Goal: Task Accomplishment & Management: Use online tool/utility

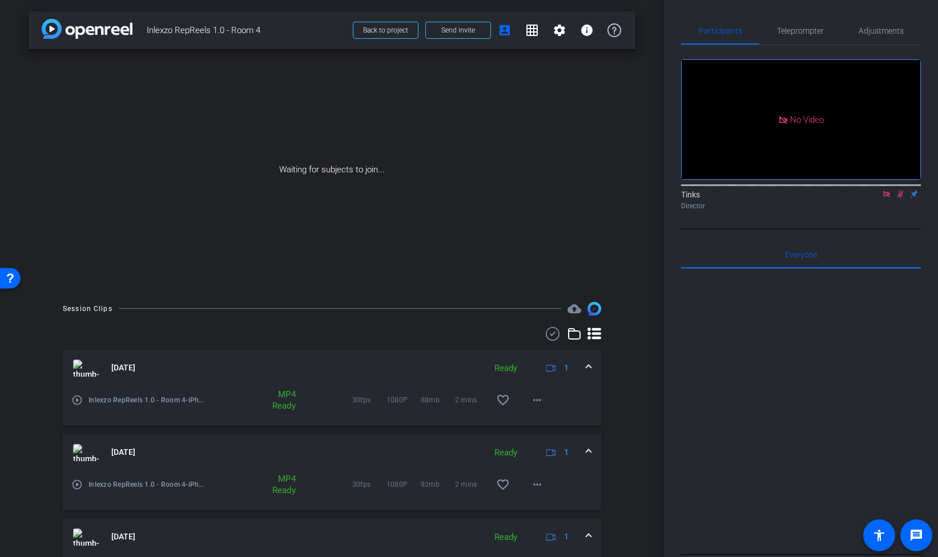
click at [884, 198] on icon at bounding box center [886, 194] width 9 height 8
click at [886, 198] on icon at bounding box center [886, 194] width 9 height 8
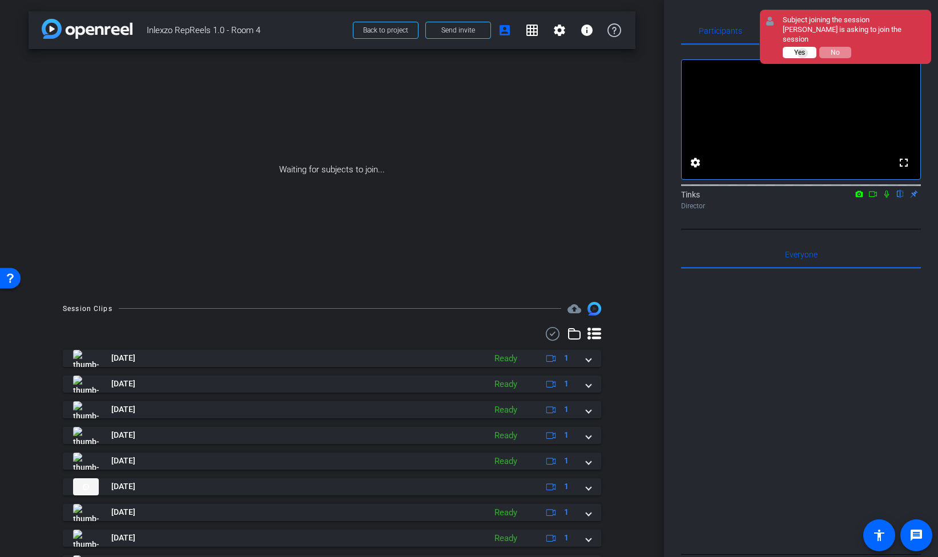
click at [803, 53] on span "Yes" at bounding box center [799, 53] width 11 height 8
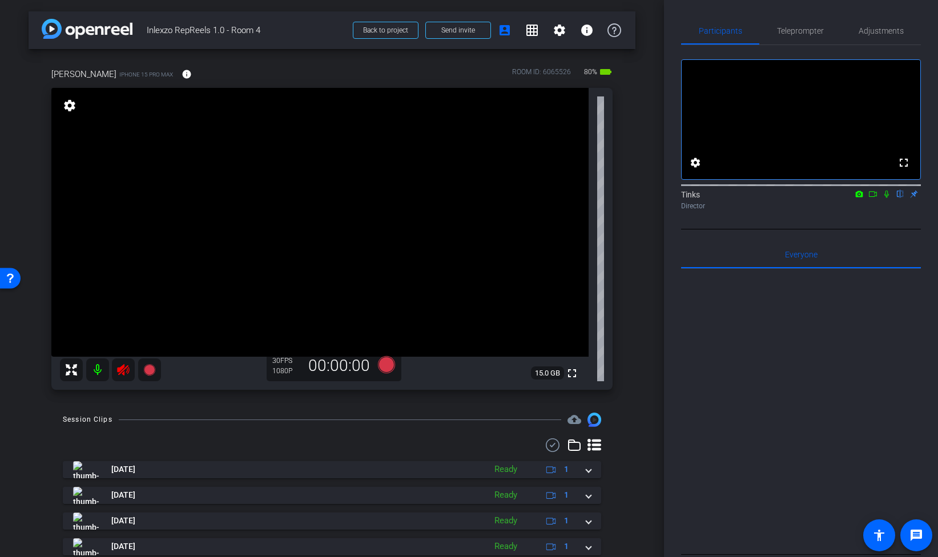
click at [119, 370] on icon at bounding box center [123, 369] width 12 height 11
click at [802, 41] on span "Teleprompter" at bounding box center [800, 30] width 47 height 27
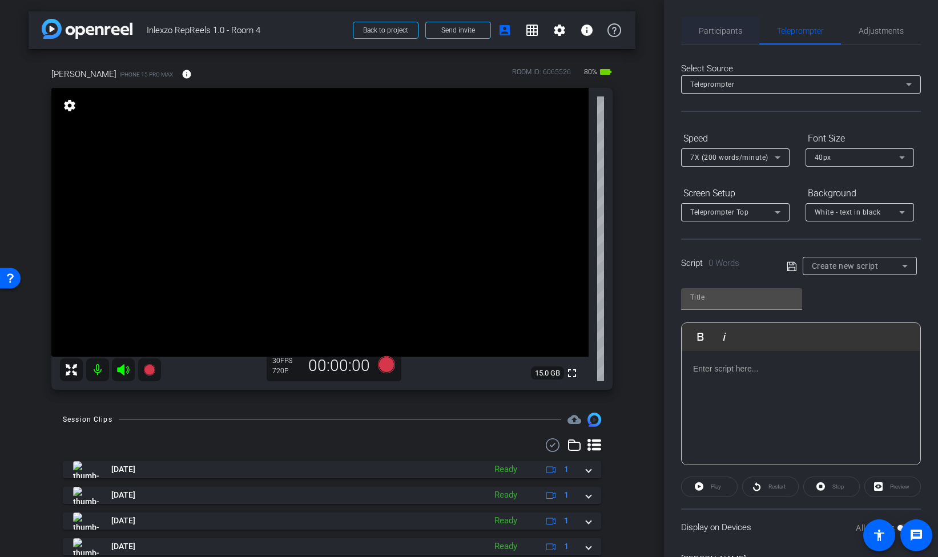
click at [739, 27] on span "Participants" at bounding box center [720, 31] width 43 height 8
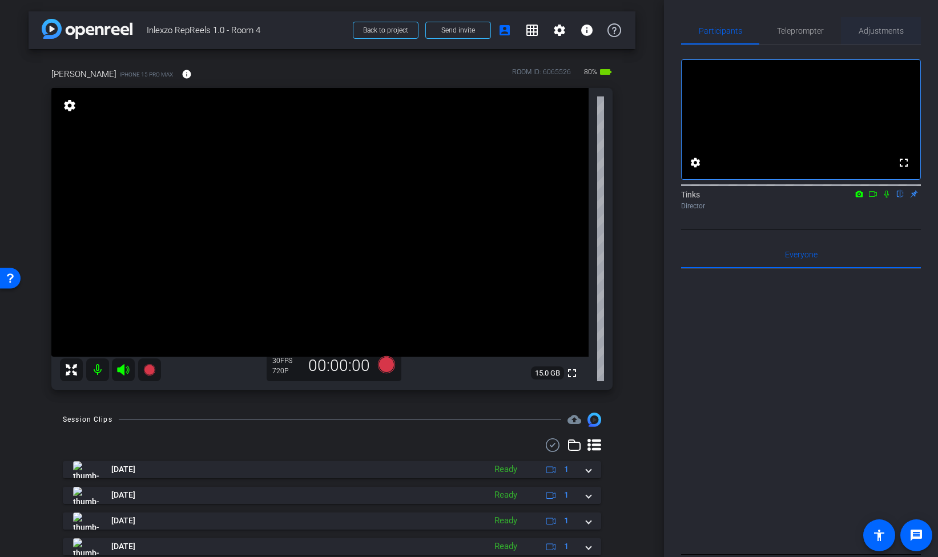
click at [876, 32] on span "Adjustments" at bounding box center [881, 31] width 45 height 8
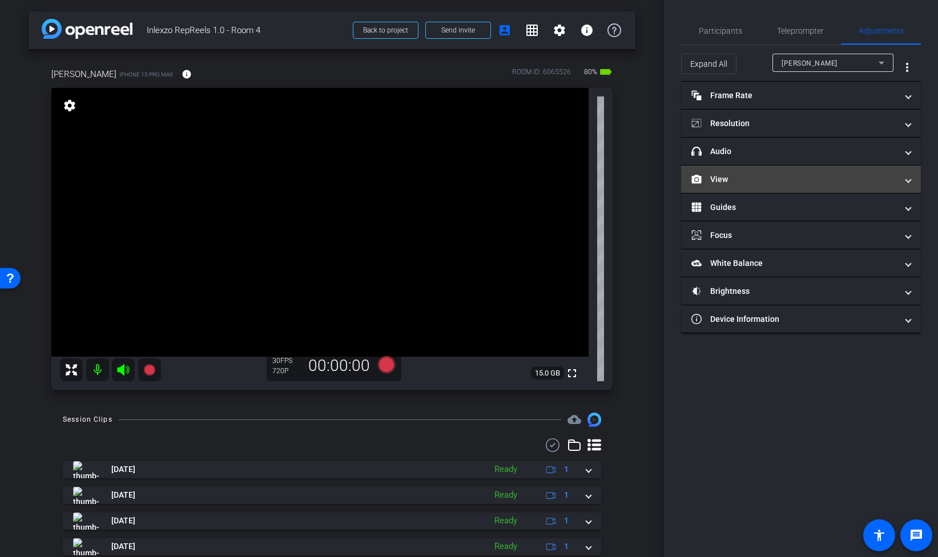
click at [723, 176] on mat-panel-title "View" at bounding box center [795, 180] width 206 height 12
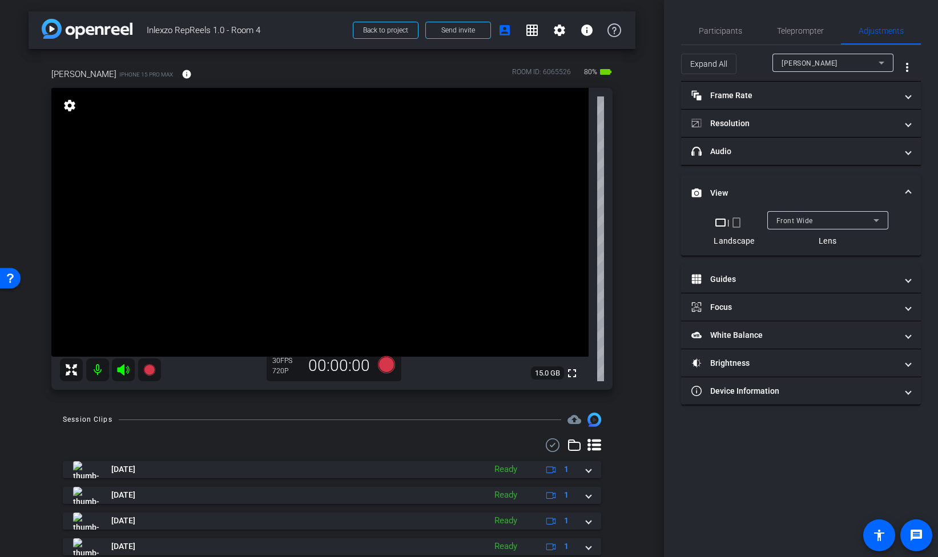
click at [738, 221] on mat-icon "crop_portrait" at bounding box center [737, 223] width 14 height 14
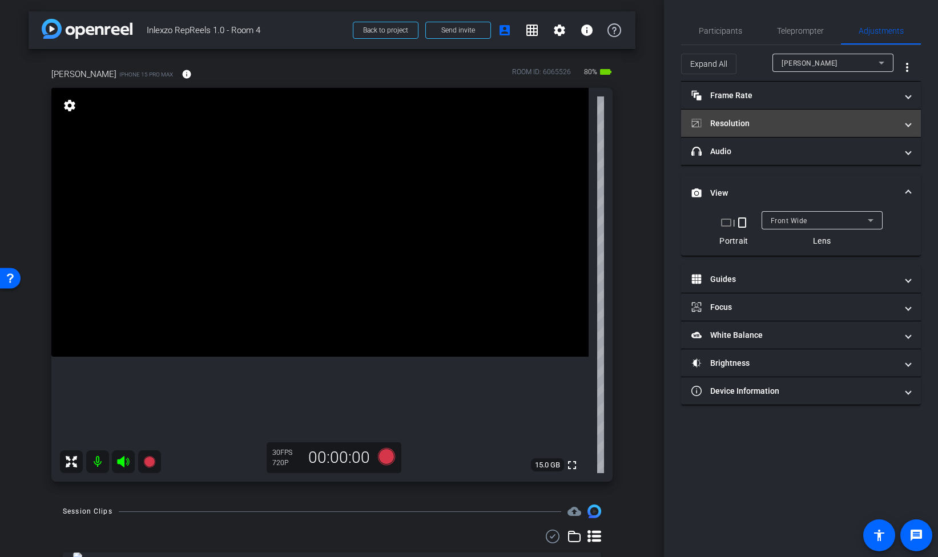
click at [732, 120] on mat-panel-title "Resolution" at bounding box center [795, 124] width 206 height 12
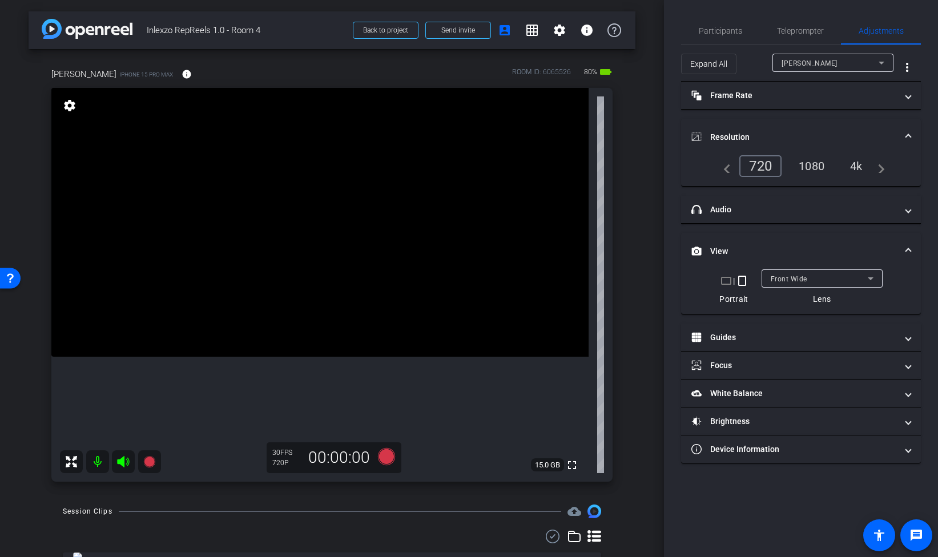
click at [805, 168] on div "1080" at bounding box center [811, 165] width 43 height 19
click at [783, 33] on span "Teleprompter" at bounding box center [800, 31] width 47 height 8
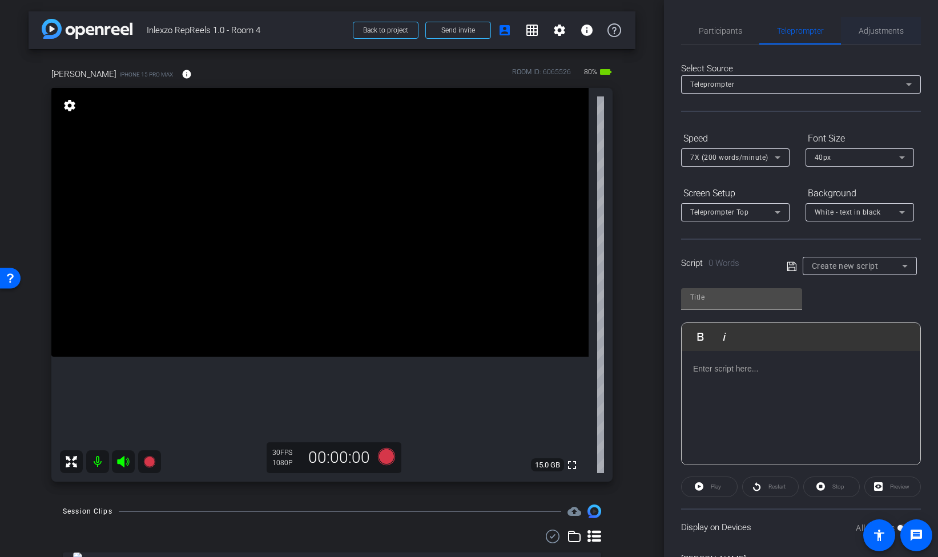
click at [868, 27] on span "Adjustments" at bounding box center [881, 31] width 45 height 8
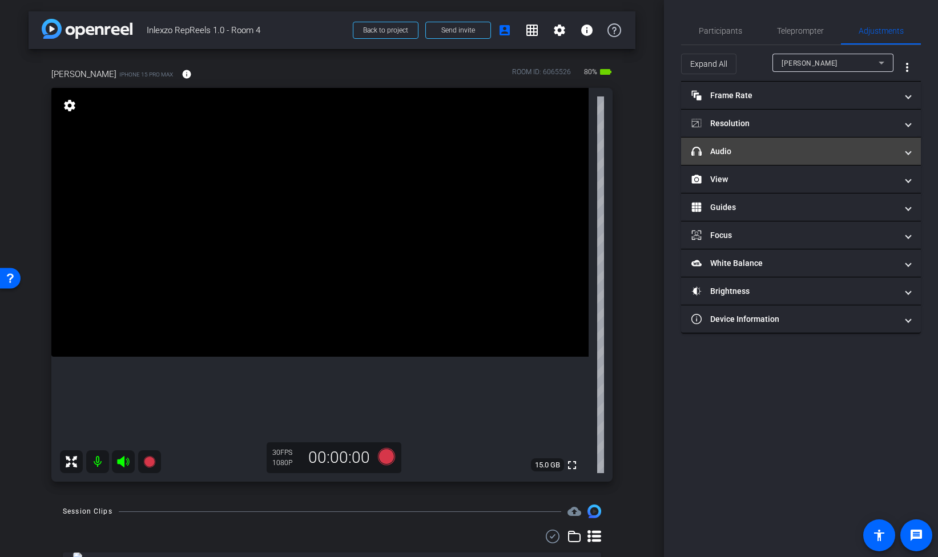
click at [790, 154] on mat-panel-title "headphone icon Audio" at bounding box center [795, 152] width 206 height 12
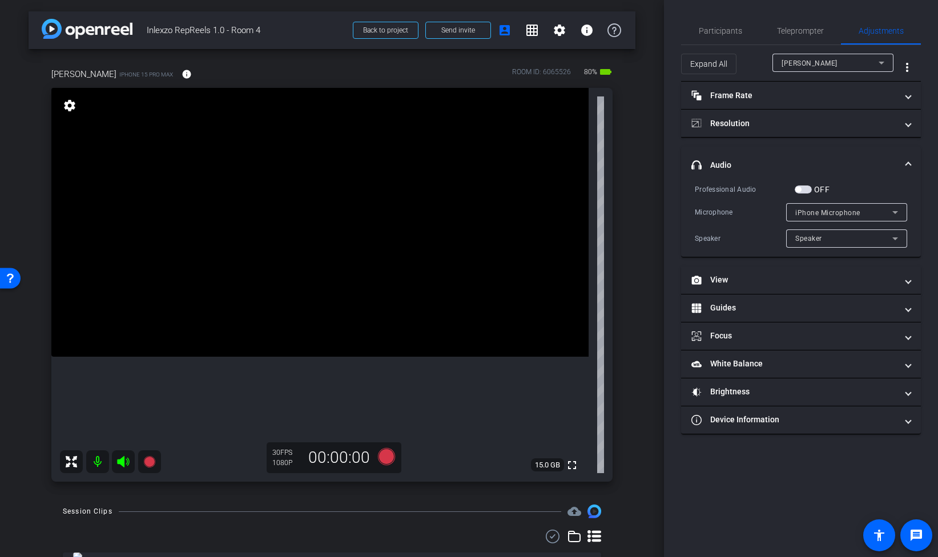
click at [809, 190] on span "button" at bounding box center [803, 190] width 17 height 8
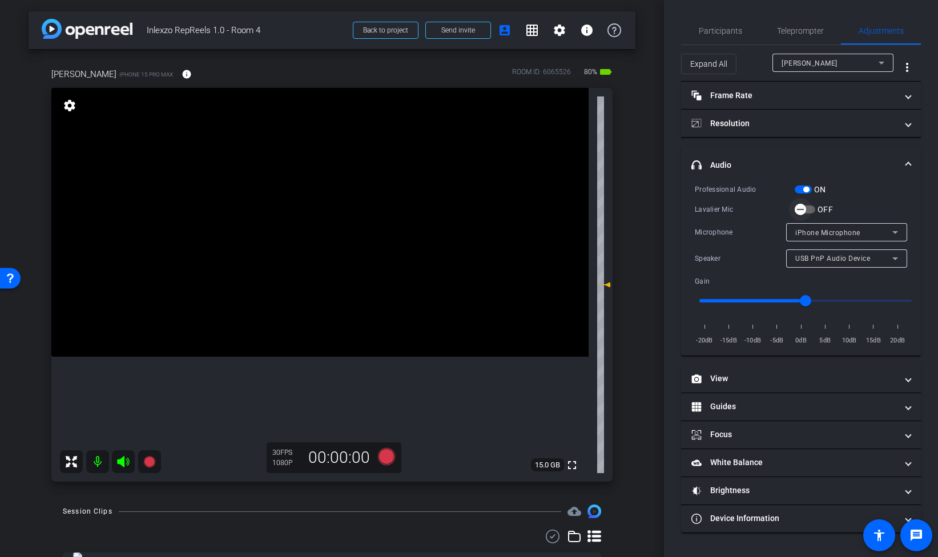
click at [810, 209] on span "button" at bounding box center [800, 209] width 23 height 23
click at [797, 191] on span "button" at bounding box center [803, 190] width 17 height 8
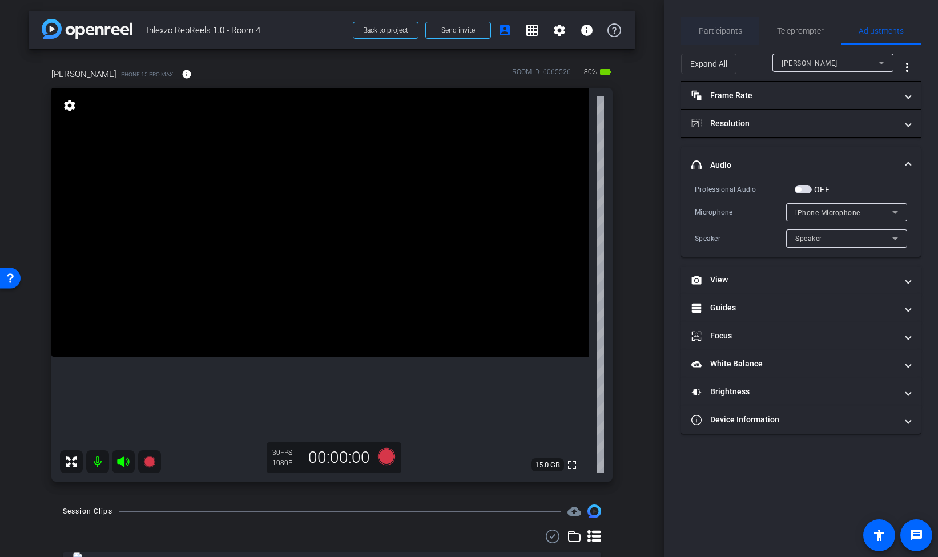
click at [729, 37] on span "Participants" at bounding box center [720, 30] width 43 height 27
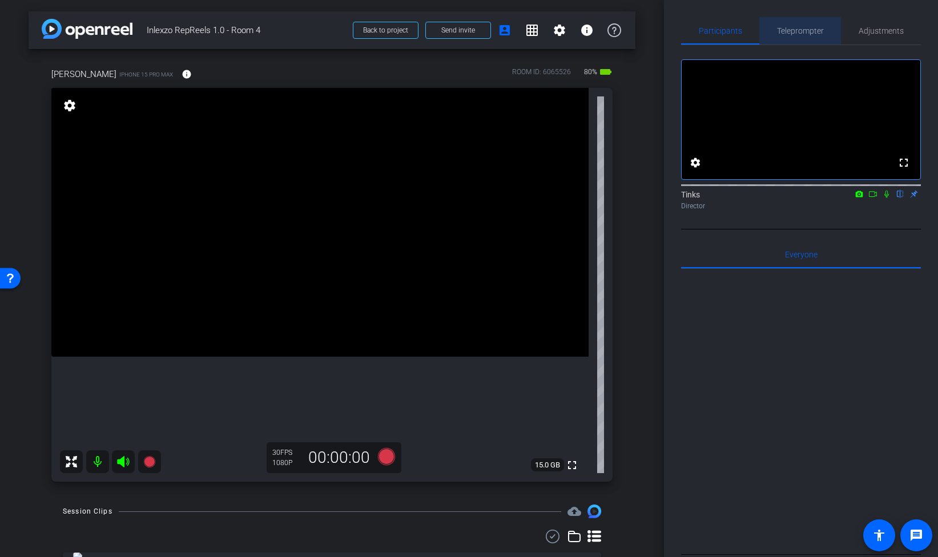
click at [770, 31] on div "Teleprompter" at bounding box center [801, 30] width 82 height 27
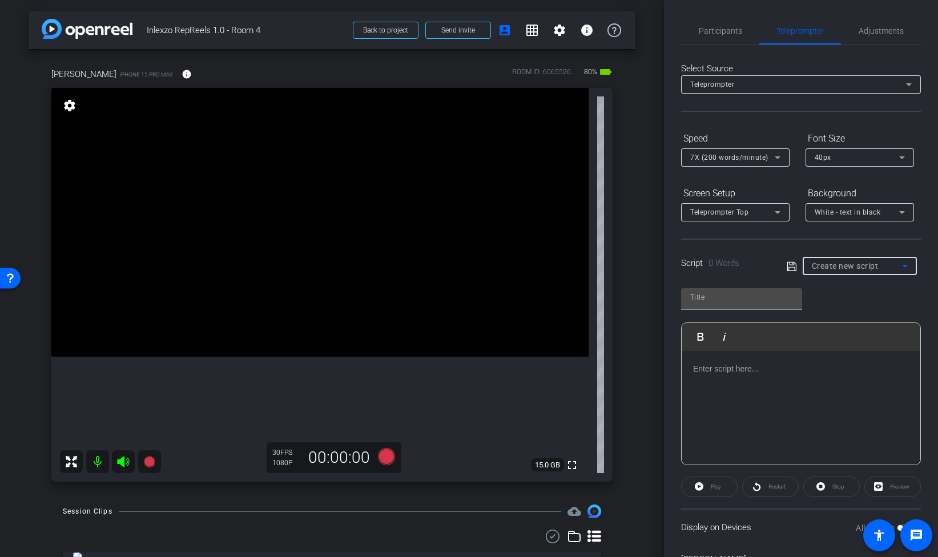
click at [856, 269] on span "Create new script" at bounding box center [845, 266] width 67 height 9
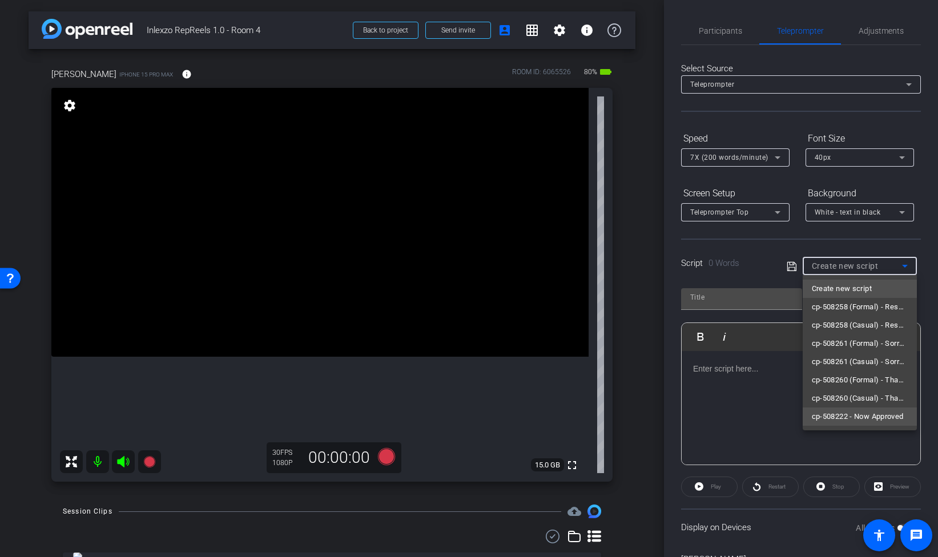
click at [864, 421] on span "cp-508222 - Now Approved" at bounding box center [858, 417] width 92 height 14
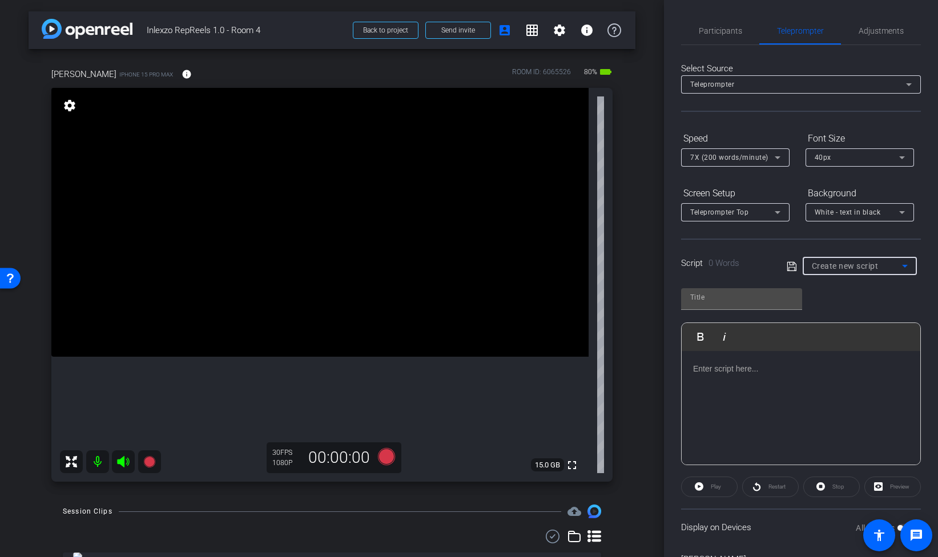
type input "cp-508222 - Now Approved"
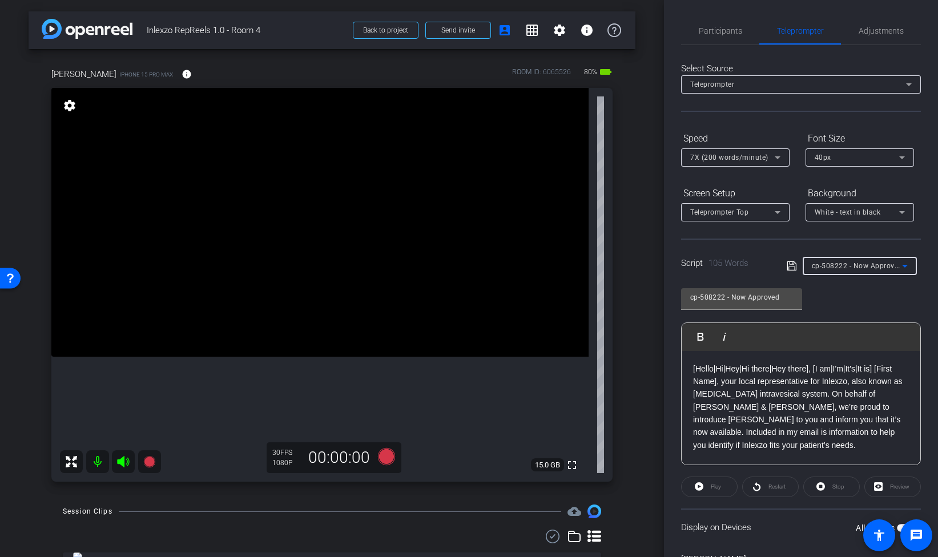
click at [714, 155] on span "7X (200 words/minute)" at bounding box center [729, 158] width 78 height 8
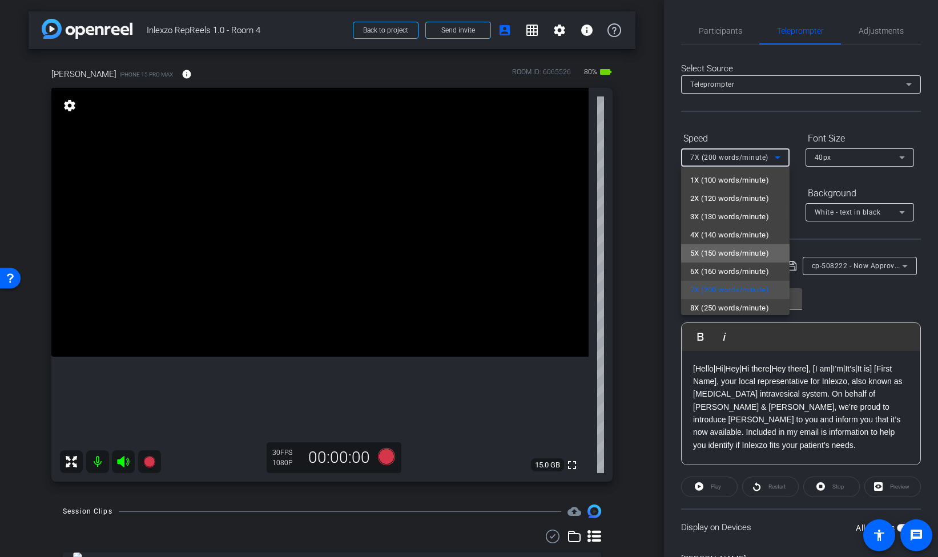
click at [713, 252] on span "5X (150 words/minute)" at bounding box center [729, 254] width 79 height 14
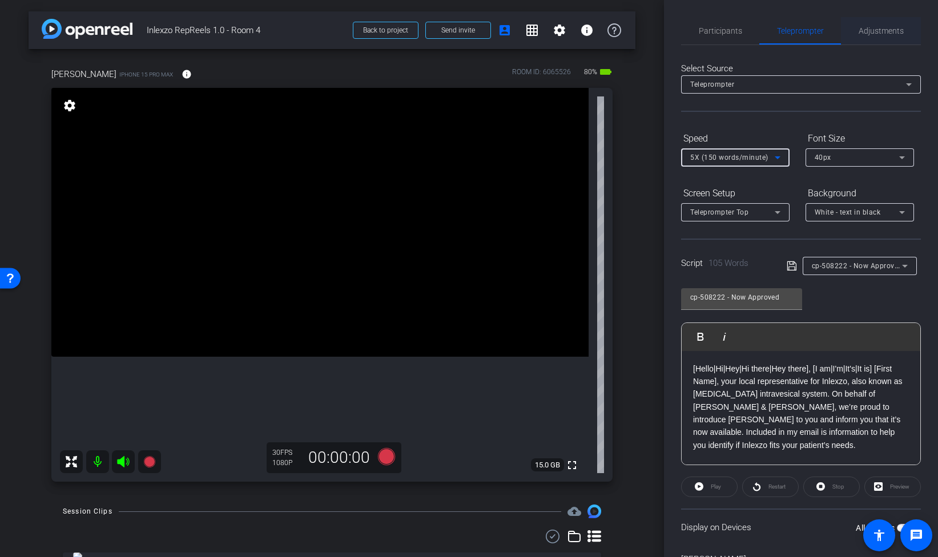
click at [864, 32] on span "Adjustments" at bounding box center [881, 31] width 45 height 8
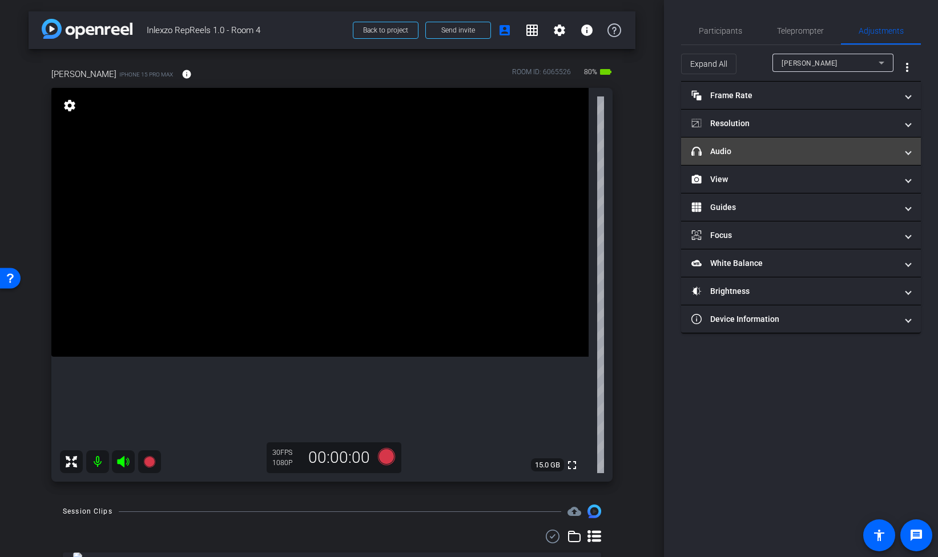
click at [771, 151] on mat-panel-title "headphone icon Audio" at bounding box center [795, 152] width 206 height 12
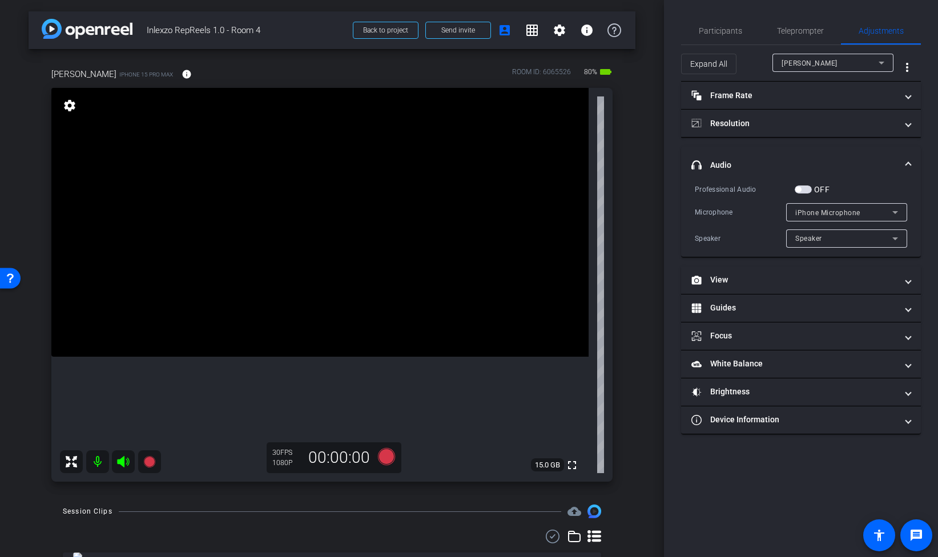
click at [808, 188] on span "button" at bounding box center [803, 190] width 17 height 8
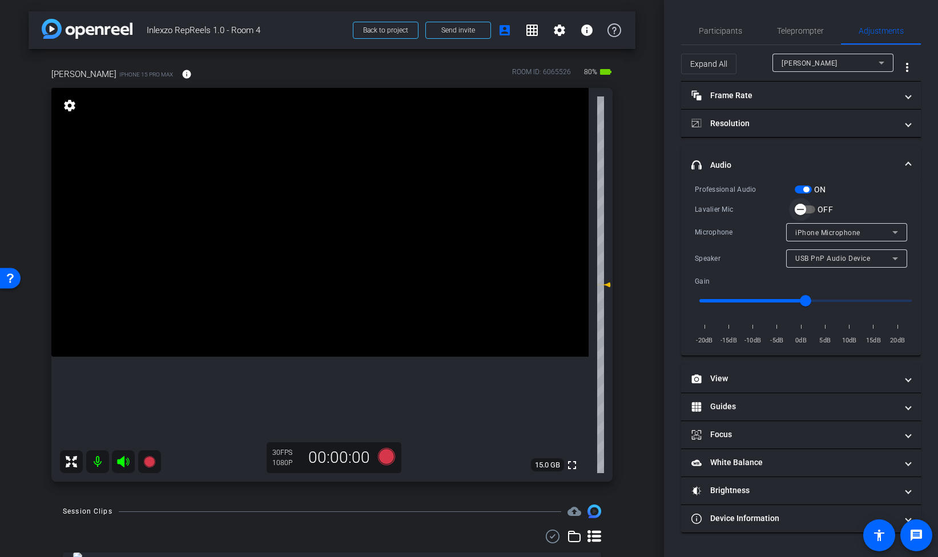
click at [812, 206] on span "button" at bounding box center [805, 210] width 21 height 8
click at [797, 210] on span "button" at bounding box center [805, 210] width 21 height 8
click at [795, 190] on span "button" at bounding box center [803, 190] width 17 height 8
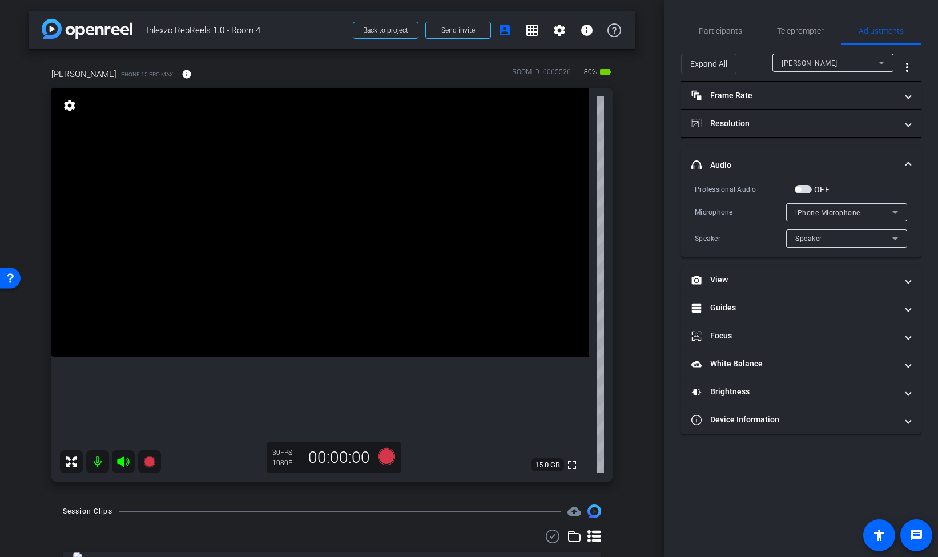
click at [807, 188] on span "button" at bounding box center [803, 190] width 17 height 8
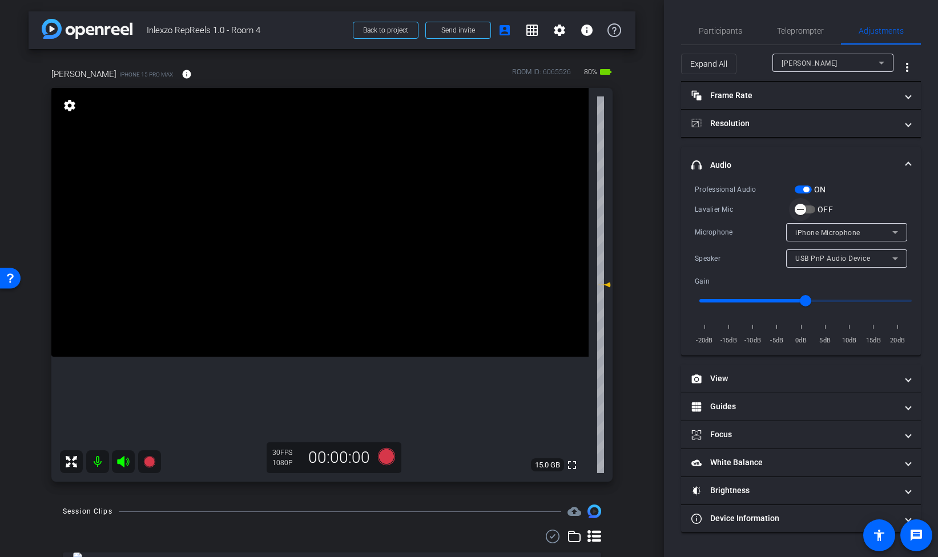
click at [812, 208] on span "button" at bounding box center [800, 209] width 23 height 23
click at [835, 233] on span "Lavalier Microphone" at bounding box center [830, 233] width 68 height 8
click at [832, 247] on mat-option "Lavalier Microphone" at bounding box center [846, 255] width 121 height 18
click at [388, 452] on icon at bounding box center [386, 456] width 17 height 17
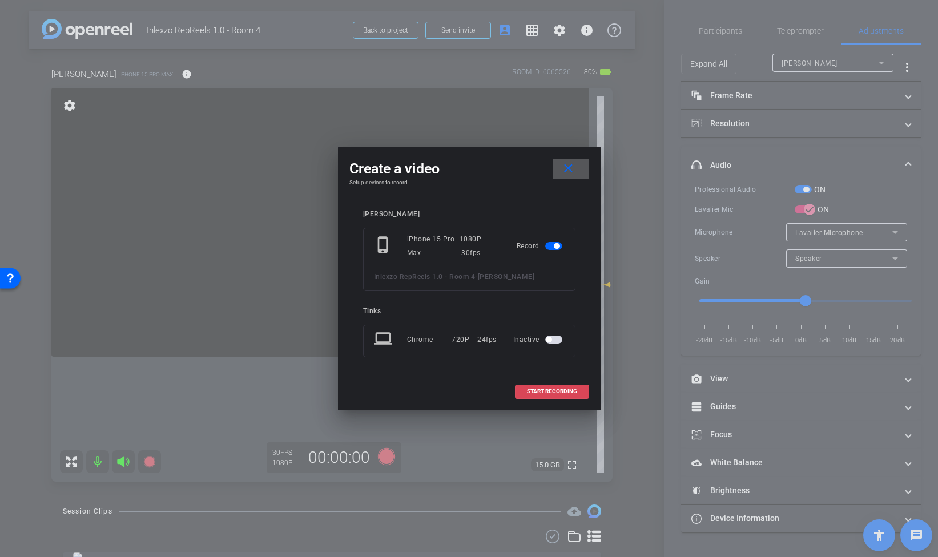
click at [550, 389] on span "START RECORDING" at bounding box center [552, 392] width 50 height 6
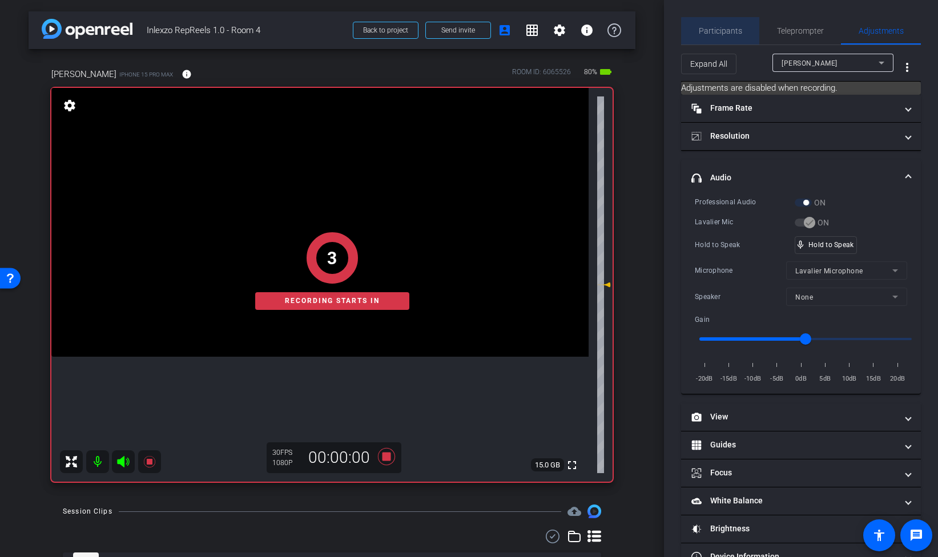
click at [730, 33] on span "Participants" at bounding box center [720, 31] width 43 height 8
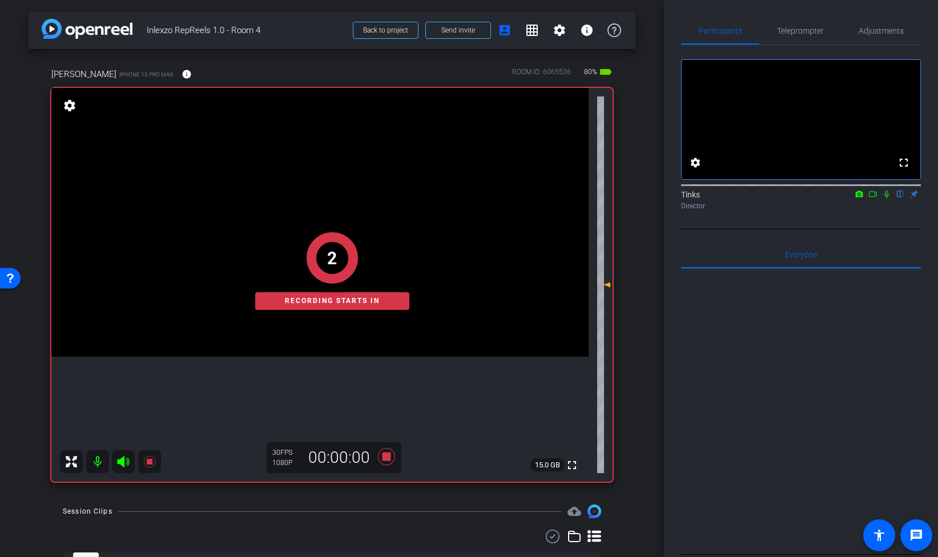
click at [889, 198] on icon at bounding box center [886, 194] width 9 height 8
click at [800, 33] on span "Teleprompter" at bounding box center [800, 31] width 47 height 8
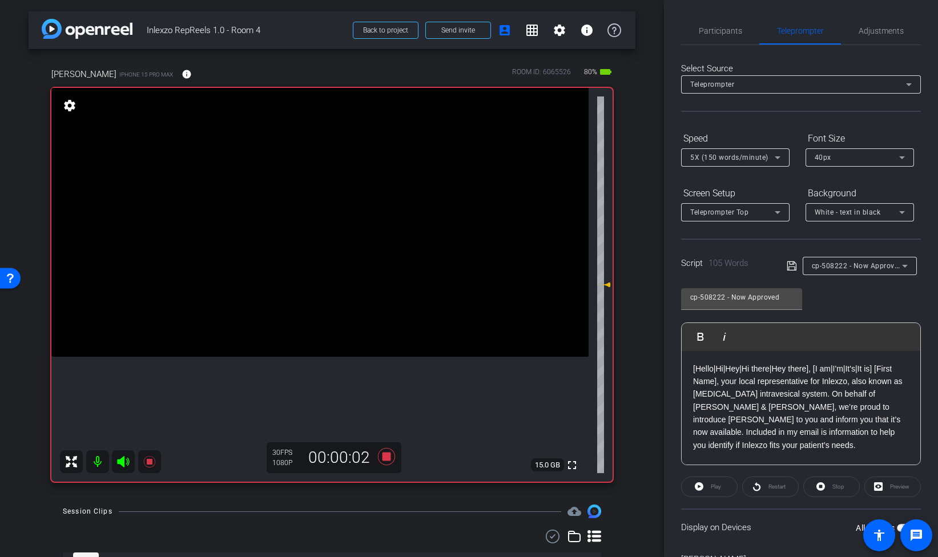
scroll to position [59, 0]
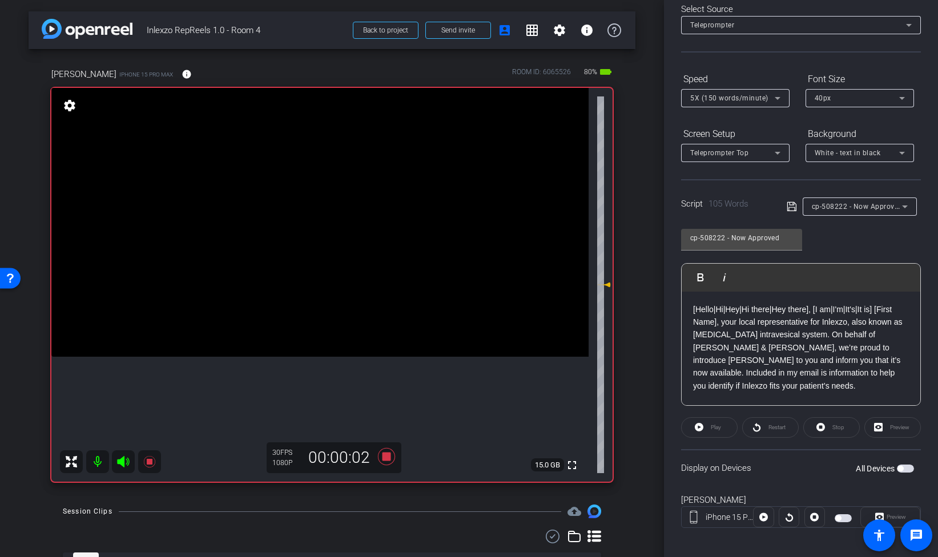
click at [906, 469] on span "button" at bounding box center [905, 469] width 17 height 8
click at [182, 74] on mat-icon "info" at bounding box center [187, 74] width 10 height 10
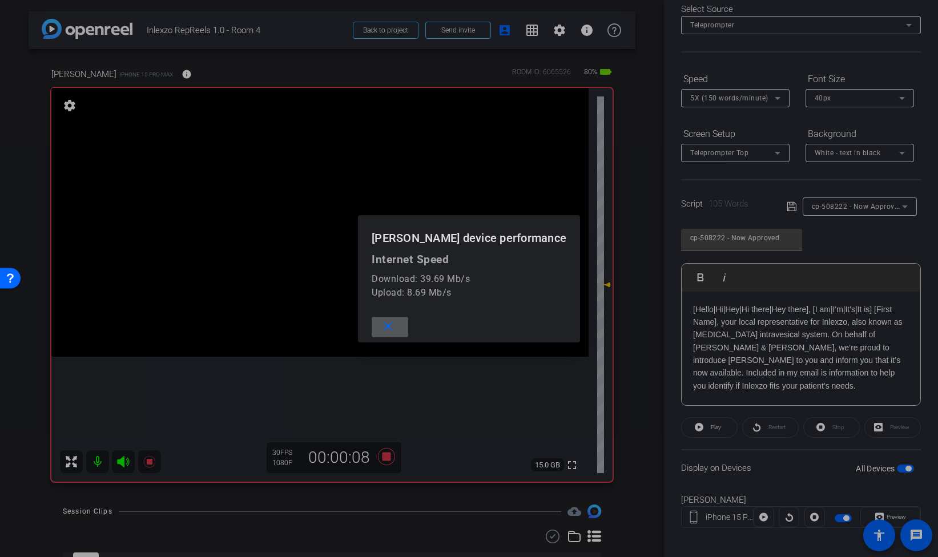
click at [392, 328] on mat-icon "close" at bounding box center [388, 327] width 14 height 14
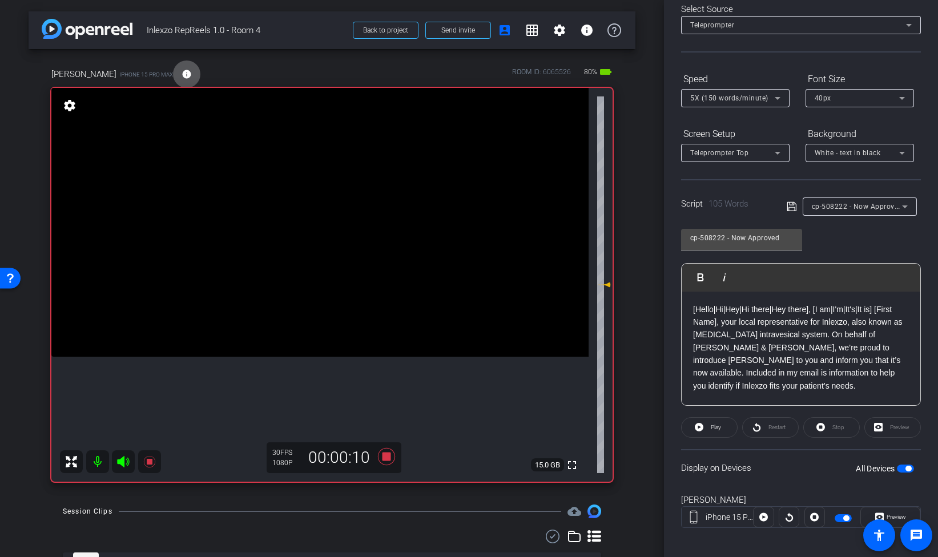
scroll to position [67, 0]
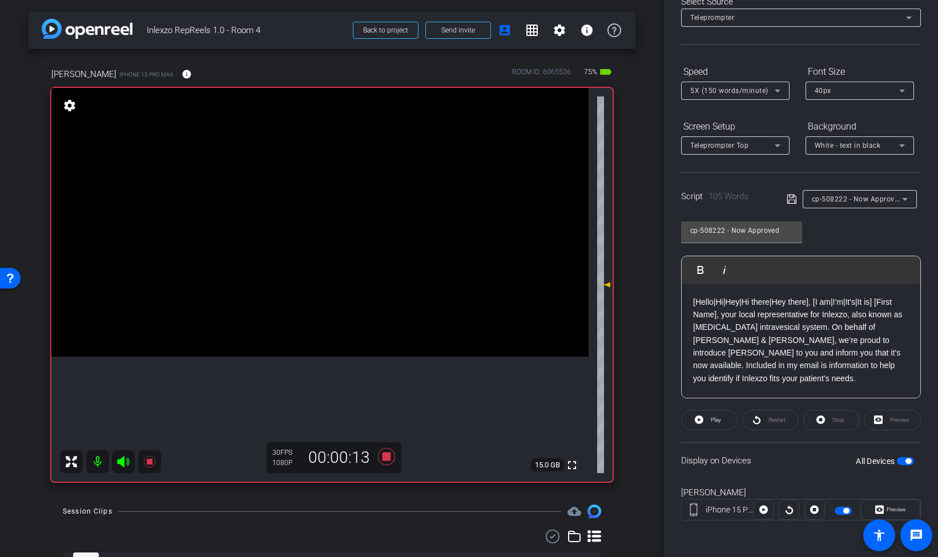
click at [786, 513] on div at bounding box center [789, 510] width 21 height 21
click at [722, 418] on span at bounding box center [709, 420] width 55 height 27
click at [880, 510] on icon at bounding box center [880, 510] width 9 height 9
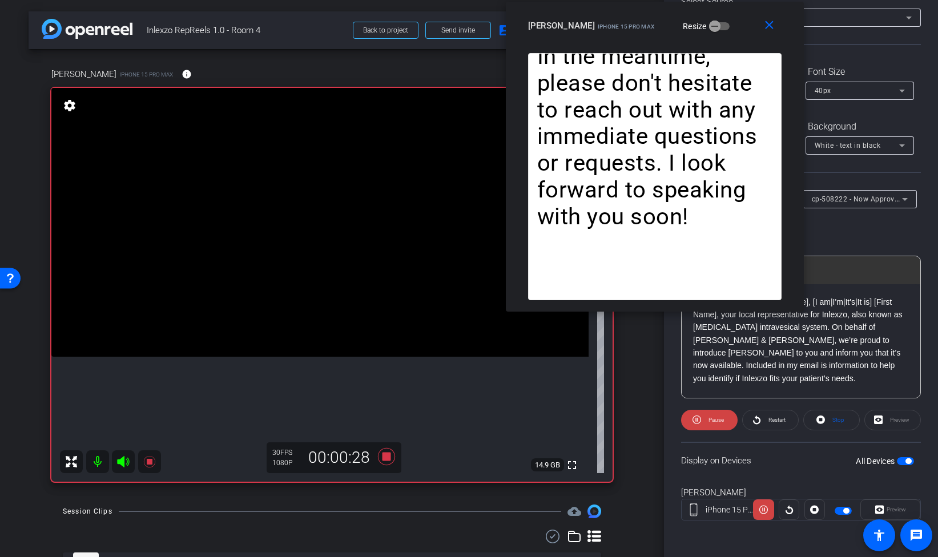
drag, startPoint x: 461, startPoint y: 134, endPoint x: 647, endPoint y: 13, distance: 221.9
click at [647, 12] on div "close Melissa Dorsch iPhone 15 Pro Max Resize" at bounding box center [655, 27] width 298 height 51
click at [698, 421] on icon at bounding box center [697, 420] width 9 height 9
click at [769, 27] on mat-icon "close" at bounding box center [769, 25] width 14 height 14
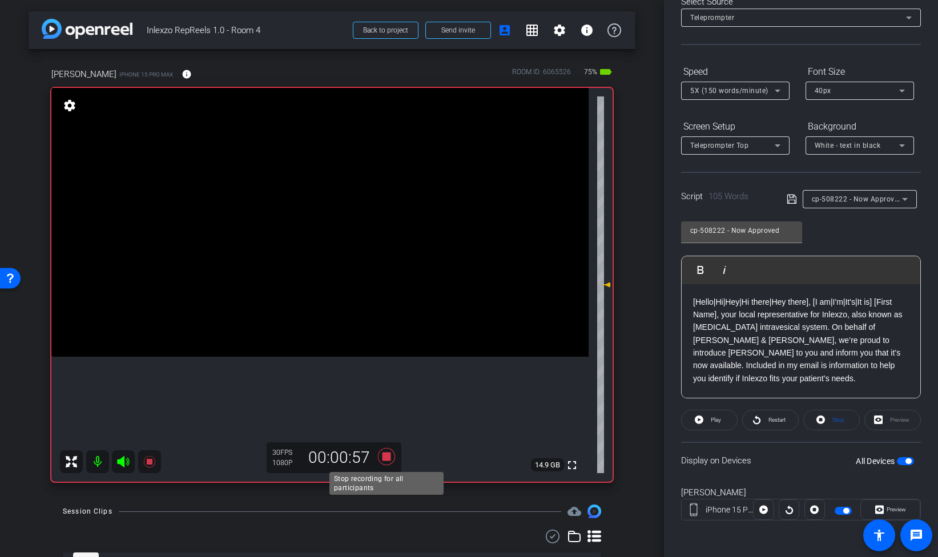
click at [387, 457] on icon at bounding box center [386, 456] width 17 height 17
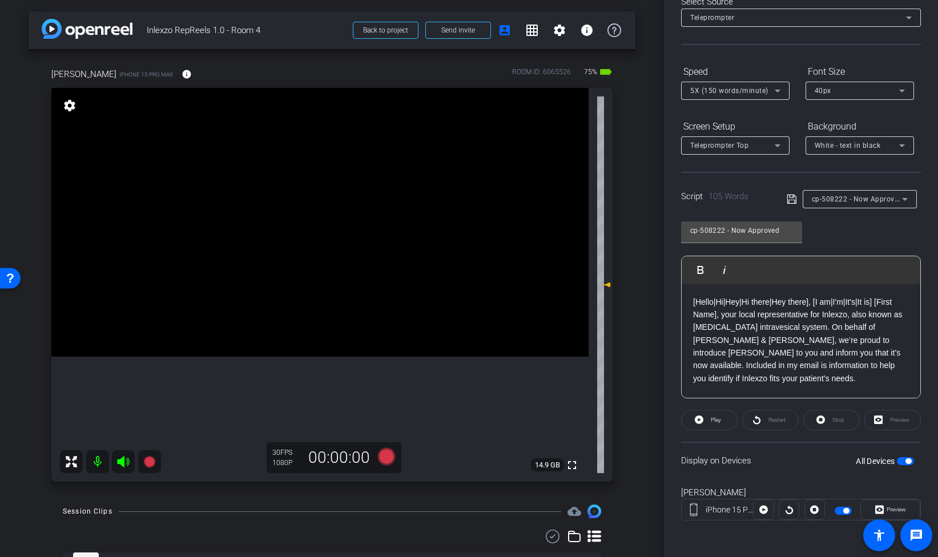
scroll to position [0, 0]
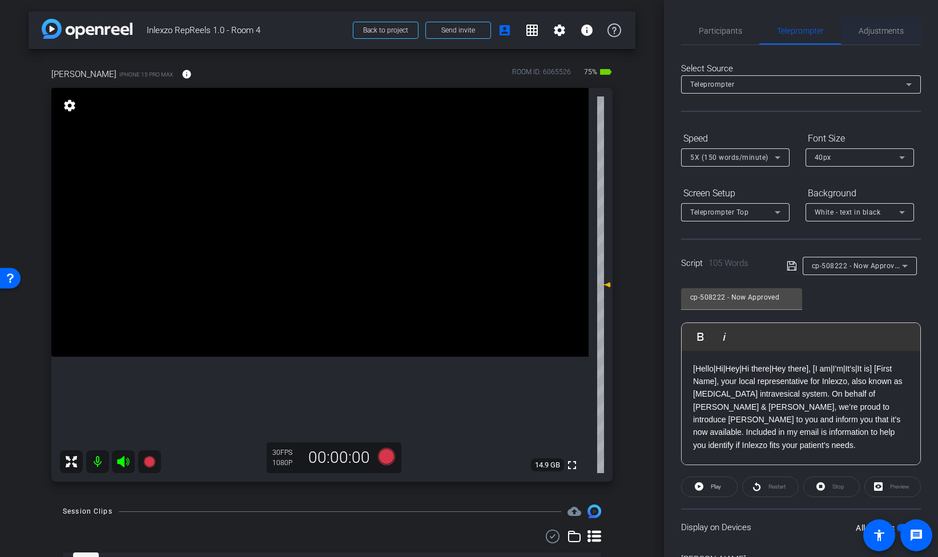
click at [870, 32] on span "Adjustments" at bounding box center [881, 31] width 45 height 8
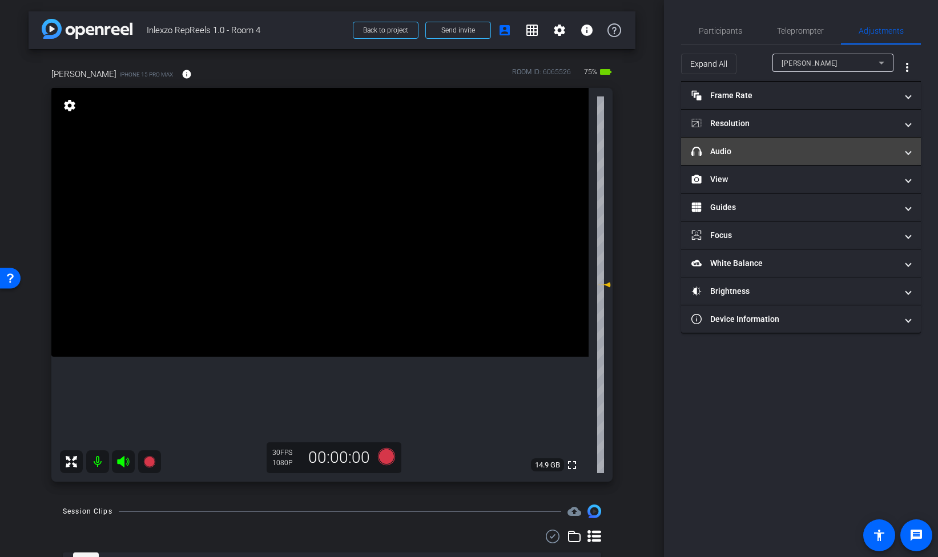
click at [778, 161] on mat-expansion-panel-header "headphone icon Audio" at bounding box center [801, 151] width 240 height 27
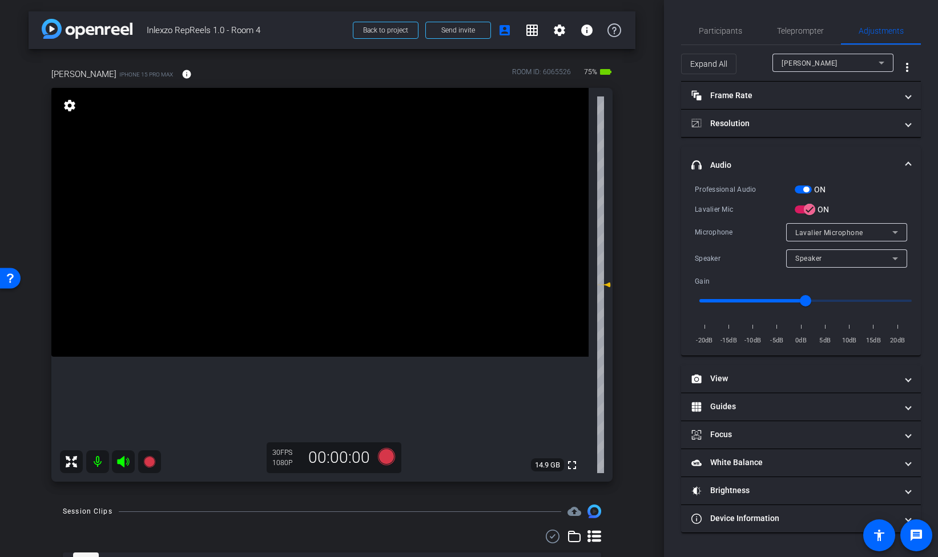
click at [798, 191] on span "button" at bounding box center [803, 190] width 17 height 8
click at [798, 211] on span "button" at bounding box center [809, 209] width 23 height 23
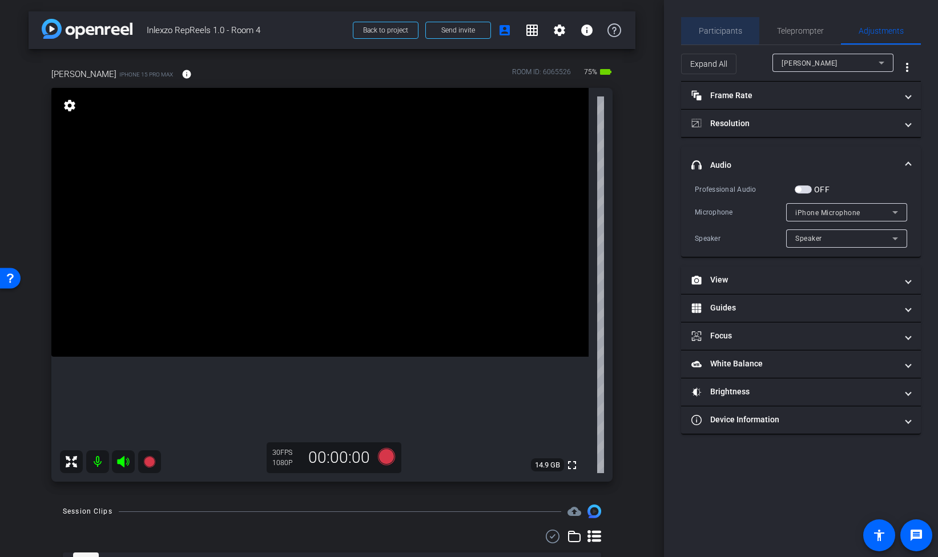
click at [714, 25] on span "Participants" at bounding box center [720, 30] width 43 height 27
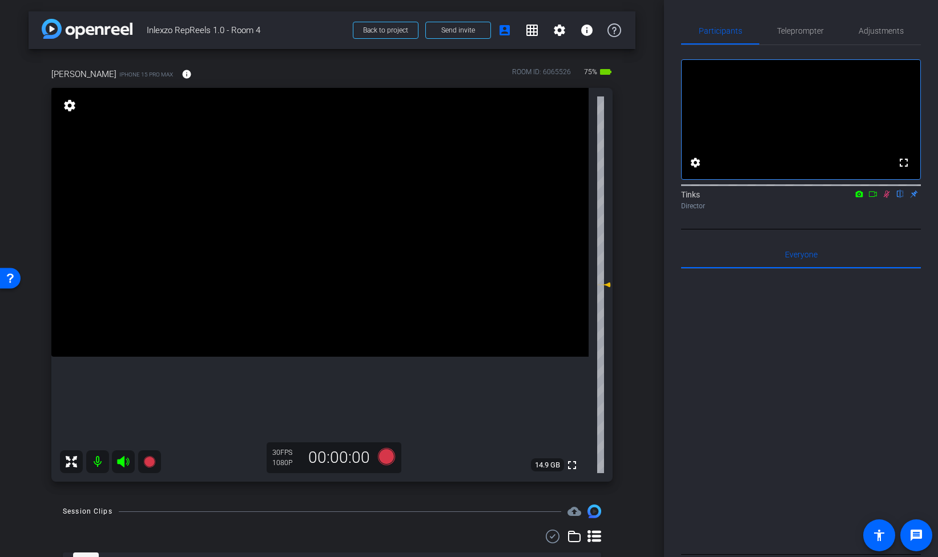
click at [889, 198] on icon at bounding box center [886, 194] width 9 height 8
click at [872, 28] on span "Adjustments" at bounding box center [881, 31] width 45 height 8
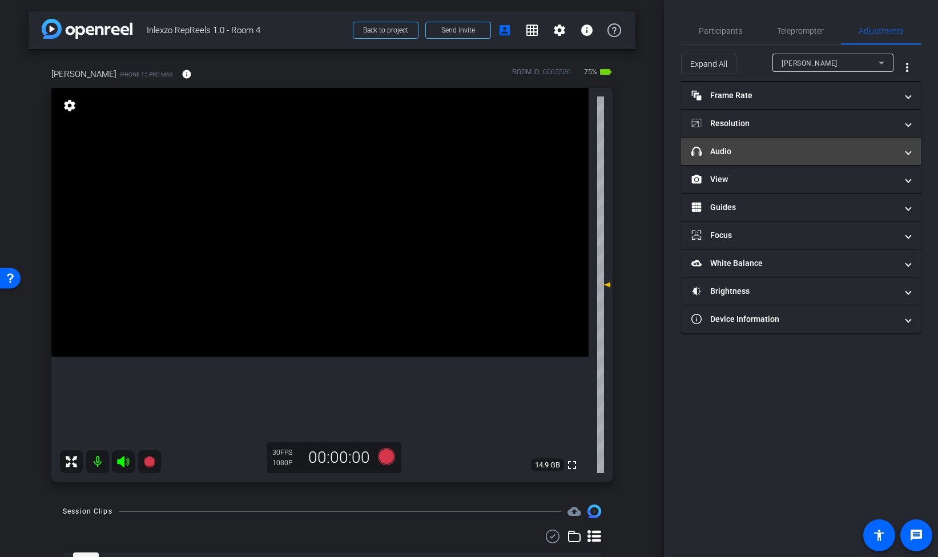
click at [824, 156] on mat-panel-title "headphone icon Audio" at bounding box center [795, 152] width 206 height 12
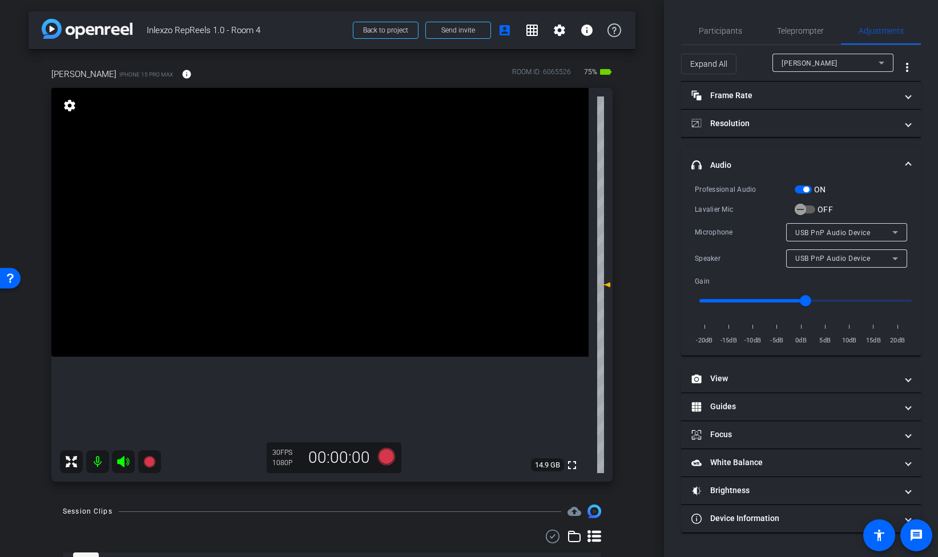
click at [798, 188] on span "button" at bounding box center [803, 190] width 17 height 8
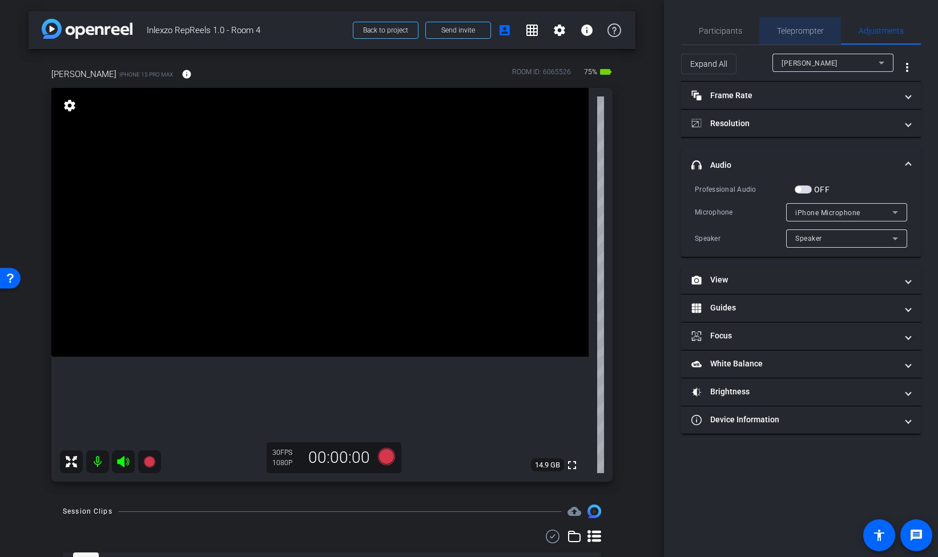
click at [796, 33] on span "Teleprompter" at bounding box center [800, 31] width 47 height 8
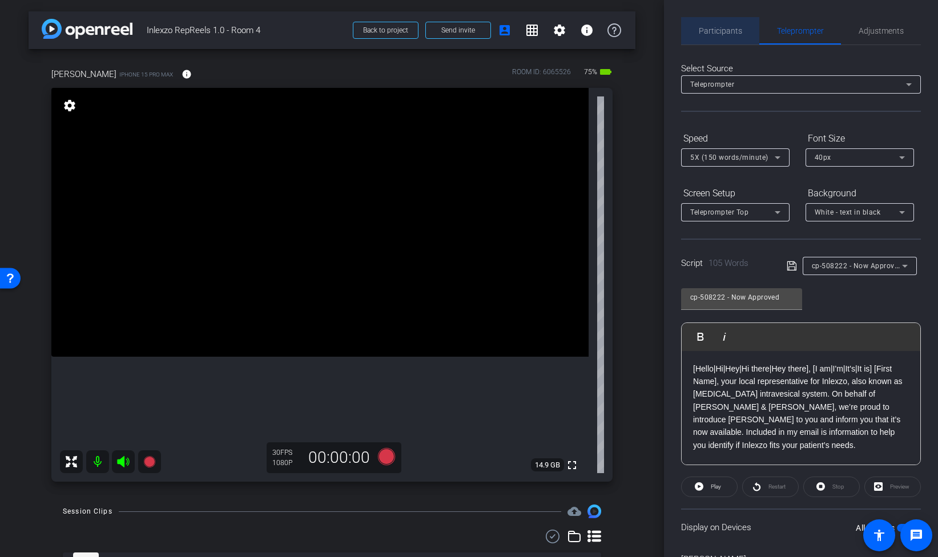
click at [724, 33] on span "Participants" at bounding box center [720, 31] width 43 height 8
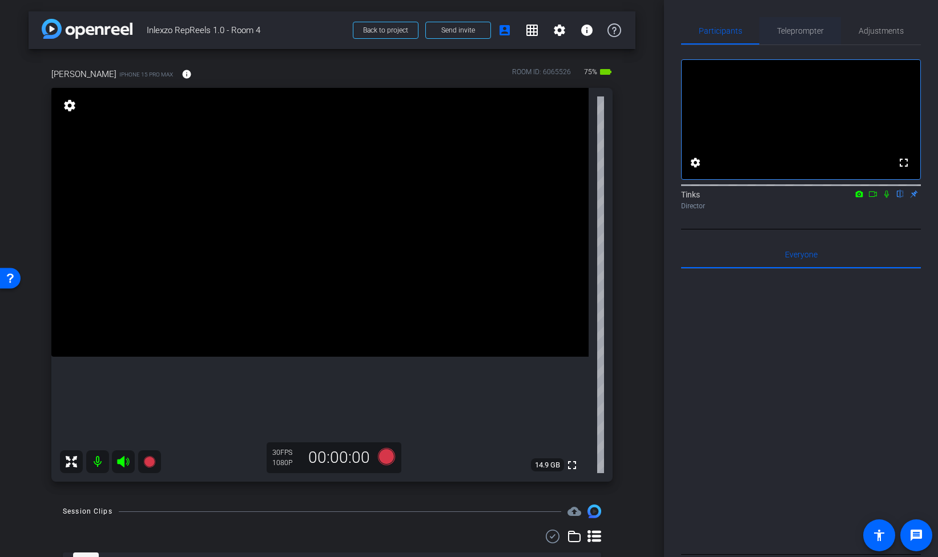
click at [799, 34] on span "Teleprompter" at bounding box center [800, 31] width 47 height 8
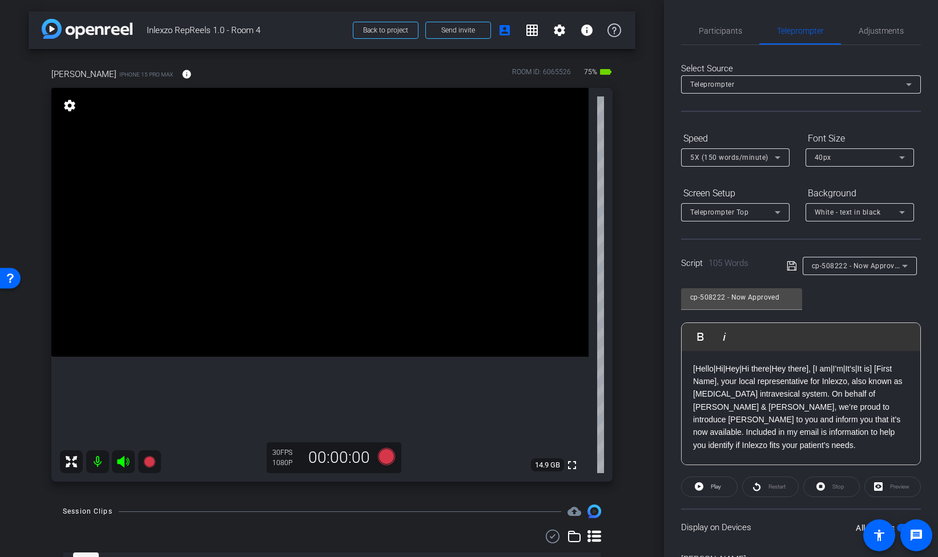
click at [736, 159] on span "5X (150 words/minute)" at bounding box center [729, 158] width 78 height 8
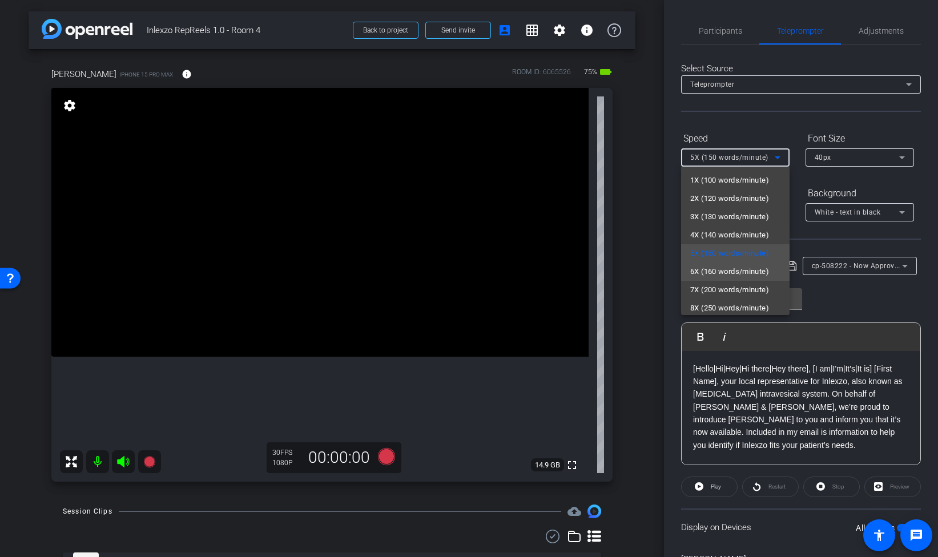
click at [714, 274] on span "6X (160 words/minute)" at bounding box center [729, 272] width 79 height 14
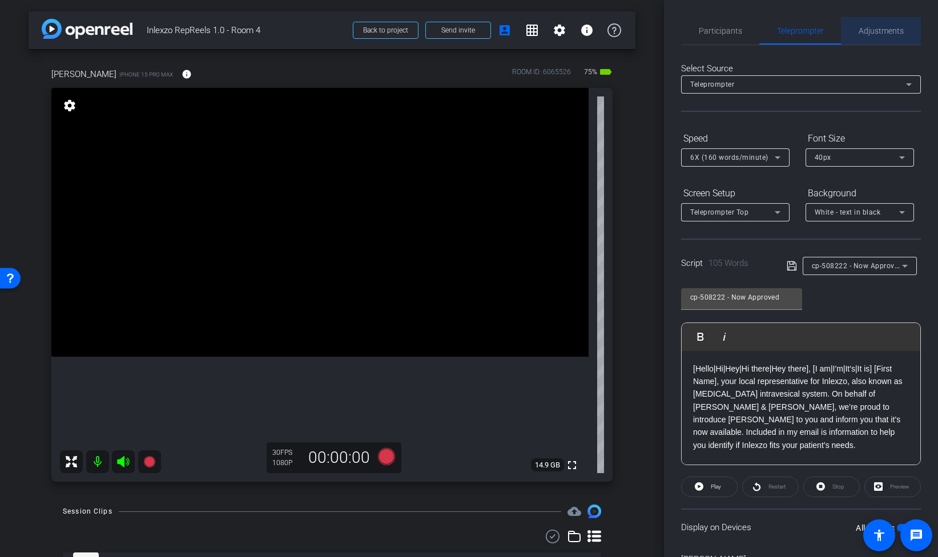
click at [873, 34] on span "Adjustments" at bounding box center [881, 31] width 45 height 8
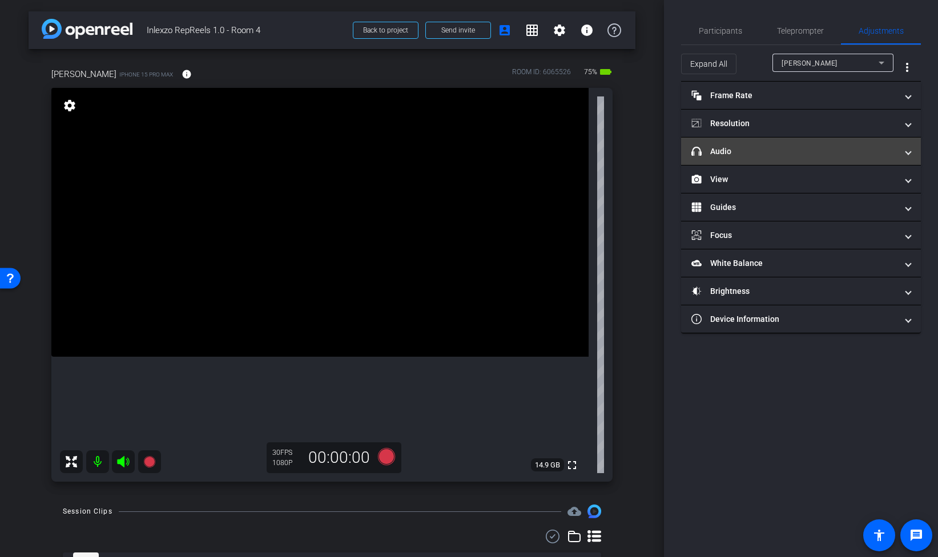
click at [785, 147] on mat-panel-title "headphone icon Audio" at bounding box center [795, 152] width 206 height 12
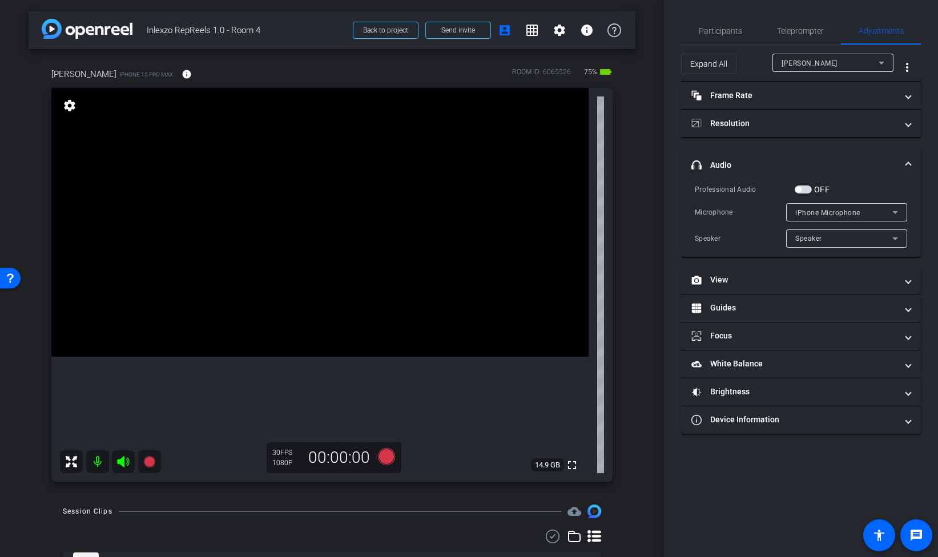
click at [808, 188] on span "button" at bounding box center [803, 190] width 17 height 8
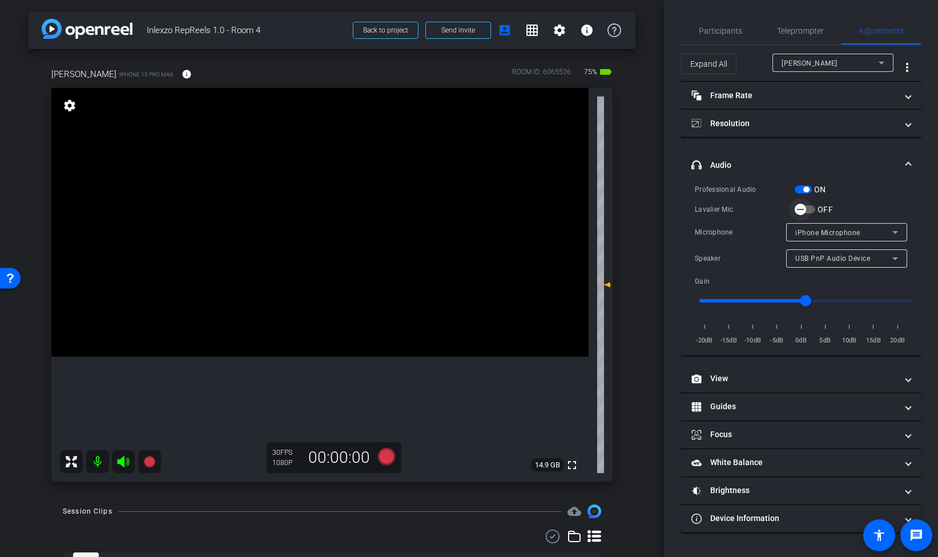
click at [810, 210] on span "button" at bounding box center [800, 209] width 23 height 23
click at [384, 457] on icon at bounding box center [386, 456] width 17 height 17
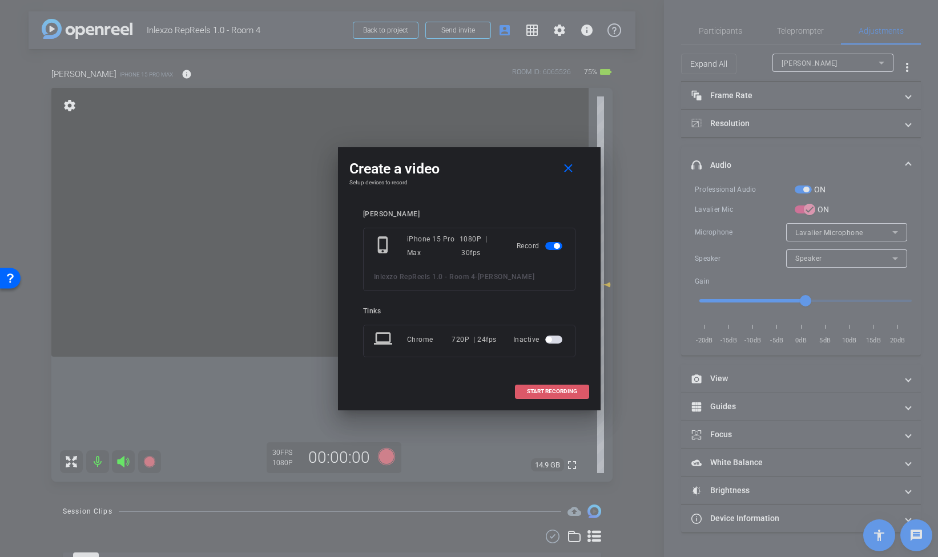
click at [538, 393] on span "START RECORDING" at bounding box center [552, 392] width 50 height 6
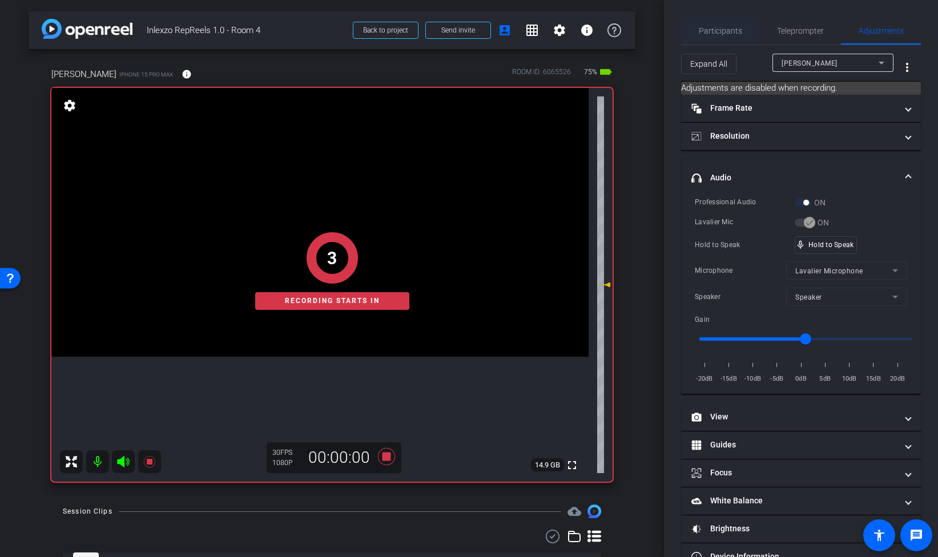
click at [722, 33] on span "Participants" at bounding box center [720, 31] width 43 height 8
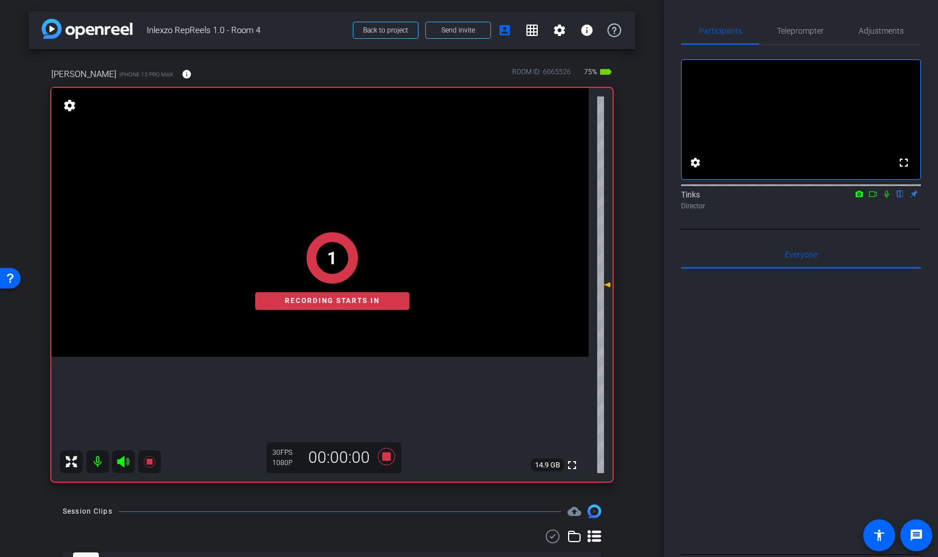
click at [887, 198] on icon at bounding box center [886, 194] width 9 height 8
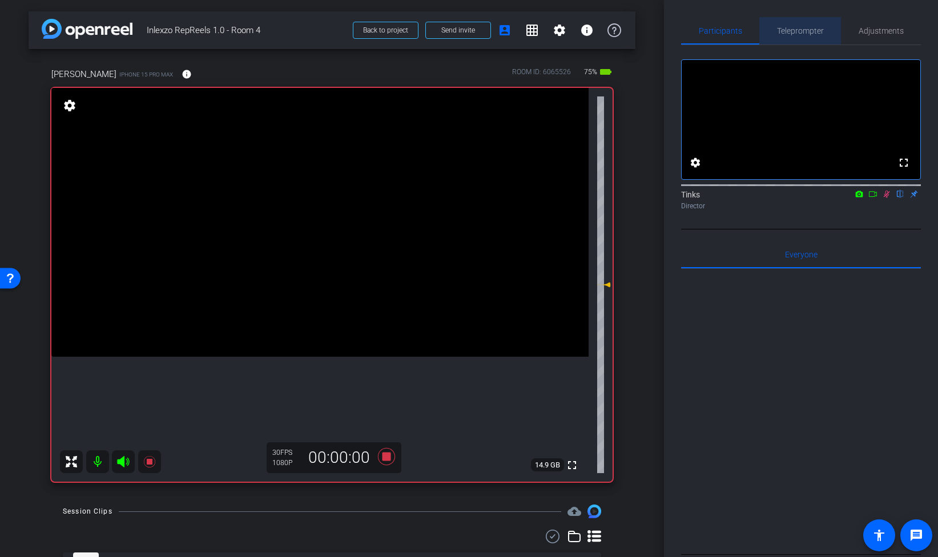
click at [789, 33] on span "Teleprompter" at bounding box center [800, 31] width 47 height 8
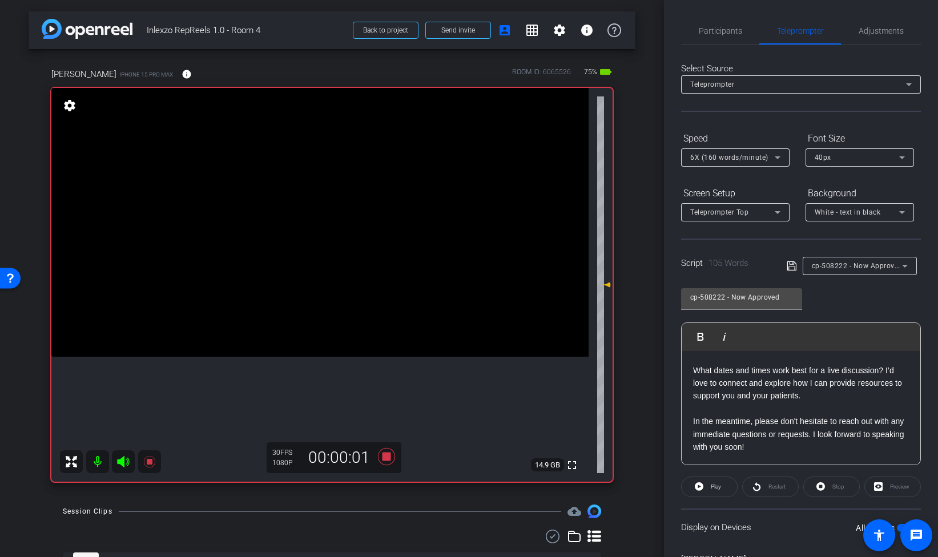
scroll to position [67, 0]
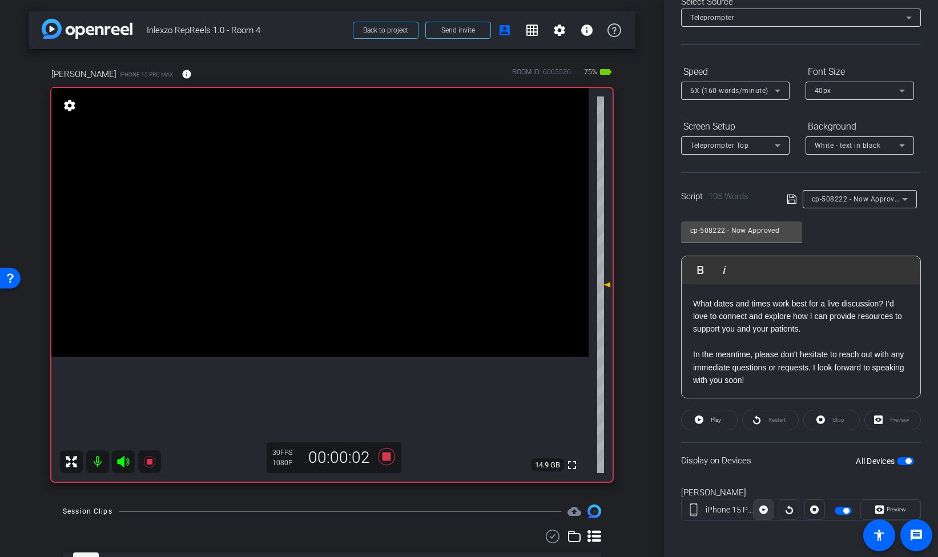
click at [762, 510] on icon at bounding box center [764, 510] width 9 height 9
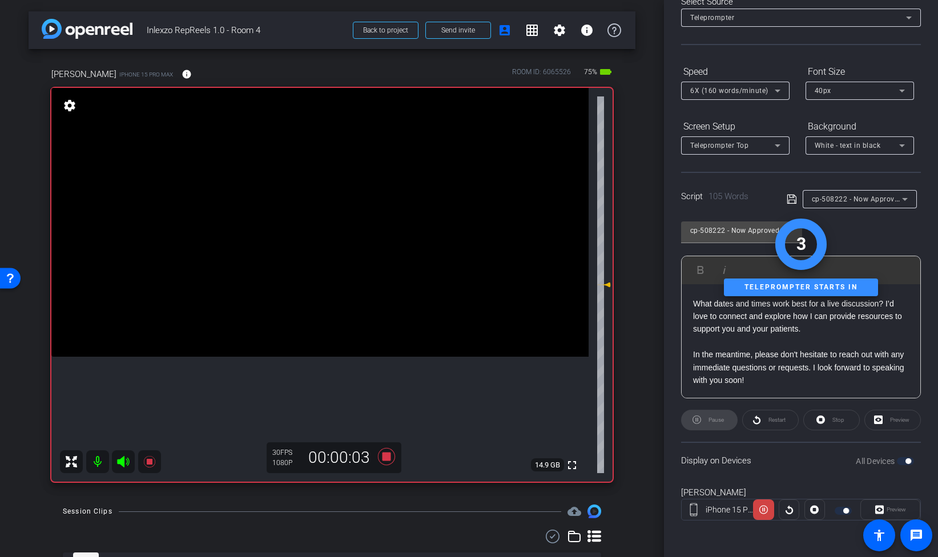
click at [887, 505] on div "Preview" at bounding box center [891, 510] width 60 height 21
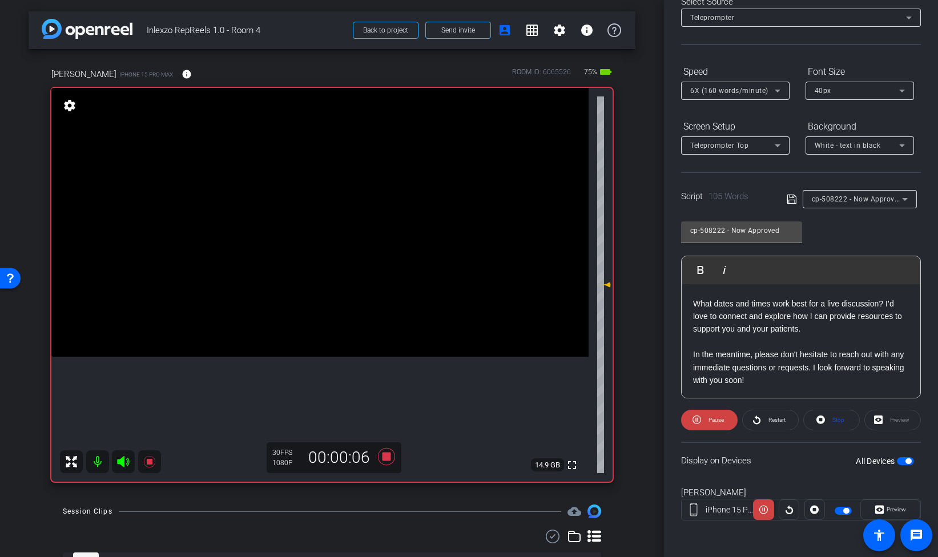
click at [874, 508] on span at bounding box center [890, 509] width 59 height 27
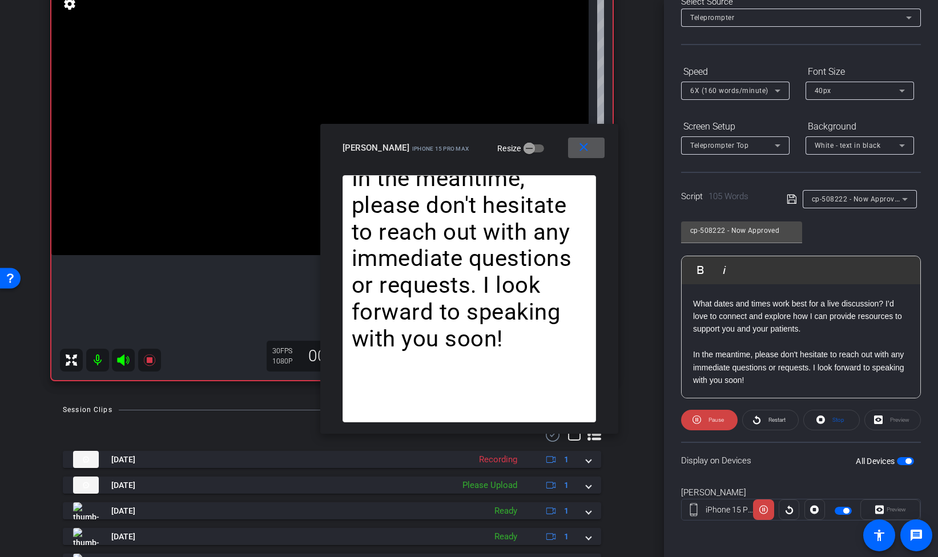
scroll to position [111, 0]
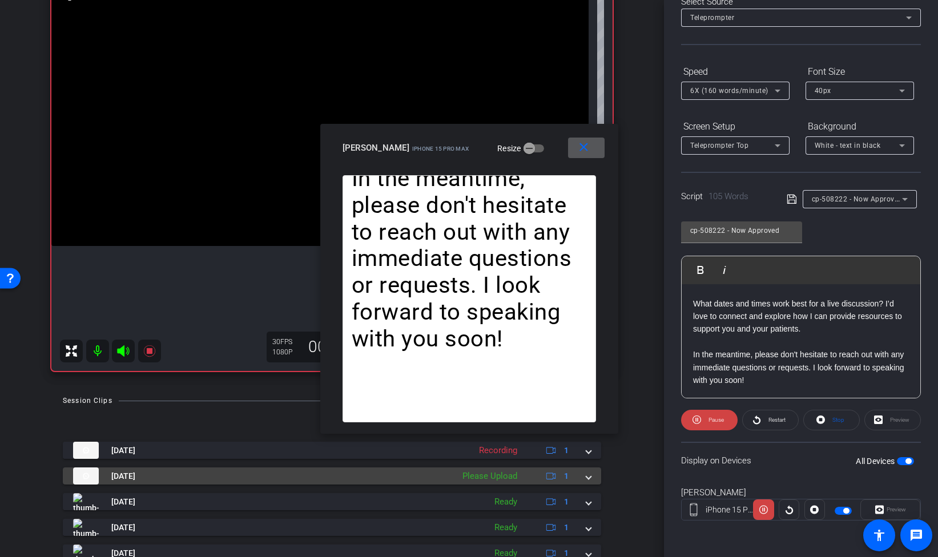
click at [591, 476] on mat-expansion-panel-header "[DATE] Please Upload 1" at bounding box center [332, 476] width 539 height 17
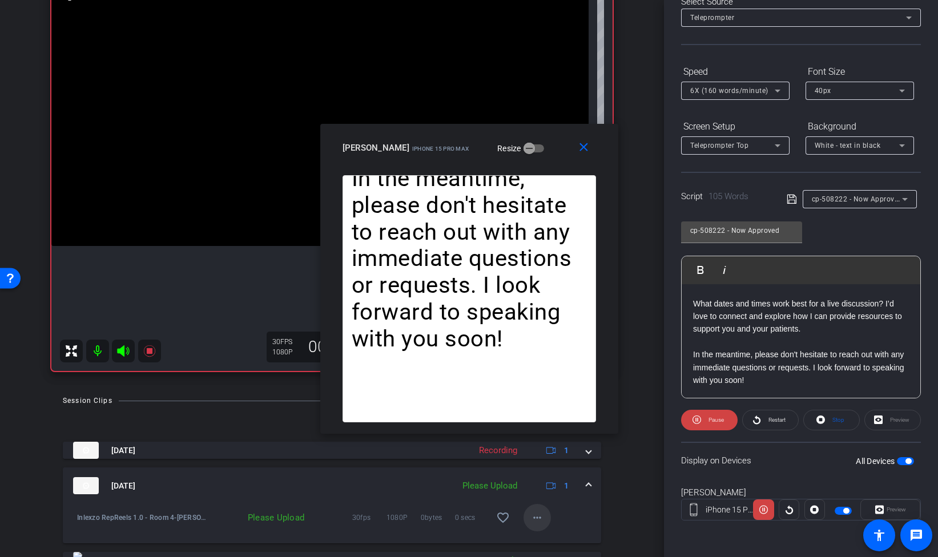
click at [531, 512] on mat-icon "more_horiz" at bounding box center [538, 518] width 14 height 14
click at [557, 468] on span "Upload" at bounding box center [556, 466] width 46 height 14
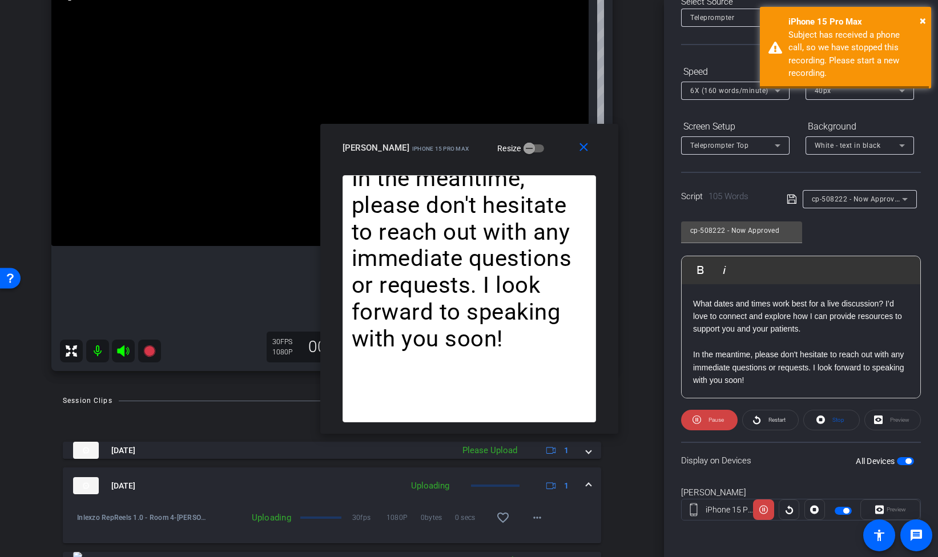
scroll to position [93, 0]
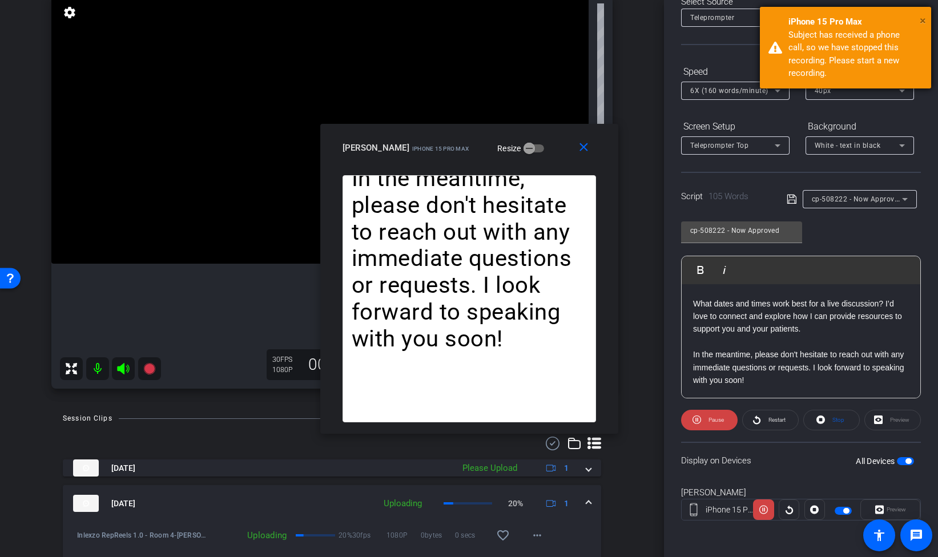
click at [924, 21] on span "×" at bounding box center [923, 21] width 6 height 14
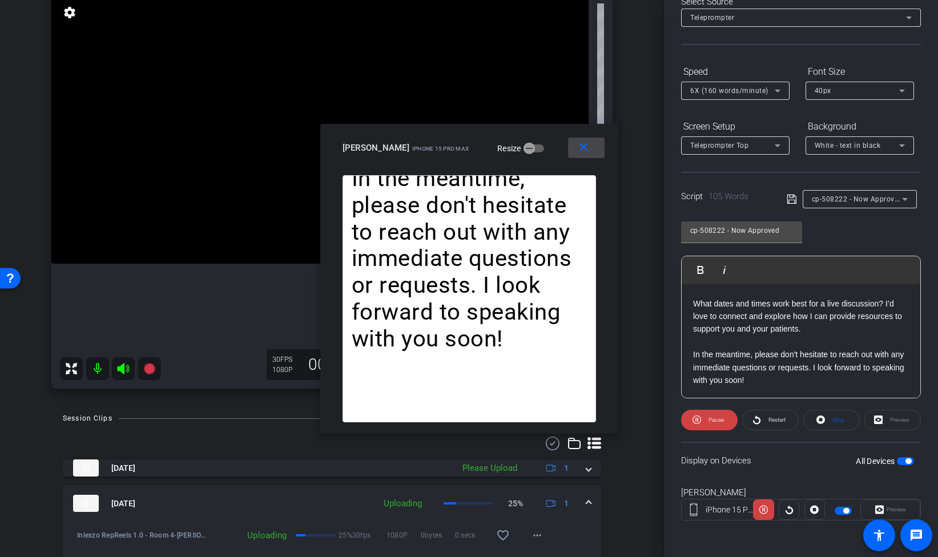
click at [584, 152] on mat-icon "close" at bounding box center [584, 147] width 14 height 14
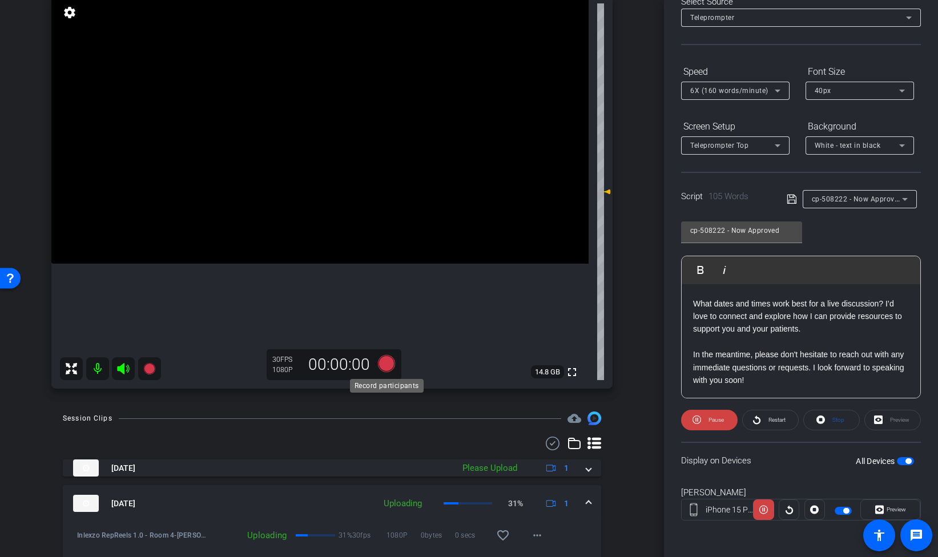
click at [383, 364] on icon at bounding box center [386, 363] width 17 height 17
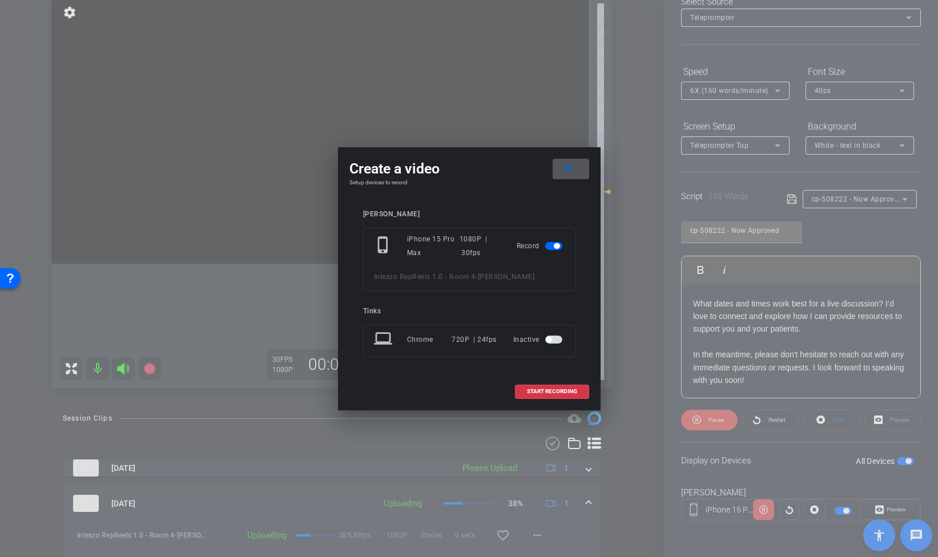
click at [568, 164] on mat-icon "close" at bounding box center [568, 169] width 14 height 14
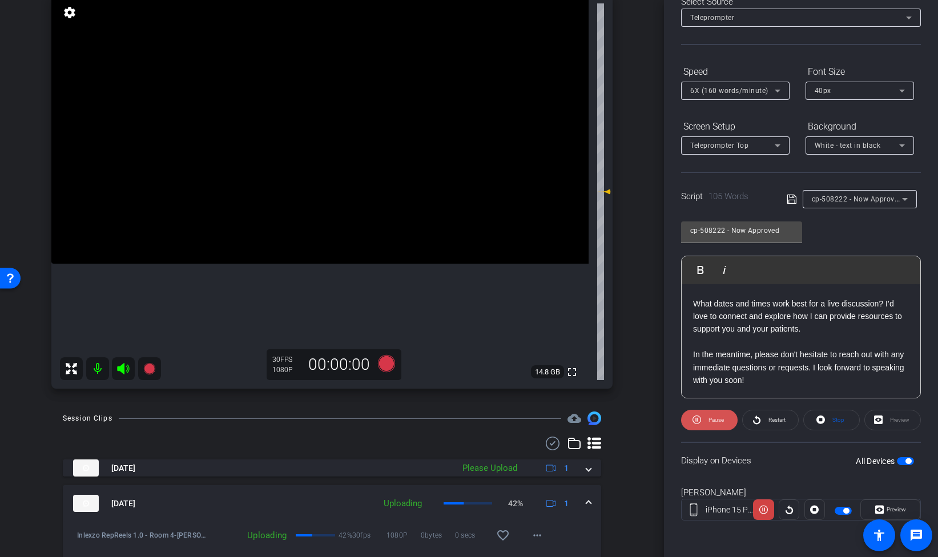
click at [700, 421] on icon at bounding box center [697, 420] width 9 height 9
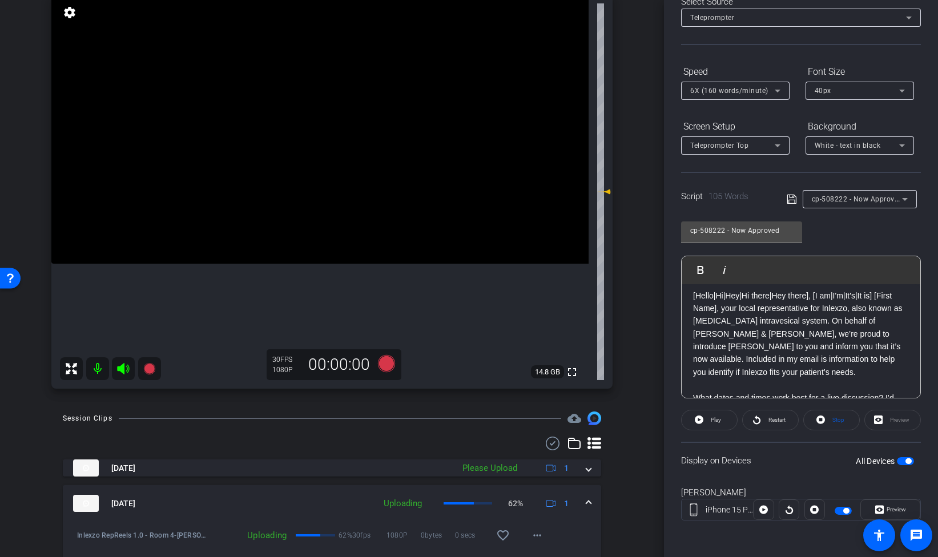
scroll to position [0, 0]
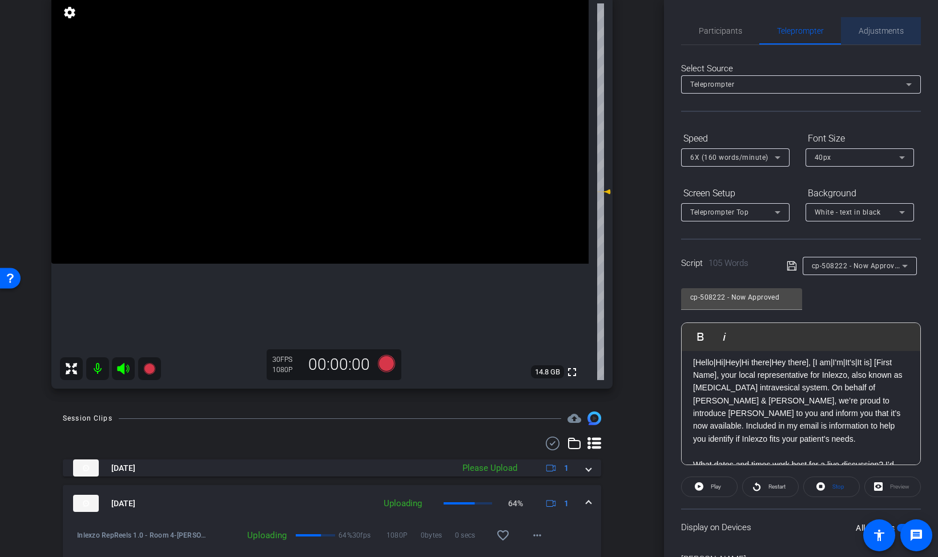
click at [871, 27] on span "Adjustments" at bounding box center [881, 31] width 45 height 8
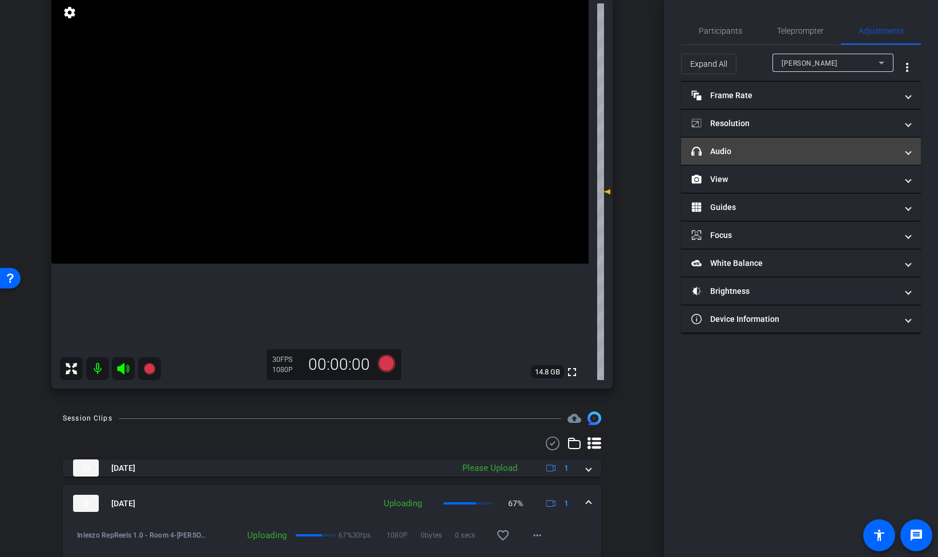
click at [753, 146] on mat-panel-title "headphone icon Audio" at bounding box center [795, 152] width 206 height 12
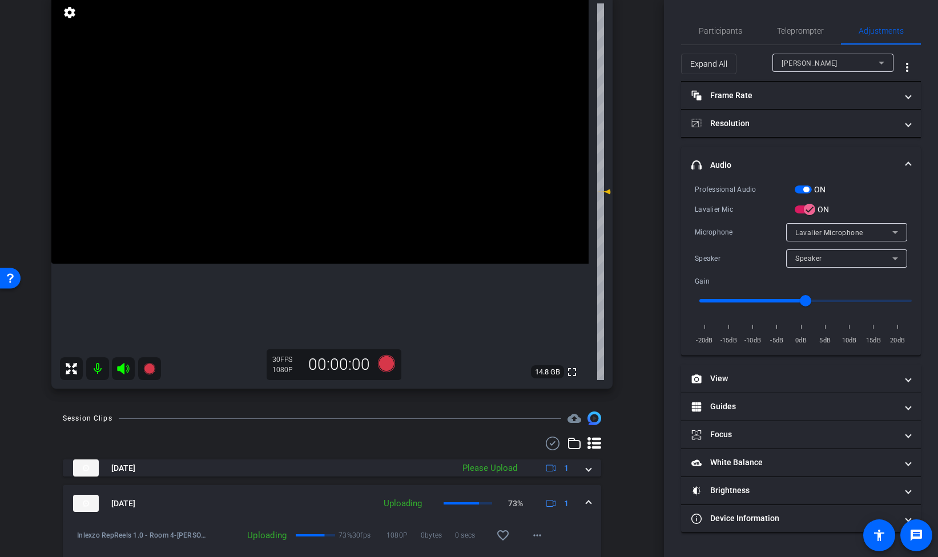
click at [801, 188] on span "button" at bounding box center [803, 190] width 17 height 8
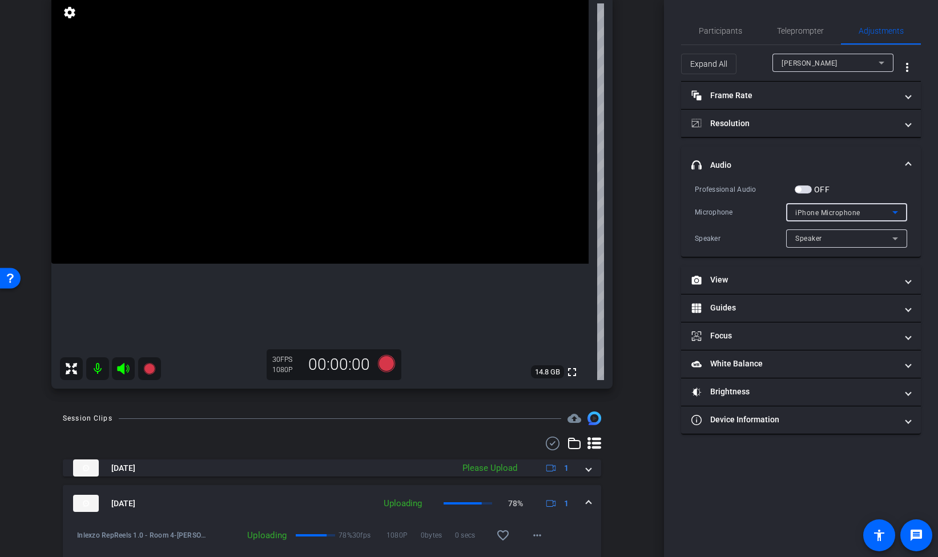
click at [801, 207] on div "iPhone Microphone" at bounding box center [844, 213] width 97 height 14
click at [832, 180] on div at bounding box center [469, 278] width 938 height 557
click at [838, 147] on mat-expansion-panel-header "headphone icon Audio" at bounding box center [801, 165] width 240 height 37
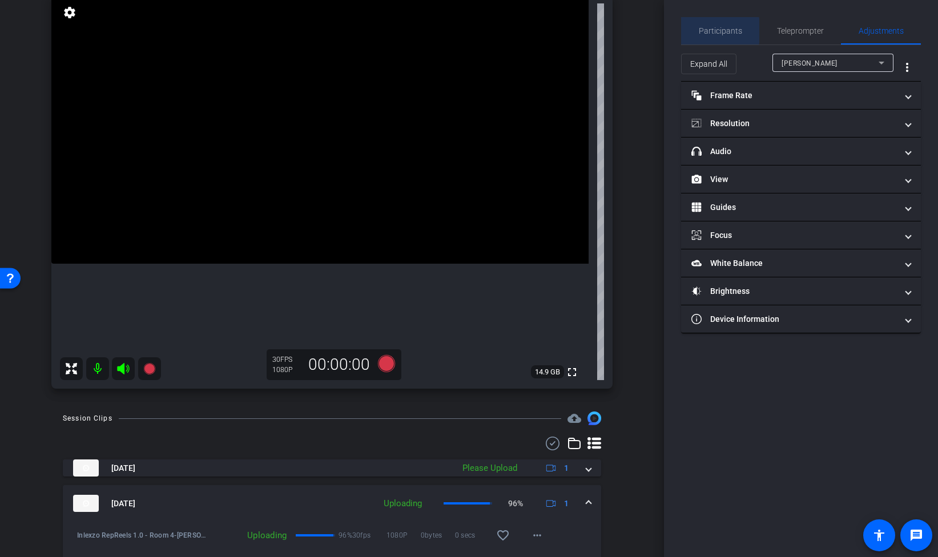
click at [718, 31] on span "Participants" at bounding box center [720, 31] width 43 height 8
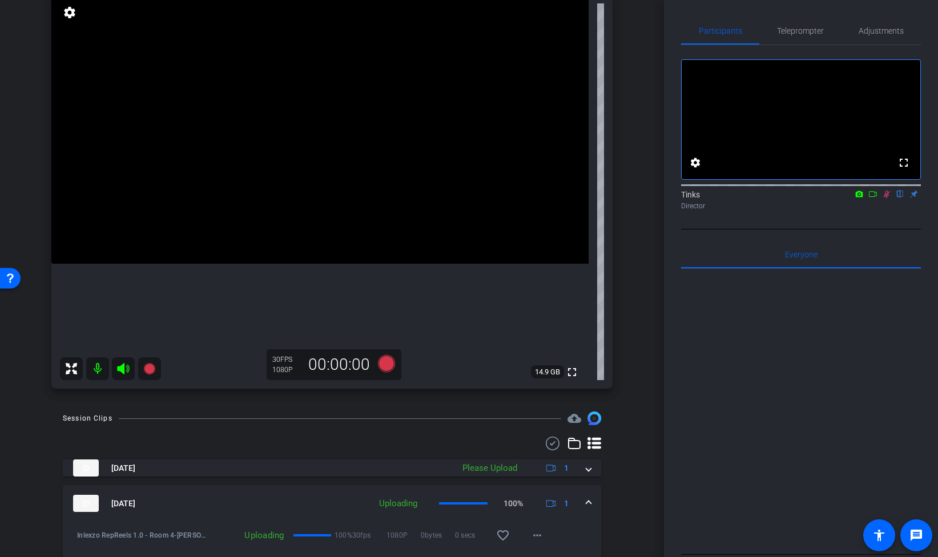
click at [888, 198] on icon at bounding box center [887, 194] width 6 height 7
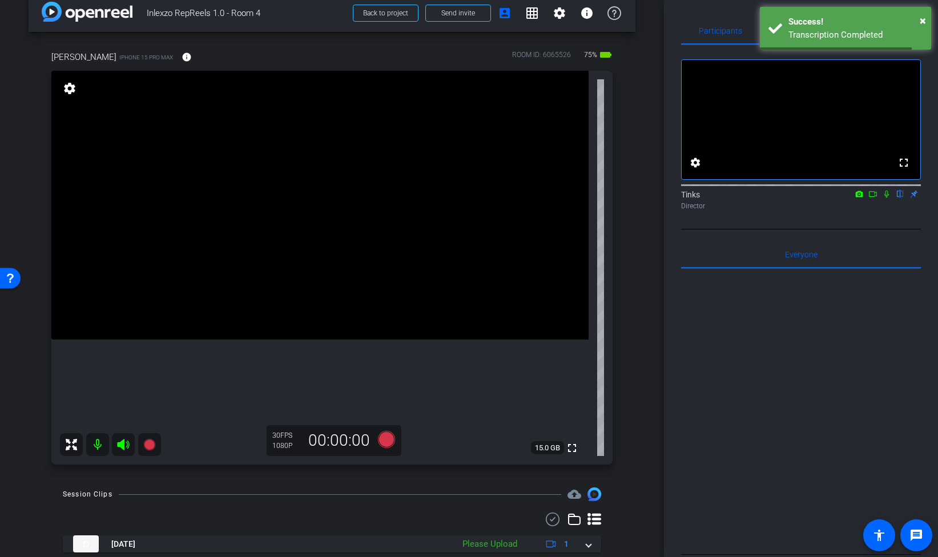
scroll to position [18, 0]
click at [924, 18] on span "×" at bounding box center [923, 21] width 6 height 14
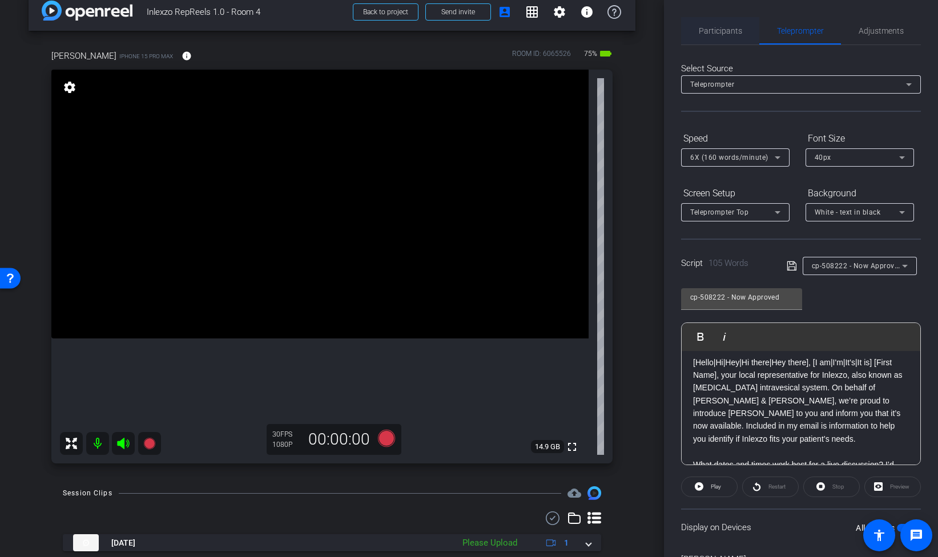
click at [740, 29] on span "Participants" at bounding box center [720, 31] width 43 height 8
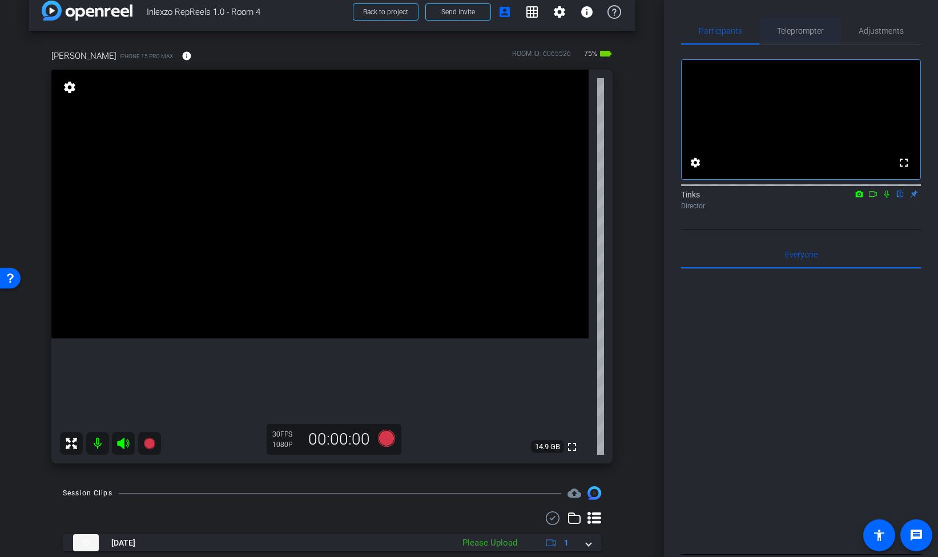
click at [803, 30] on span "Teleprompter" at bounding box center [800, 31] width 47 height 8
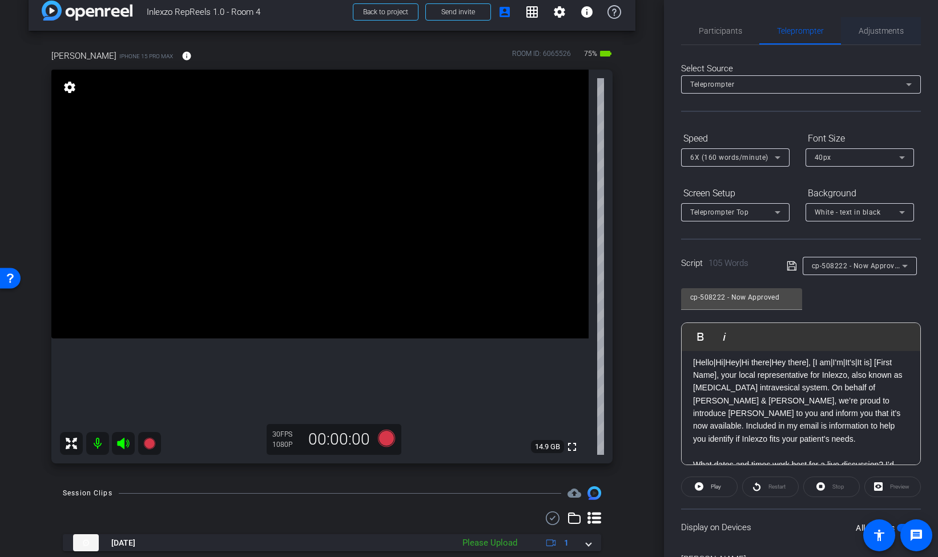
click at [883, 37] on span "Adjustments" at bounding box center [881, 30] width 45 height 27
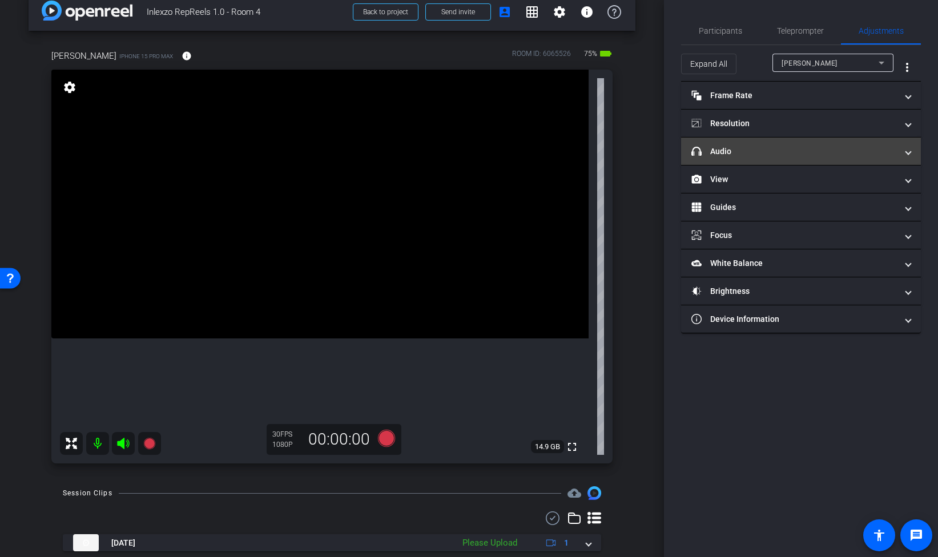
click at [805, 155] on mat-panel-title "headphone icon Audio" at bounding box center [795, 152] width 206 height 12
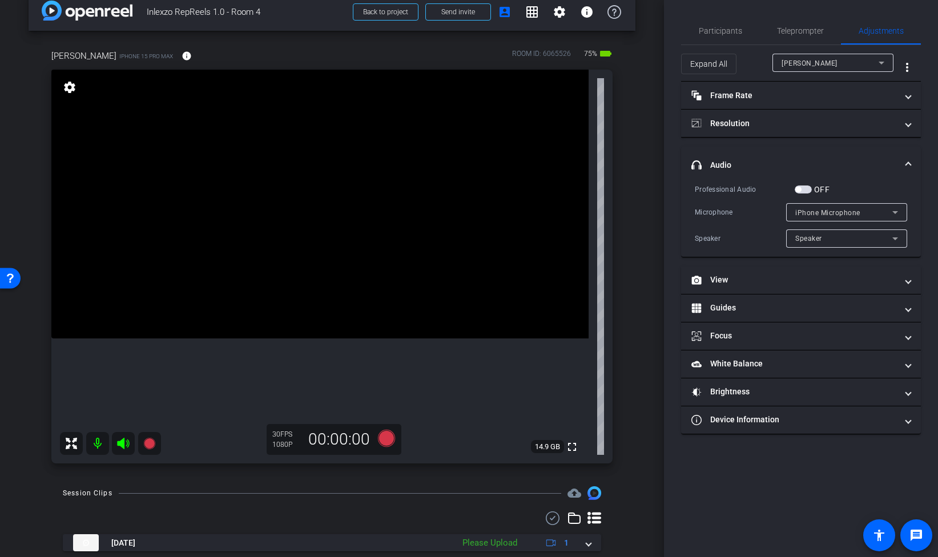
click at [812, 187] on button "OFF" at bounding box center [803, 190] width 17 height 8
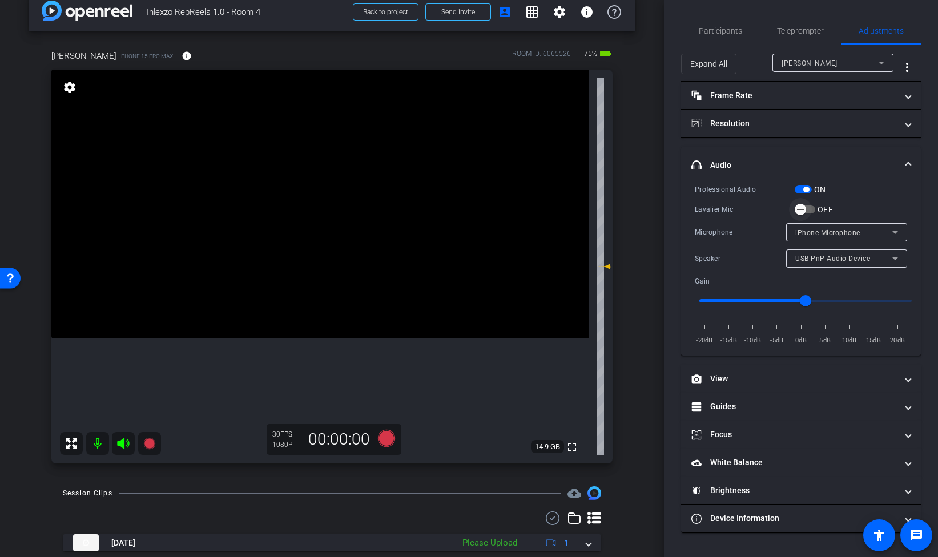
click at [812, 212] on span "button" at bounding box center [805, 210] width 21 height 8
click at [798, 30] on span "Teleprompter" at bounding box center [800, 31] width 47 height 8
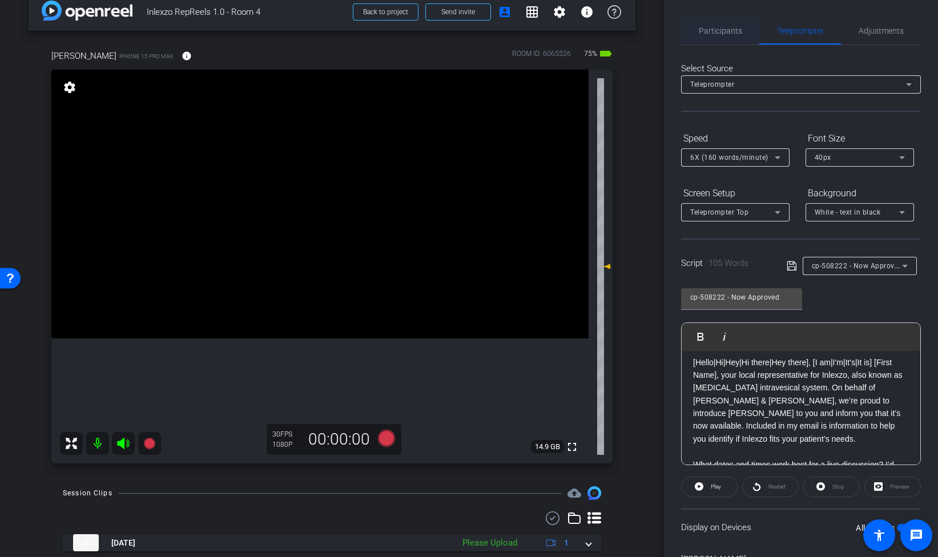
click at [725, 25] on span "Participants" at bounding box center [720, 30] width 43 height 27
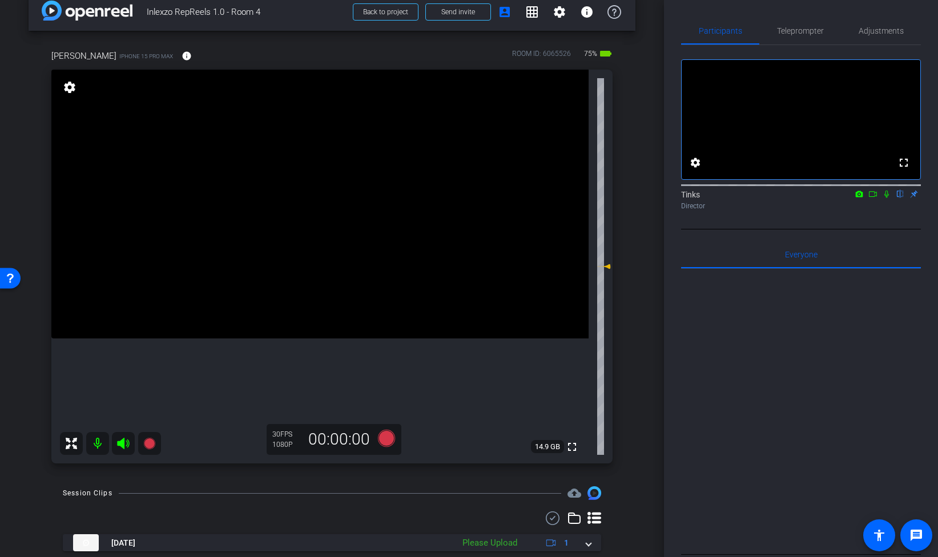
click at [888, 198] on icon at bounding box center [886, 194] width 9 height 8
click at [384, 439] on icon at bounding box center [386, 438] width 17 height 17
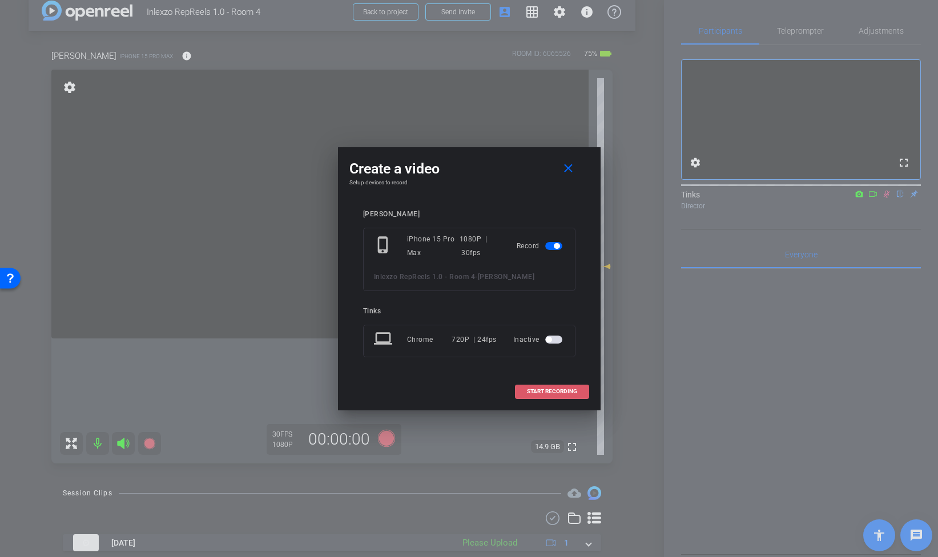
click at [551, 389] on span "START RECORDING" at bounding box center [552, 392] width 50 height 6
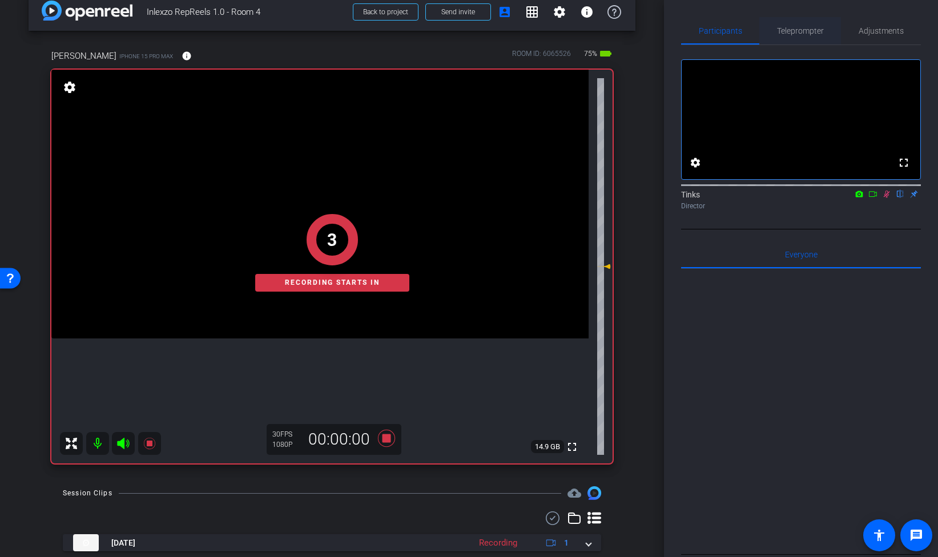
click at [796, 33] on span "Teleprompter" at bounding box center [800, 31] width 47 height 8
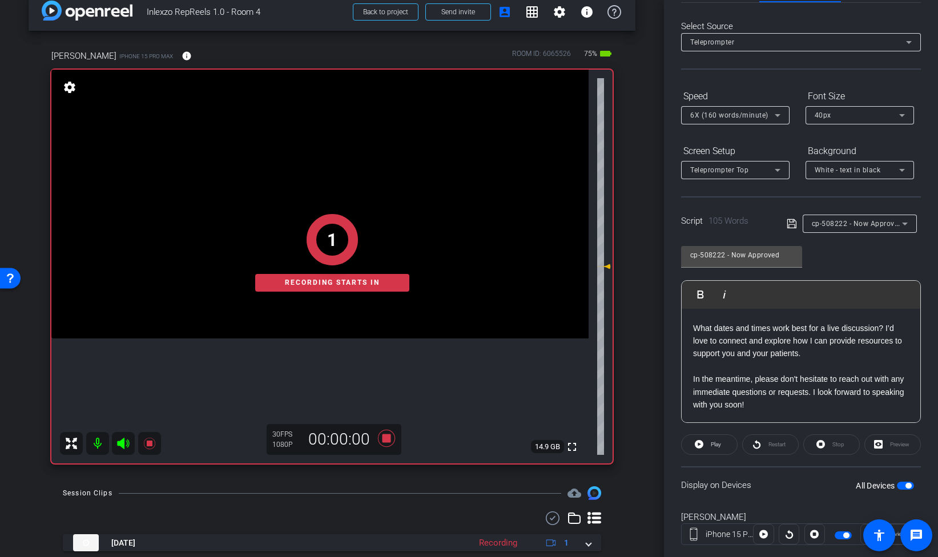
scroll to position [67, 0]
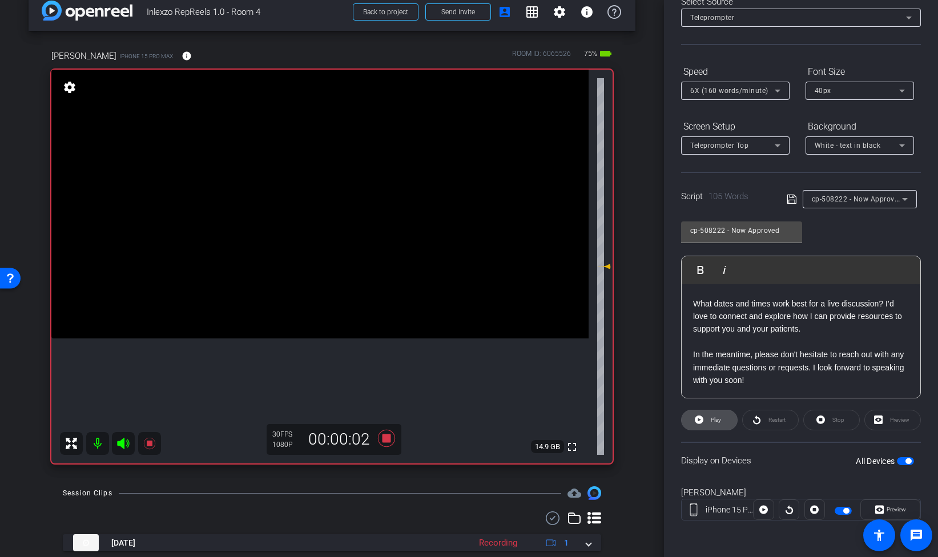
click at [721, 416] on span "Play" at bounding box center [714, 420] width 13 height 16
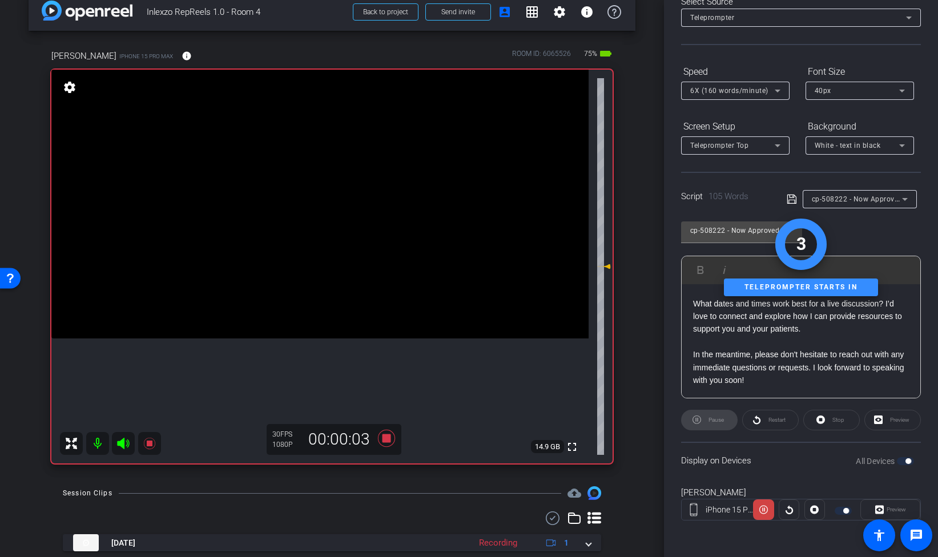
click at [889, 505] on div "Preview" at bounding box center [891, 510] width 60 height 21
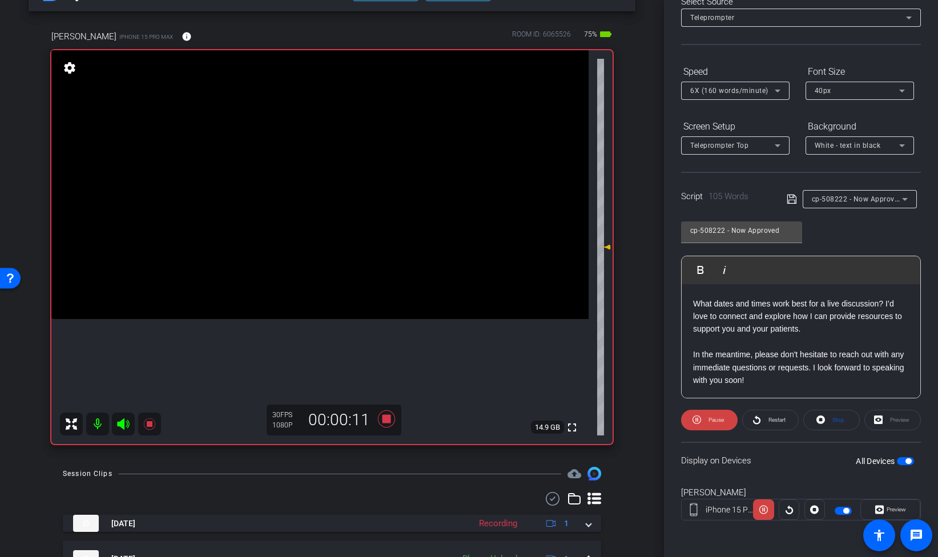
scroll to position [34, 0]
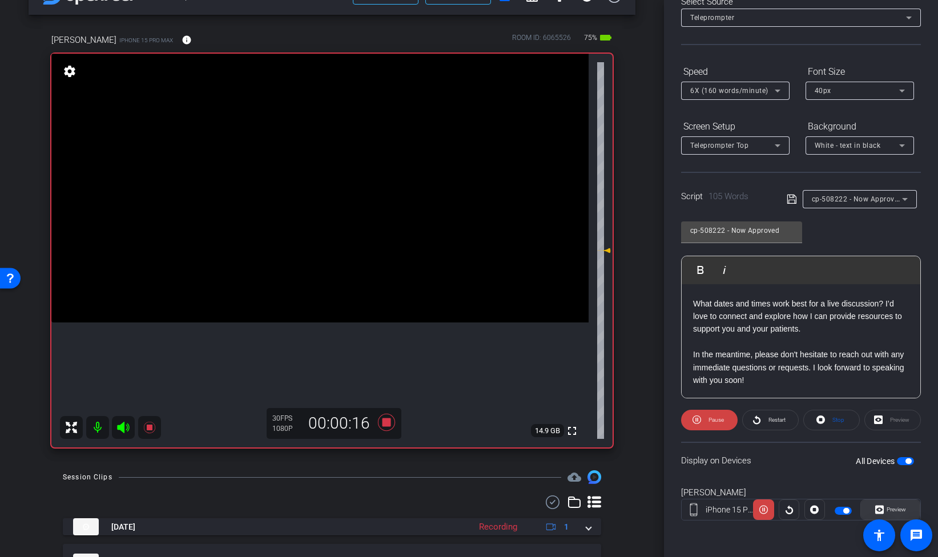
click at [885, 505] on span "Preview" at bounding box center [895, 510] width 22 height 16
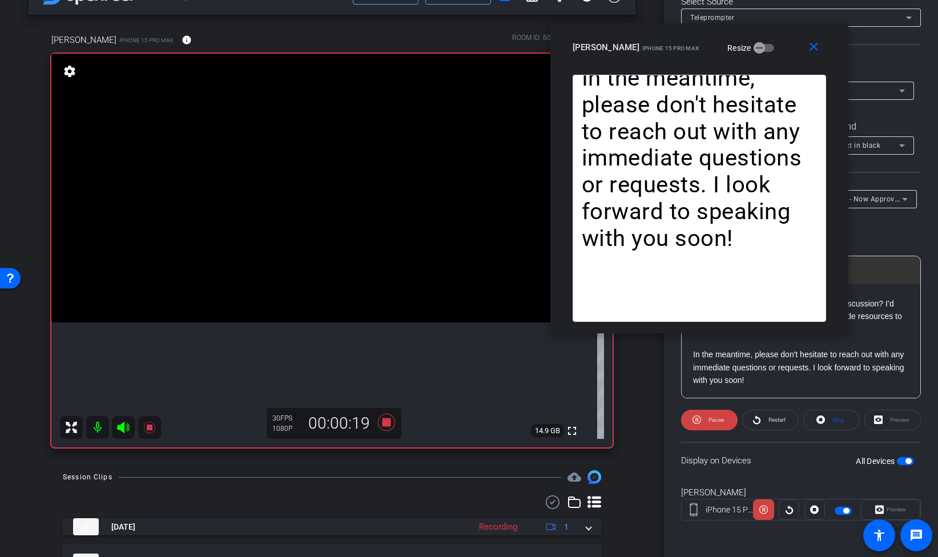
drag, startPoint x: 551, startPoint y: 130, endPoint x: 792, endPoint y: 12, distance: 268.2
click at [792, 23] on div "close Melissa Dorsch iPhone 15 Pro Max Resize" at bounding box center [700, 48] width 298 height 51
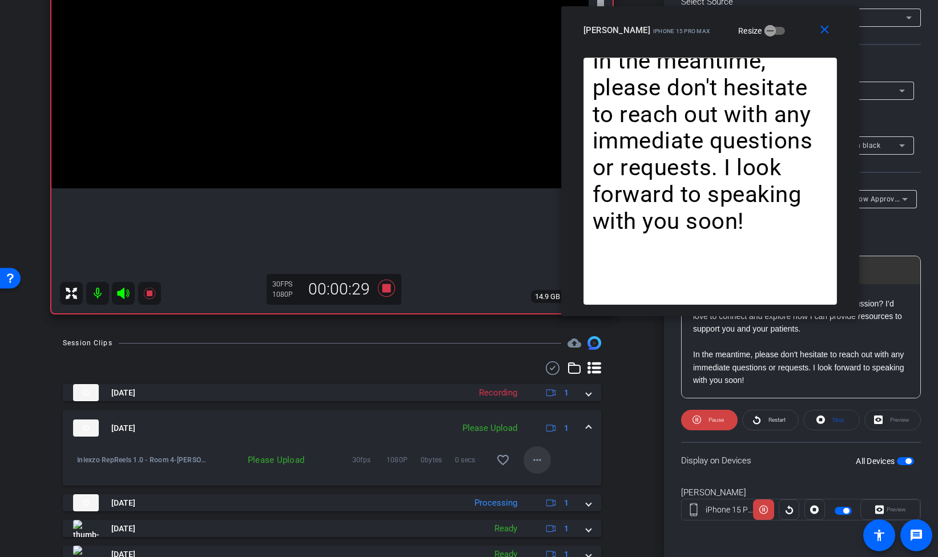
scroll to position [175, 0]
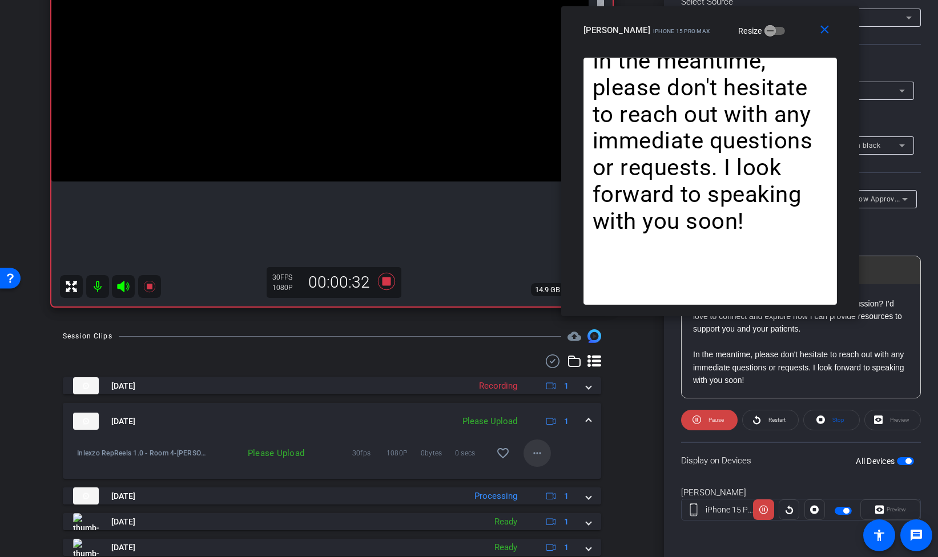
click at [533, 452] on mat-icon "more_horiz" at bounding box center [538, 454] width 14 height 14
click at [550, 477] on span "Upload" at bounding box center [556, 478] width 46 height 14
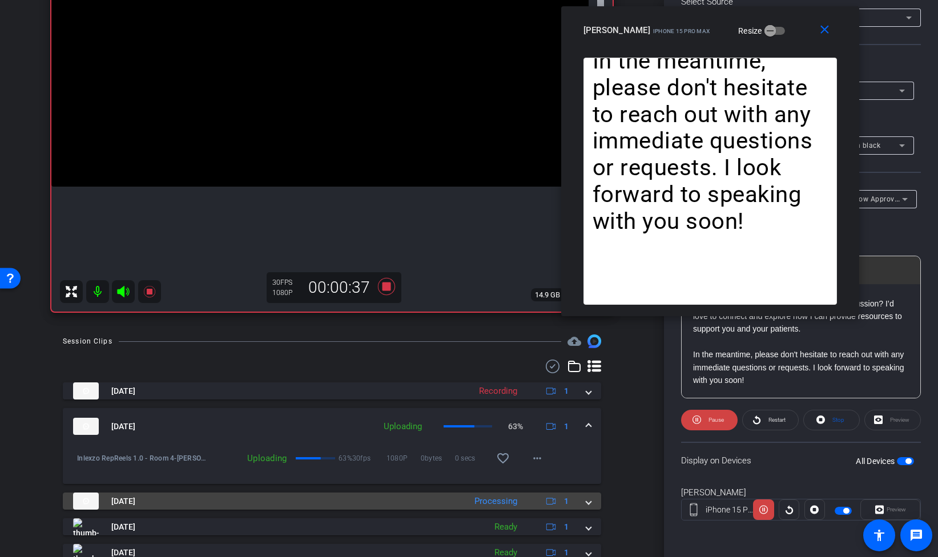
scroll to position [163, 0]
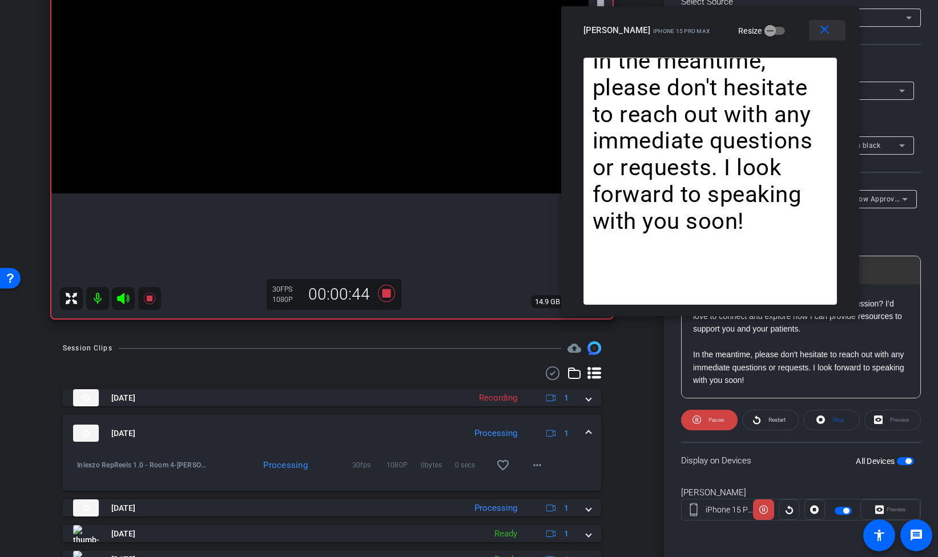
click at [822, 24] on mat-icon "close" at bounding box center [825, 30] width 14 height 14
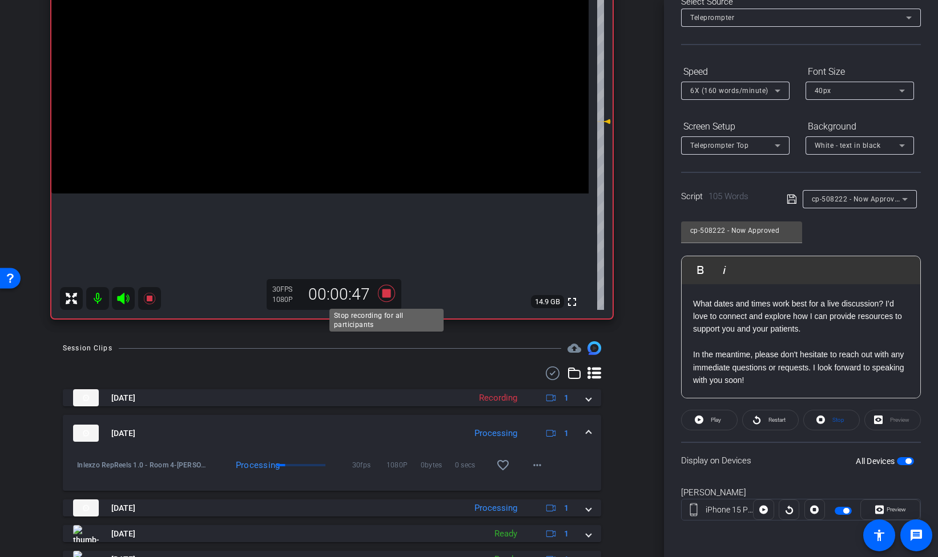
click at [391, 288] on icon at bounding box center [386, 293] width 27 height 21
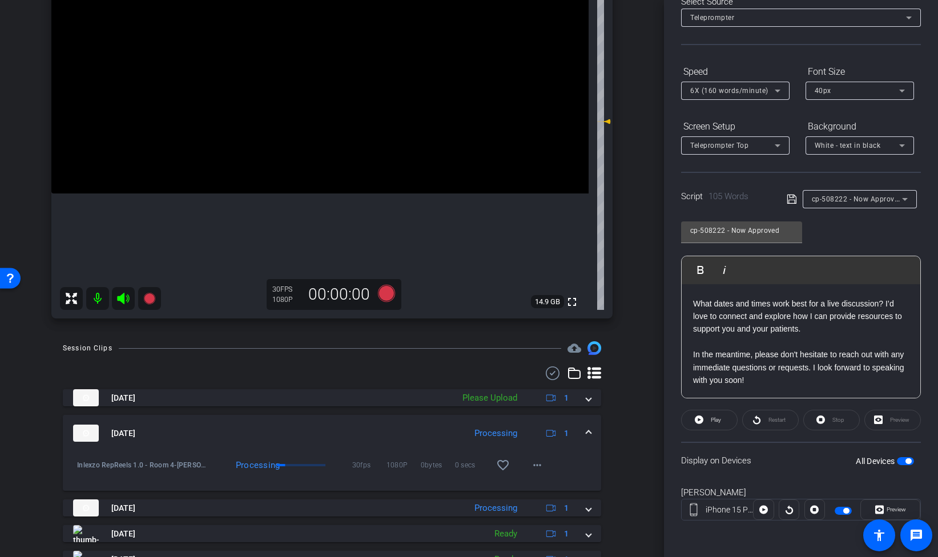
scroll to position [0, 0]
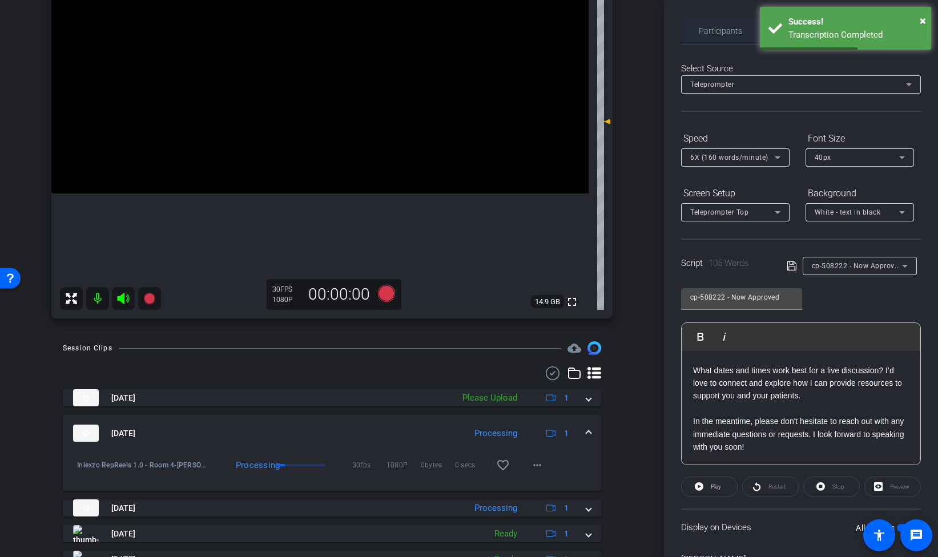
click at [718, 32] on span "Participants" at bounding box center [720, 31] width 43 height 8
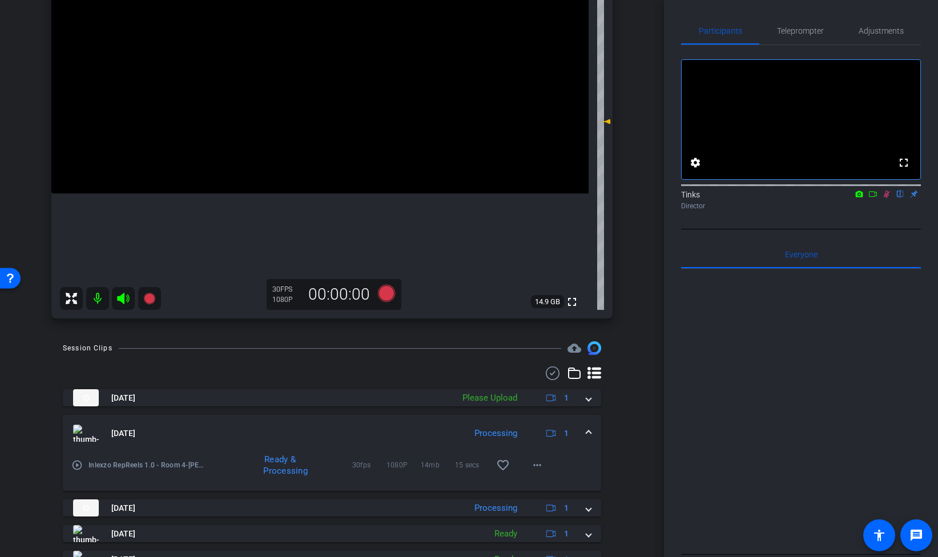
click at [885, 189] on div at bounding box center [801, 184] width 240 height 9
click at [885, 198] on icon at bounding box center [887, 194] width 6 height 7
click at [873, 27] on span "Adjustments" at bounding box center [881, 31] width 45 height 8
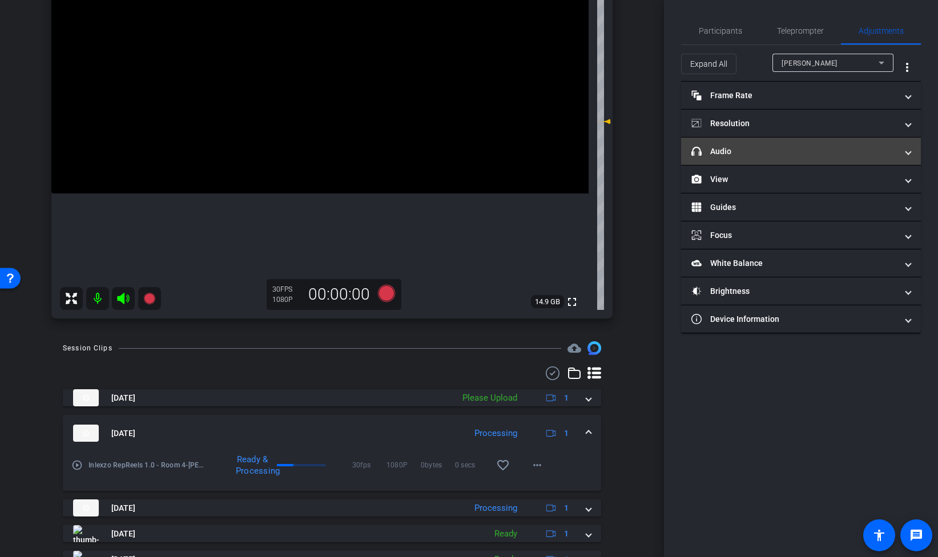
click at [761, 159] on mat-expansion-panel-header "headphone icon Audio" at bounding box center [801, 151] width 240 height 27
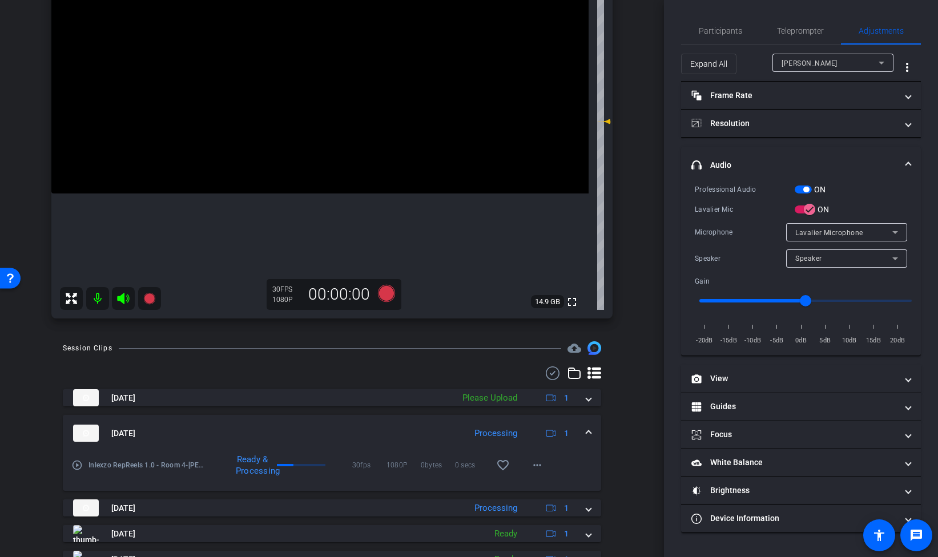
click at [800, 189] on span "button" at bounding box center [803, 190] width 17 height 8
click at [802, 210] on span "button" at bounding box center [809, 209] width 23 height 23
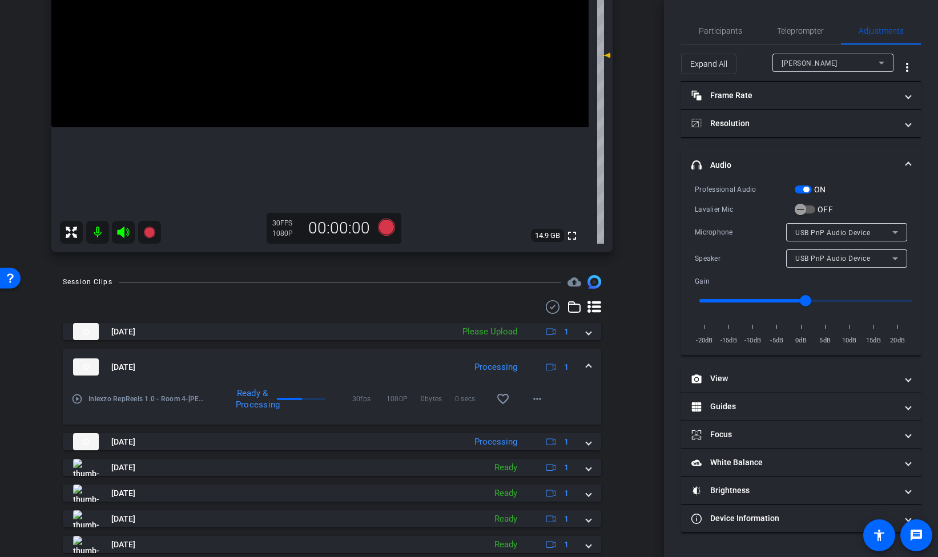
scroll to position [235, 0]
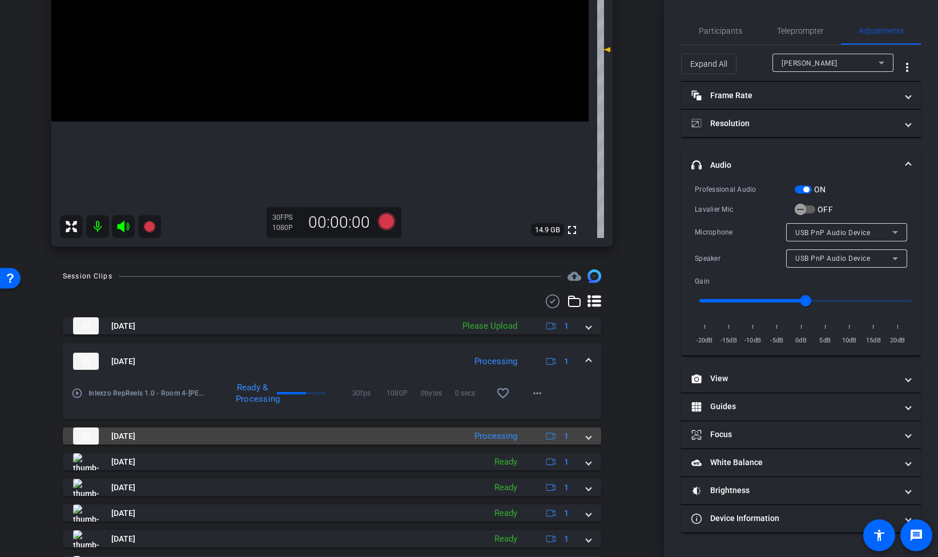
click at [588, 436] on span at bounding box center [589, 437] width 5 height 12
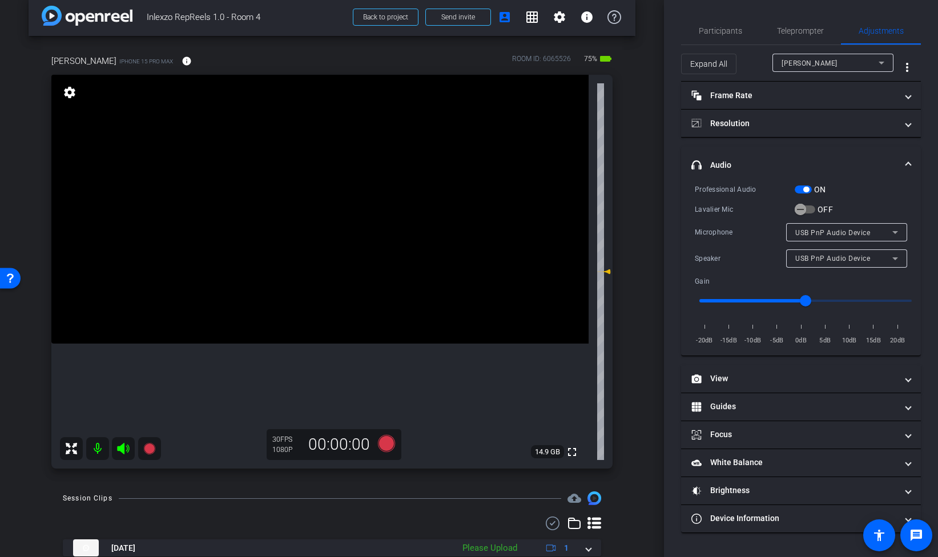
scroll to position [0, 0]
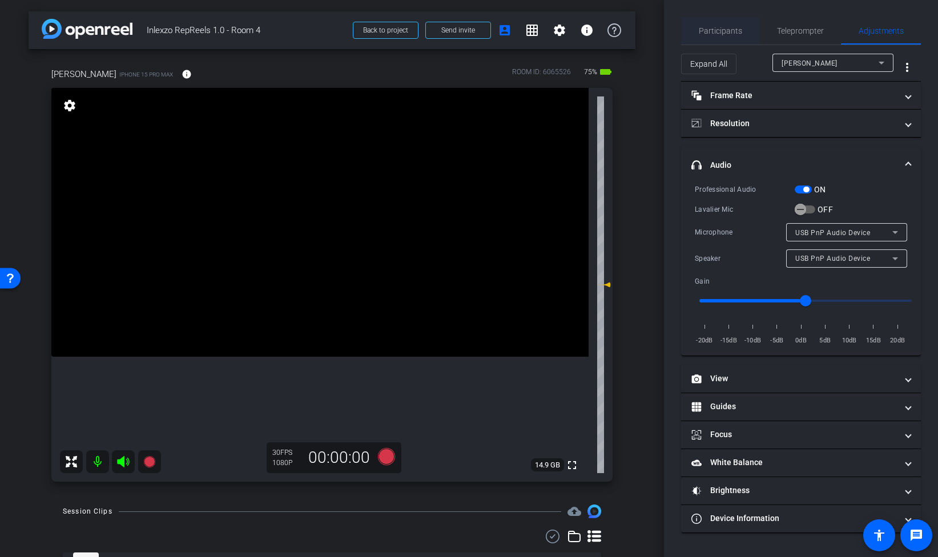
click at [733, 29] on span "Participants" at bounding box center [720, 31] width 43 height 8
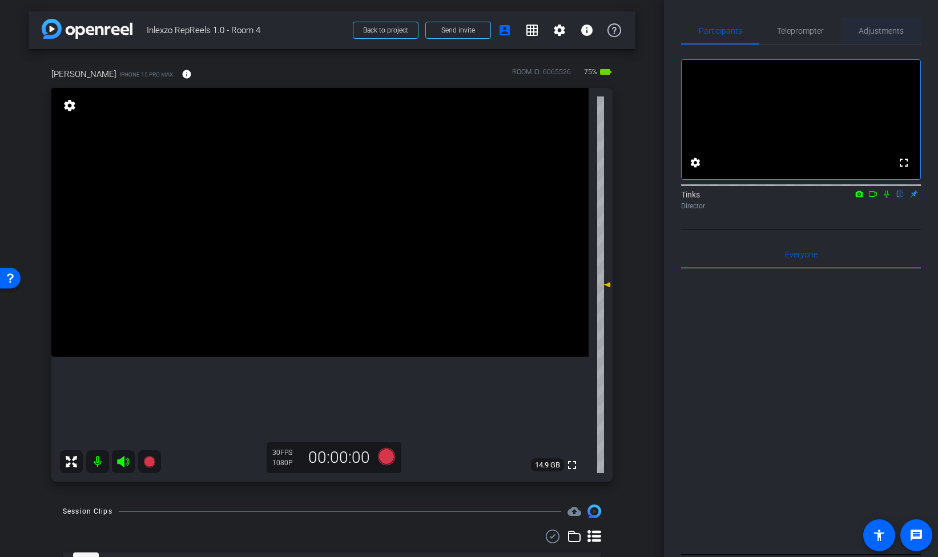
click at [896, 33] on span "Adjustments" at bounding box center [881, 31] width 45 height 8
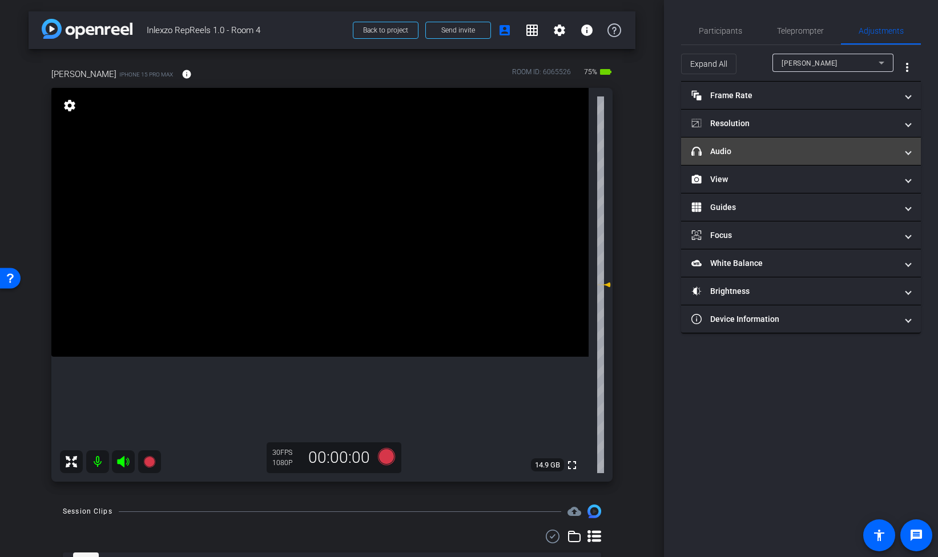
click at [752, 152] on mat-panel-title "headphone icon Audio" at bounding box center [795, 152] width 206 height 12
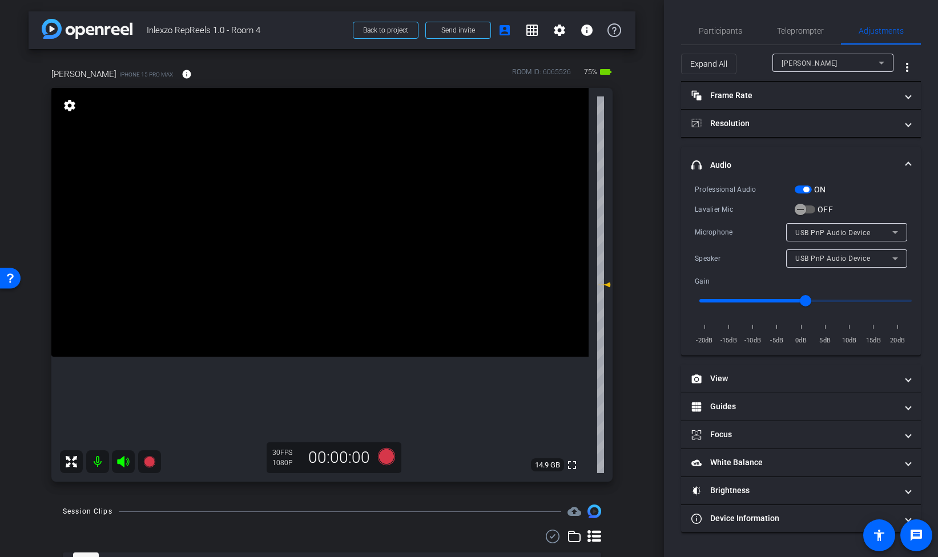
click at [801, 190] on span "button" at bounding box center [803, 190] width 17 height 8
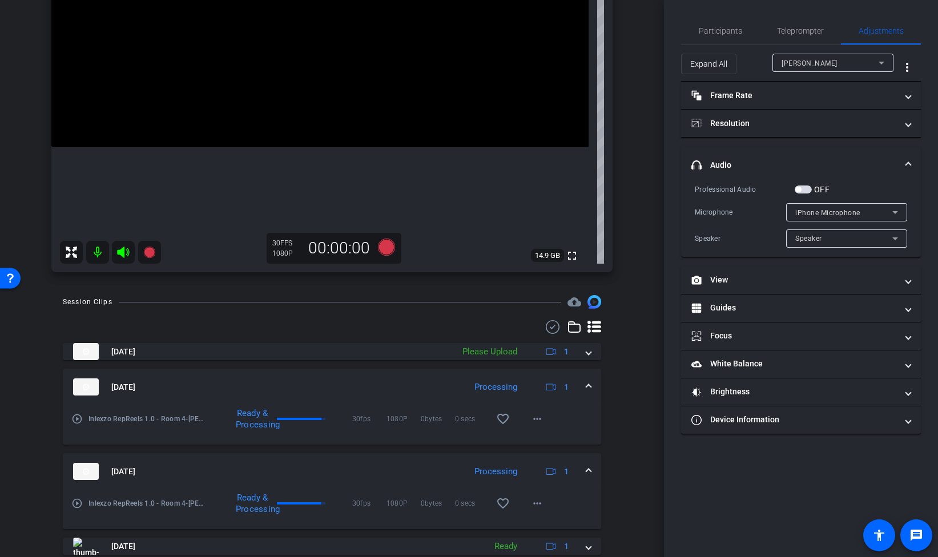
scroll to position [198, 0]
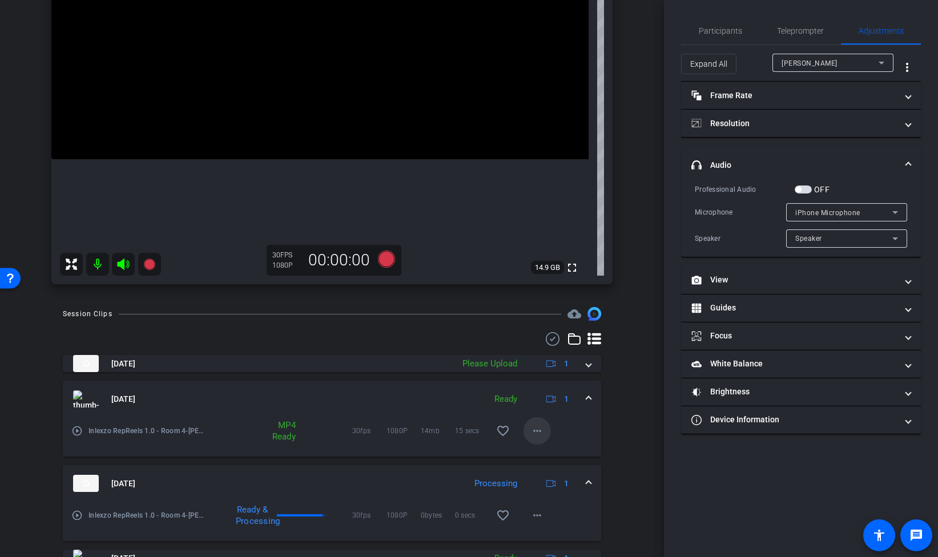
click at [539, 435] on mat-icon "more_horiz" at bounding box center [538, 431] width 14 height 14
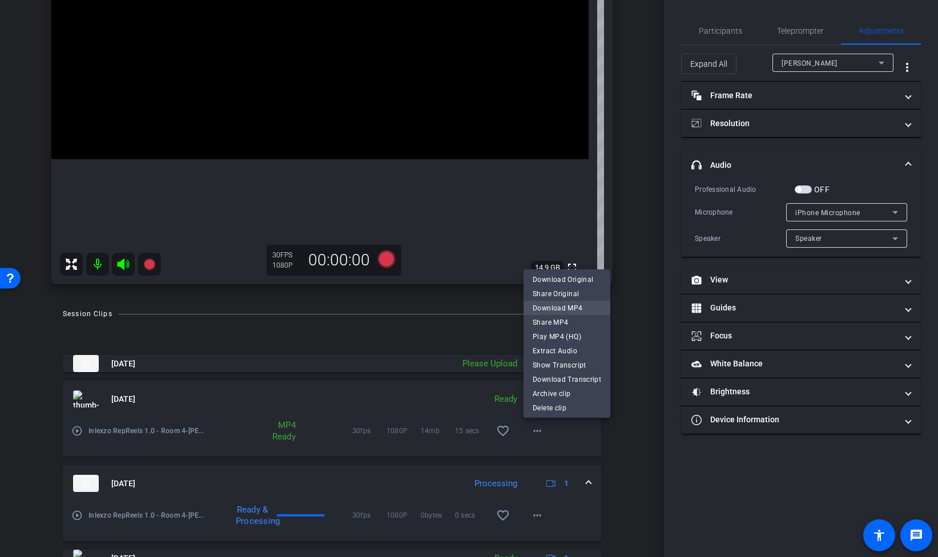
click at [578, 310] on span "Download MP4" at bounding box center [567, 308] width 69 height 14
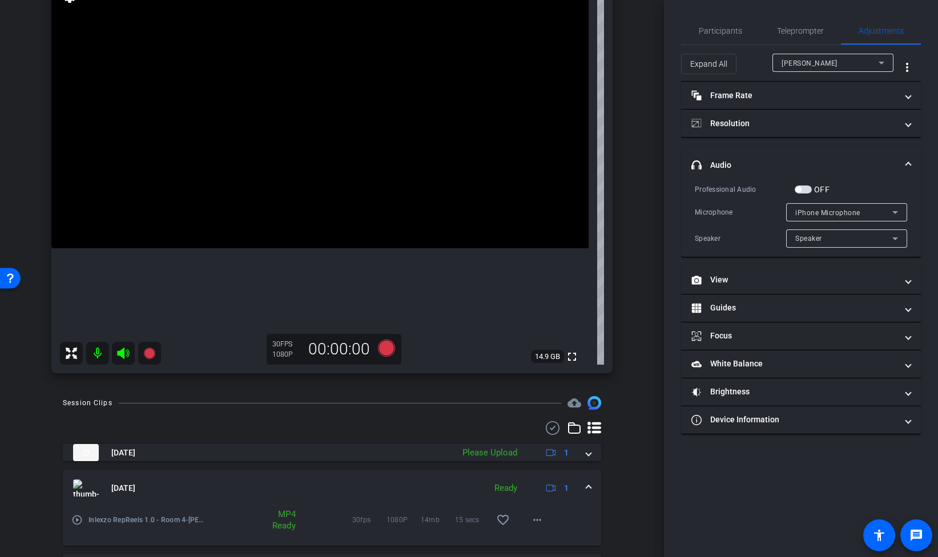
scroll to position [105, 0]
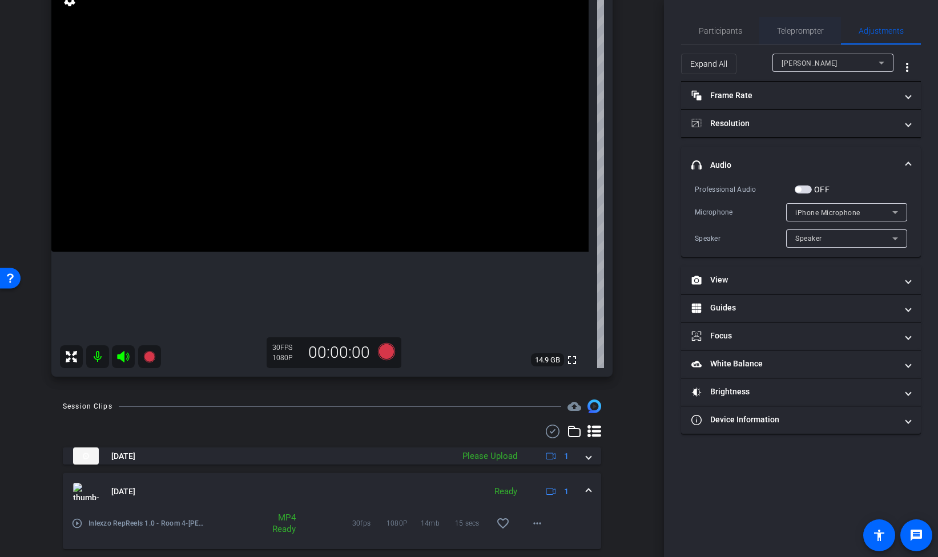
click at [797, 30] on span "Teleprompter" at bounding box center [800, 31] width 47 height 8
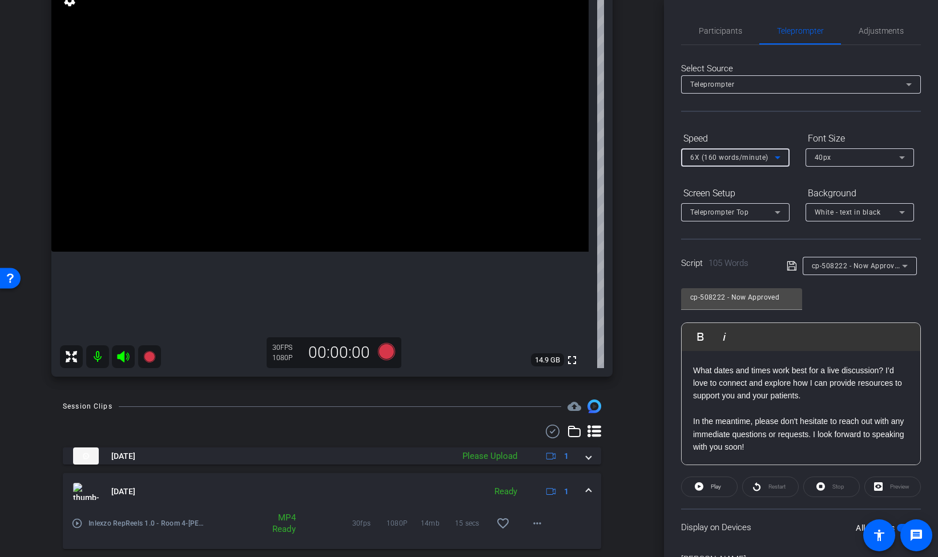
click at [759, 160] on span "6X (160 words/minute)" at bounding box center [729, 158] width 78 height 8
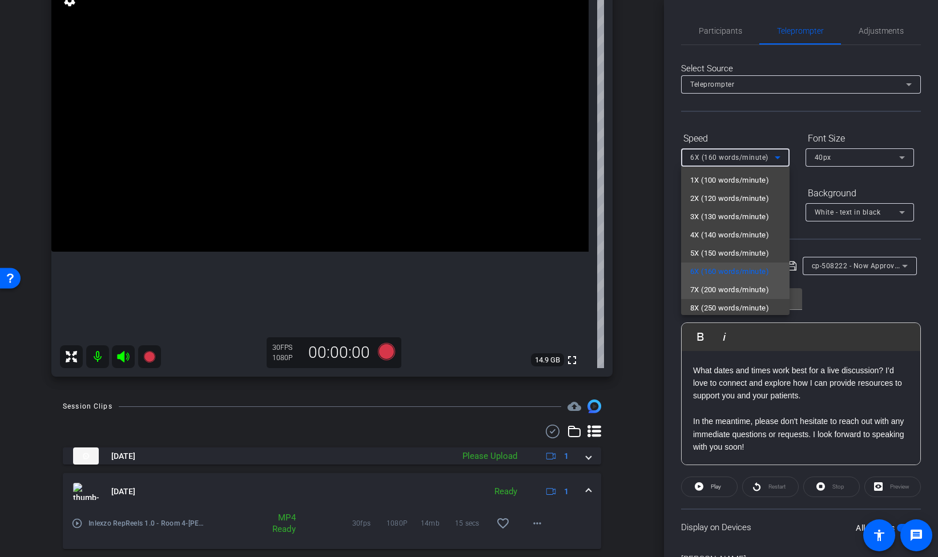
click at [735, 289] on span "7X (200 words/minute)" at bounding box center [729, 290] width 79 height 14
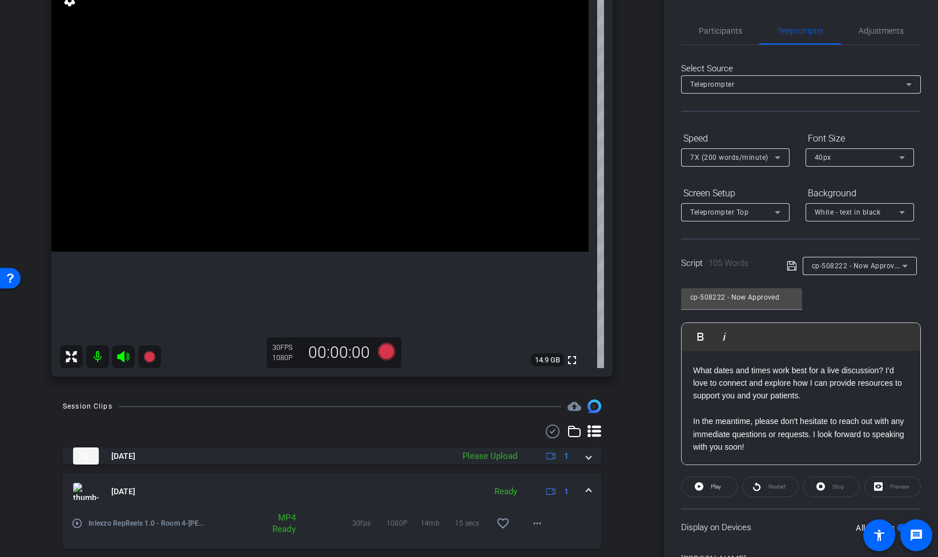
click at [755, 131] on div "Speed" at bounding box center [735, 138] width 109 height 19
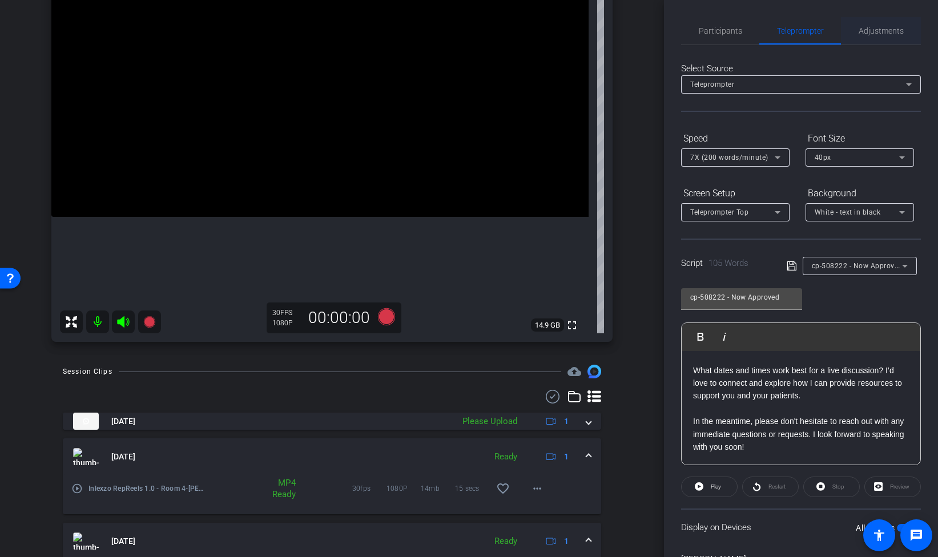
click at [867, 30] on span "Adjustments" at bounding box center [881, 31] width 45 height 8
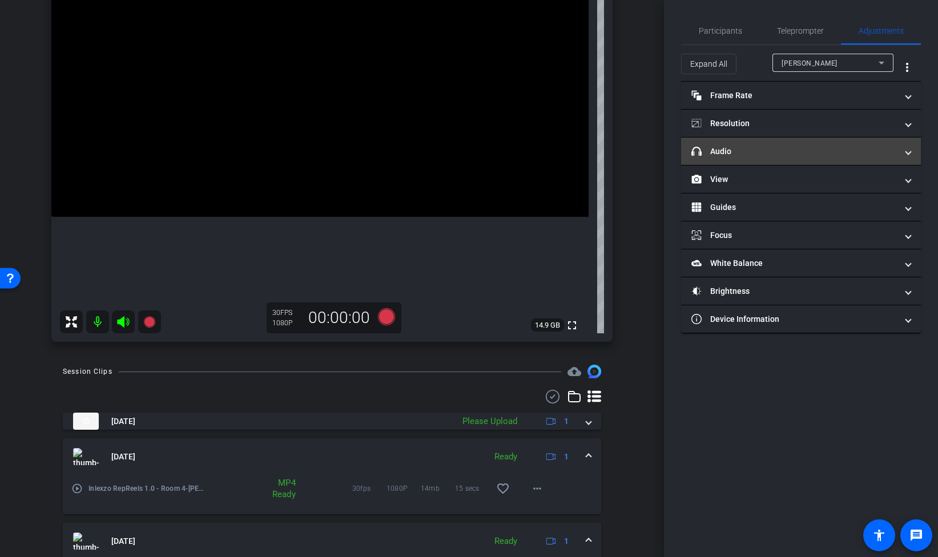
click at [737, 156] on mat-panel-title "headphone icon Audio" at bounding box center [795, 152] width 206 height 12
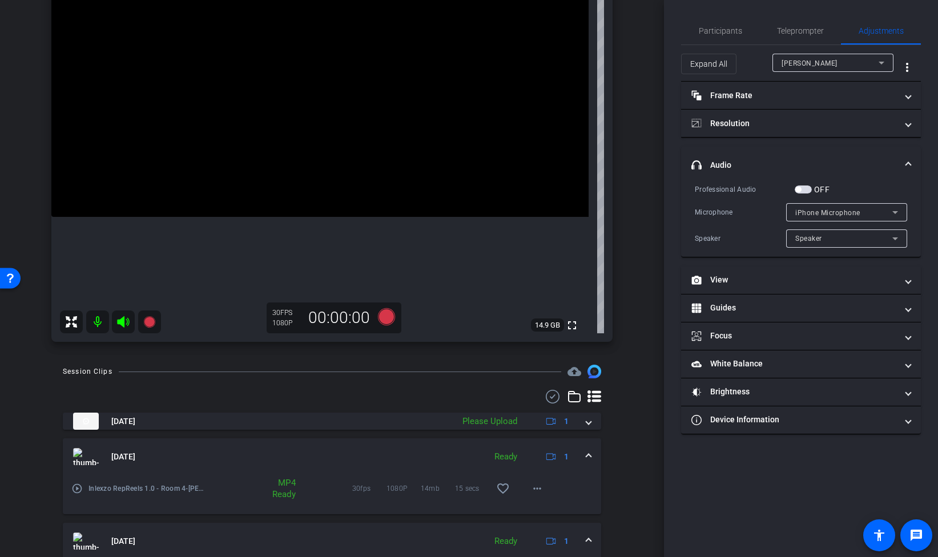
click at [810, 192] on span "button" at bounding box center [803, 190] width 17 height 8
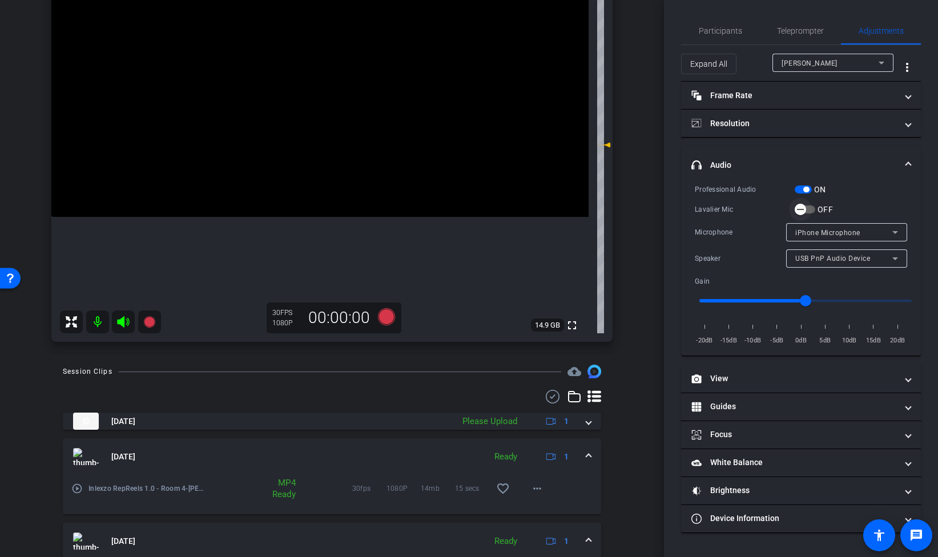
click at [812, 212] on span "button" at bounding box center [805, 210] width 21 height 8
drag, startPoint x: 608, startPoint y: 146, endPoint x: 607, endPoint y: 174, distance: 27.4
click at [607, 174] on icon at bounding box center [607, 172] width 8 height 5
type input "-3"
click at [732, 31] on span "Participants" at bounding box center [720, 31] width 43 height 8
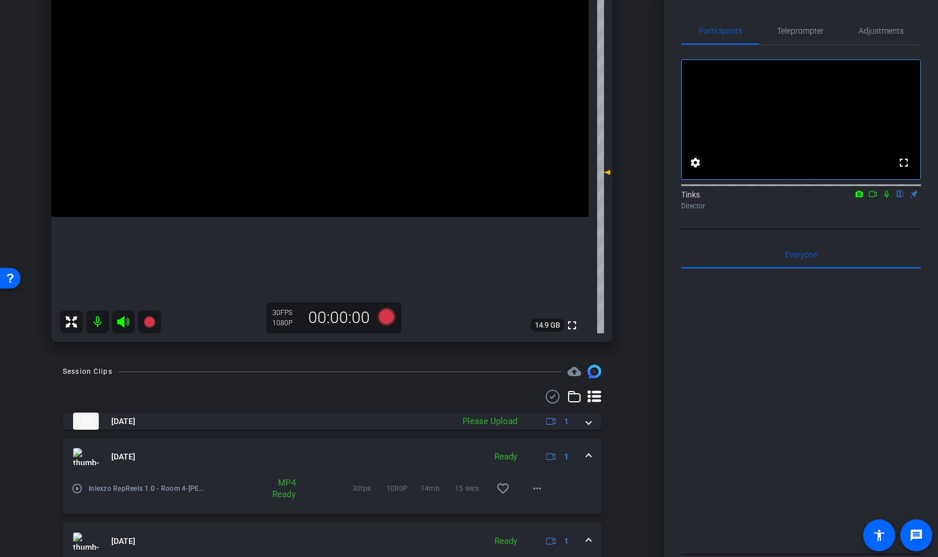
click at [886, 198] on icon at bounding box center [887, 194] width 5 height 7
click at [797, 37] on span "Teleprompter" at bounding box center [800, 30] width 47 height 27
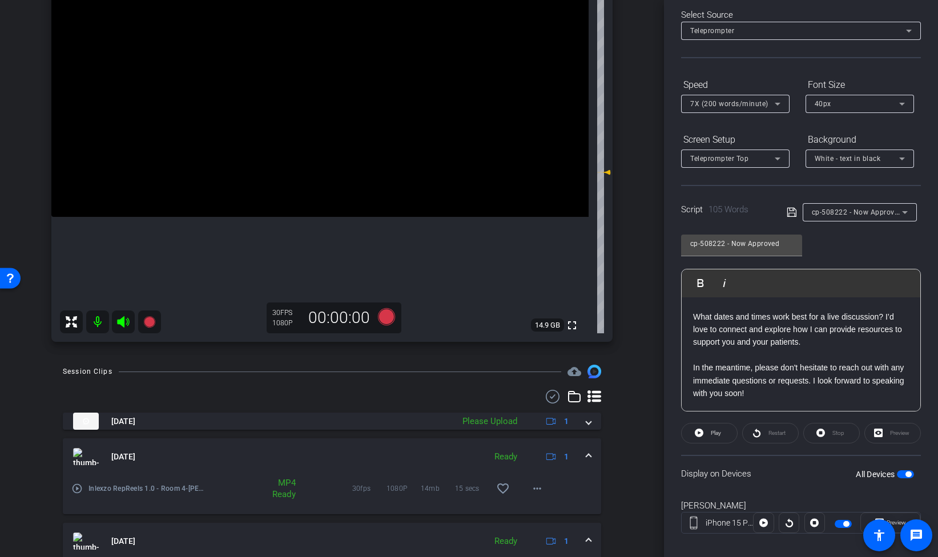
scroll to position [67, 0]
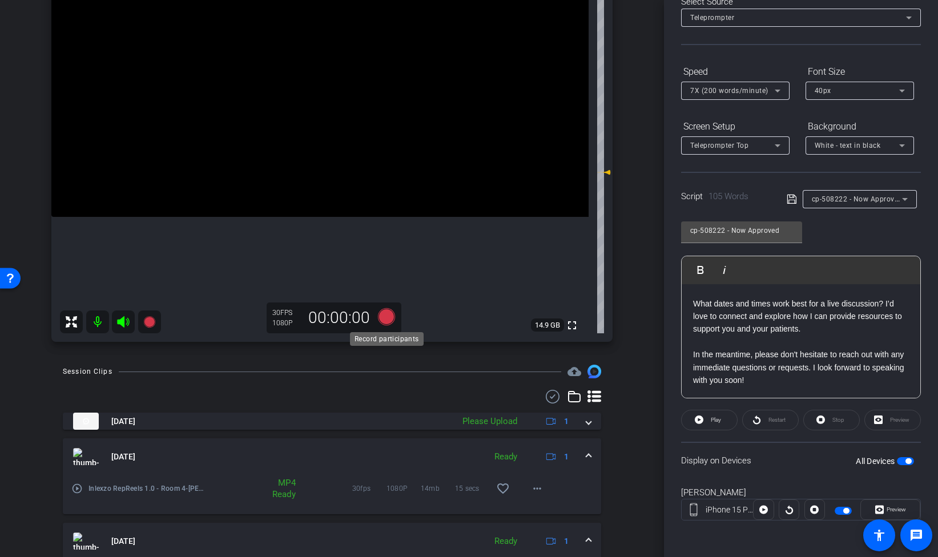
click at [384, 319] on icon at bounding box center [386, 316] width 17 height 17
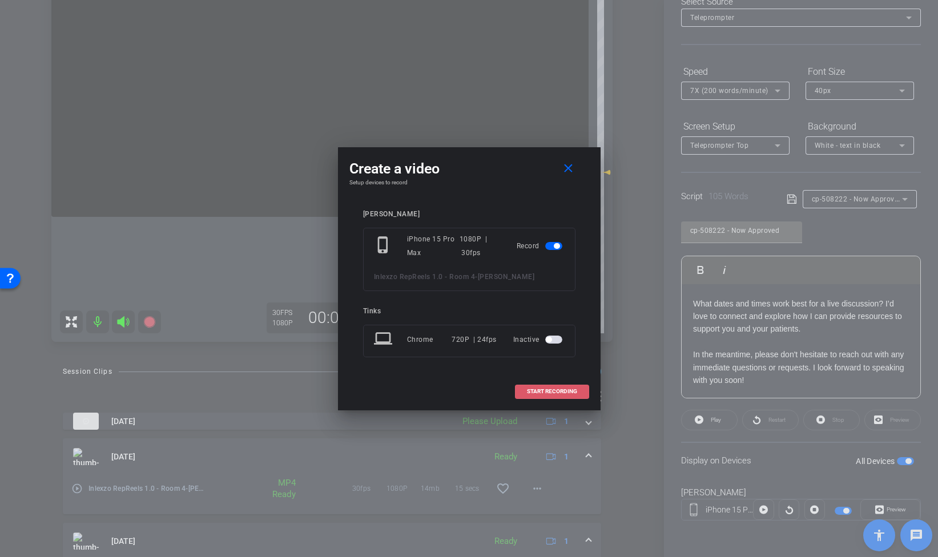
click at [567, 392] on span "START RECORDING" at bounding box center [552, 392] width 50 height 6
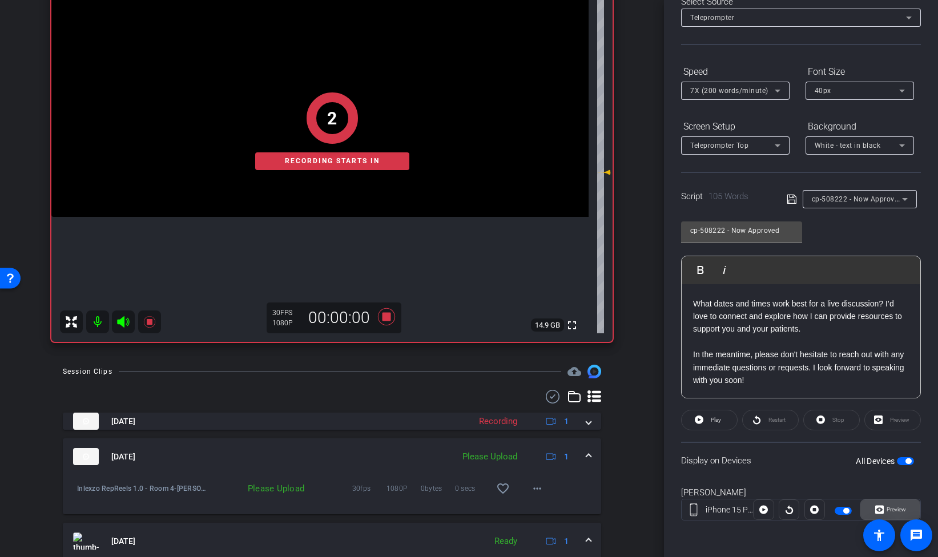
click at [889, 516] on span "Preview" at bounding box center [895, 510] width 22 height 16
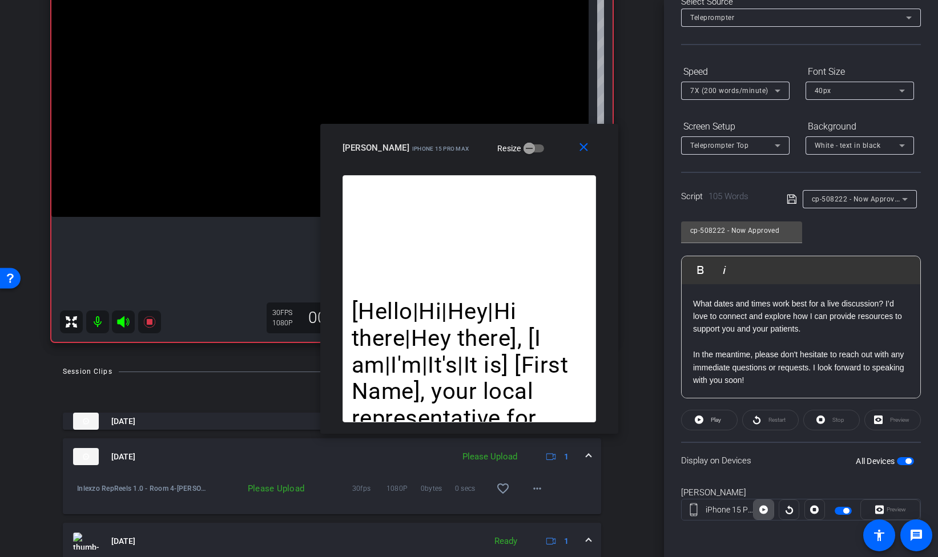
click at [764, 511] on icon at bounding box center [764, 509] width 9 height 17
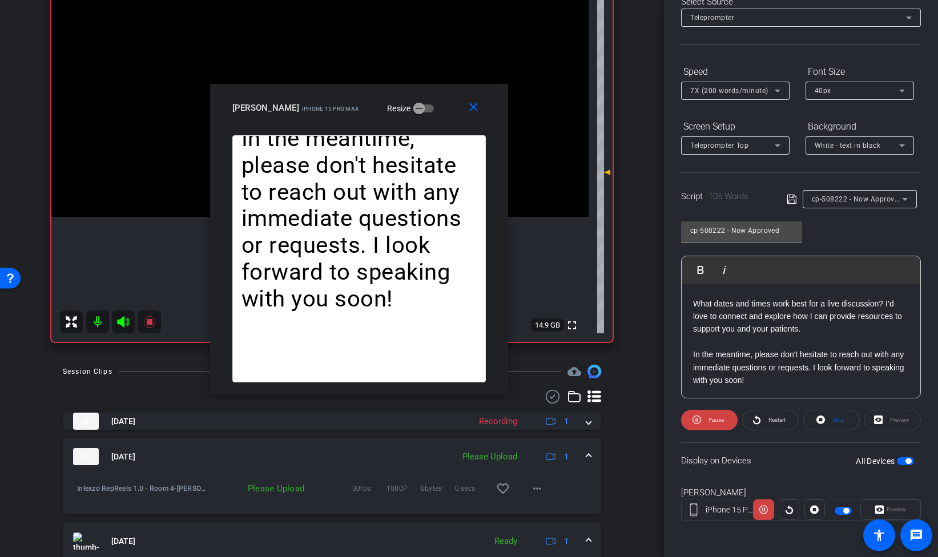
drag, startPoint x: 552, startPoint y: 132, endPoint x: 423, endPoint y: 82, distance: 139.0
click at [423, 84] on div "close Melissa Dorsch iPhone 15 Pro Max Resize" at bounding box center [359, 109] width 298 height 51
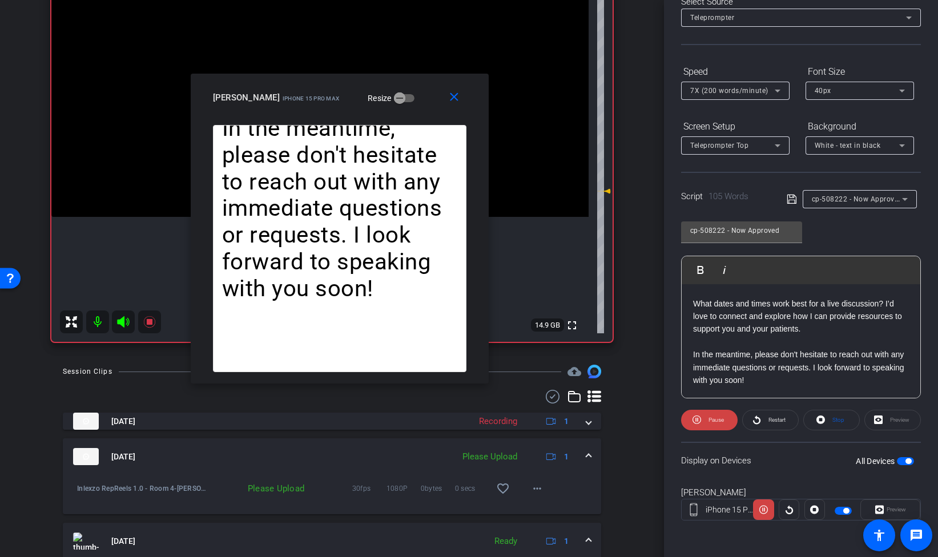
drag, startPoint x: 609, startPoint y: 171, endPoint x: 611, endPoint y: 190, distance: 18.9
click at [611, 190] on icon at bounding box center [604, 191] width 14 height 14
drag, startPoint x: 611, startPoint y: 190, endPoint x: 611, endPoint y: 170, distance: 20.6
click at [611, 170] on icon at bounding box center [604, 171] width 14 height 14
click at [611, 166] on icon at bounding box center [604, 167] width 14 height 14
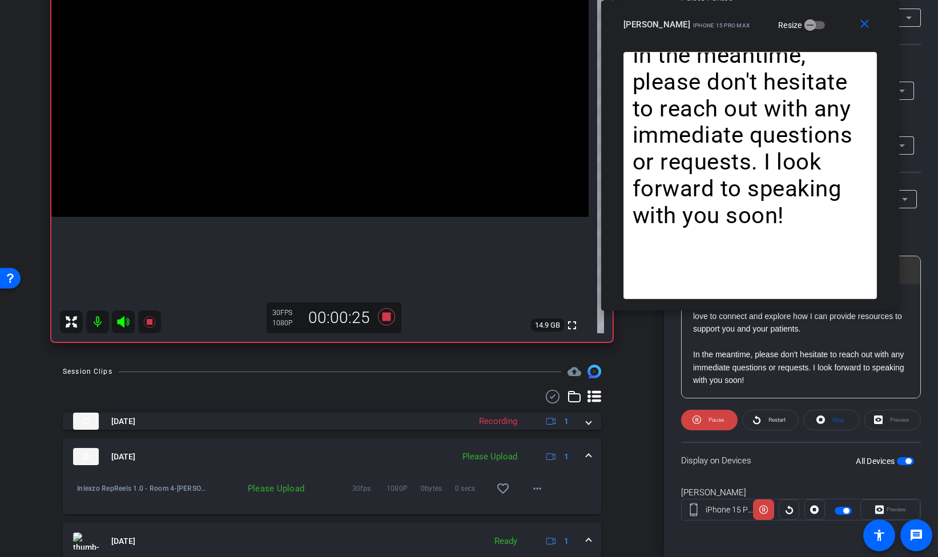
drag, startPoint x: 346, startPoint y: 83, endPoint x: 756, endPoint y: -17, distance: 422.5
click at [756, 0] on html "Accessibility Screen-Reader Guide, Feedback, and Issue Reporting | New window m…" at bounding box center [469, 278] width 938 height 557
click at [769, 417] on span "Restart" at bounding box center [777, 420] width 17 height 6
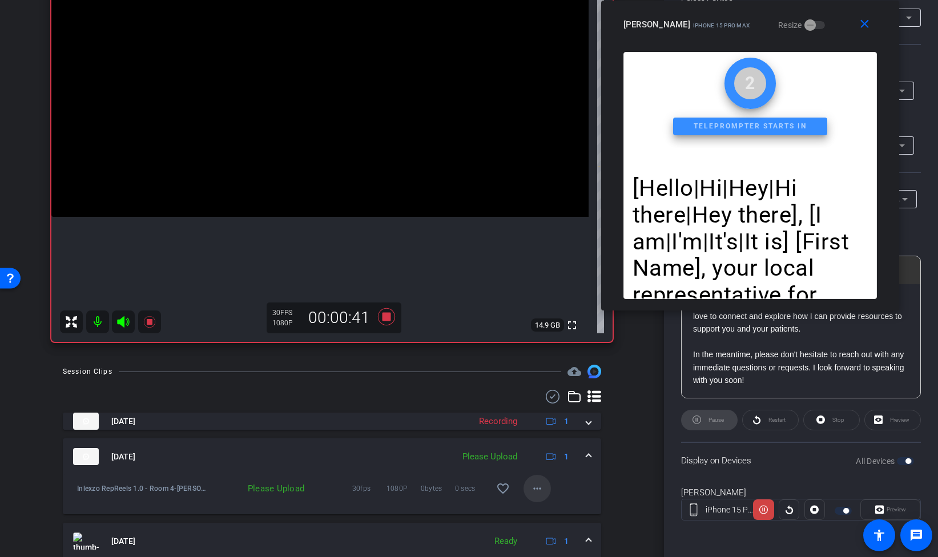
click at [532, 486] on mat-icon "more_horiz" at bounding box center [538, 489] width 14 height 14
click at [550, 507] on span "Upload" at bounding box center [556, 513] width 46 height 14
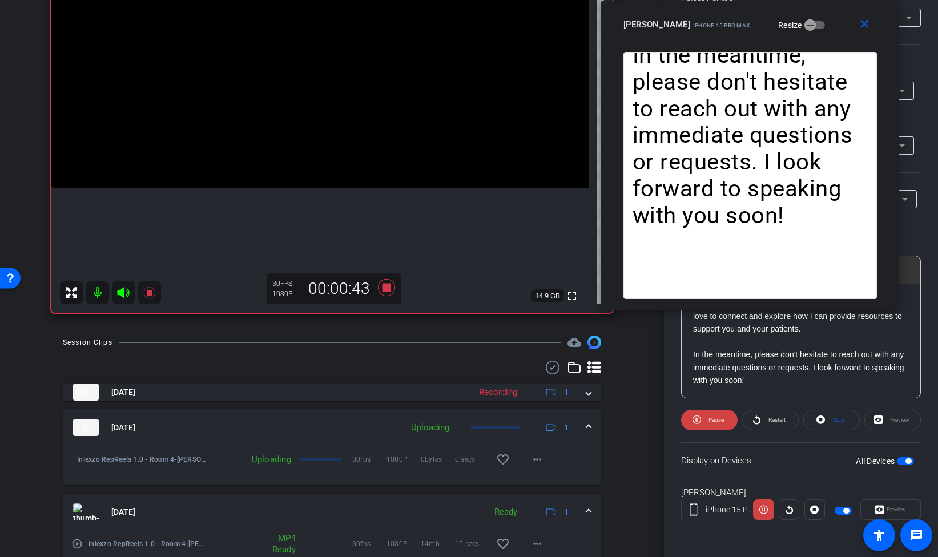
scroll to position [167, 0]
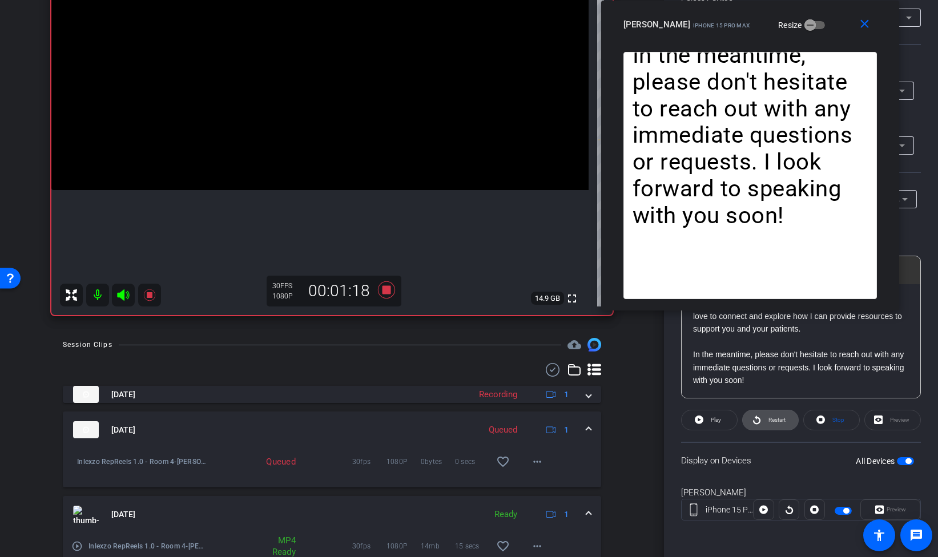
click at [769, 419] on span "Restart" at bounding box center [777, 420] width 17 height 6
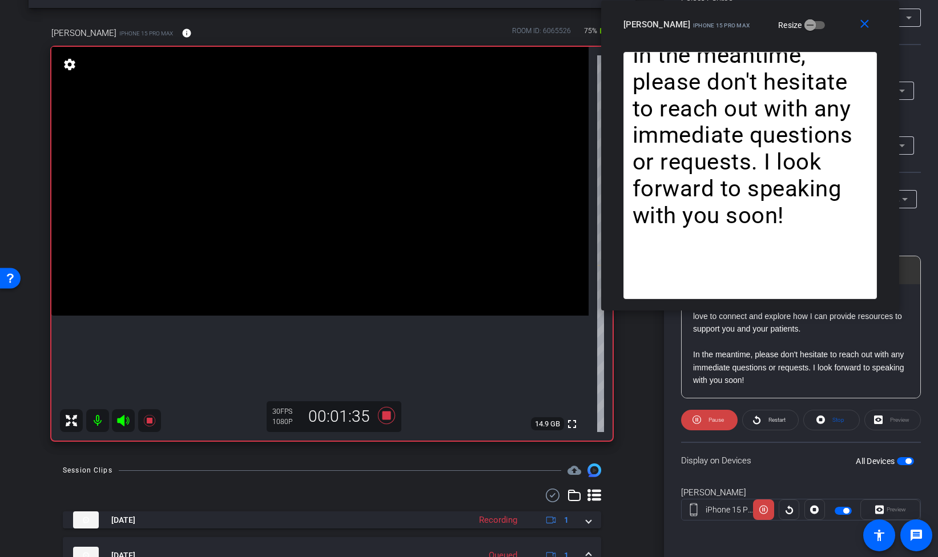
scroll to position [54, 0]
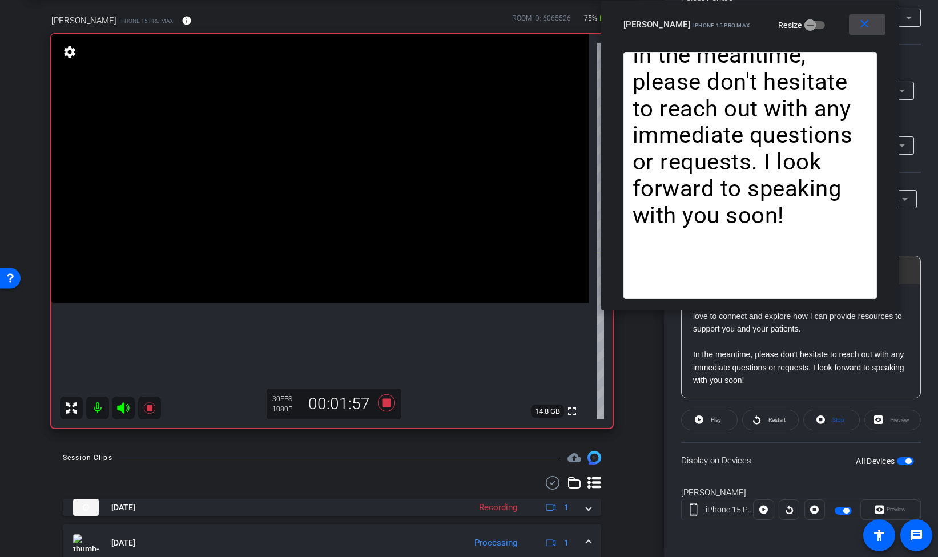
click at [862, 19] on mat-icon "close" at bounding box center [865, 24] width 14 height 14
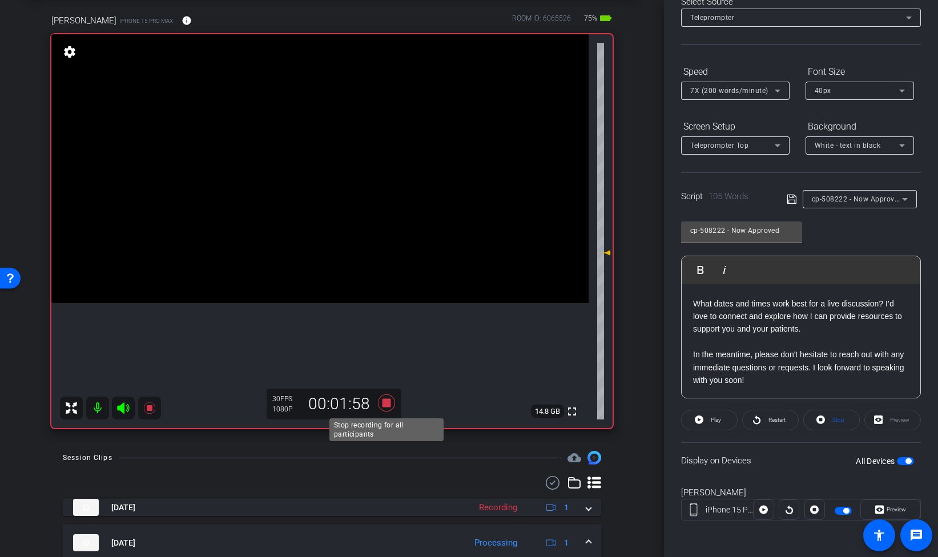
click at [388, 400] on icon at bounding box center [386, 403] width 17 height 17
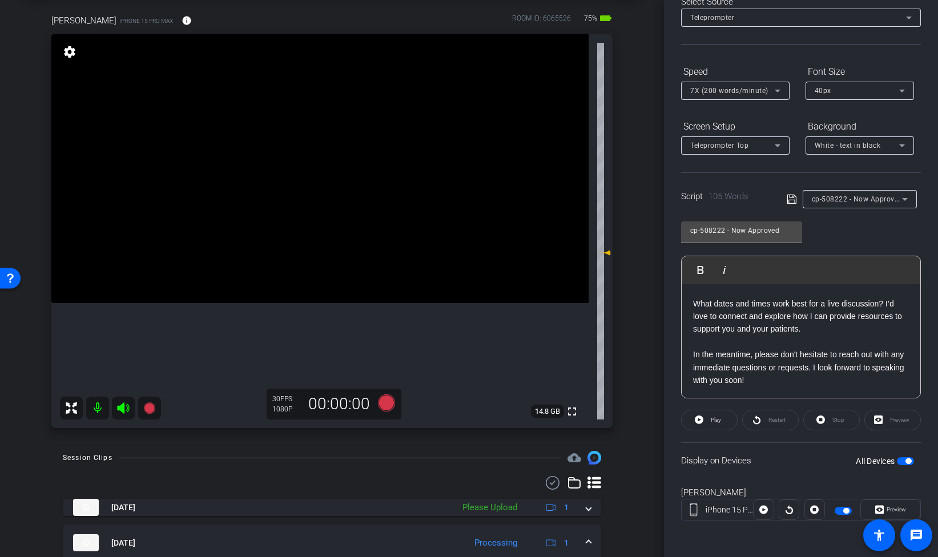
scroll to position [0, 0]
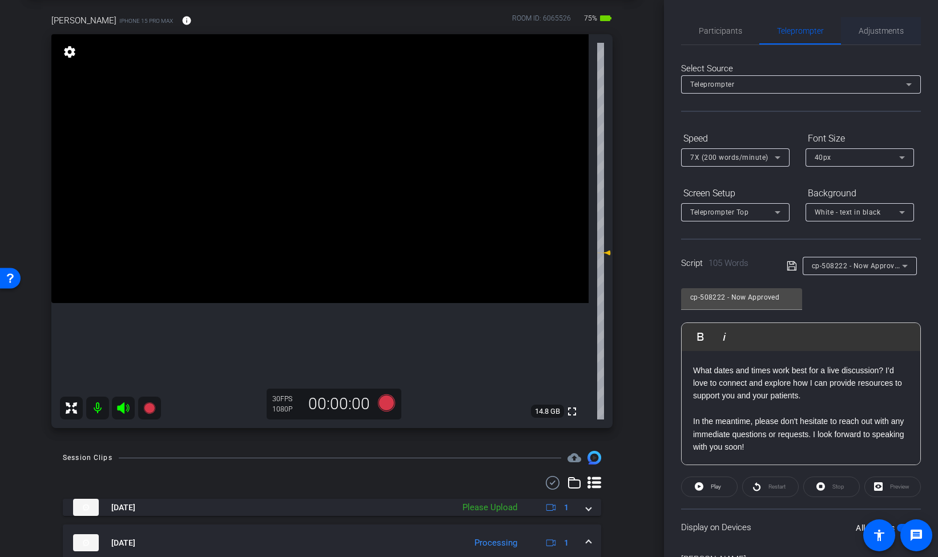
click at [876, 28] on span "Adjustments" at bounding box center [881, 31] width 45 height 8
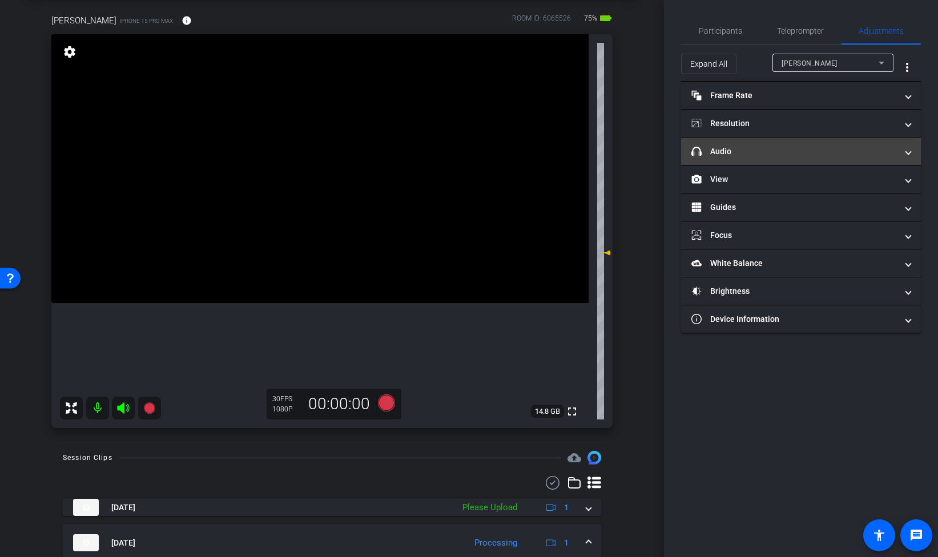
click at [770, 150] on mat-panel-title "headphone icon Audio" at bounding box center [795, 152] width 206 height 12
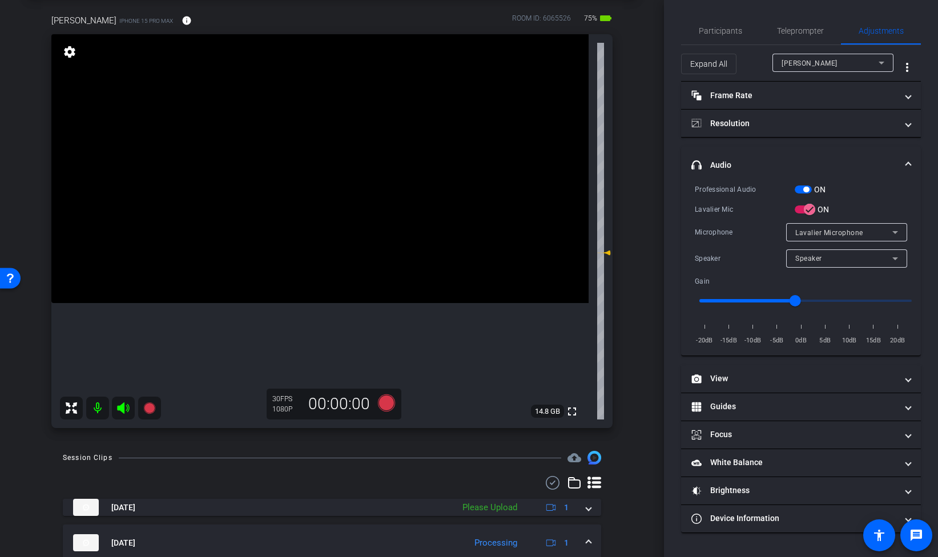
click at [800, 191] on span "button" at bounding box center [803, 190] width 17 height 8
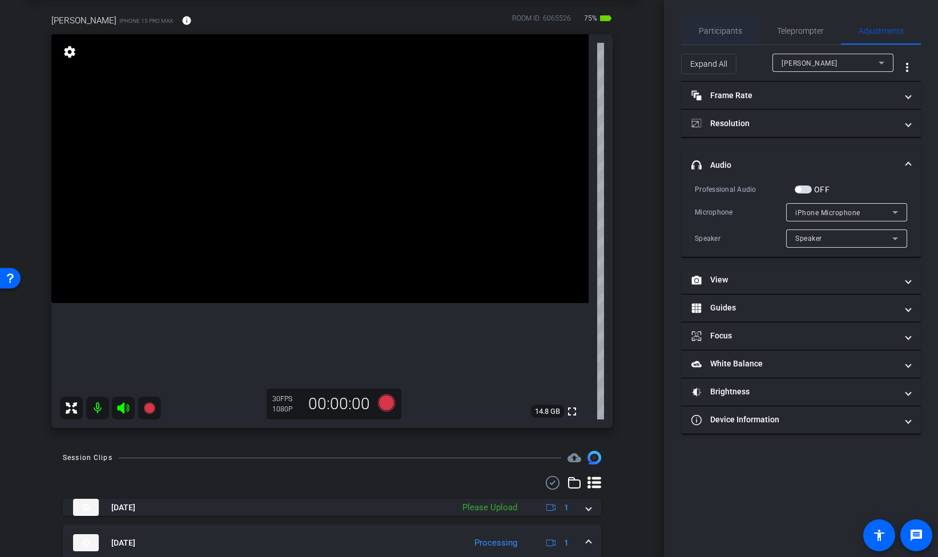
click at [716, 34] on span "Participants" at bounding box center [720, 31] width 43 height 8
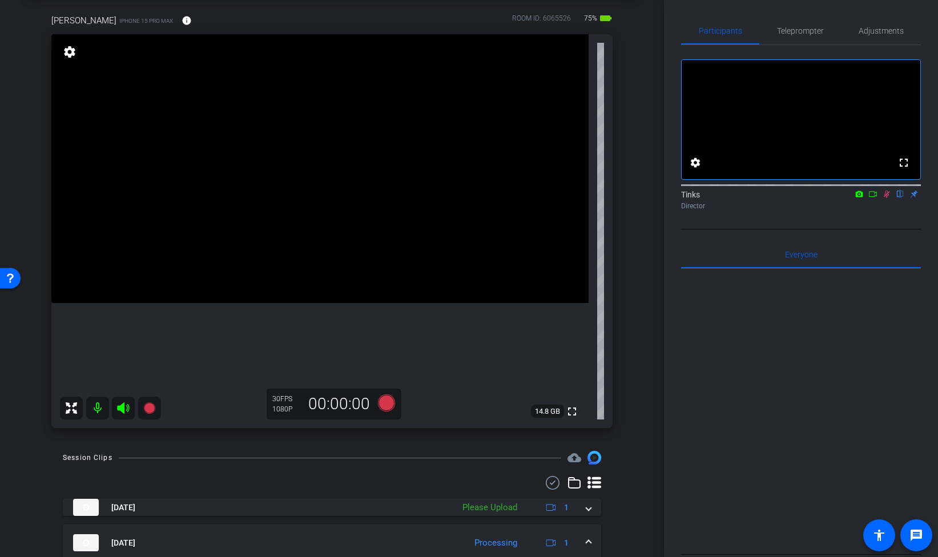
click at [886, 198] on icon at bounding box center [887, 194] width 6 height 7
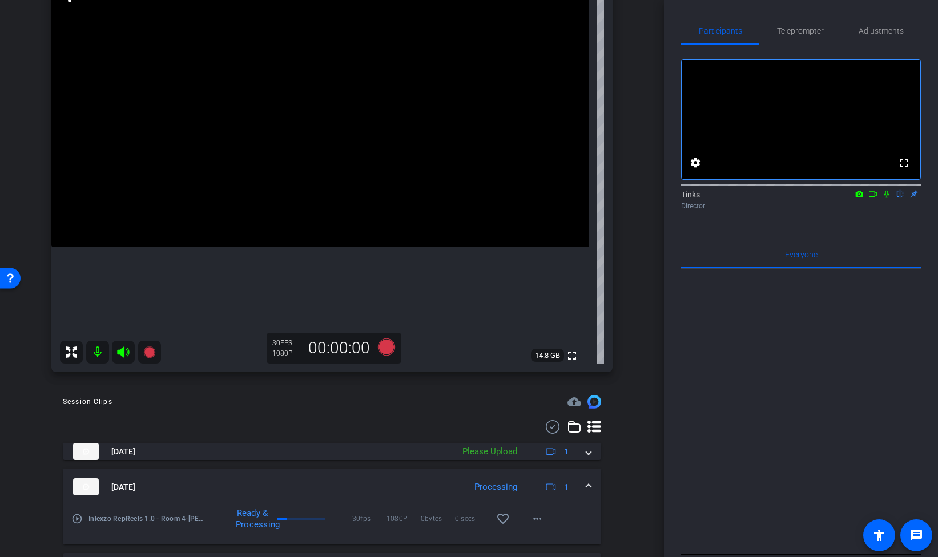
scroll to position [111, 0]
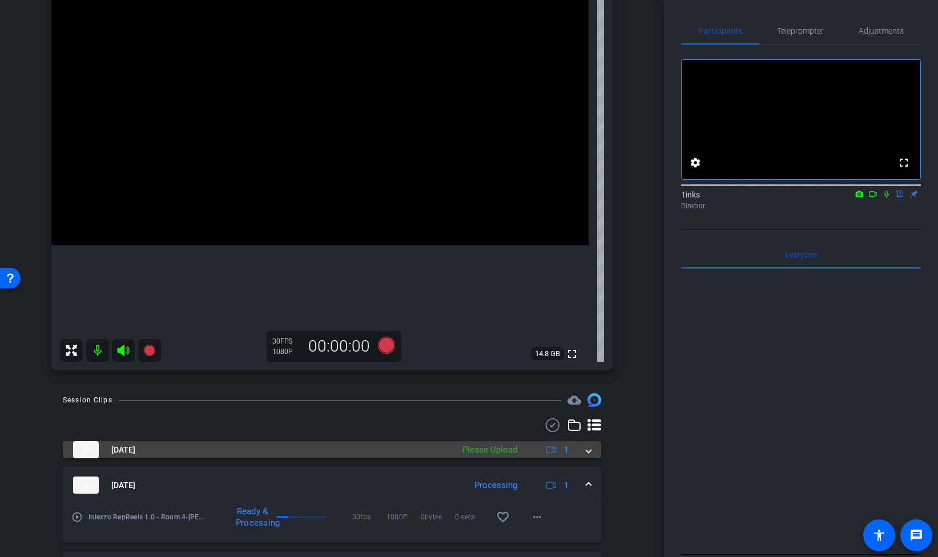
click at [588, 454] on span at bounding box center [589, 450] width 5 height 12
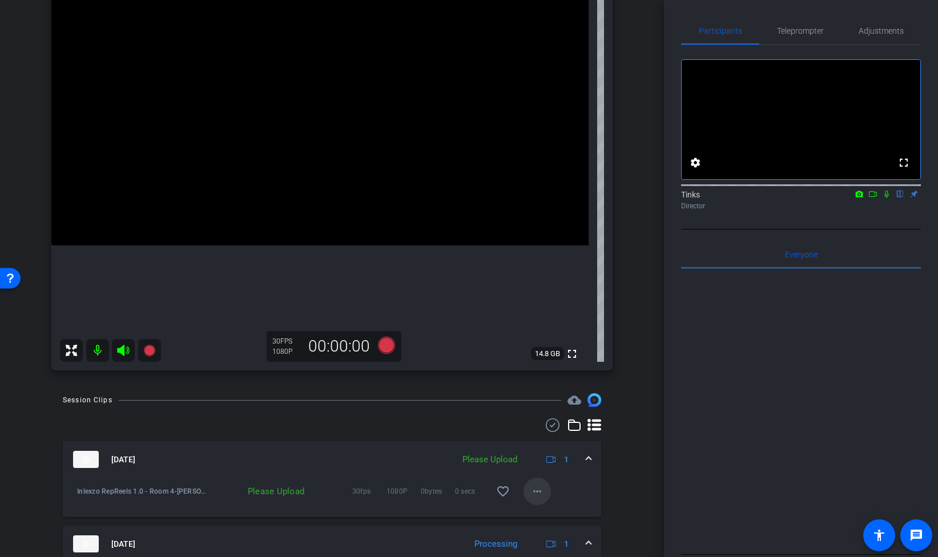
click at [536, 484] on span at bounding box center [537, 491] width 27 height 27
click at [567, 516] on span "Upload" at bounding box center [556, 516] width 46 height 14
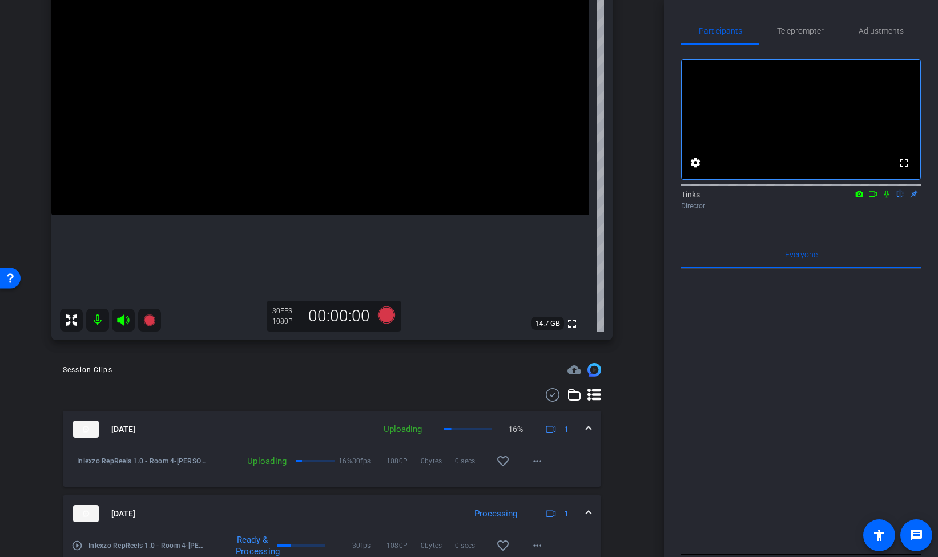
scroll to position [140, 0]
click at [806, 34] on span "Teleprompter" at bounding box center [800, 31] width 47 height 8
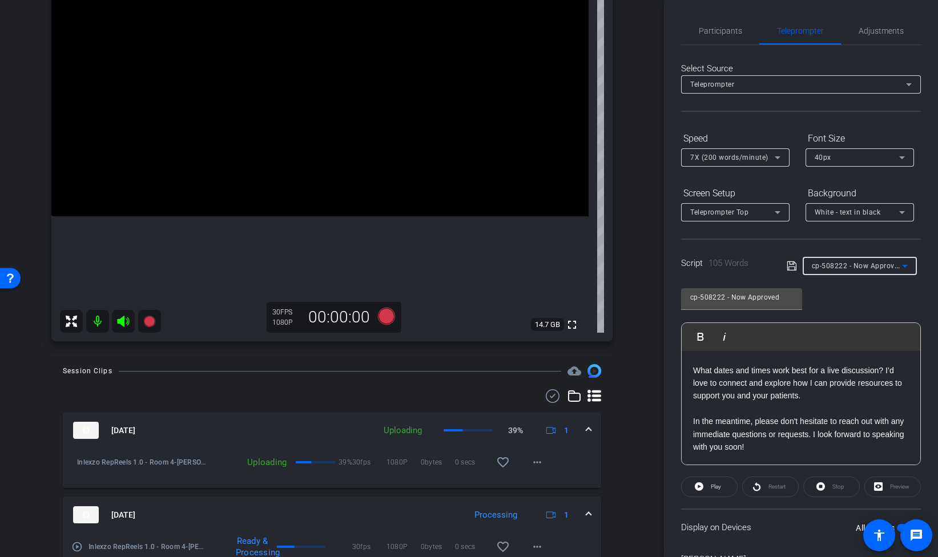
click at [844, 268] on span "cp-508222 - Now Approved" at bounding box center [857, 265] width 91 height 9
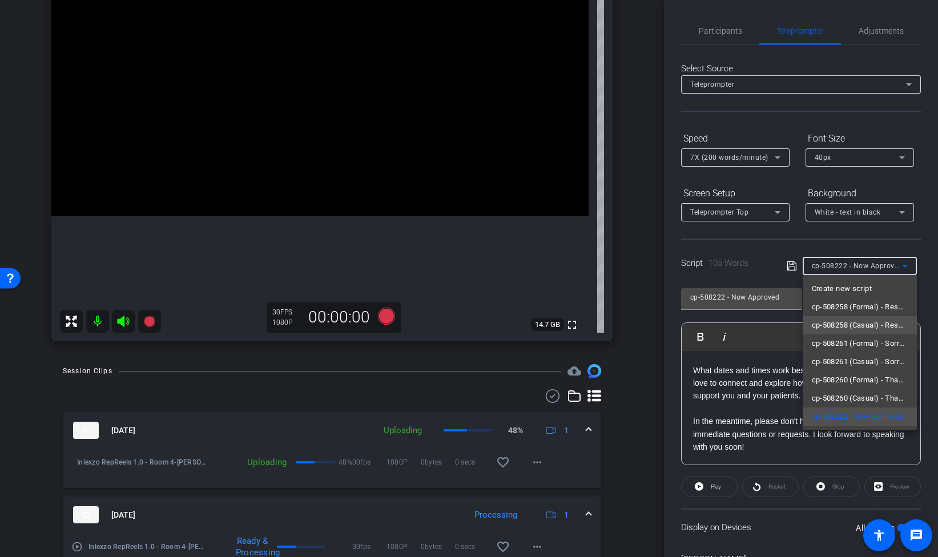
click at [845, 330] on span "cp-508258 (Casual) - Resources to Share" at bounding box center [860, 326] width 96 height 14
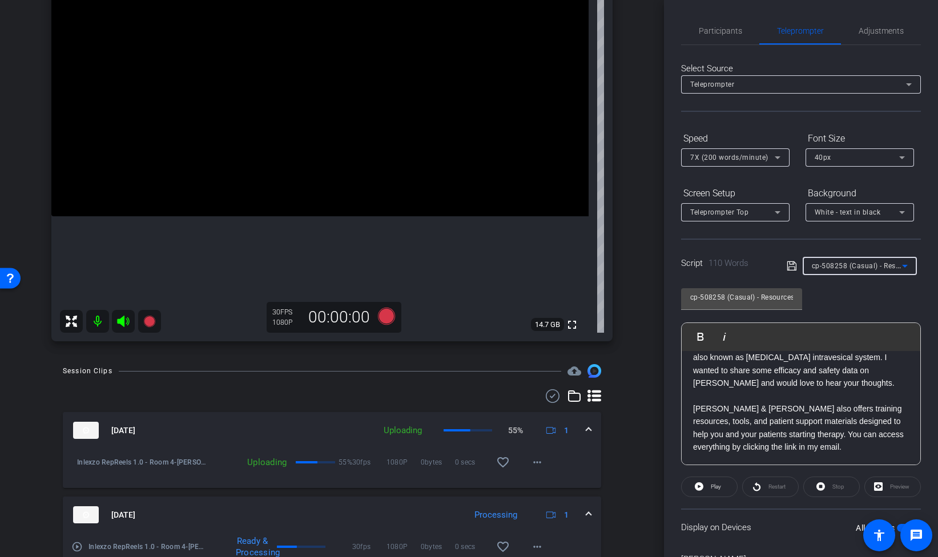
scroll to position [0, 0]
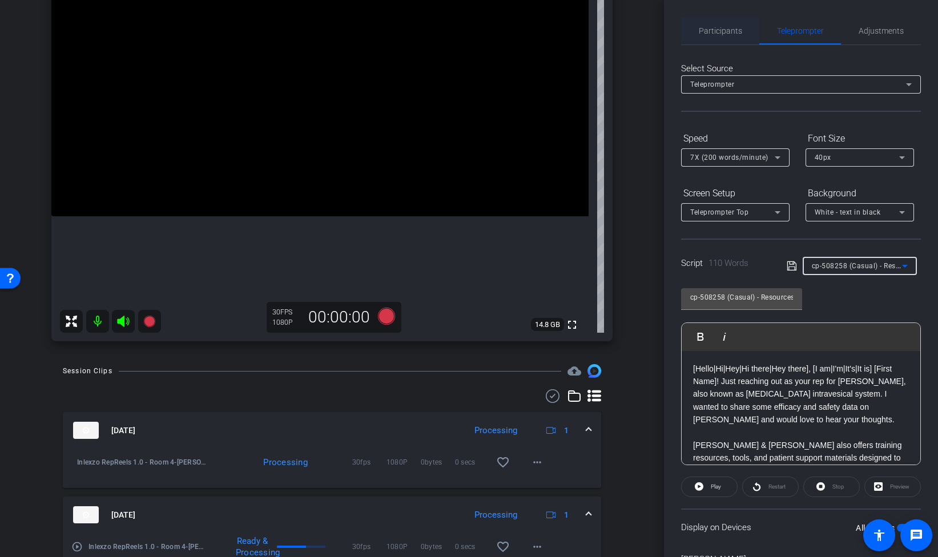
click at [717, 37] on span "Participants" at bounding box center [720, 30] width 43 height 27
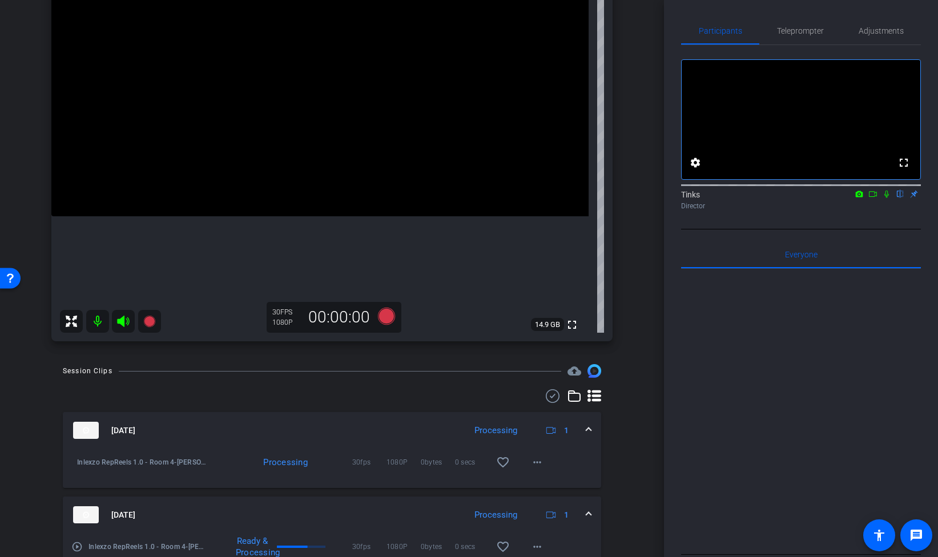
click at [887, 198] on icon at bounding box center [886, 194] width 9 height 8
click at [793, 30] on span "Teleprompter" at bounding box center [800, 31] width 47 height 8
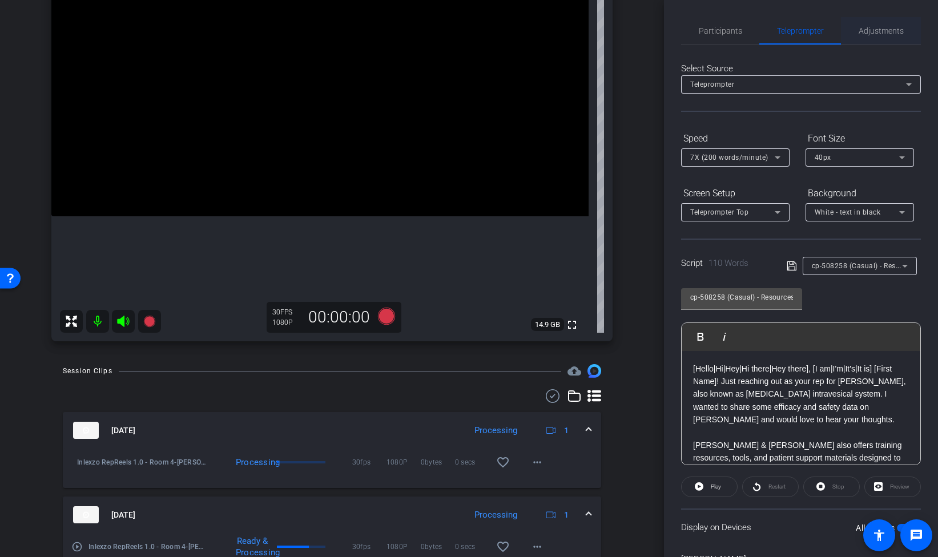
click at [876, 30] on span "Adjustments" at bounding box center [881, 31] width 45 height 8
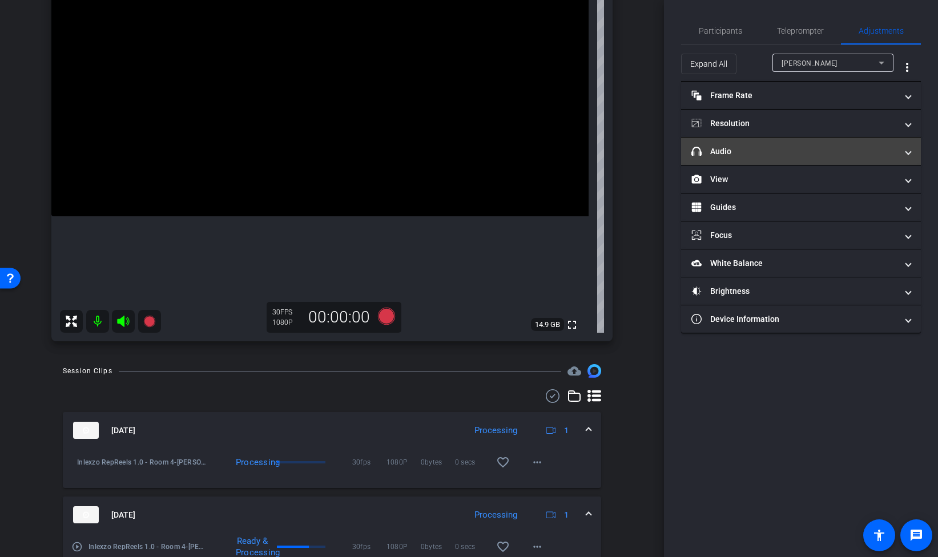
click at [769, 159] on mat-expansion-panel-header "headphone icon Audio" at bounding box center [801, 151] width 240 height 27
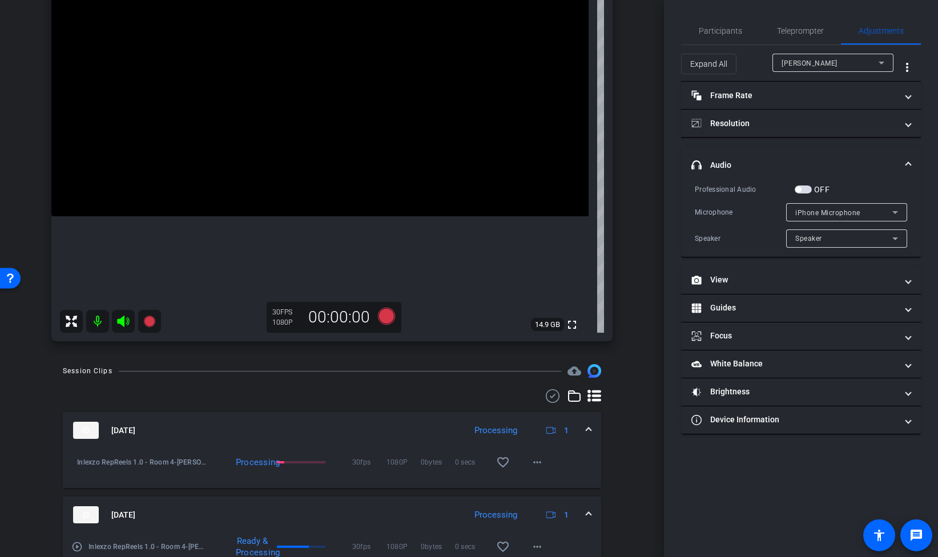
click at [812, 188] on span "button" at bounding box center [803, 190] width 17 height 8
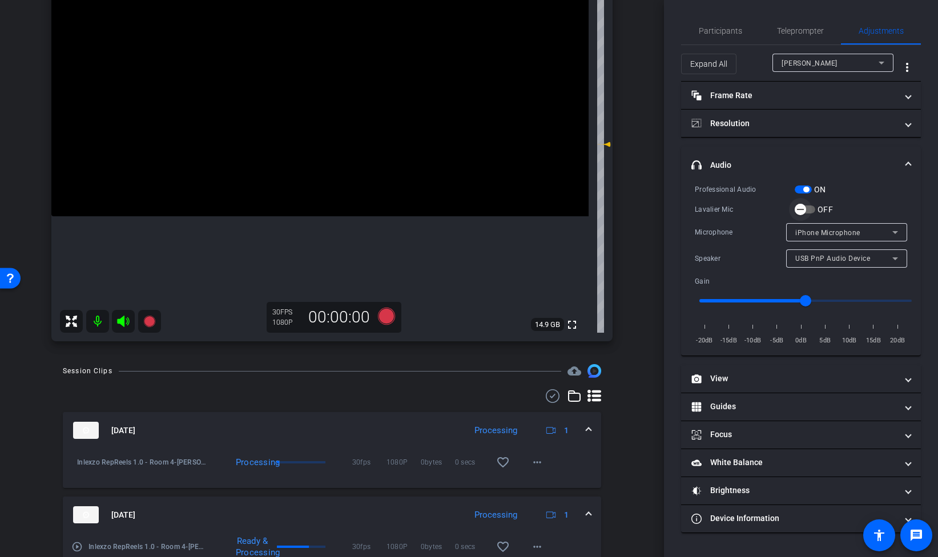
click at [810, 212] on span "button" at bounding box center [800, 209] width 23 height 23
click at [383, 313] on icon at bounding box center [386, 316] width 17 height 17
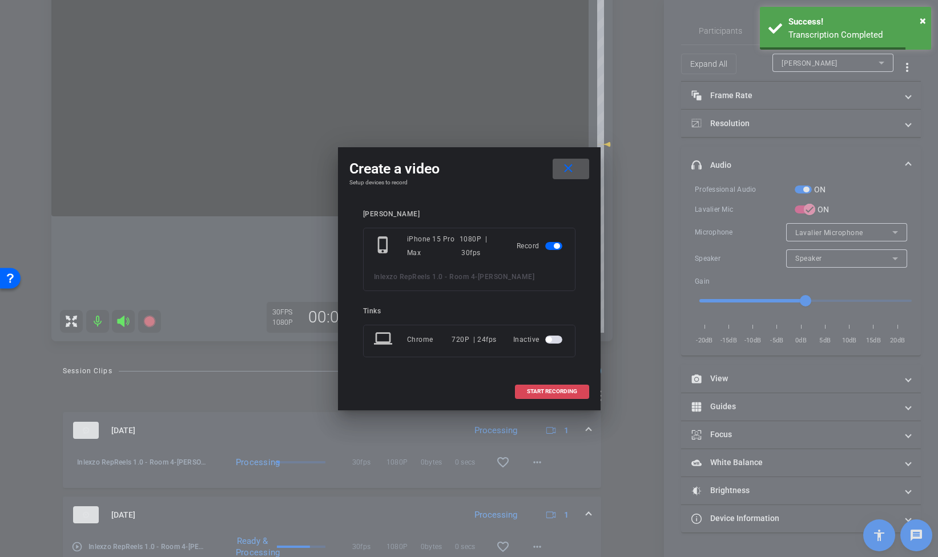
click at [540, 392] on span "START RECORDING" at bounding box center [552, 392] width 50 height 6
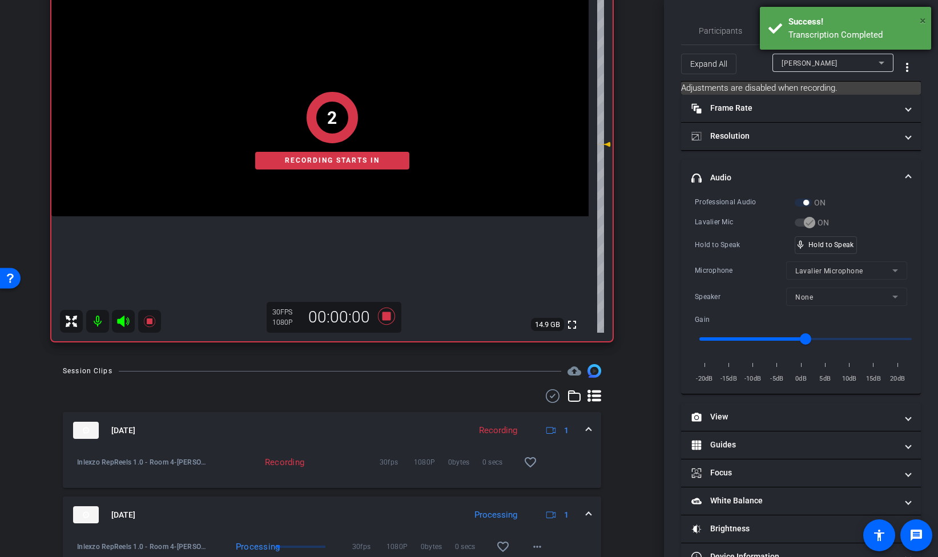
click at [925, 17] on span "×" at bounding box center [923, 21] width 6 height 14
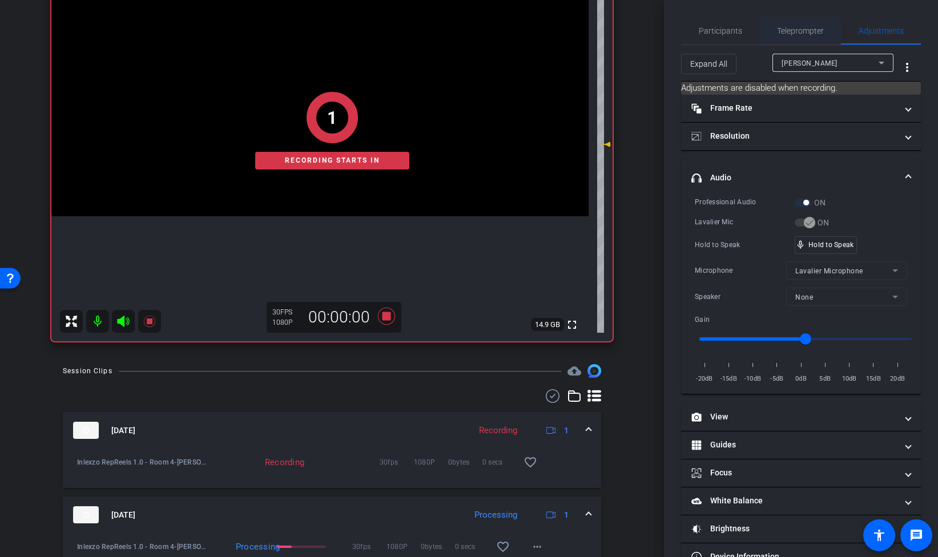
click at [810, 34] on span "Teleprompter" at bounding box center [800, 31] width 47 height 8
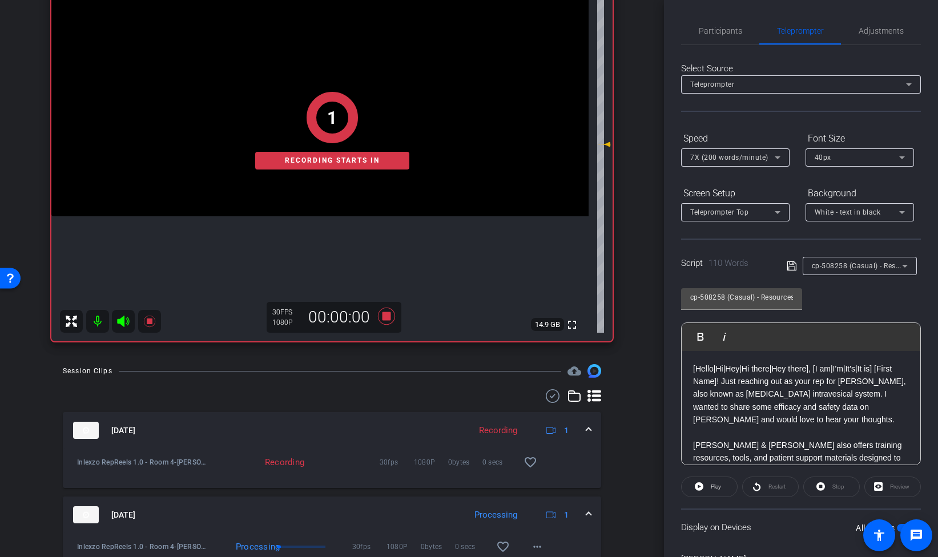
scroll to position [67, 0]
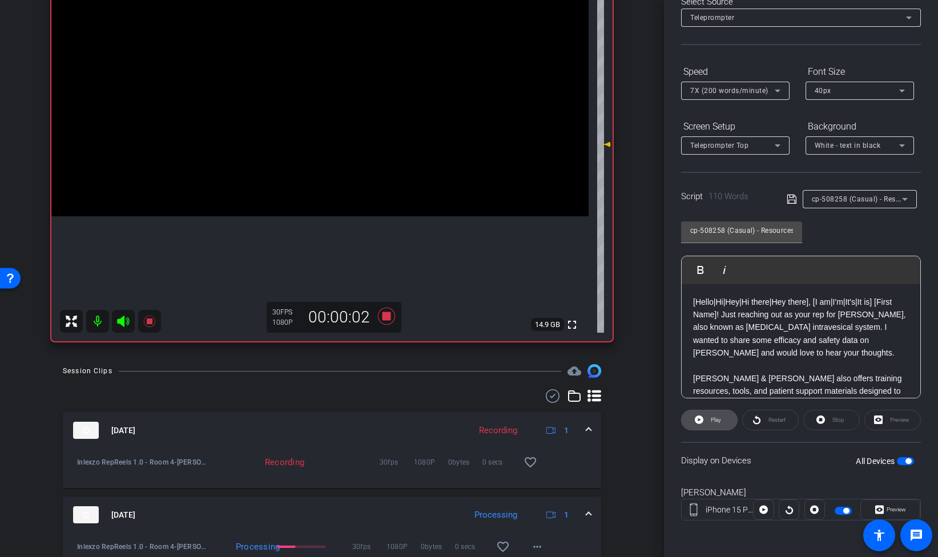
click at [705, 429] on span at bounding box center [709, 420] width 55 height 27
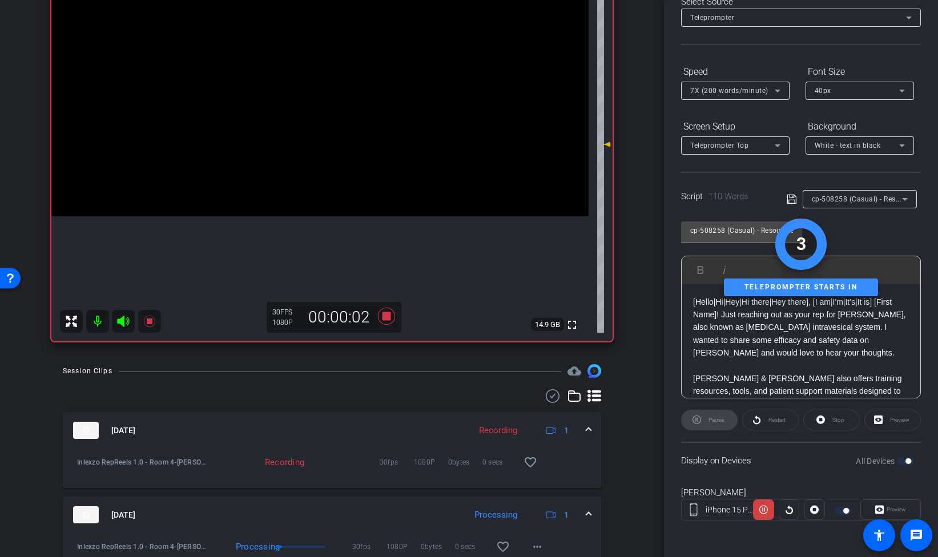
click at [892, 513] on div "Preview" at bounding box center [891, 510] width 60 height 21
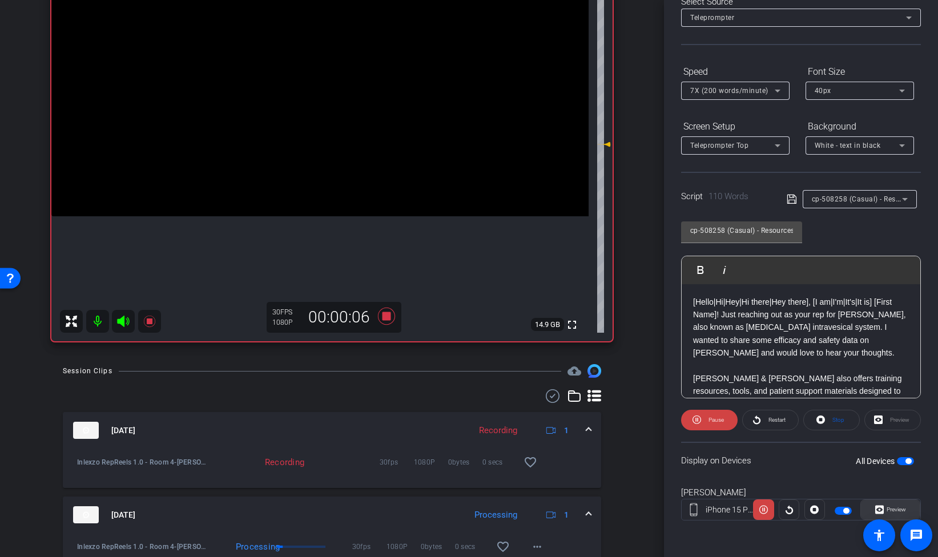
click at [888, 510] on span "Preview" at bounding box center [896, 510] width 19 height 6
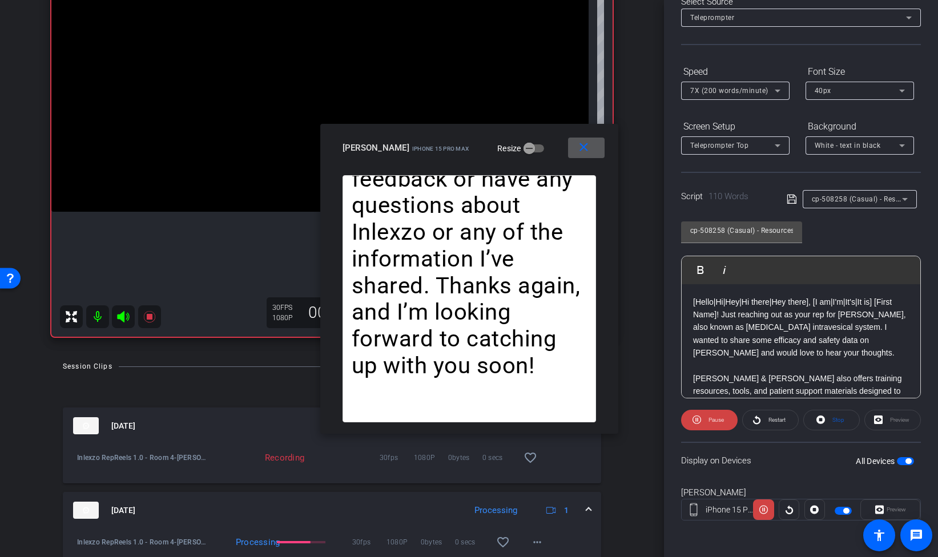
scroll to position [143, 0]
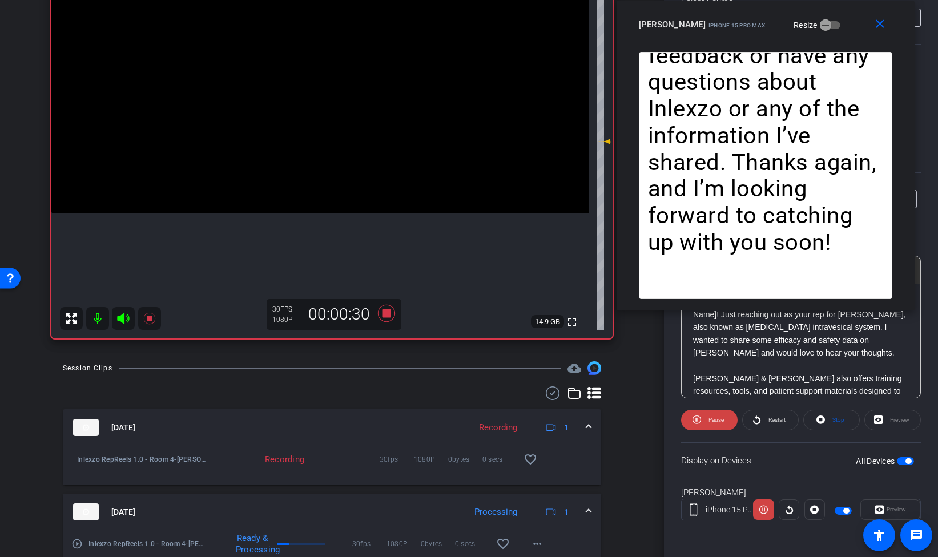
drag, startPoint x: 539, startPoint y: 129, endPoint x: 836, endPoint y: -9, distance: 327.1
click at [836, 0] on html "Accessibility Screen-Reader Guide, Feedback, and Issue Reporting | New window m…" at bounding box center [469, 278] width 938 height 557
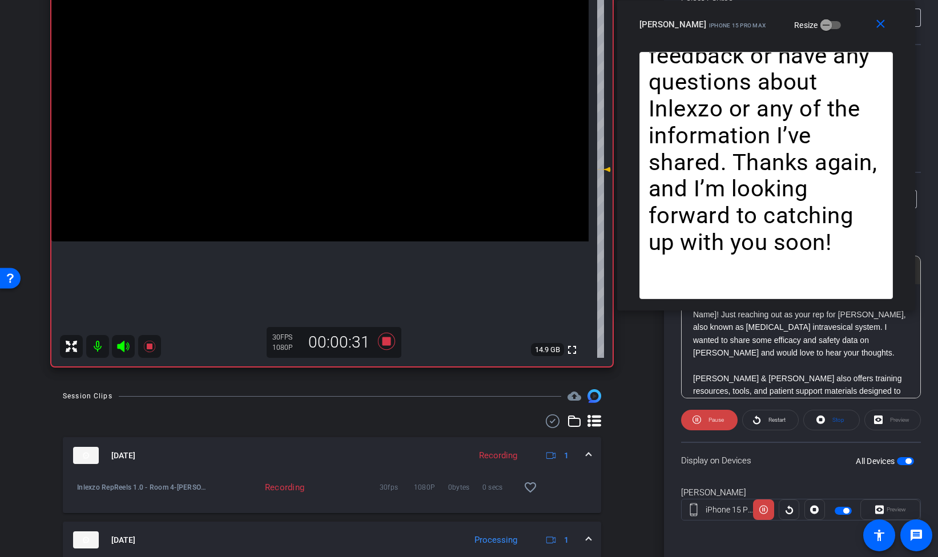
scroll to position [106, 0]
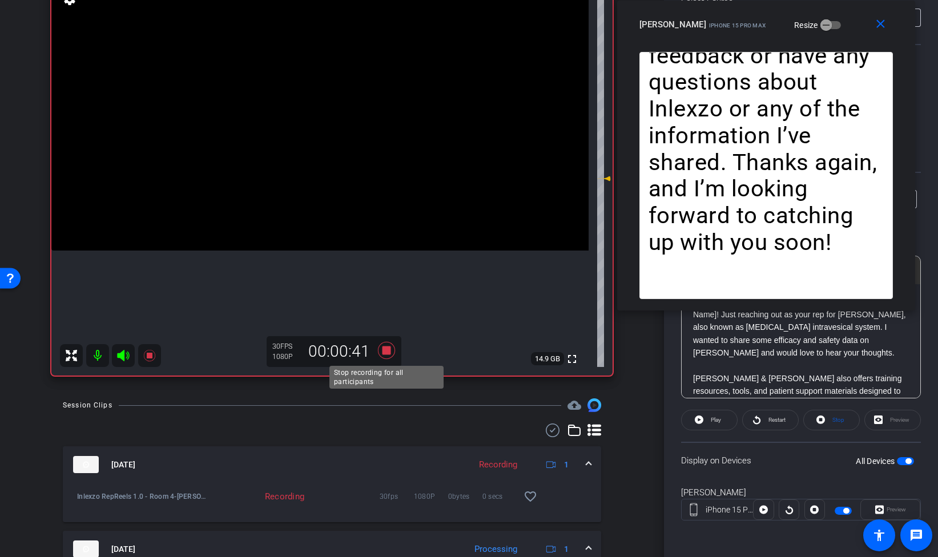
click at [386, 347] on icon at bounding box center [386, 350] width 17 height 17
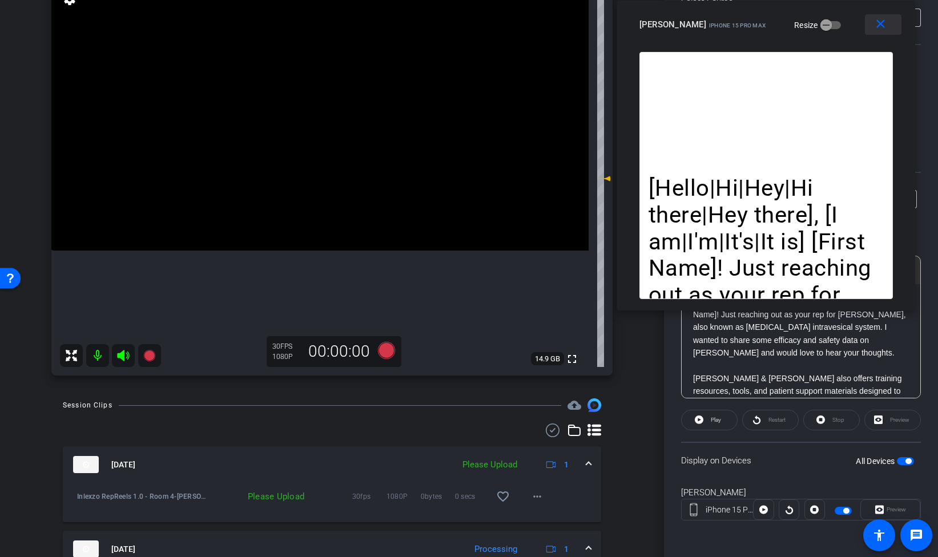
click at [878, 27] on mat-icon "close" at bounding box center [881, 24] width 14 height 14
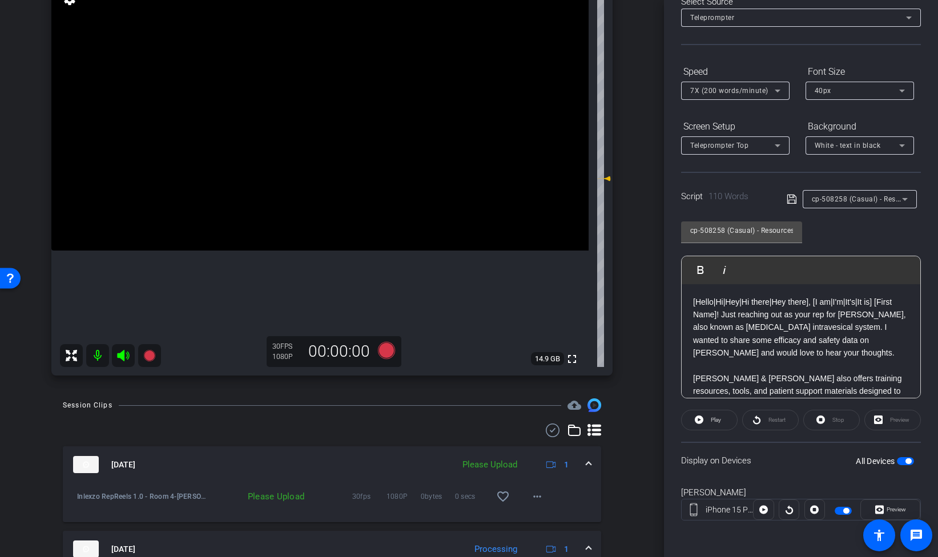
scroll to position [0, 0]
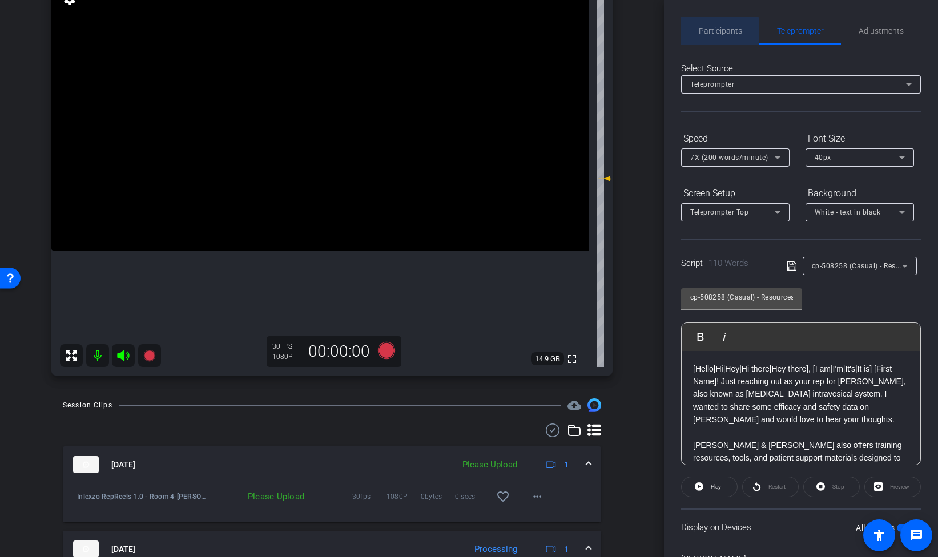
click at [715, 35] on span "Participants" at bounding box center [720, 30] width 43 height 27
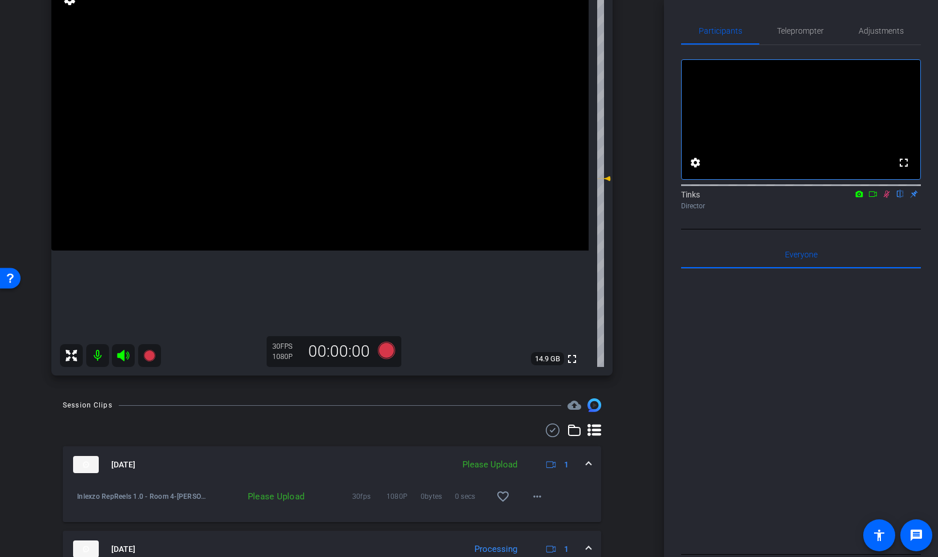
click at [885, 198] on icon at bounding box center [887, 194] width 6 height 7
click at [876, 28] on span "Adjustments" at bounding box center [881, 31] width 45 height 8
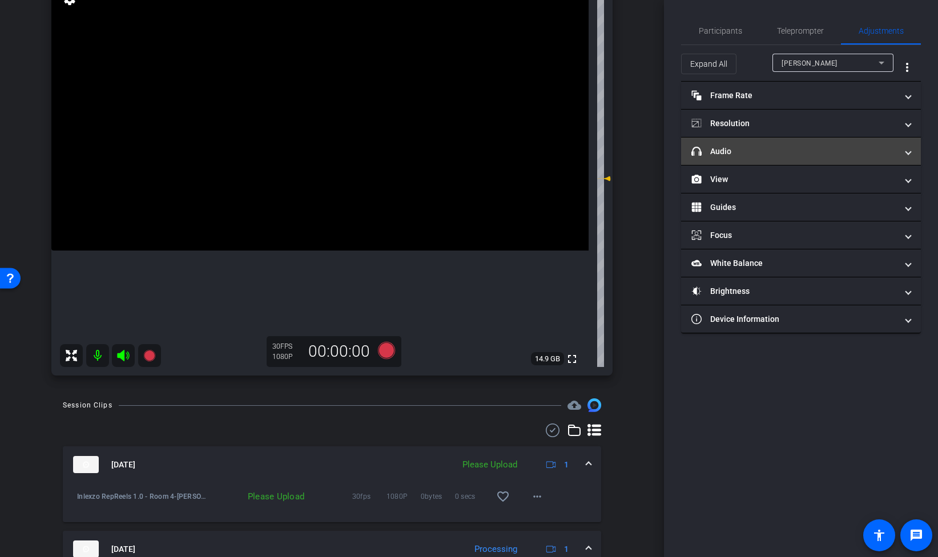
click at [752, 150] on mat-panel-title "headphone icon Audio" at bounding box center [795, 152] width 206 height 12
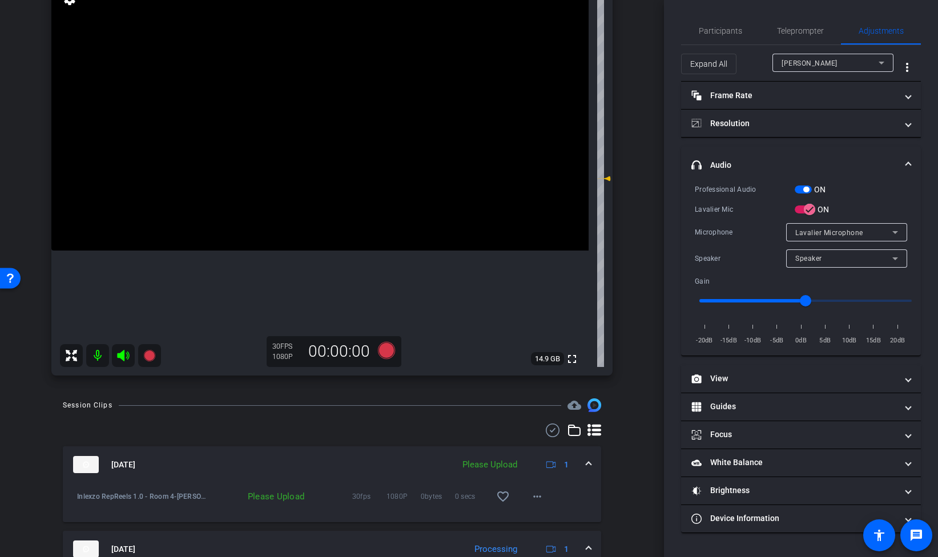
click at [802, 188] on span "button" at bounding box center [803, 190] width 17 height 8
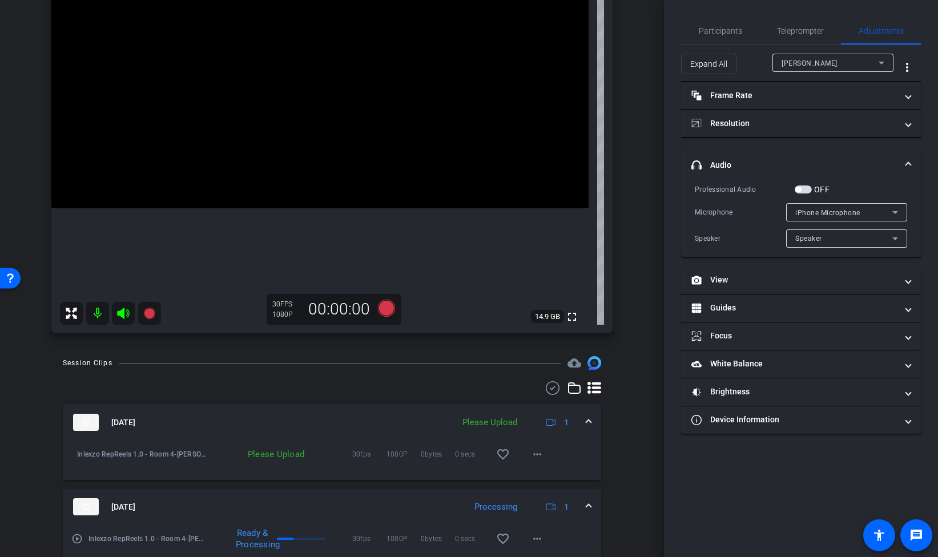
scroll to position [149, 0]
click at [532, 452] on mat-icon "more_horiz" at bounding box center [538, 454] width 14 height 14
click at [553, 475] on span "Upload" at bounding box center [556, 478] width 46 height 14
click at [798, 29] on span "Teleprompter" at bounding box center [800, 31] width 47 height 8
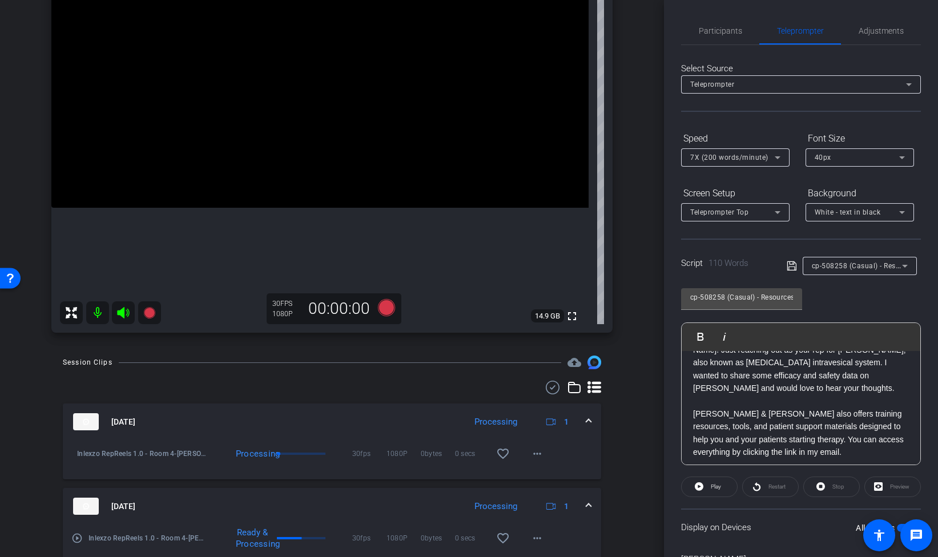
scroll to position [38, 0]
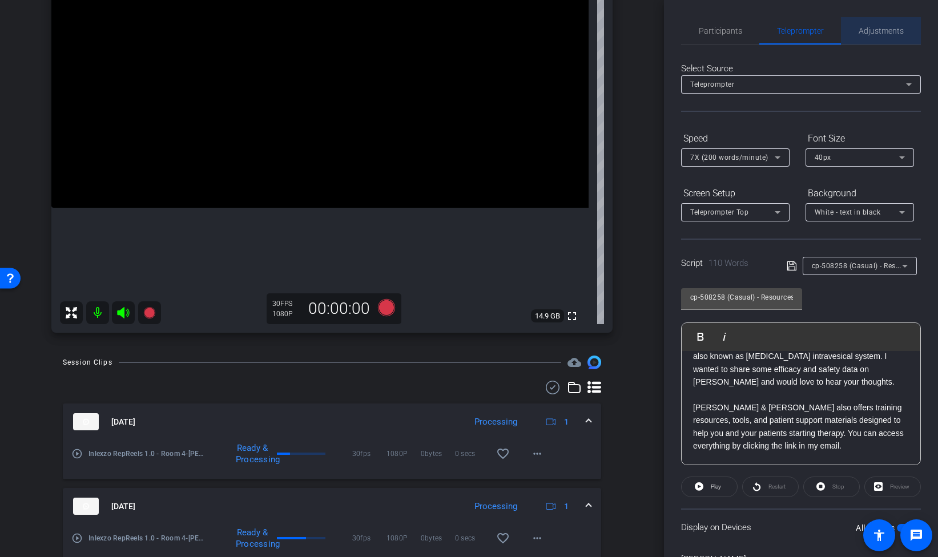
click at [875, 31] on span "Adjustments" at bounding box center [881, 31] width 45 height 8
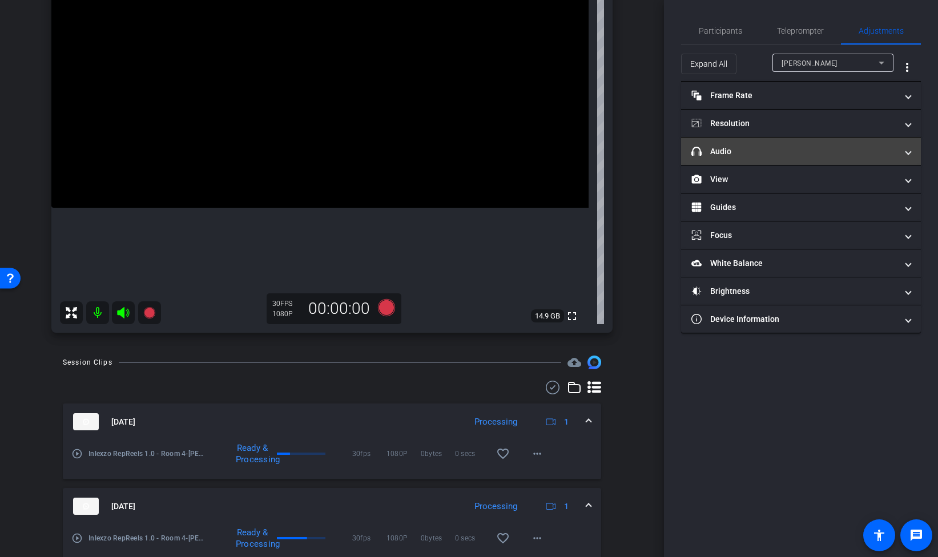
click at [736, 159] on mat-expansion-panel-header "headphone icon Audio" at bounding box center [801, 151] width 240 height 27
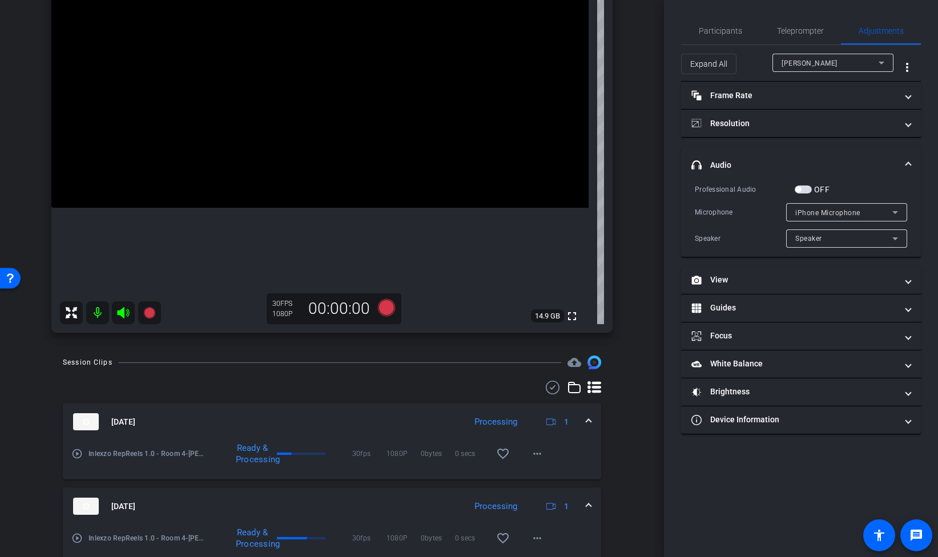
click at [806, 190] on span "button" at bounding box center [803, 190] width 17 height 8
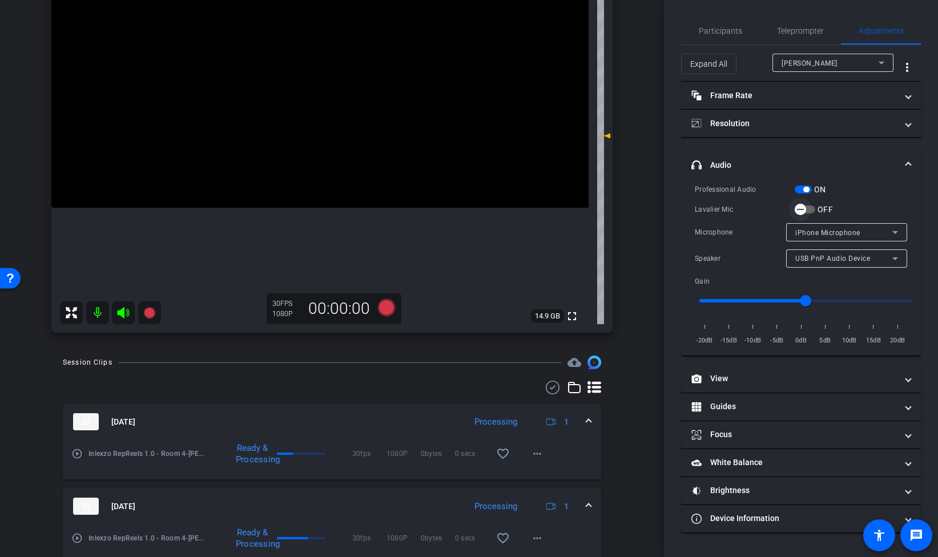
click at [813, 210] on span "button" at bounding box center [805, 210] width 21 height 8
click at [392, 304] on icon at bounding box center [386, 307] width 17 height 17
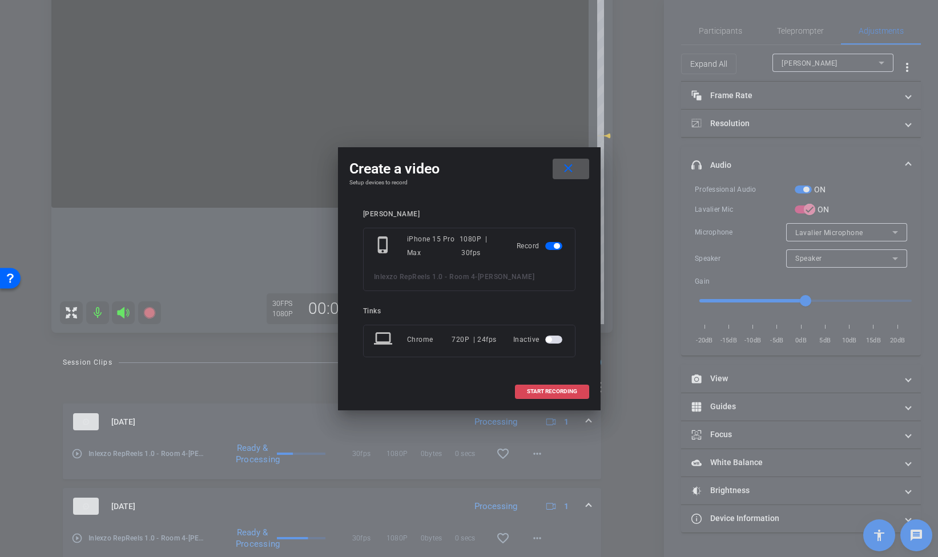
click at [568, 391] on span "START RECORDING" at bounding box center [552, 392] width 50 height 6
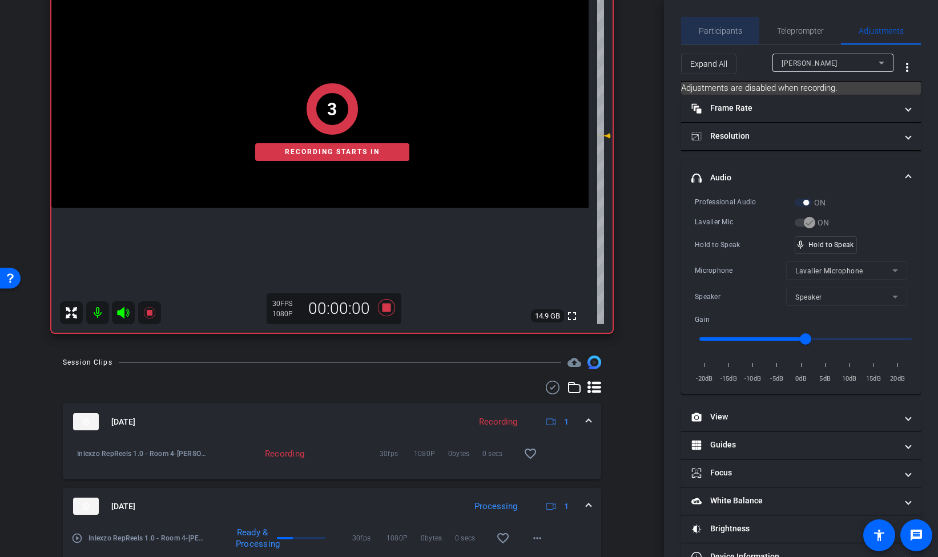
click at [745, 27] on div "Participants" at bounding box center [720, 30] width 78 height 27
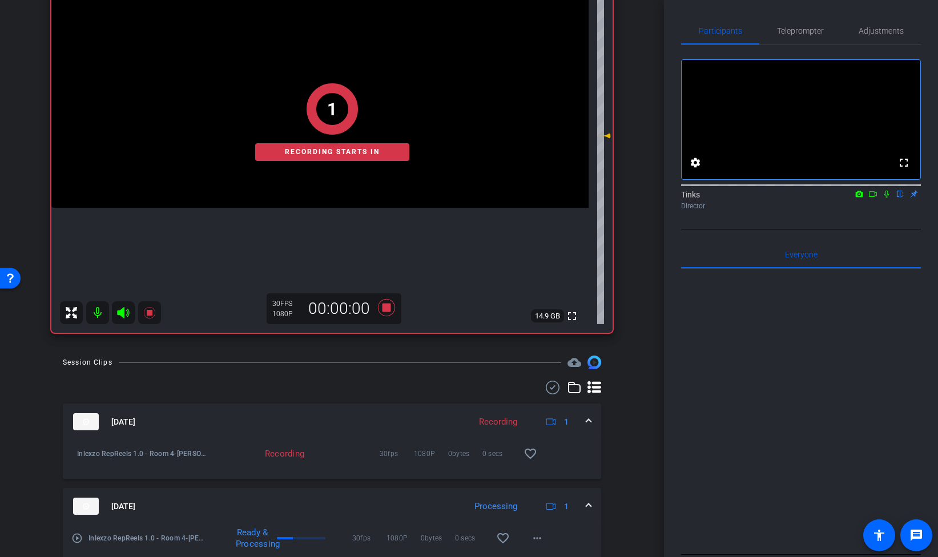
click at [889, 198] on icon at bounding box center [886, 194] width 9 height 8
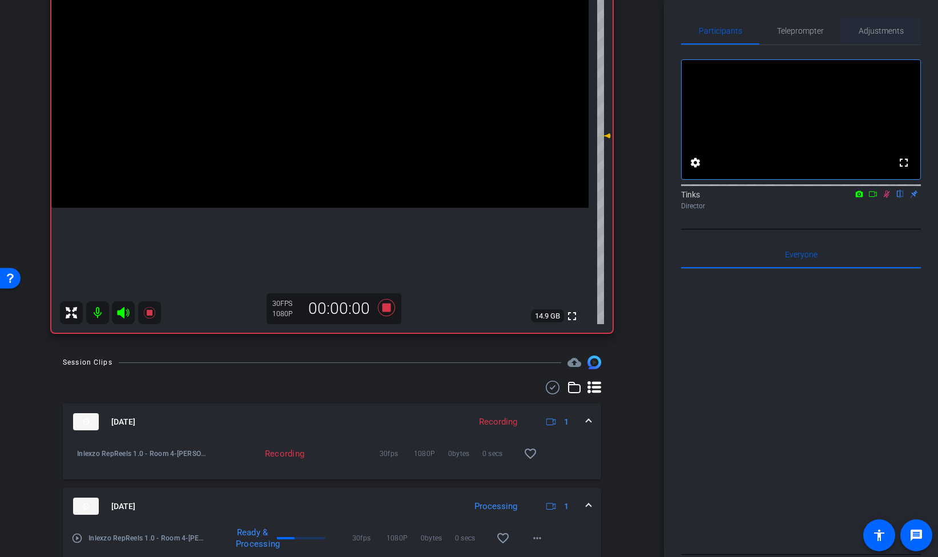
click at [894, 28] on span "Adjustments" at bounding box center [881, 31] width 45 height 8
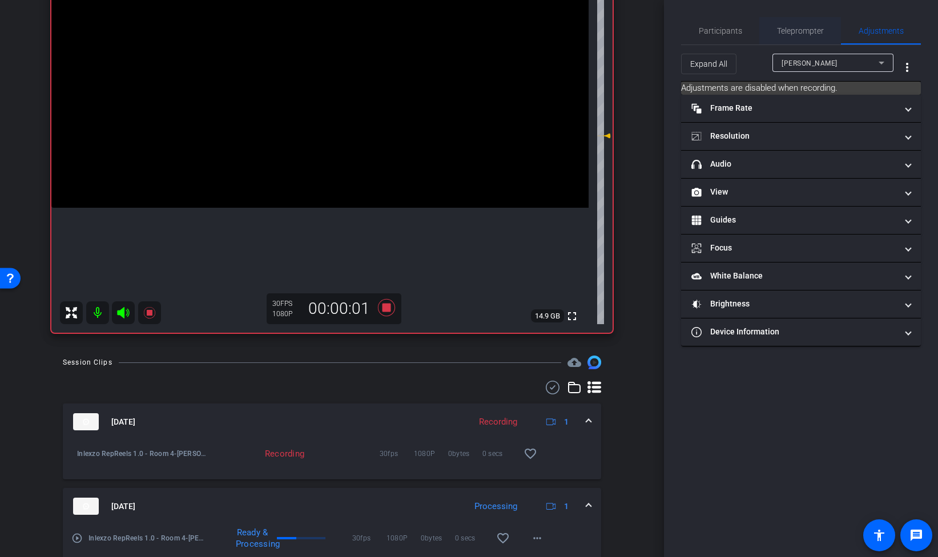
click at [805, 27] on span "Teleprompter" at bounding box center [800, 31] width 47 height 8
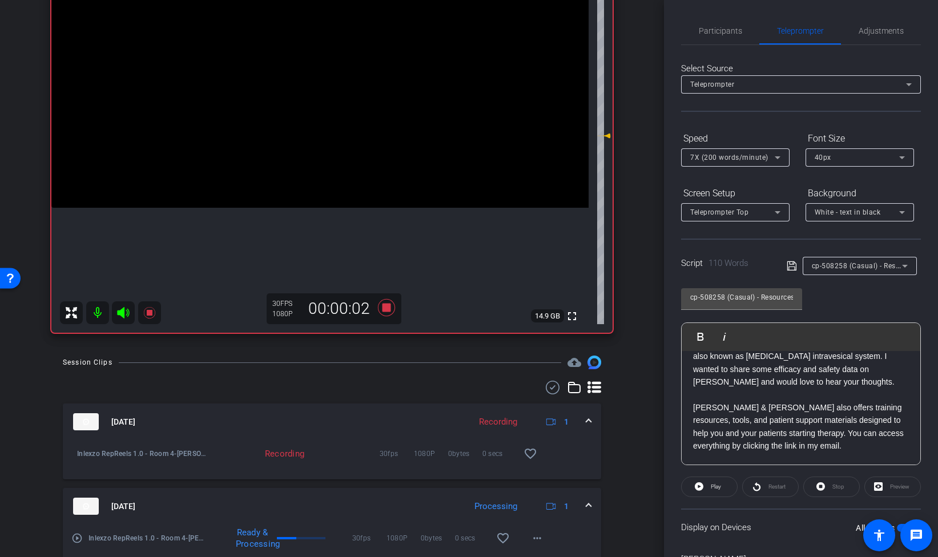
scroll to position [67, 0]
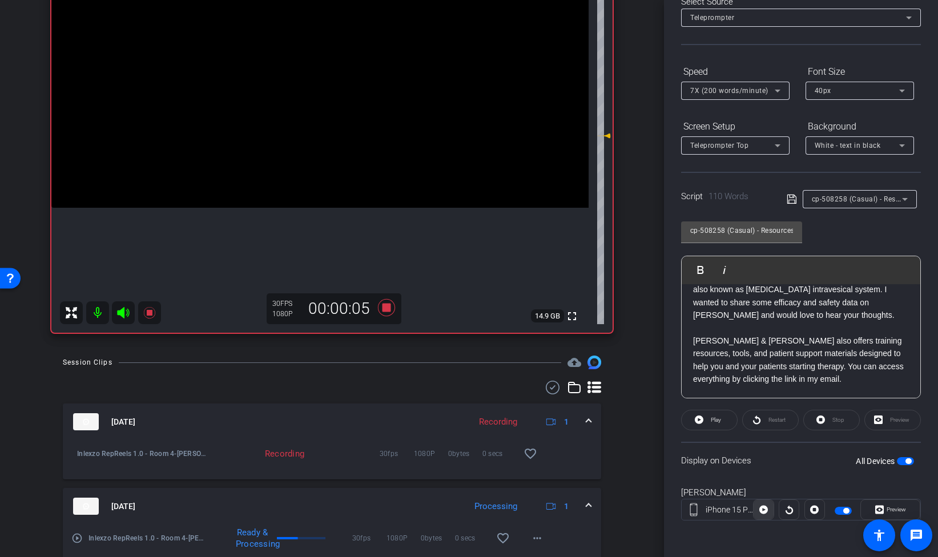
click at [761, 509] on icon at bounding box center [764, 510] width 9 height 9
click at [880, 515] on icon at bounding box center [880, 509] width 9 height 17
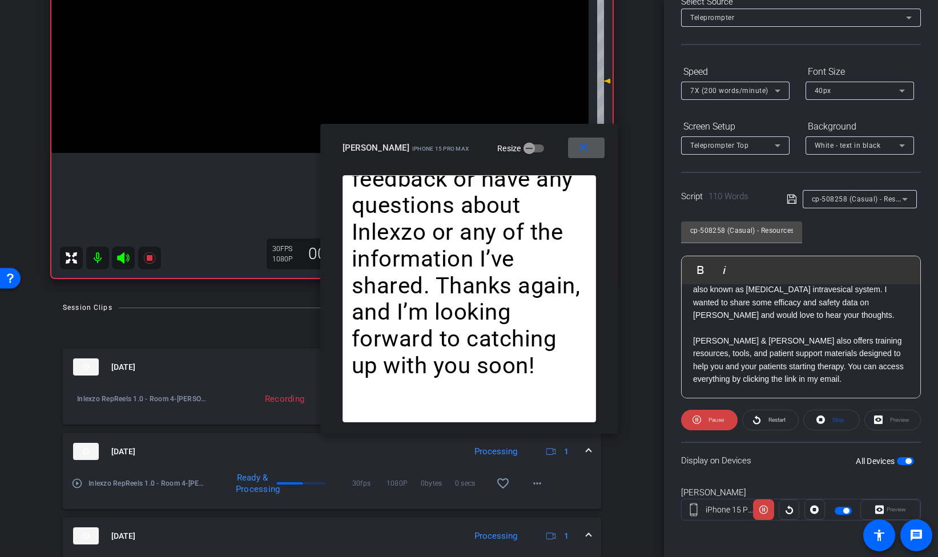
scroll to position [196, 0]
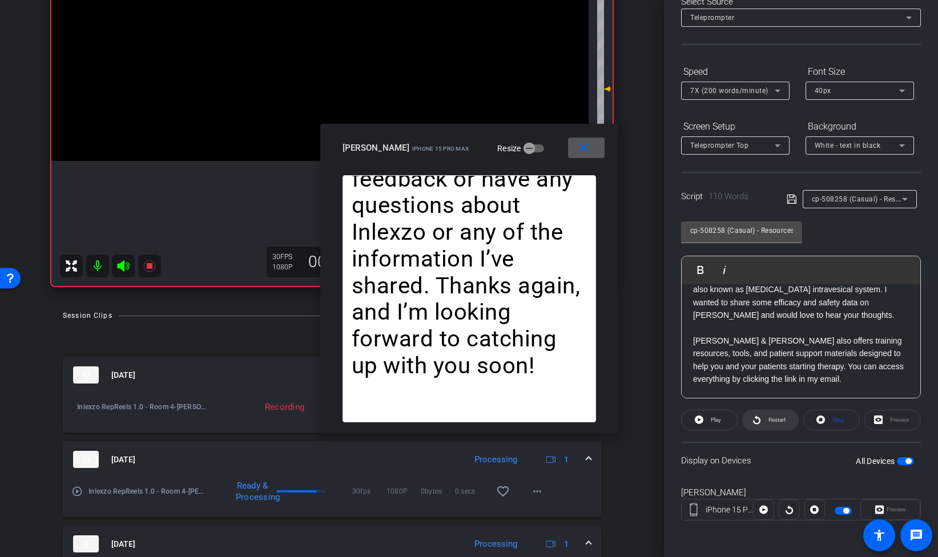
click at [778, 418] on span "Restart" at bounding box center [777, 420] width 17 height 6
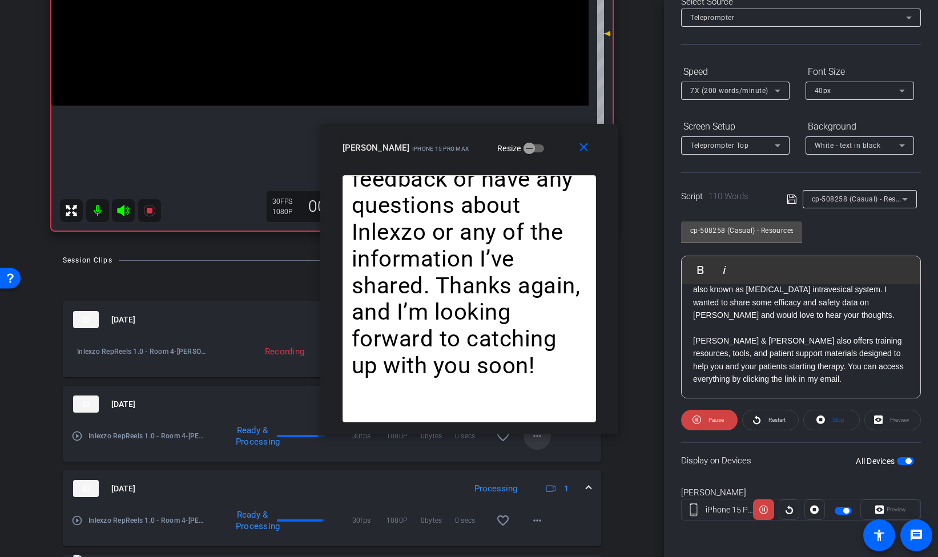
scroll to position [232, 0]
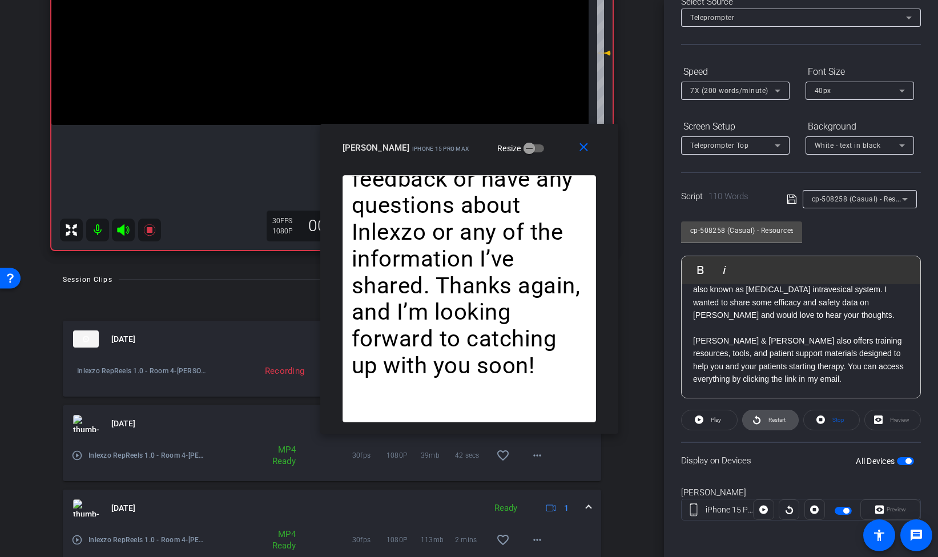
click at [773, 424] on span "Restart" at bounding box center [776, 420] width 20 height 16
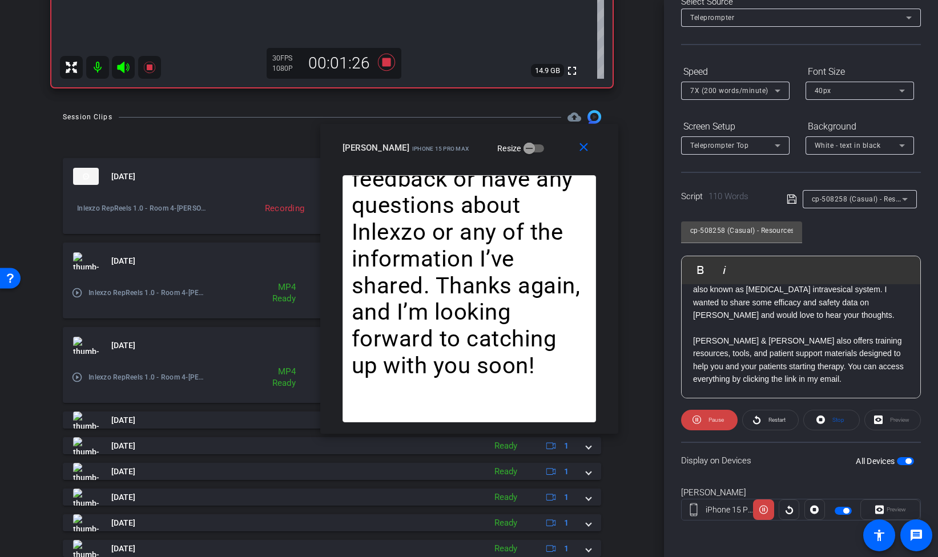
scroll to position [367, 0]
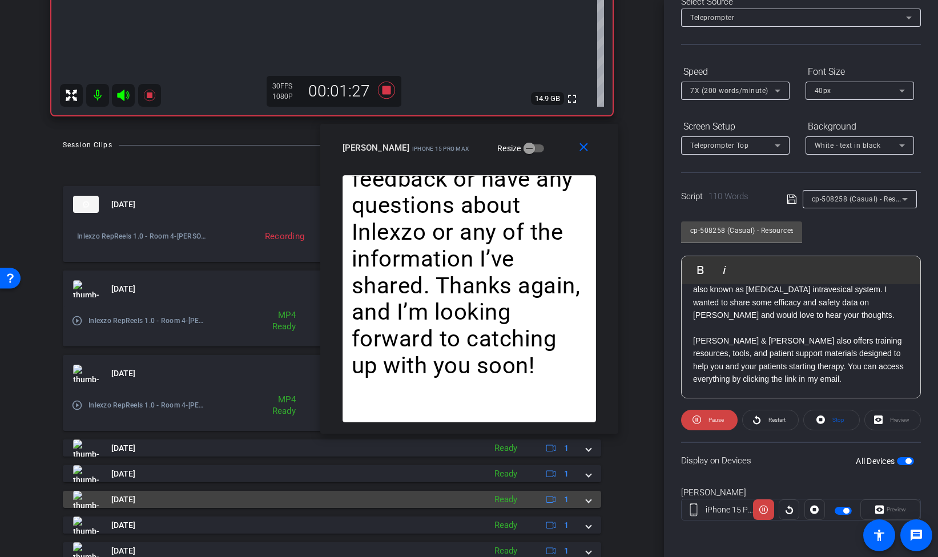
click at [585, 505] on div "[DATE] Ready 1" at bounding box center [329, 499] width 513 height 17
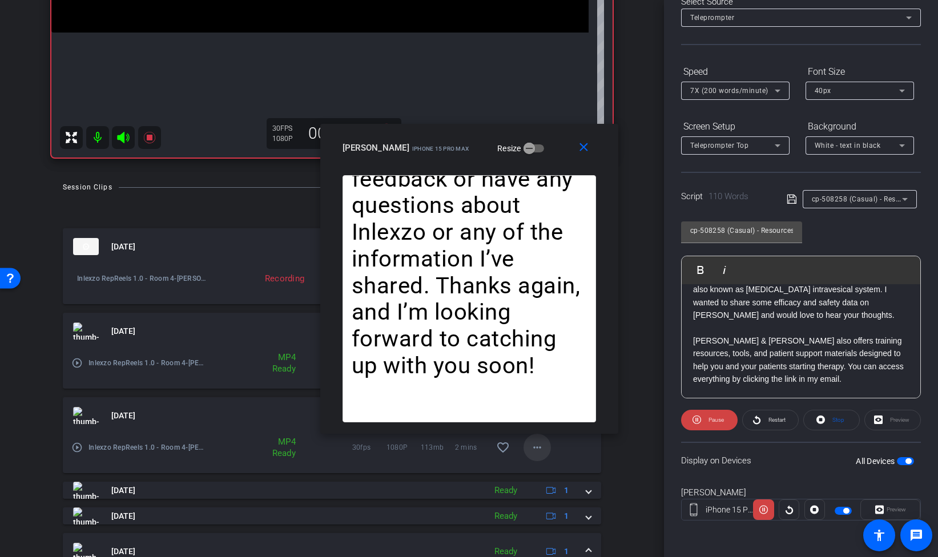
scroll to position [310, 0]
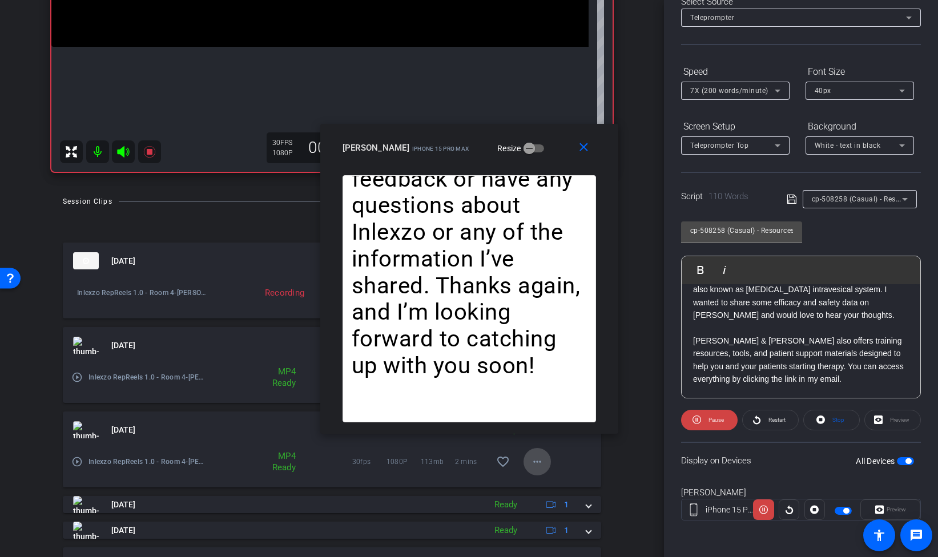
click at [532, 465] on mat-icon "more_horiz" at bounding box center [538, 462] width 14 height 14
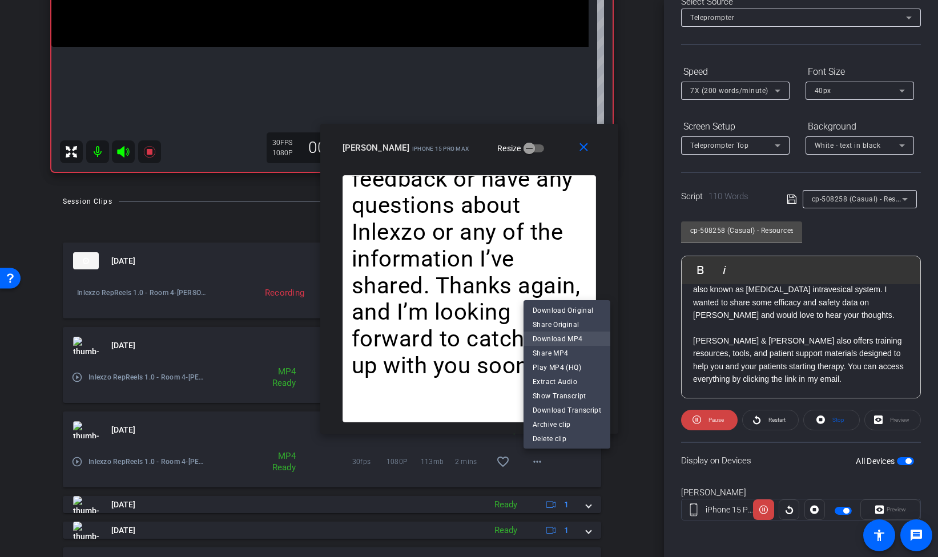
click at [566, 341] on span "Download MP4" at bounding box center [567, 339] width 69 height 14
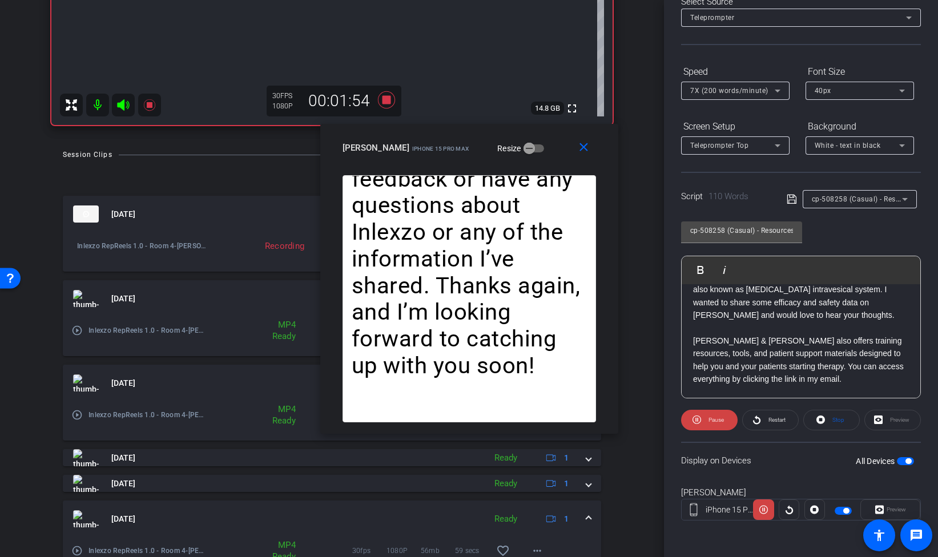
scroll to position [349, 0]
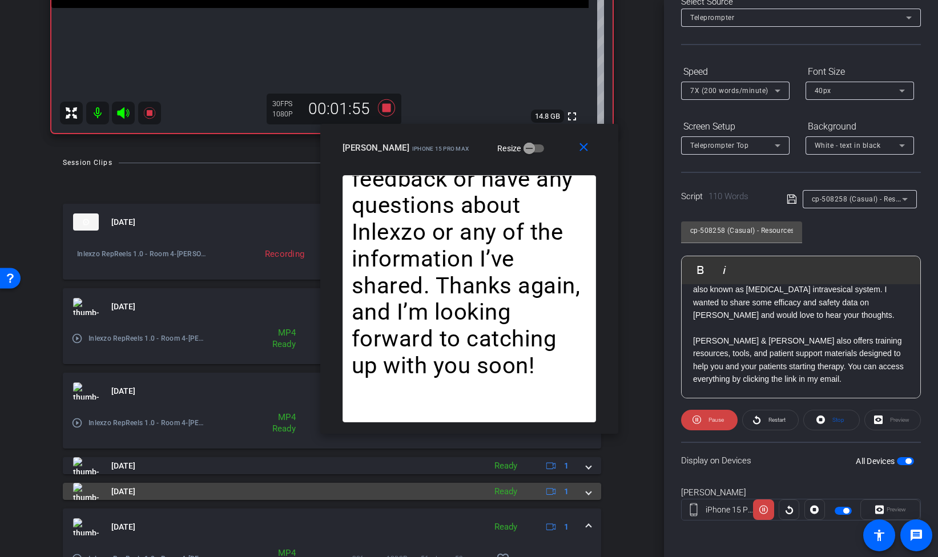
click at [587, 492] on span at bounding box center [589, 492] width 5 height 12
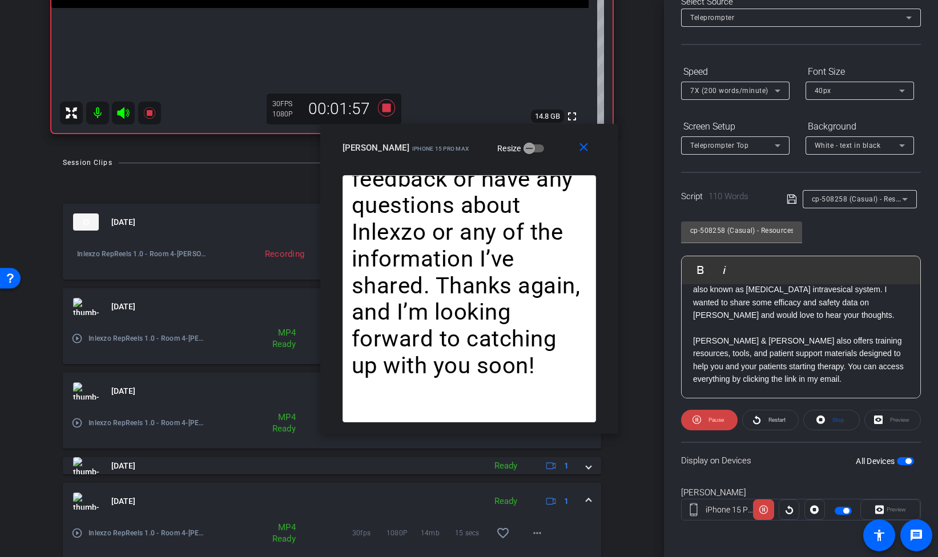
scroll to position [364, 0]
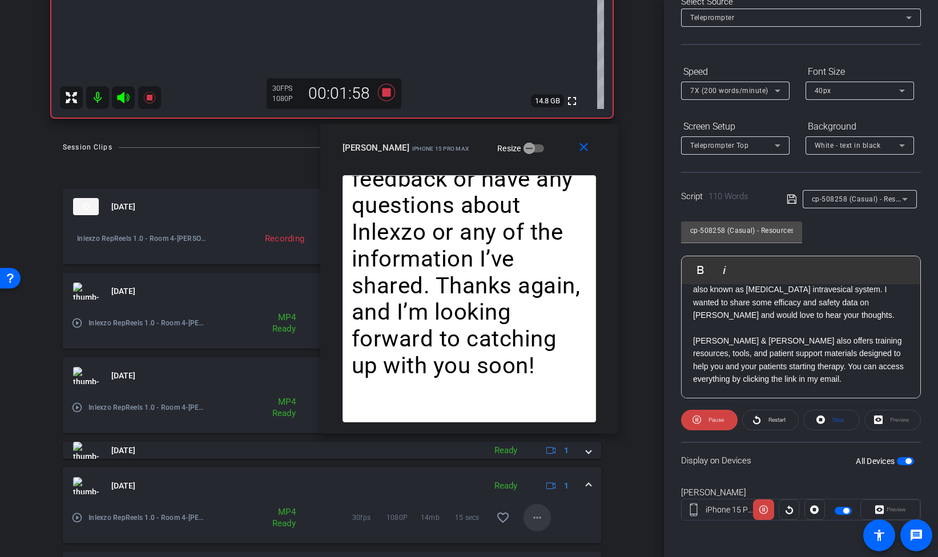
click at [535, 517] on mat-icon "more_horiz" at bounding box center [538, 518] width 14 height 14
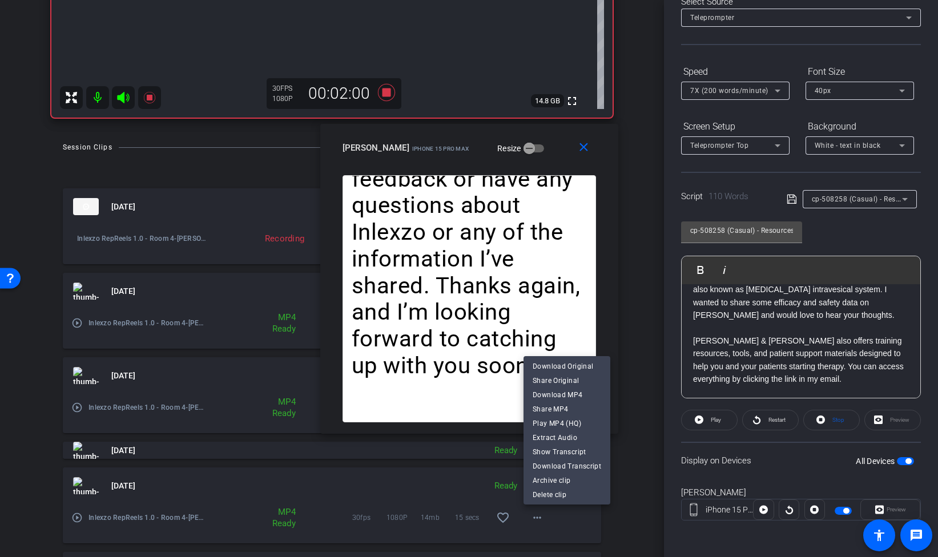
click at [585, 147] on div at bounding box center [469, 278] width 938 height 557
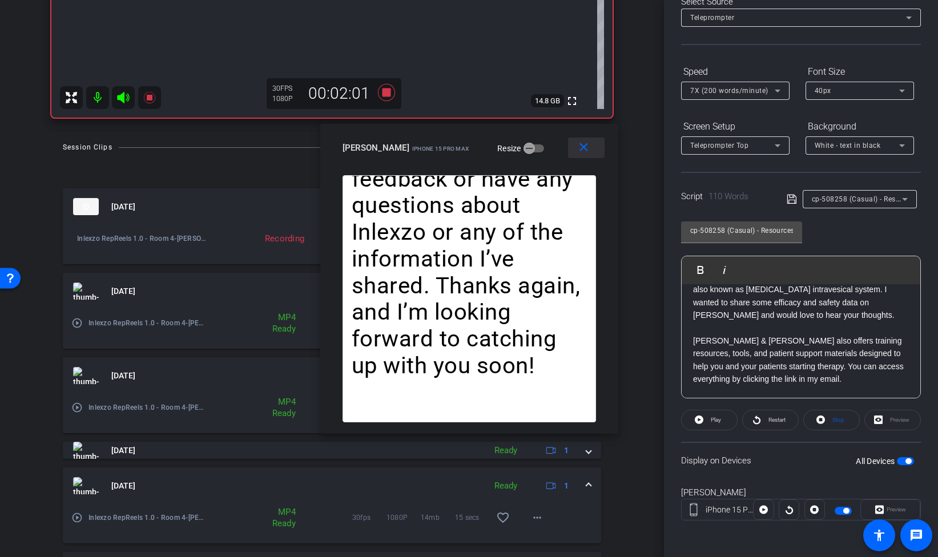
click at [583, 147] on mat-icon "close" at bounding box center [584, 147] width 14 height 14
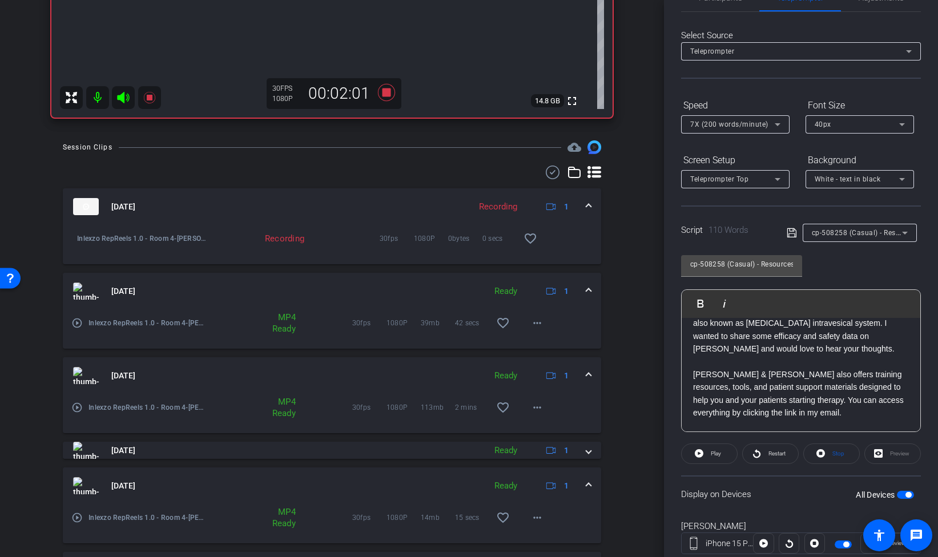
scroll to position [0, 0]
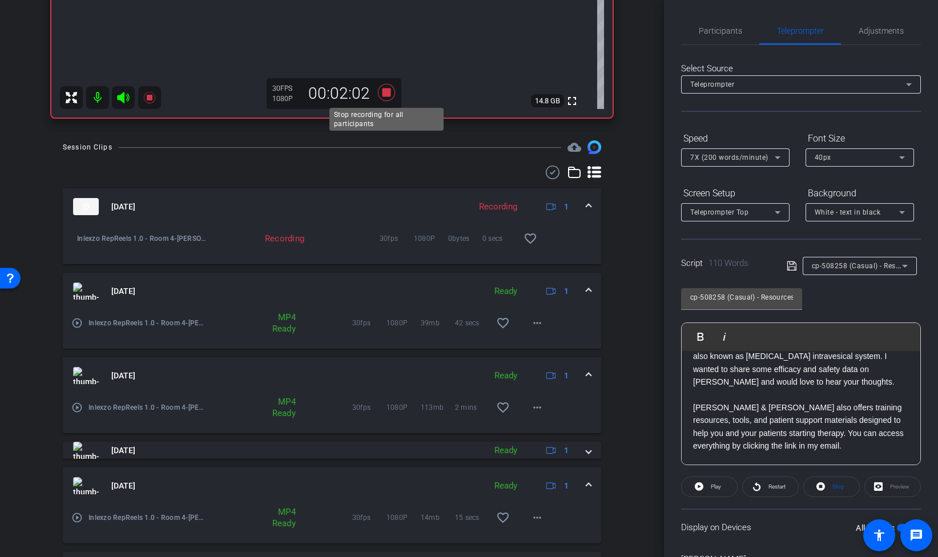
click at [381, 94] on icon at bounding box center [386, 92] width 27 height 21
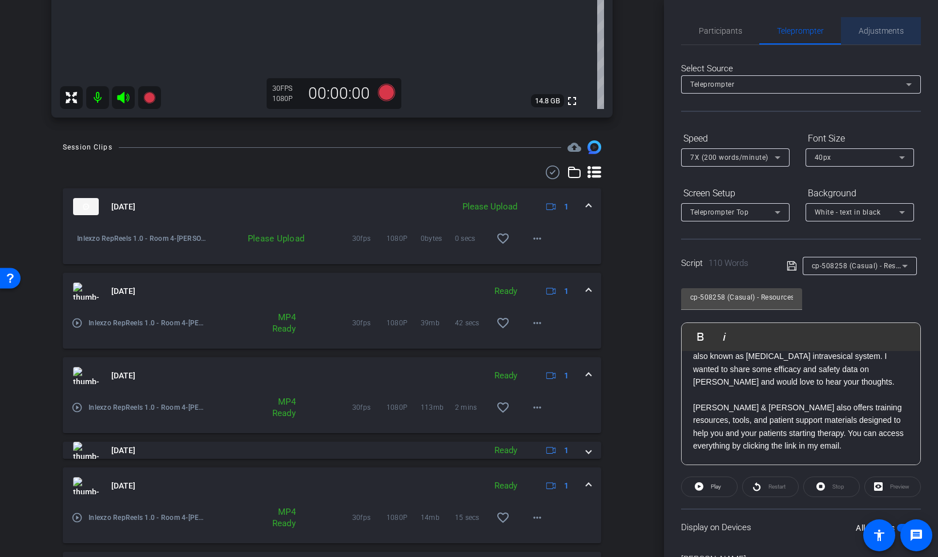
click at [886, 42] on span "Adjustments" at bounding box center [881, 30] width 45 height 27
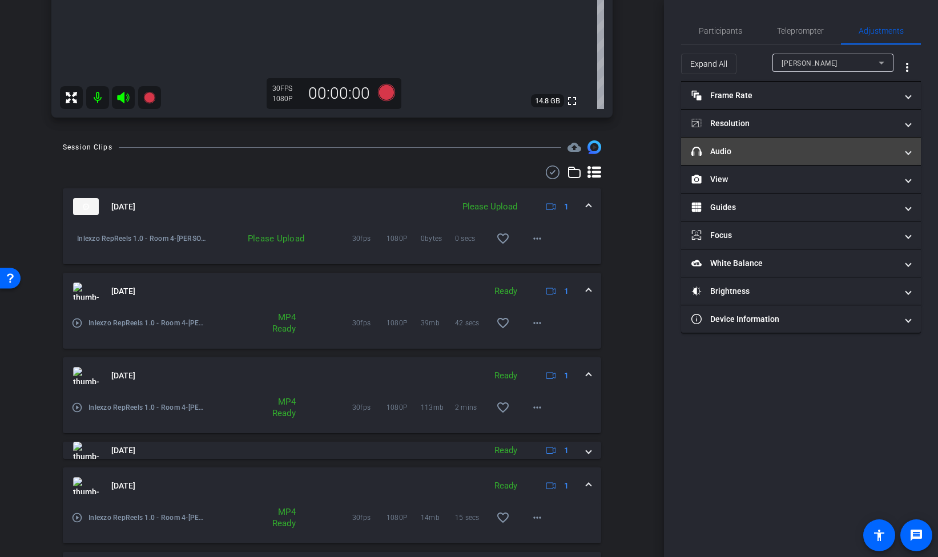
click at [757, 150] on mat-panel-title "headphone icon Audio" at bounding box center [795, 152] width 206 height 12
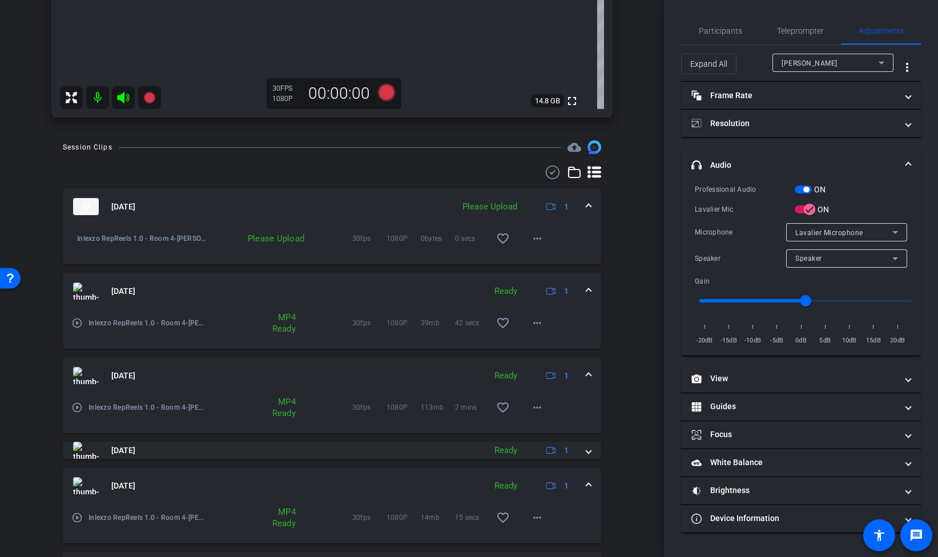
click at [797, 186] on span "button" at bounding box center [803, 190] width 17 height 8
click at [726, 27] on span "Participants" at bounding box center [720, 31] width 43 height 8
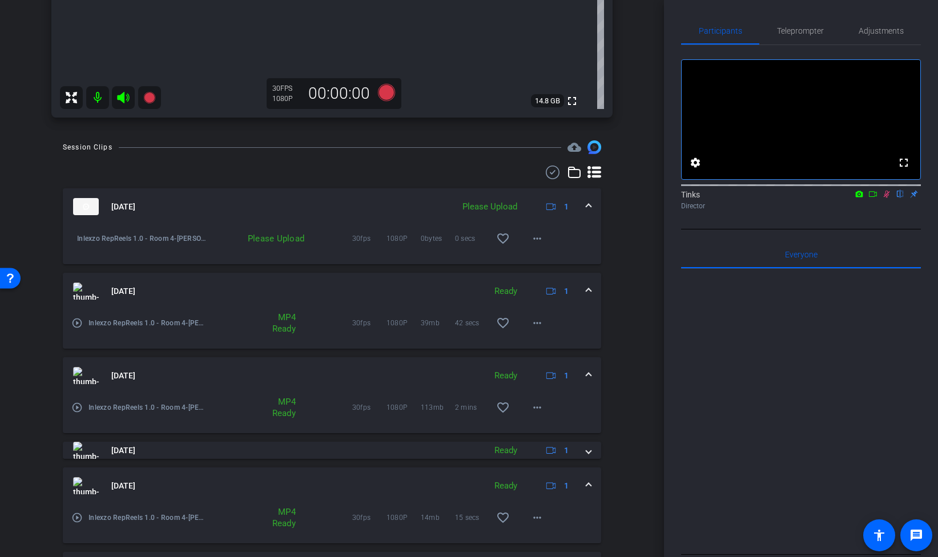
click at [886, 198] on icon at bounding box center [887, 194] width 6 height 7
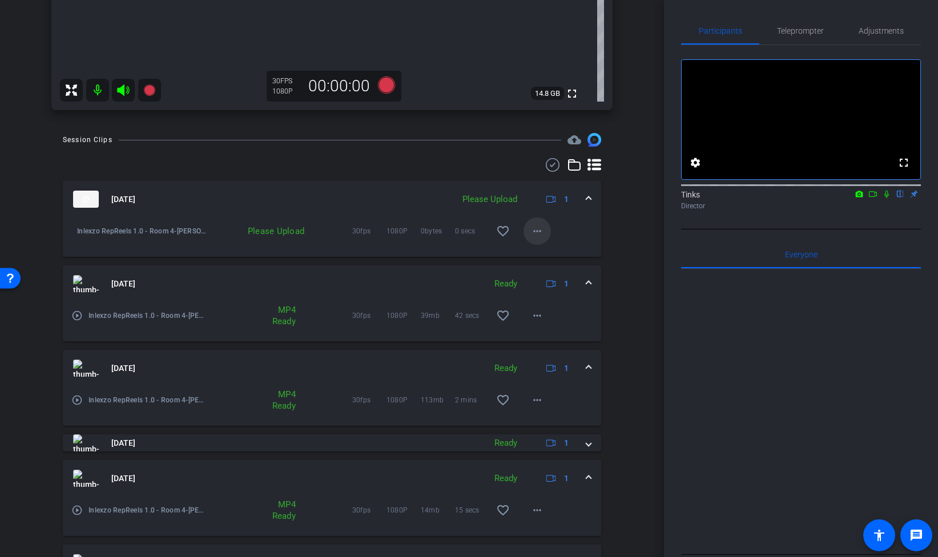
click at [545, 236] on span at bounding box center [537, 231] width 27 height 27
click at [569, 255] on span "Upload" at bounding box center [556, 255] width 46 height 14
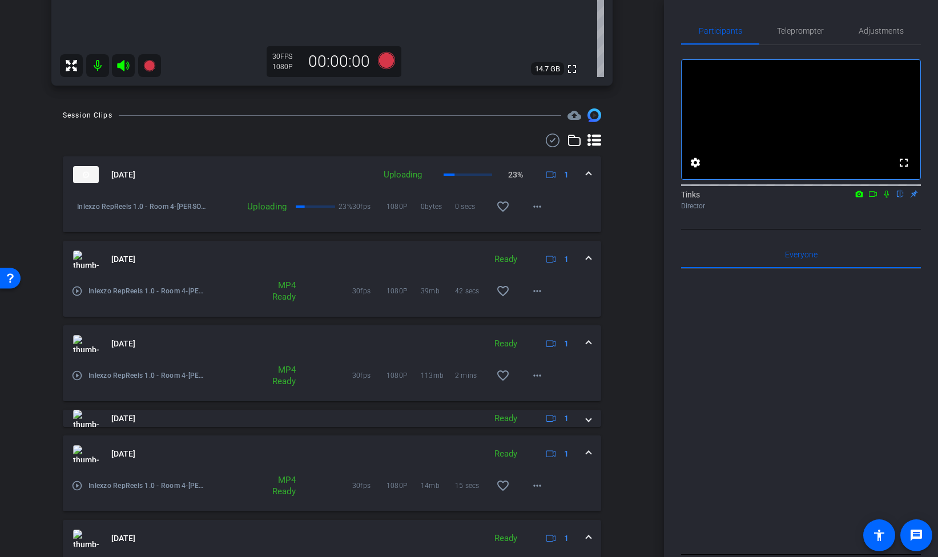
scroll to position [365, 0]
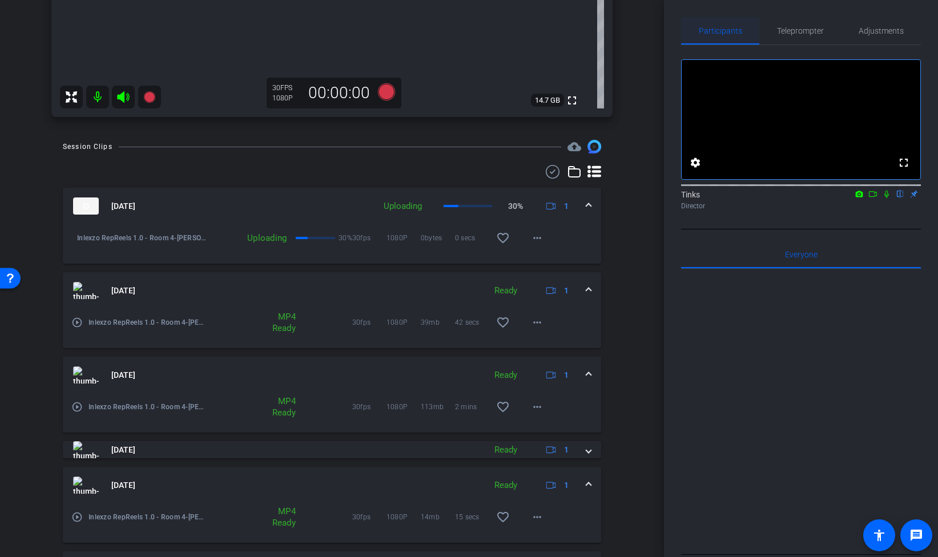
click at [690, 19] on div "Participants" at bounding box center [720, 30] width 78 height 27
click at [802, 29] on span "Teleprompter" at bounding box center [800, 31] width 47 height 8
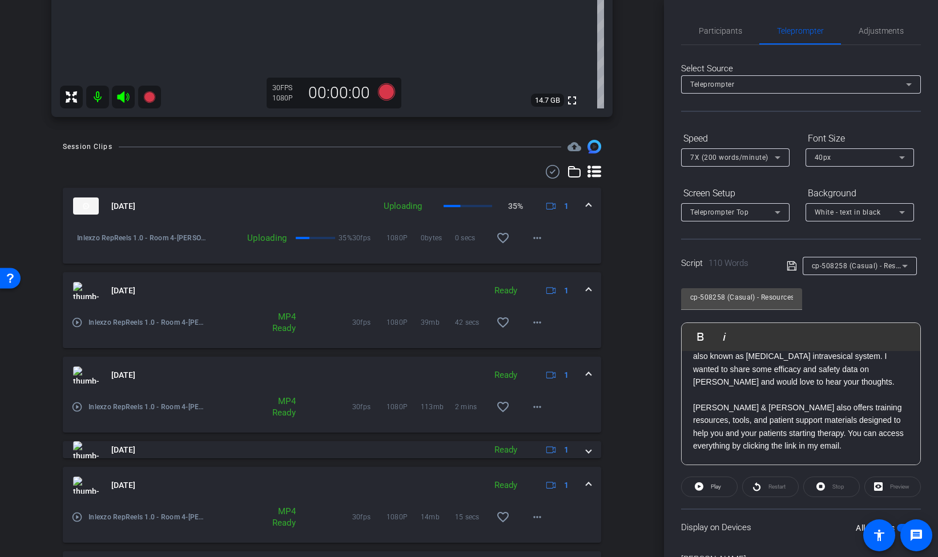
click at [869, 265] on span "cp-508258 (Casual) - Resources to Share" at bounding box center [880, 265] width 136 height 9
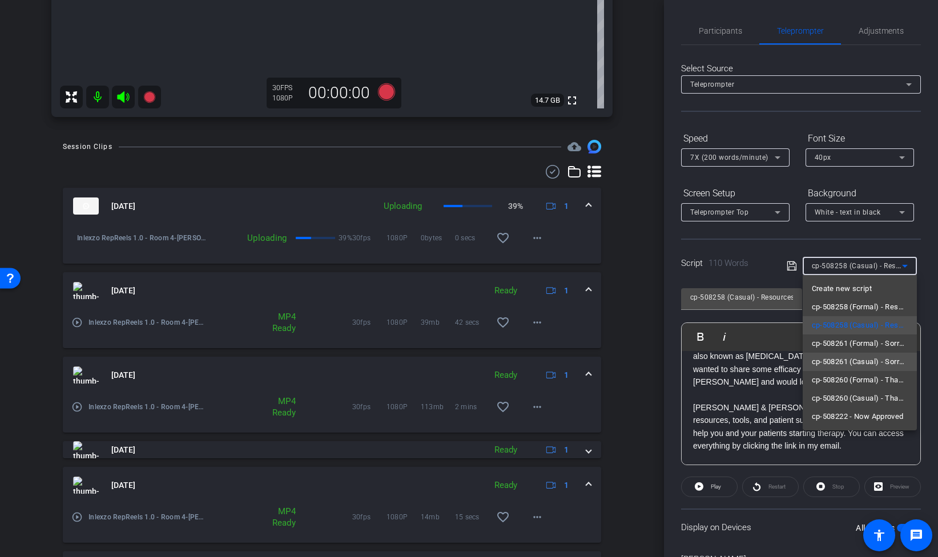
click at [884, 362] on span "cp-508261 (Casual) - Sorry I Missed You" at bounding box center [860, 362] width 96 height 14
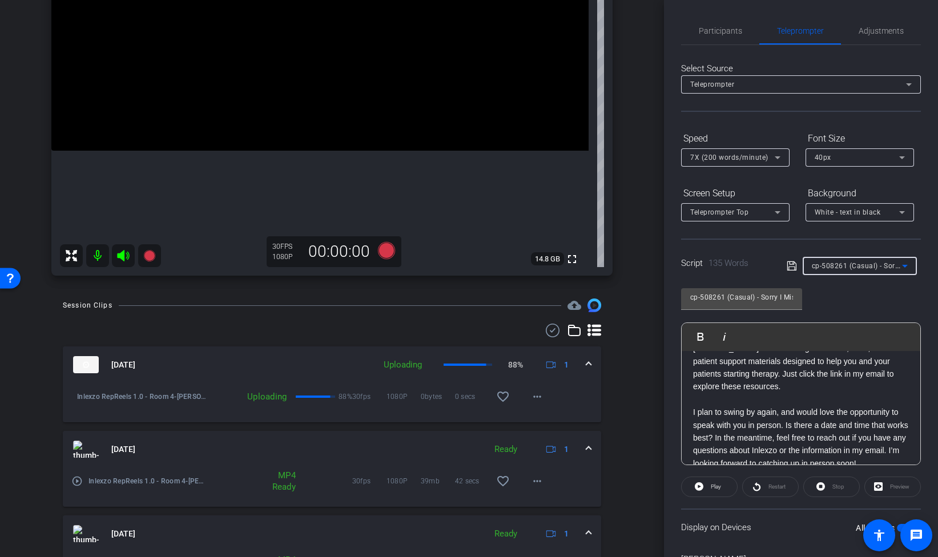
scroll to position [105, 0]
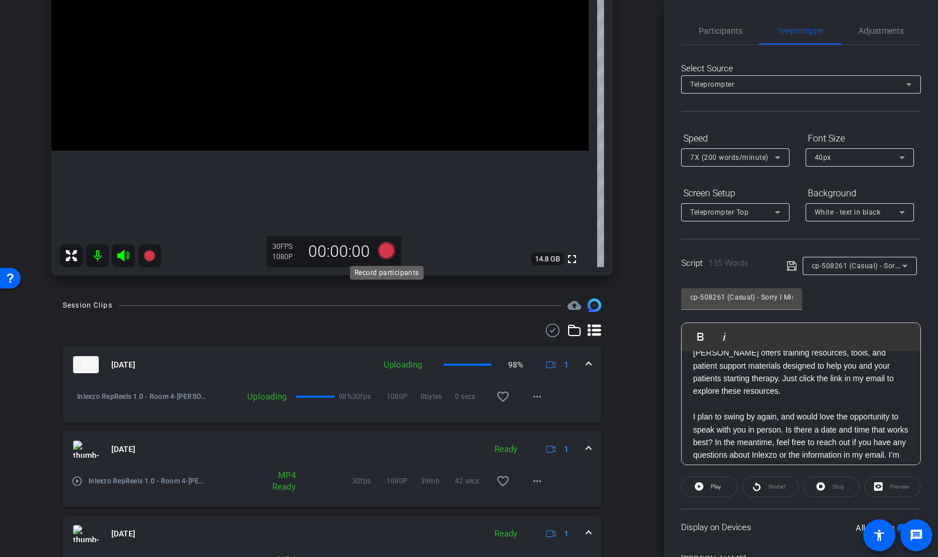
click at [384, 255] on icon at bounding box center [386, 250] width 17 height 17
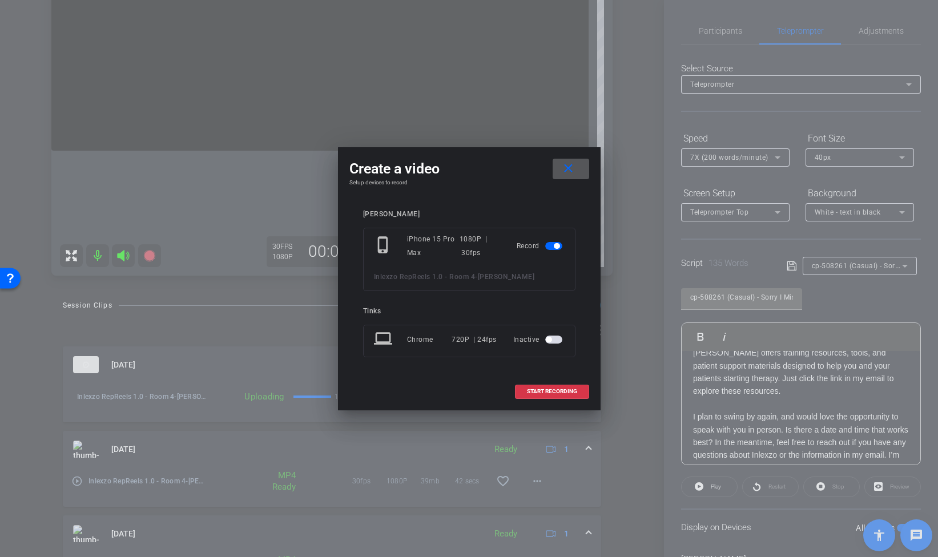
click at [576, 164] on span at bounding box center [571, 168] width 37 height 27
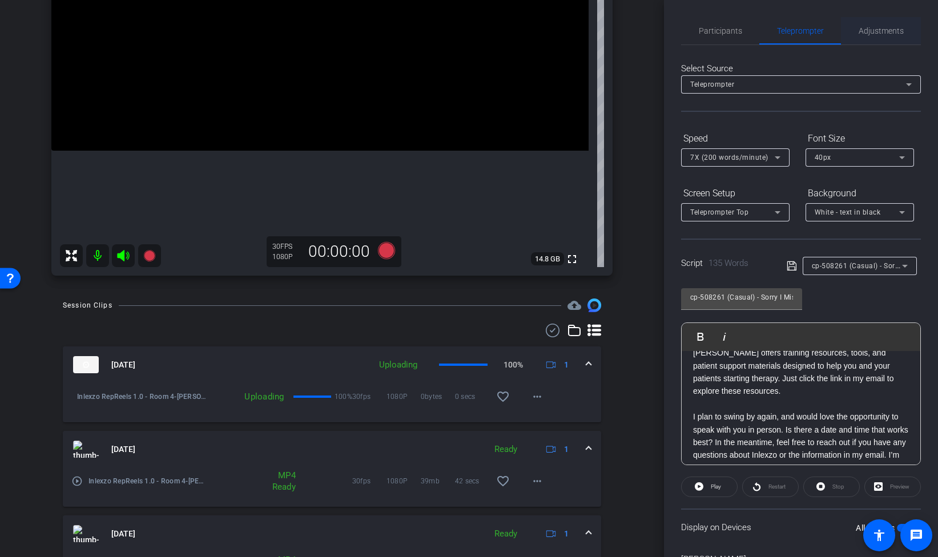
click at [888, 30] on span "Adjustments" at bounding box center [881, 31] width 45 height 8
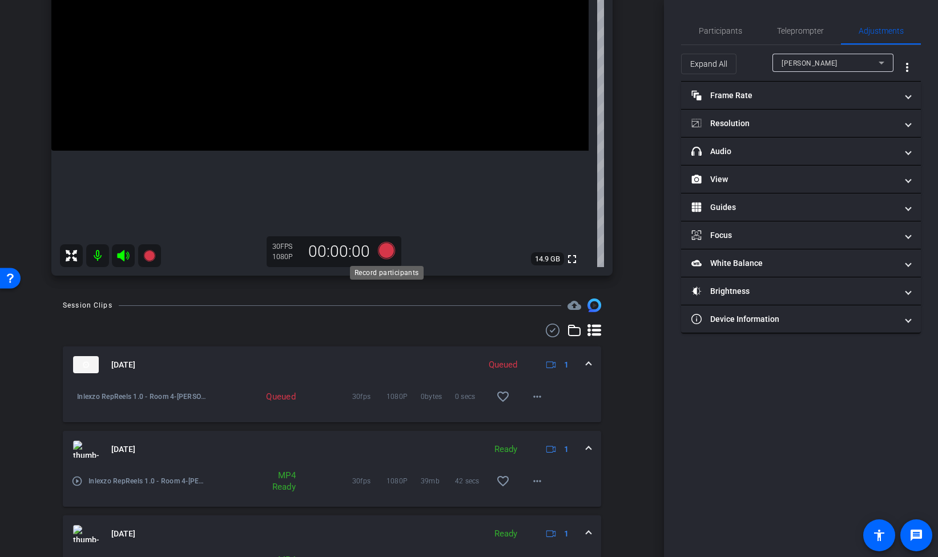
click at [390, 261] on body "Accessibility Screen-Reader Guide, Feedback, and Issue Reporting | New window m…" at bounding box center [469, 278] width 938 height 557
click at [386, 254] on icon at bounding box center [386, 250] width 17 height 17
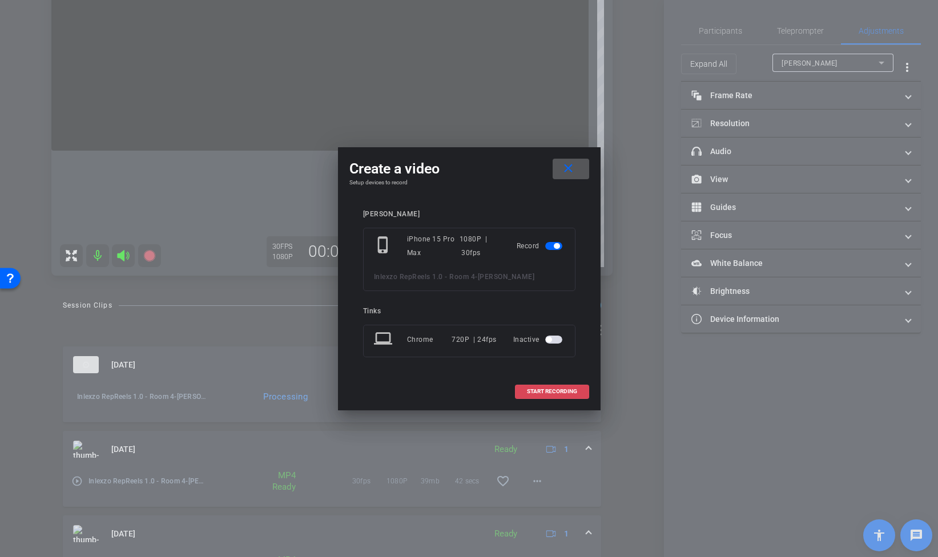
click at [544, 395] on span "START RECORDING" at bounding box center [552, 392] width 50 height 6
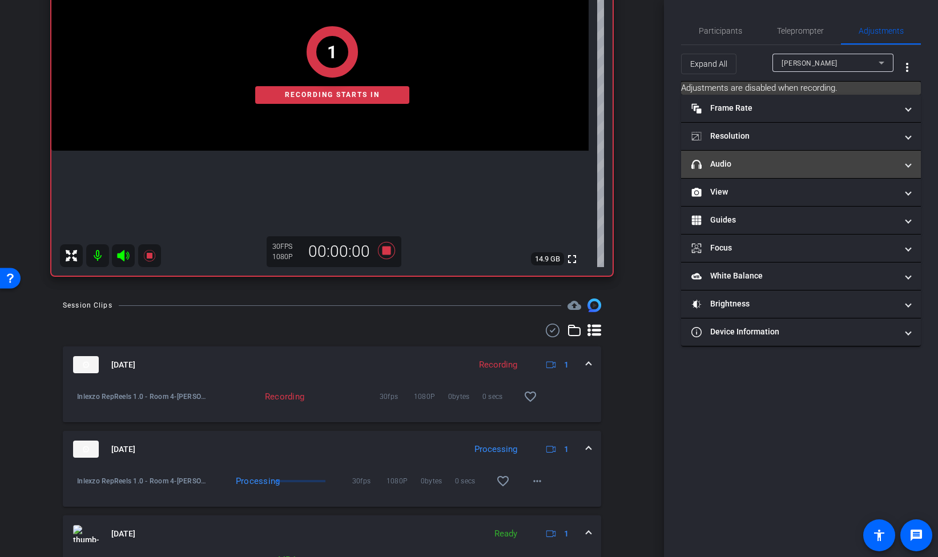
click at [765, 163] on mat-panel-title "headphone icon Audio" at bounding box center [795, 164] width 206 height 12
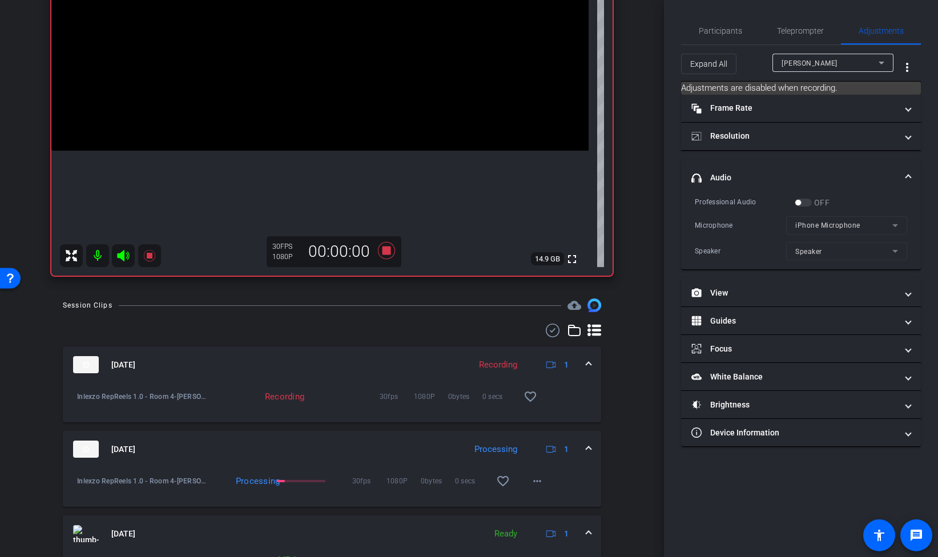
click at [810, 199] on div "OFF" at bounding box center [812, 202] width 35 height 11
click at [807, 203] on div "OFF" at bounding box center [812, 202] width 35 height 11
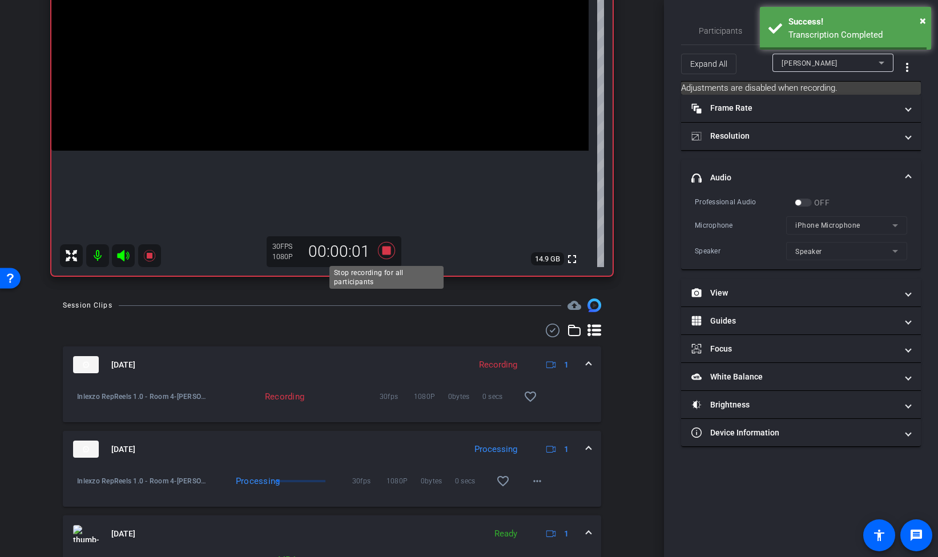
click at [386, 250] on icon at bounding box center [386, 250] width 17 height 17
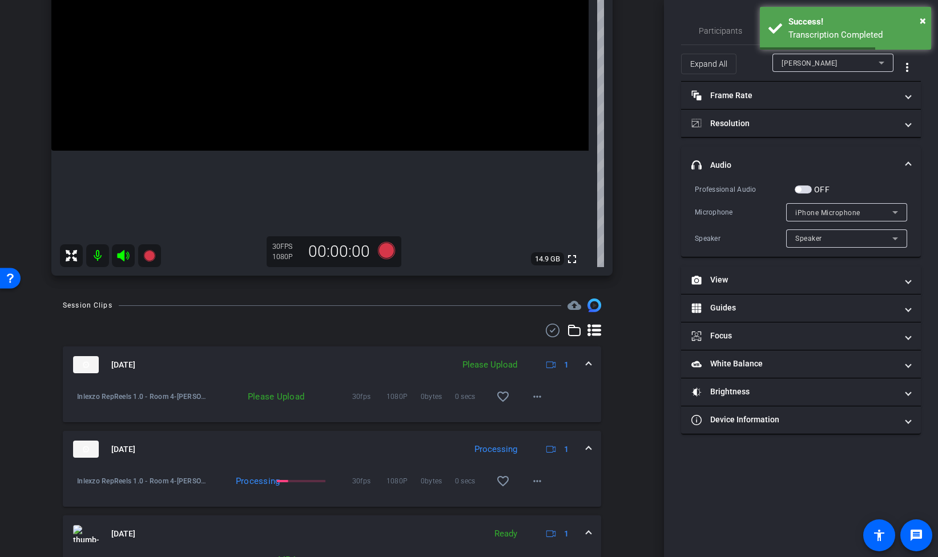
click at [810, 188] on span "button" at bounding box center [803, 190] width 17 height 8
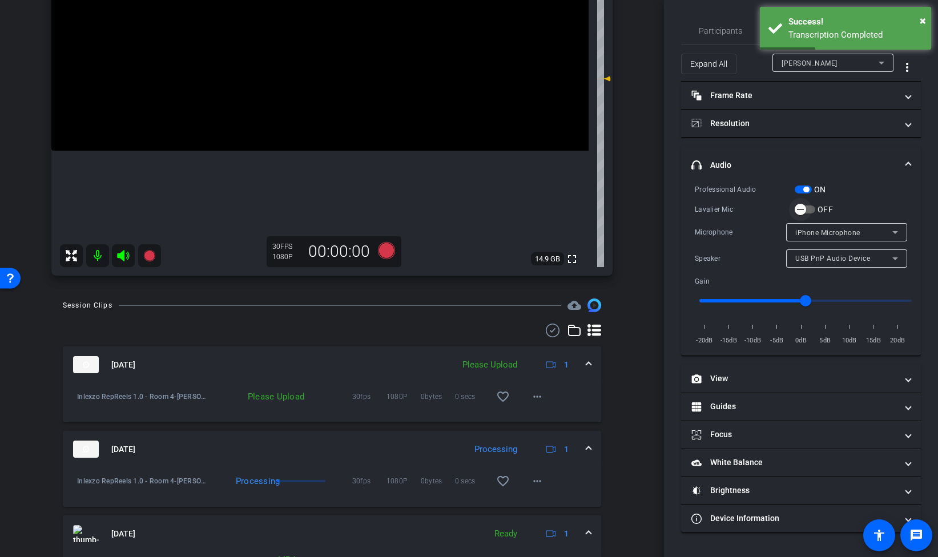
click at [813, 211] on span "button" at bounding box center [805, 210] width 21 height 8
click at [384, 251] on icon at bounding box center [386, 250] width 17 height 17
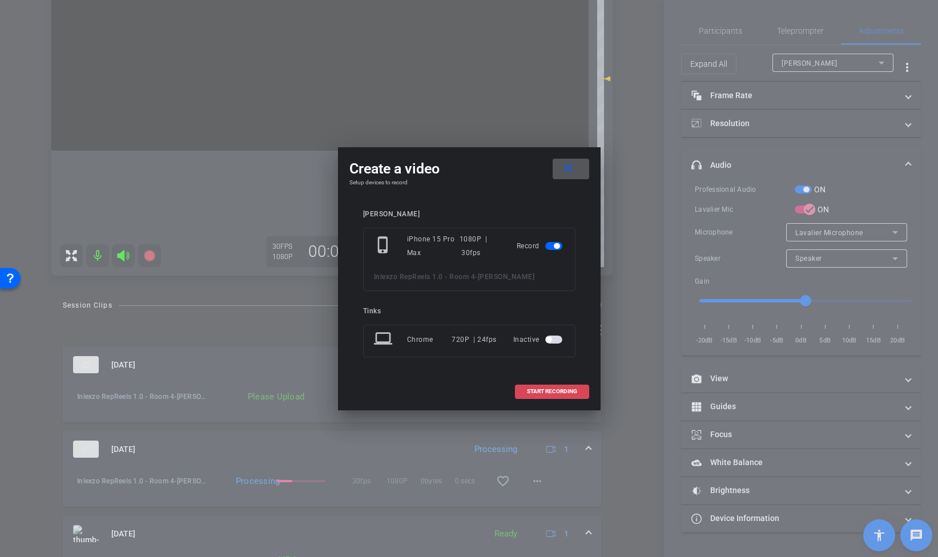
click at [537, 393] on span "START RECORDING" at bounding box center [552, 392] width 50 height 6
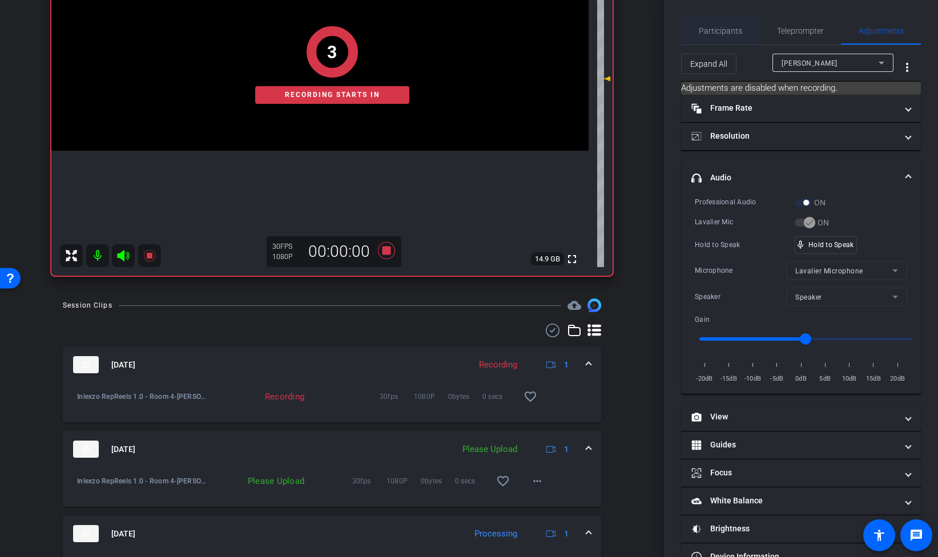
click at [734, 37] on span "Participants" at bounding box center [720, 30] width 43 height 27
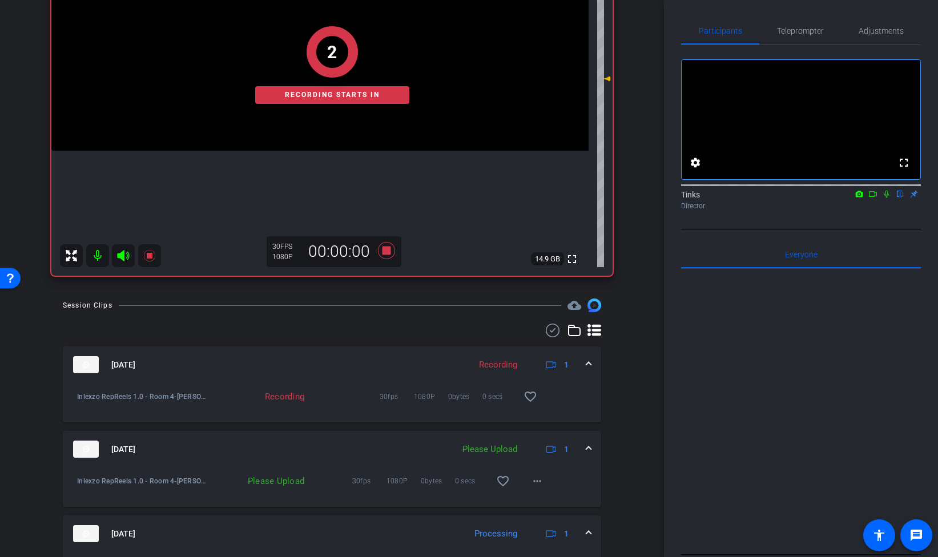
click at [885, 198] on icon at bounding box center [886, 194] width 9 height 8
click at [800, 34] on span "Teleprompter" at bounding box center [800, 31] width 47 height 8
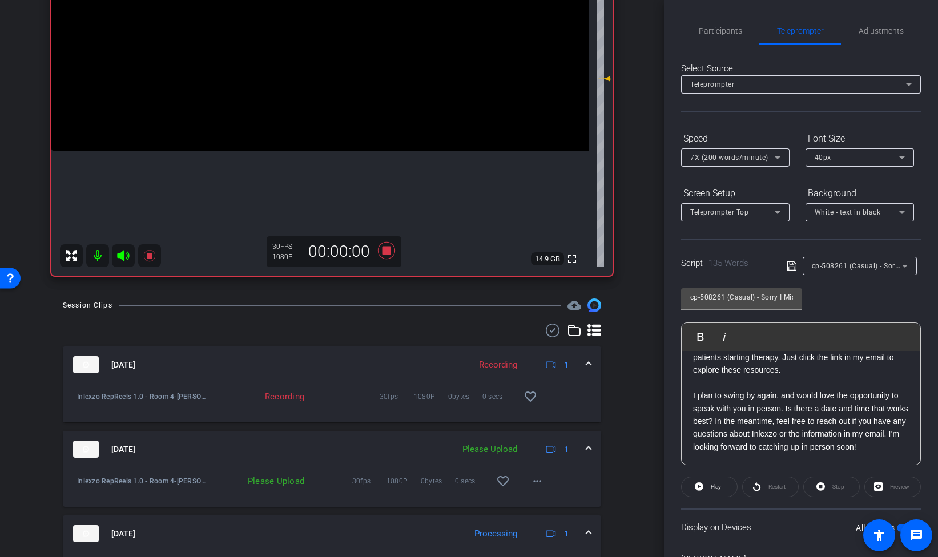
scroll to position [67, 0]
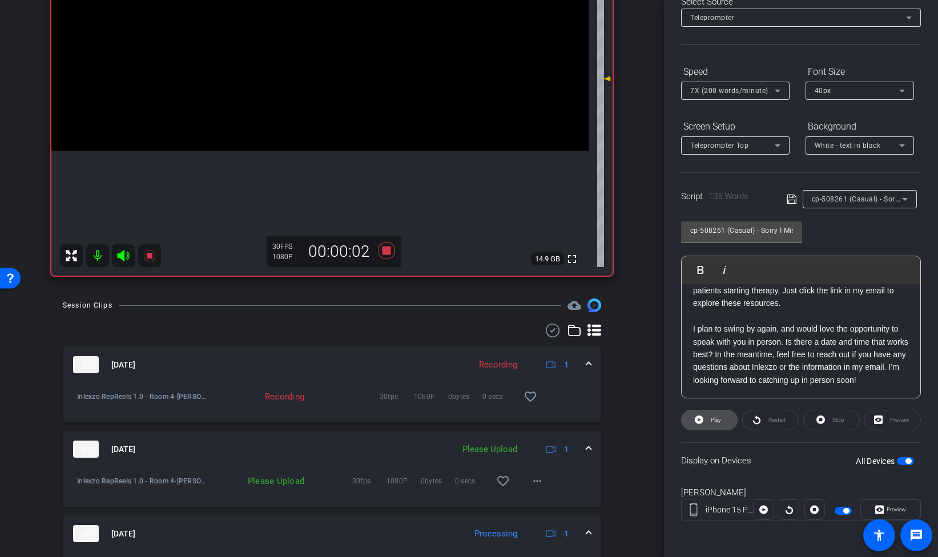
click at [713, 419] on span "Play" at bounding box center [716, 420] width 10 height 6
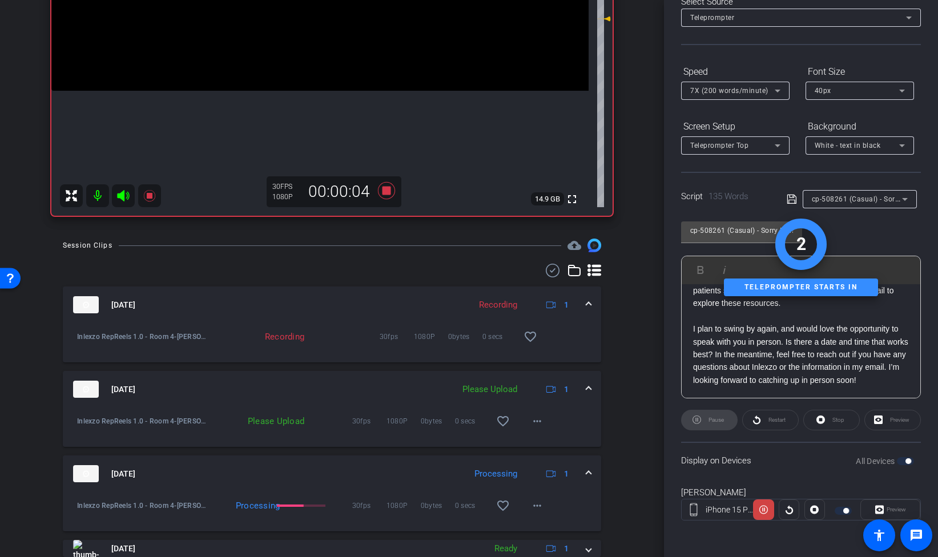
scroll to position [267, 0]
click at [534, 418] on mat-icon "more_horiz" at bounding box center [538, 421] width 14 height 14
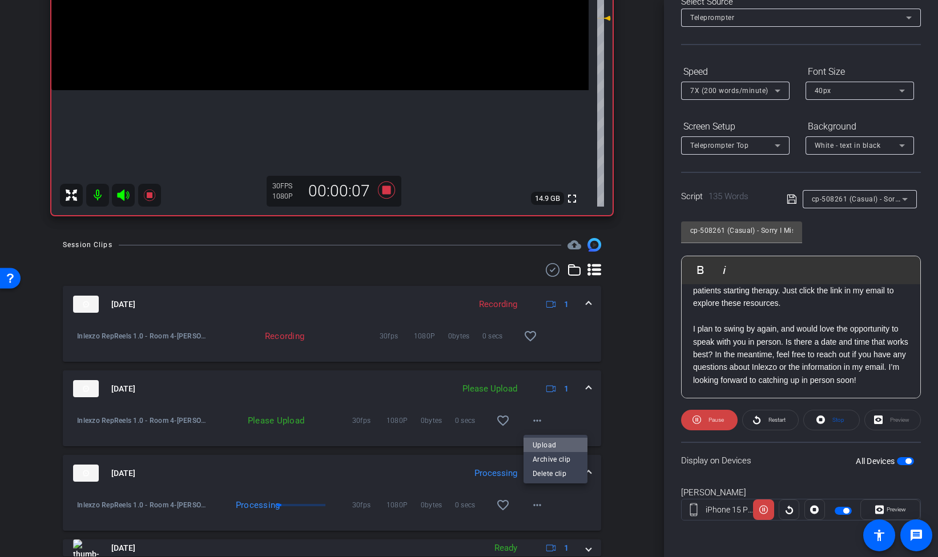
click at [553, 445] on span "Upload" at bounding box center [556, 445] width 46 height 14
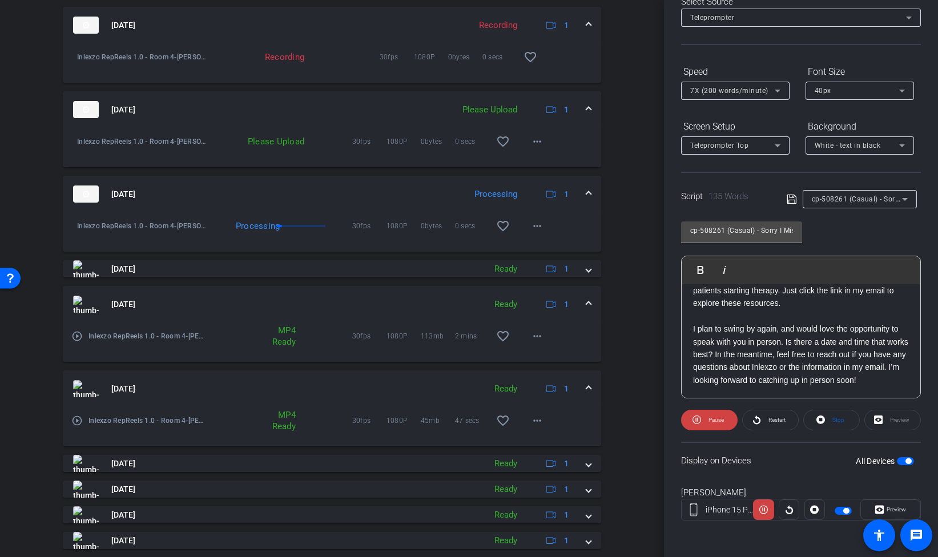
scroll to position [579, 0]
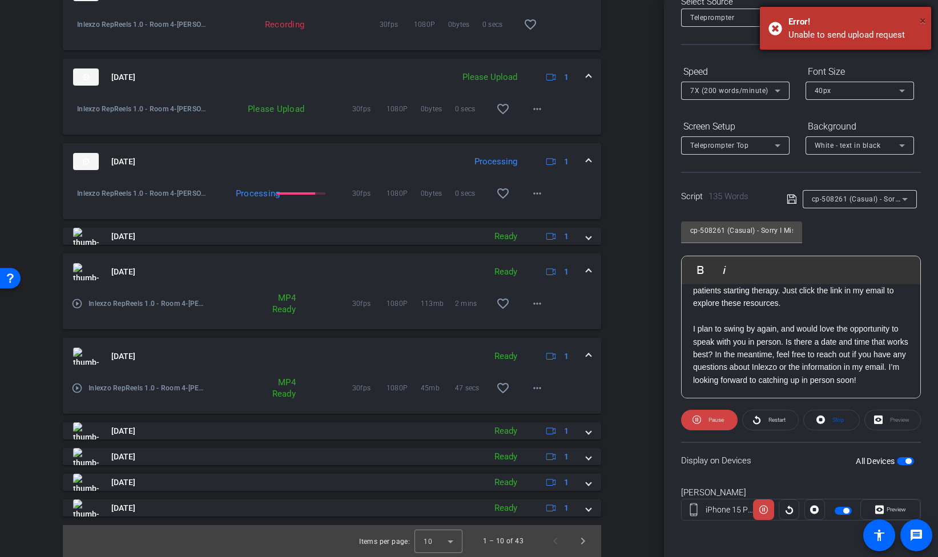
click at [922, 22] on span "×" at bounding box center [923, 21] width 6 height 14
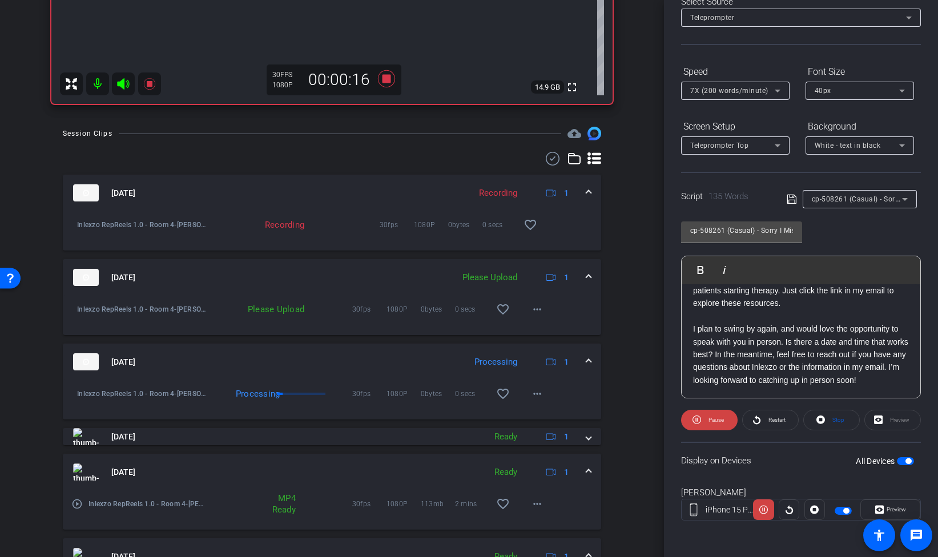
scroll to position [360, 0]
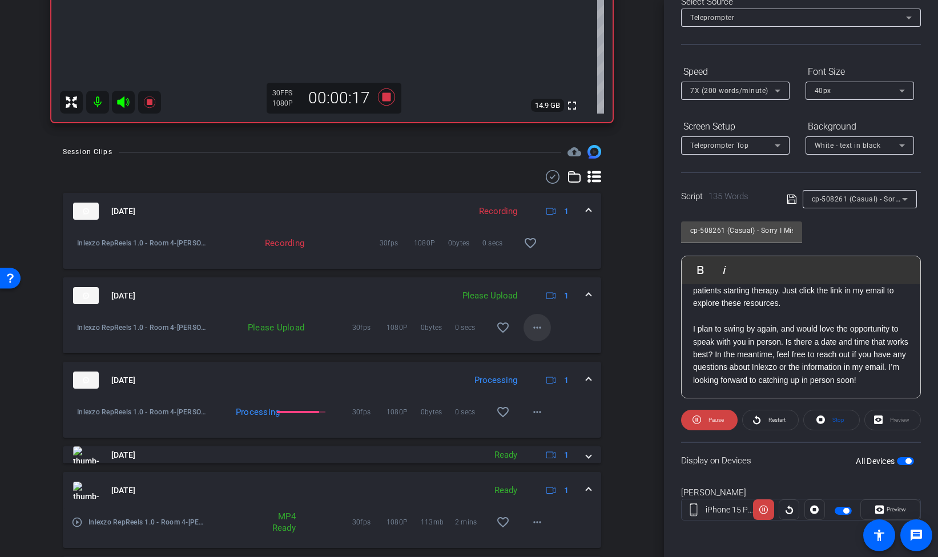
click at [539, 329] on mat-icon "more_horiz" at bounding box center [538, 328] width 14 height 14
click at [551, 351] on span "Upload" at bounding box center [556, 352] width 46 height 14
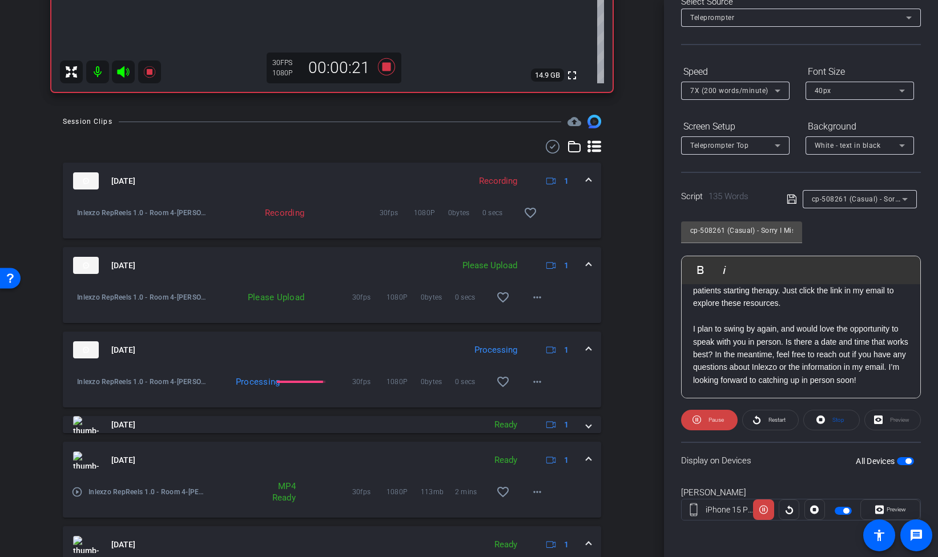
scroll to position [418, 0]
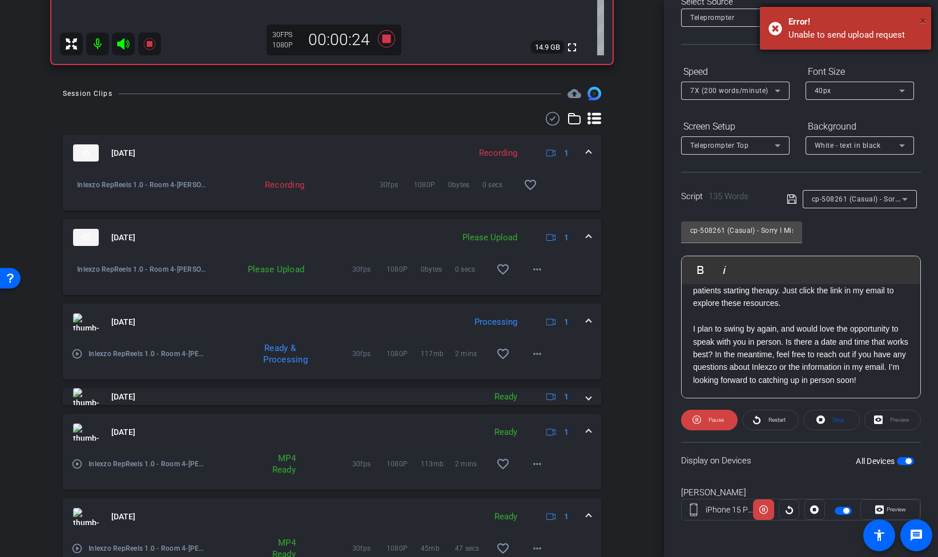
click at [922, 16] on span "×" at bounding box center [923, 21] width 6 height 14
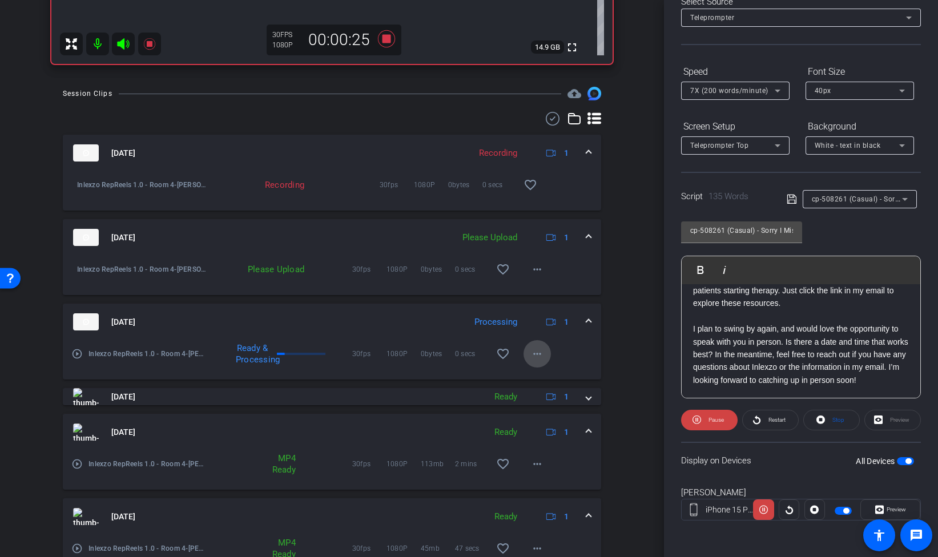
click at [540, 354] on mat-icon "more_horiz" at bounding box center [538, 354] width 14 height 14
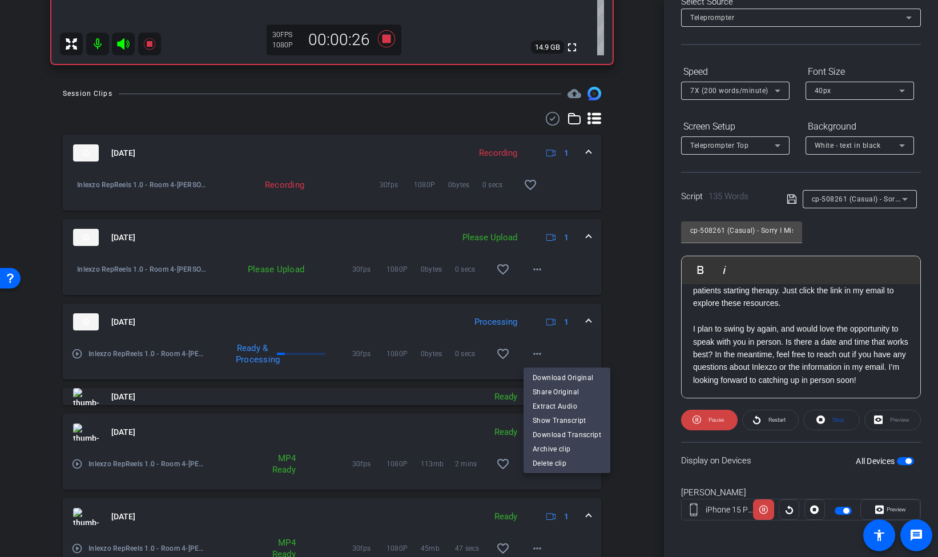
click at [633, 356] on div at bounding box center [469, 278] width 938 height 557
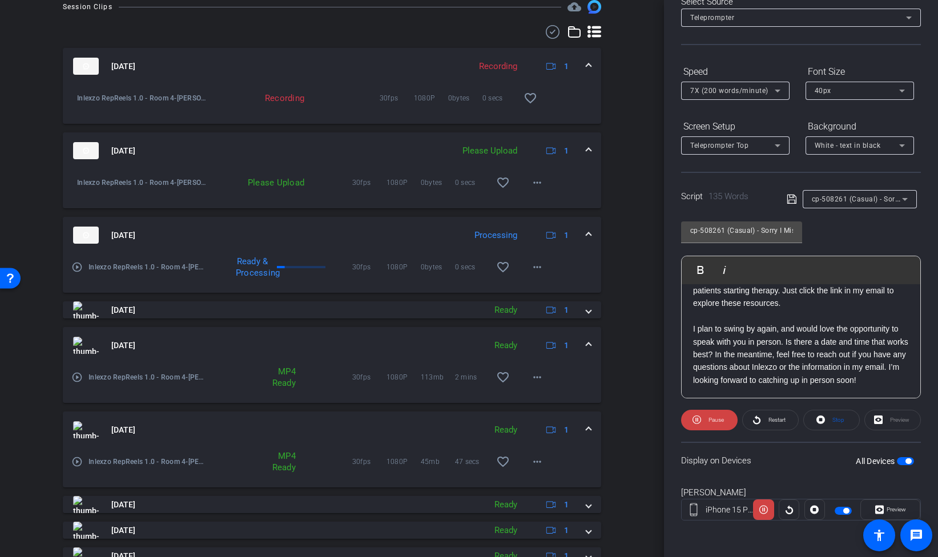
scroll to position [524, 0]
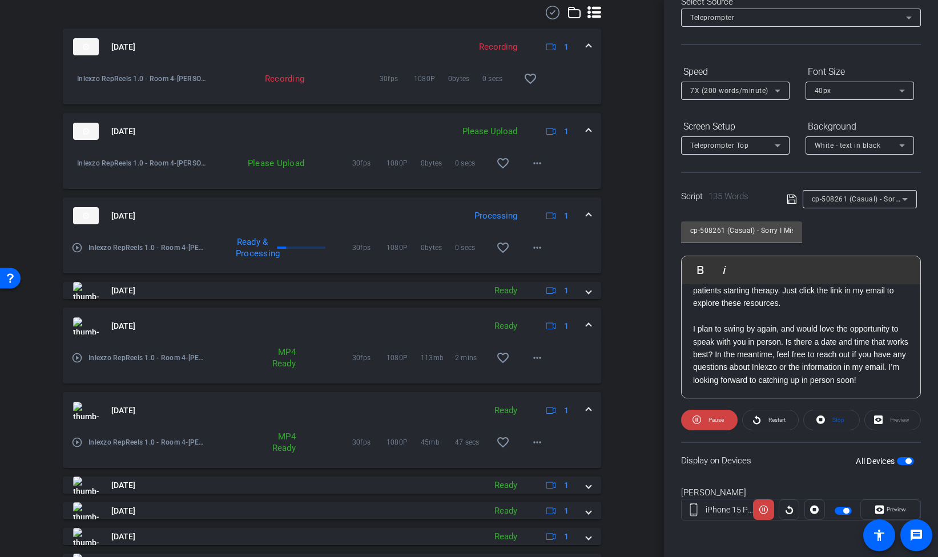
click at [627, 130] on div "Session Clips cloud_upload Aug 22, 2025 Recording 1 Inlexzo RepReels 1.0 - Room…" at bounding box center [332, 296] width 607 height 631
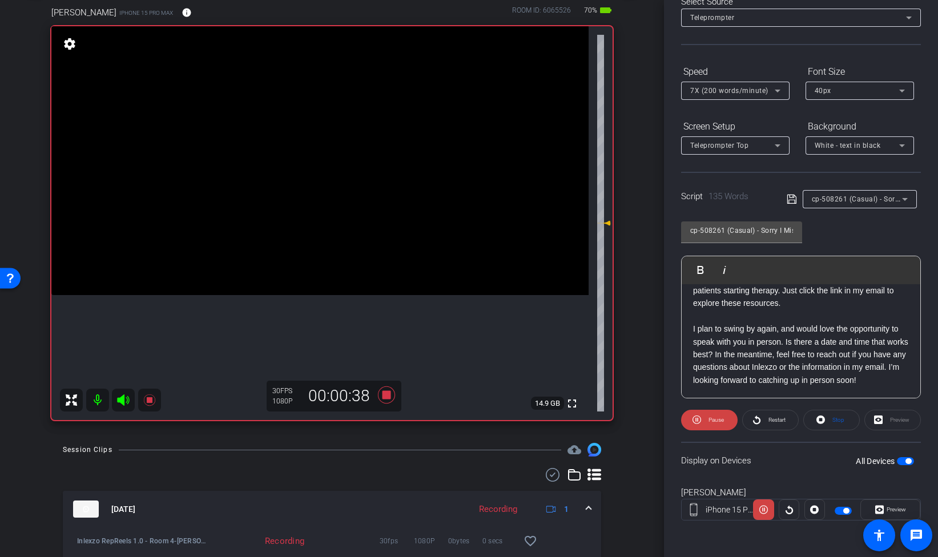
scroll to position [59, 0]
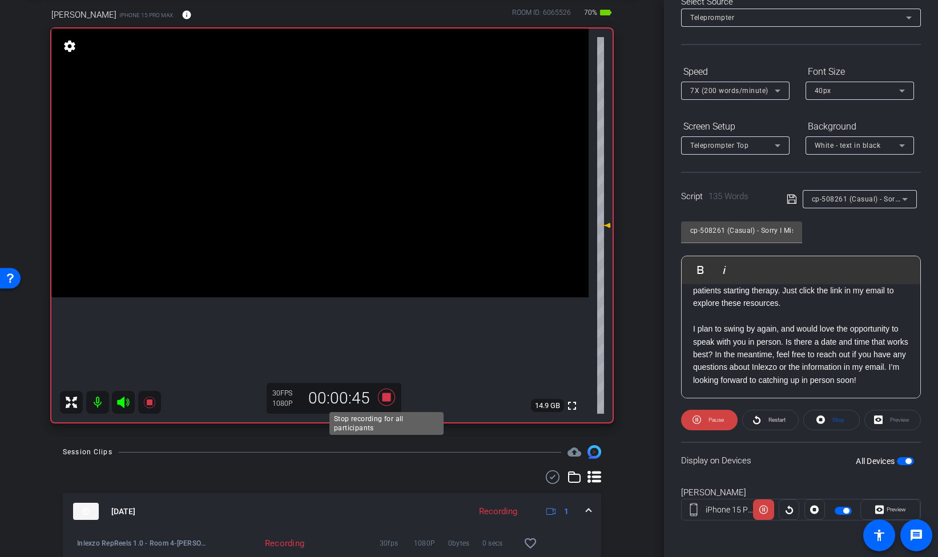
click at [380, 397] on icon at bounding box center [386, 397] width 27 height 21
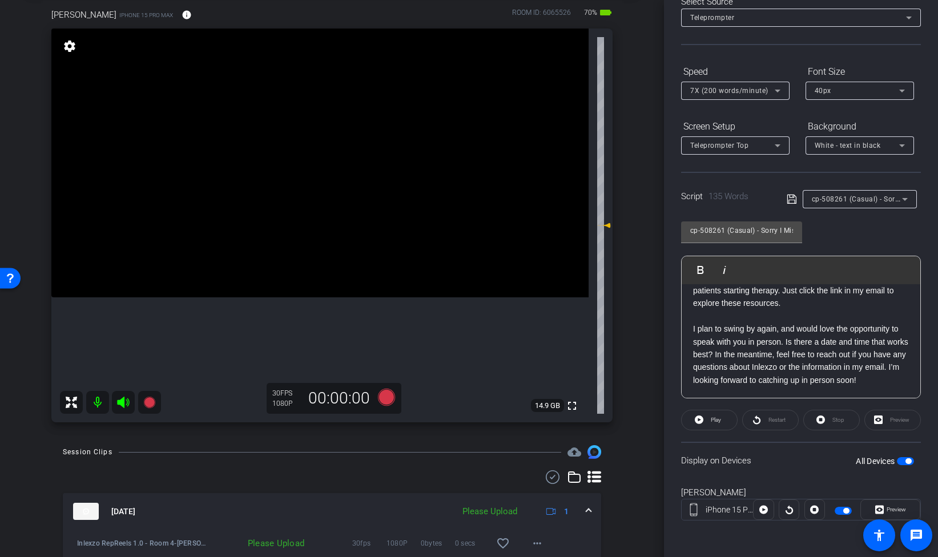
scroll to position [0, 0]
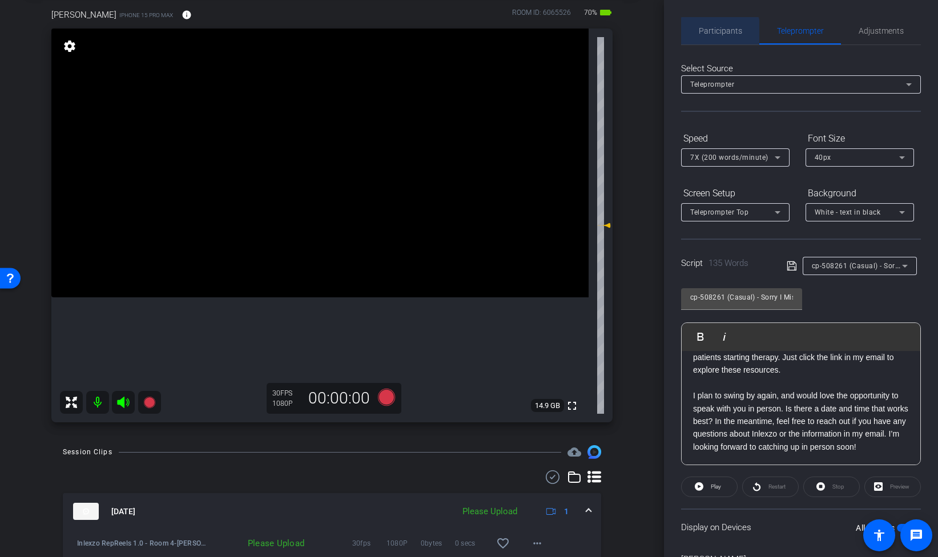
click at [720, 31] on span "Participants" at bounding box center [720, 31] width 43 height 8
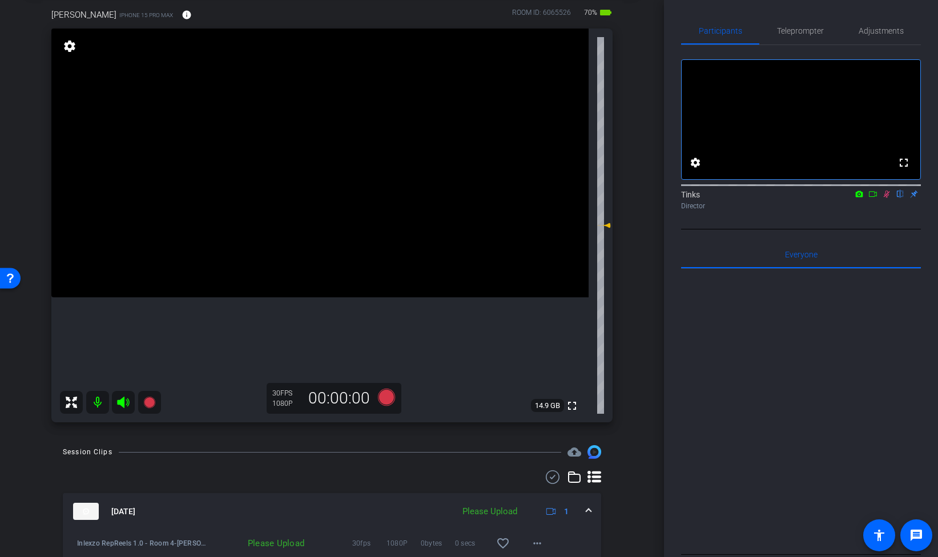
click at [890, 198] on icon at bounding box center [886, 194] width 9 height 8
click at [869, 31] on span "Adjustments" at bounding box center [881, 31] width 45 height 8
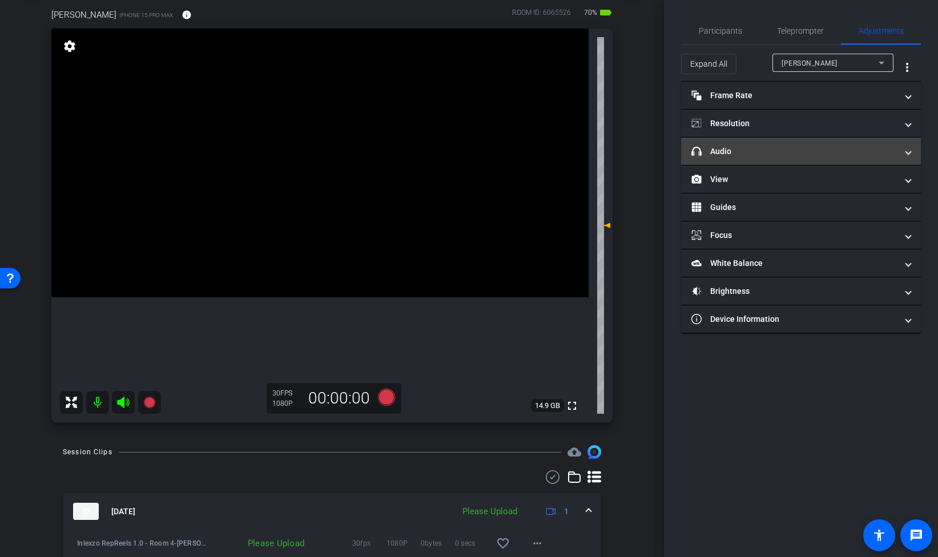
click at [767, 158] on mat-expansion-panel-header "headphone icon Audio" at bounding box center [801, 151] width 240 height 27
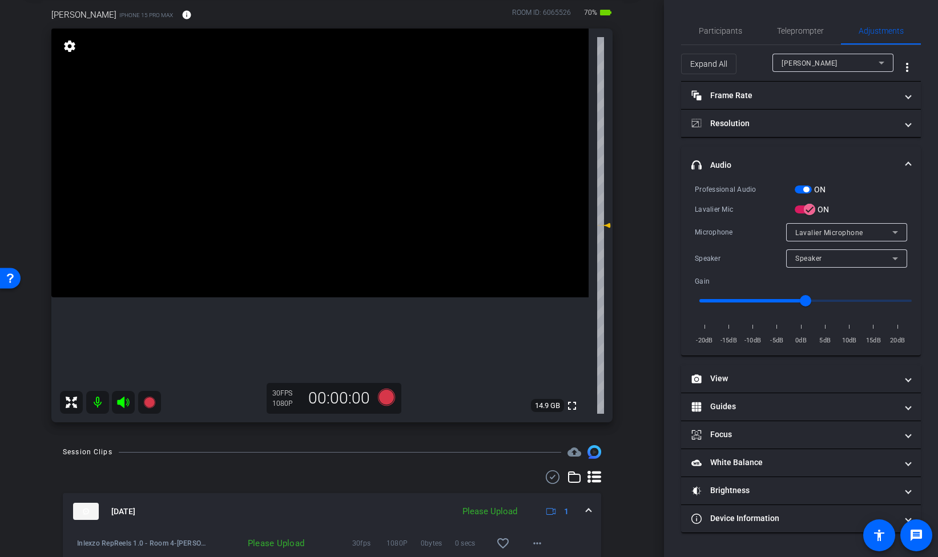
click at [798, 188] on span "button" at bounding box center [803, 190] width 17 height 8
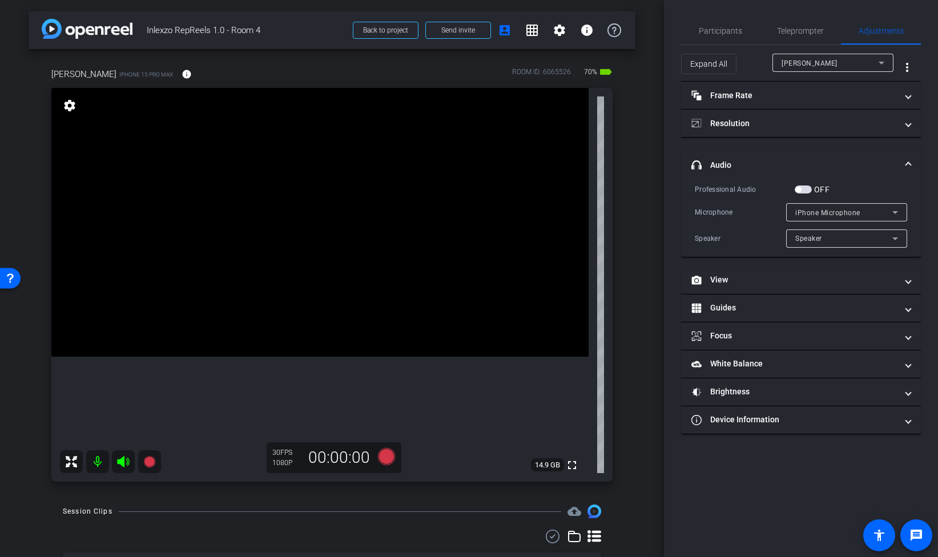
click at [805, 190] on span "button" at bounding box center [803, 190] width 17 height 8
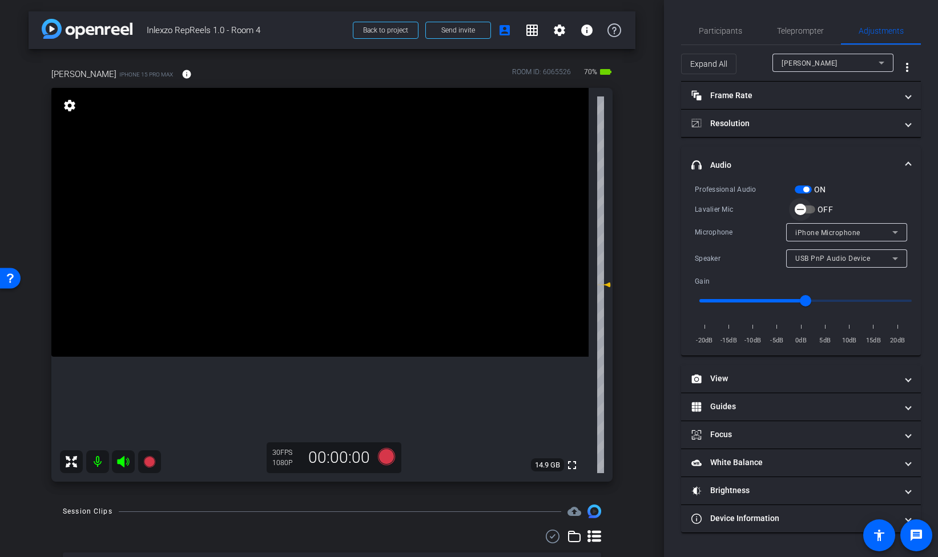
click at [809, 211] on span "button" at bounding box center [800, 209] width 23 height 23
click at [386, 458] on icon at bounding box center [386, 456] width 17 height 17
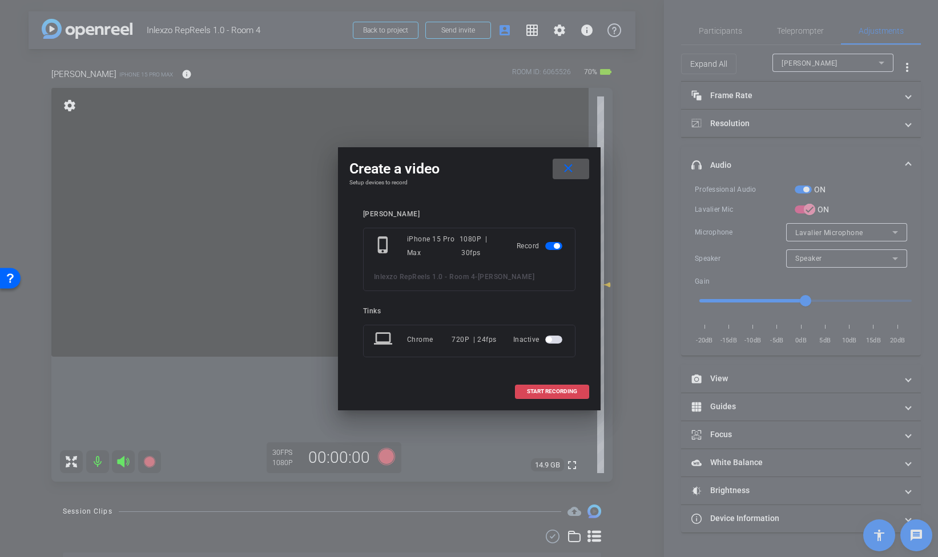
click at [537, 389] on span "START RECORDING" at bounding box center [552, 392] width 50 height 6
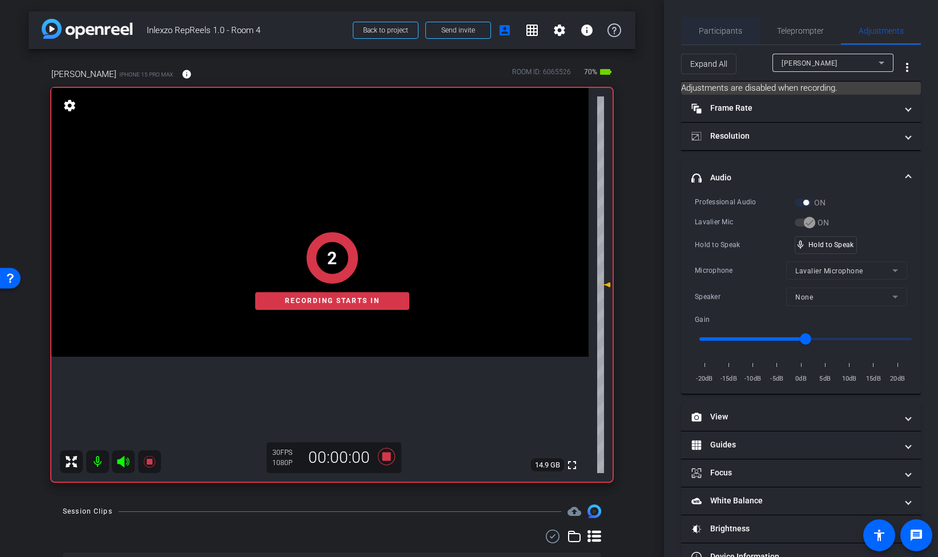
click at [733, 35] on span "Participants" at bounding box center [720, 31] width 43 height 8
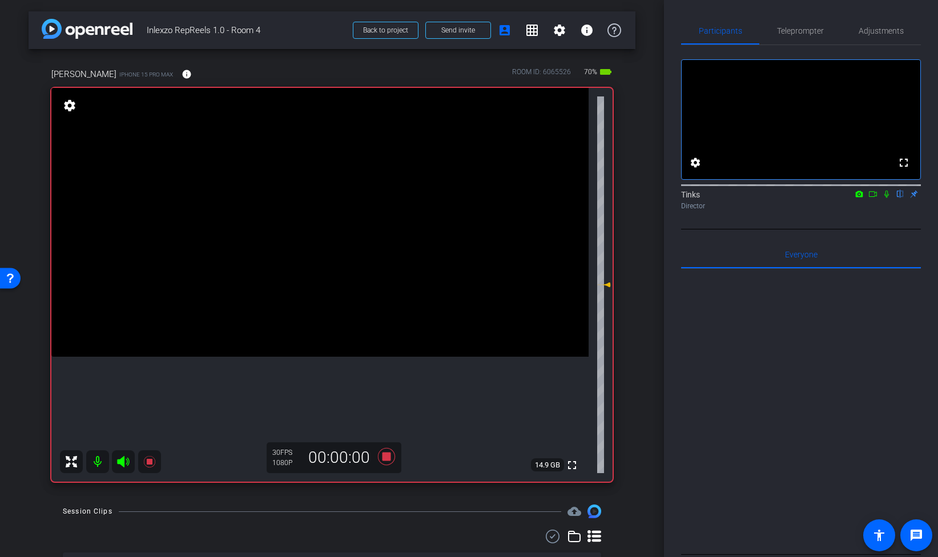
click at [886, 198] on icon at bounding box center [886, 194] width 9 height 8
click at [809, 31] on span "Teleprompter" at bounding box center [800, 31] width 47 height 8
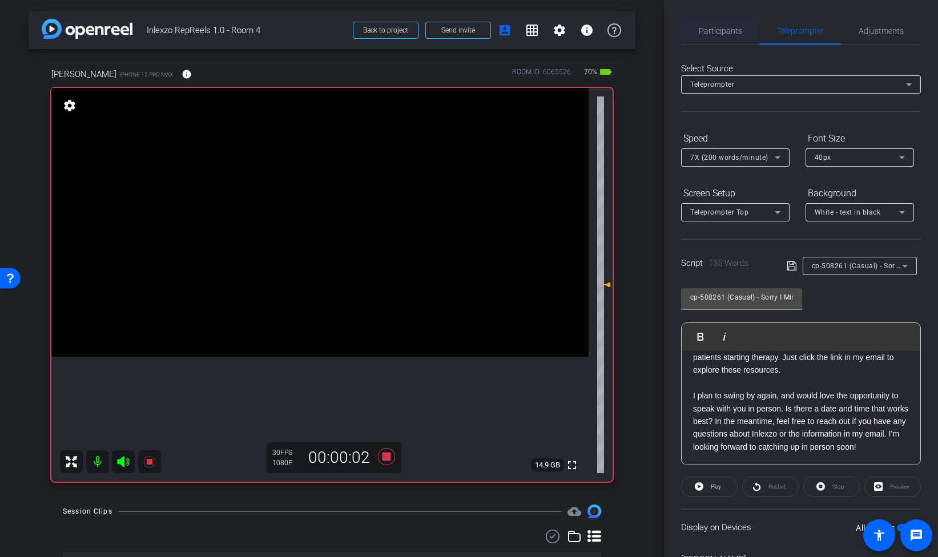
click at [731, 23] on span "Participants" at bounding box center [720, 30] width 43 height 27
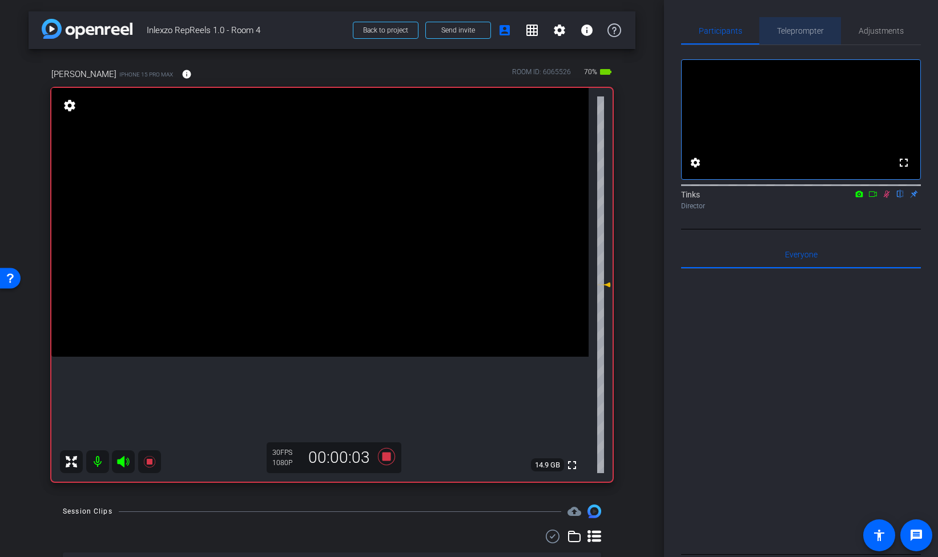
click at [808, 30] on span "Teleprompter" at bounding box center [800, 31] width 47 height 8
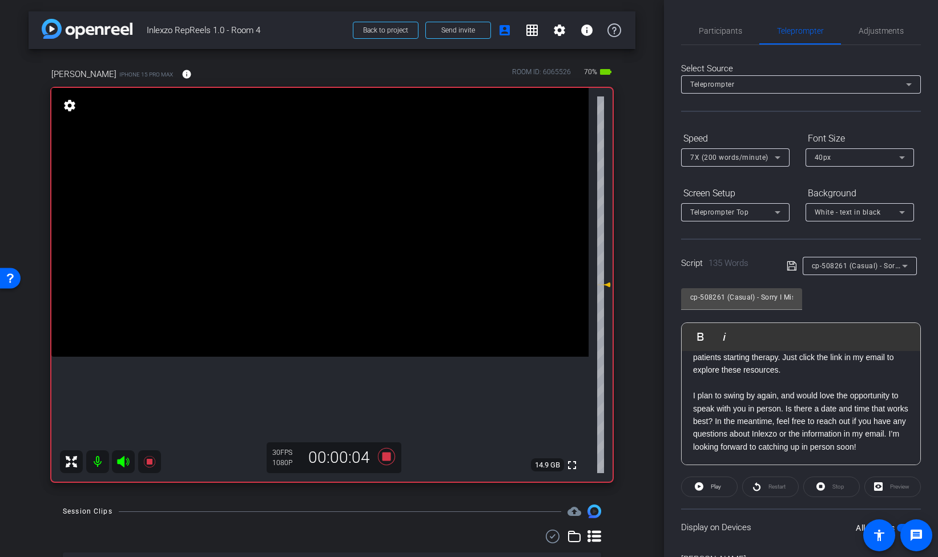
scroll to position [67, 0]
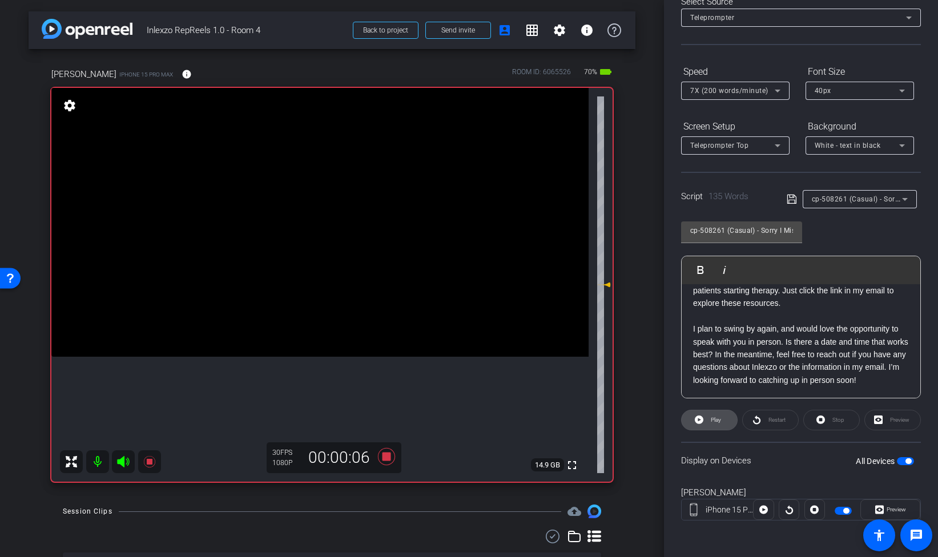
click at [718, 420] on span "Play" at bounding box center [716, 420] width 10 height 6
click at [881, 510] on icon at bounding box center [880, 509] width 9 height 17
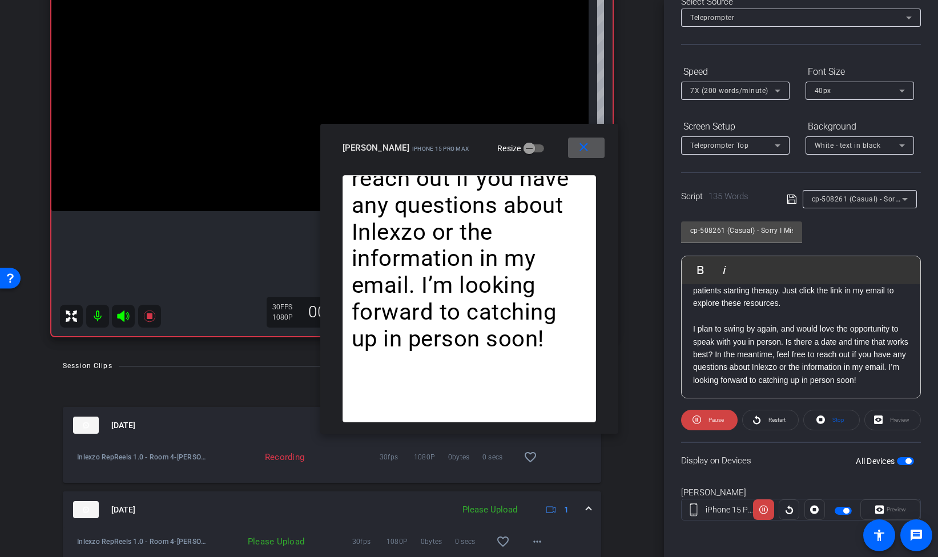
scroll to position [190, 0]
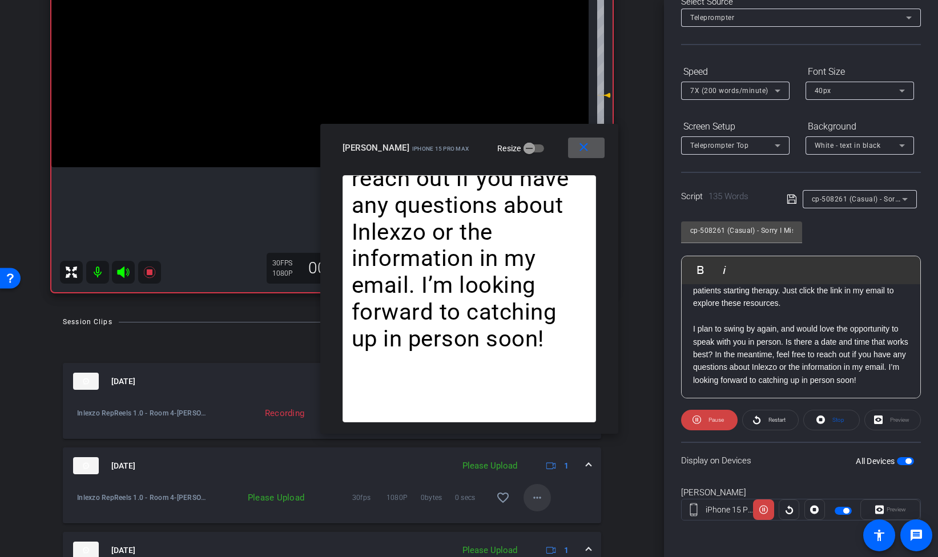
click at [542, 500] on mat-icon "more_horiz" at bounding box center [538, 498] width 14 height 14
click at [561, 447] on span "Upload" at bounding box center [556, 446] width 46 height 14
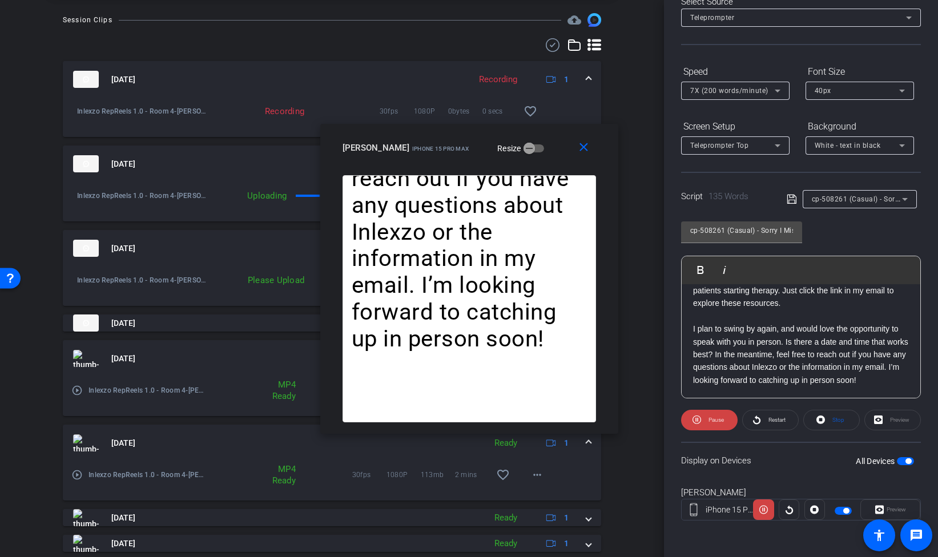
scroll to position [579, 0]
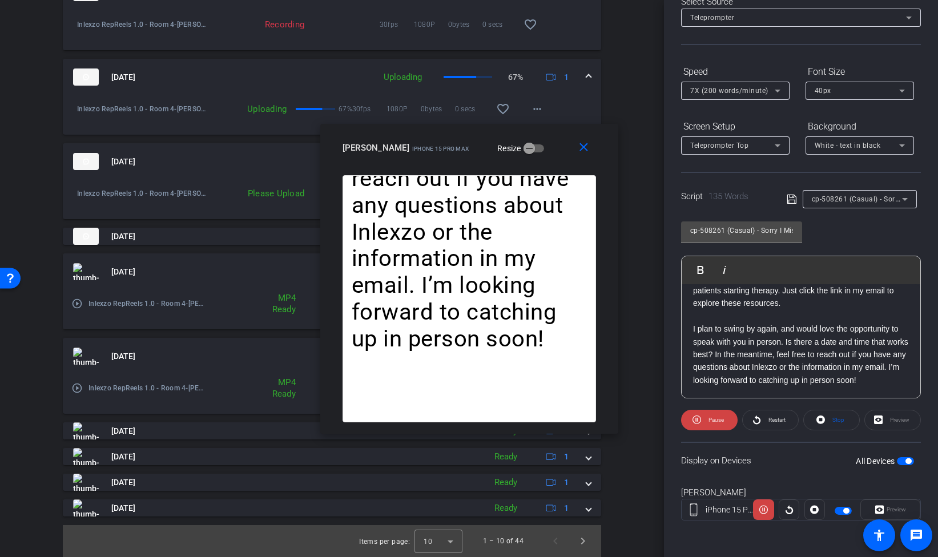
click at [242, 492] on div "Aug 22, 2025 Recording 1 Inlexzo RepReels 1.0 - Room 4-Melissa Dorsch-2025-08-2…" at bounding box center [332, 245] width 539 height 543
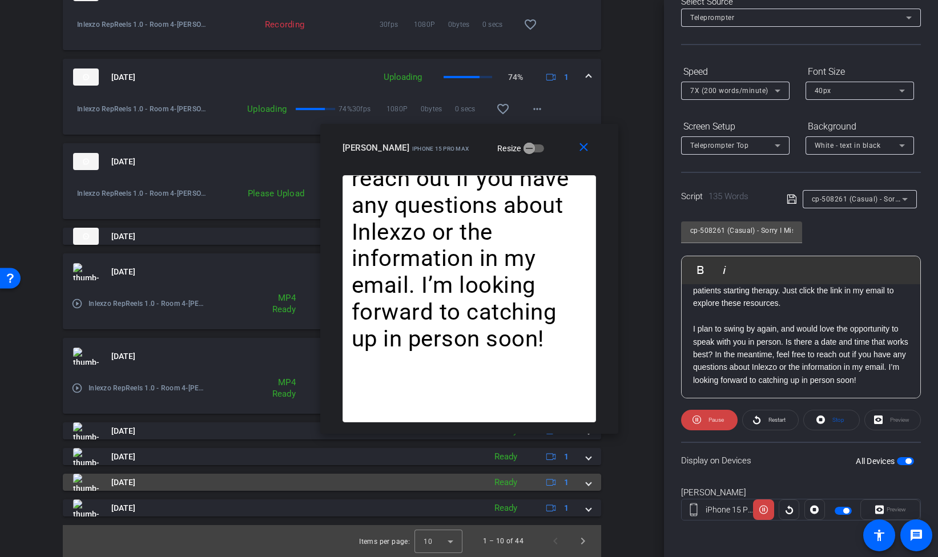
click at [192, 478] on mat-panel-title "[DATE]" at bounding box center [276, 482] width 407 height 17
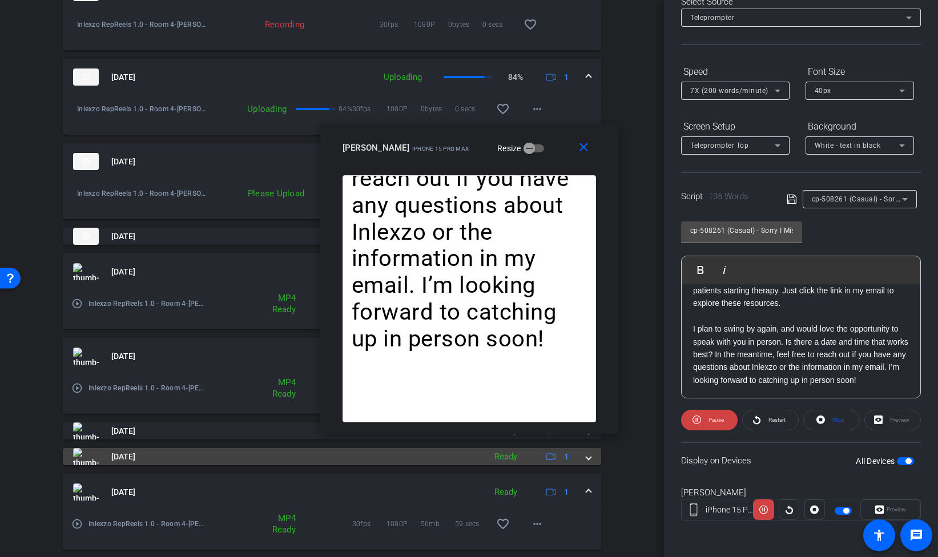
click at [196, 460] on mat-panel-title "[DATE]" at bounding box center [276, 456] width 407 height 17
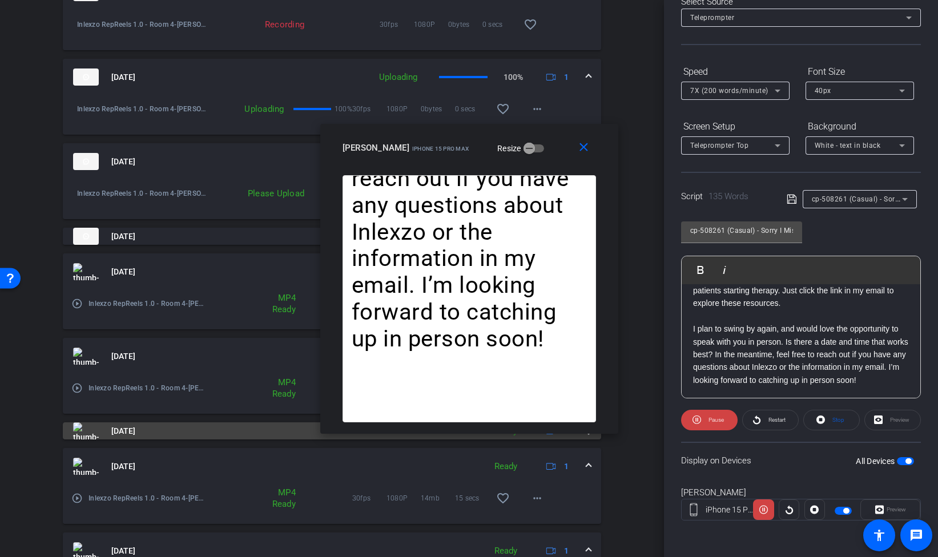
click at [209, 428] on mat-panel-title "[DATE]" at bounding box center [276, 431] width 407 height 17
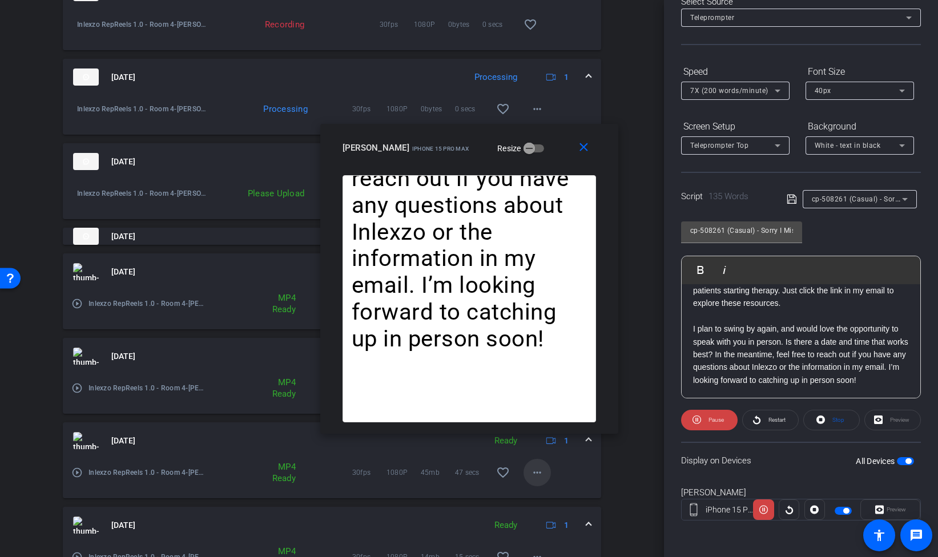
click at [539, 475] on mat-icon "more_horiz" at bounding box center [538, 473] width 14 height 14
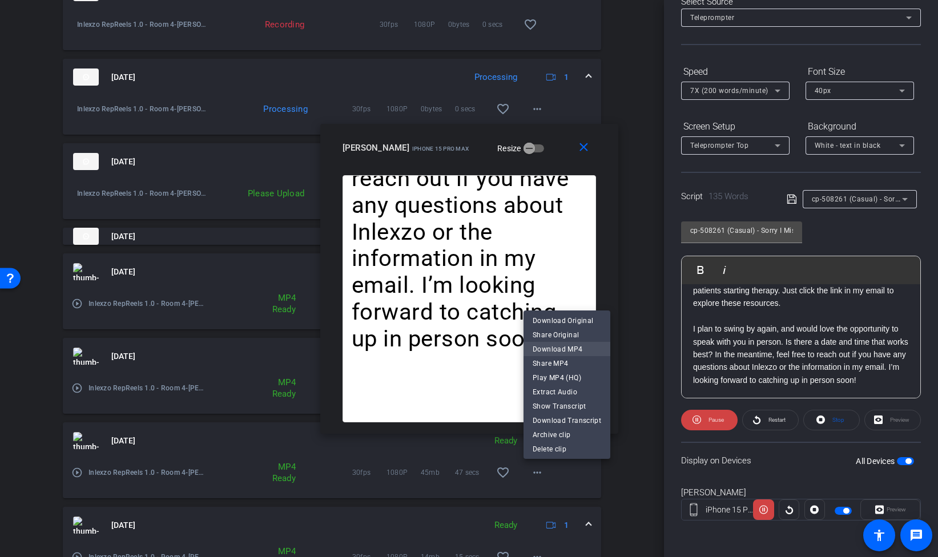
click at [578, 350] on span "Download MP4" at bounding box center [567, 350] width 69 height 14
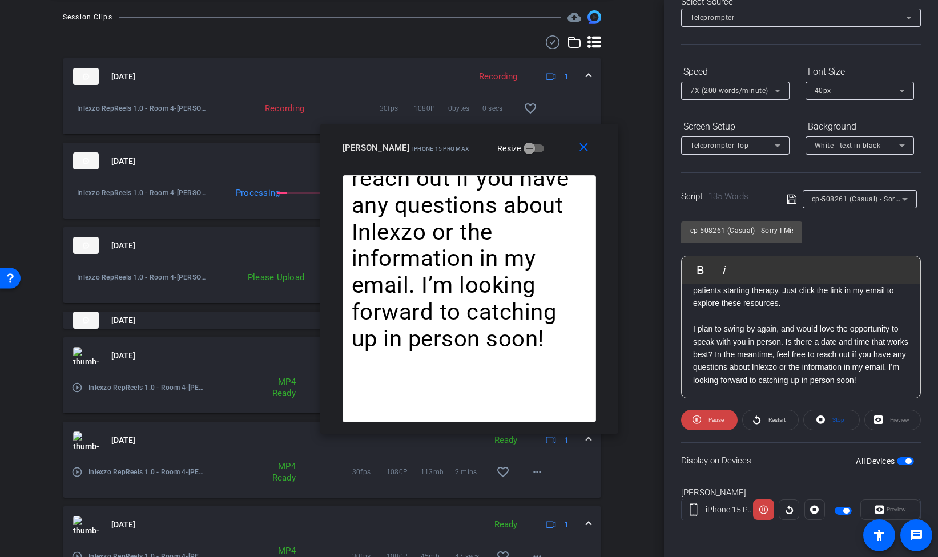
scroll to position [489, 0]
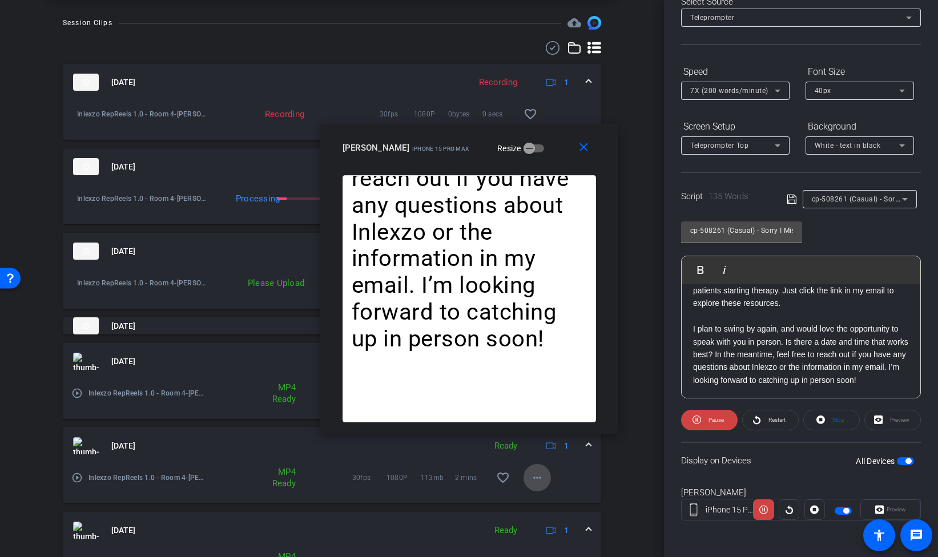
click at [537, 483] on mat-icon "more_horiz" at bounding box center [538, 478] width 14 height 14
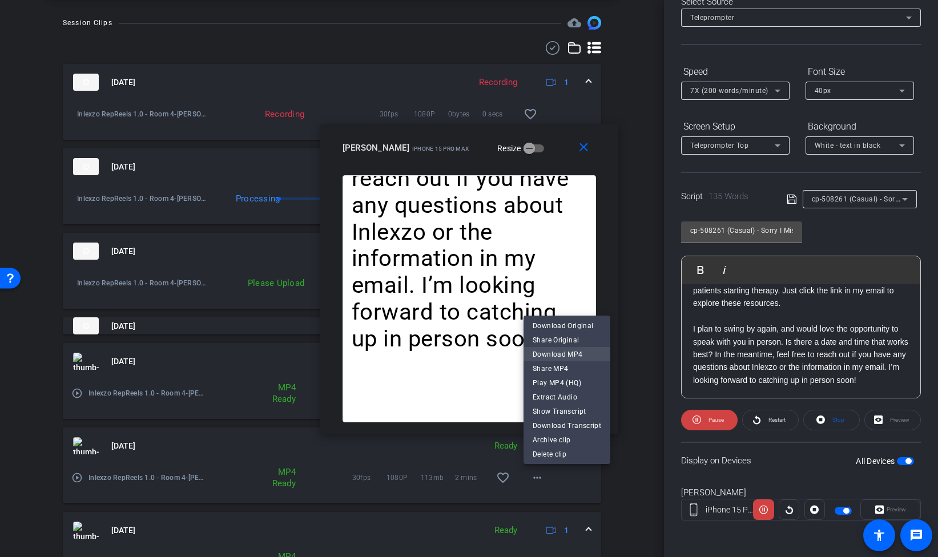
click at [568, 354] on span "Download MP4" at bounding box center [567, 355] width 69 height 14
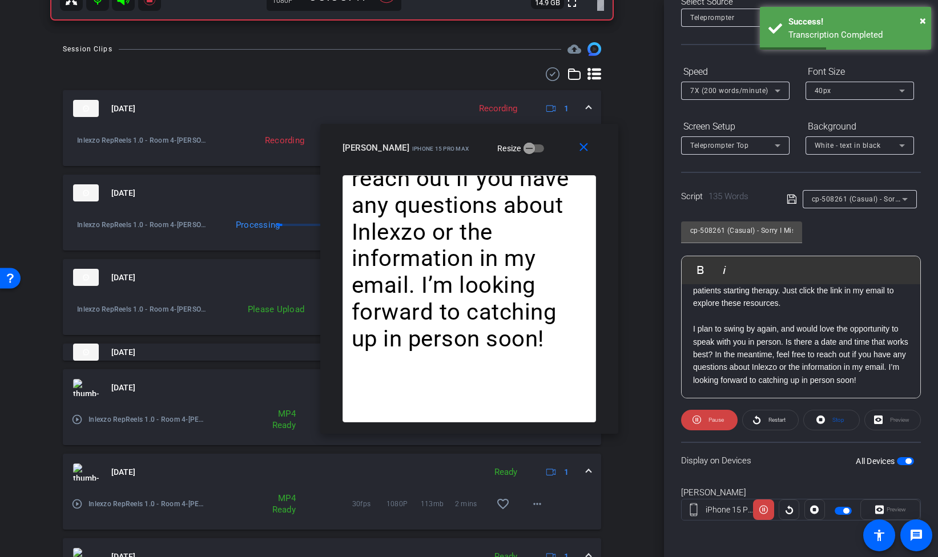
scroll to position [453, 0]
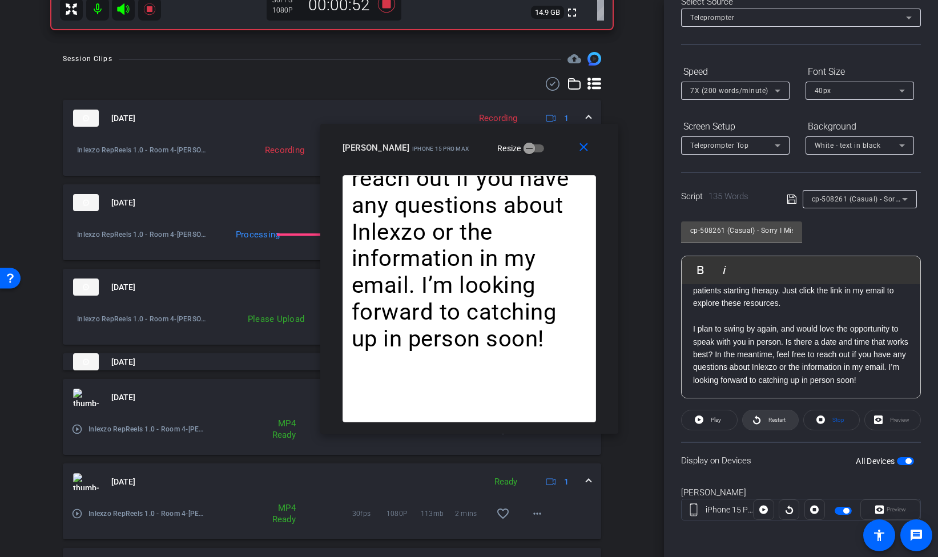
click at [778, 428] on span at bounding box center [770, 420] width 55 height 27
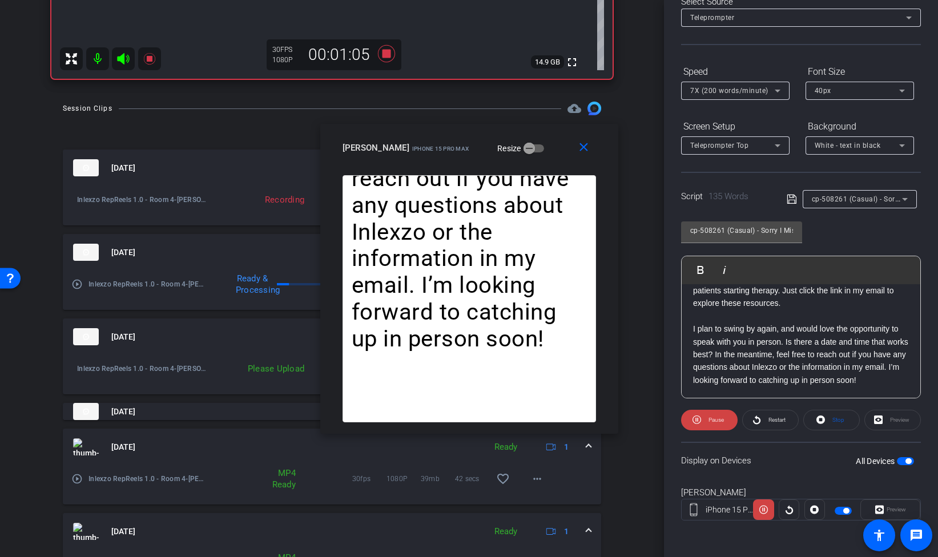
scroll to position [388, 0]
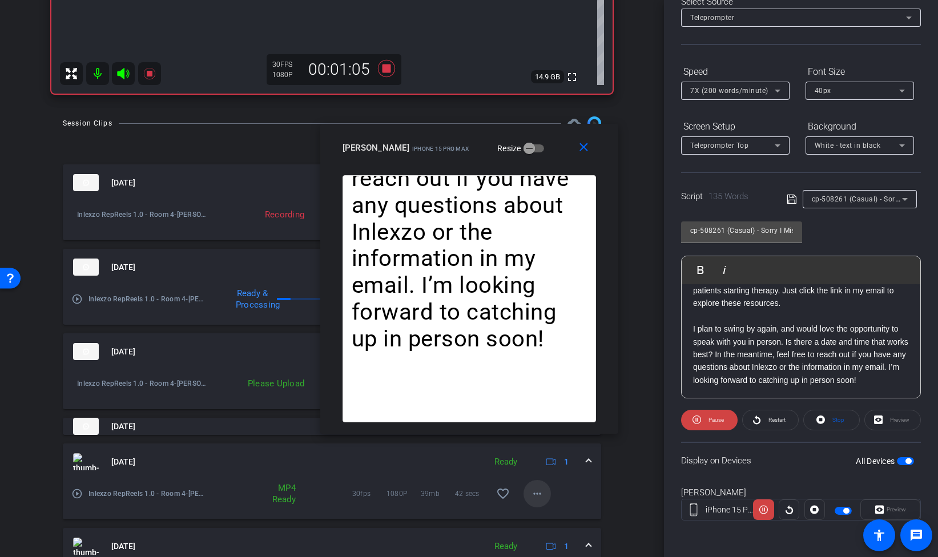
click at [540, 496] on mat-icon "more_horiz" at bounding box center [538, 494] width 14 height 14
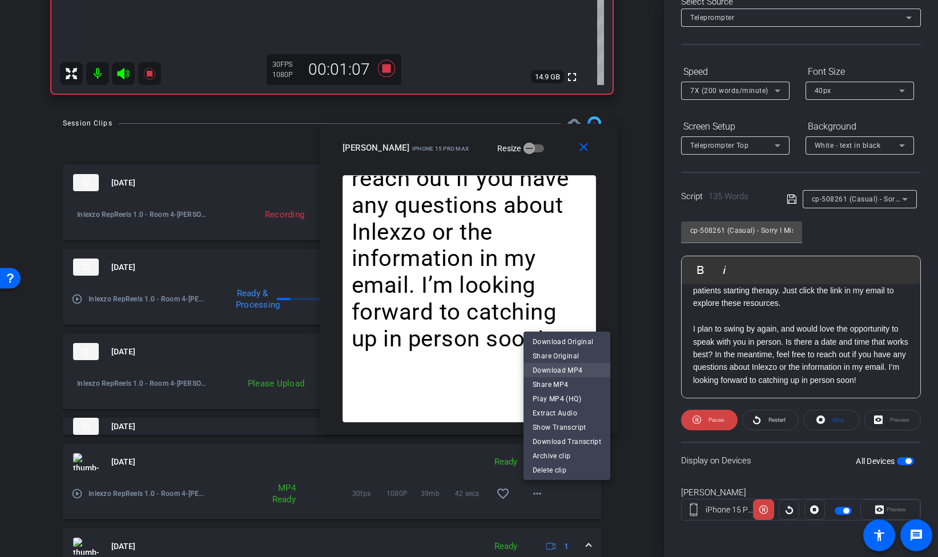
click at [576, 372] on span "Download MP4" at bounding box center [567, 371] width 69 height 14
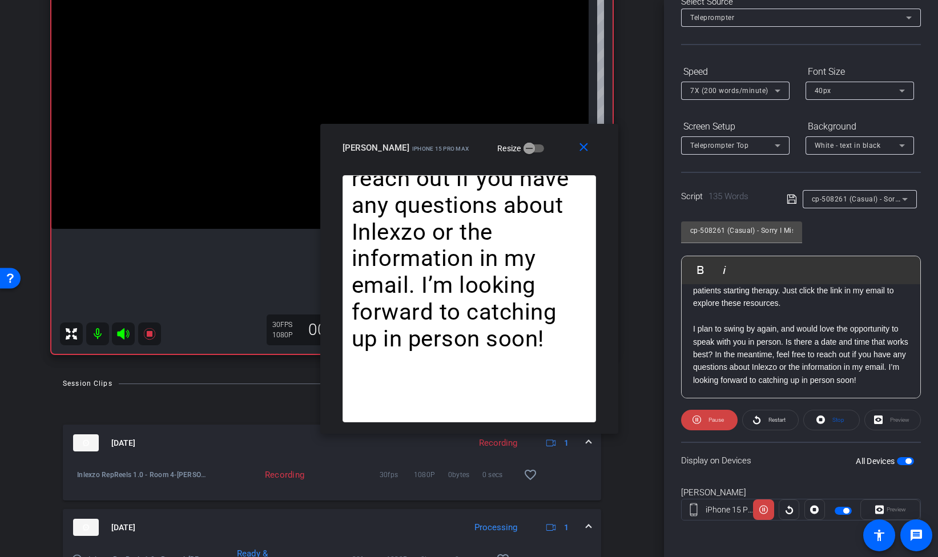
scroll to position [11, 0]
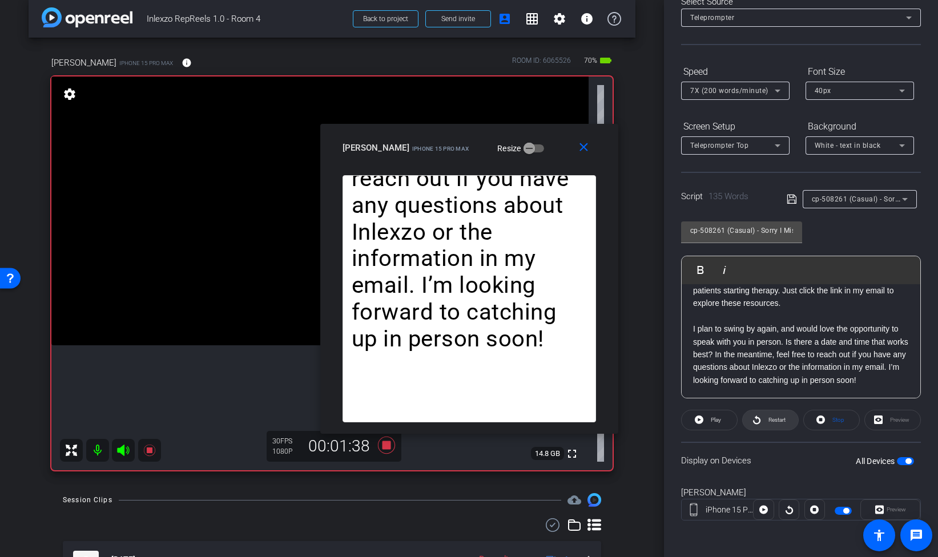
click at [768, 421] on span "Restart" at bounding box center [776, 420] width 20 height 16
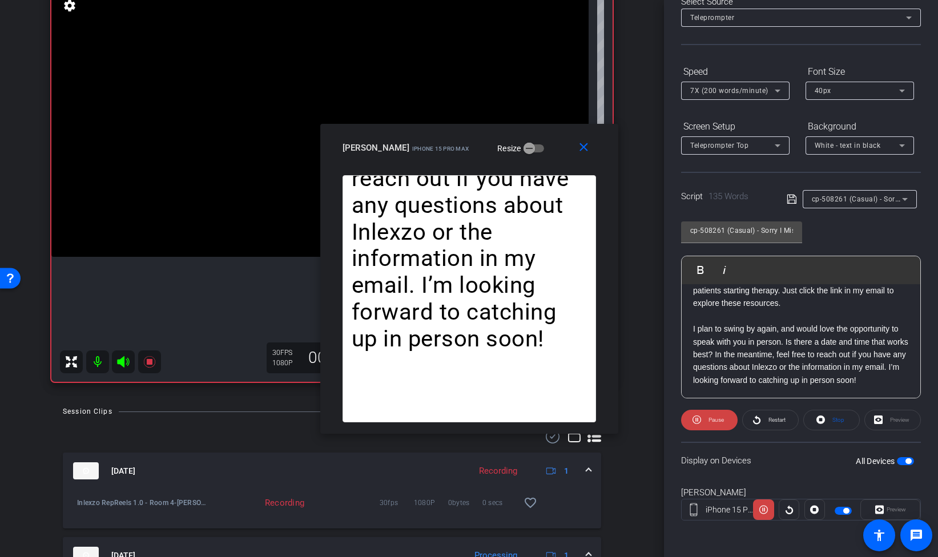
scroll to position [91, 0]
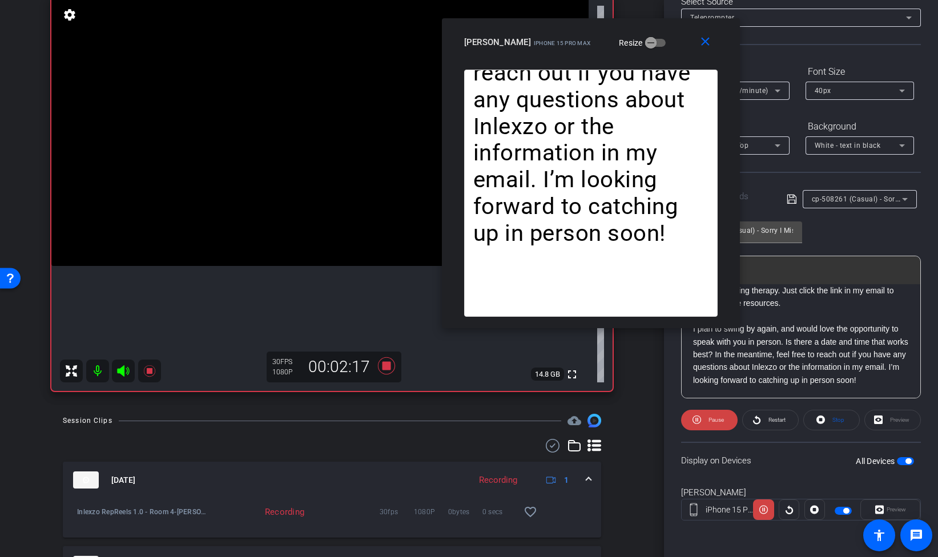
drag, startPoint x: 553, startPoint y: 135, endPoint x: 675, endPoint y: 30, distance: 160.8
click at [675, 30] on div "close Melissa Dorsch iPhone 15 Pro Max Resize" at bounding box center [591, 43] width 298 height 51
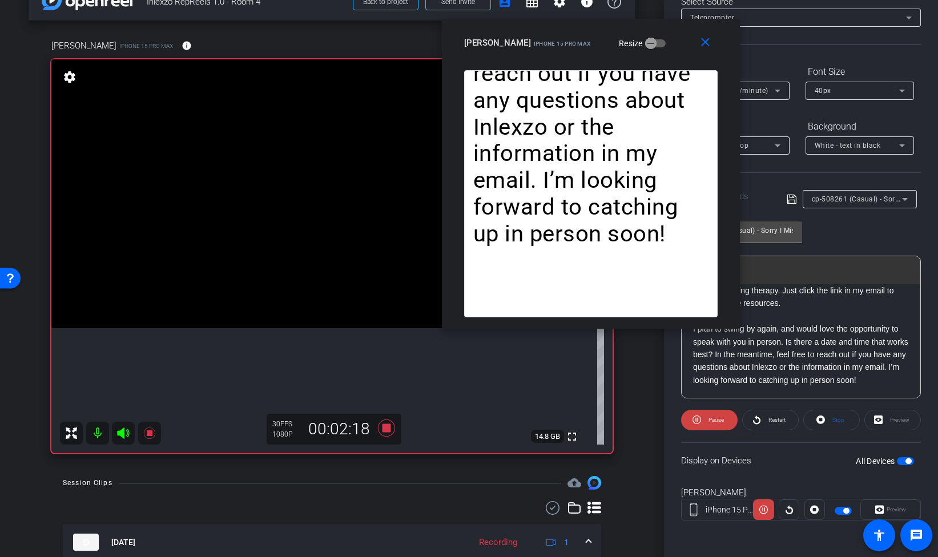
scroll to position [22, 0]
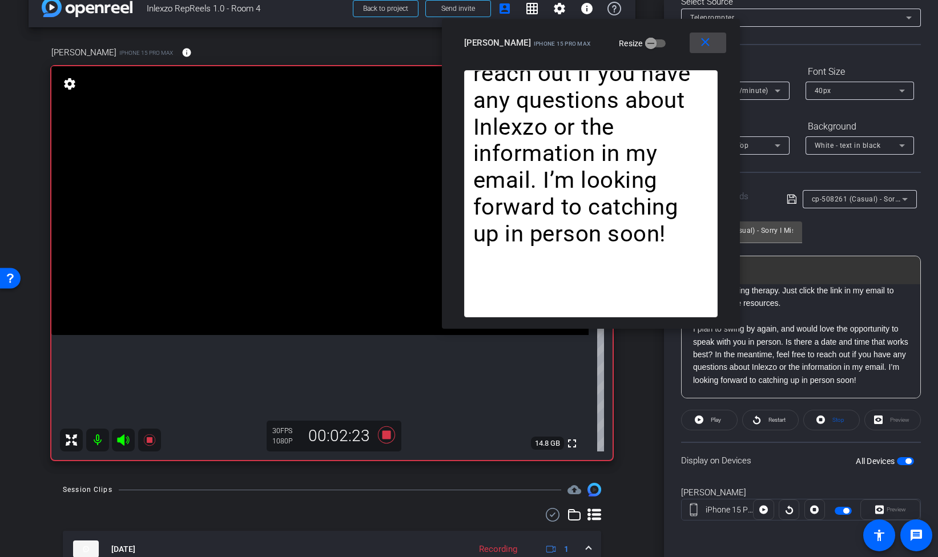
click at [709, 46] on mat-icon "close" at bounding box center [705, 42] width 14 height 14
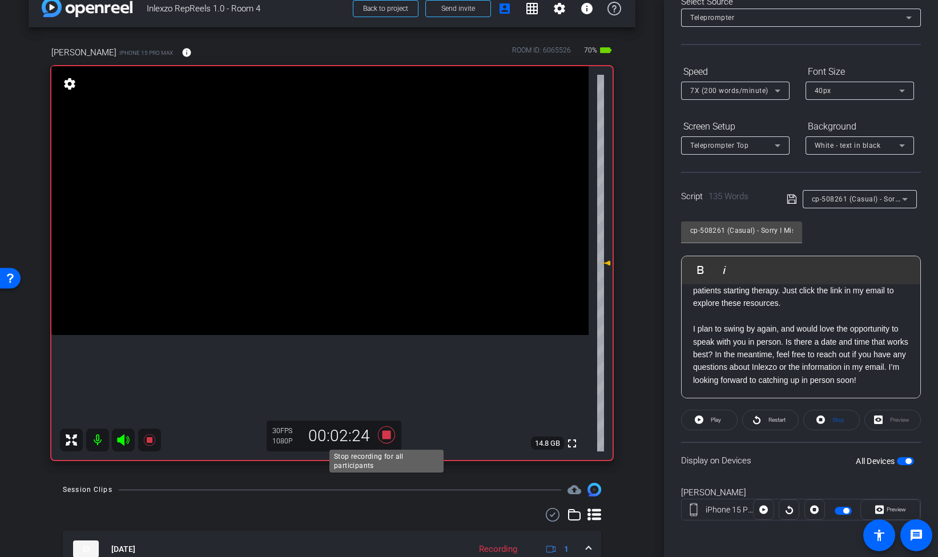
click at [387, 433] on icon at bounding box center [386, 435] width 17 height 17
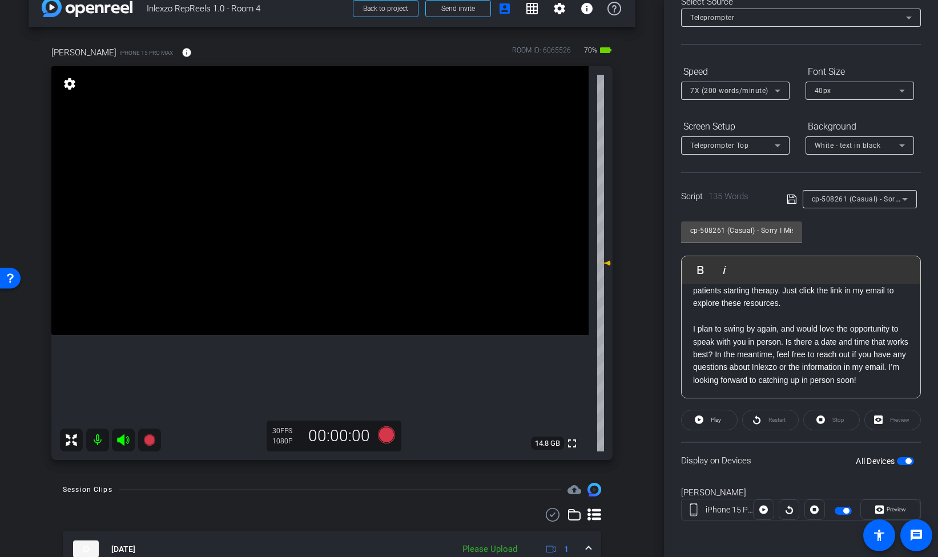
scroll to position [0, 0]
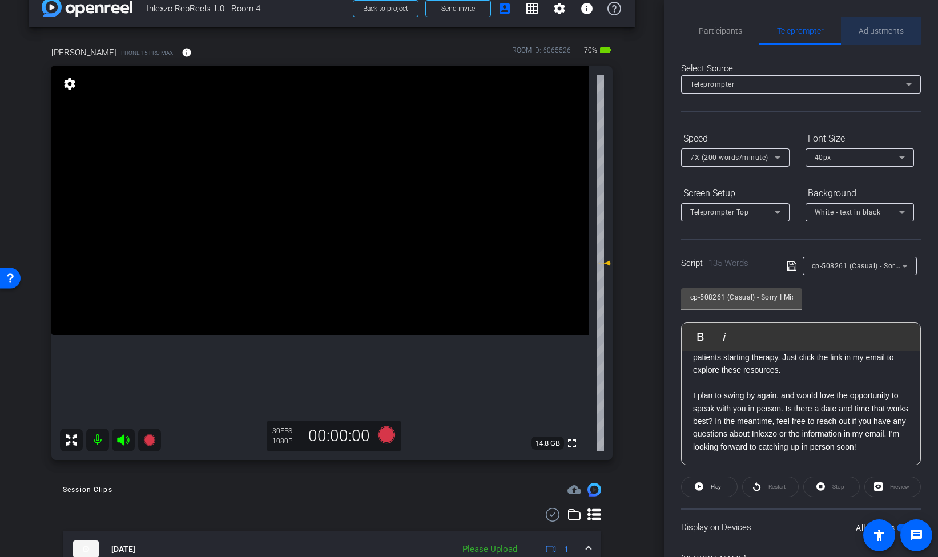
click at [875, 27] on span "Adjustments" at bounding box center [881, 31] width 45 height 8
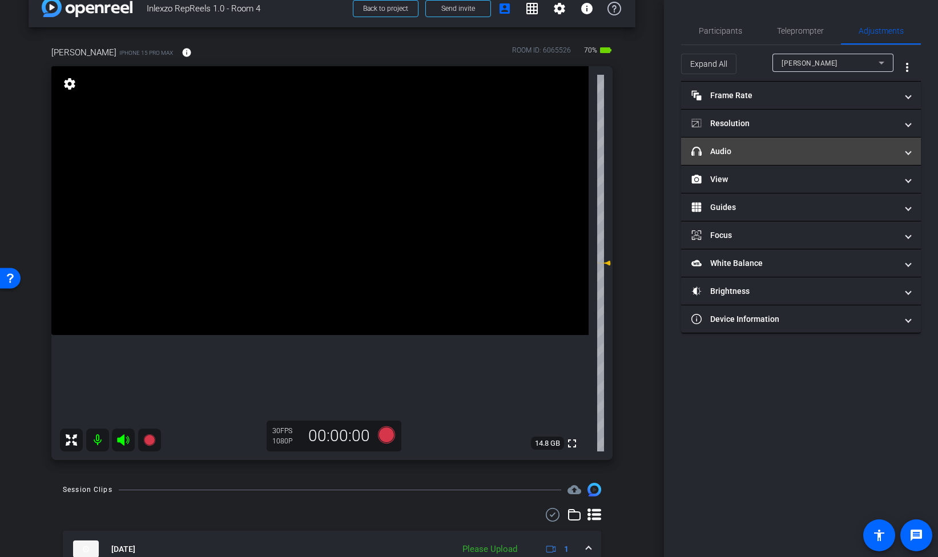
click at [748, 149] on mat-panel-title "headphone icon Audio" at bounding box center [795, 152] width 206 height 12
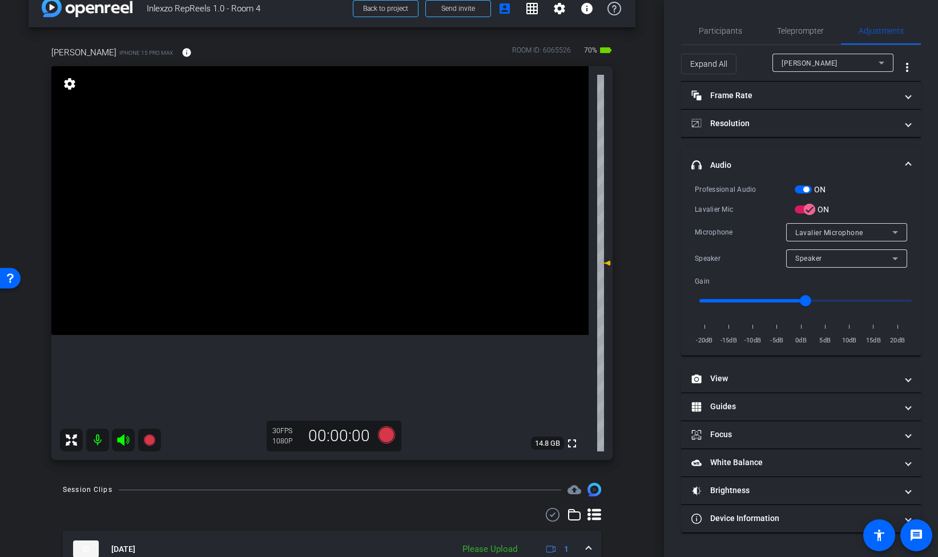
click at [796, 188] on span "button" at bounding box center [803, 190] width 17 height 8
click at [727, 34] on span "Participants" at bounding box center [720, 31] width 43 height 8
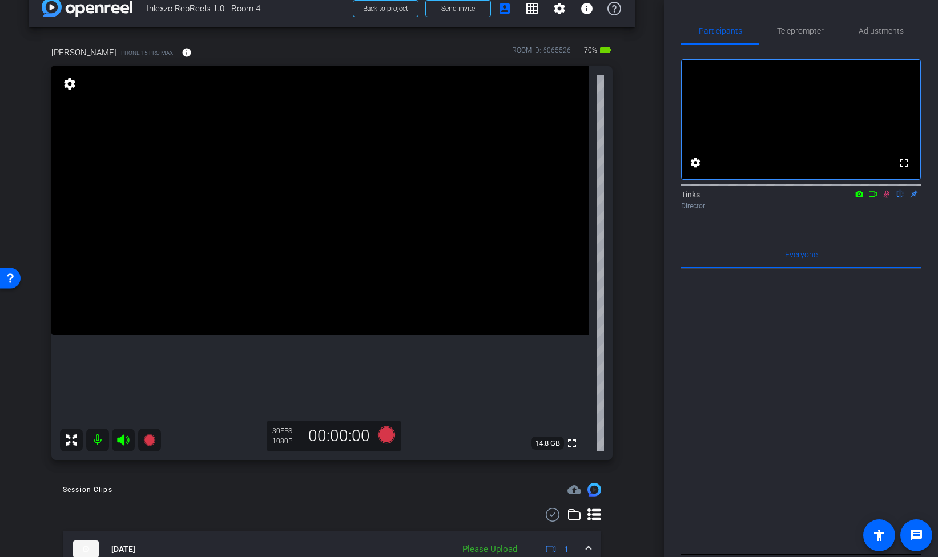
click at [885, 198] on icon at bounding box center [886, 194] width 9 height 8
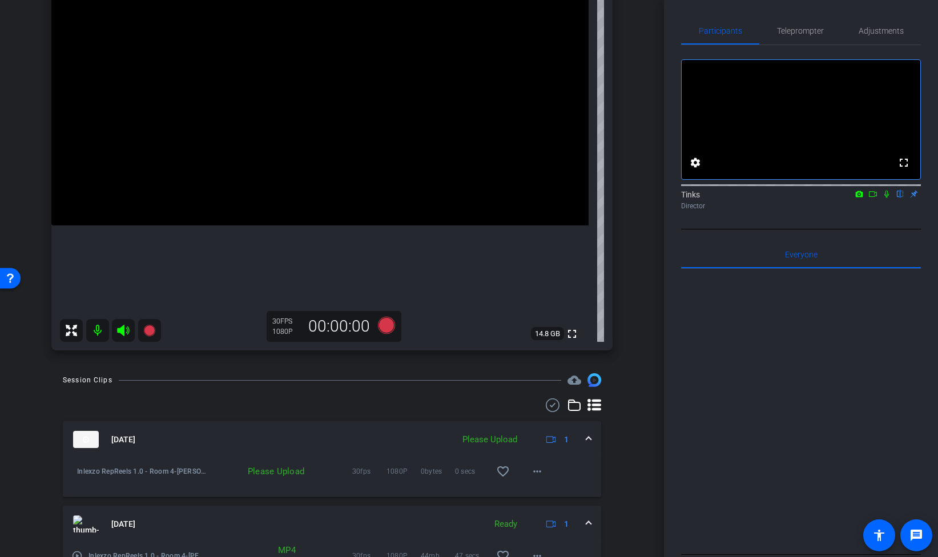
scroll to position [146, 0]
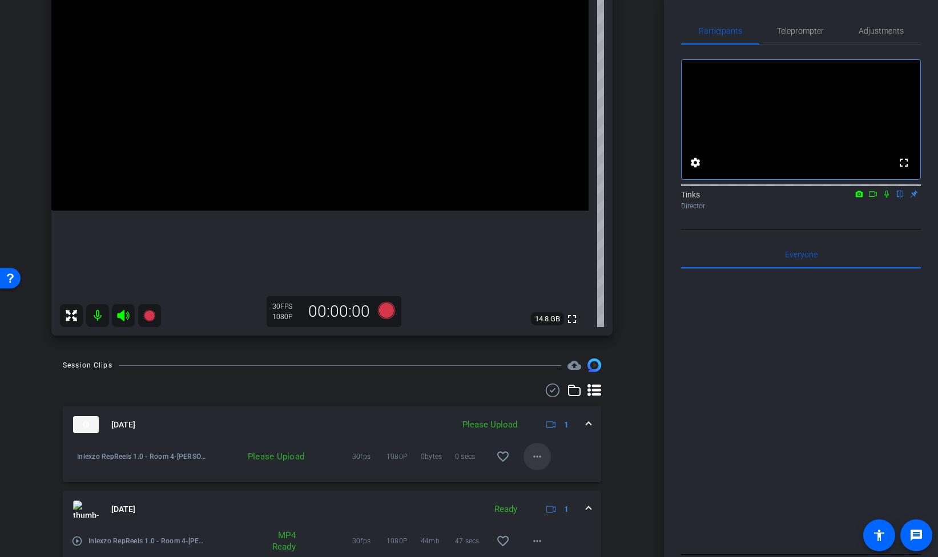
click at [540, 455] on mat-icon "more_horiz" at bounding box center [538, 457] width 14 height 14
click at [552, 480] on span "Upload" at bounding box center [556, 481] width 46 height 14
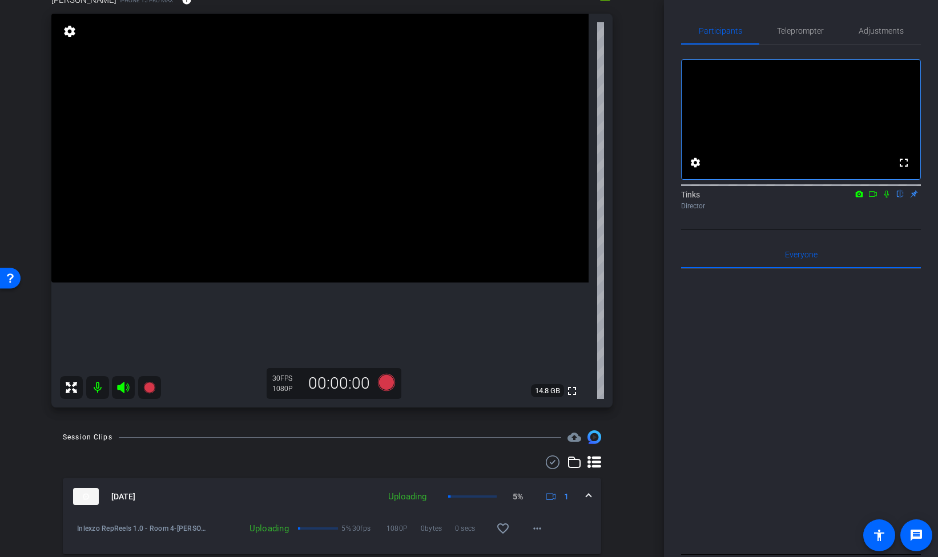
scroll to position [70, 0]
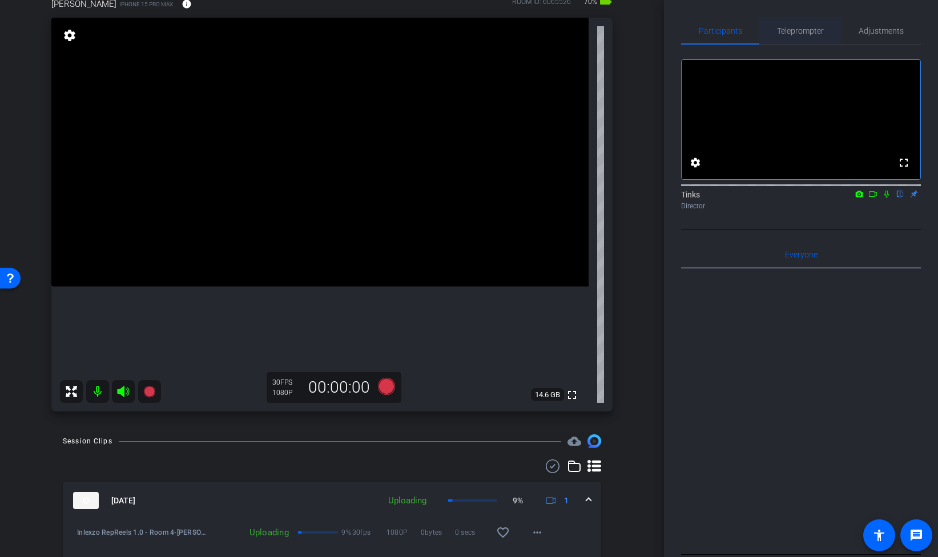
click at [804, 33] on span "Teleprompter" at bounding box center [800, 31] width 47 height 8
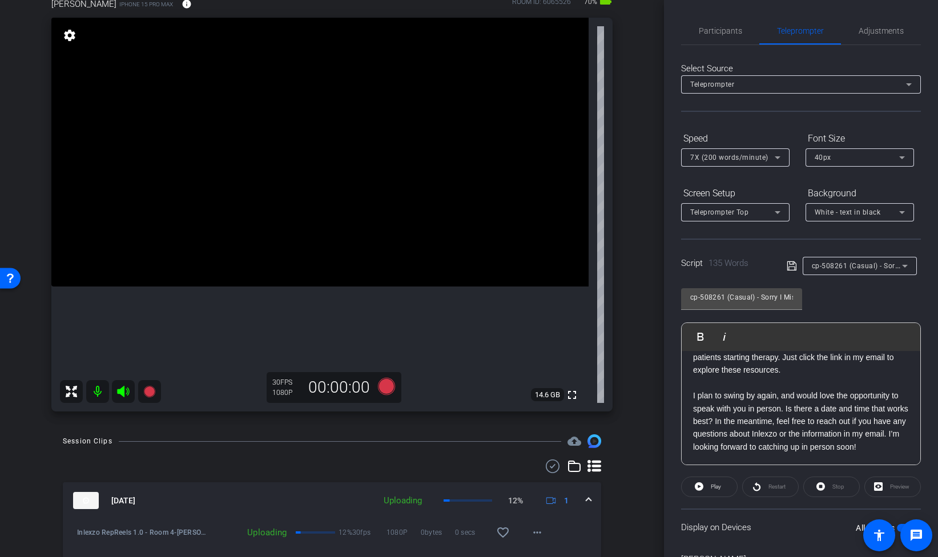
click at [851, 270] on span "cp-508261 (Casual) - Sorry I Missed You" at bounding box center [879, 265] width 134 height 9
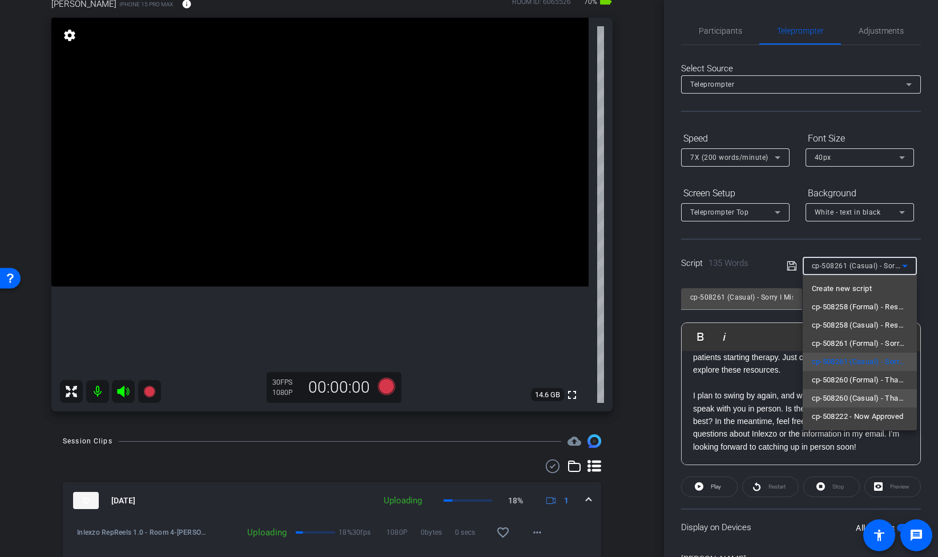
click at [876, 400] on span "cp-508260 (Casual) - Thanks for Seeing Me" at bounding box center [860, 399] width 96 height 14
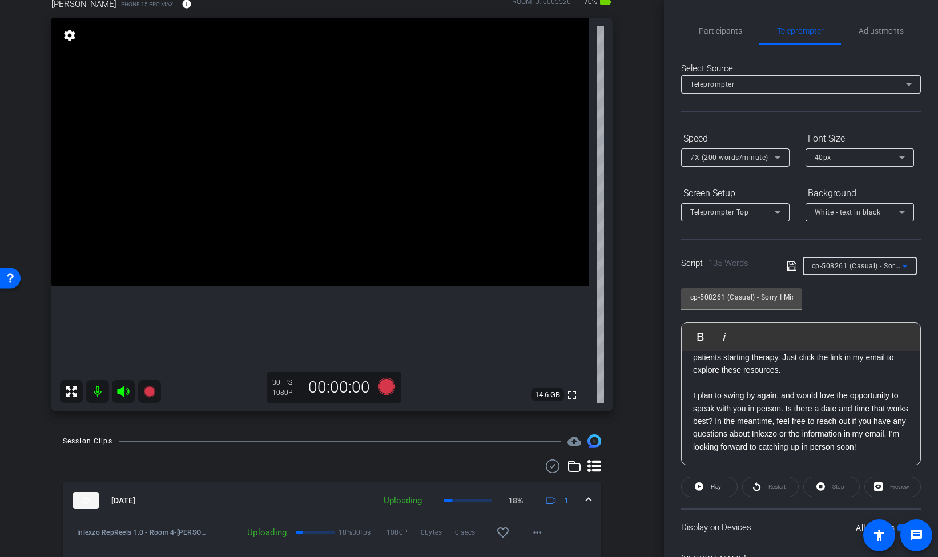
type input "cp-508260 (Casual) - Thanks for Seeing Me"
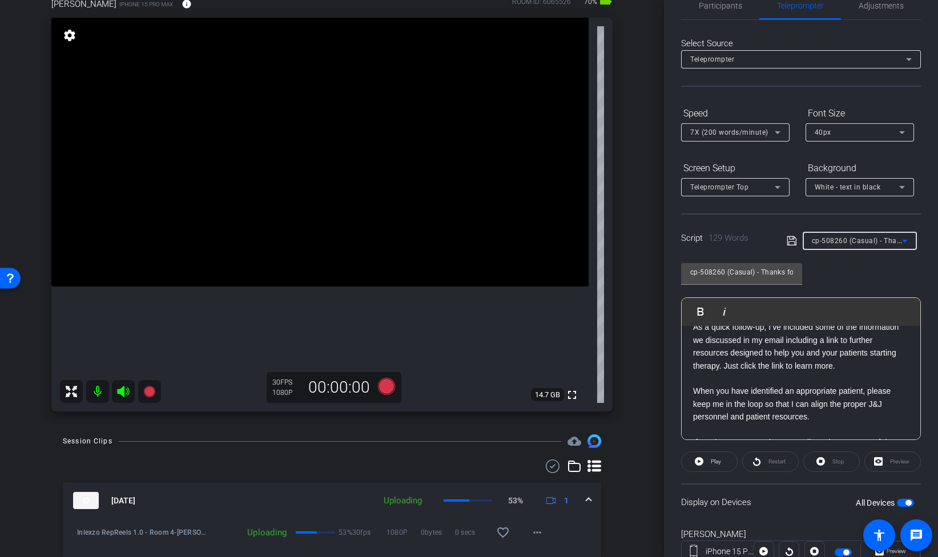
scroll to position [0, 0]
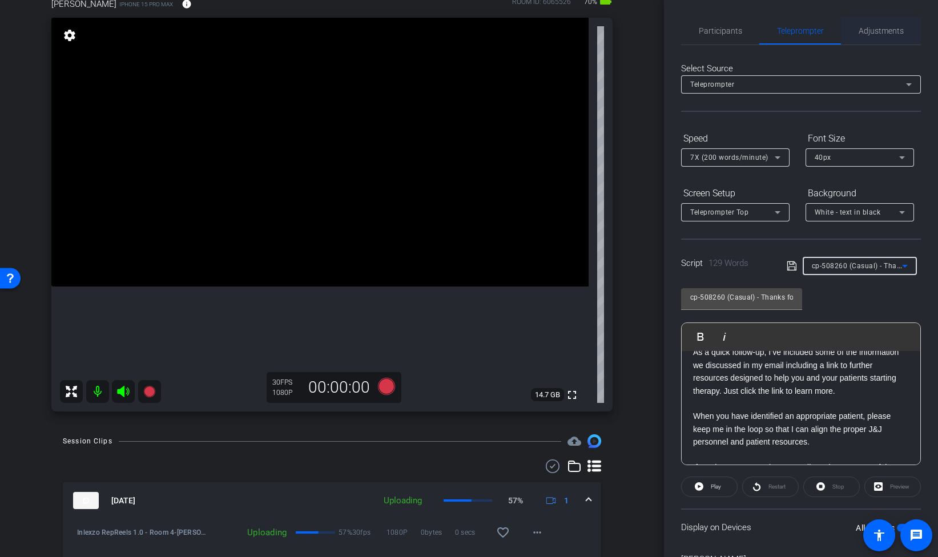
click at [884, 32] on span "Adjustments" at bounding box center [881, 31] width 45 height 8
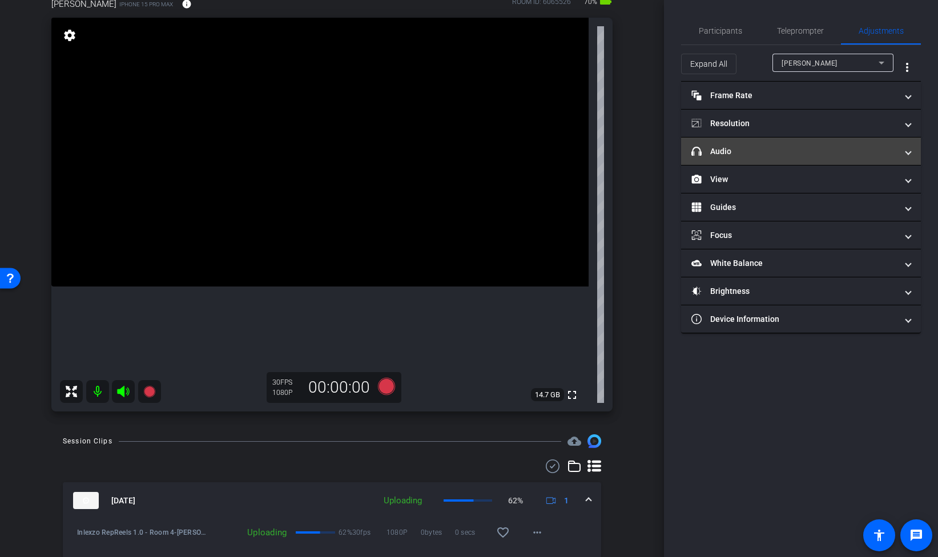
click at [742, 150] on mat-panel-title "headphone icon Audio" at bounding box center [795, 152] width 206 height 12
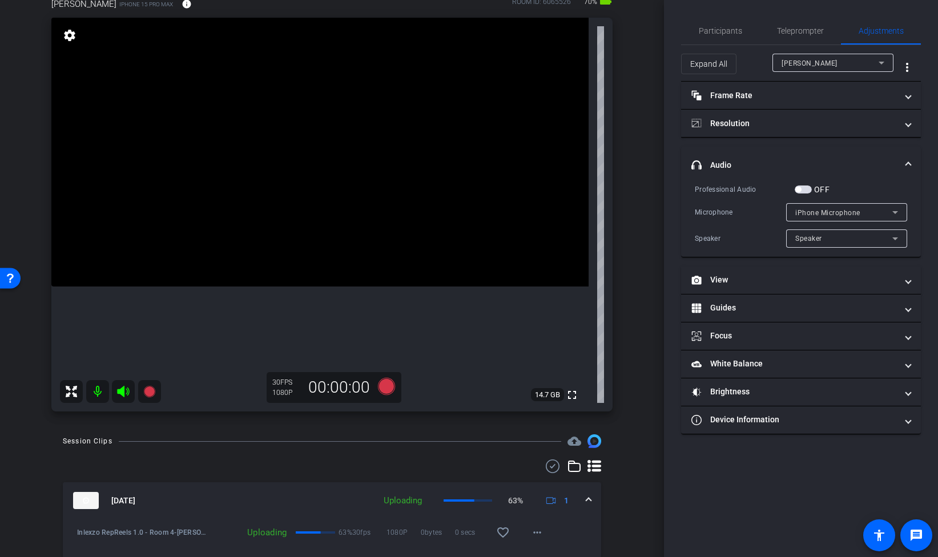
click at [807, 189] on span "button" at bounding box center [803, 190] width 17 height 8
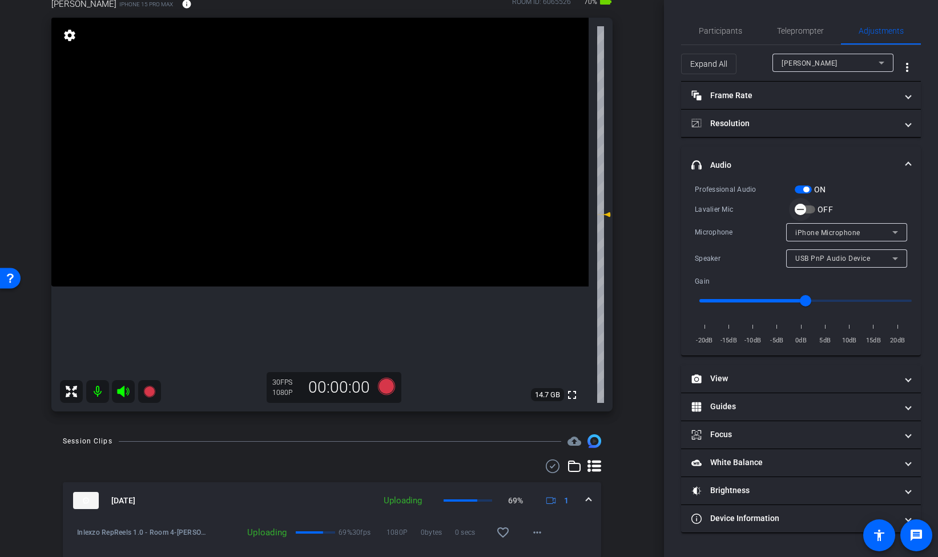
click at [806, 211] on span "button" at bounding box center [800, 209] width 23 height 23
click at [390, 387] on icon at bounding box center [386, 386] width 17 height 17
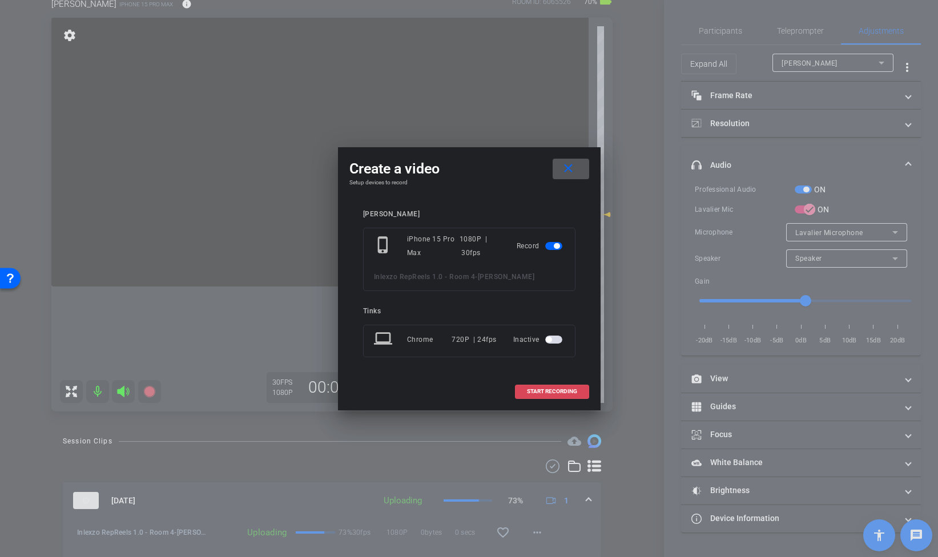
click at [541, 394] on span "START RECORDING" at bounding box center [552, 392] width 50 height 6
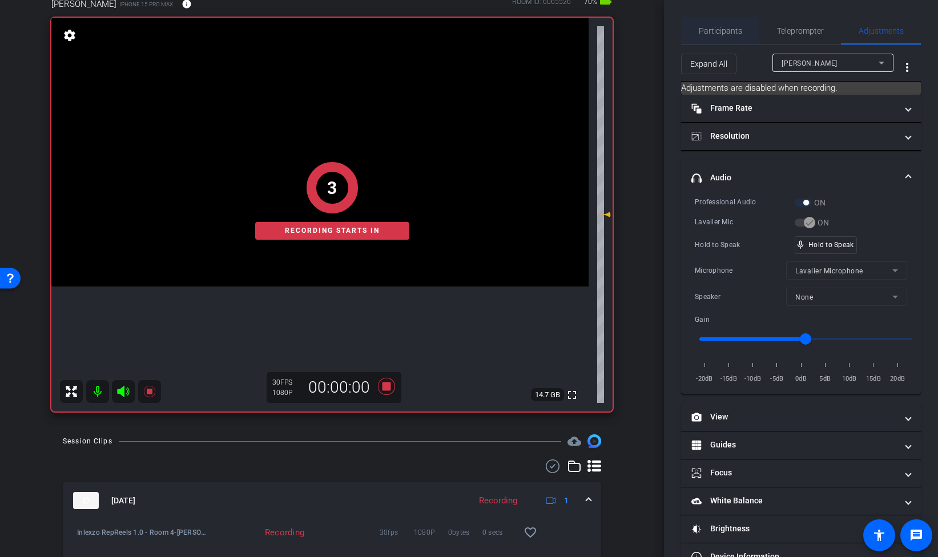
click at [734, 33] on span "Participants" at bounding box center [720, 31] width 43 height 8
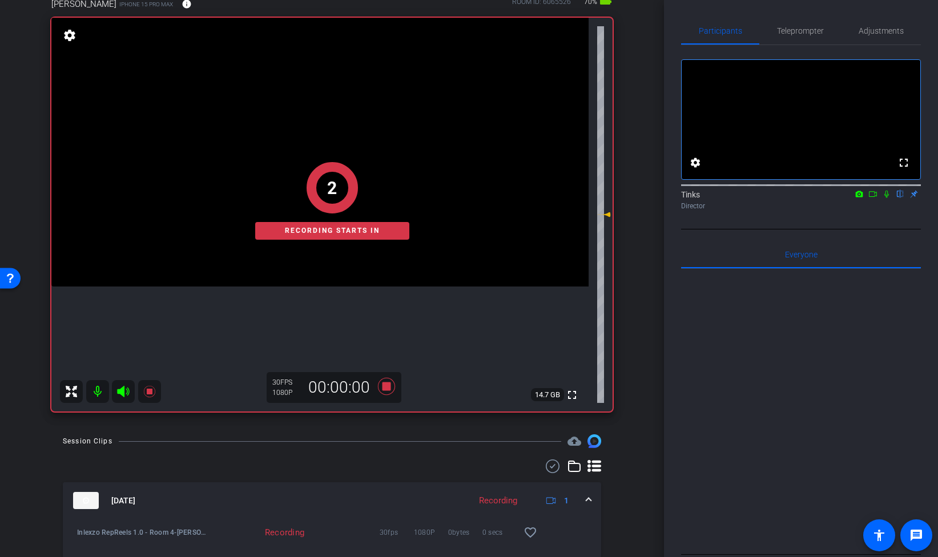
click at [886, 198] on icon at bounding box center [887, 194] width 5 height 7
click at [794, 31] on span "Teleprompter" at bounding box center [800, 31] width 47 height 8
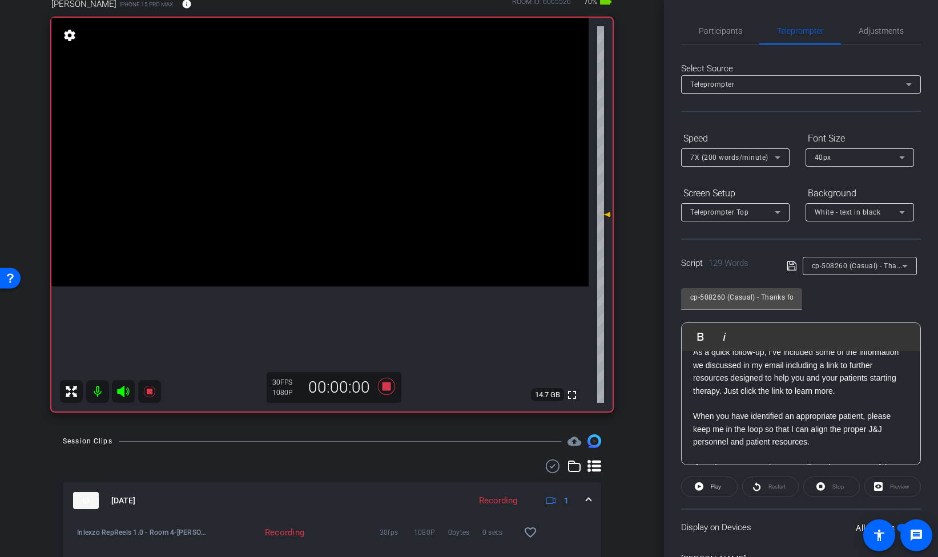
scroll to position [67, 0]
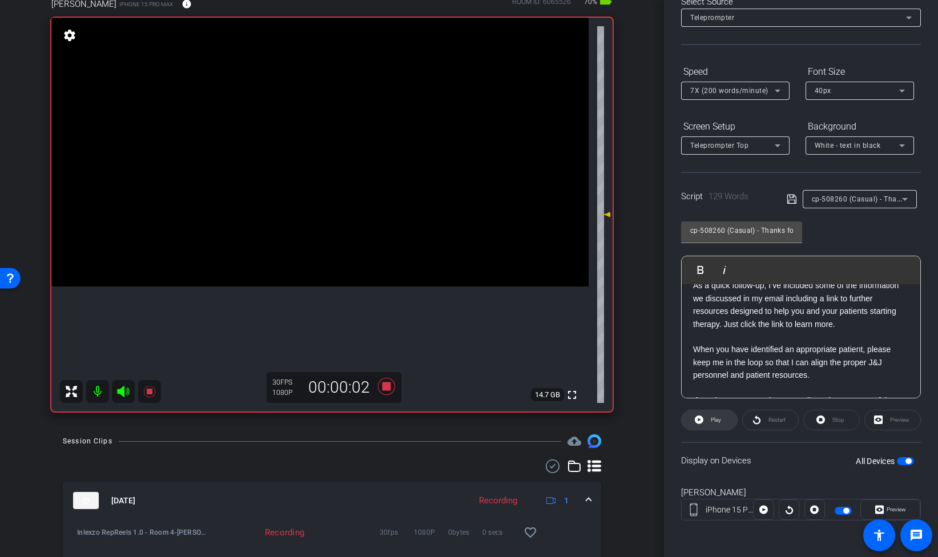
click at [717, 423] on span "Play" at bounding box center [714, 420] width 13 height 16
click at [890, 510] on span "Preview" at bounding box center [896, 510] width 19 height 6
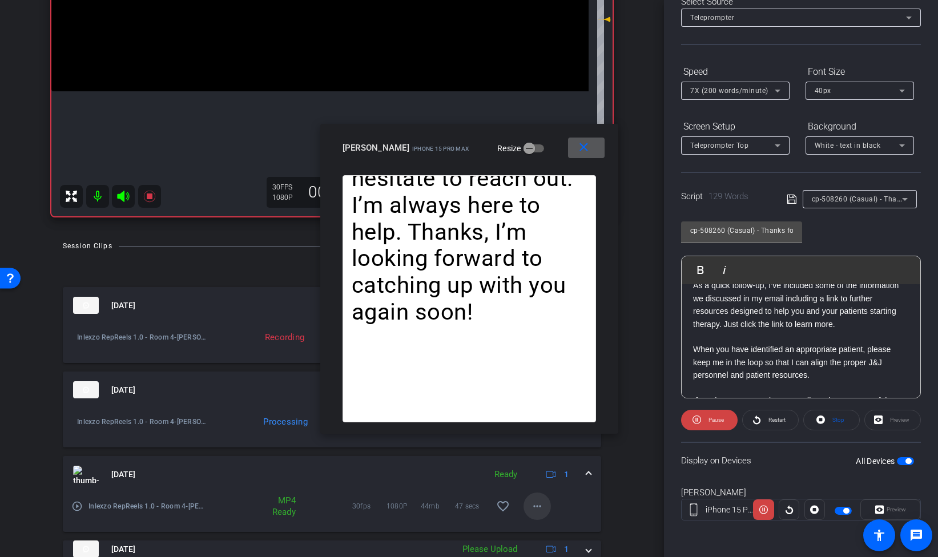
scroll to position [264, 0]
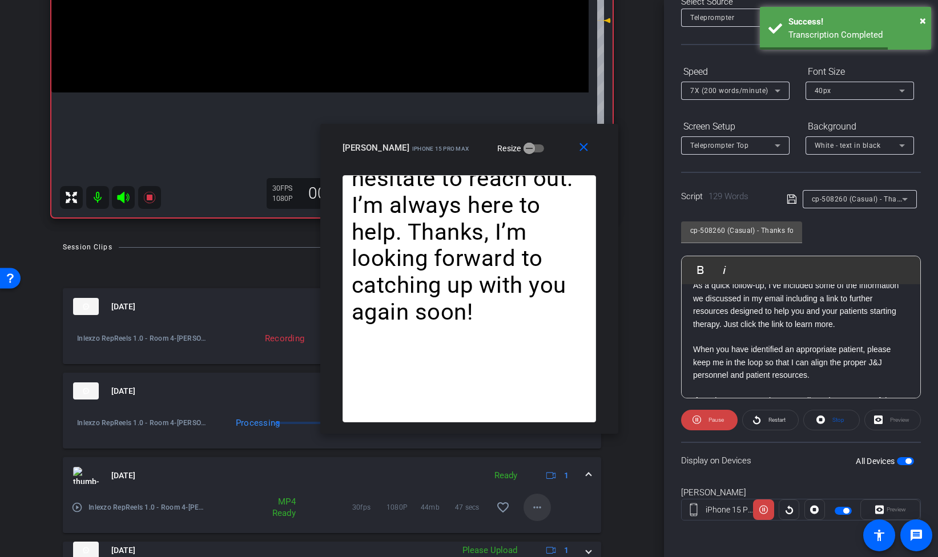
click at [533, 508] on mat-icon "more_horiz" at bounding box center [538, 508] width 14 height 14
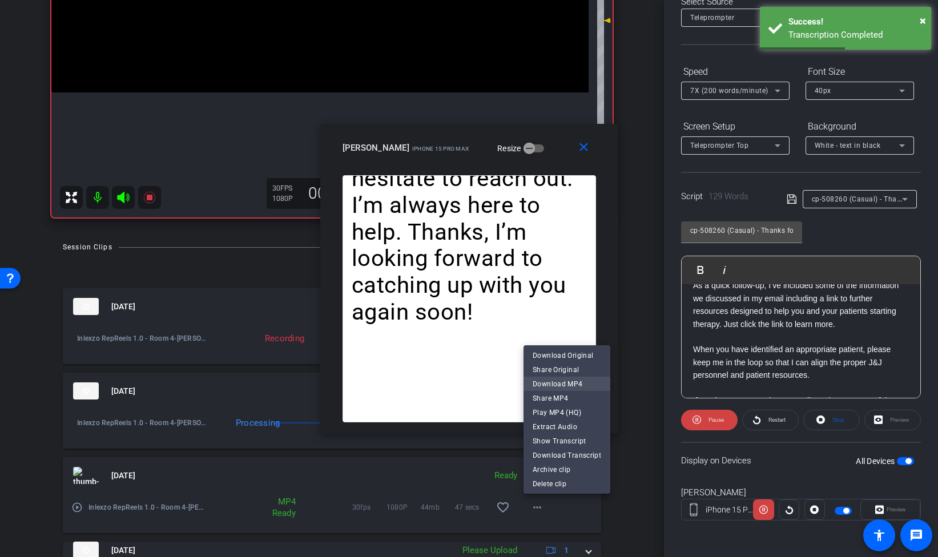
click at [574, 380] on span "Download MP4" at bounding box center [567, 385] width 69 height 14
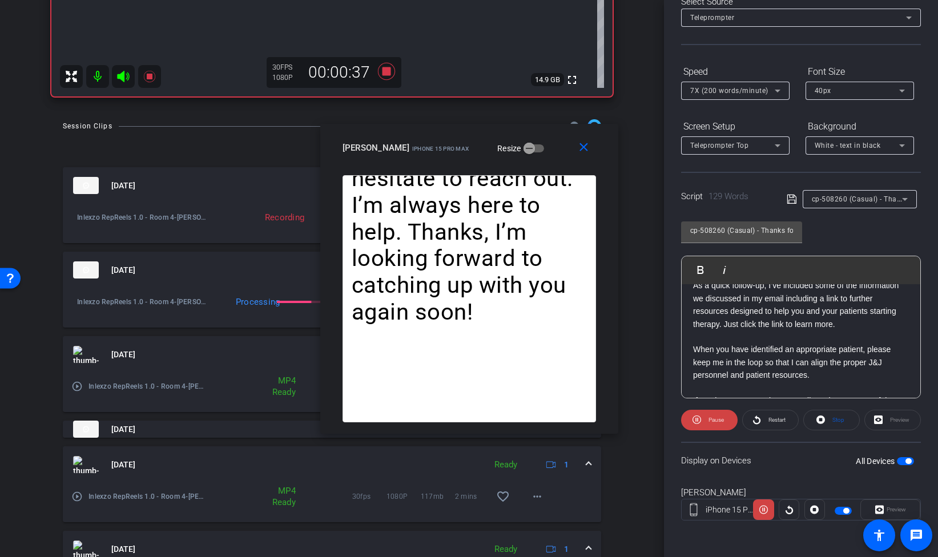
scroll to position [387, 0]
click at [577, 149] on mat-icon "close" at bounding box center [584, 147] width 14 height 14
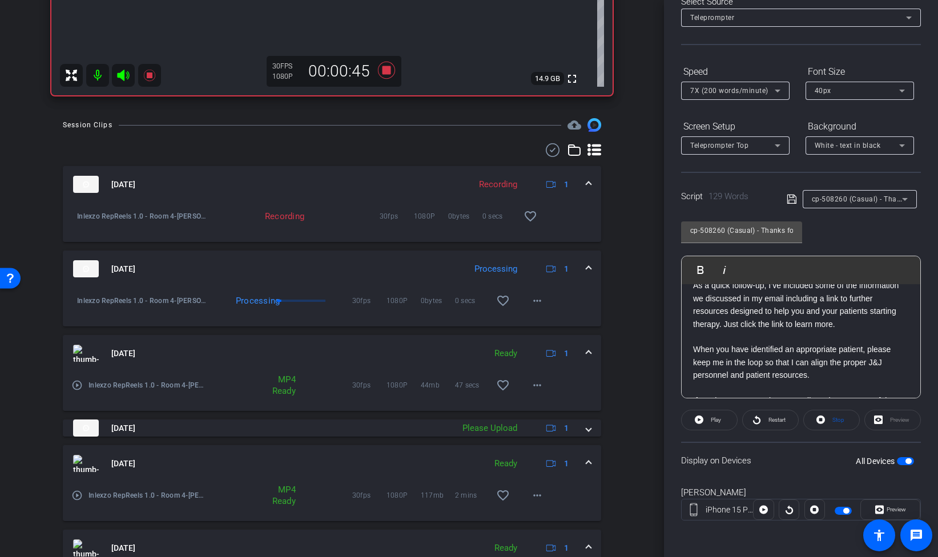
scroll to position [0, 0]
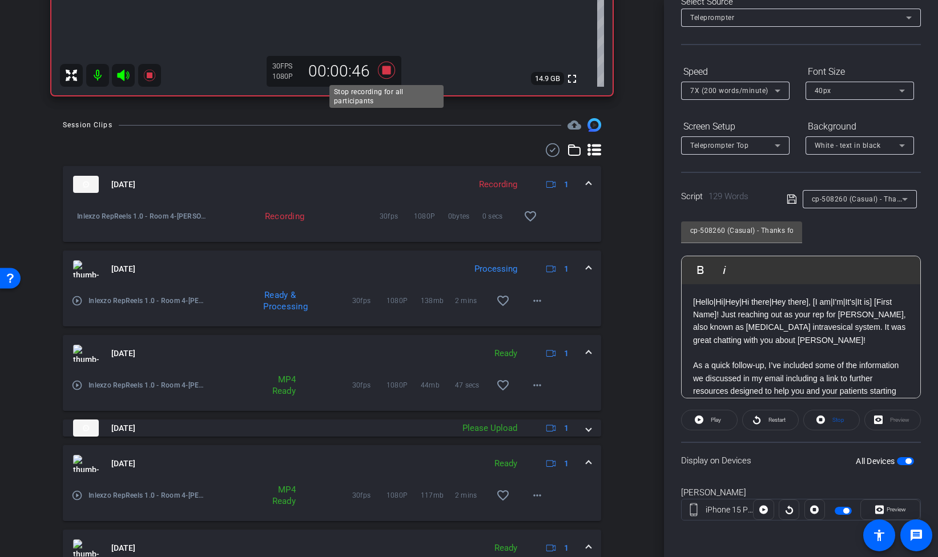
click at [388, 79] on icon at bounding box center [386, 70] width 27 height 21
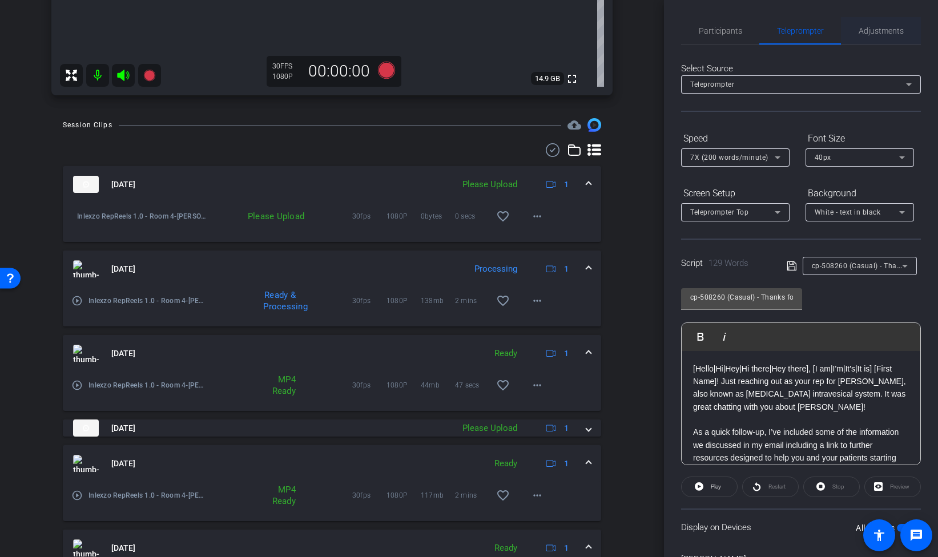
click at [877, 35] on span "Adjustments" at bounding box center [881, 31] width 45 height 8
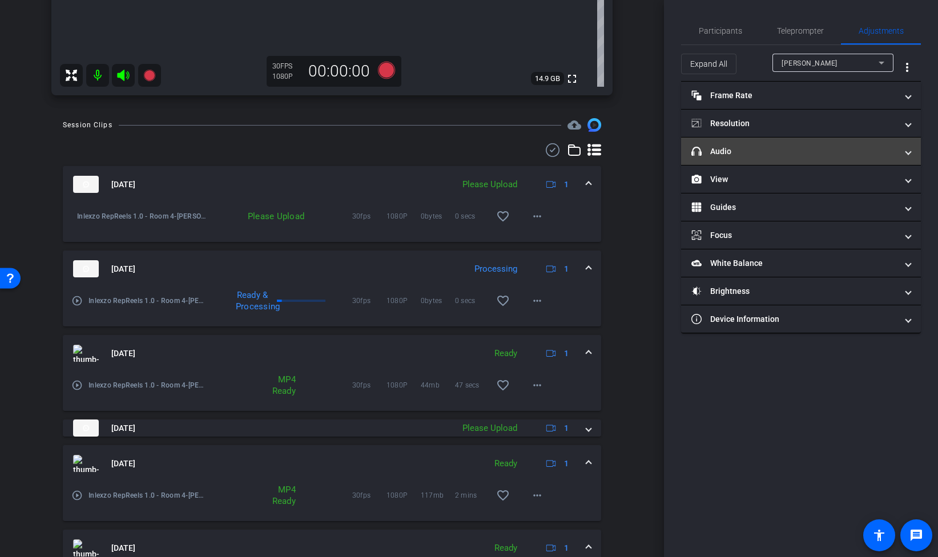
click at [755, 150] on mat-panel-title "headphone icon Audio" at bounding box center [795, 152] width 206 height 12
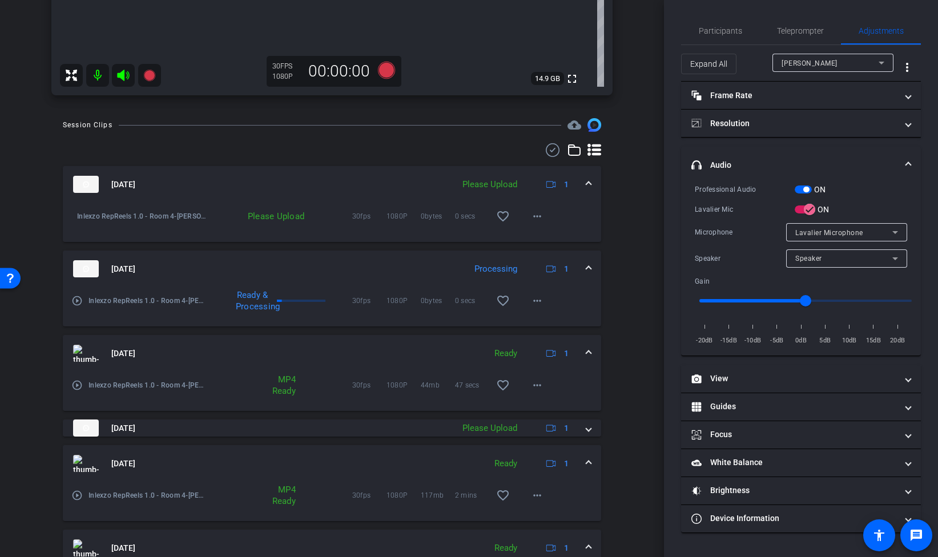
click at [797, 186] on span "button" at bounding box center [803, 190] width 17 height 8
click at [724, 37] on span "Participants" at bounding box center [720, 30] width 43 height 27
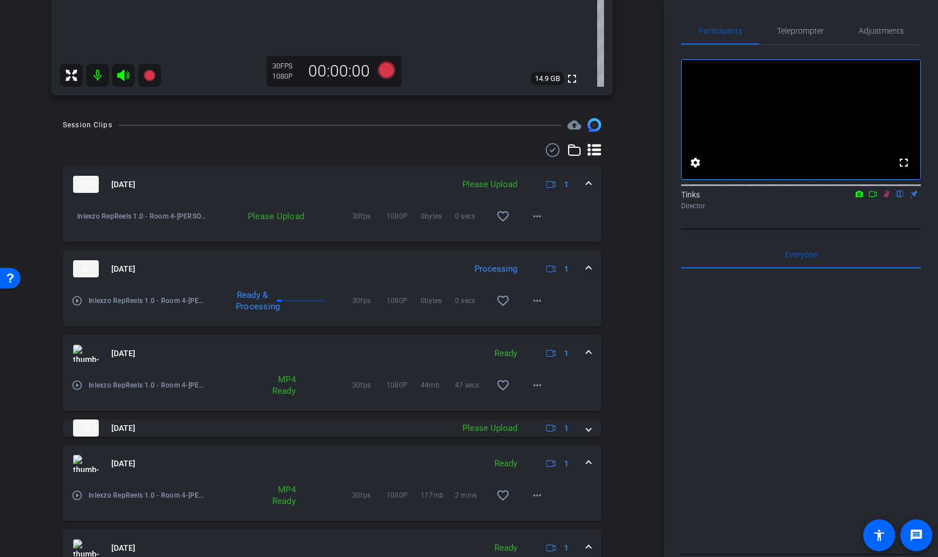
click at [886, 198] on icon at bounding box center [886, 194] width 9 height 8
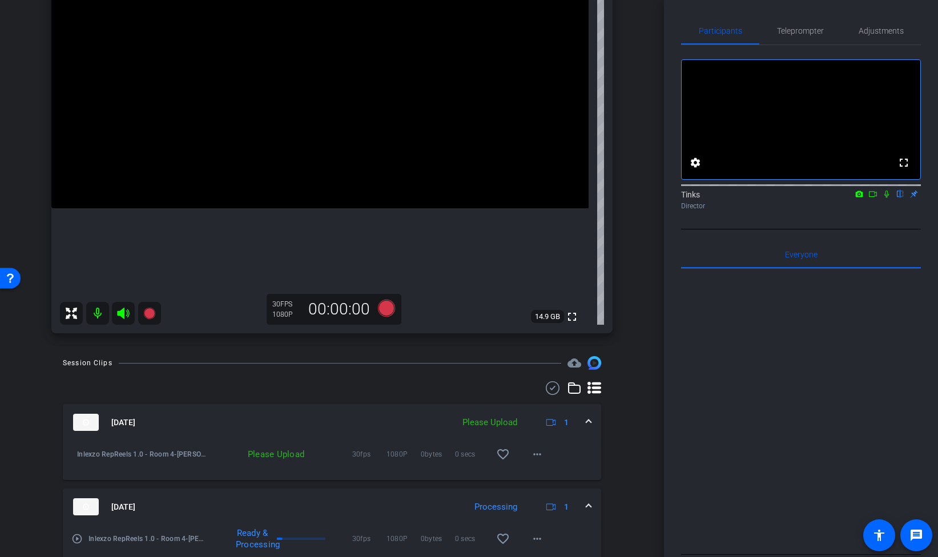
scroll to position [145, 0]
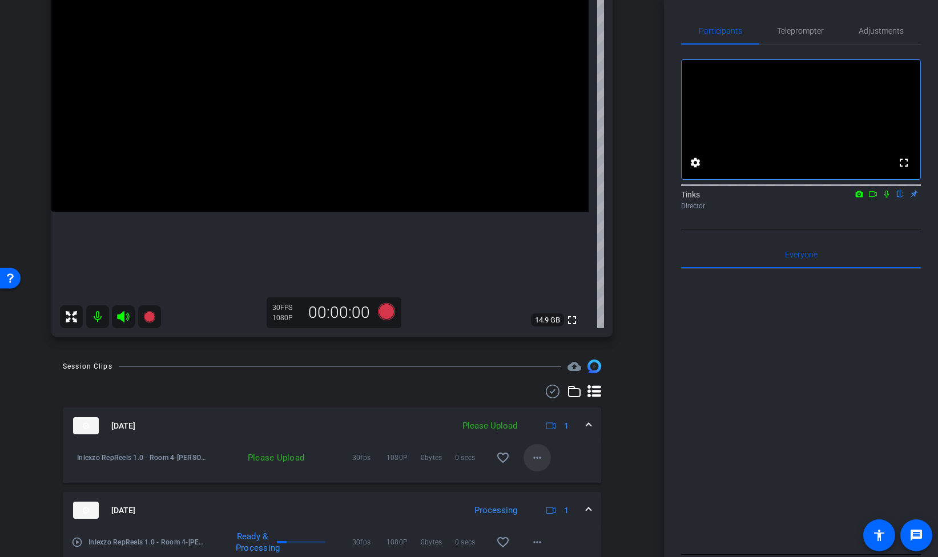
click at [536, 461] on mat-icon "more_horiz" at bounding box center [538, 458] width 14 height 14
click at [548, 475] on span "Upload" at bounding box center [556, 482] width 46 height 14
click at [872, 35] on span "Adjustments" at bounding box center [881, 30] width 45 height 27
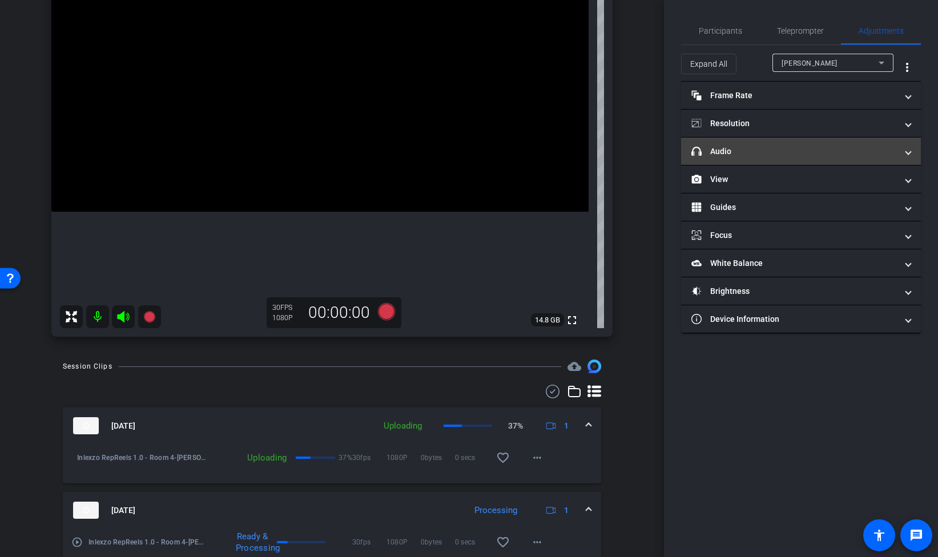
click at [775, 152] on mat-panel-title "headphone icon Audio" at bounding box center [795, 152] width 206 height 12
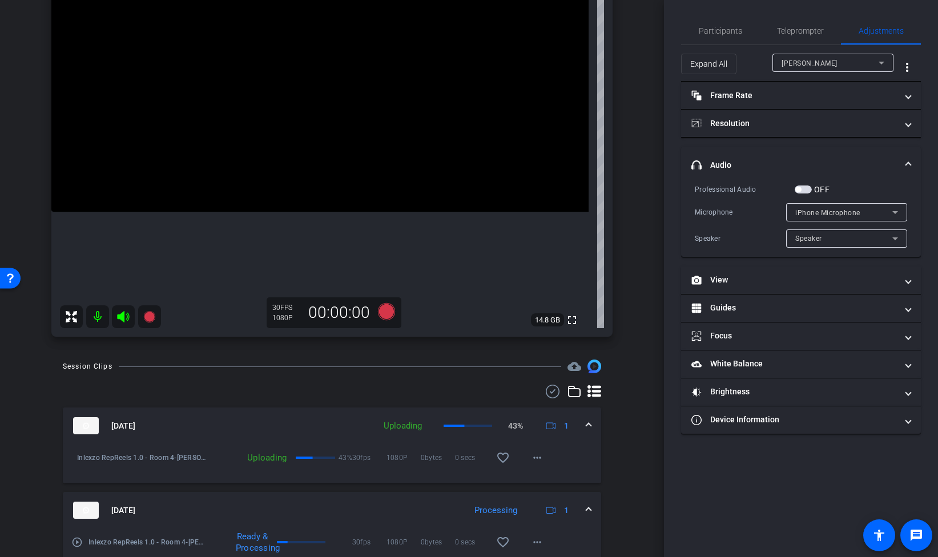
click at [813, 187] on label "OFF" at bounding box center [821, 189] width 18 height 11
click at [812, 187] on button "OFF" at bounding box center [803, 190] width 17 height 8
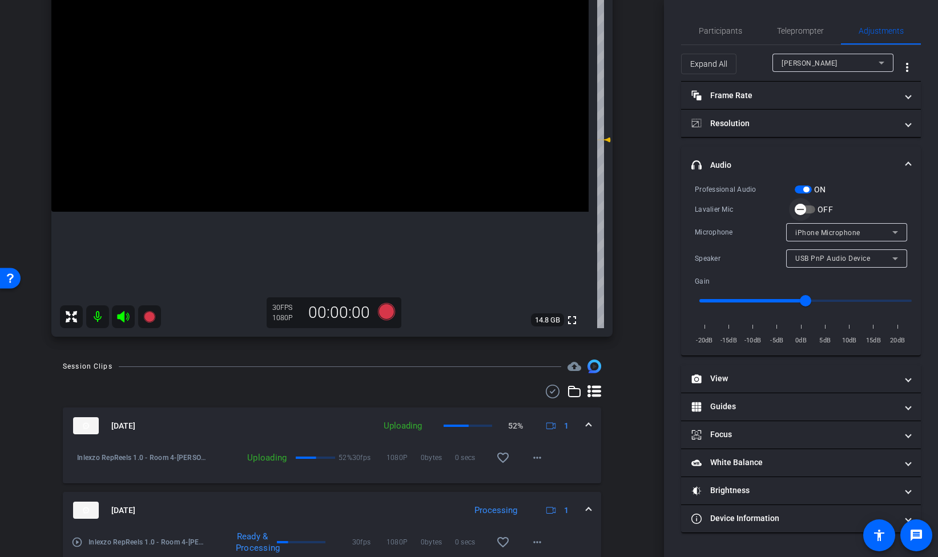
click at [813, 208] on span "button" at bounding box center [805, 210] width 21 height 8
click at [384, 309] on icon at bounding box center [386, 311] width 17 height 17
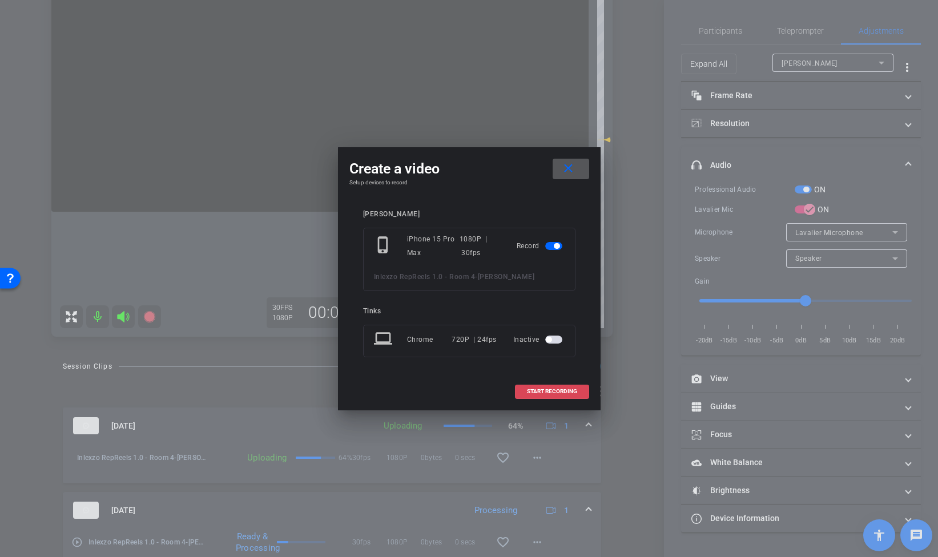
click at [568, 392] on span "START RECORDING" at bounding box center [552, 392] width 50 height 6
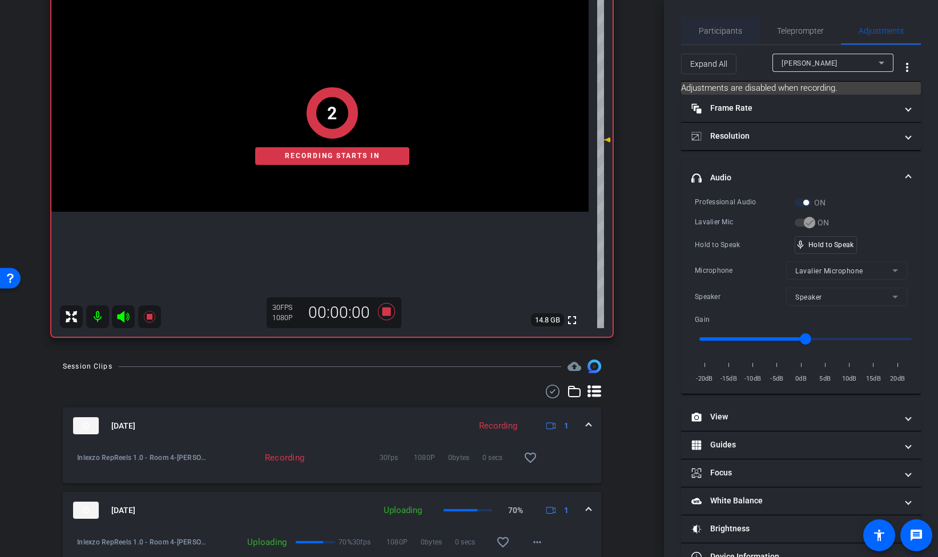
click at [733, 35] on span "Participants" at bounding box center [720, 31] width 43 height 8
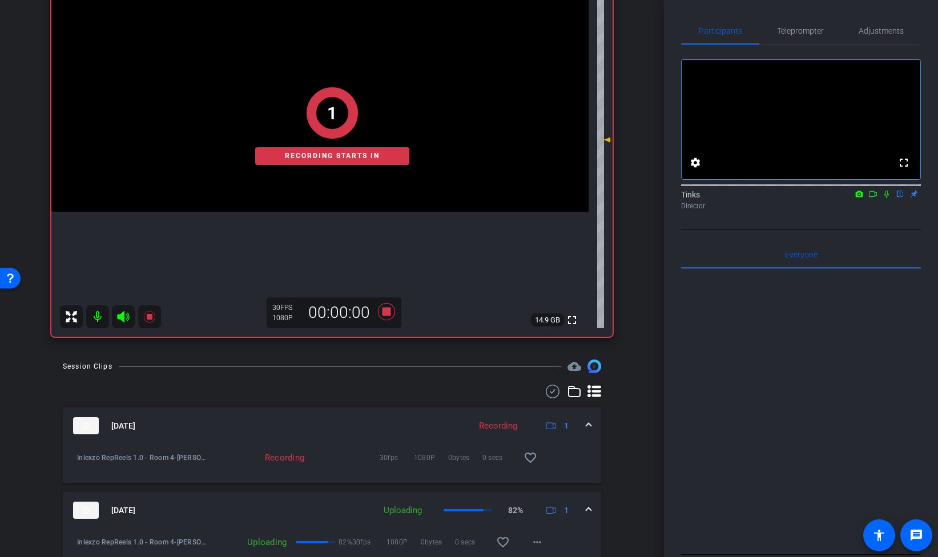
click at [885, 198] on icon at bounding box center [887, 194] width 5 height 7
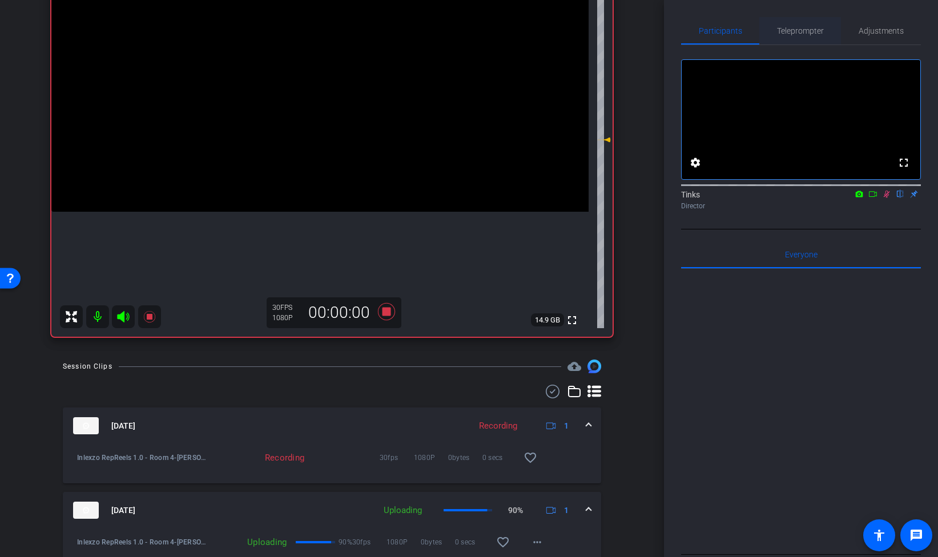
click at [819, 27] on span "Teleprompter" at bounding box center [800, 31] width 47 height 8
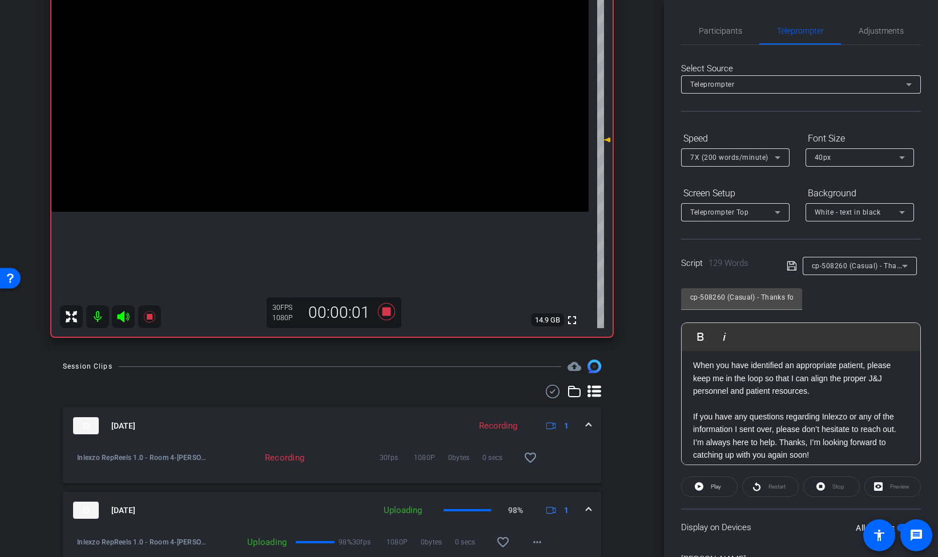
scroll to position [139, 0]
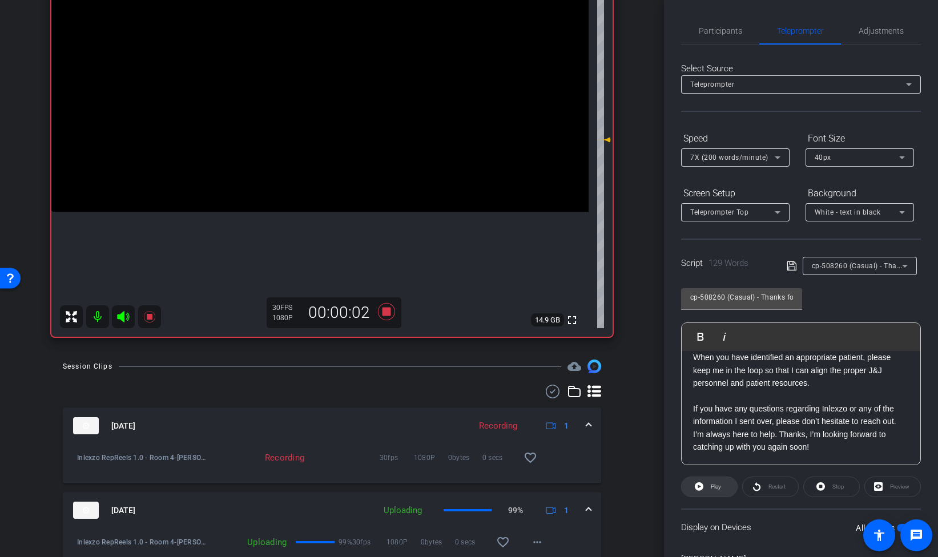
click at [709, 481] on span "Play" at bounding box center [714, 487] width 13 height 16
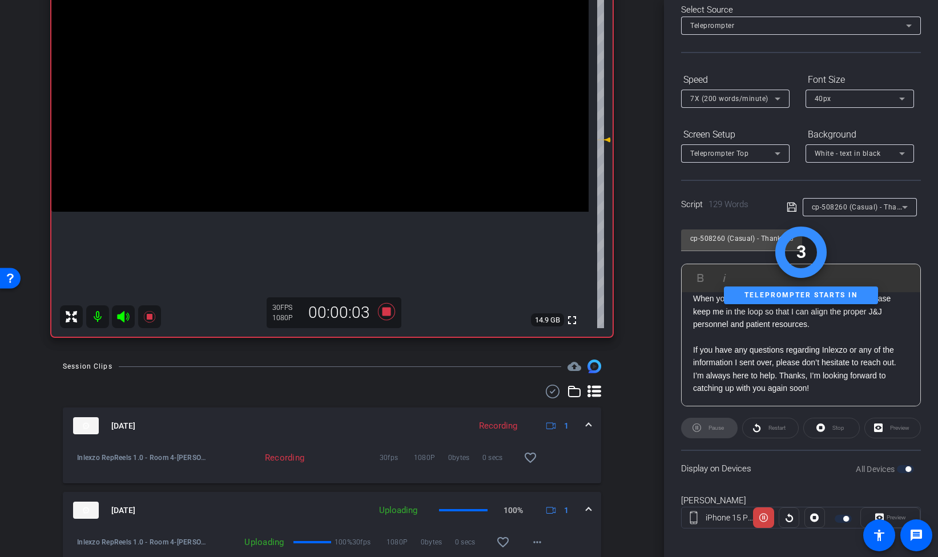
scroll to position [67, 0]
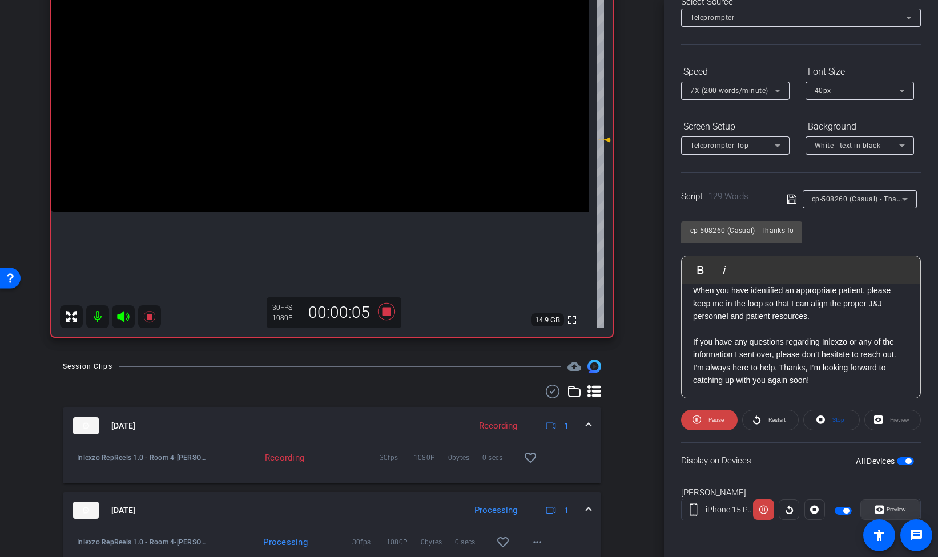
click at [885, 510] on span "Preview" at bounding box center [895, 510] width 22 height 16
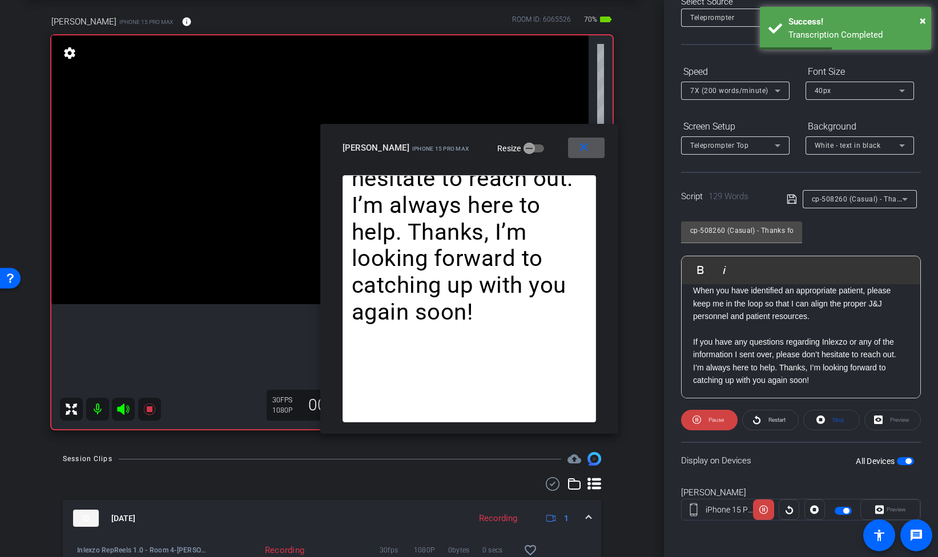
scroll to position [0, 0]
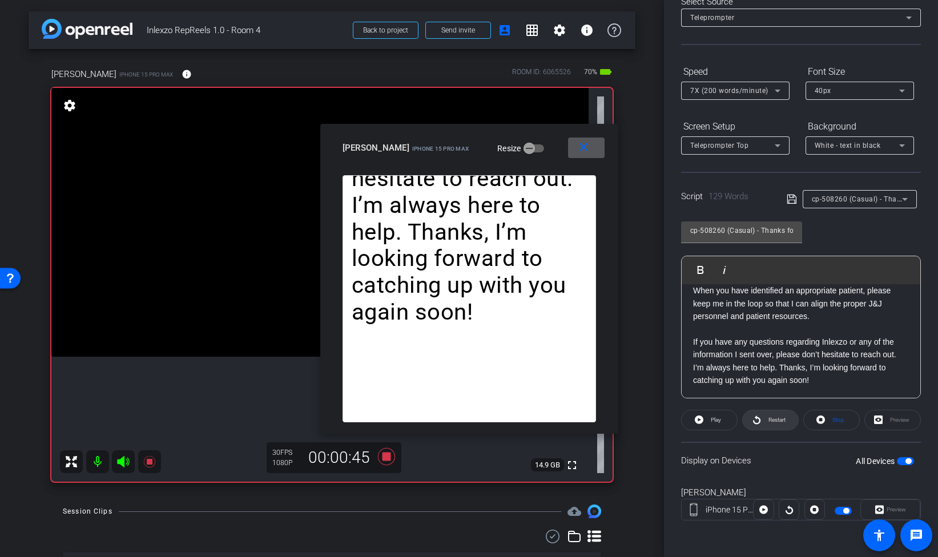
click at [773, 421] on span "Restart" at bounding box center [777, 420] width 17 height 6
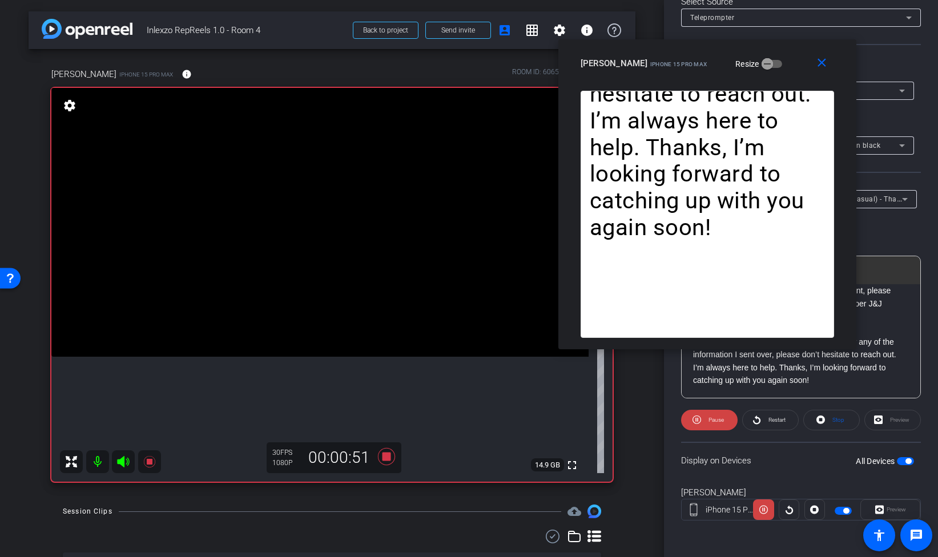
drag, startPoint x: 476, startPoint y: 136, endPoint x: 716, endPoint y: 48, distance: 255.7
click at [716, 48] on div "close Melissa Dorsch iPhone 15 Pro Max Resize" at bounding box center [708, 64] width 298 height 51
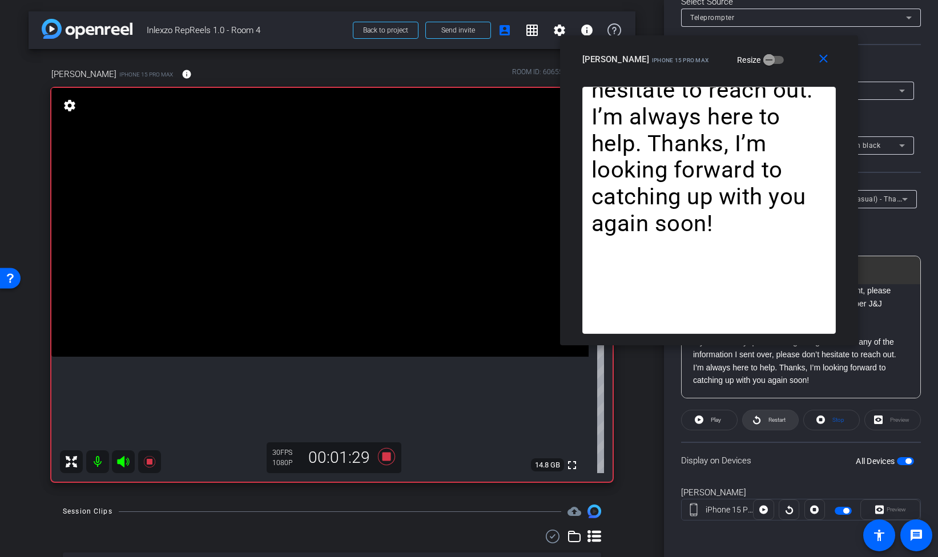
click at [766, 420] on span "Restart" at bounding box center [776, 420] width 20 height 16
click at [823, 54] on mat-icon "close" at bounding box center [824, 59] width 14 height 14
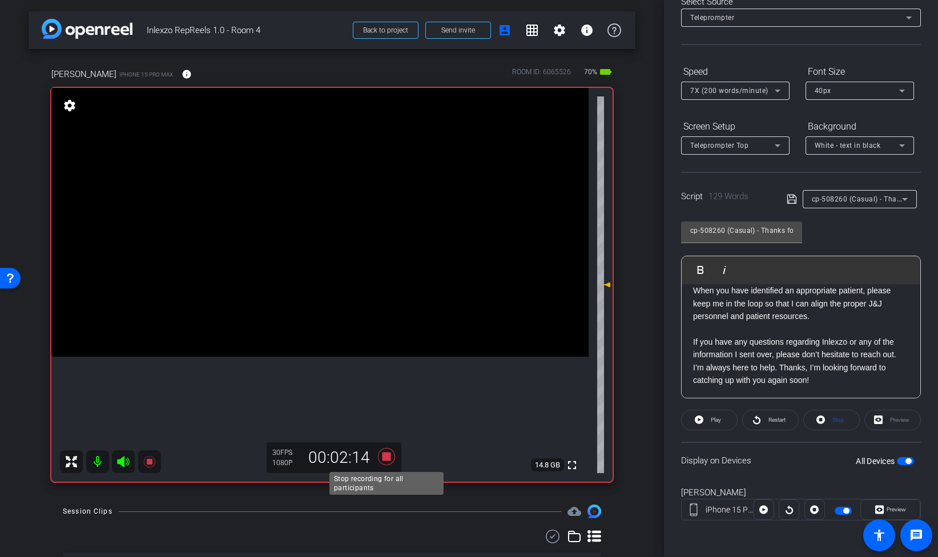
click at [378, 461] on icon at bounding box center [386, 457] width 27 height 21
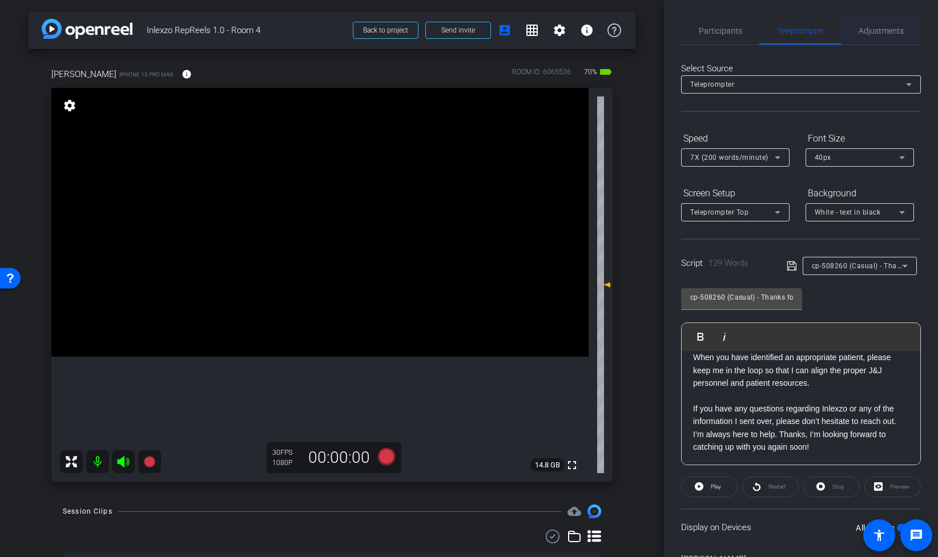
click at [867, 32] on span "Adjustments" at bounding box center [881, 31] width 45 height 8
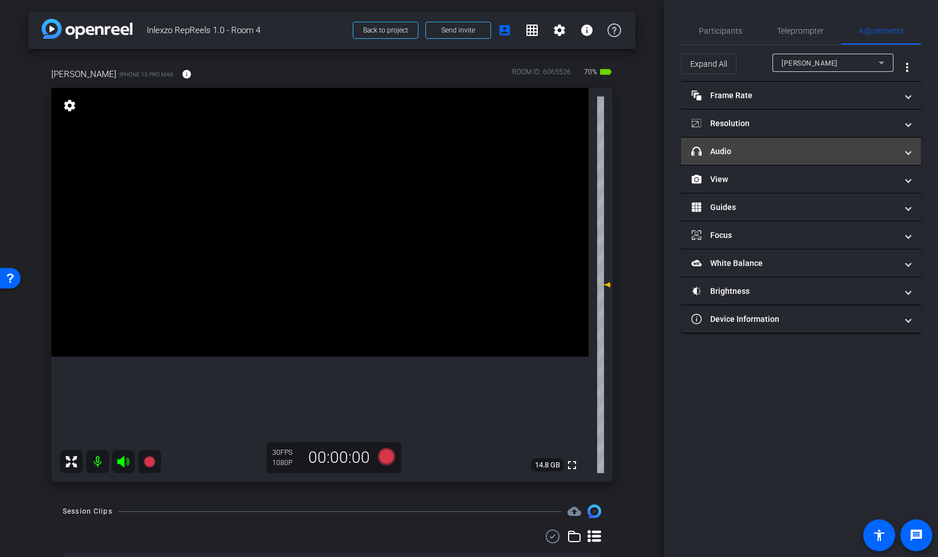
click at [758, 158] on mat-expansion-panel-header "headphone icon Audio" at bounding box center [801, 151] width 240 height 27
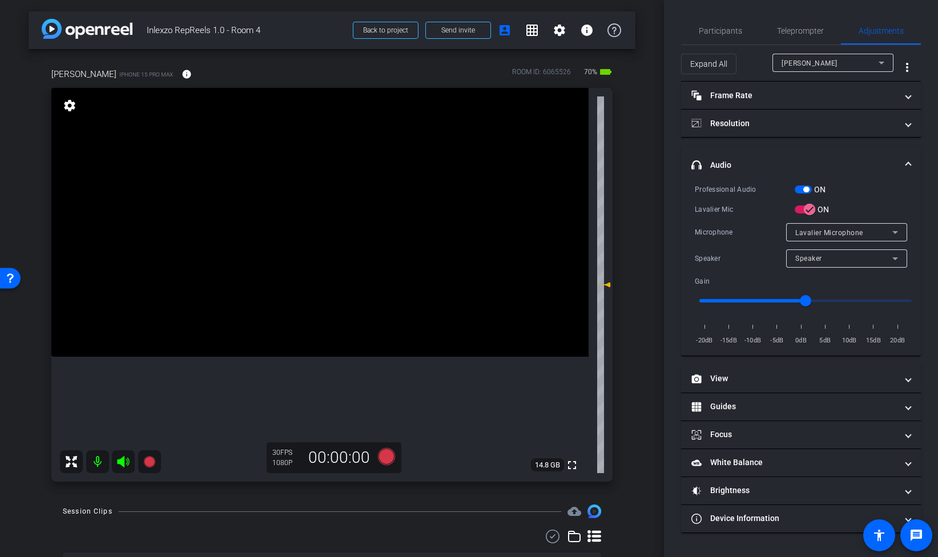
click at [801, 187] on span "button" at bounding box center [803, 190] width 17 height 8
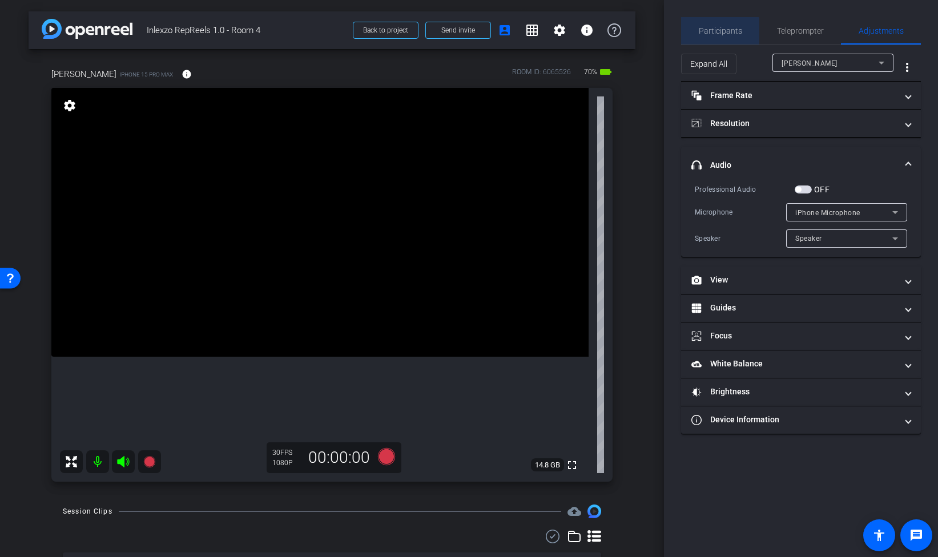
click at [720, 35] on span "Participants" at bounding box center [720, 30] width 43 height 27
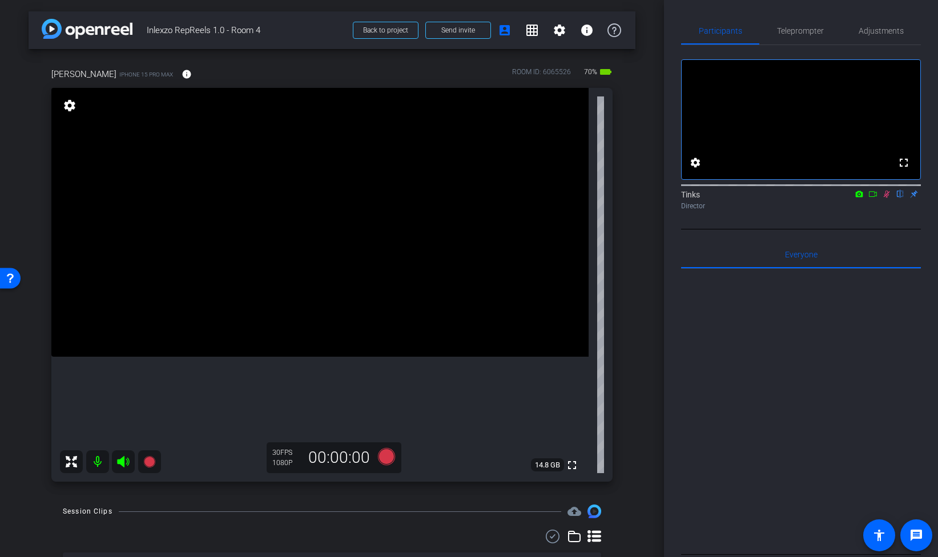
click at [886, 198] on icon at bounding box center [887, 194] width 6 height 7
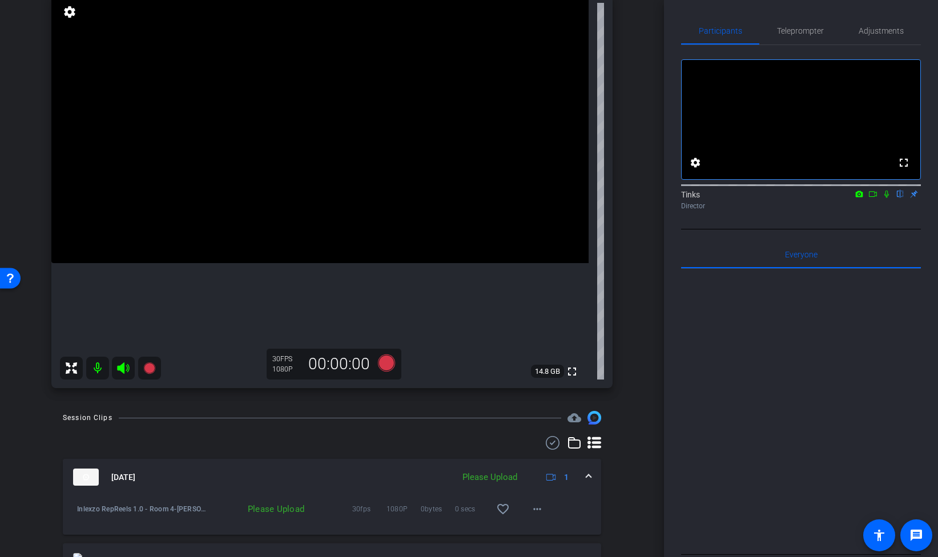
scroll to position [118, 0]
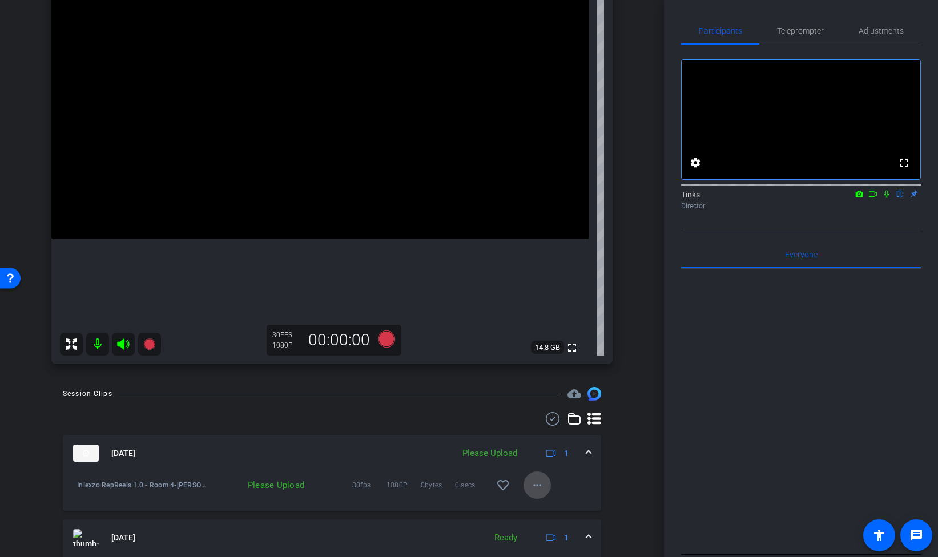
click at [536, 487] on mat-icon "more_horiz" at bounding box center [538, 486] width 14 height 14
click at [552, 512] on span "Upload" at bounding box center [556, 510] width 46 height 14
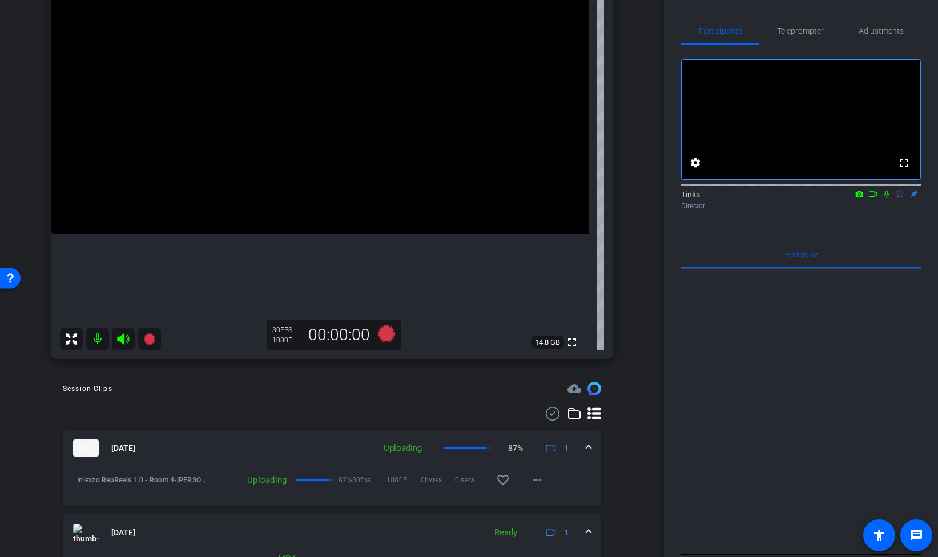
scroll to position [114, 0]
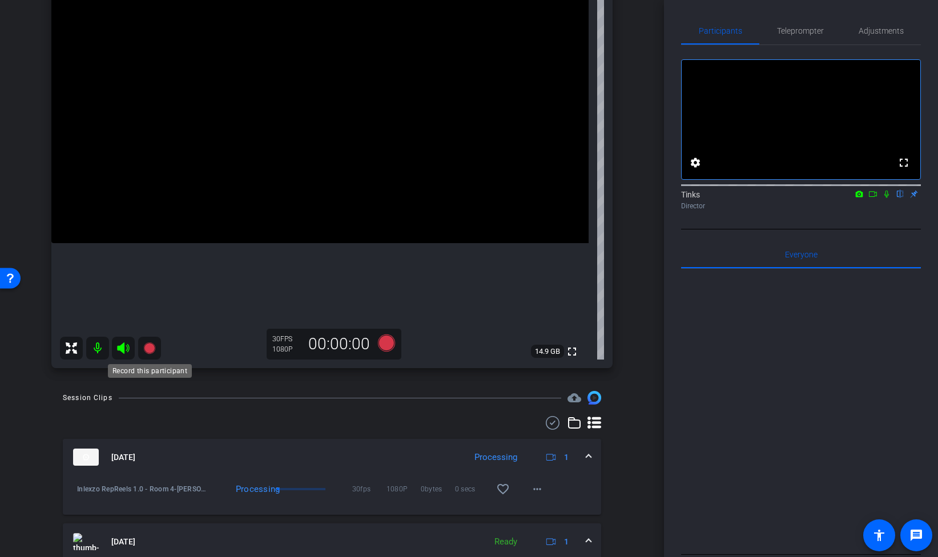
click at [152, 348] on icon at bounding box center [148, 348] width 11 height 11
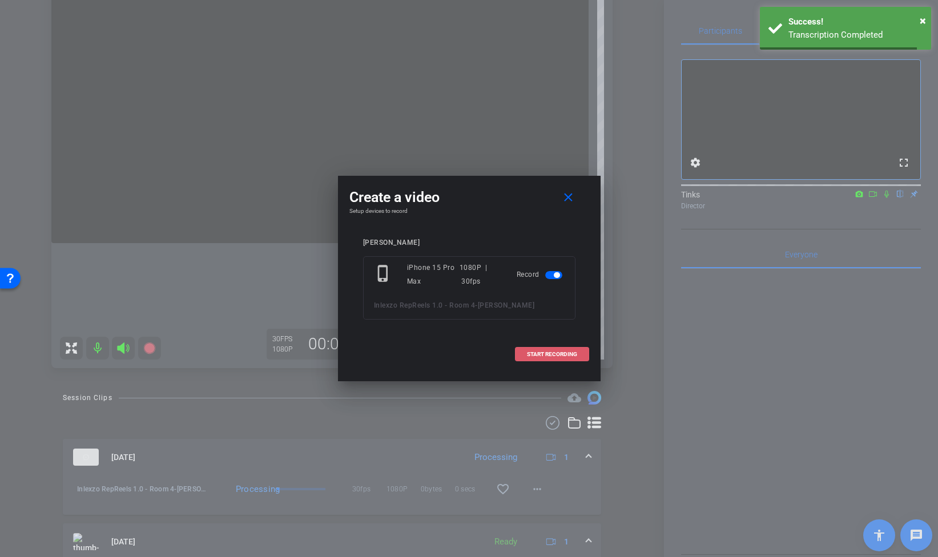
click at [567, 359] on span at bounding box center [552, 354] width 73 height 27
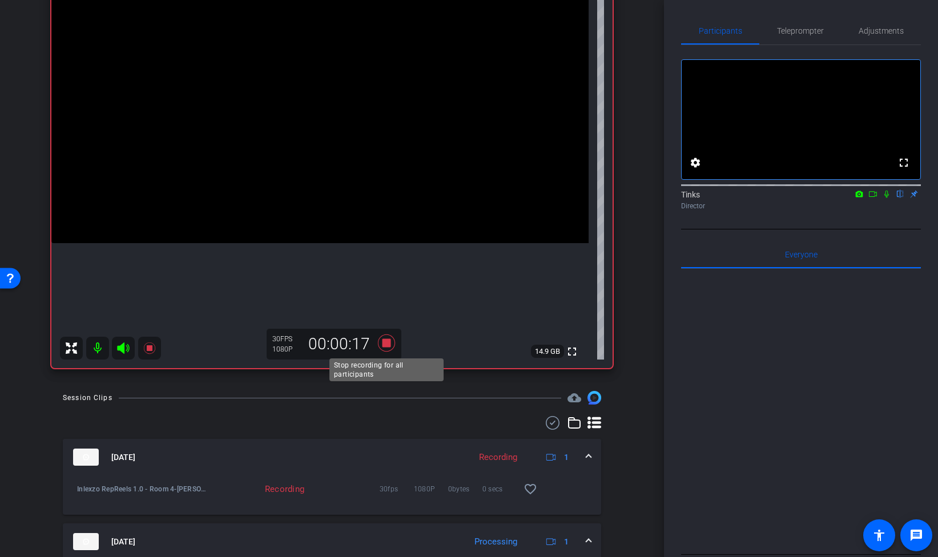
click at [391, 342] on icon at bounding box center [386, 343] width 27 height 21
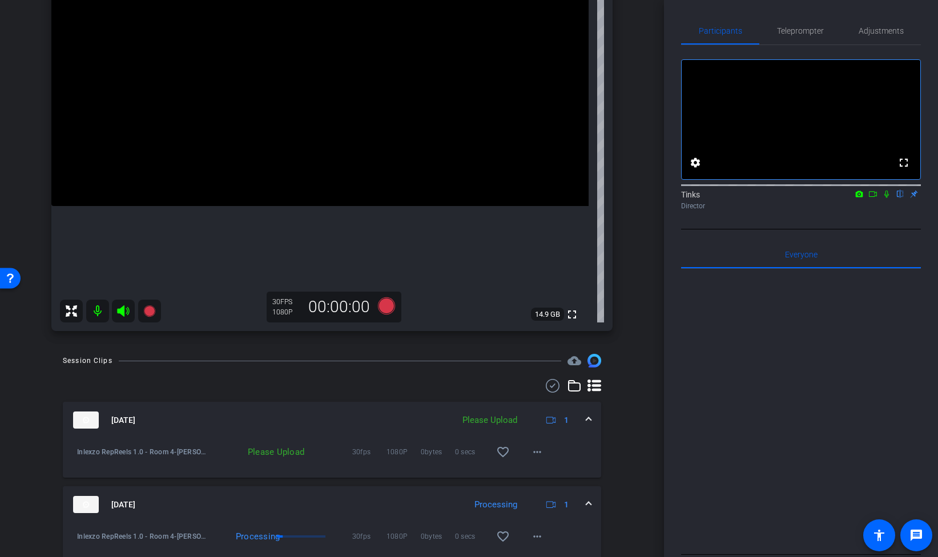
scroll to position [160, 0]
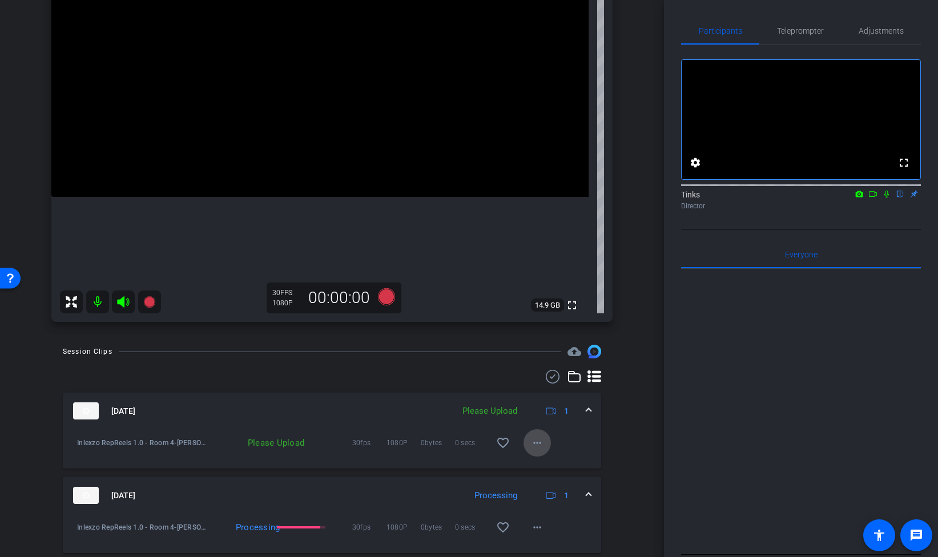
click at [535, 444] on mat-icon "more_horiz" at bounding box center [538, 443] width 14 height 14
click at [554, 471] on span "Upload" at bounding box center [556, 467] width 46 height 14
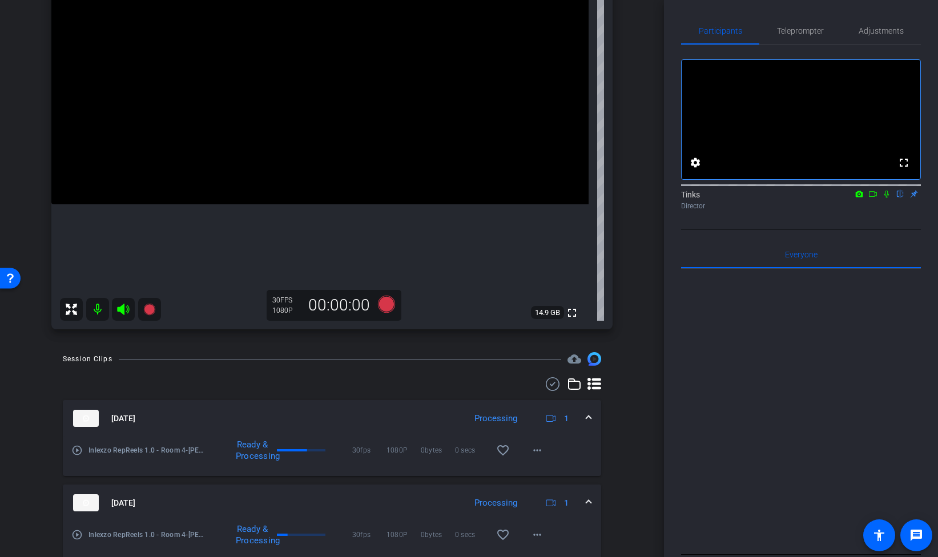
click at [873, 198] on icon at bounding box center [873, 194] width 9 height 8
click at [900, 198] on icon at bounding box center [900, 194] width 5 height 7
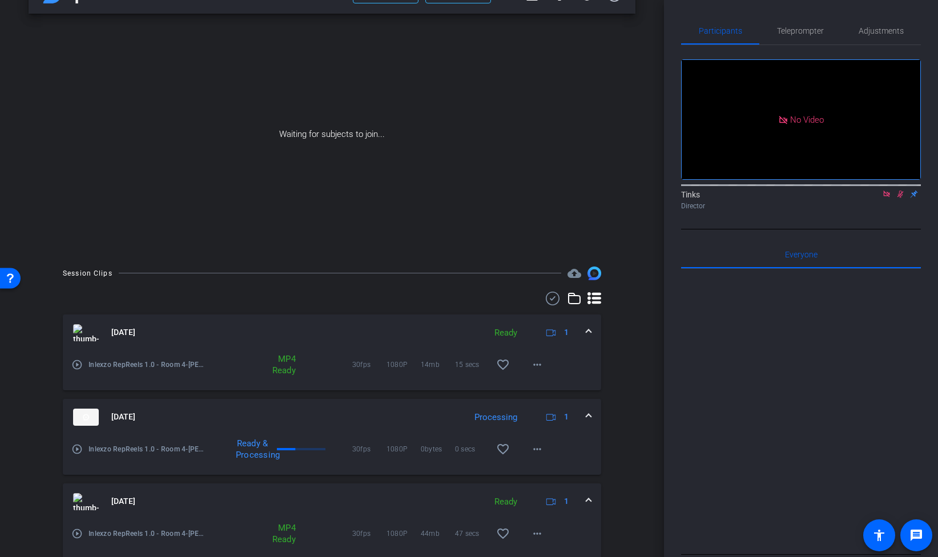
scroll to position [39, 0]
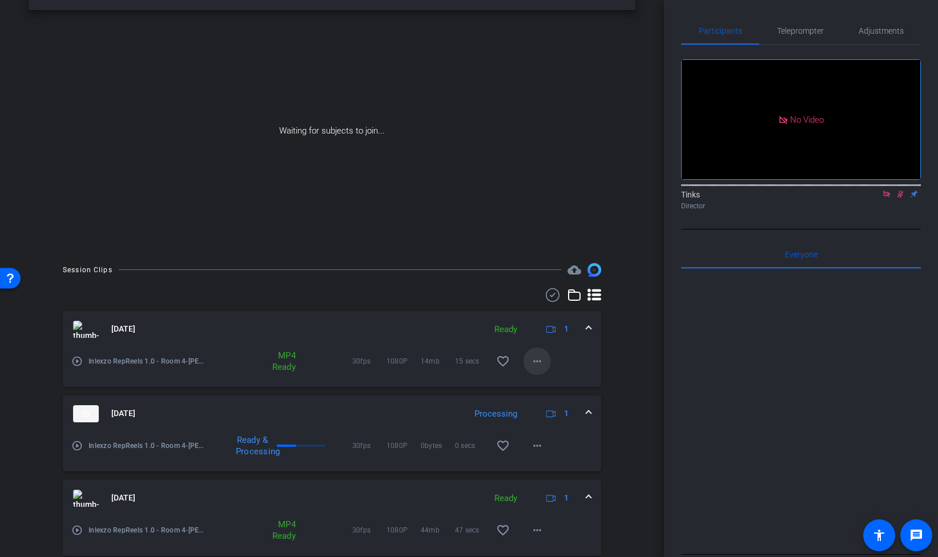
click at [535, 366] on mat-icon "more_horiz" at bounding box center [538, 362] width 14 height 14
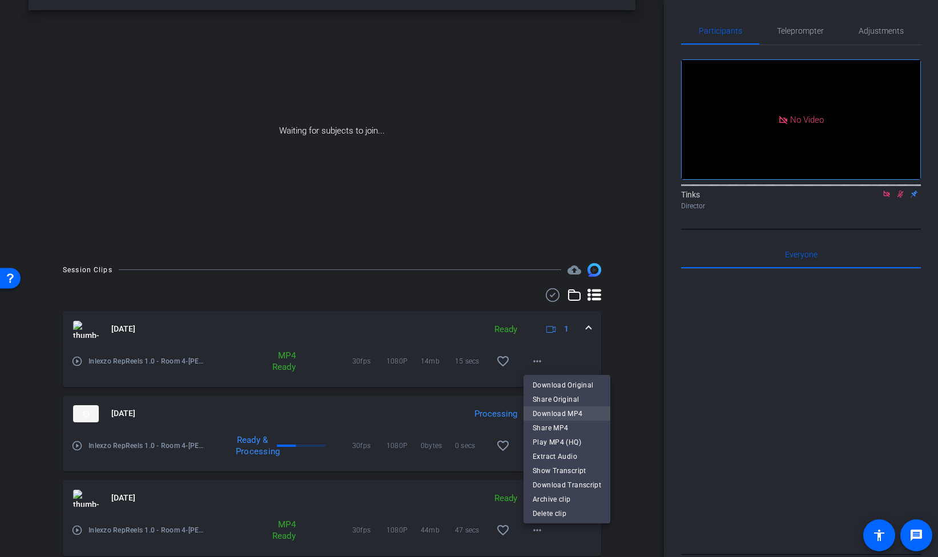
click at [563, 418] on span "Download MP4" at bounding box center [567, 414] width 69 height 14
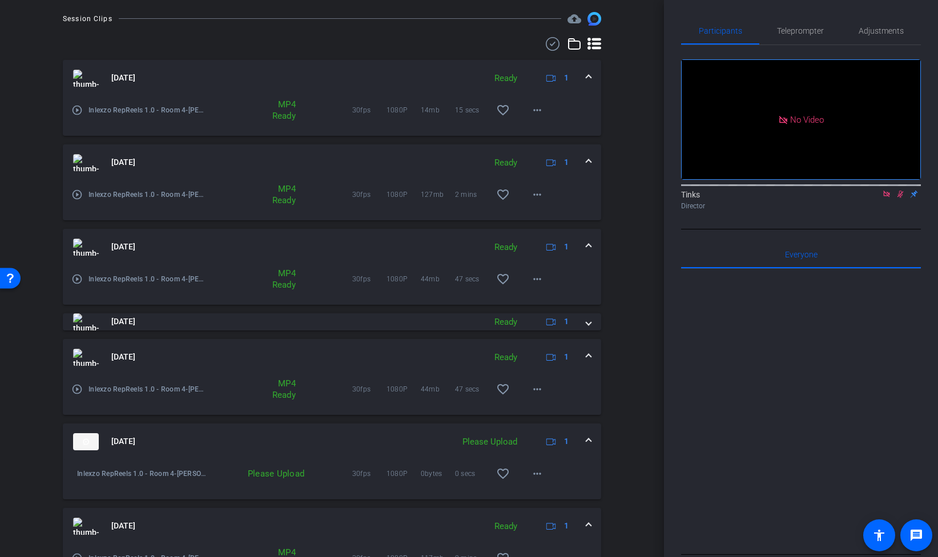
scroll to position [239, 0]
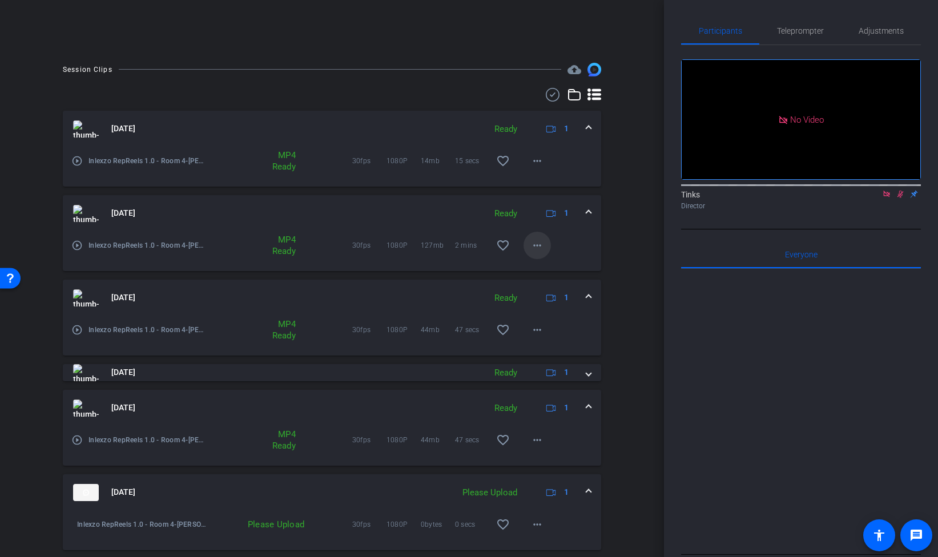
click at [542, 247] on mat-icon "more_horiz" at bounding box center [538, 246] width 14 height 14
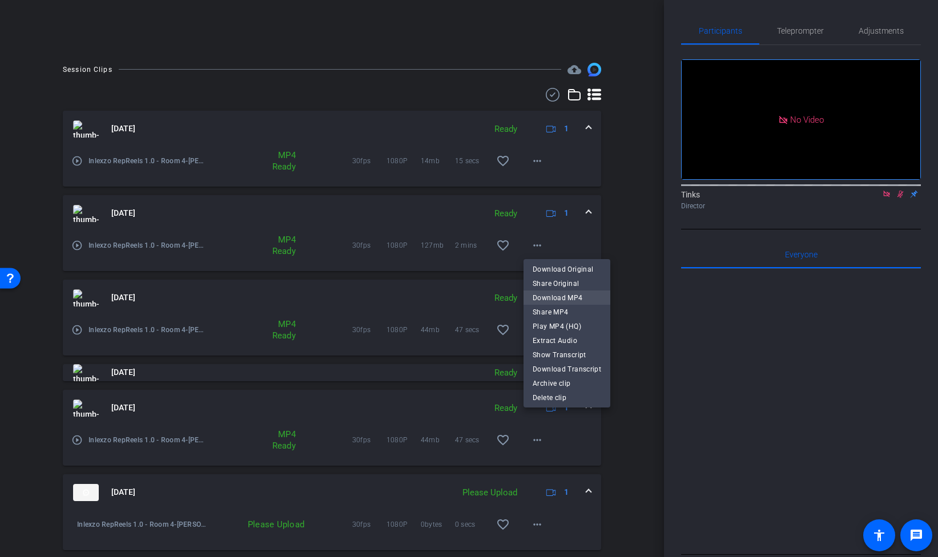
click at [556, 299] on span "Download MP4" at bounding box center [567, 298] width 69 height 14
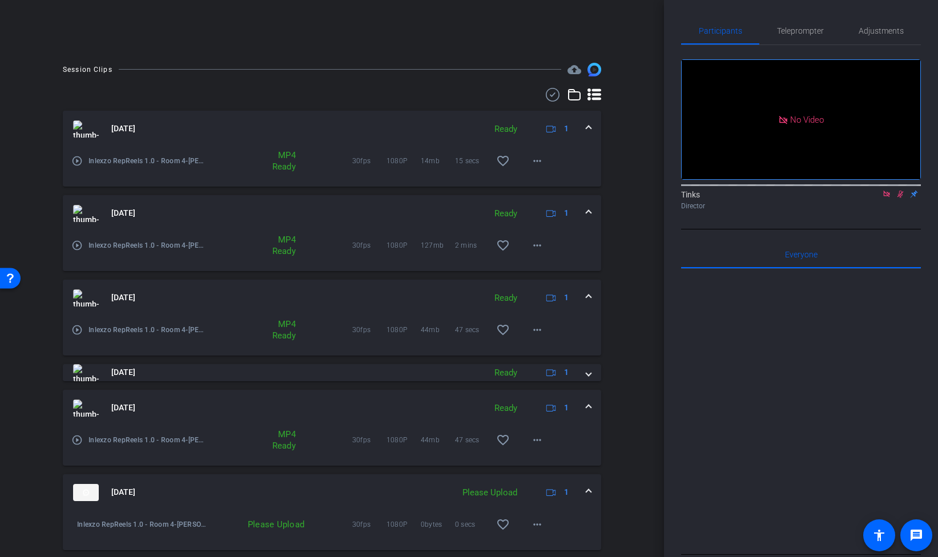
click at [580, 128] on div "[DATE] Ready 1" at bounding box center [329, 129] width 513 height 17
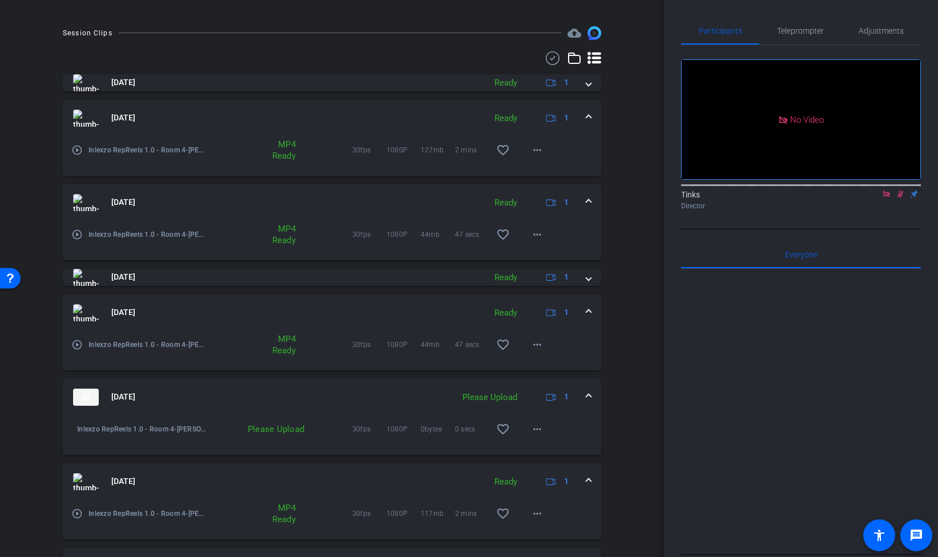
scroll to position [286, 0]
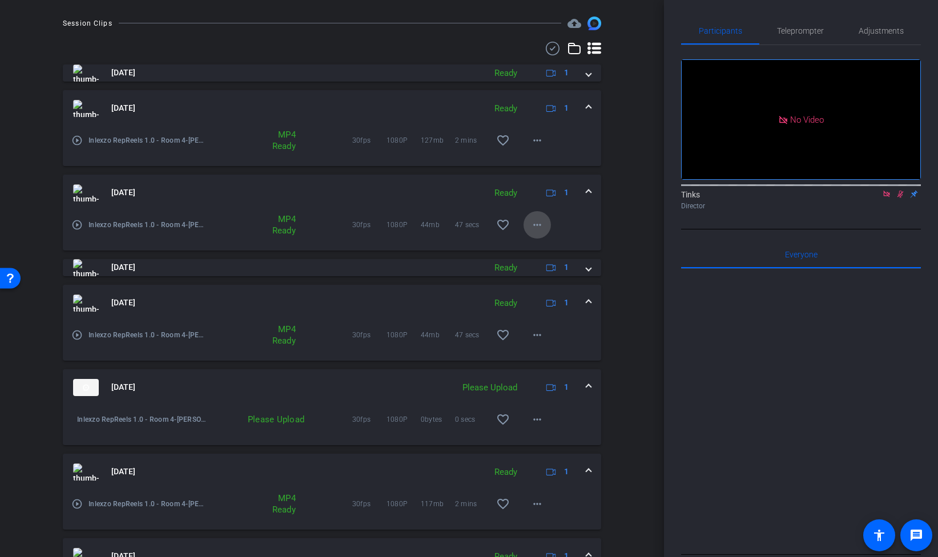
click at [532, 228] on mat-icon "more_horiz" at bounding box center [538, 225] width 14 height 14
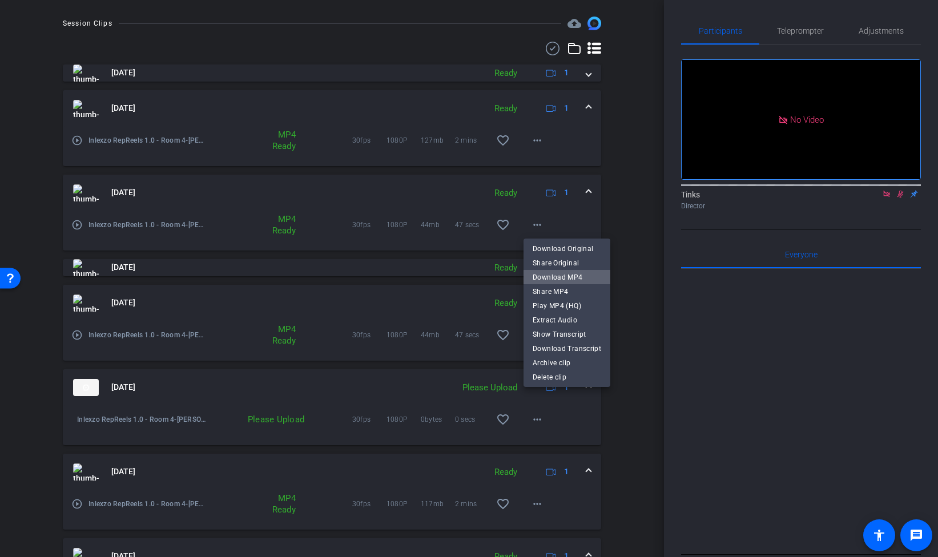
click at [571, 281] on span "Download MP4" at bounding box center [567, 278] width 69 height 14
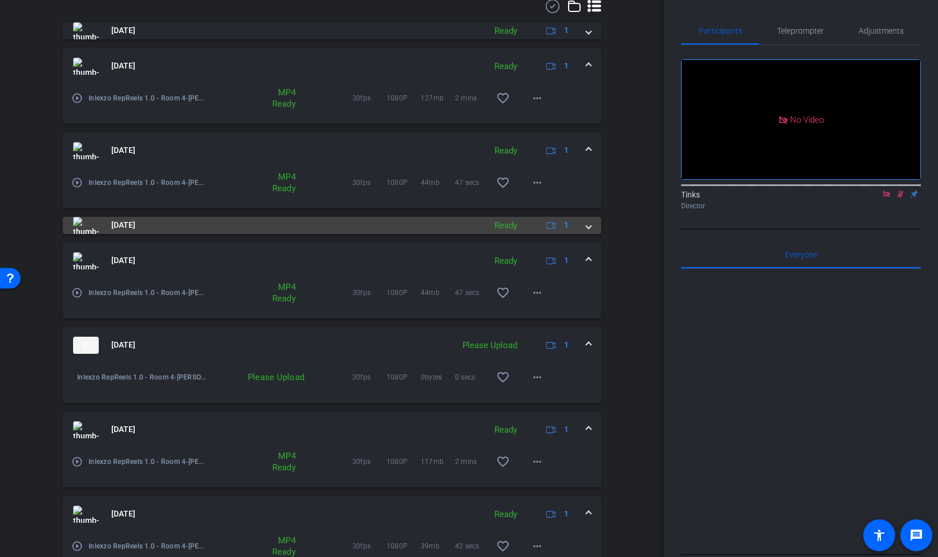
scroll to position [338, 0]
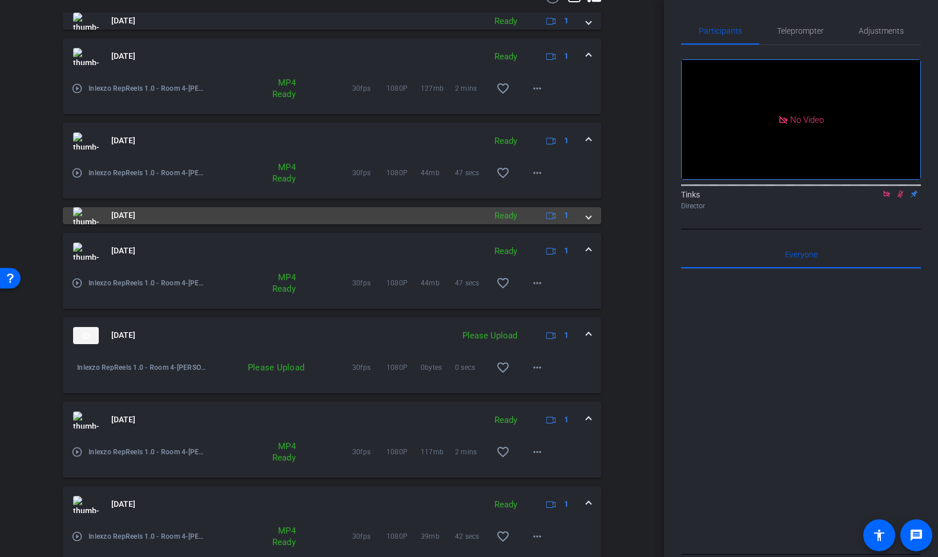
click at [584, 215] on div "[DATE] Ready 1" at bounding box center [329, 215] width 513 height 17
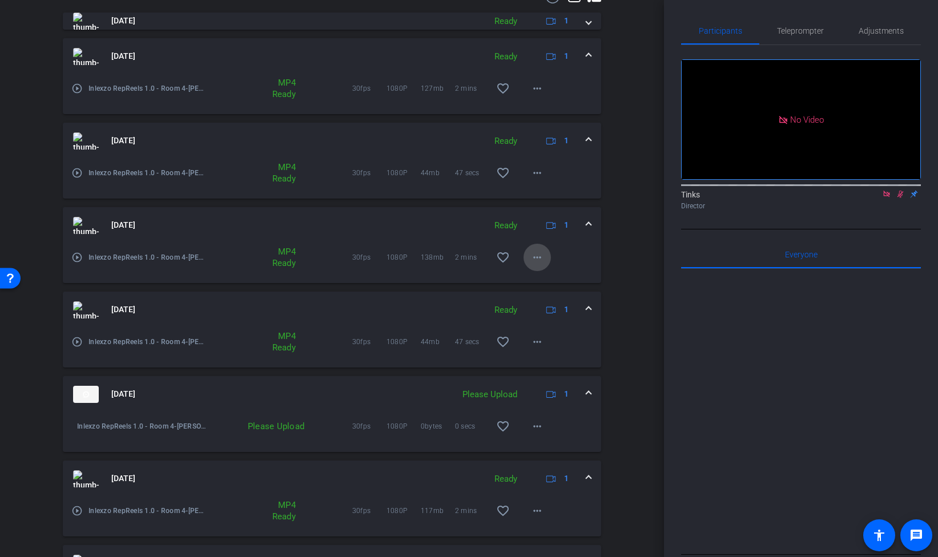
click at [533, 263] on mat-icon "more_horiz" at bounding box center [538, 258] width 14 height 14
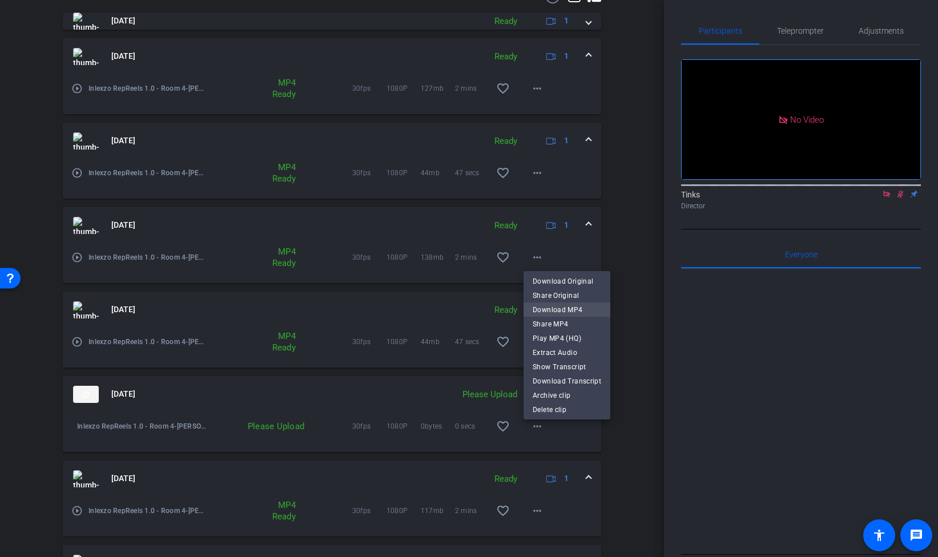
click at [568, 310] on span "Download MP4" at bounding box center [567, 310] width 69 height 14
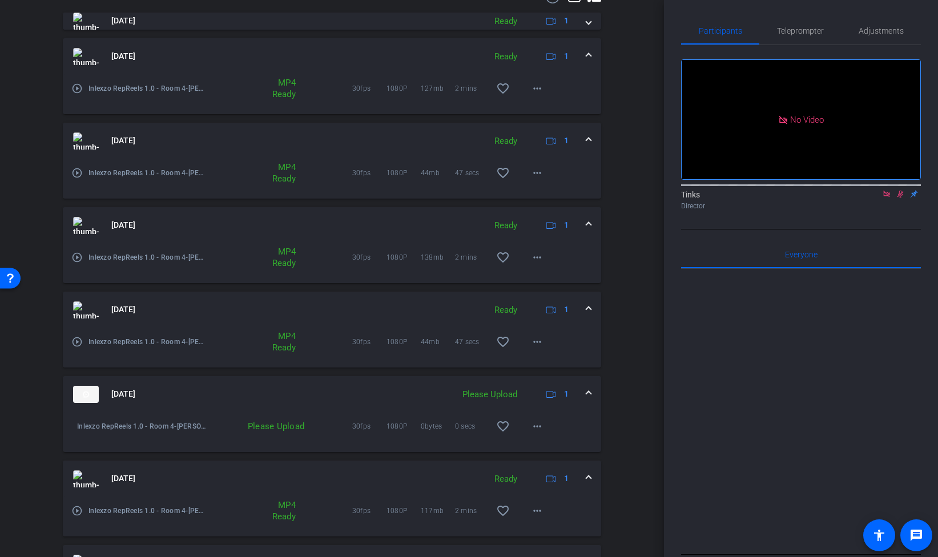
scroll to position [363, 0]
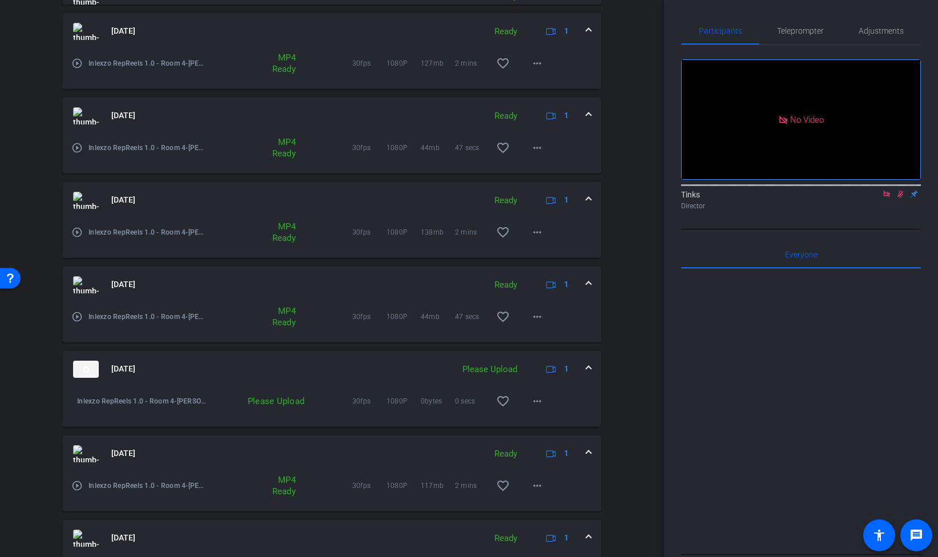
click at [588, 116] on span at bounding box center [589, 116] width 5 height 12
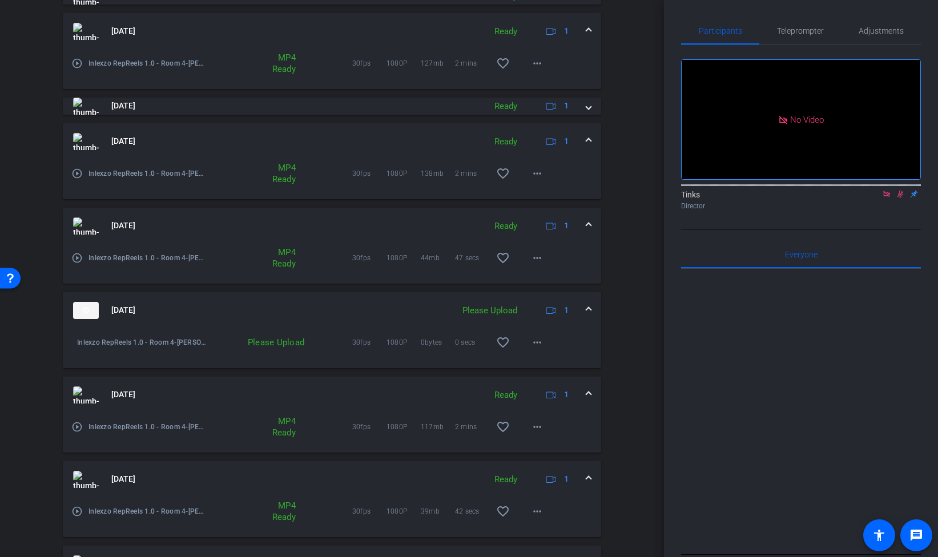
click at [586, 39] on div "[DATE] Ready 1" at bounding box center [329, 31] width 513 height 17
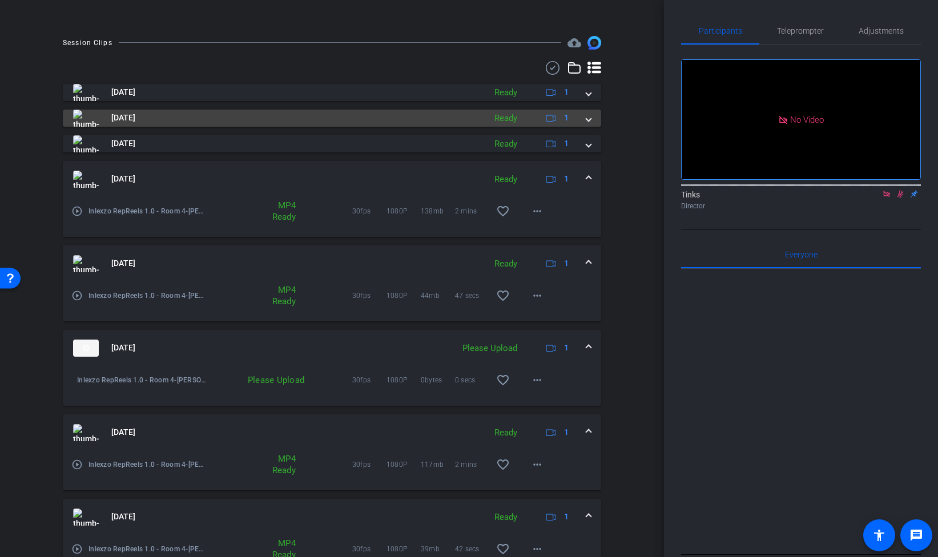
scroll to position [242, 0]
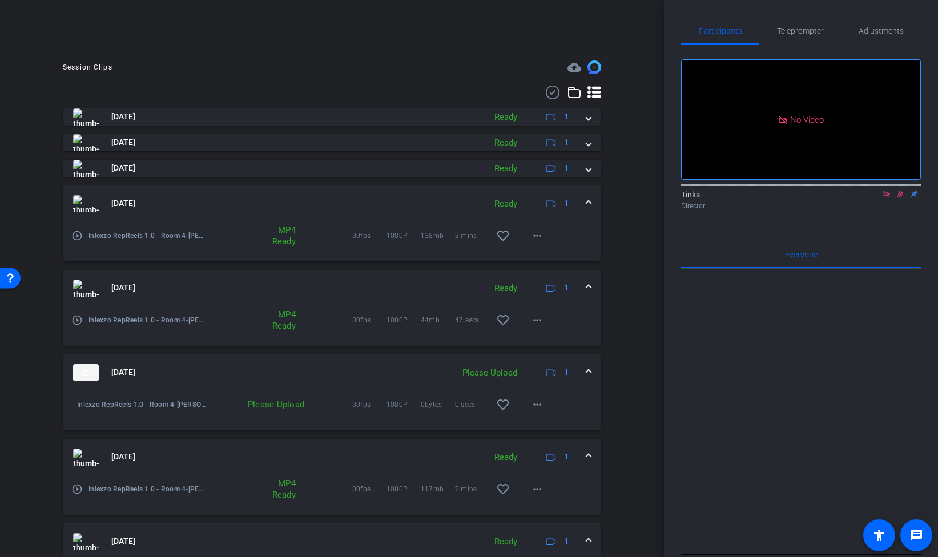
click at [588, 199] on span at bounding box center [589, 204] width 5 height 12
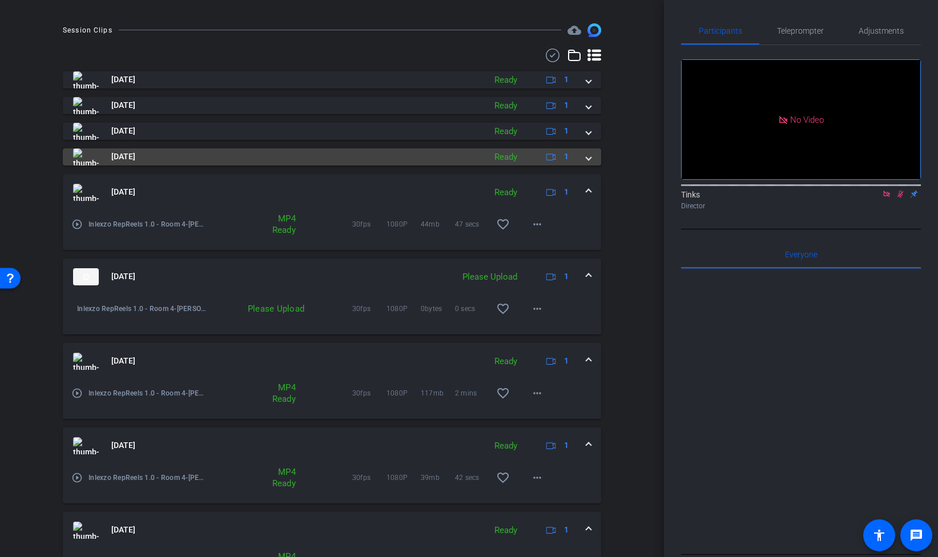
scroll to position [292, 0]
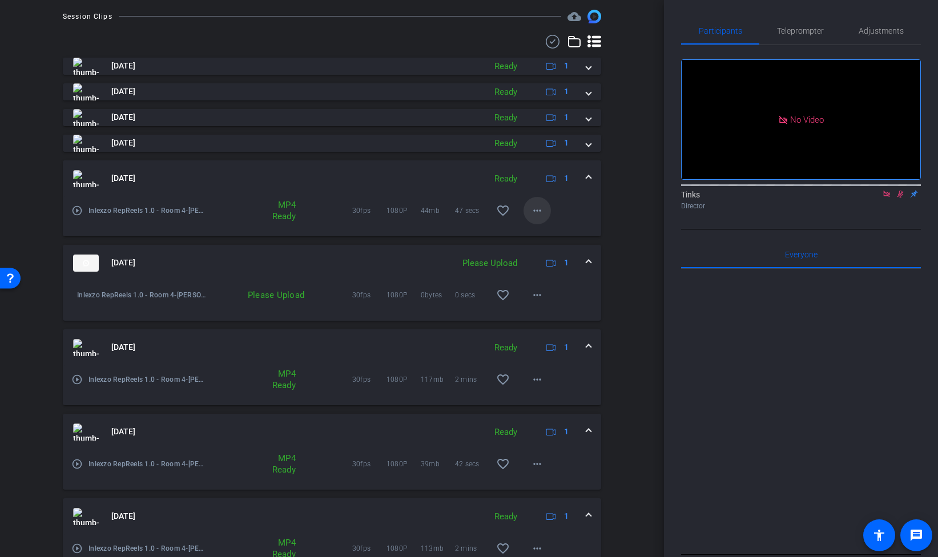
click at [539, 207] on mat-icon "more_horiz" at bounding box center [538, 211] width 14 height 14
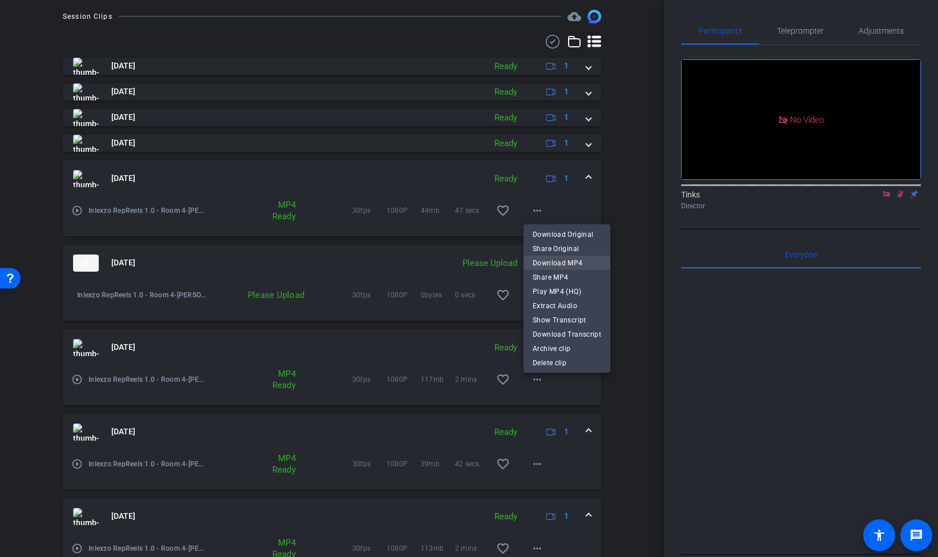
click at [568, 260] on span "Download MP4" at bounding box center [567, 263] width 69 height 14
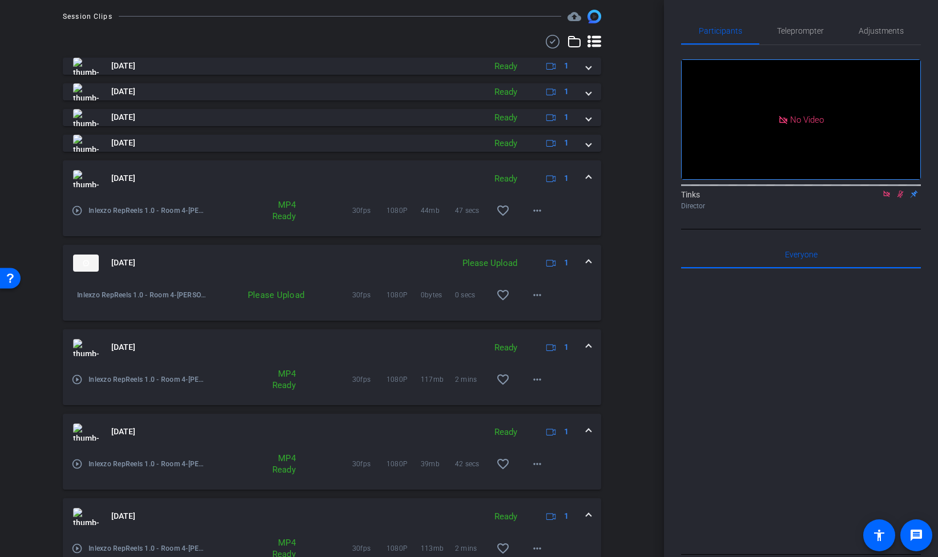
click at [587, 175] on span at bounding box center [589, 178] width 5 height 12
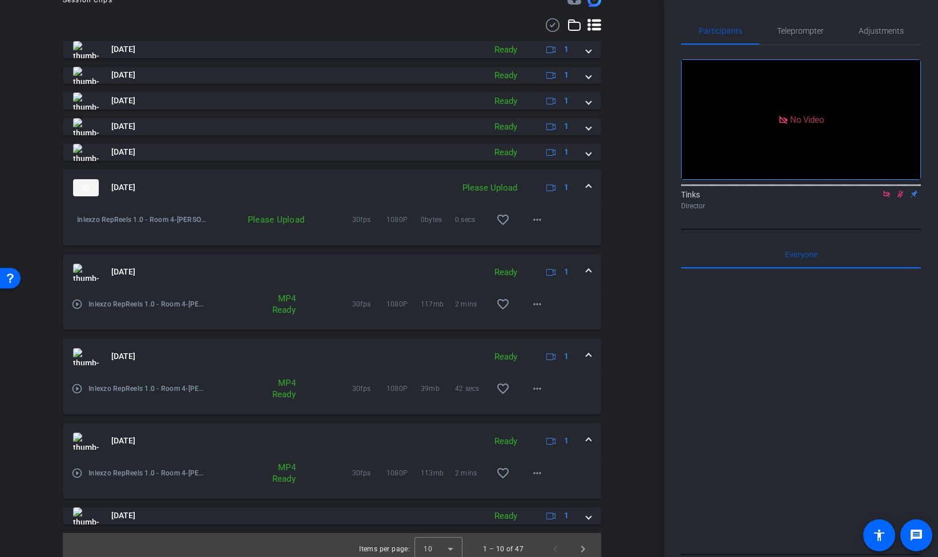
scroll to position [317, 0]
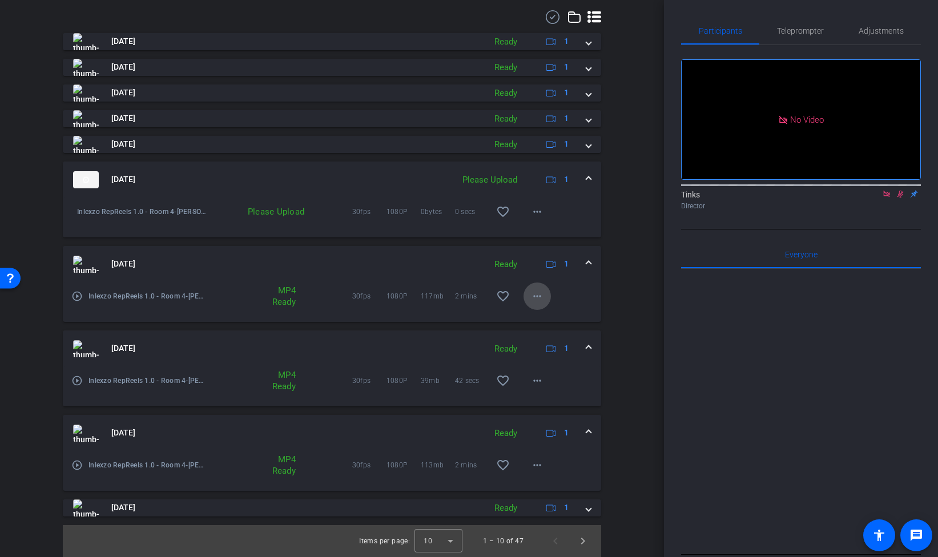
click at [540, 302] on mat-icon "more_horiz" at bounding box center [538, 297] width 14 height 14
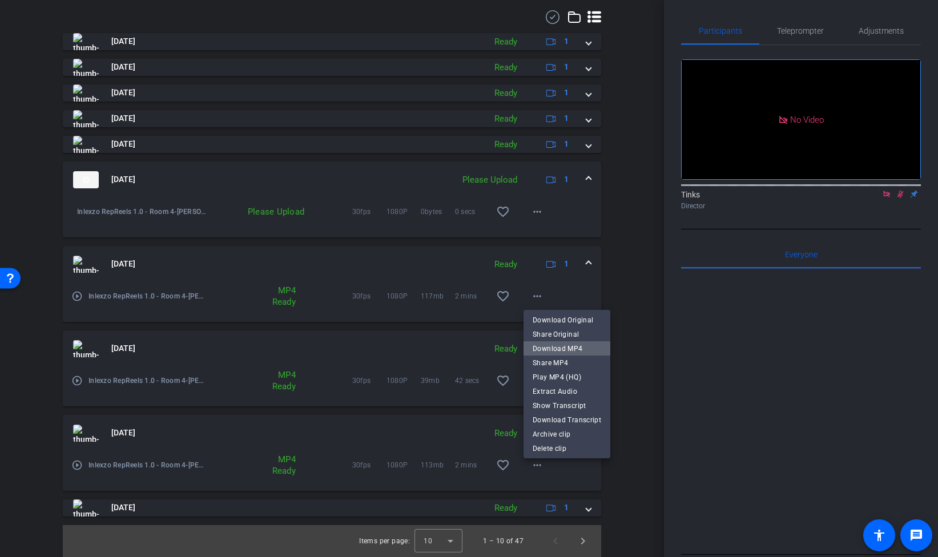
click at [569, 348] on span "Download MP4" at bounding box center [567, 349] width 69 height 14
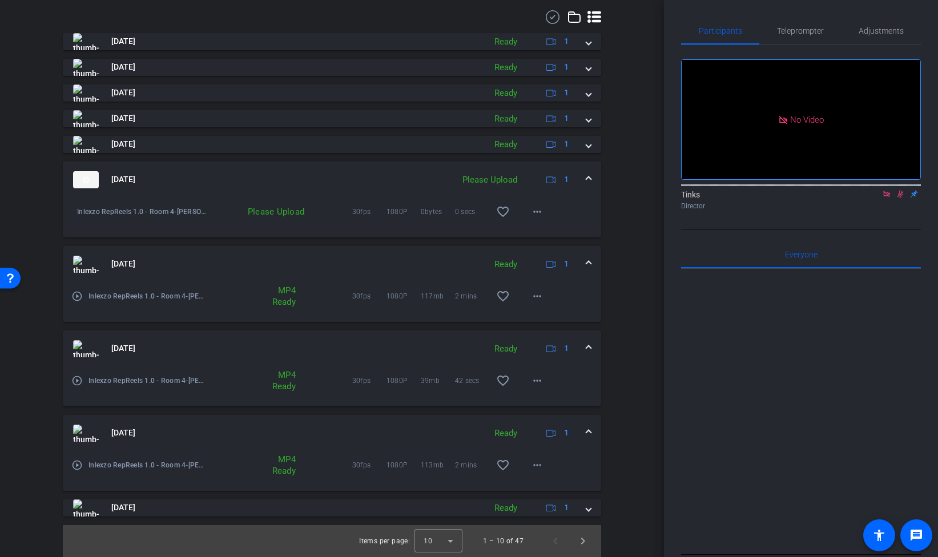
click at [588, 183] on span at bounding box center [589, 180] width 5 height 12
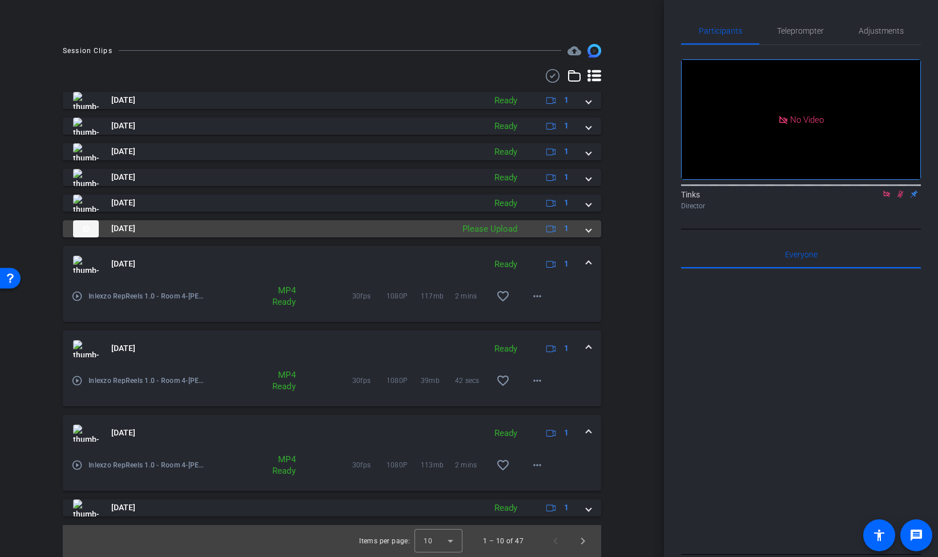
scroll to position [258, 0]
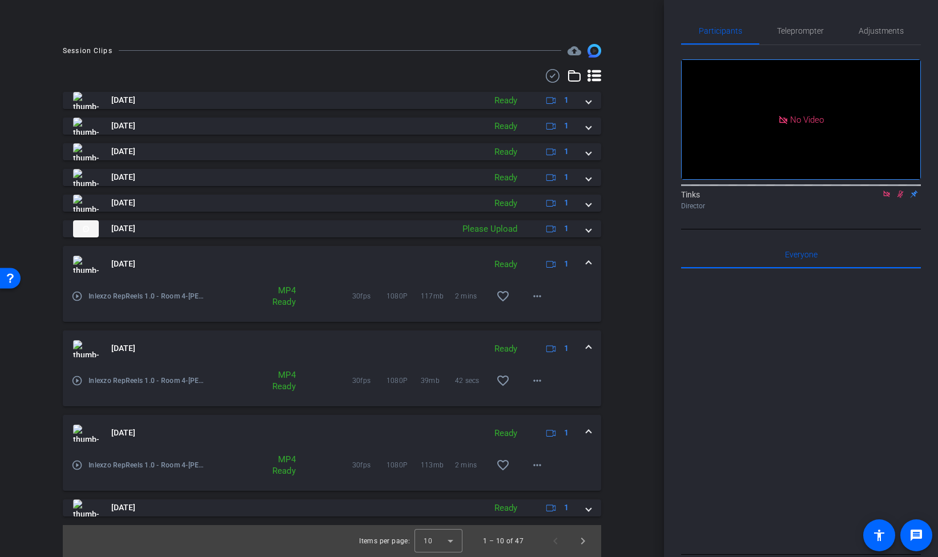
click at [592, 433] on mat-expansion-panel-header "[DATE] Ready 1" at bounding box center [332, 433] width 539 height 37
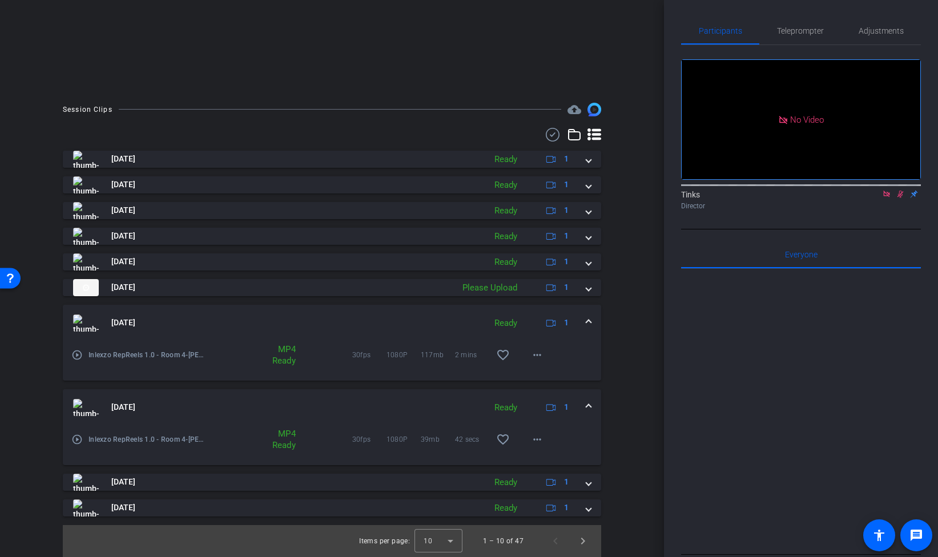
click at [591, 405] on span at bounding box center [589, 407] width 5 height 12
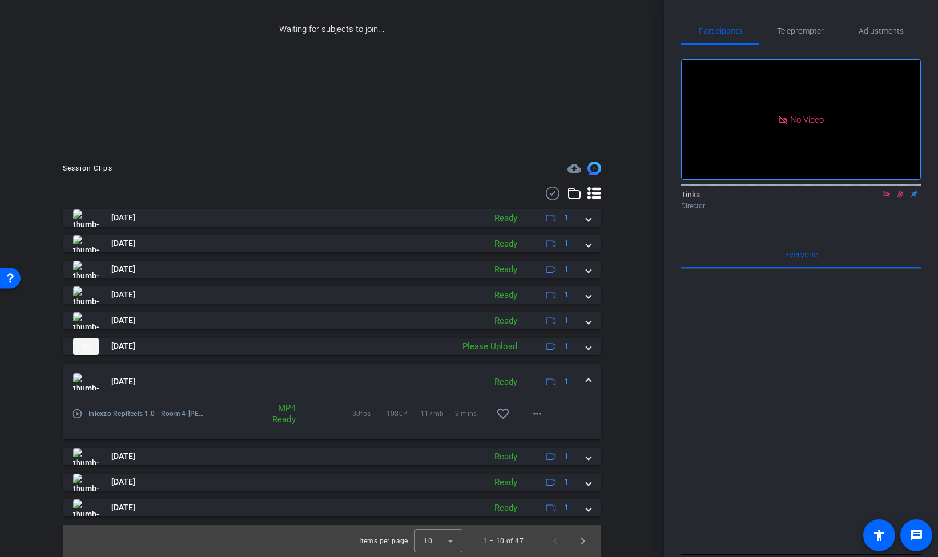
click at [585, 379] on div "[DATE] Ready 1" at bounding box center [329, 382] width 513 height 17
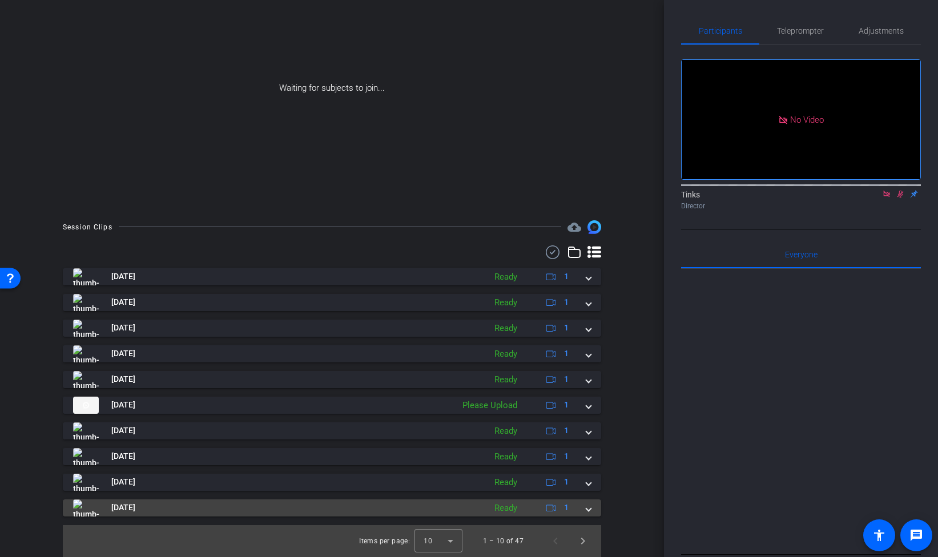
click at [590, 506] on span at bounding box center [589, 508] width 5 height 12
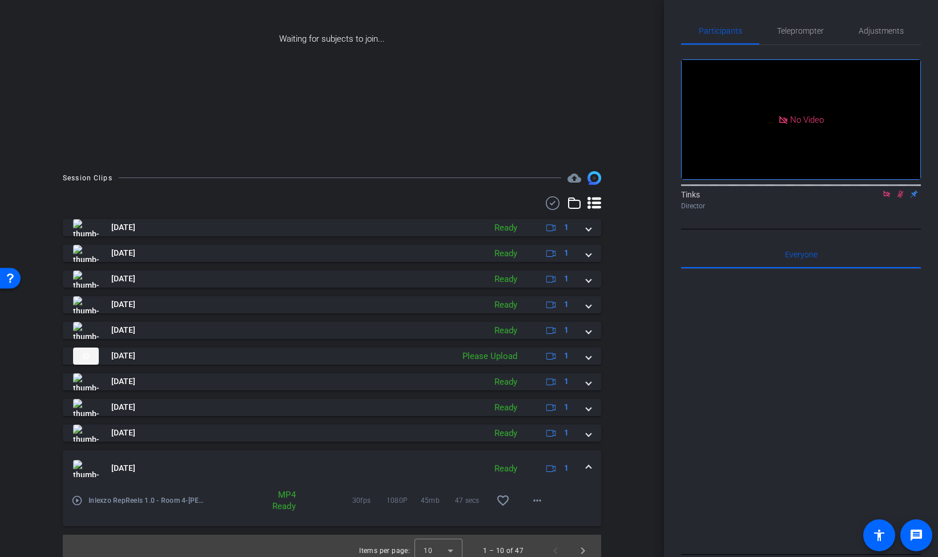
scroll to position [140, 0]
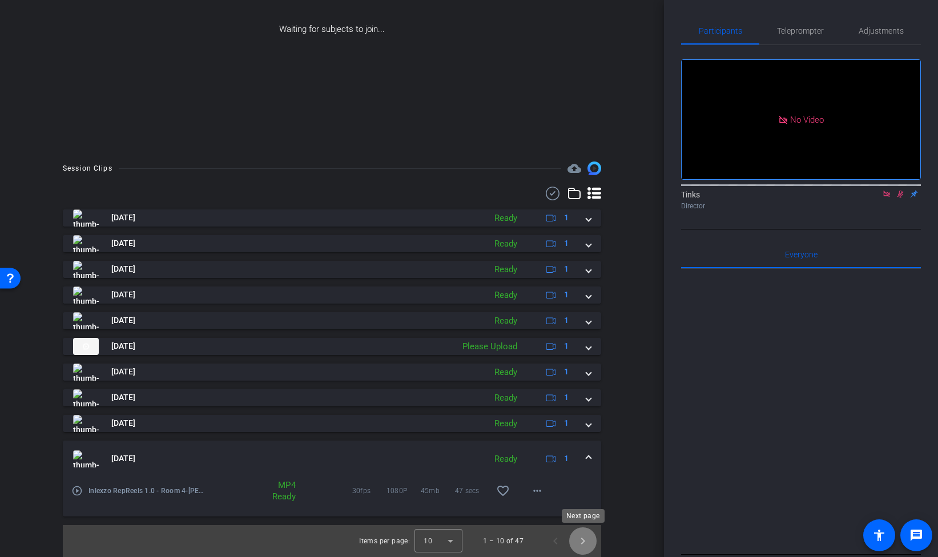
click at [583, 542] on span "Next page" at bounding box center [582, 541] width 27 height 27
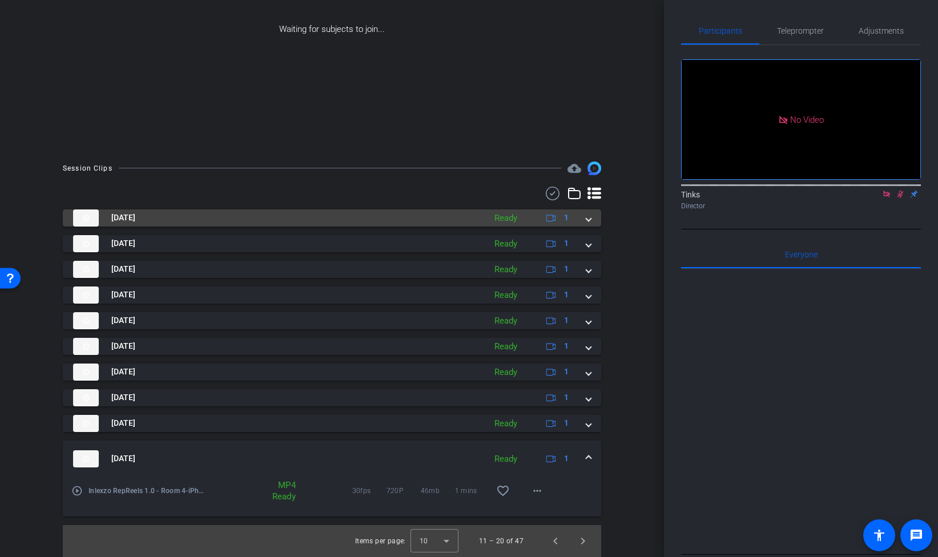
click at [585, 222] on div "[DATE] Ready 1" at bounding box center [329, 218] width 513 height 17
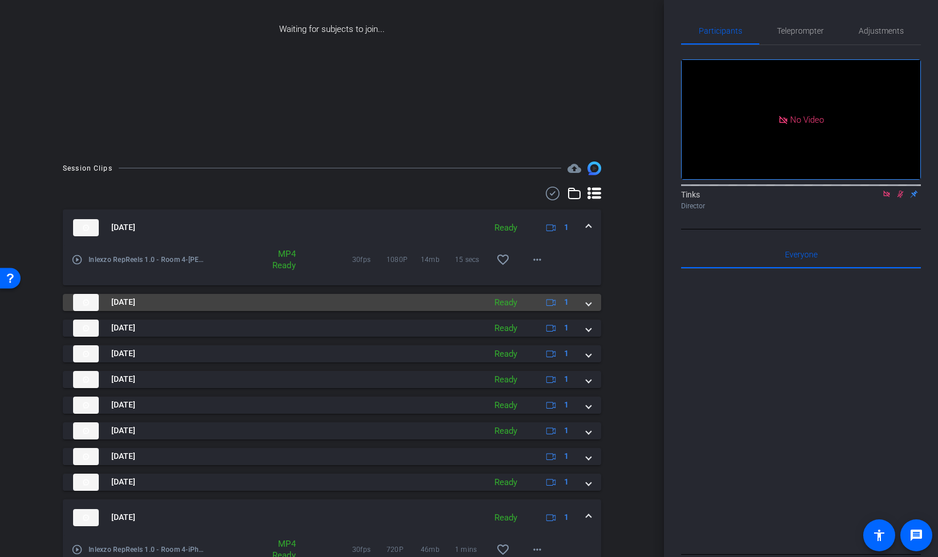
click at [591, 303] on span at bounding box center [589, 302] width 5 height 12
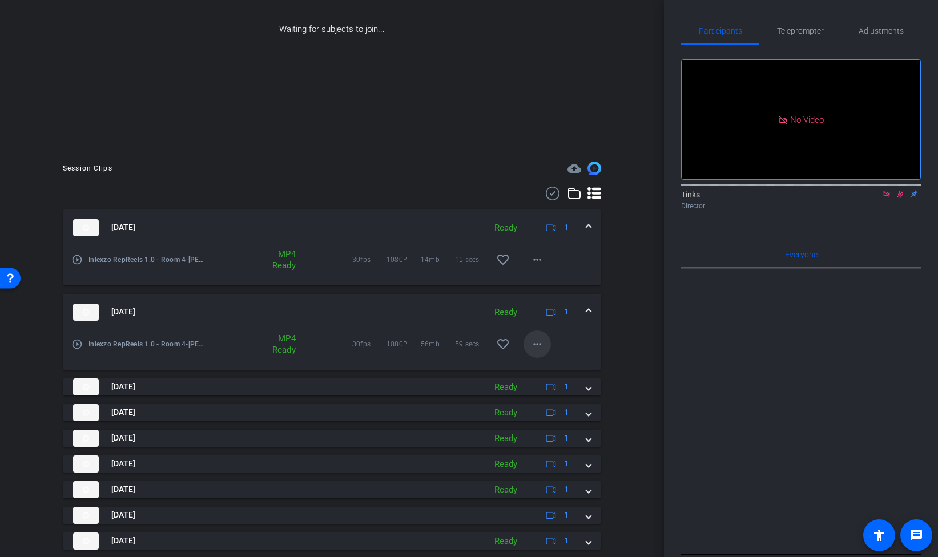
click at [535, 346] on mat-icon "more_horiz" at bounding box center [538, 345] width 14 height 14
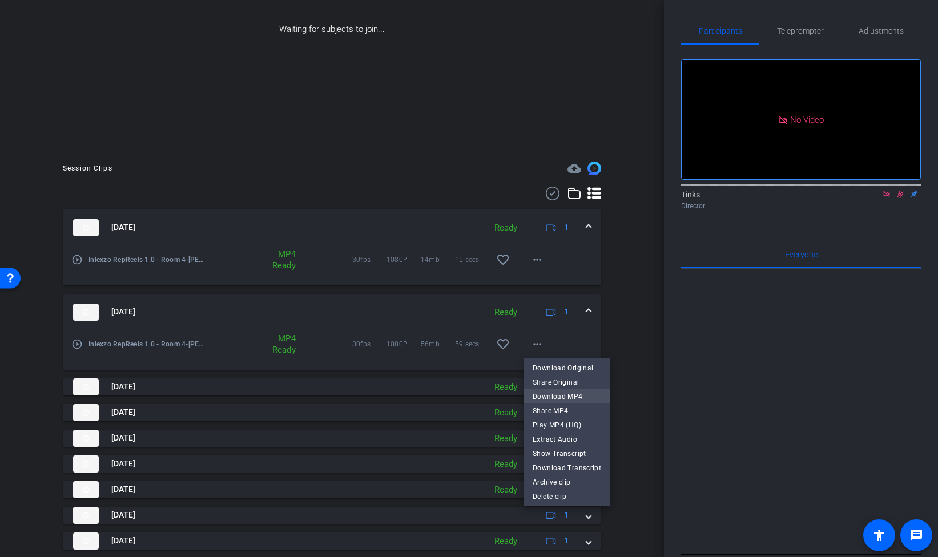
click at [565, 391] on span "Download MP4" at bounding box center [567, 397] width 69 height 14
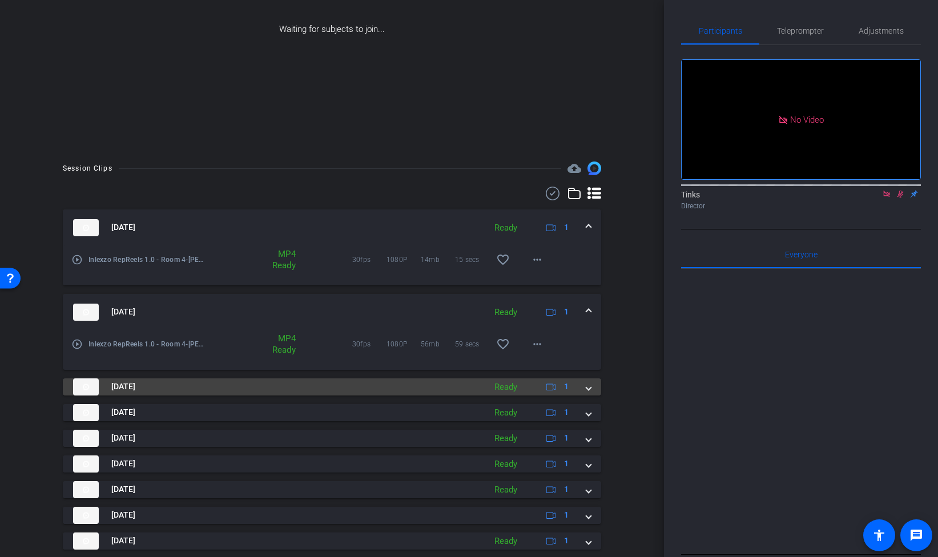
click at [595, 391] on mat-expansion-panel-header "[DATE] Ready 1" at bounding box center [332, 387] width 539 height 17
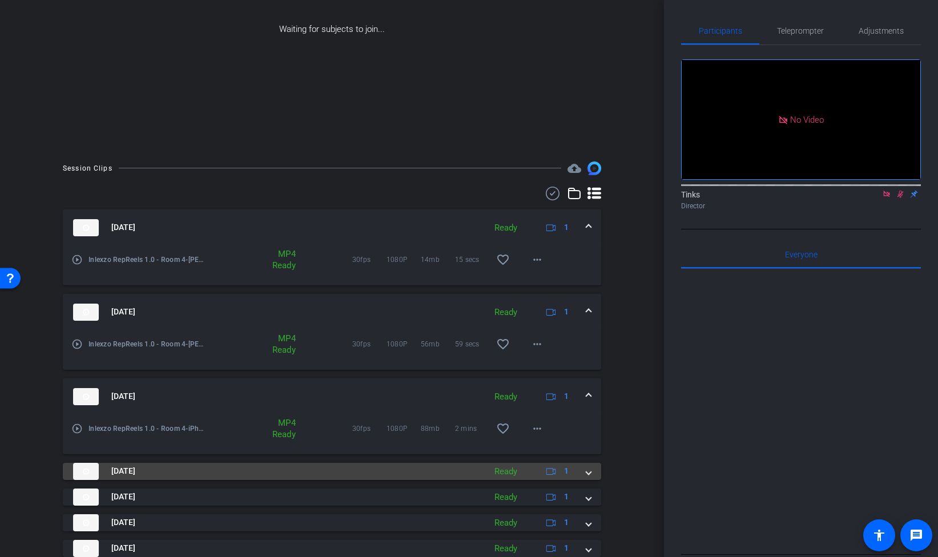
click at [590, 473] on span at bounding box center [589, 471] width 5 height 12
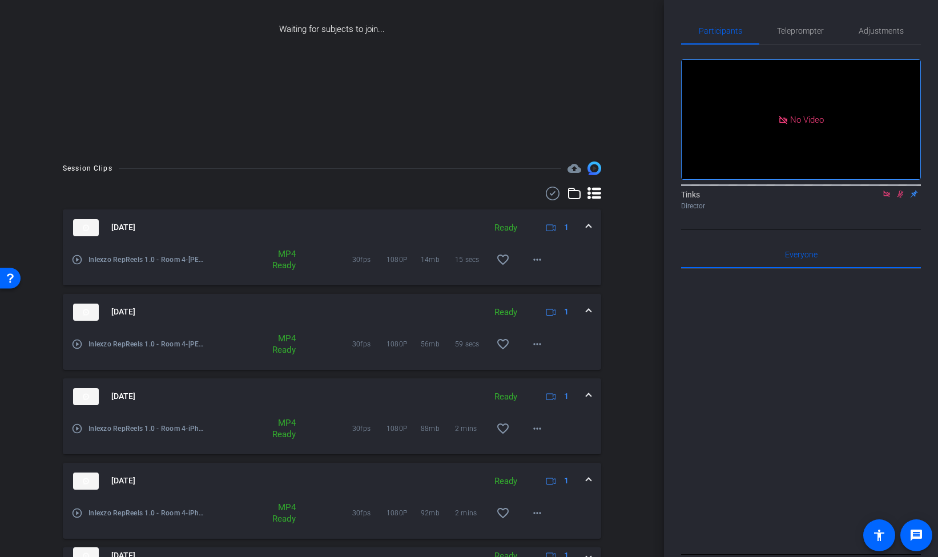
click at [592, 227] on mat-expansion-panel-header "[DATE] Ready 1" at bounding box center [332, 228] width 539 height 37
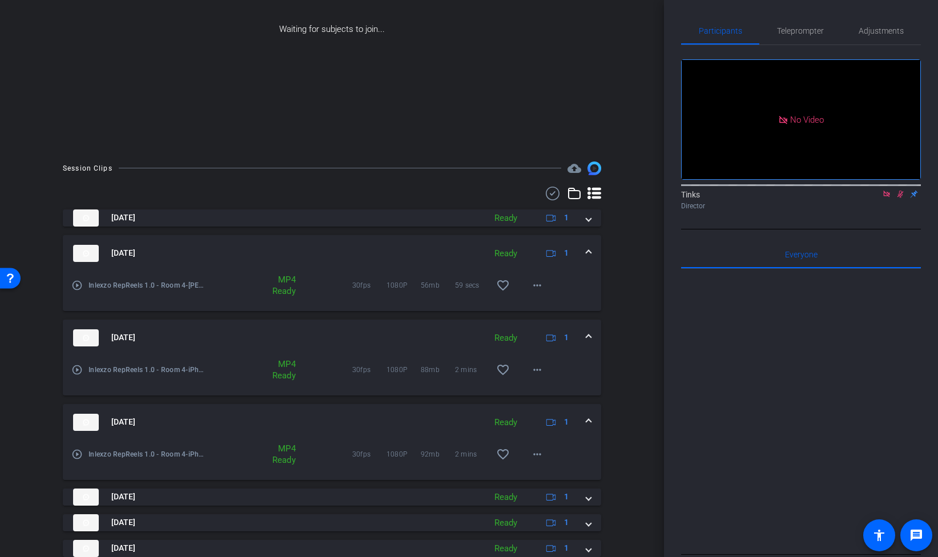
click at [589, 248] on span at bounding box center [589, 253] width 5 height 12
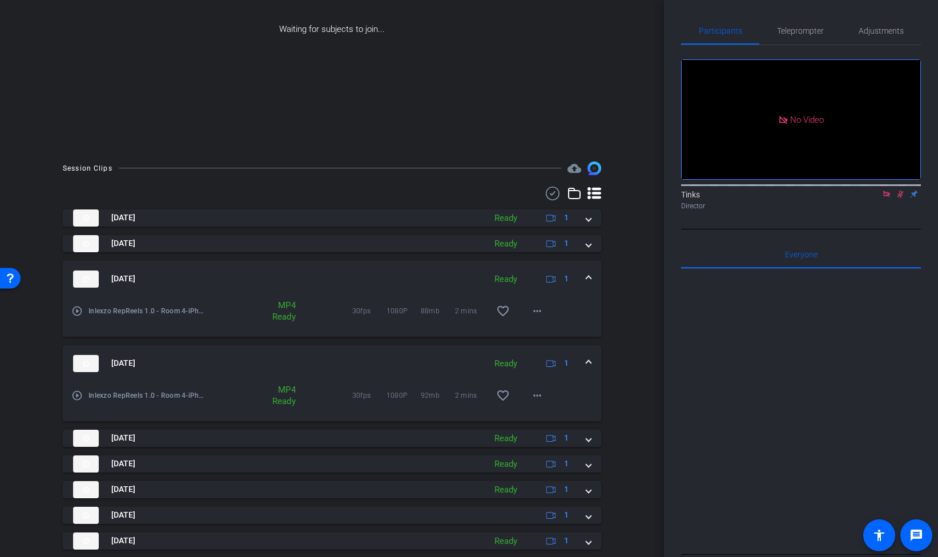
click at [588, 275] on span at bounding box center [589, 279] width 5 height 12
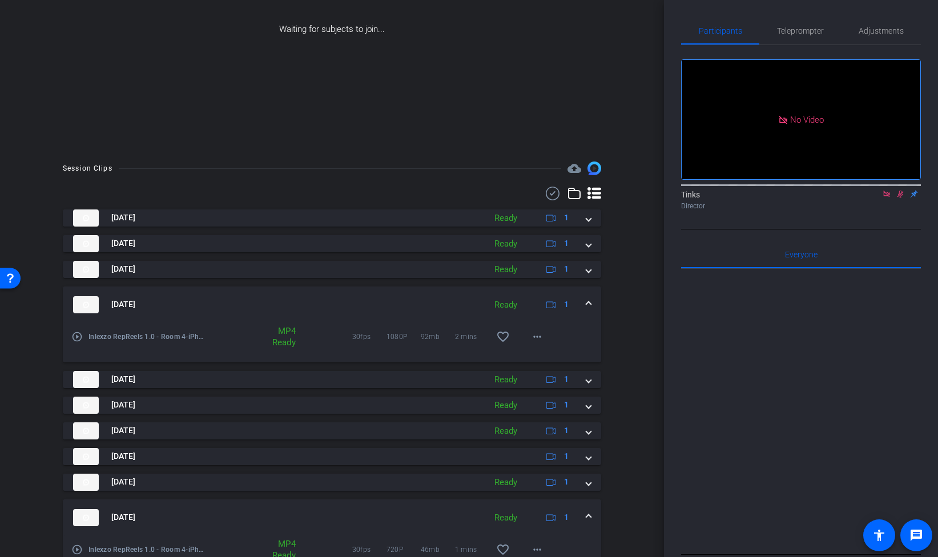
click at [589, 305] on span at bounding box center [589, 305] width 5 height 12
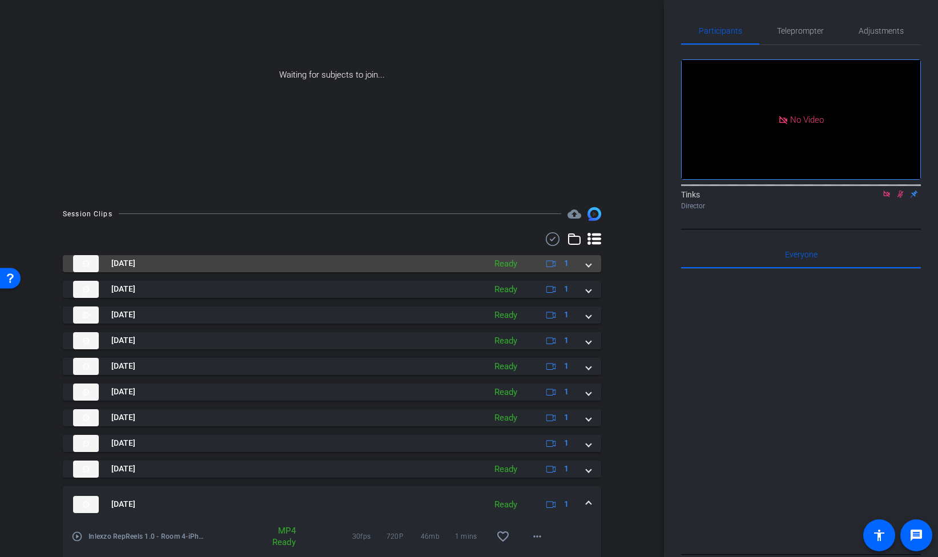
scroll to position [0, 0]
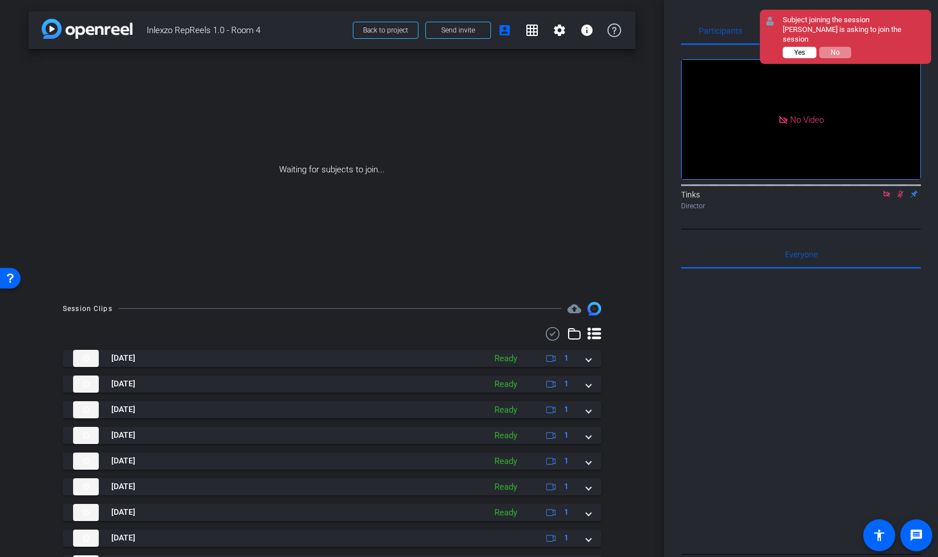
click at [791, 47] on button "Yes" at bounding box center [800, 52] width 34 height 11
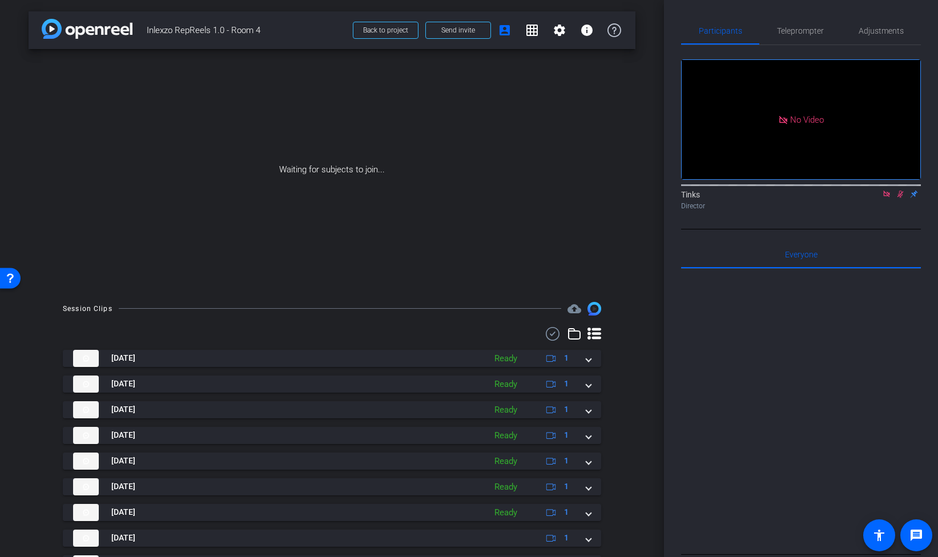
click at [886, 197] on icon at bounding box center [887, 194] width 6 height 6
click at [886, 198] on icon at bounding box center [887, 194] width 6 height 7
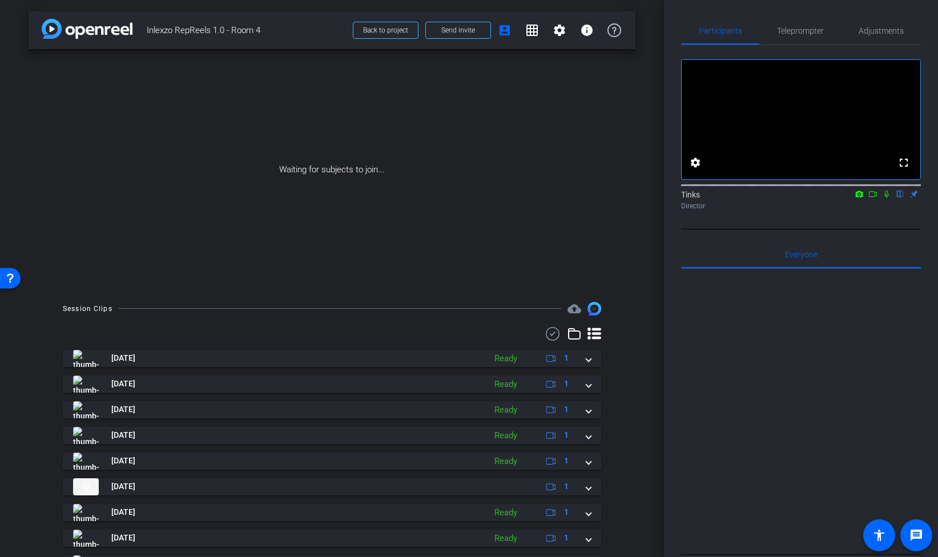
click at [886, 198] on icon at bounding box center [887, 194] width 5 height 7
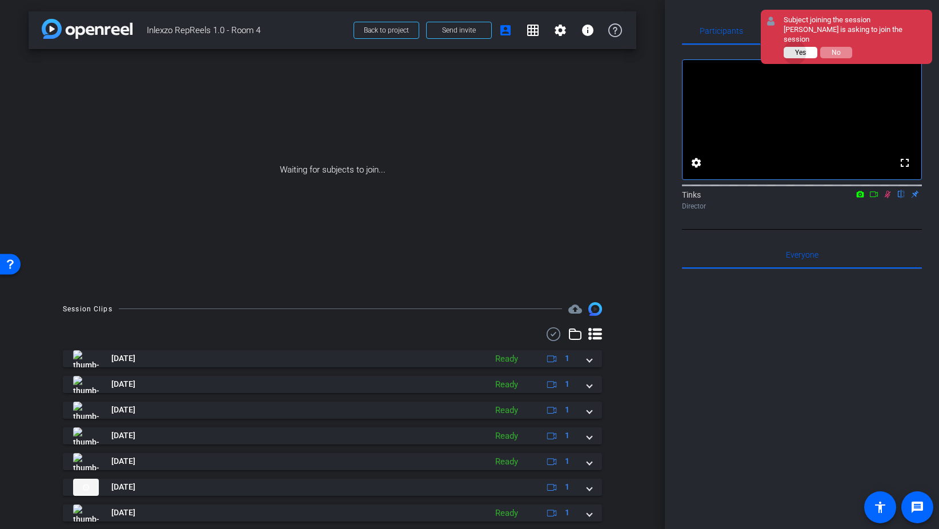
click at [795, 49] on span "Yes" at bounding box center [800, 53] width 11 height 8
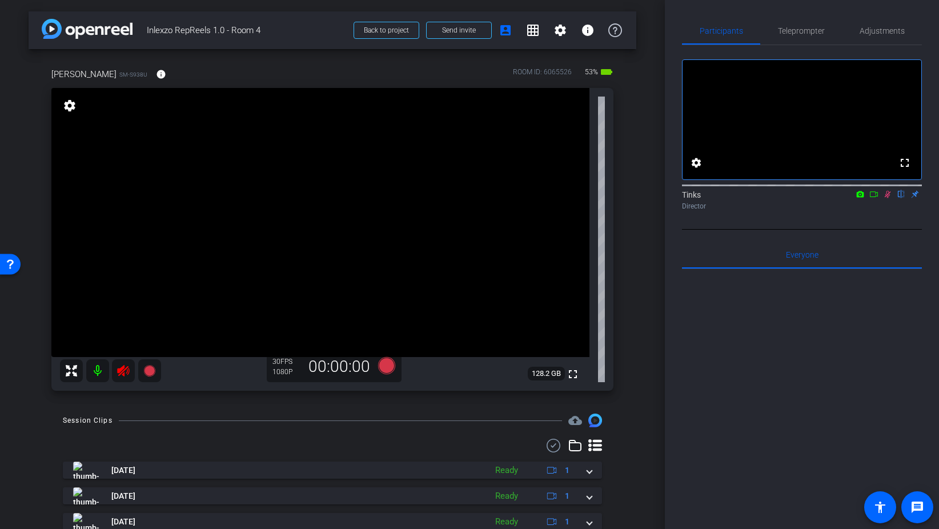
click at [118, 370] on icon at bounding box center [123, 370] width 12 height 11
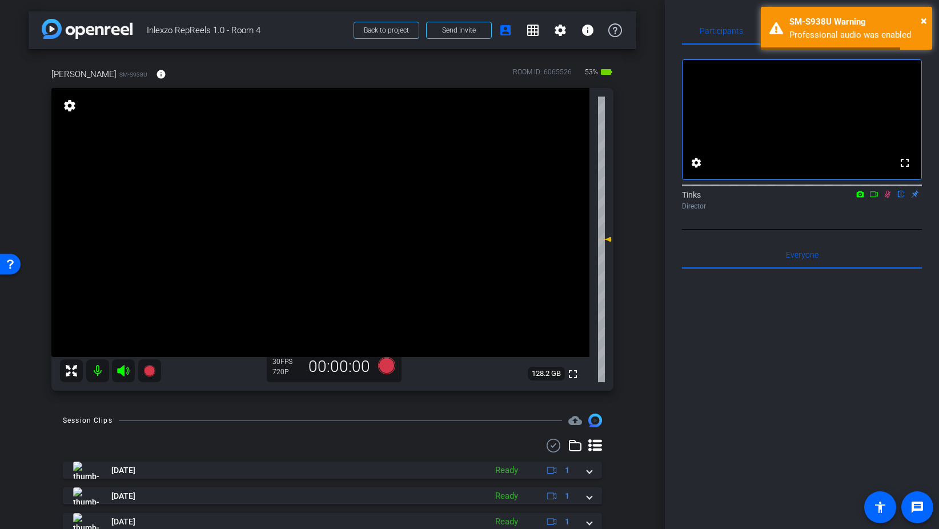
click at [889, 198] on icon at bounding box center [888, 194] width 6 height 7
click at [924, 21] on span "×" at bounding box center [924, 21] width 6 height 14
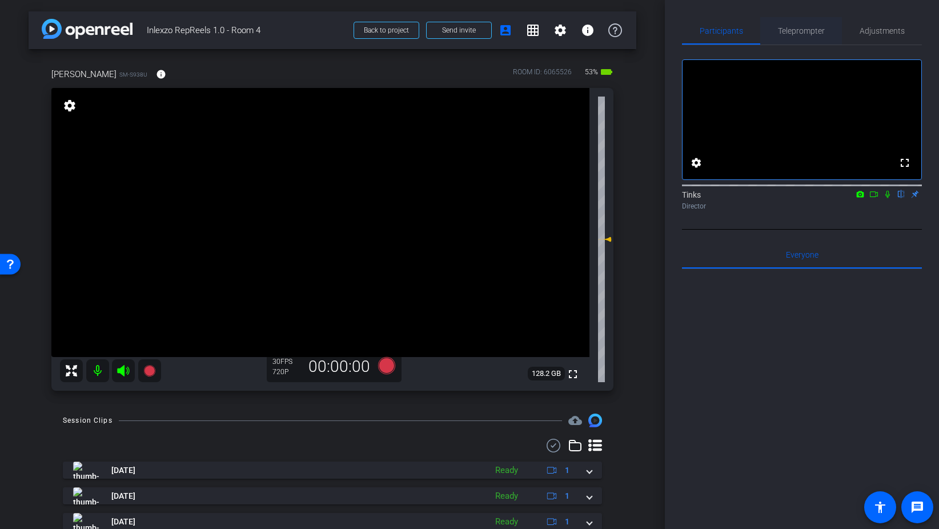
click at [797, 28] on span "Teleprompter" at bounding box center [801, 31] width 47 height 8
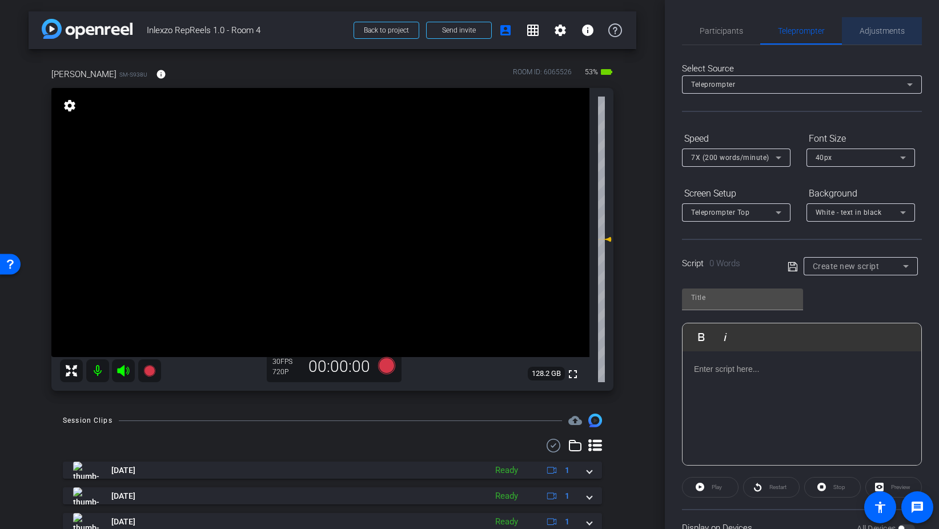
click at [878, 29] on span "Adjustments" at bounding box center [882, 31] width 45 height 8
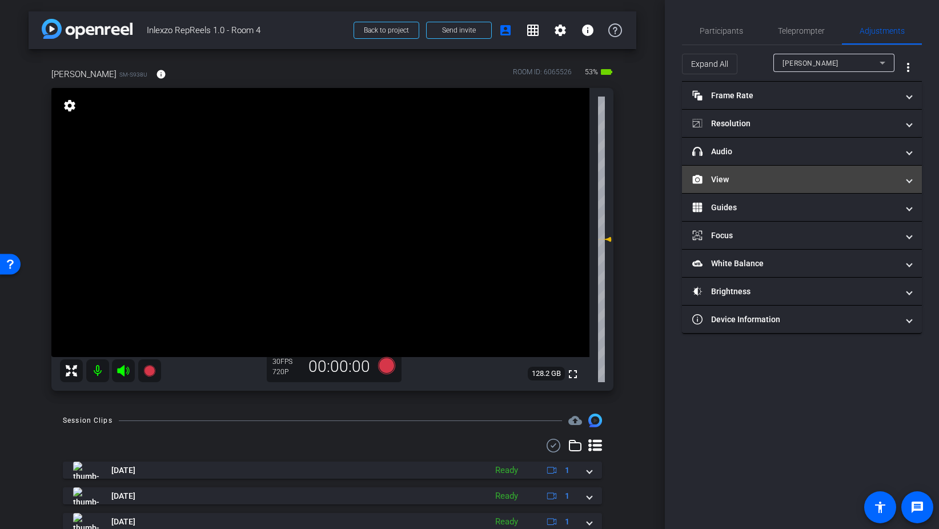
click at [734, 179] on mat-panel-title "View" at bounding box center [795, 180] width 206 height 12
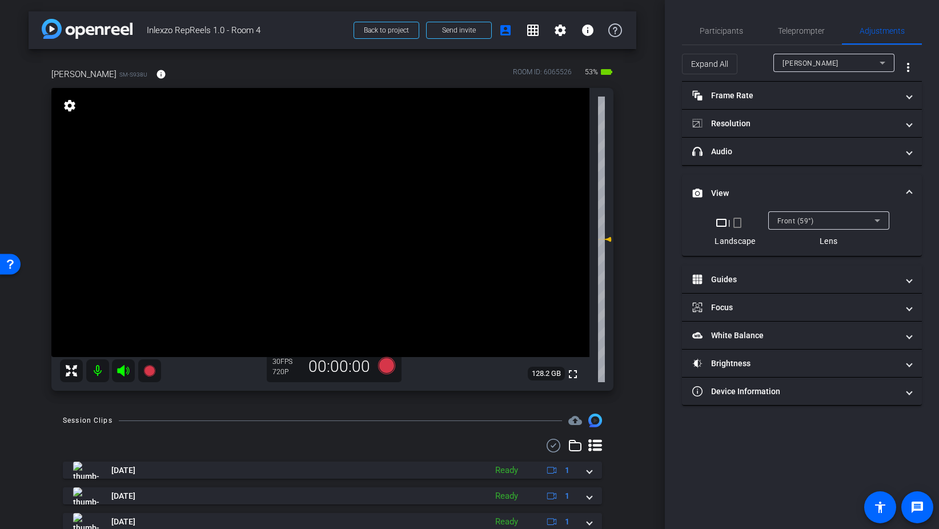
click at [737, 224] on mat-icon "crop_portrait" at bounding box center [737, 223] width 14 height 14
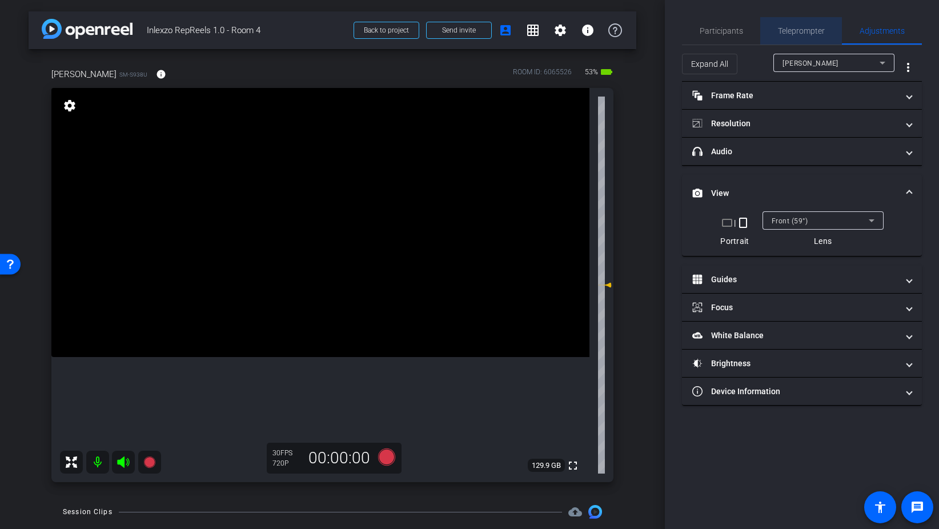
click at [793, 30] on span "Teleprompter" at bounding box center [801, 31] width 47 height 8
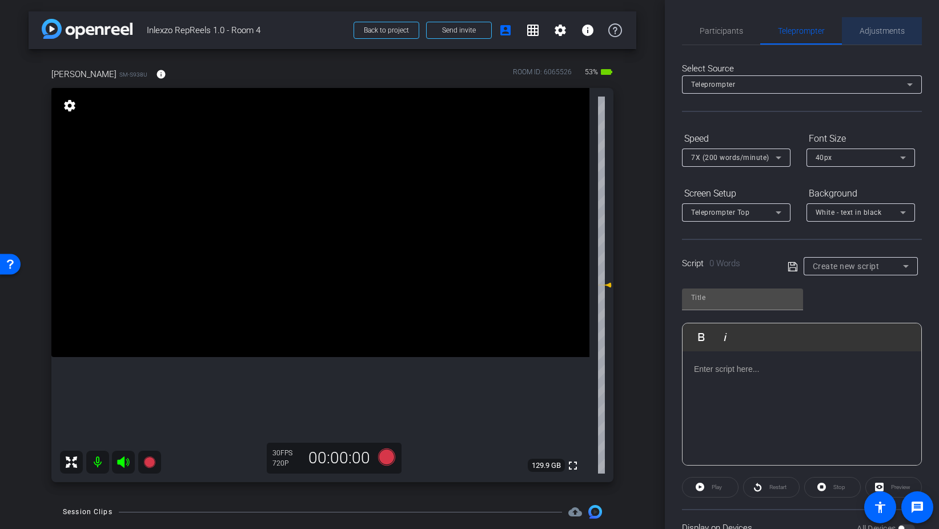
click at [882, 29] on span "Adjustments" at bounding box center [882, 31] width 45 height 8
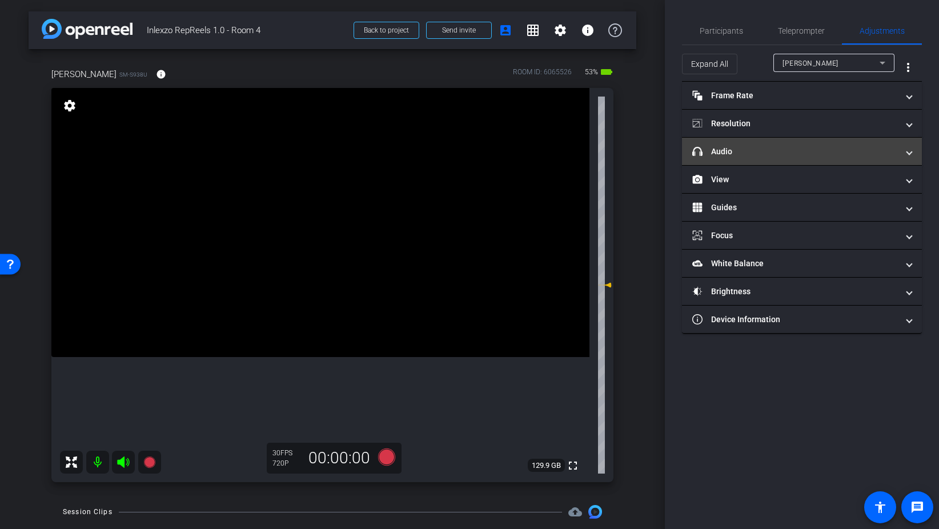
click at [762, 158] on mat-expansion-panel-header "headphone icon Audio" at bounding box center [802, 151] width 240 height 27
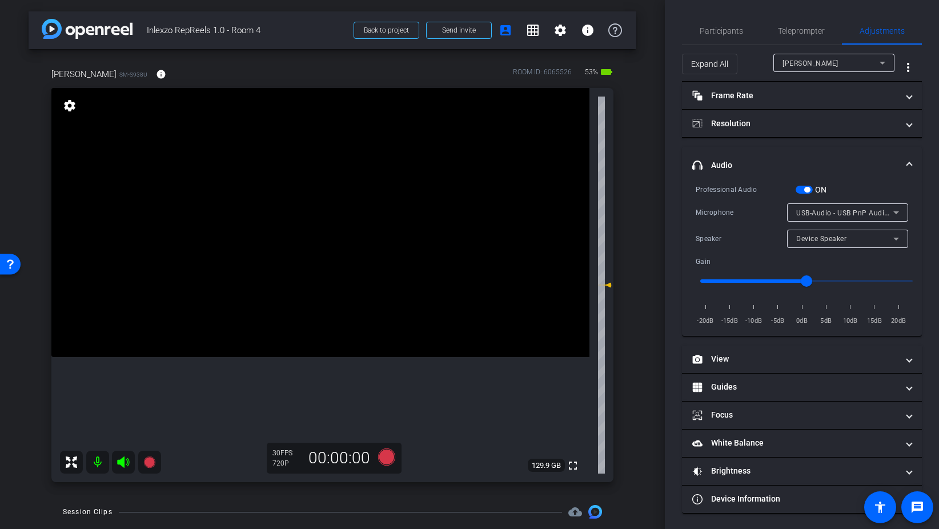
click at [800, 191] on span "button" at bounding box center [804, 190] width 17 height 8
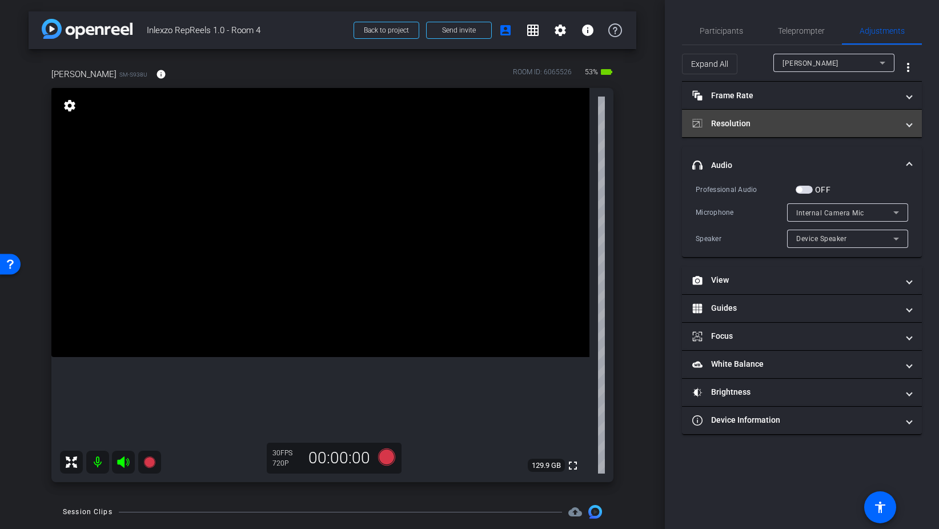
click at [725, 126] on mat-panel-title "Resolution" at bounding box center [795, 124] width 206 height 12
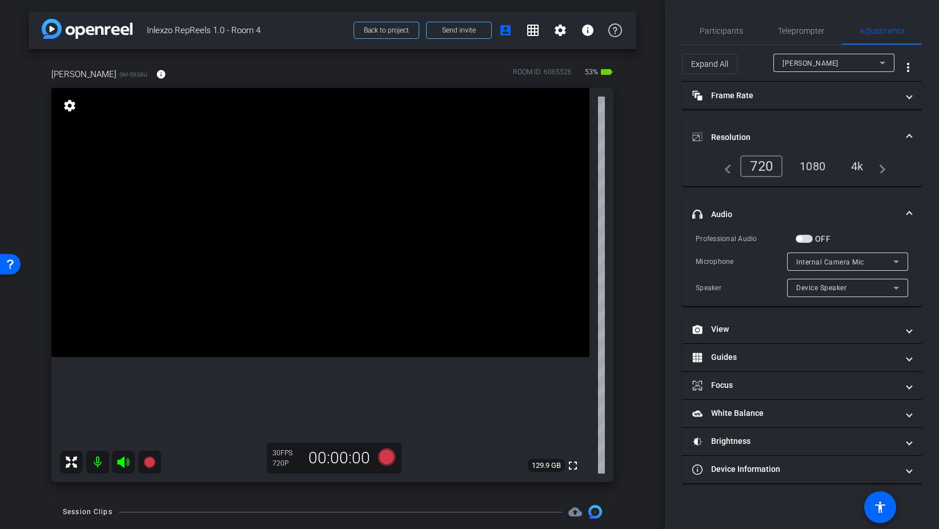
click at [812, 169] on div "1080" at bounding box center [812, 165] width 43 height 19
click at [156, 76] on mat-icon "info" at bounding box center [161, 74] width 10 height 10
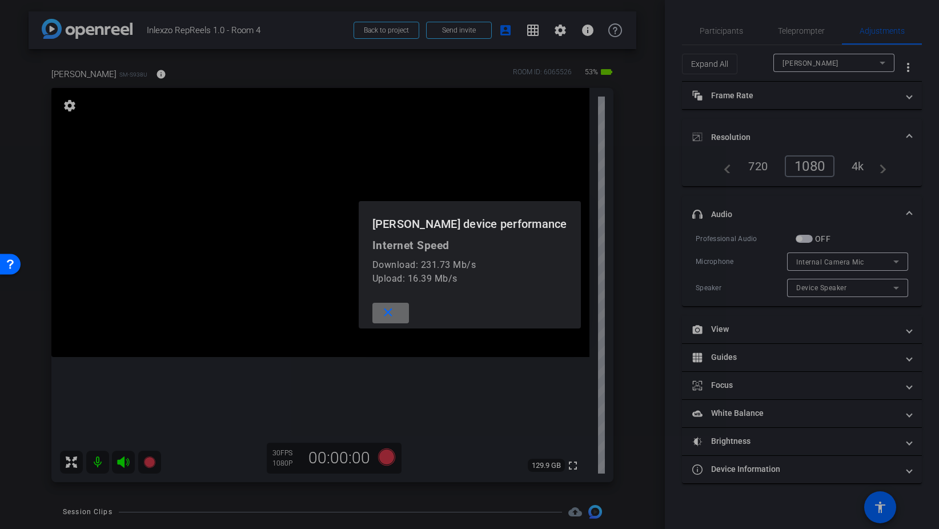
click at [390, 311] on mat-icon "close" at bounding box center [388, 313] width 14 height 14
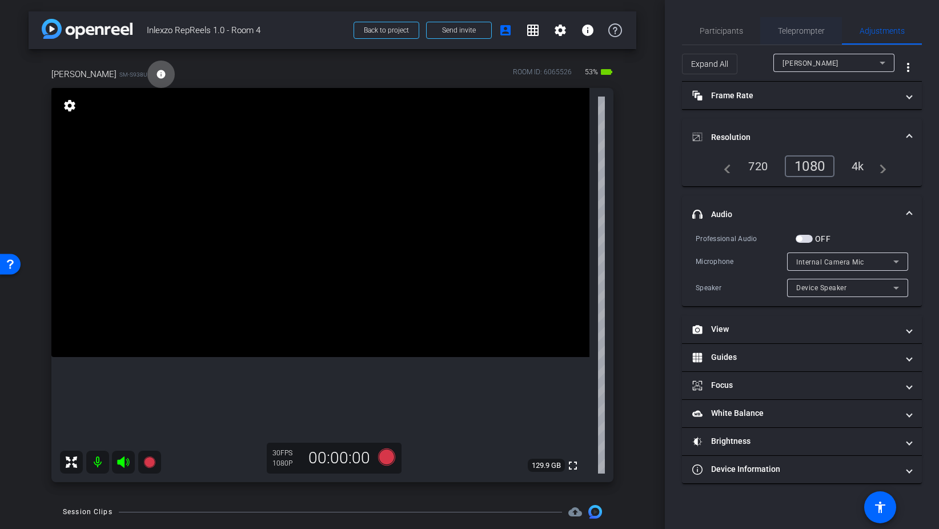
click at [806, 27] on span "Teleprompter" at bounding box center [801, 31] width 47 height 8
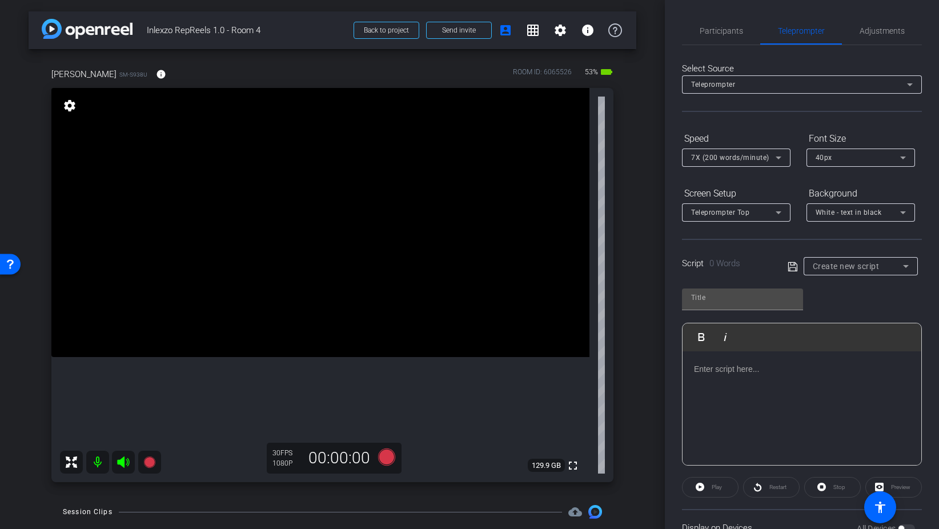
click at [858, 264] on span "Create new script" at bounding box center [846, 266] width 67 height 9
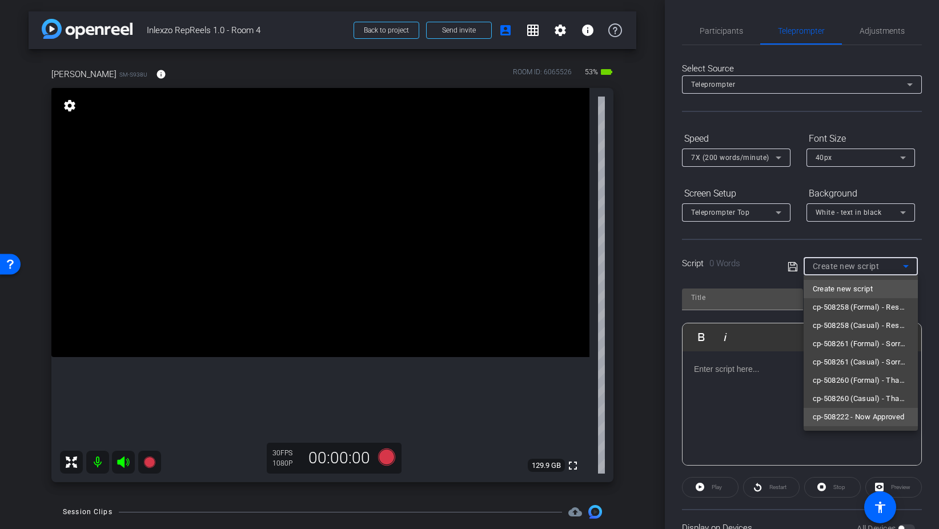
click at [862, 410] on span "cp-508222 - Now Approved" at bounding box center [859, 417] width 92 height 14
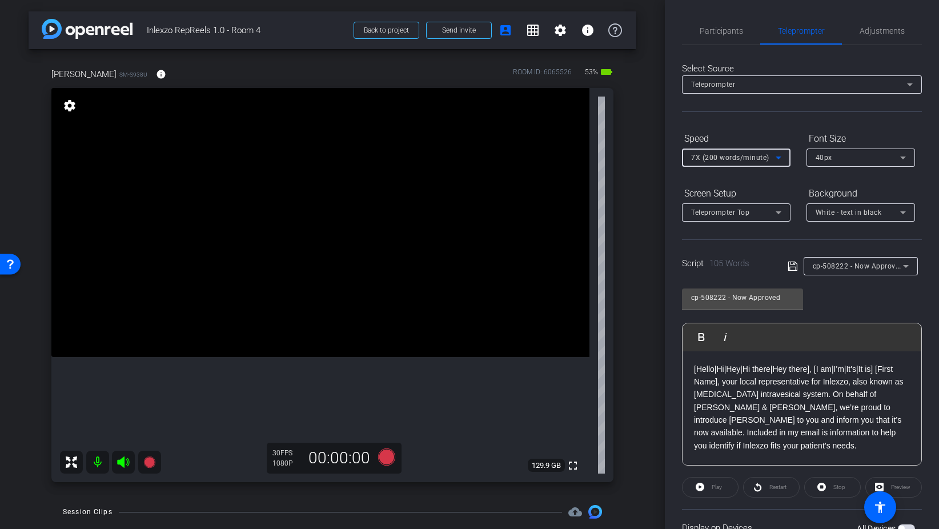
click at [745, 158] on span "7X (200 words/minute)" at bounding box center [730, 158] width 78 height 8
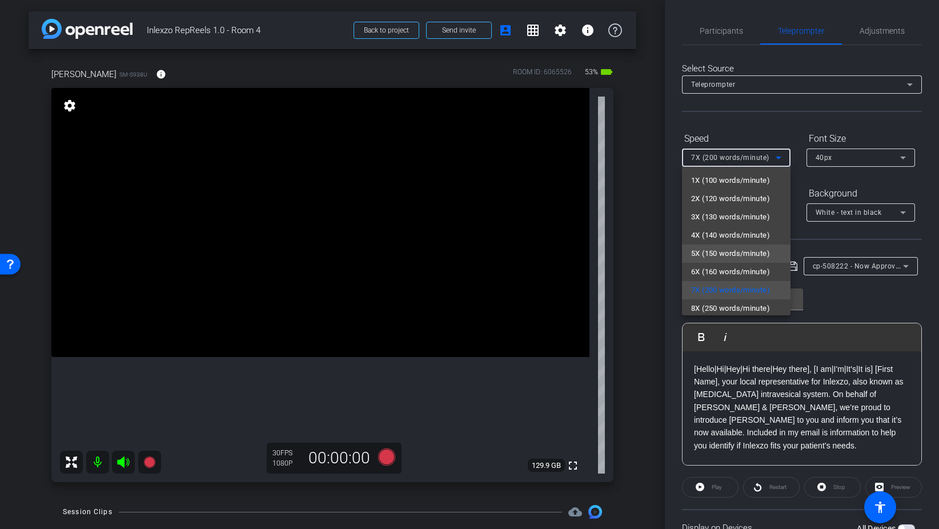
click at [732, 258] on span "5X (150 words/minute)" at bounding box center [730, 254] width 79 height 14
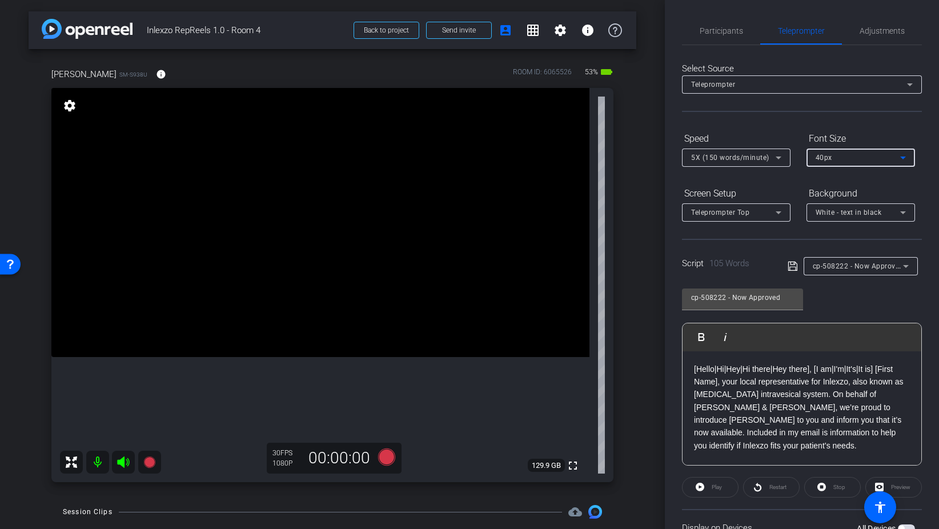
click at [824, 156] on span "40px" at bounding box center [824, 158] width 17 height 8
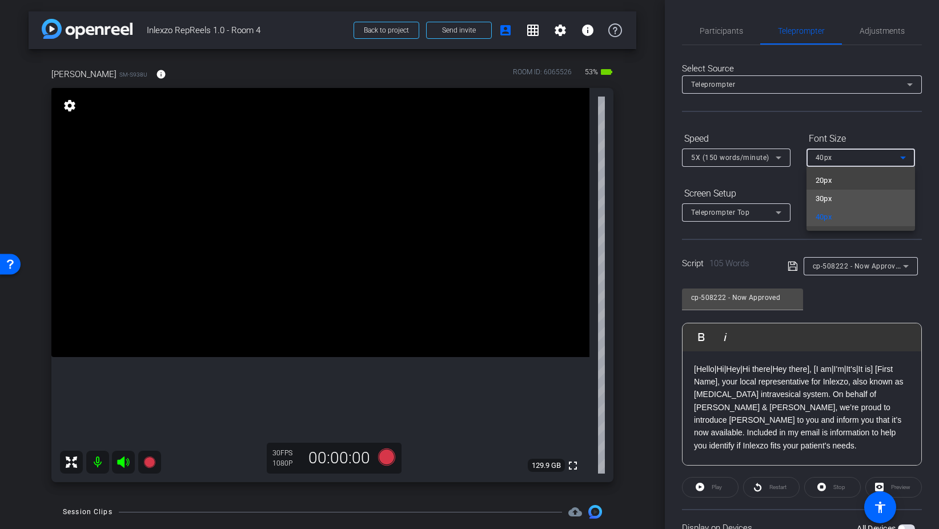
click at [833, 198] on mat-option "30px" at bounding box center [860, 199] width 109 height 18
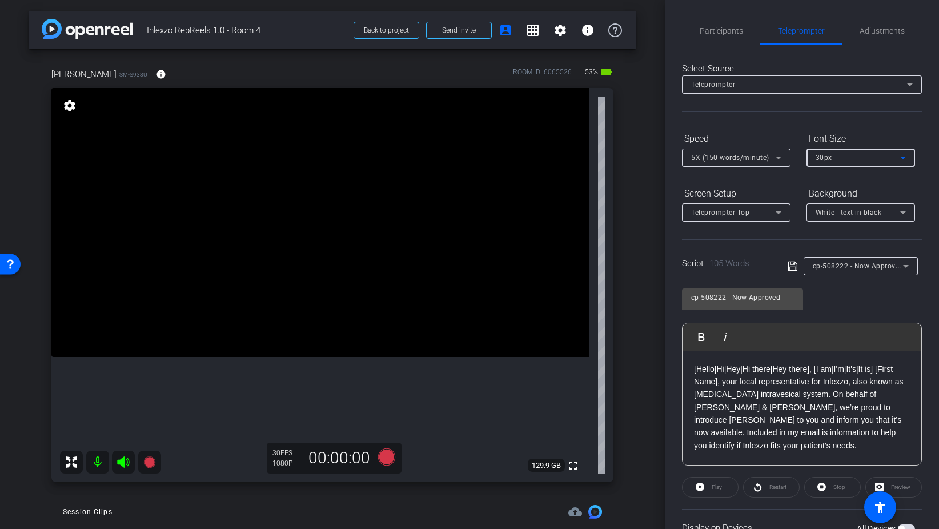
click at [785, 180] on form "Speed 5X (150 words/minute) Font Size 30px Screen Setup Teleprompter Top Backgr…" at bounding box center [802, 175] width 240 height 93
click at [850, 160] on div "30px" at bounding box center [858, 157] width 85 height 14
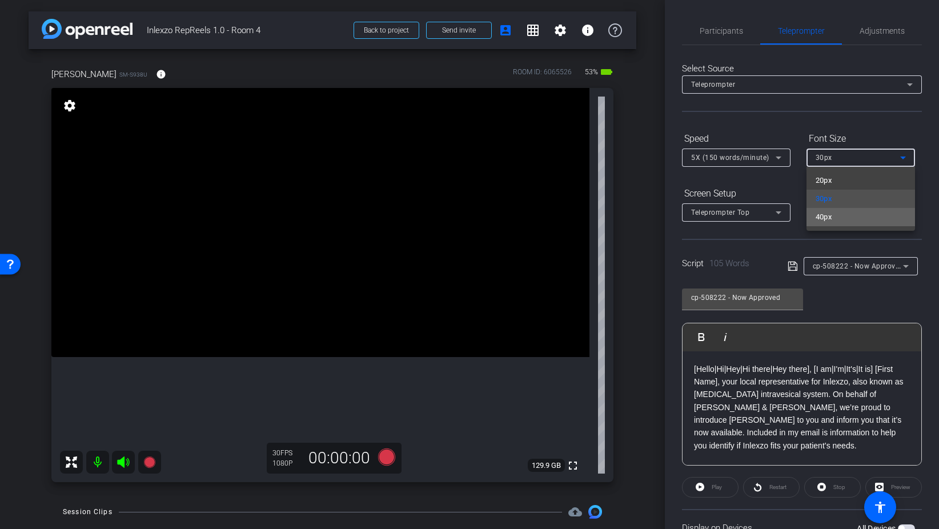
click at [833, 218] on mat-option "40px" at bounding box center [860, 217] width 109 height 18
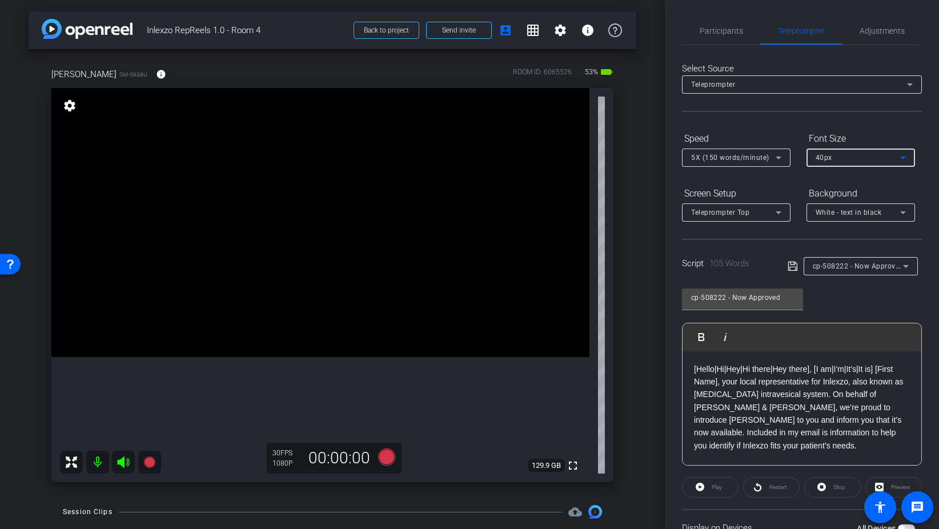
click at [831, 163] on div "40px" at bounding box center [858, 157] width 85 height 14
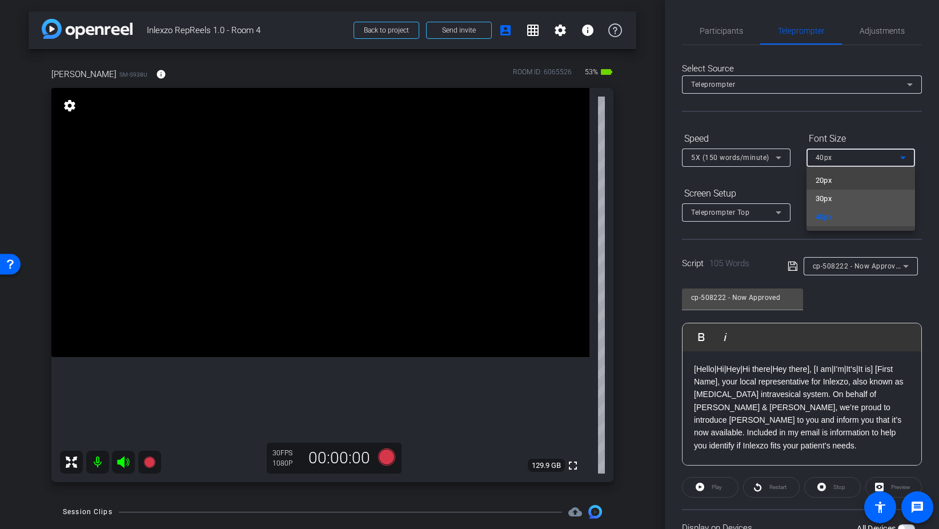
click at [830, 196] on span "30px" at bounding box center [824, 199] width 17 height 14
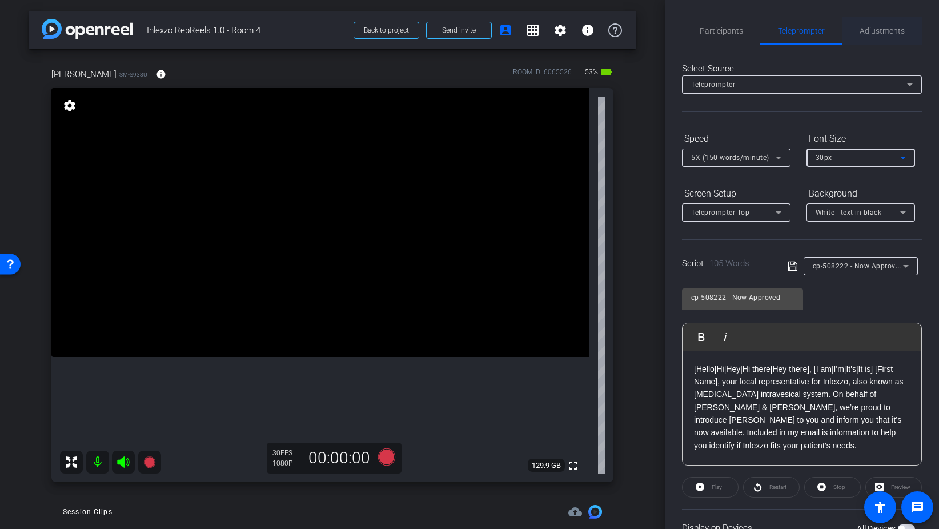
click at [886, 34] on span "Adjustments" at bounding box center [882, 31] width 45 height 8
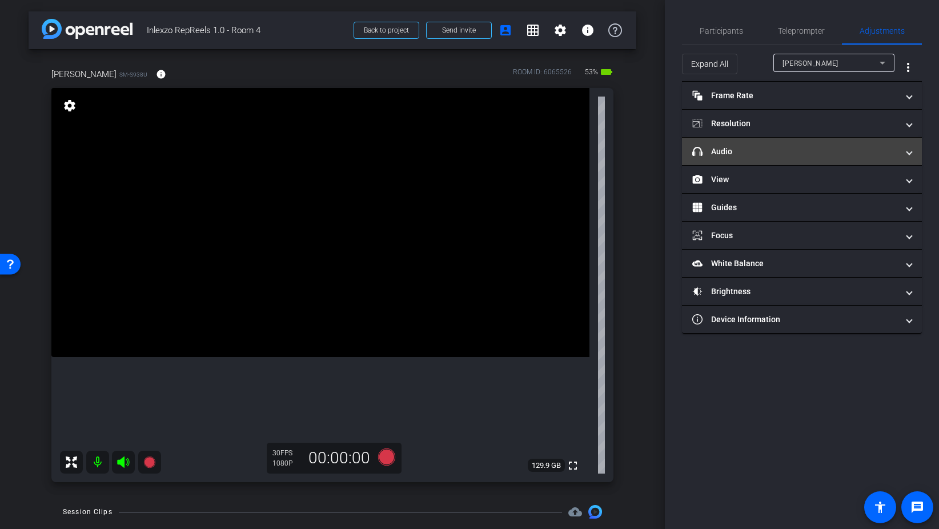
click at [730, 151] on mat-panel-title "headphone icon Audio" at bounding box center [795, 152] width 206 height 12
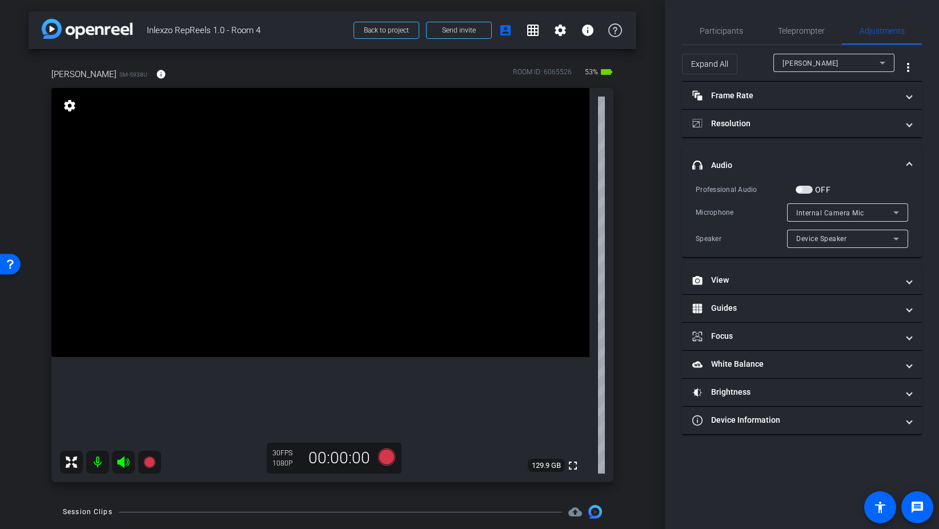
click at [808, 194] on div "OFF" at bounding box center [813, 189] width 35 height 11
click at [808, 190] on span "button" at bounding box center [804, 190] width 17 height 8
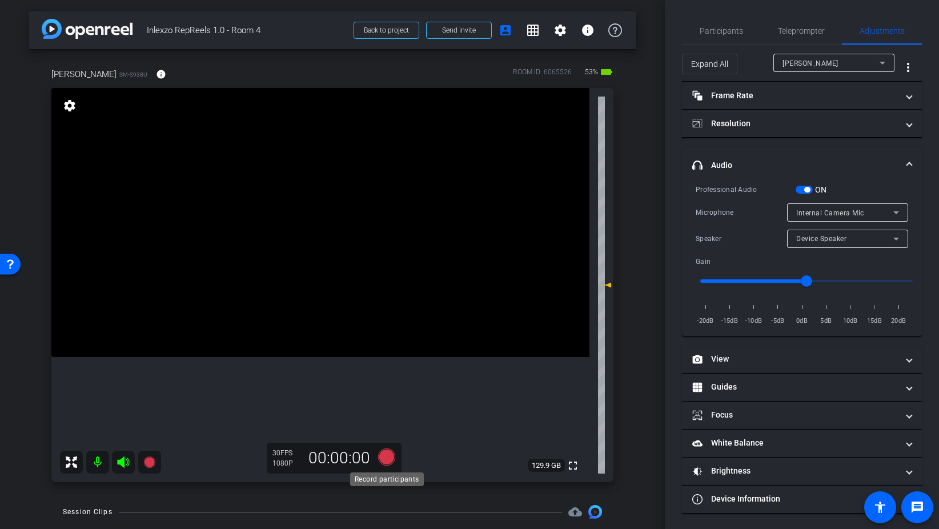
click at [389, 458] on icon at bounding box center [386, 456] width 17 height 17
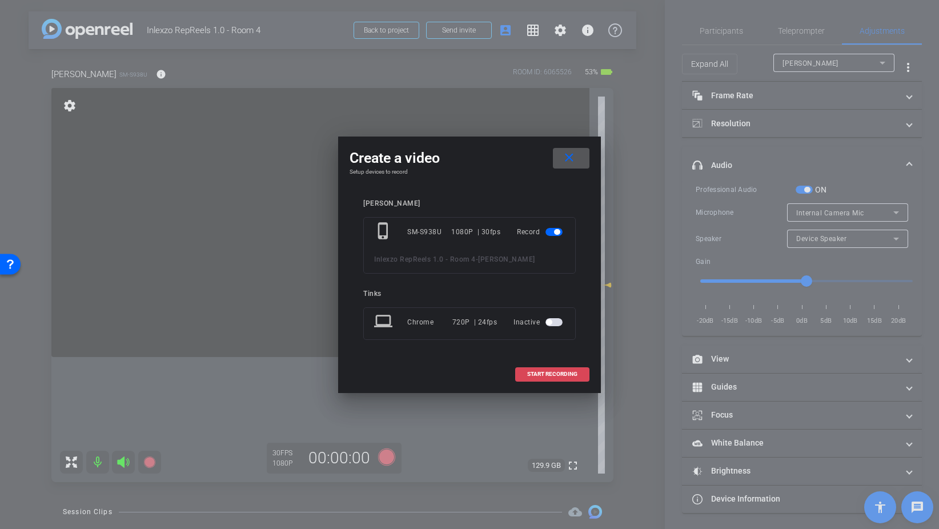
click at [564, 373] on span "START RECORDING" at bounding box center [552, 374] width 50 height 6
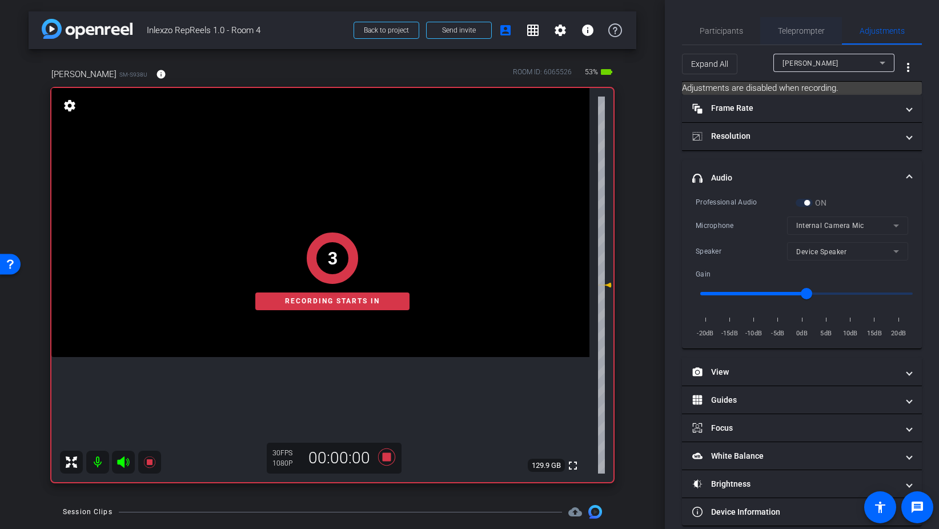
click at [789, 37] on span "Teleprompter" at bounding box center [801, 30] width 47 height 27
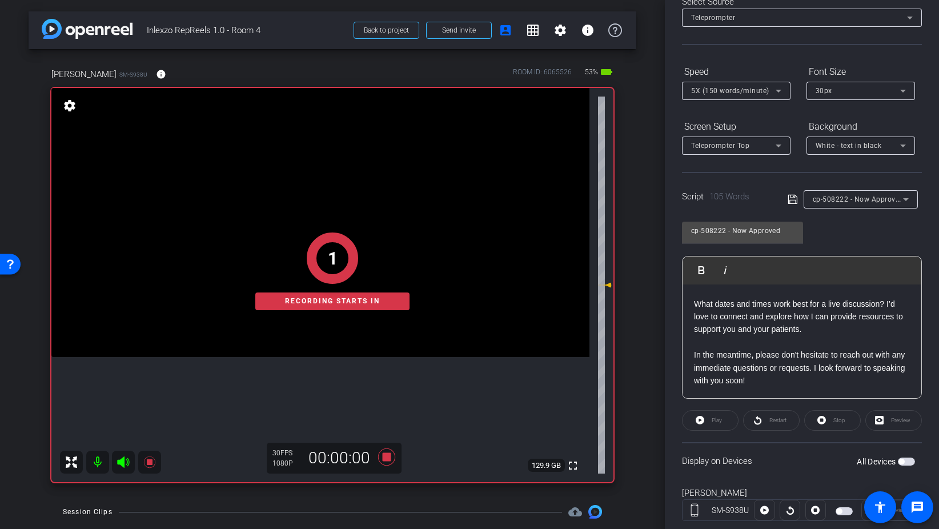
scroll to position [85, 0]
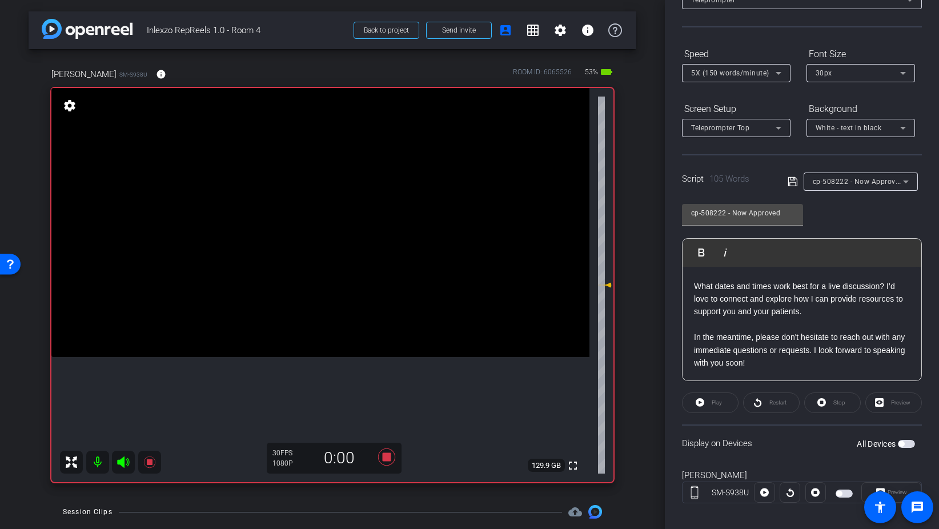
click at [909, 448] on div "All Devices" at bounding box center [886, 443] width 58 height 11
click at [909, 442] on span "button" at bounding box center [906, 444] width 17 height 8
click at [719, 404] on span "Play" at bounding box center [717, 402] width 10 height 6
drag, startPoint x: 607, startPoint y: 284, endPoint x: 607, endPoint y: 300, distance: 16.0
click at [607, 300] on icon at bounding box center [607, 301] width 8 height 5
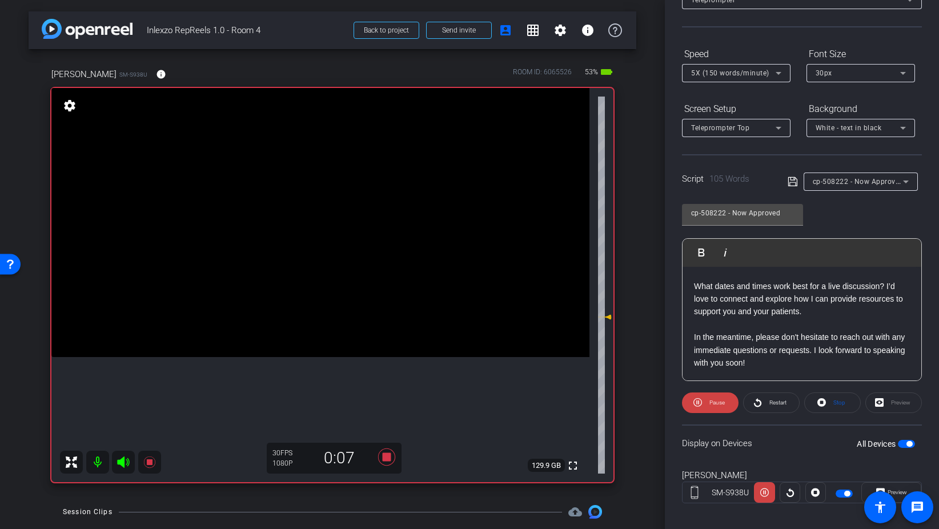
drag, startPoint x: 607, startPoint y: 300, endPoint x: 607, endPoint y: 316, distance: 16.0
click at [607, 316] on icon at bounding box center [607, 317] width 8 height 5
click at [900, 489] on span "Preview" at bounding box center [897, 492] width 19 height 6
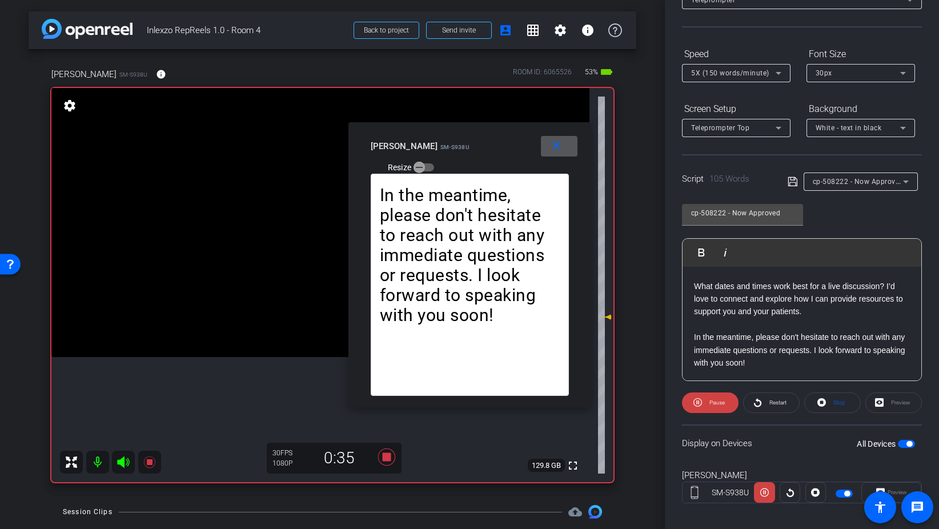
click at [726, 75] on span "5X (150 words/minute)" at bounding box center [730, 73] width 78 height 8
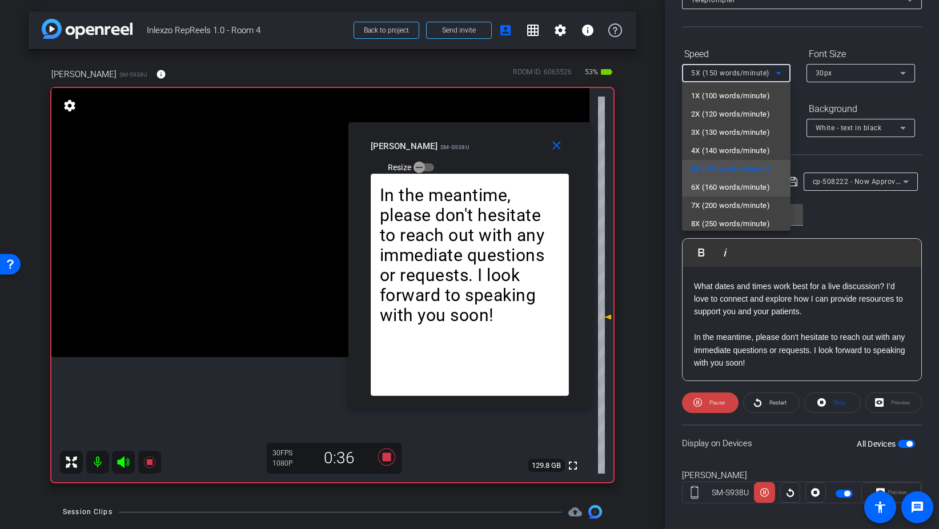
click at [711, 184] on span "6X (160 words/minute)" at bounding box center [730, 187] width 79 height 14
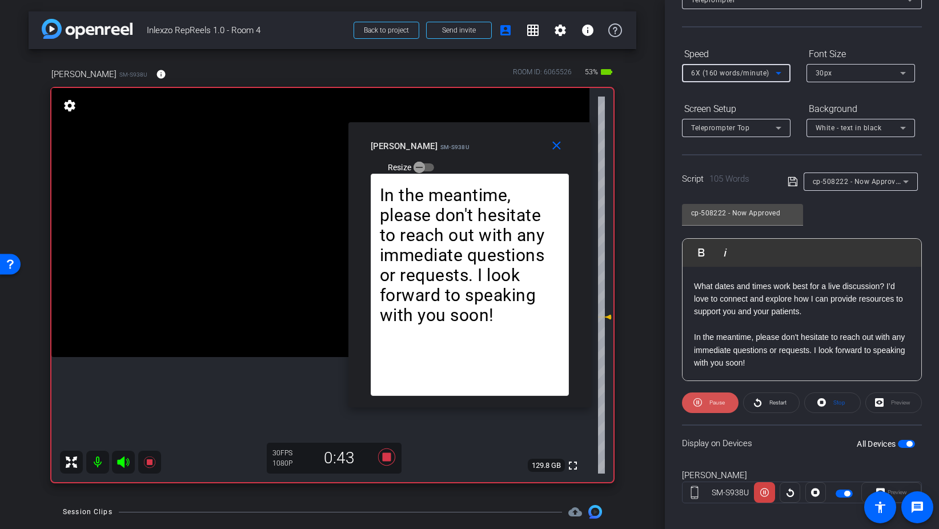
click at [707, 404] on span "Pause" at bounding box center [715, 403] width 18 height 16
click at [562, 143] on mat-icon "close" at bounding box center [556, 146] width 14 height 14
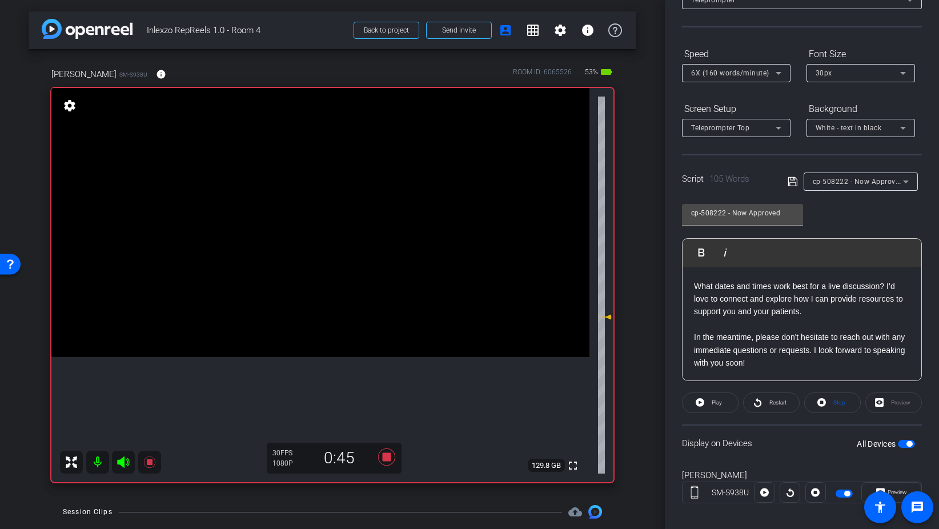
scroll to position [0, 0]
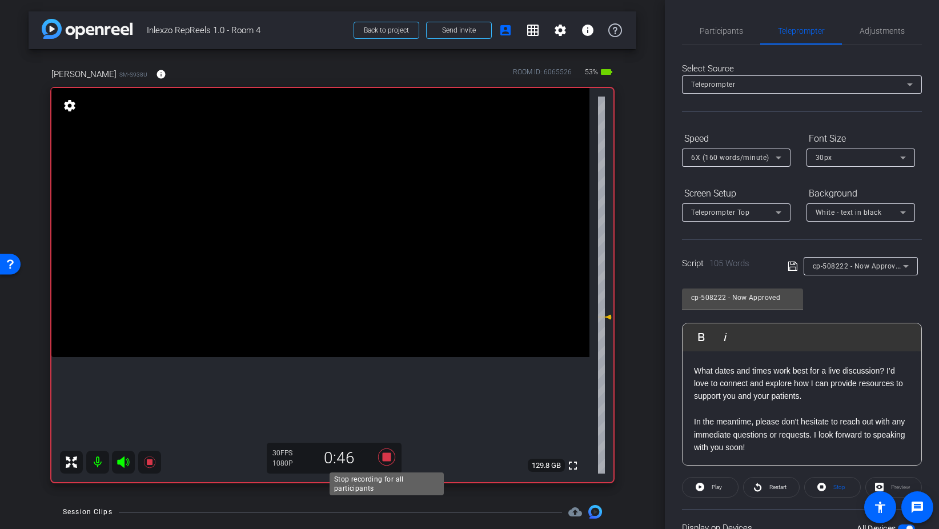
click at [389, 452] on icon at bounding box center [386, 457] width 27 height 21
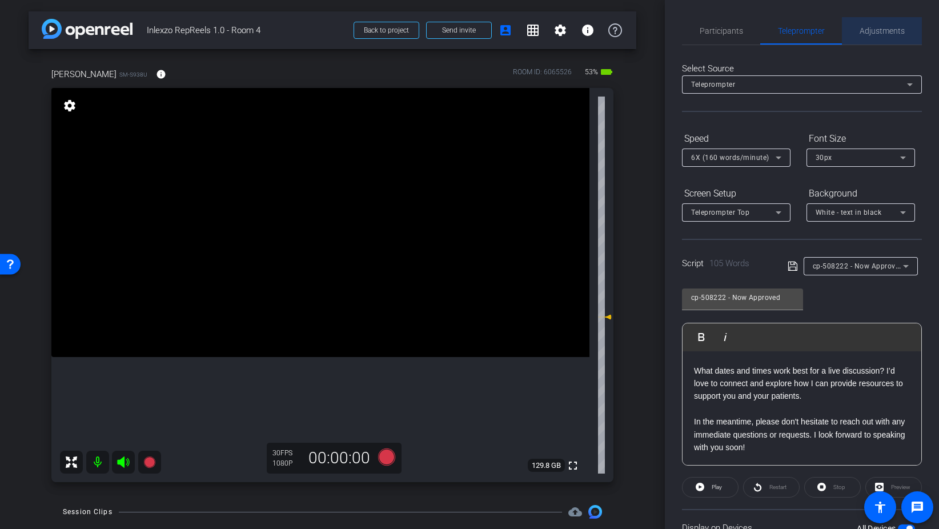
click at [866, 29] on span "Adjustments" at bounding box center [882, 31] width 45 height 8
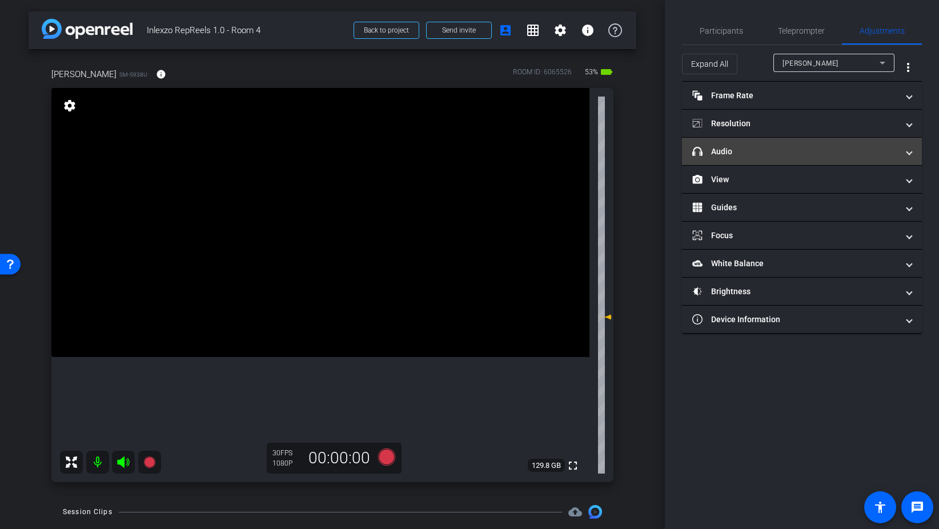
click at [780, 146] on mat-panel-title "headphone icon Audio" at bounding box center [795, 152] width 206 height 12
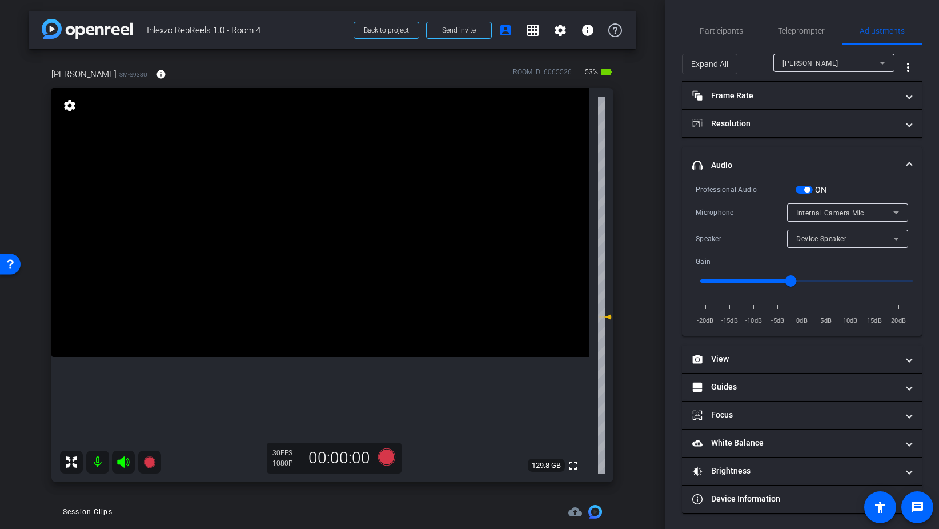
click at [804, 190] on span "button" at bounding box center [807, 190] width 6 height 6
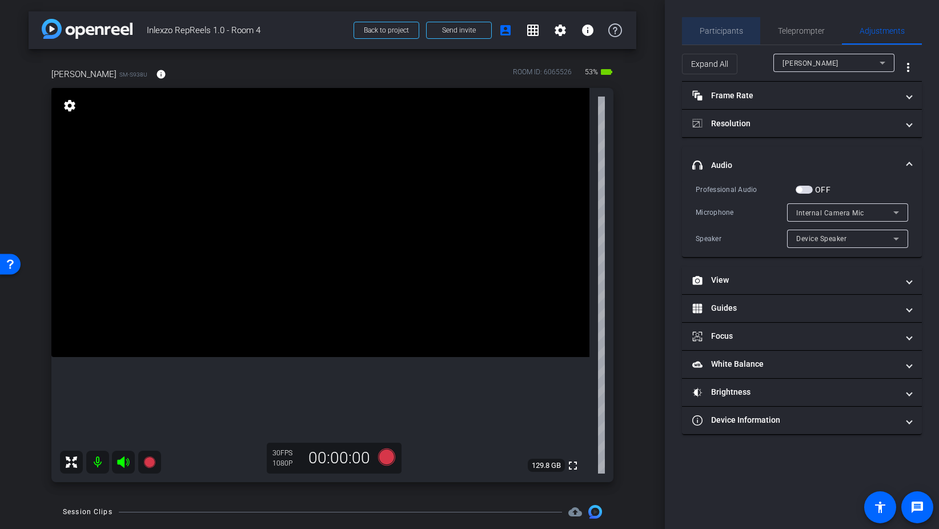
click at [722, 36] on span "Participants" at bounding box center [721, 30] width 43 height 27
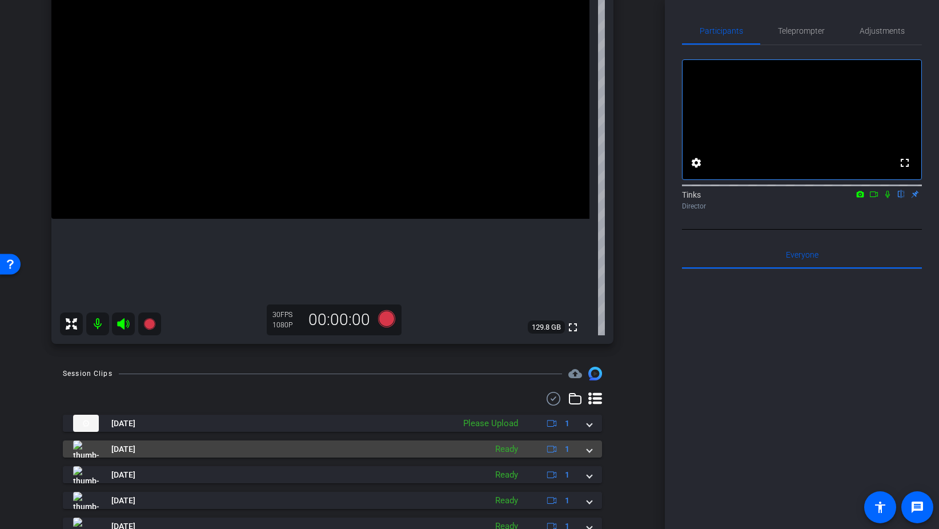
scroll to position [146, 0]
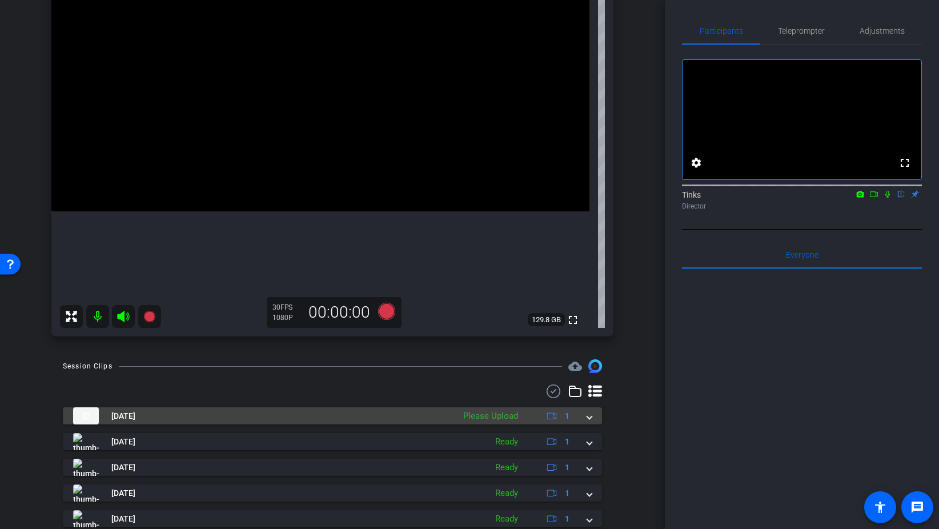
click at [589, 413] on span at bounding box center [589, 416] width 5 height 12
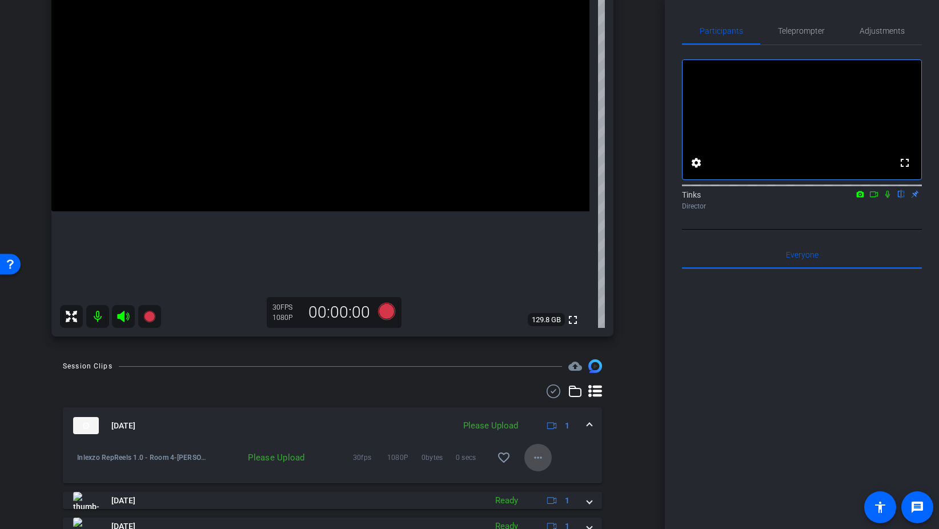
click at [530, 461] on span at bounding box center [537, 457] width 27 height 27
click at [545, 480] on span "Upload" at bounding box center [556, 482] width 46 height 14
click at [539, 457] on mat-icon "more_horiz" at bounding box center [538, 458] width 14 height 14
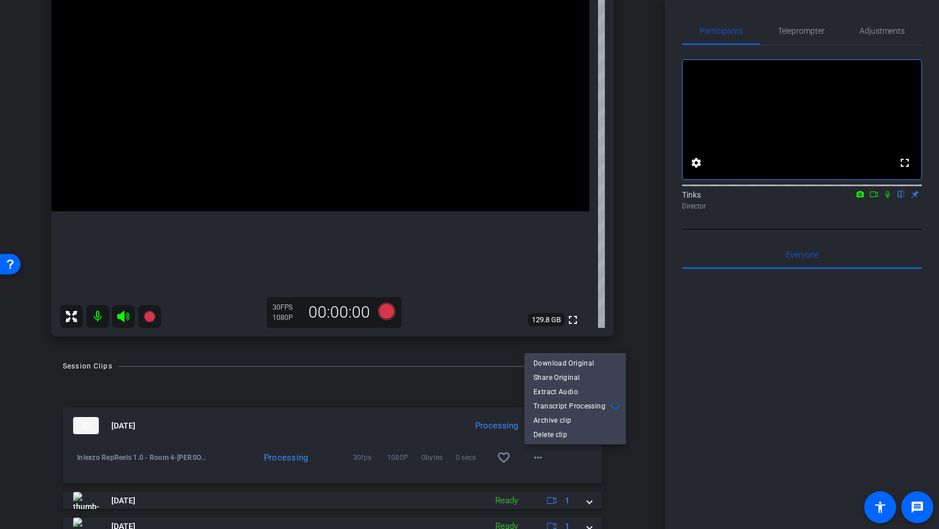
click at [575, 467] on div at bounding box center [469, 264] width 939 height 529
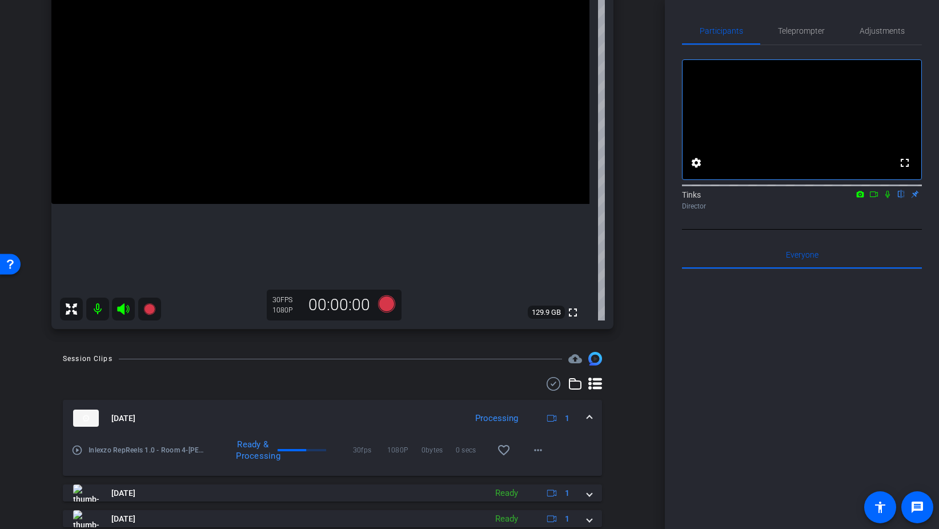
scroll to position [174, 0]
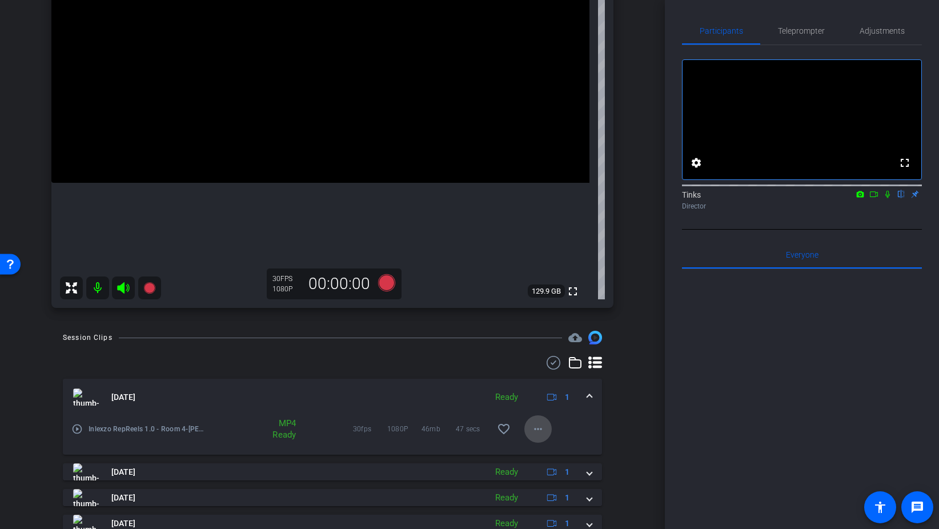
click at [533, 429] on mat-icon "more_horiz" at bounding box center [538, 429] width 14 height 14
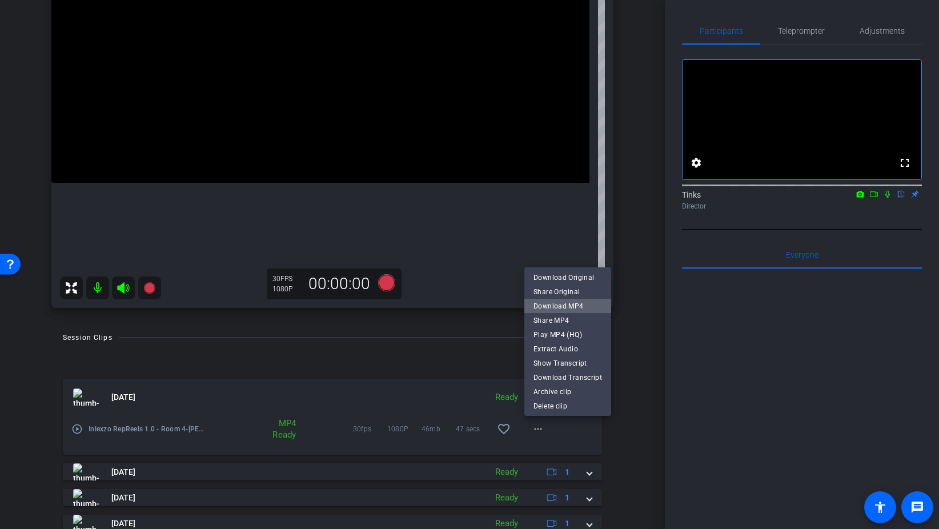
click at [573, 304] on span "Download MP4" at bounding box center [567, 306] width 69 height 14
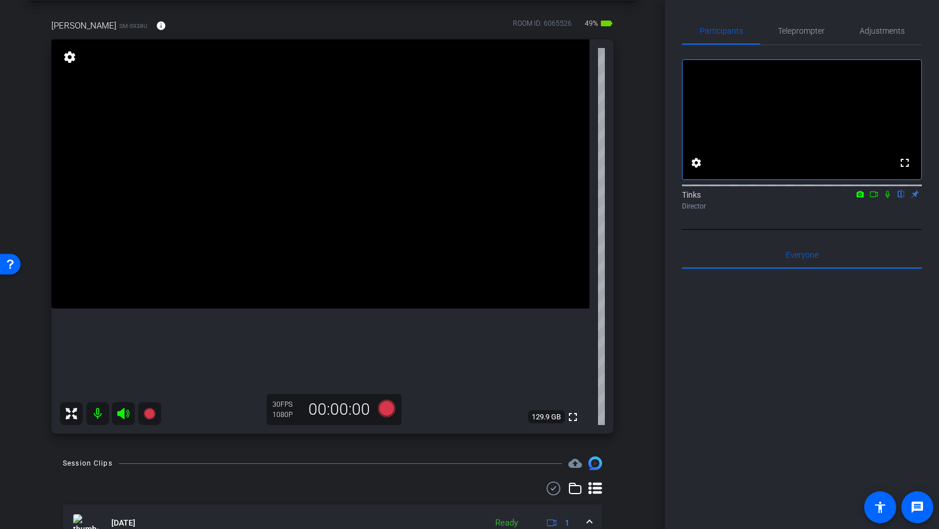
scroll to position [38, 0]
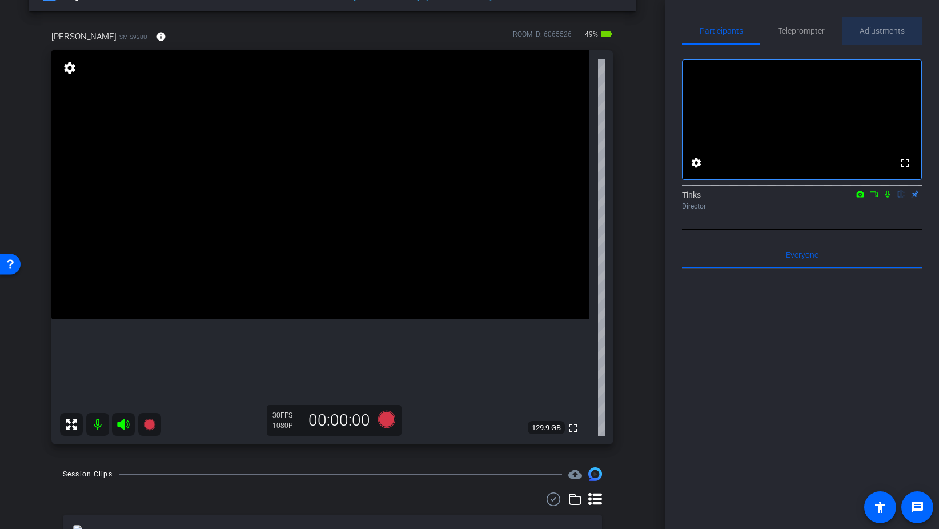
click at [878, 27] on span "Adjustments" at bounding box center [882, 31] width 45 height 8
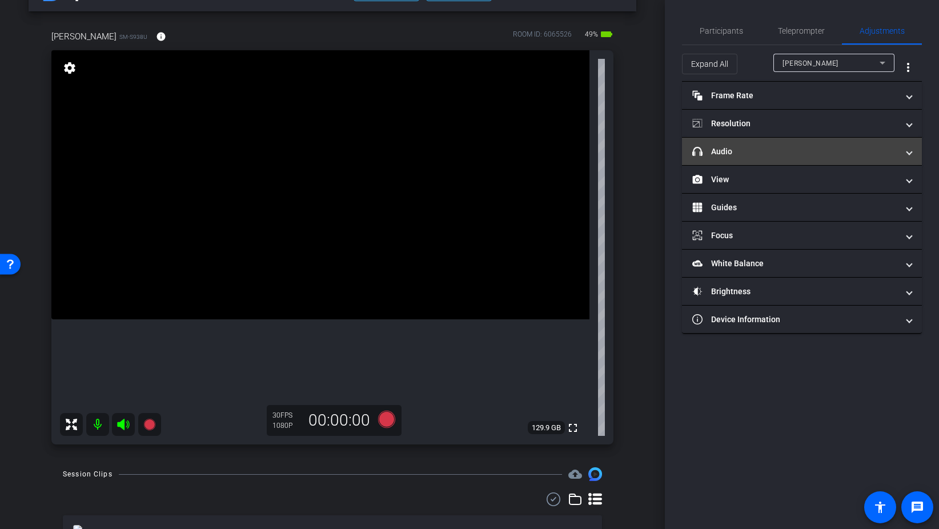
click at [718, 158] on mat-expansion-panel-header "headphone icon Audio" at bounding box center [802, 151] width 240 height 27
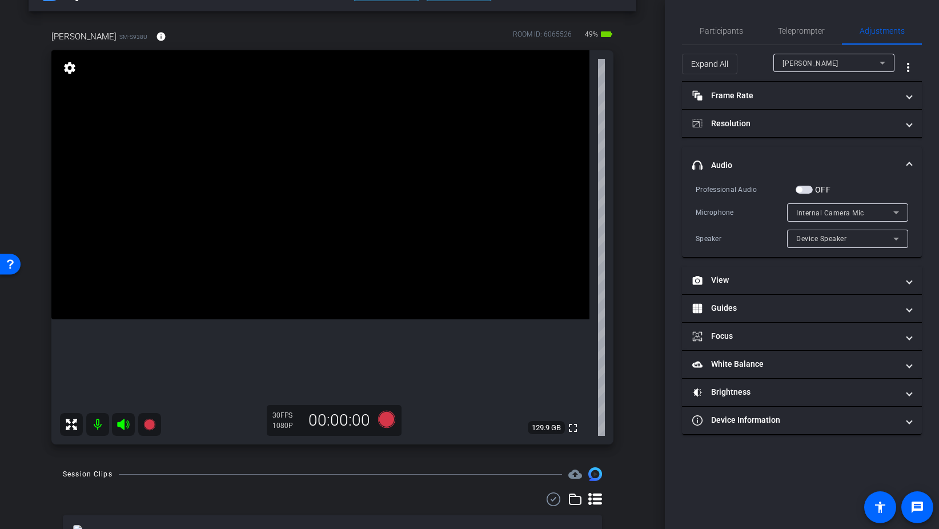
click at [811, 189] on span "button" at bounding box center [804, 190] width 17 height 8
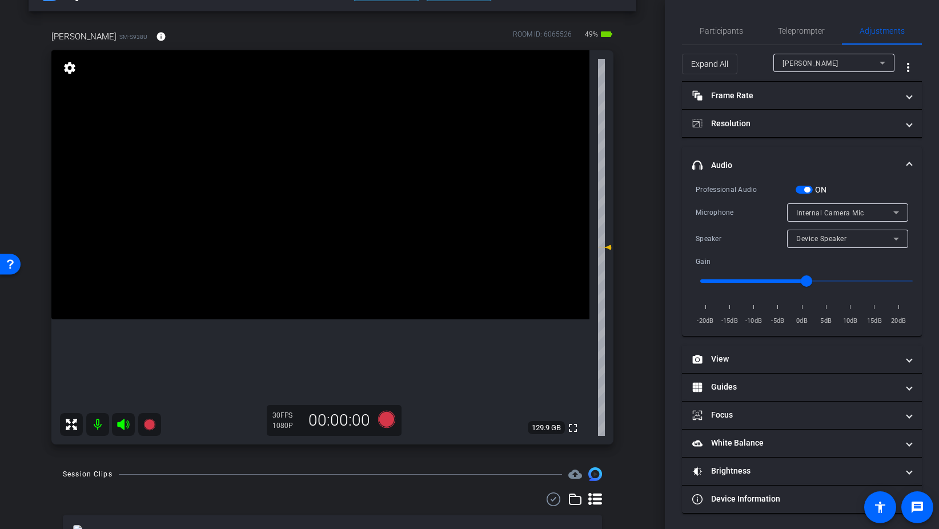
click at [849, 206] on div "Internal Camera Mic" at bounding box center [844, 213] width 97 height 14
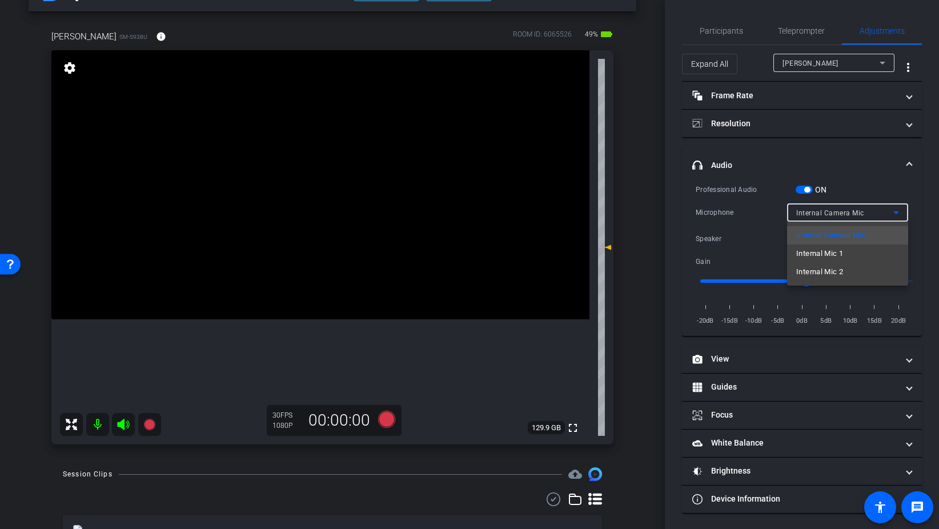
click at [842, 236] on span "Internal Camera Mic" at bounding box center [830, 235] width 69 height 14
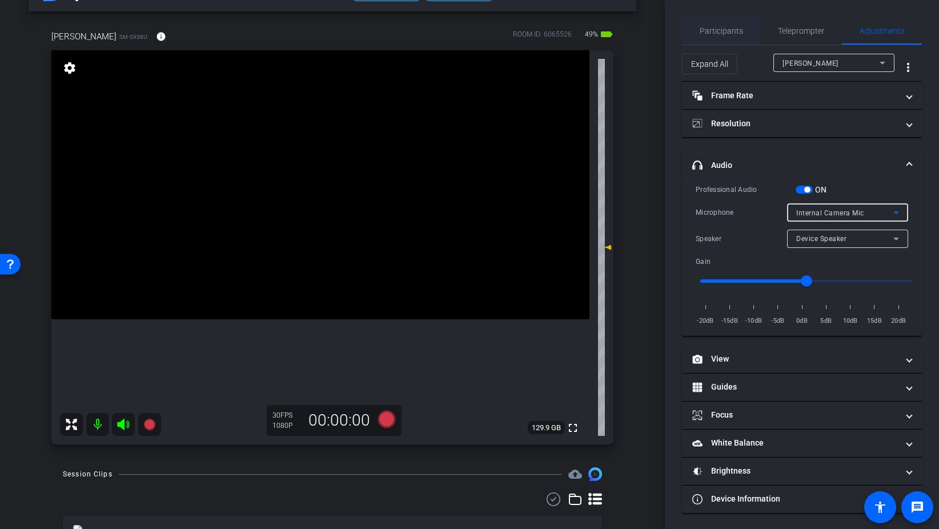
click at [717, 35] on span "Participants" at bounding box center [721, 30] width 43 height 27
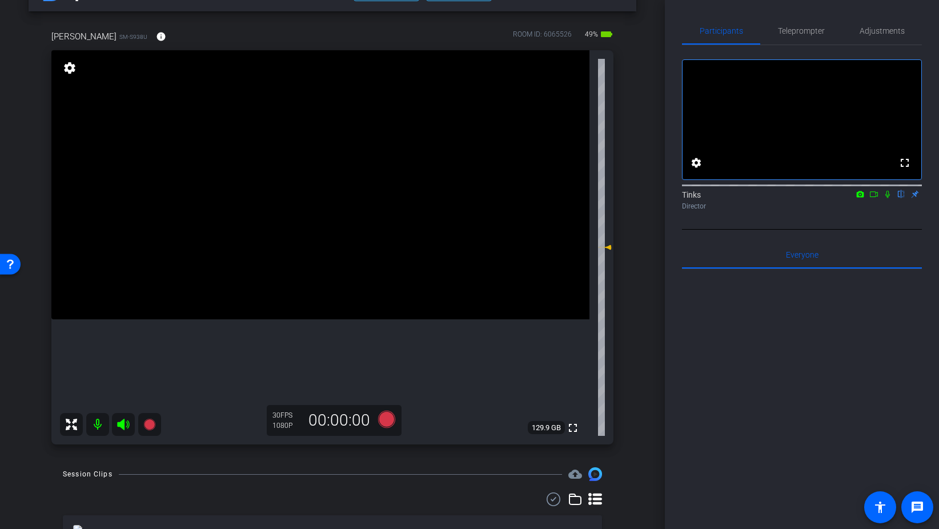
click at [884, 198] on icon at bounding box center [887, 194] width 9 height 8
click at [390, 416] on icon at bounding box center [386, 419] width 17 height 17
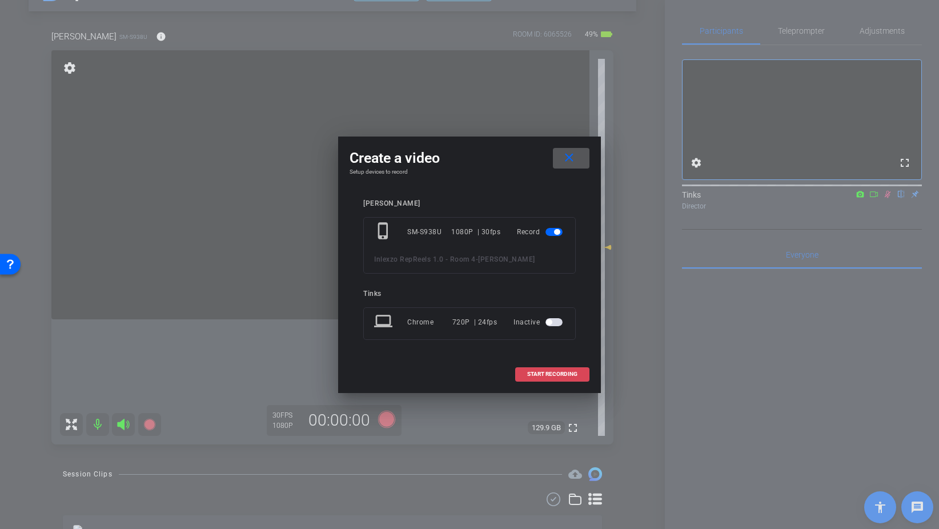
click at [573, 378] on span at bounding box center [552, 373] width 73 height 27
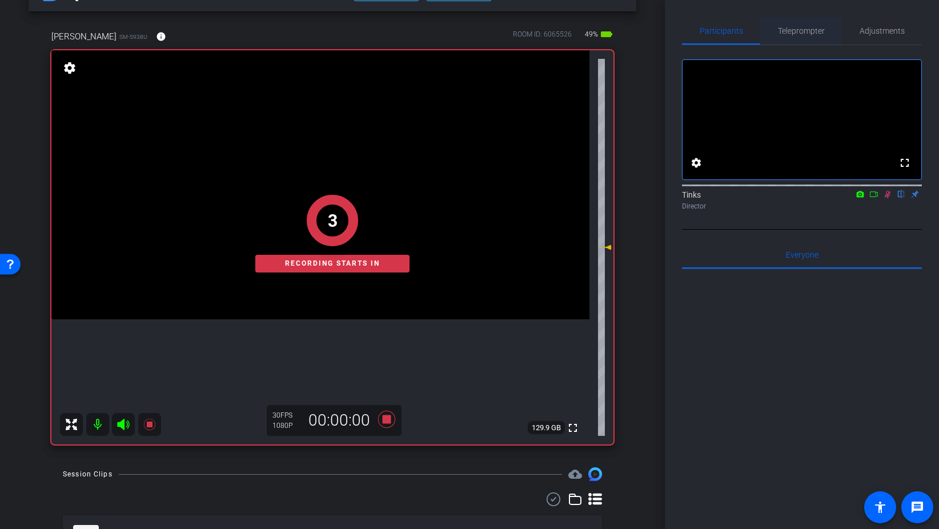
click at [807, 35] on span "Teleprompter" at bounding box center [801, 31] width 47 height 8
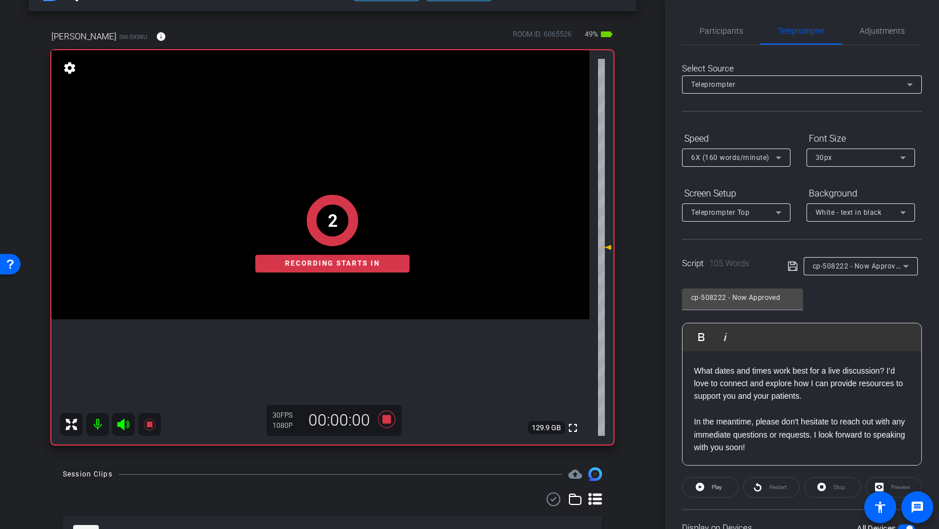
scroll to position [95, 0]
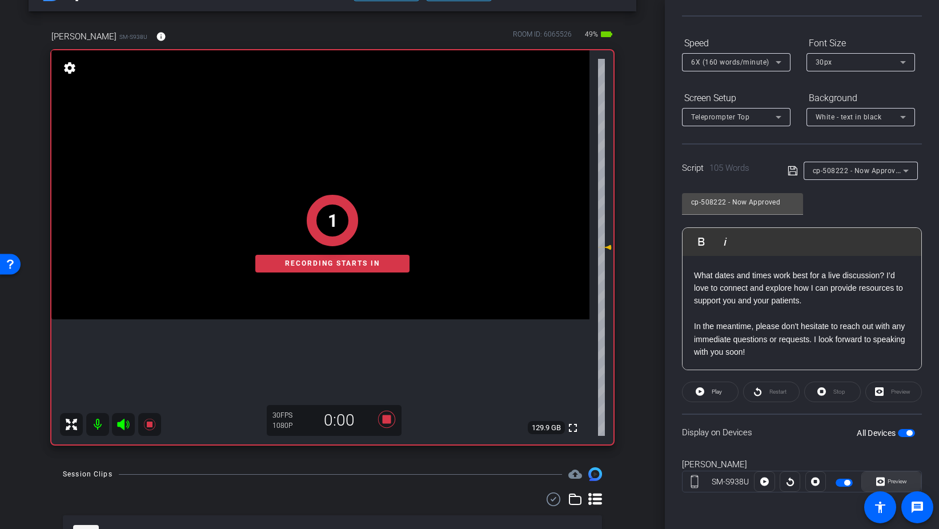
click at [874, 479] on span at bounding box center [891, 481] width 59 height 27
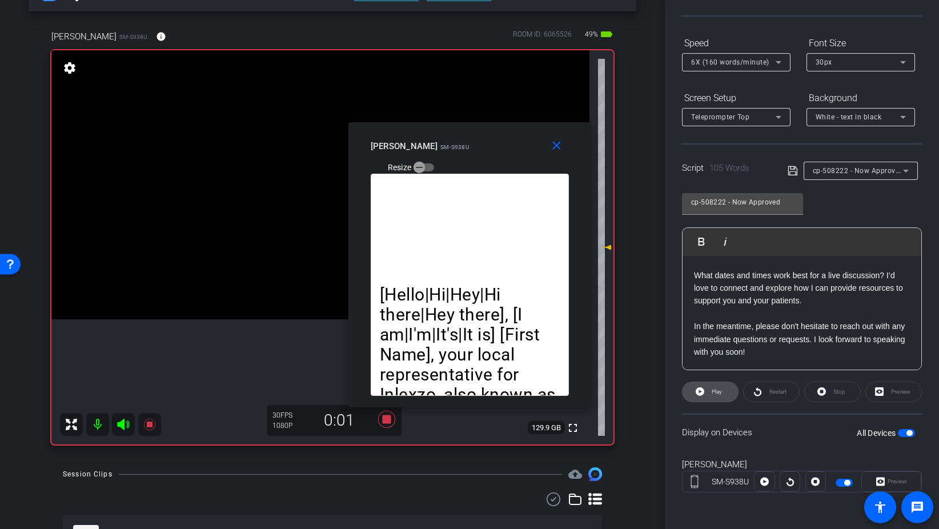
click at [703, 389] on icon at bounding box center [700, 391] width 9 height 9
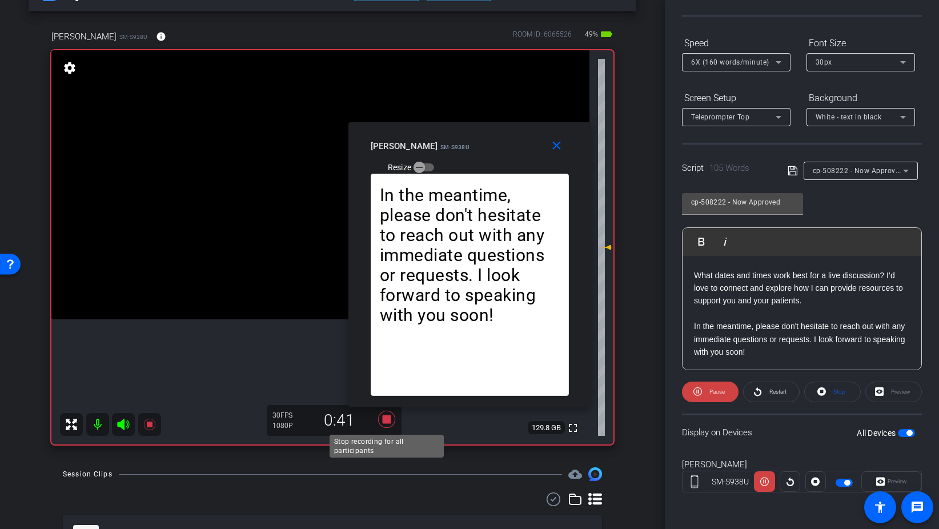
click at [382, 422] on icon at bounding box center [386, 419] width 17 height 17
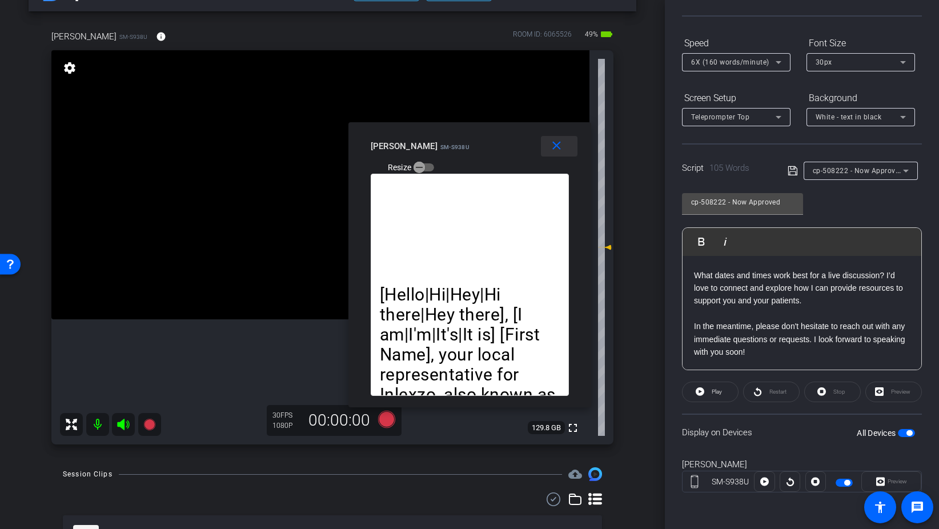
click at [553, 146] on mat-icon "close" at bounding box center [556, 146] width 14 height 14
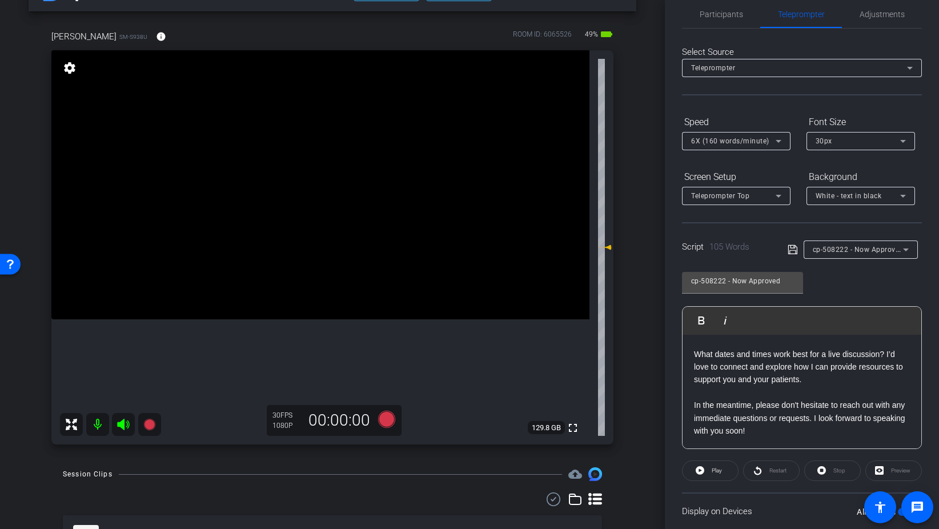
scroll to position [0, 0]
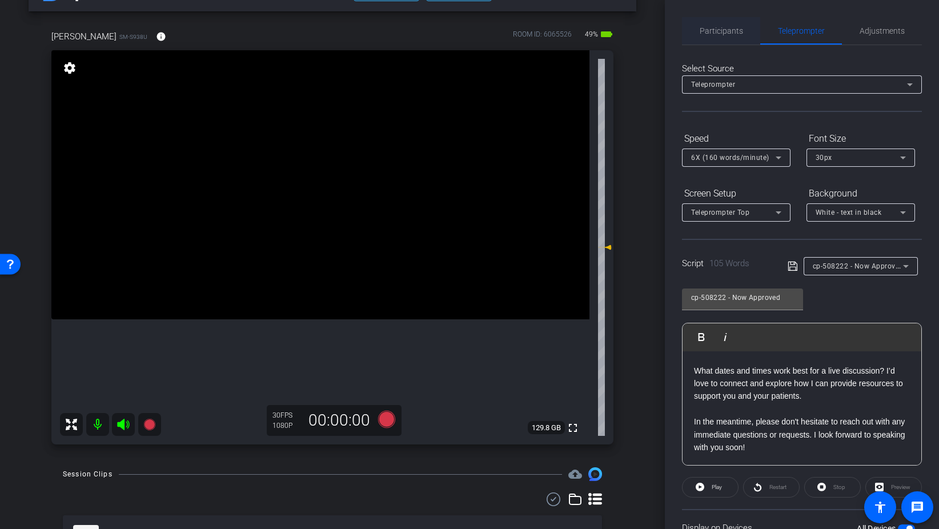
click at [732, 29] on span "Participants" at bounding box center [721, 31] width 43 height 8
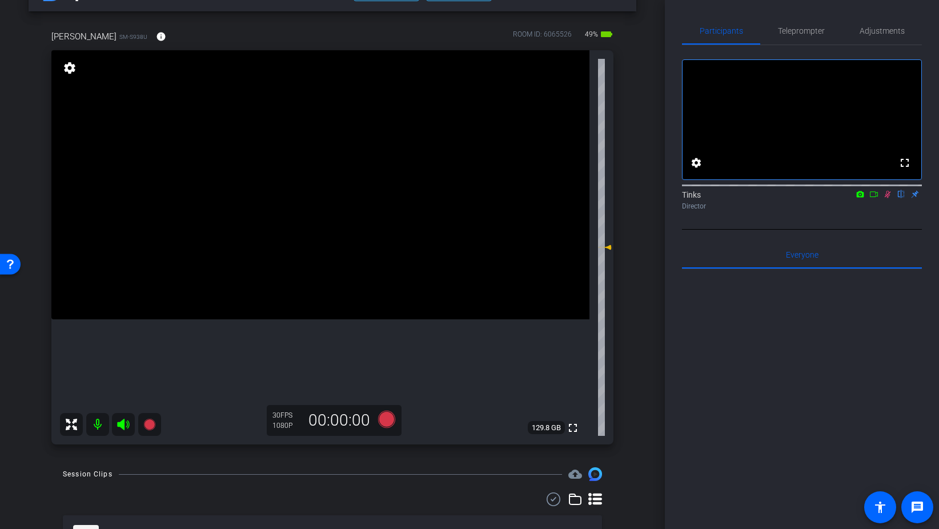
click at [888, 198] on icon at bounding box center [888, 194] width 6 height 7
click at [805, 31] on span "Teleprompter" at bounding box center [801, 31] width 47 height 8
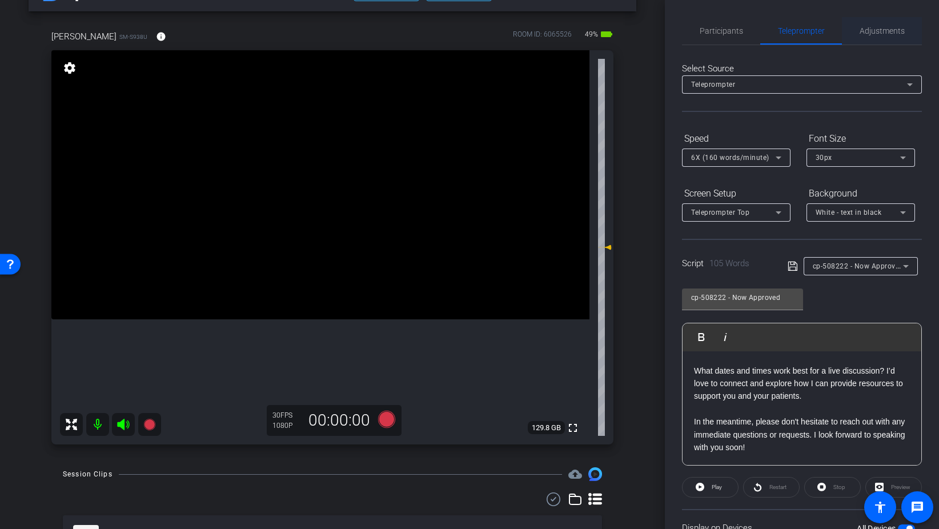
click at [872, 31] on span "Adjustments" at bounding box center [882, 31] width 45 height 8
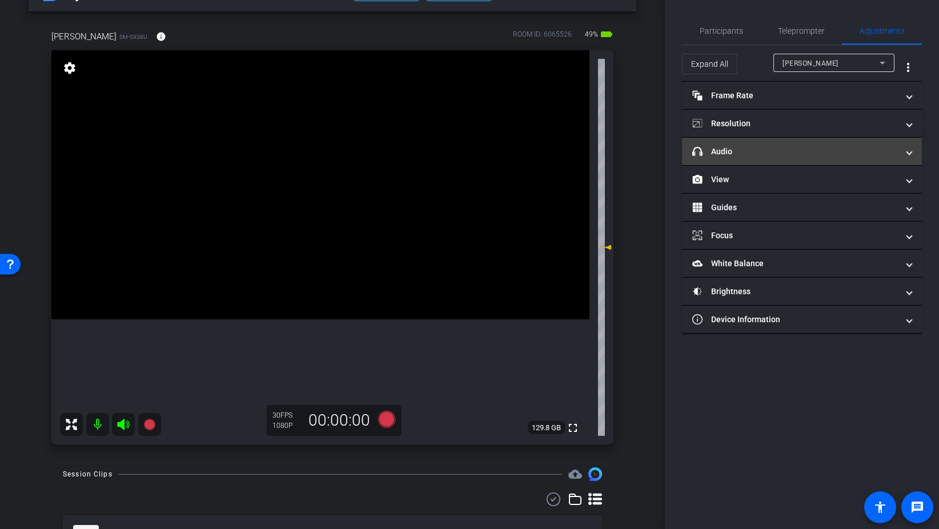
click at [768, 150] on mat-panel-title "headphone icon Audio" at bounding box center [795, 152] width 206 height 12
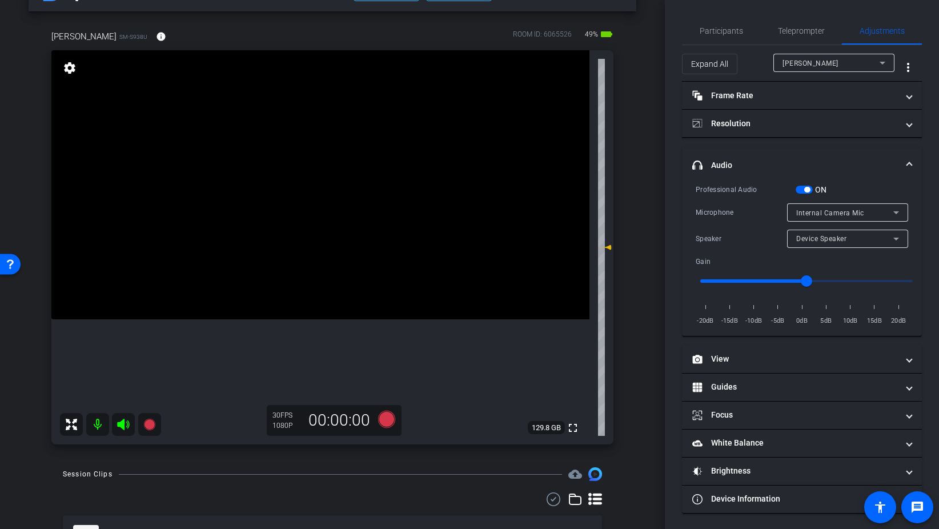
click at [798, 190] on span "button" at bounding box center [804, 190] width 17 height 8
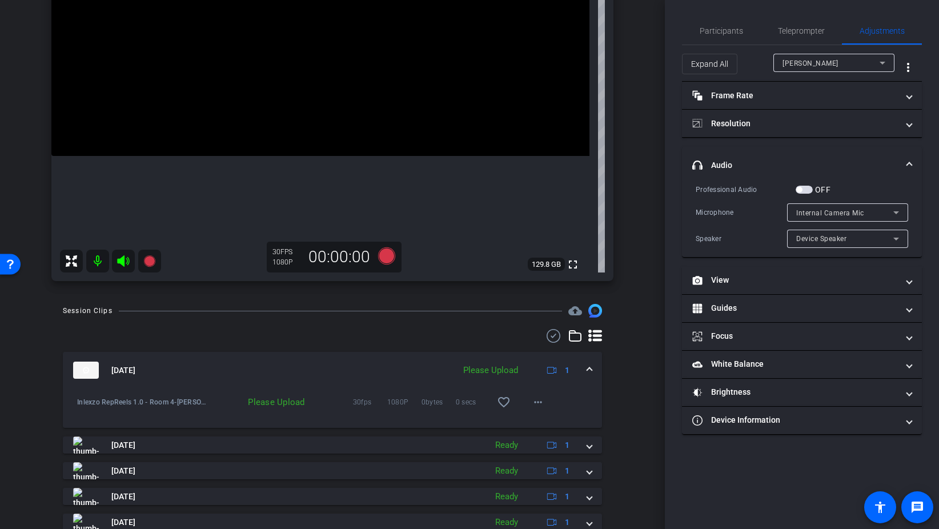
scroll to position [206, 0]
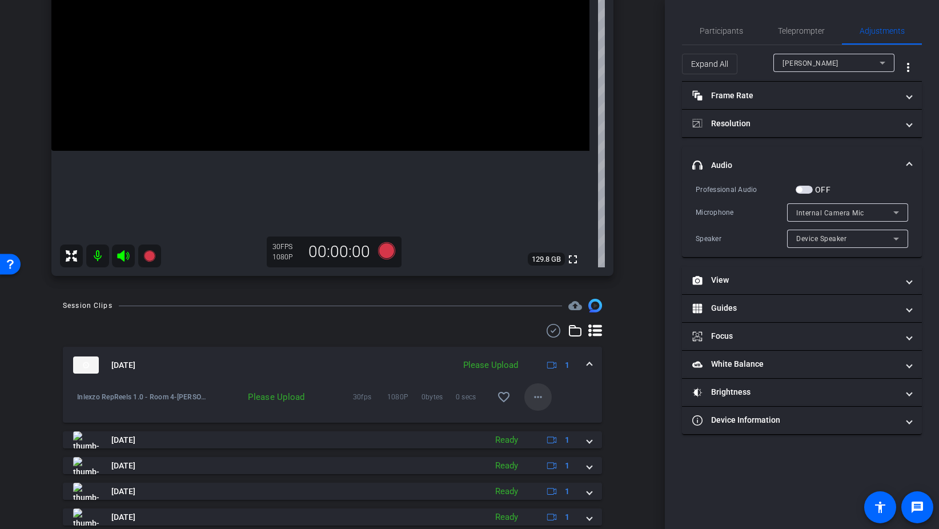
click at [532, 399] on mat-icon "more_horiz" at bounding box center [538, 397] width 14 height 14
click at [547, 417] on span "Upload" at bounding box center [556, 421] width 46 height 14
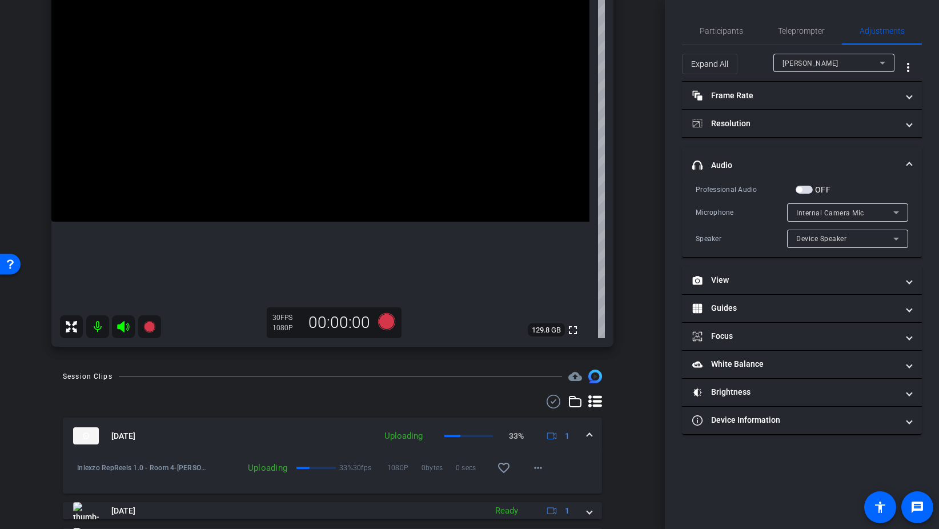
scroll to position [147, 0]
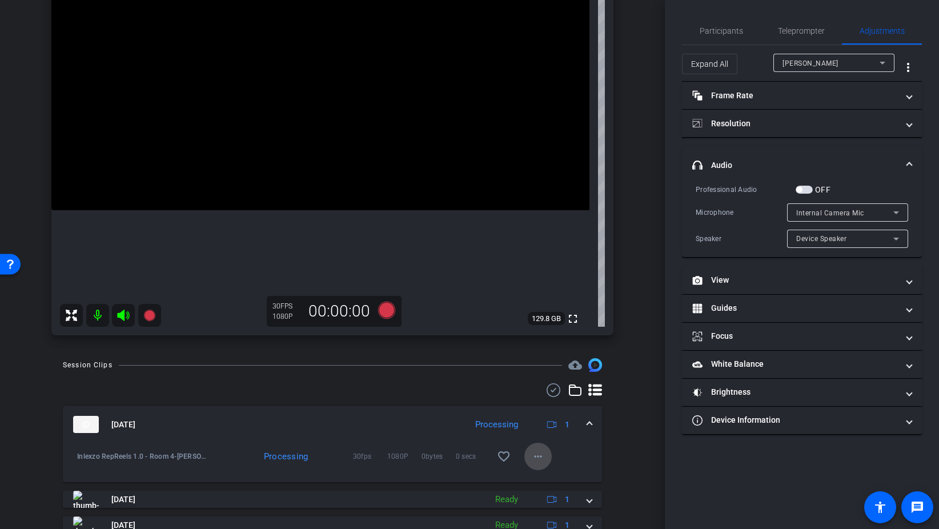
click at [547, 459] on span at bounding box center [537, 456] width 27 height 27
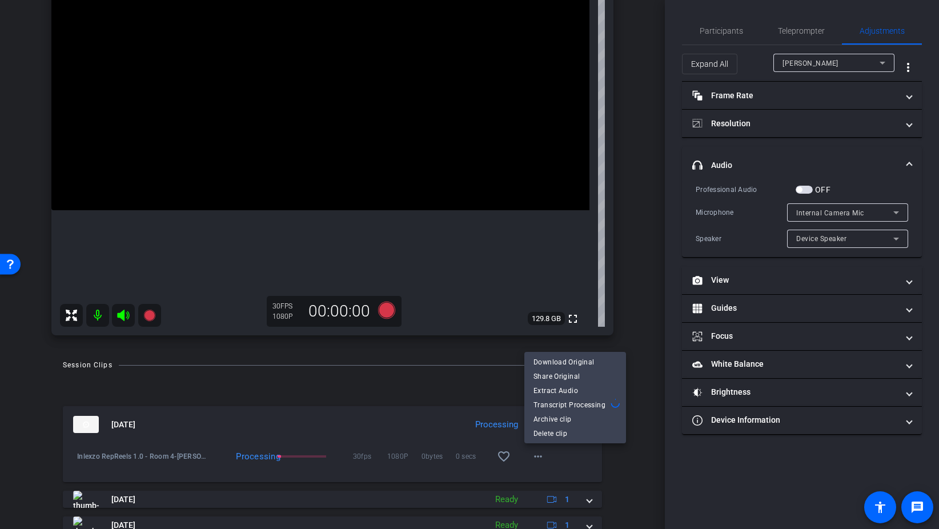
click at [620, 460] on div at bounding box center [469, 264] width 939 height 529
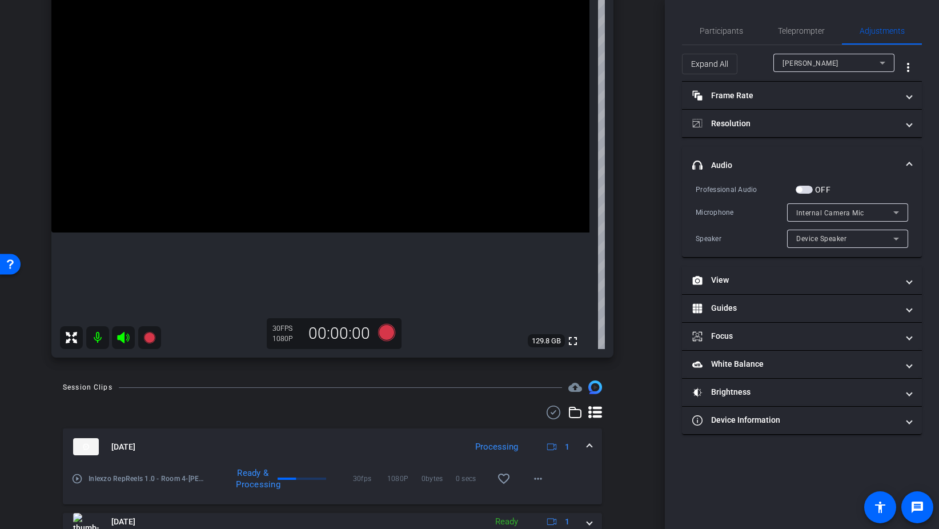
scroll to position [126, 0]
click at [785, 27] on span "Teleprompter" at bounding box center [801, 31] width 47 height 8
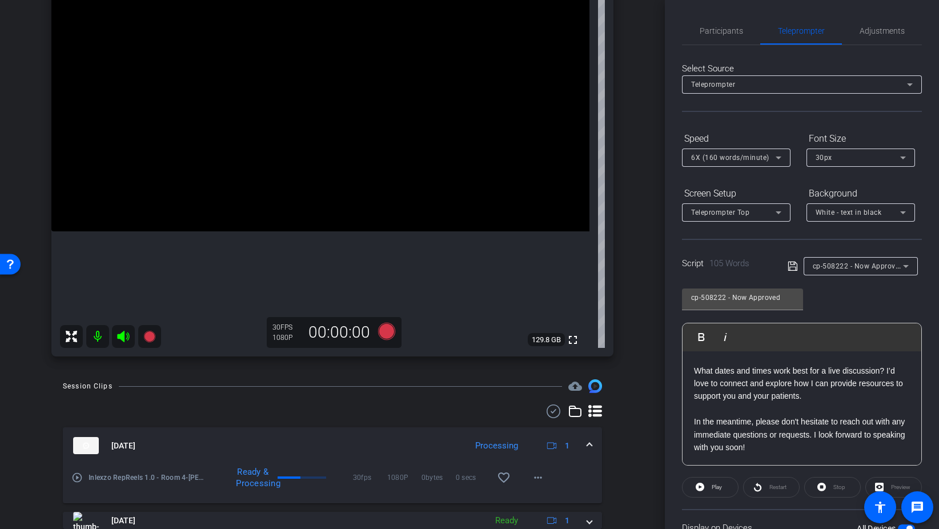
click at [708, 158] on span "6X (160 words/minute)" at bounding box center [730, 158] width 78 height 8
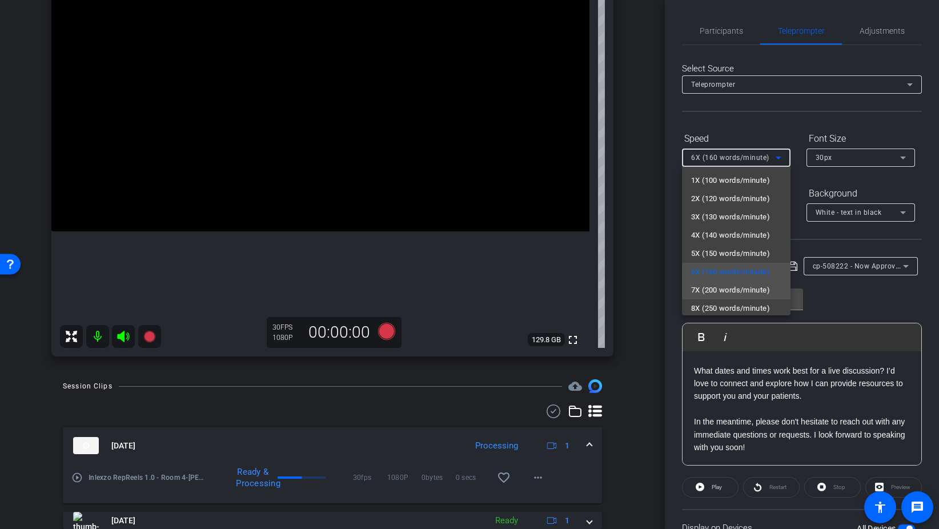
click at [711, 288] on span "7X (200 words/minute)" at bounding box center [730, 290] width 79 height 14
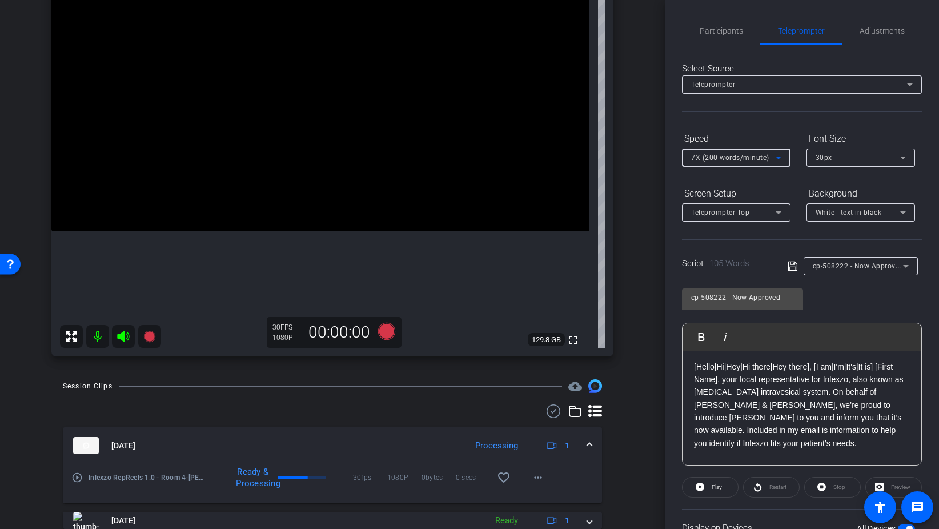
scroll to position [0, 0]
click at [868, 29] on span "Adjustments" at bounding box center [882, 31] width 45 height 8
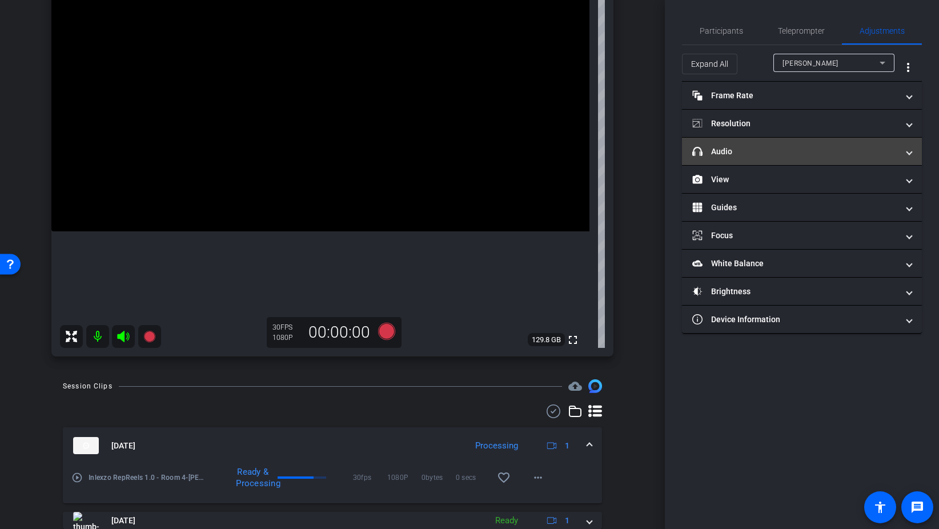
click at [790, 155] on mat-panel-title "headphone icon Audio" at bounding box center [795, 152] width 206 height 12
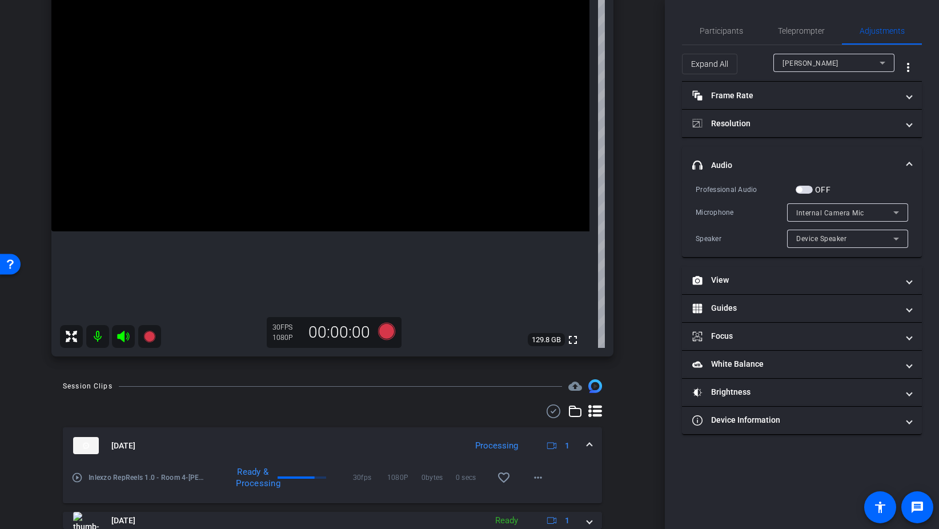
click at [810, 189] on span "button" at bounding box center [804, 190] width 17 height 8
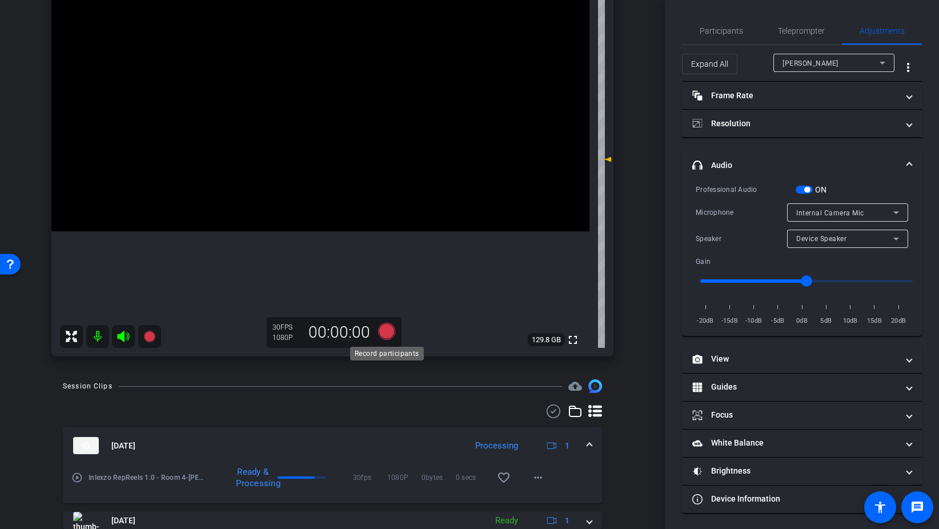
click at [383, 331] on icon at bounding box center [386, 331] width 17 height 17
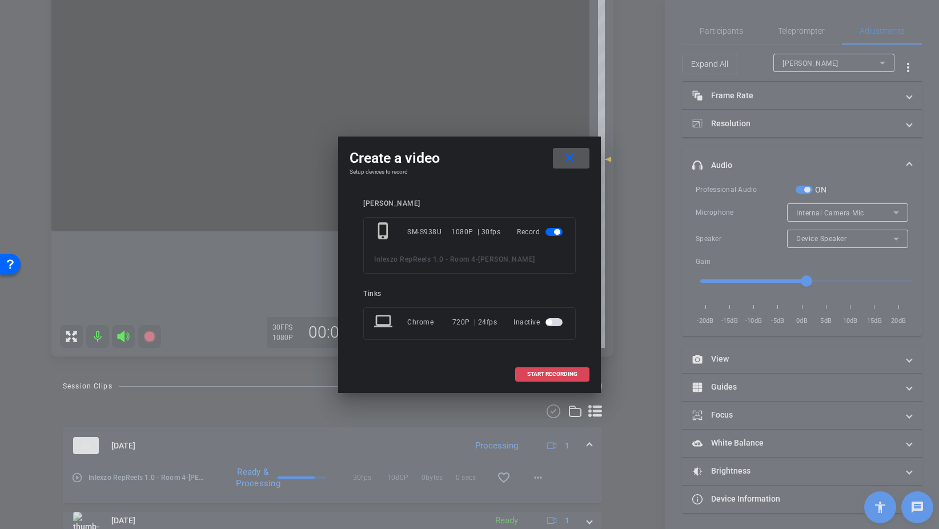
click at [533, 371] on span "START RECORDING" at bounding box center [552, 374] width 50 height 6
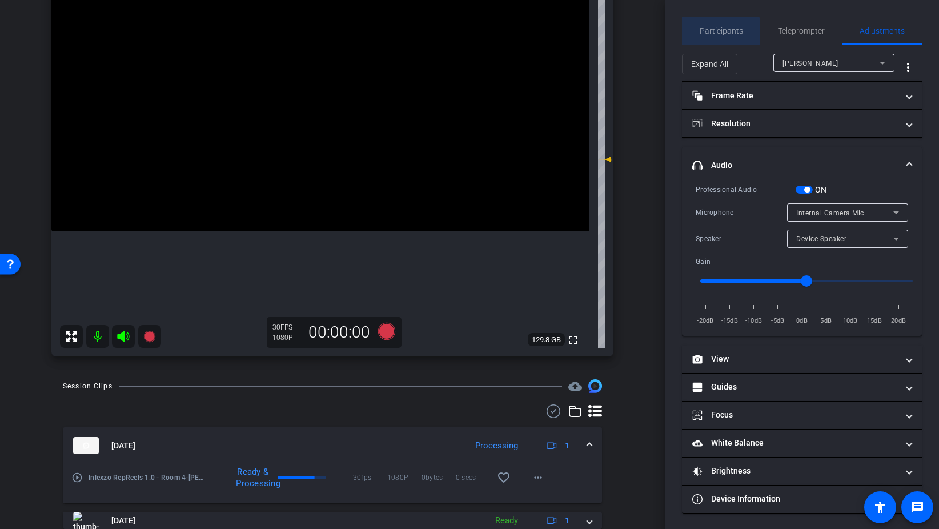
click at [720, 44] on span "Participants" at bounding box center [721, 30] width 43 height 27
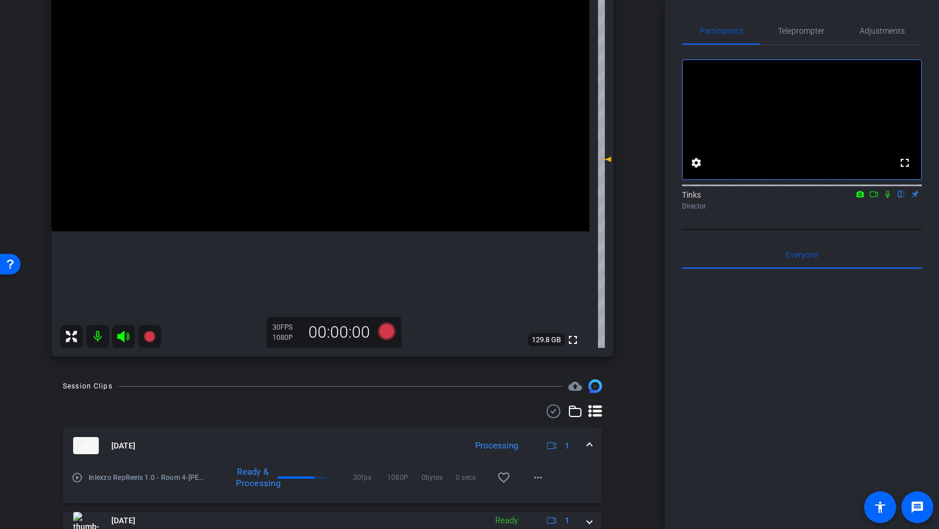
click at [886, 198] on icon at bounding box center [887, 194] width 9 height 8
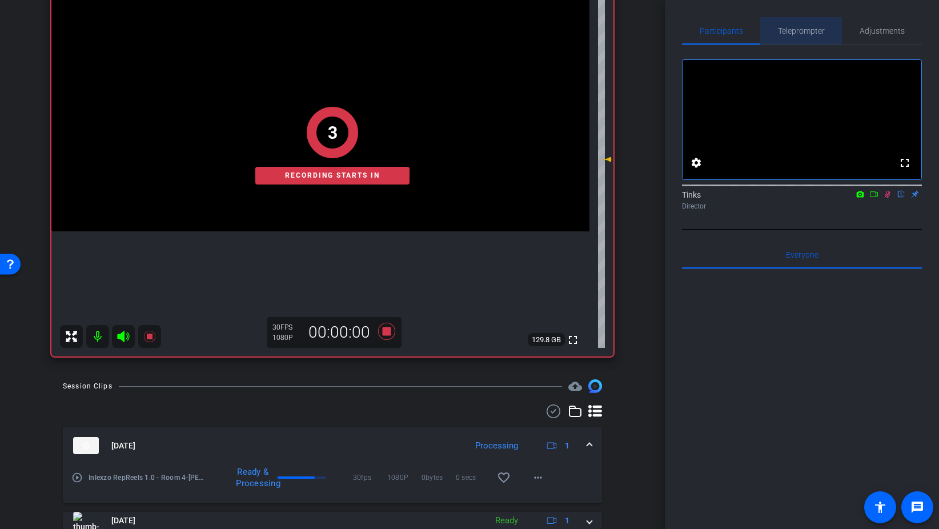
click at [792, 33] on span "Teleprompter" at bounding box center [801, 31] width 47 height 8
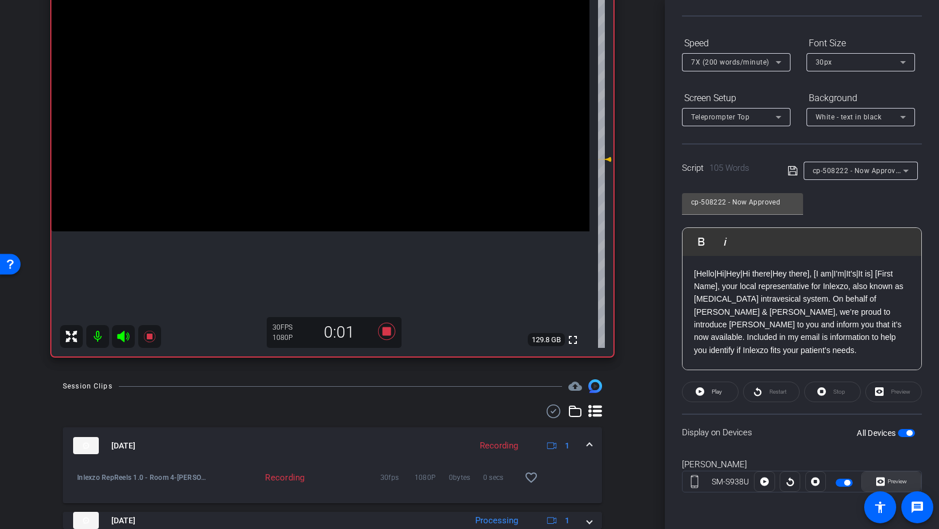
click at [876, 479] on icon at bounding box center [880, 481] width 9 height 9
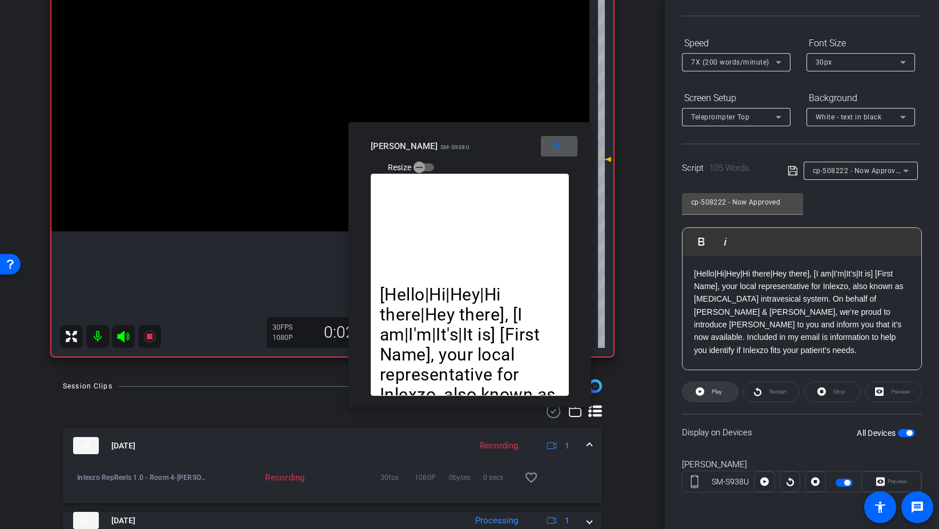
click at [714, 396] on span "Play" at bounding box center [715, 392] width 13 height 16
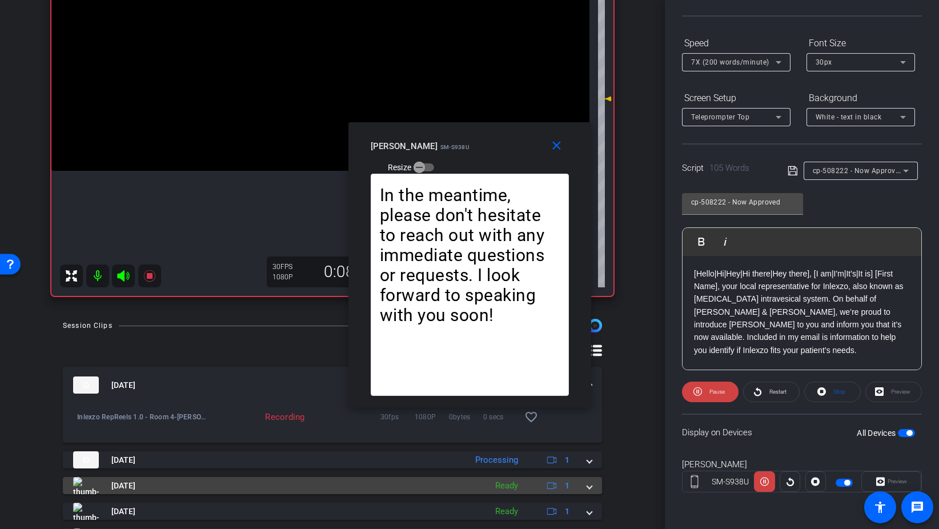
scroll to position [192, 0]
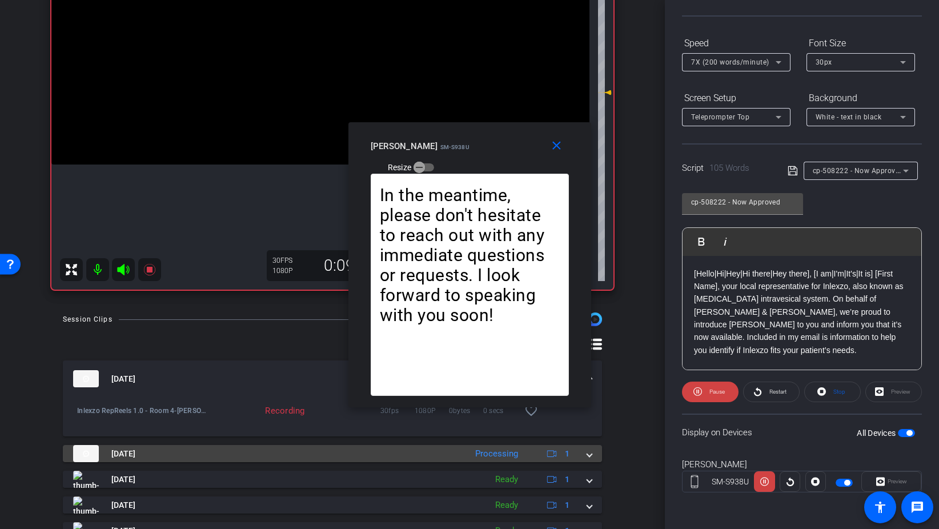
click at [589, 459] on span at bounding box center [589, 454] width 5 height 12
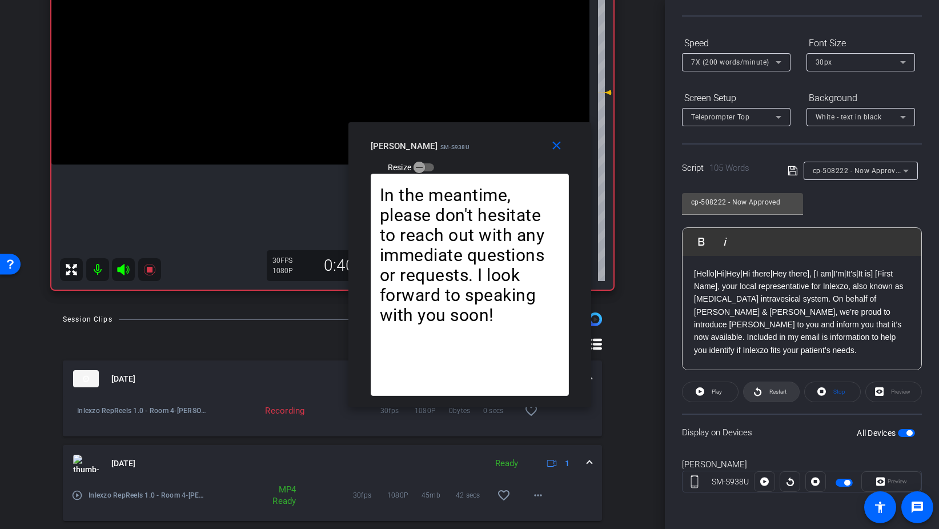
click at [765, 390] on span at bounding box center [771, 391] width 55 height 27
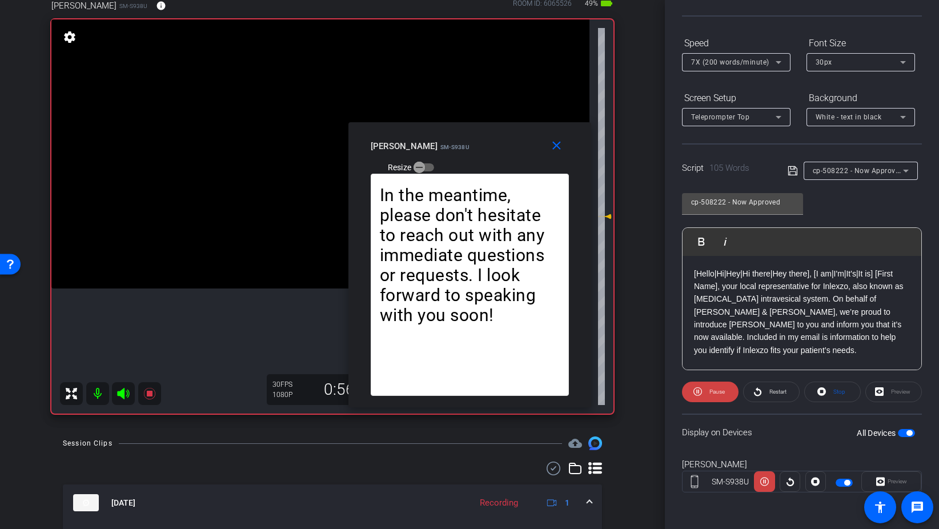
scroll to position [73, 0]
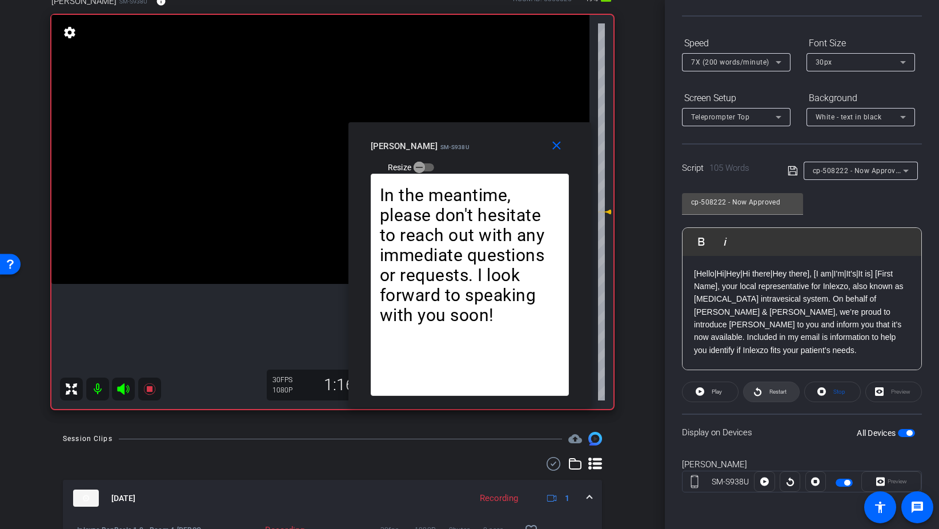
click at [766, 390] on span "Restart" at bounding box center [776, 392] width 20 height 16
click at [704, 391] on icon at bounding box center [700, 391] width 9 height 9
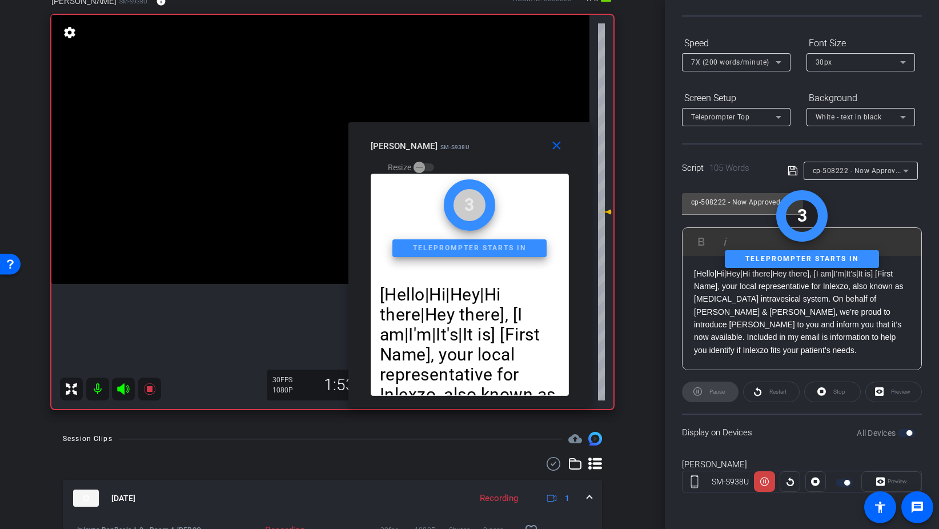
click at [704, 391] on div "Pause" at bounding box center [710, 392] width 57 height 21
click at [557, 147] on mat-icon "close" at bounding box center [556, 146] width 14 height 14
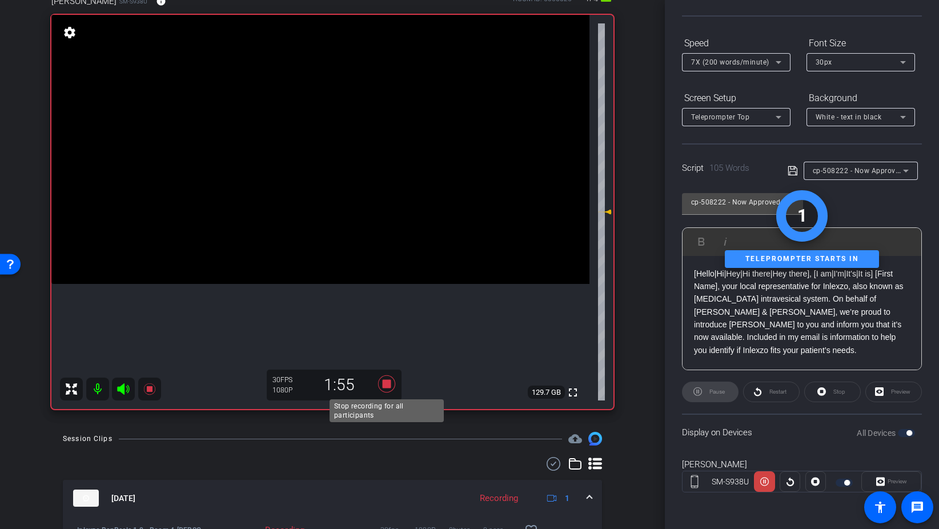
click at [381, 386] on icon at bounding box center [386, 384] width 27 height 21
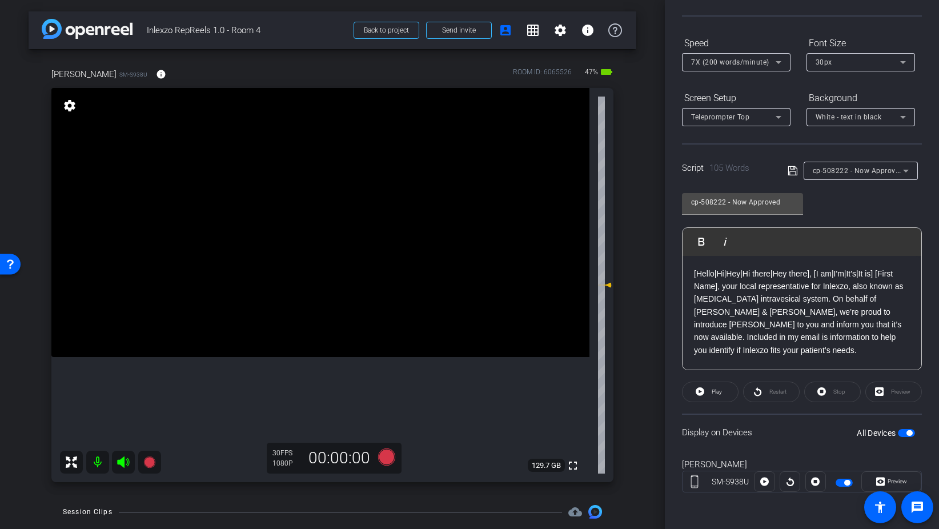
scroll to position [0, 0]
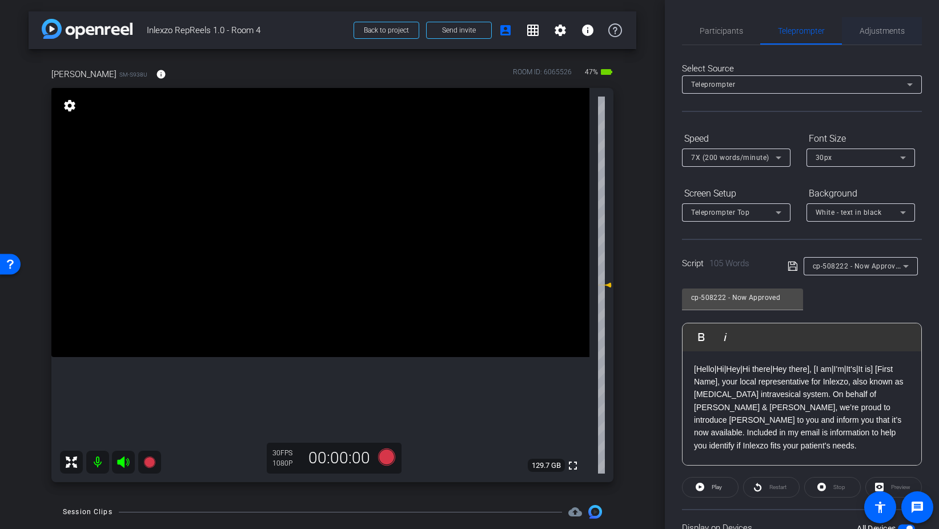
click at [875, 29] on span "Adjustments" at bounding box center [882, 31] width 45 height 8
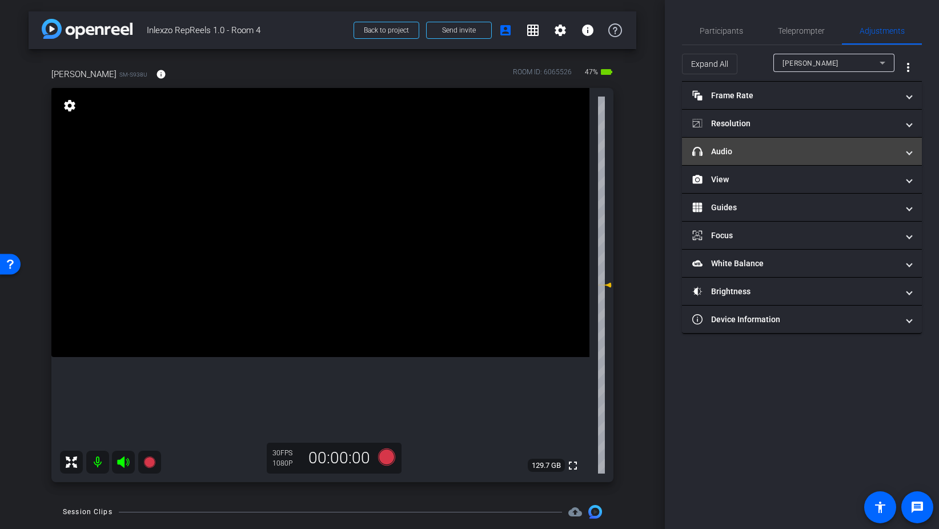
click at [734, 158] on mat-expansion-panel-header "headphone icon Audio" at bounding box center [802, 151] width 240 height 27
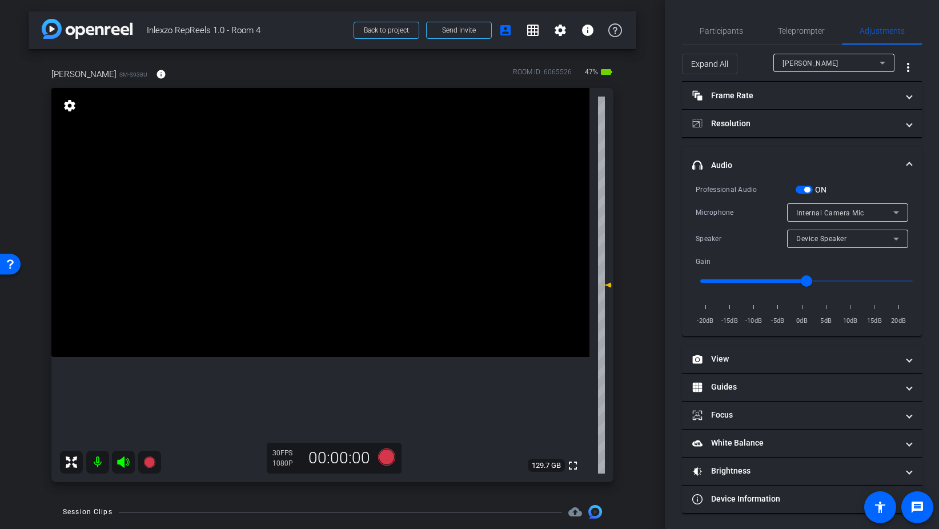
click at [643, 380] on div "arrow_back Inlexzo RepReels 1.0 - Room 4 Back to project Send invite account_bo…" at bounding box center [332, 264] width 665 height 529
click at [801, 188] on span "button" at bounding box center [804, 190] width 17 height 8
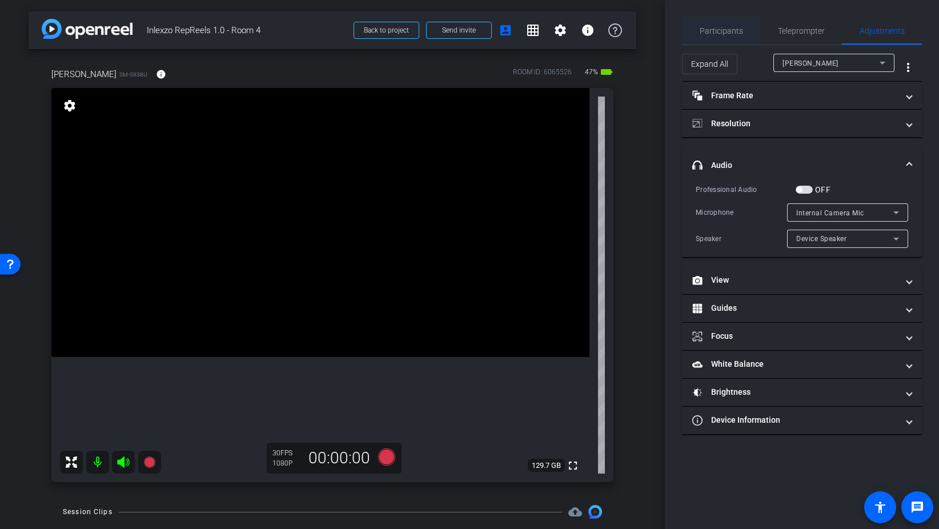
click at [715, 31] on span "Participants" at bounding box center [721, 31] width 43 height 8
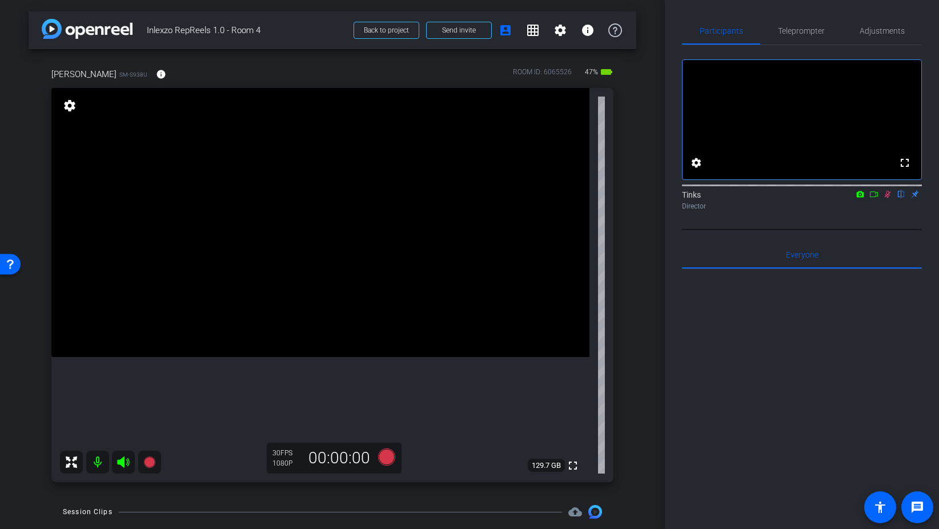
click at [886, 198] on icon at bounding box center [888, 194] width 6 height 7
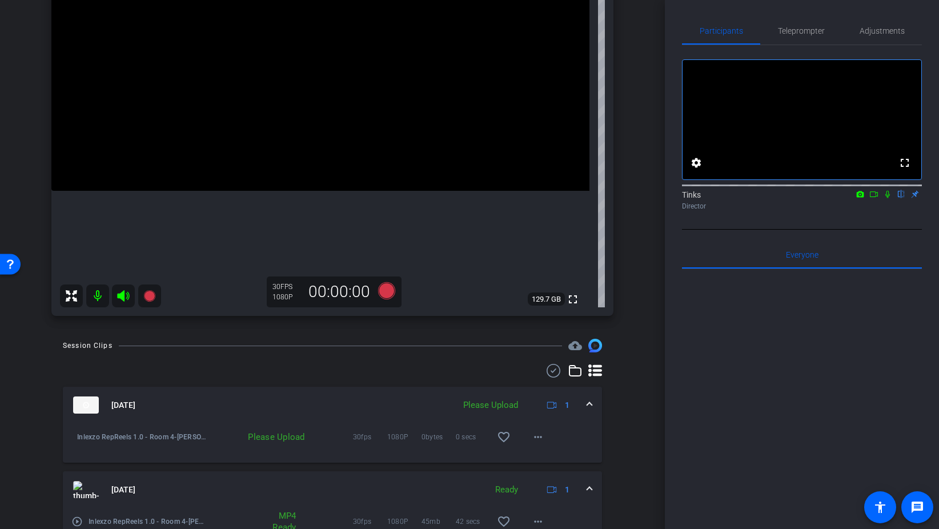
scroll to position [179, 0]
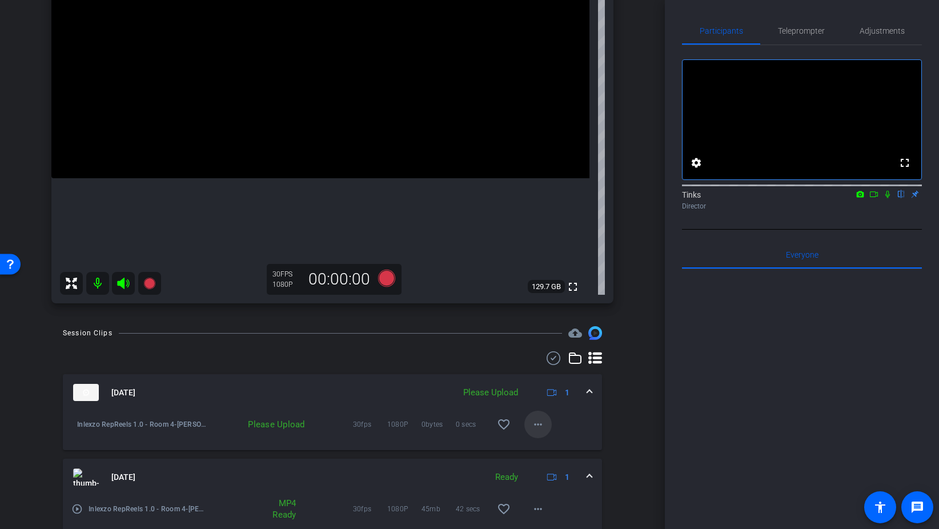
click at [533, 424] on mat-icon "more_horiz" at bounding box center [538, 424] width 14 height 14
click at [548, 443] on span "Upload" at bounding box center [556, 448] width 46 height 14
click at [884, 33] on span "Adjustments" at bounding box center [882, 31] width 45 height 8
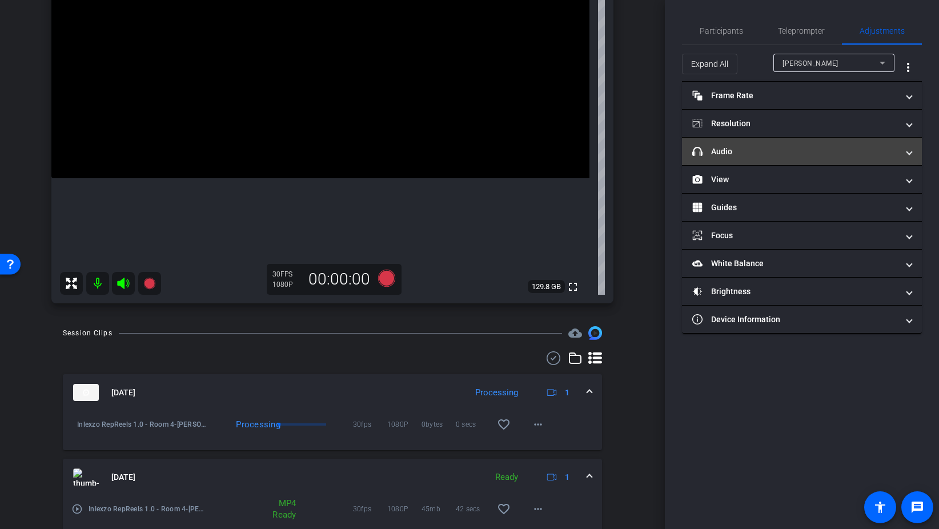
click at [779, 149] on mat-panel-title "headphone icon Audio" at bounding box center [795, 152] width 206 height 12
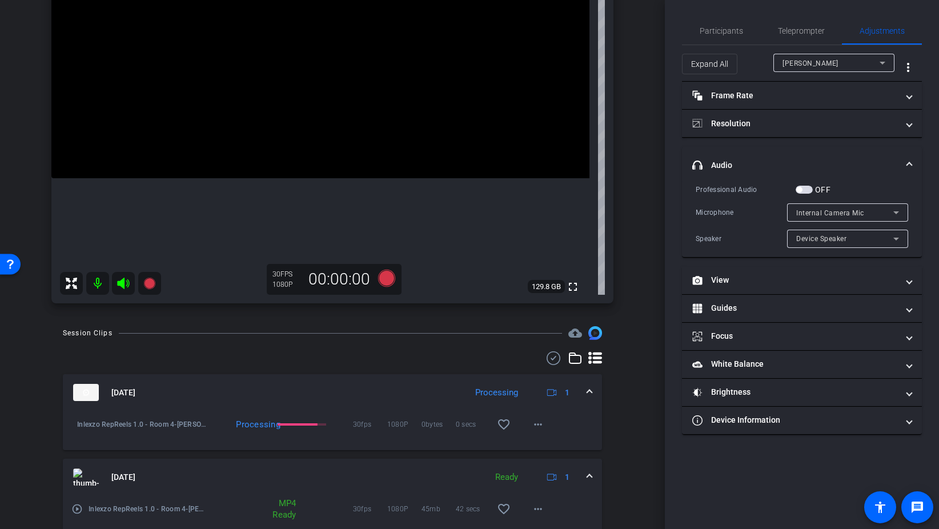
click at [810, 190] on span "button" at bounding box center [804, 190] width 17 height 8
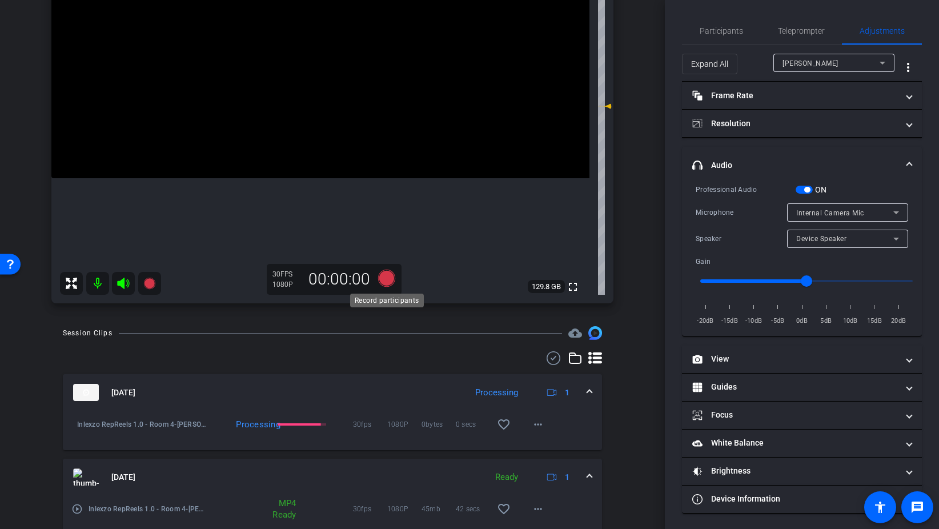
click at [392, 278] on icon at bounding box center [386, 278] width 17 height 17
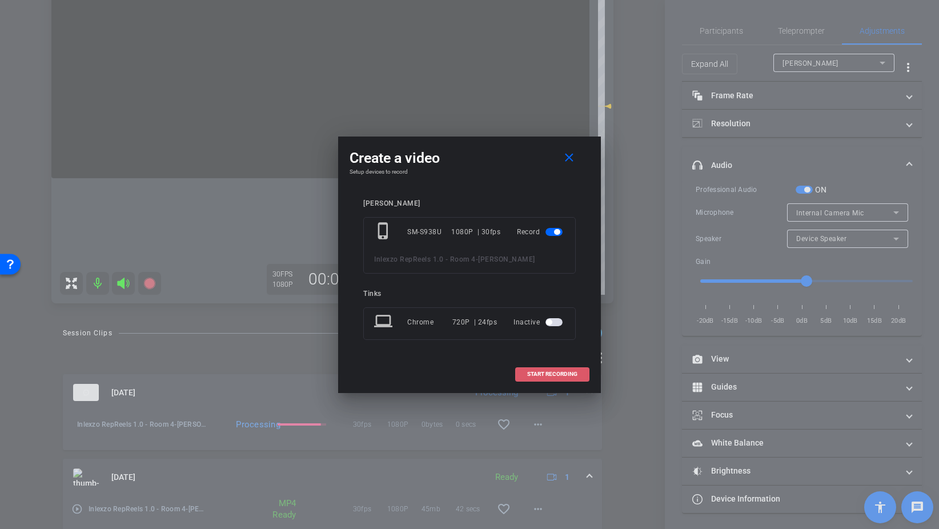
click at [569, 375] on span "START RECORDING" at bounding box center [552, 374] width 50 height 6
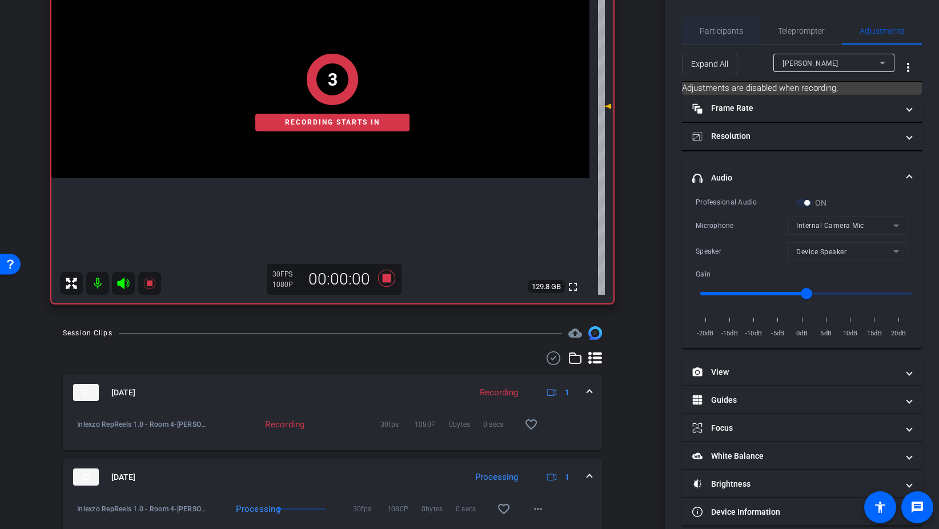
click at [729, 38] on span "Participants" at bounding box center [721, 30] width 43 height 27
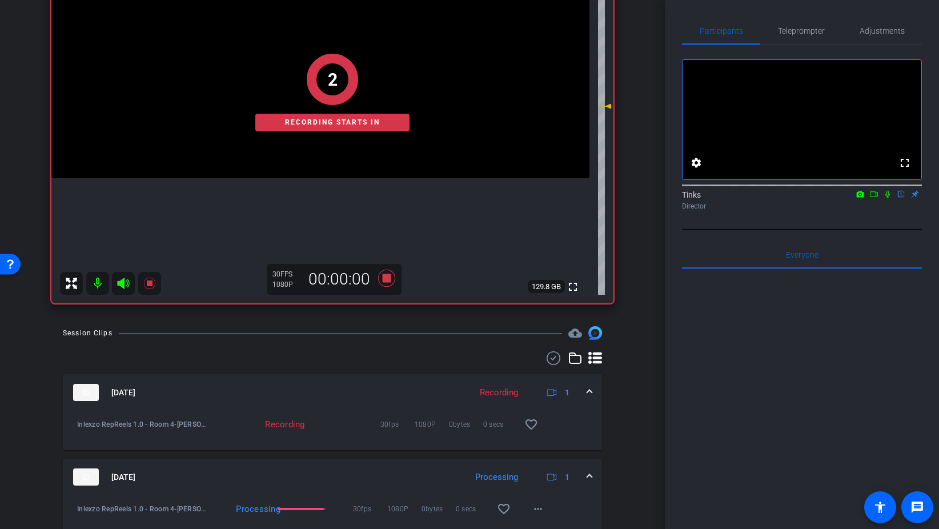
click at [890, 198] on icon at bounding box center [887, 194] width 9 height 8
click at [802, 27] on span "Teleprompter" at bounding box center [801, 31] width 47 height 8
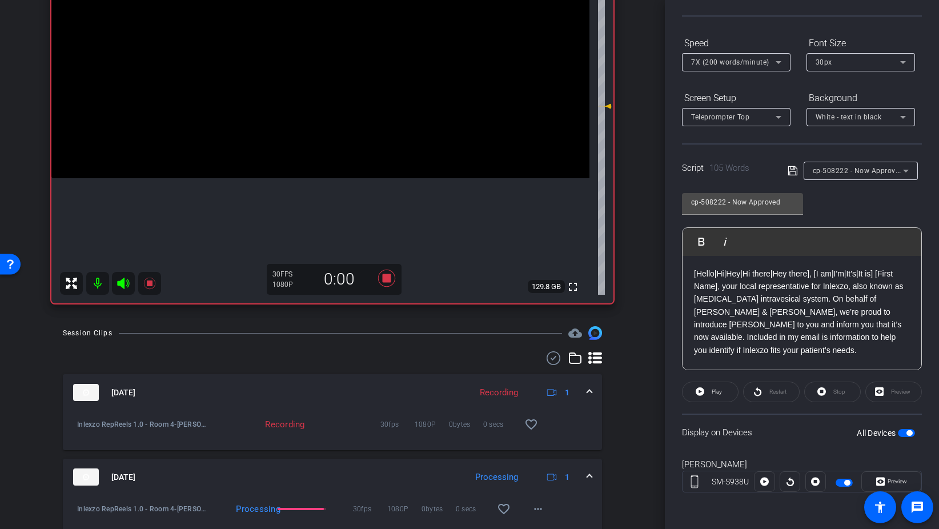
scroll to position [95, 0]
click at [885, 478] on span "Preview" at bounding box center [896, 481] width 22 height 16
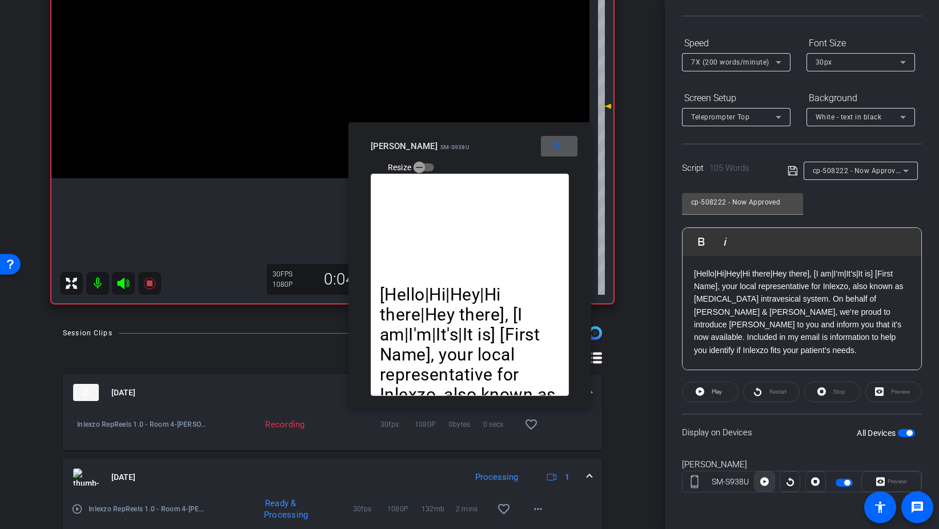
click at [765, 482] on icon at bounding box center [764, 481] width 9 height 9
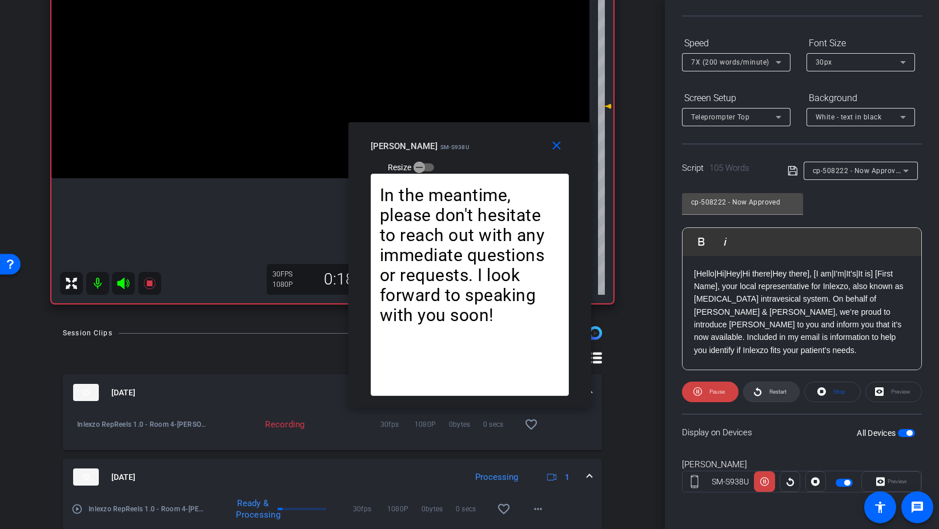
click at [757, 386] on icon at bounding box center [757, 391] width 9 height 14
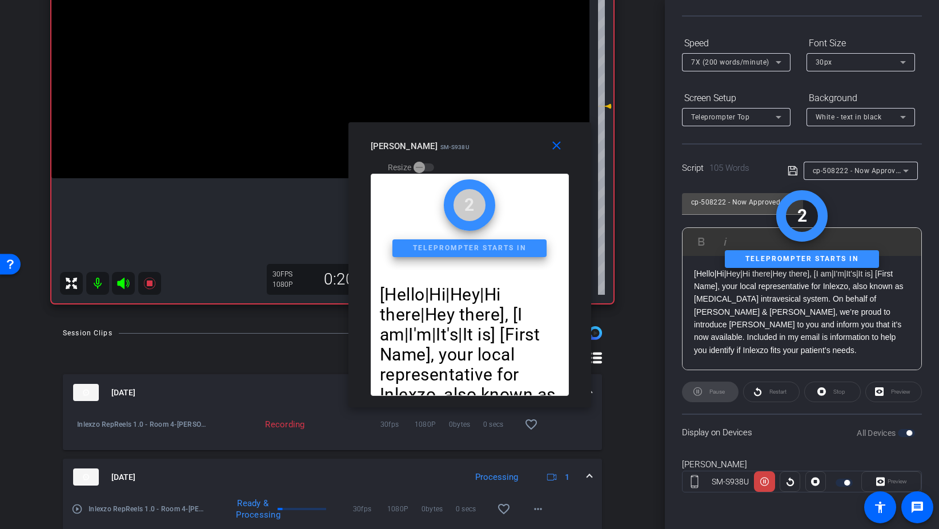
click at [698, 392] on div "Pause" at bounding box center [710, 392] width 57 height 21
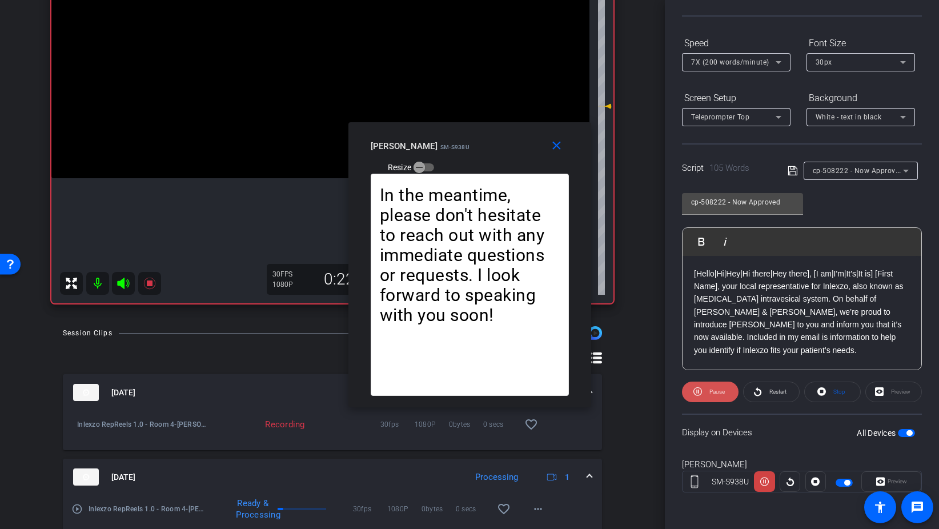
click at [697, 392] on icon at bounding box center [697, 391] width 9 height 14
click at [697, 392] on icon at bounding box center [700, 391] width 9 height 9
click at [761, 392] on icon at bounding box center [757, 391] width 7 height 9
click at [567, 147] on span at bounding box center [559, 145] width 37 height 27
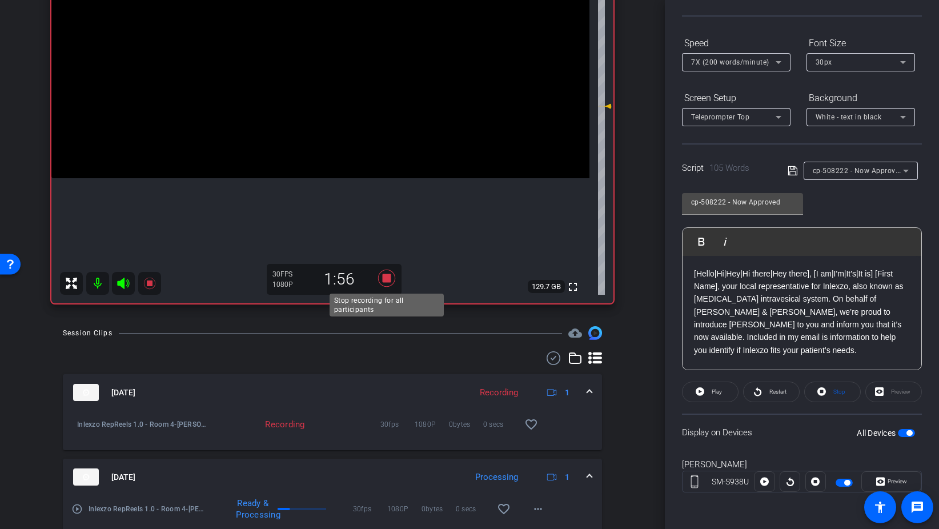
click at [378, 276] on icon at bounding box center [386, 278] width 17 height 17
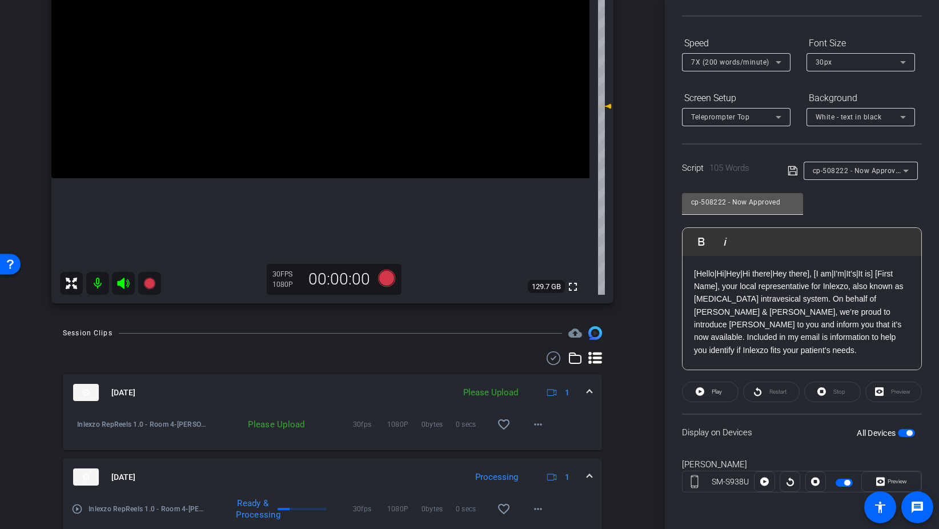
scroll to position [0, 0]
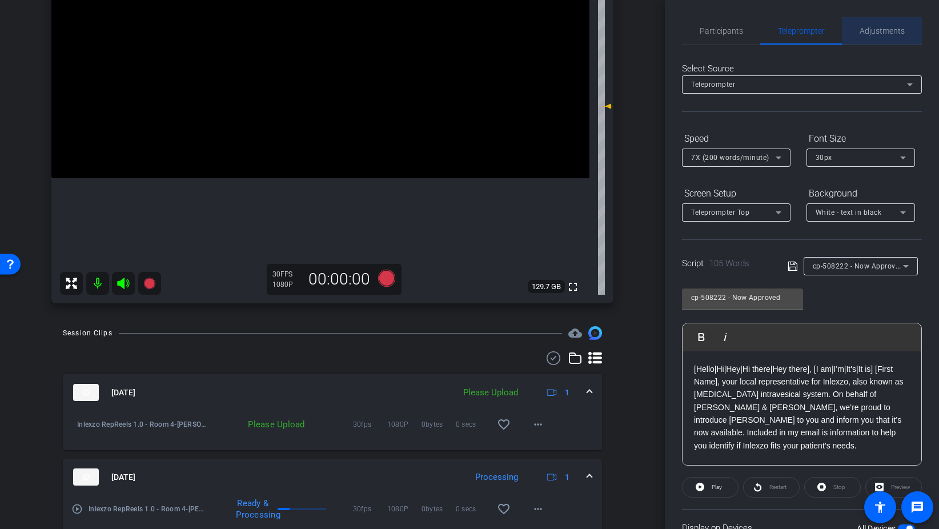
click at [884, 30] on span "Adjustments" at bounding box center [882, 31] width 45 height 8
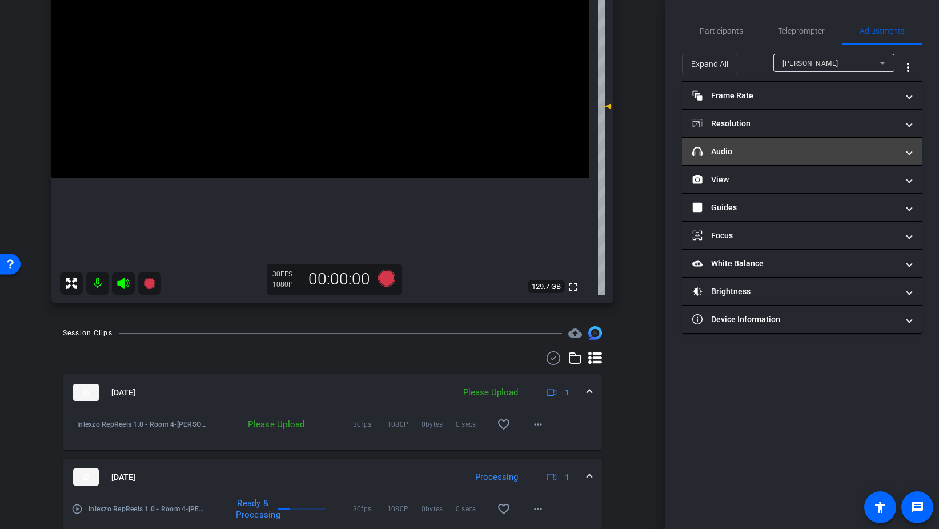
click at [746, 150] on mat-panel-title "headphone icon Audio" at bounding box center [795, 152] width 206 height 12
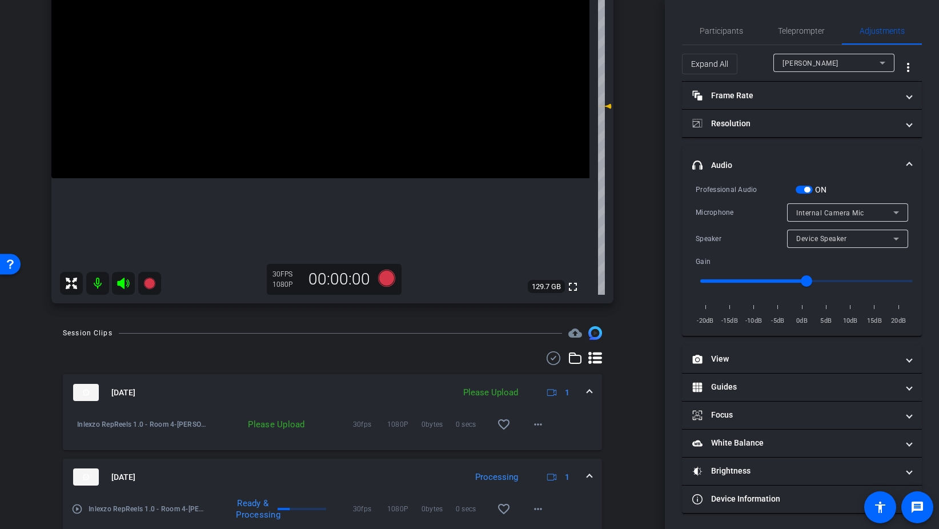
click at [803, 189] on span "button" at bounding box center [804, 190] width 17 height 8
click at [717, 38] on span "Participants" at bounding box center [721, 30] width 43 height 27
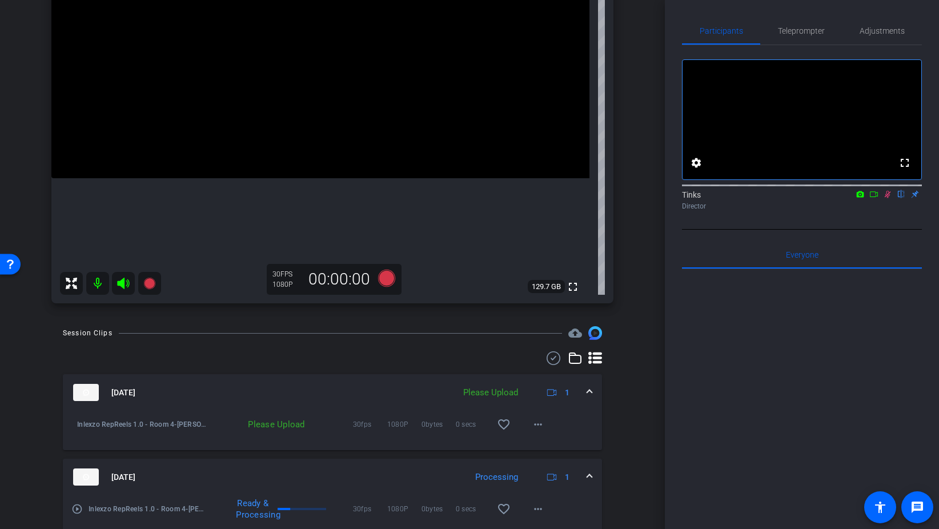
click at [889, 199] on mat-icon at bounding box center [888, 194] width 14 height 10
click at [538, 421] on mat-icon "more_horiz" at bounding box center [538, 424] width 14 height 14
click at [549, 445] on span "Upload" at bounding box center [556, 448] width 46 height 14
click at [807, 37] on span "Teleprompter" at bounding box center [801, 30] width 47 height 27
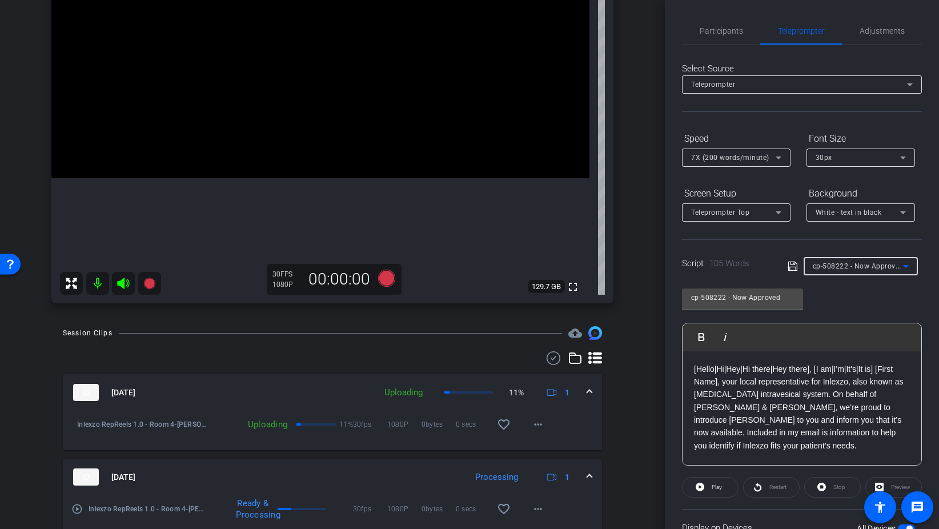
click at [862, 271] on div "cp-508222 - Now Approved" at bounding box center [858, 266] width 90 height 14
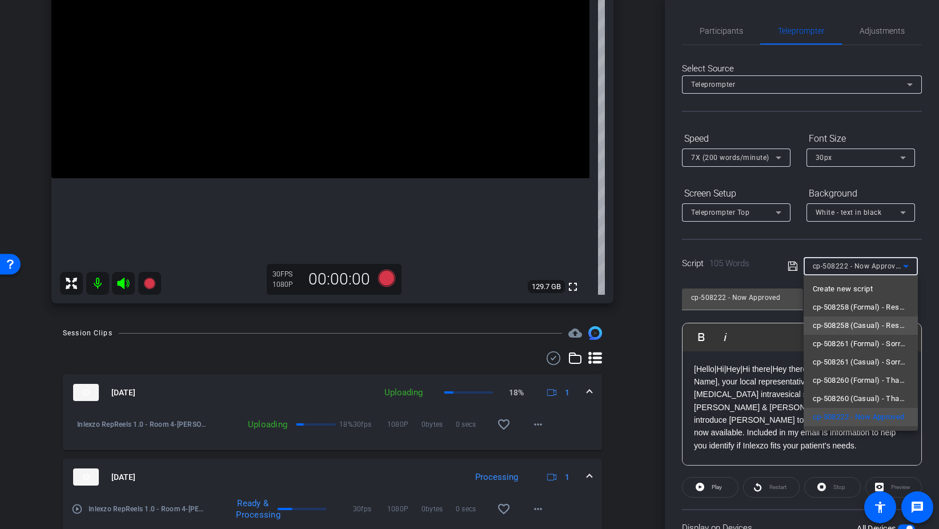
click at [873, 327] on span "cp-508258 (Casual) - Resources to Share" at bounding box center [861, 326] width 96 height 14
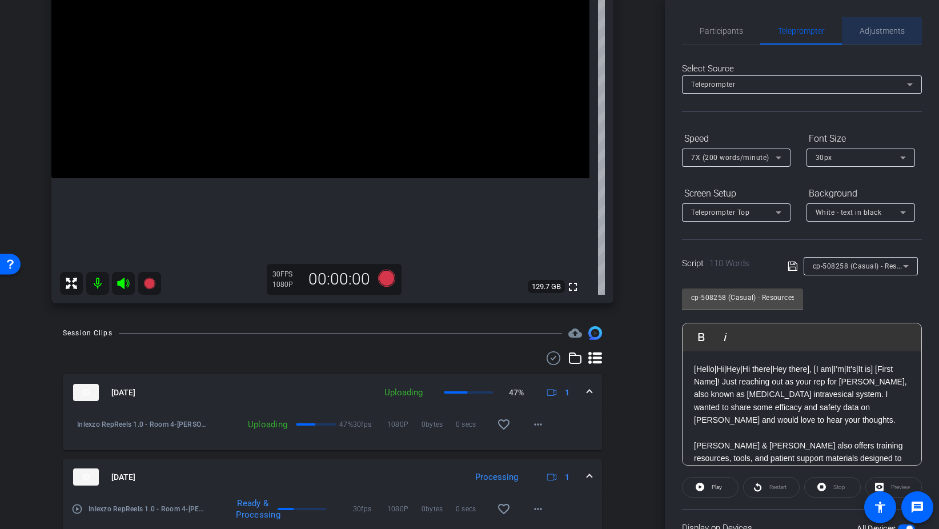
click at [870, 33] on span "Adjustments" at bounding box center [882, 31] width 45 height 8
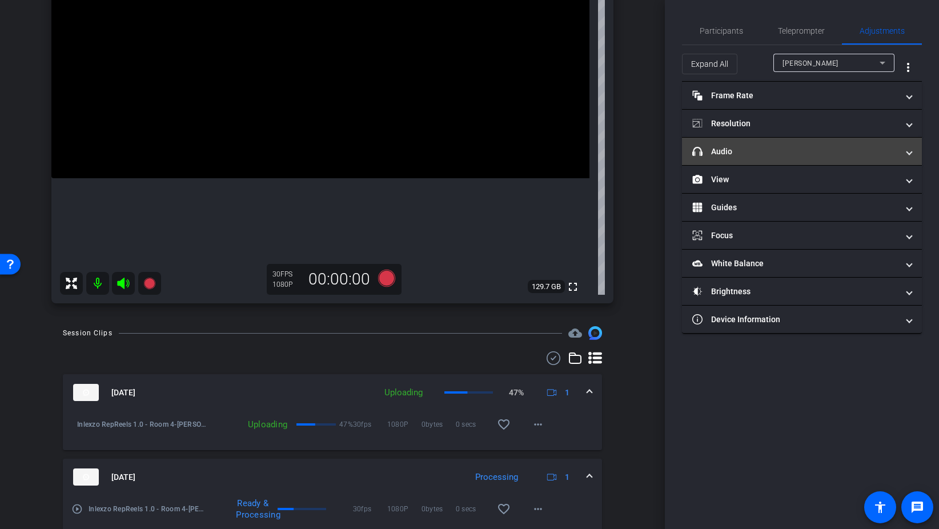
click at [750, 153] on mat-panel-title "headphone icon Audio" at bounding box center [795, 152] width 206 height 12
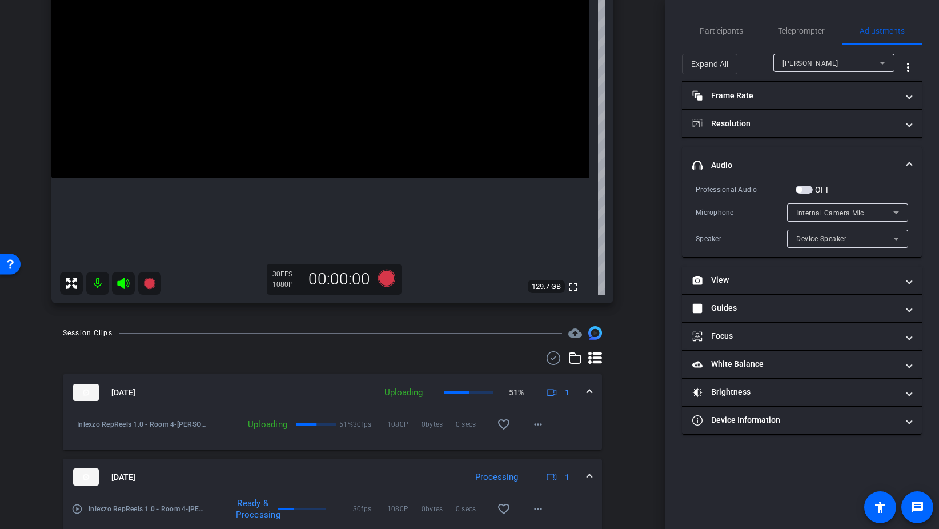
click at [806, 188] on span "button" at bounding box center [804, 190] width 17 height 8
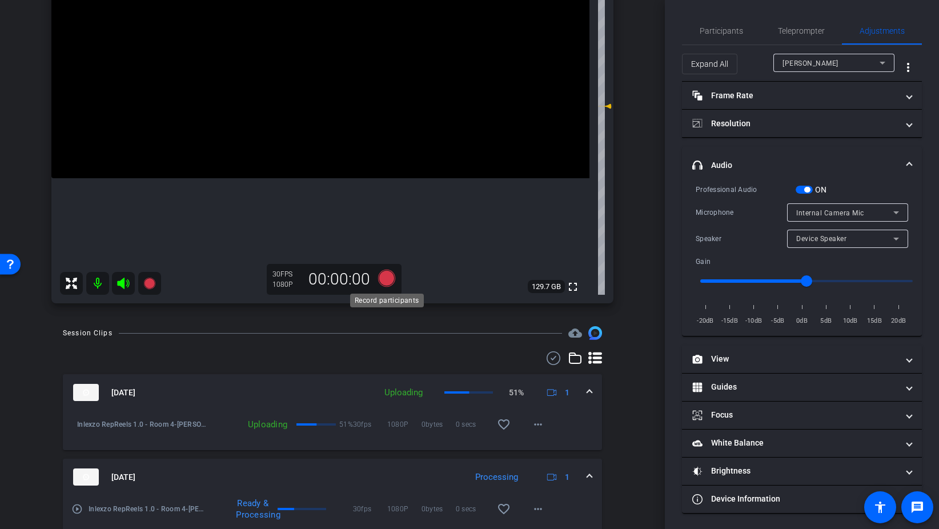
click at [388, 278] on icon at bounding box center [386, 278] width 17 height 17
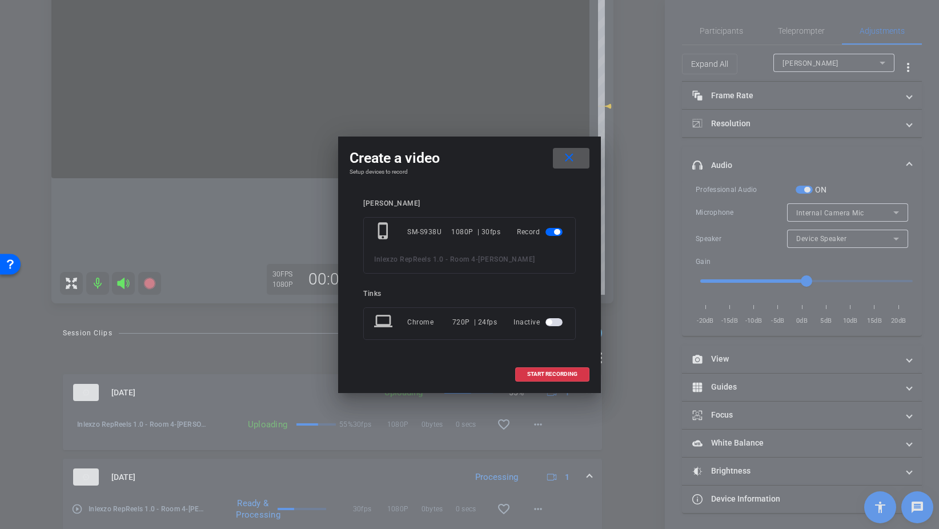
click at [416, 479] on div at bounding box center [469, 264] width 939 height 529
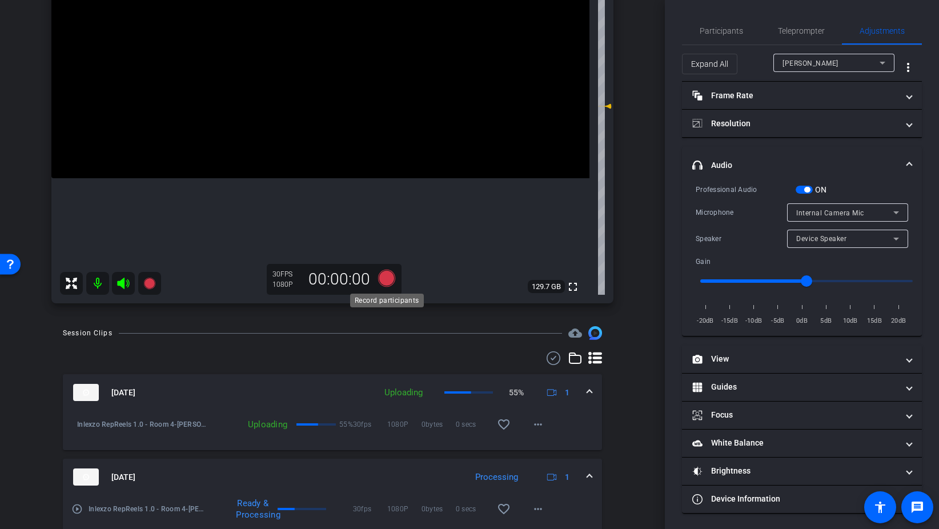
click at [390, 280] on icon at bounding box center [386, 278] width 17 height 17
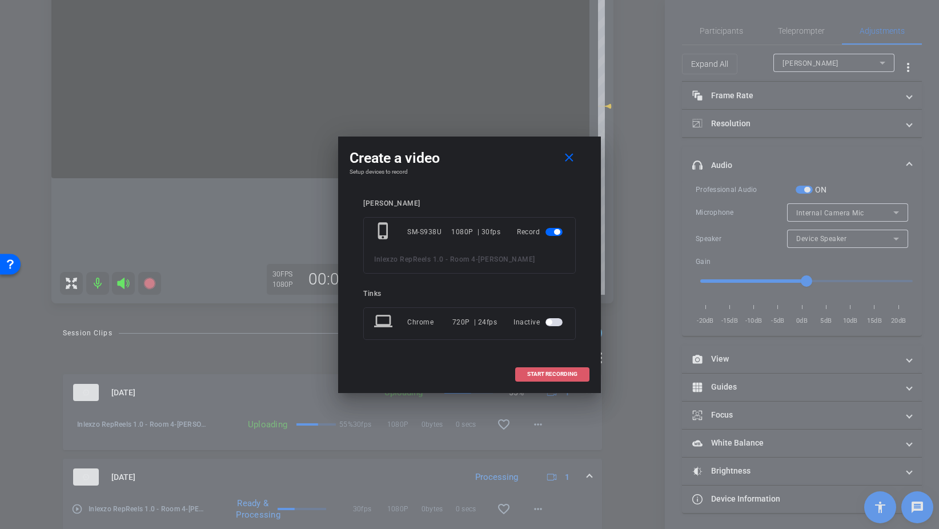
click at [530, 375] on span "START RECORDING" at bounding box center [552, 374] width 50 height 6
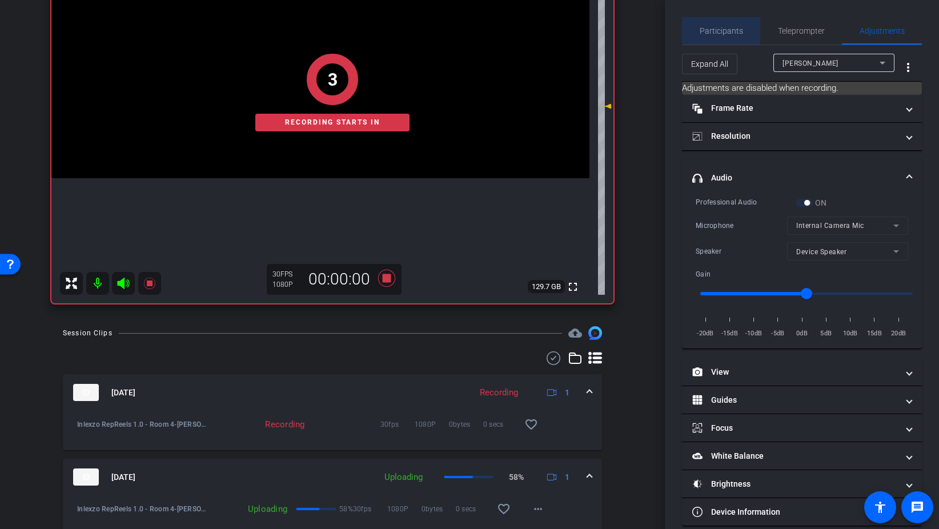
click at [720, 27] on span "Participants" at bounding box center [721, 31] width 43 height 8
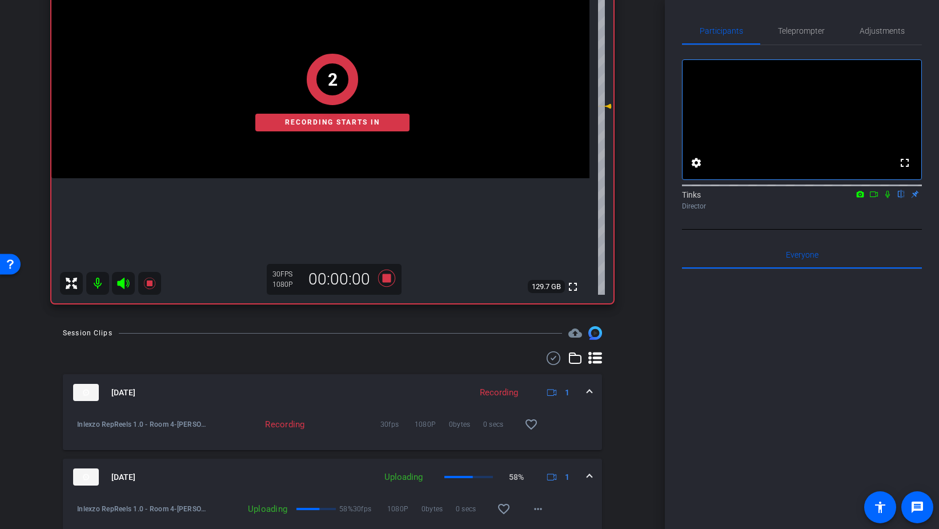
click at [876, 198] on icon at bounding box center [873, 194] width 9 height 8
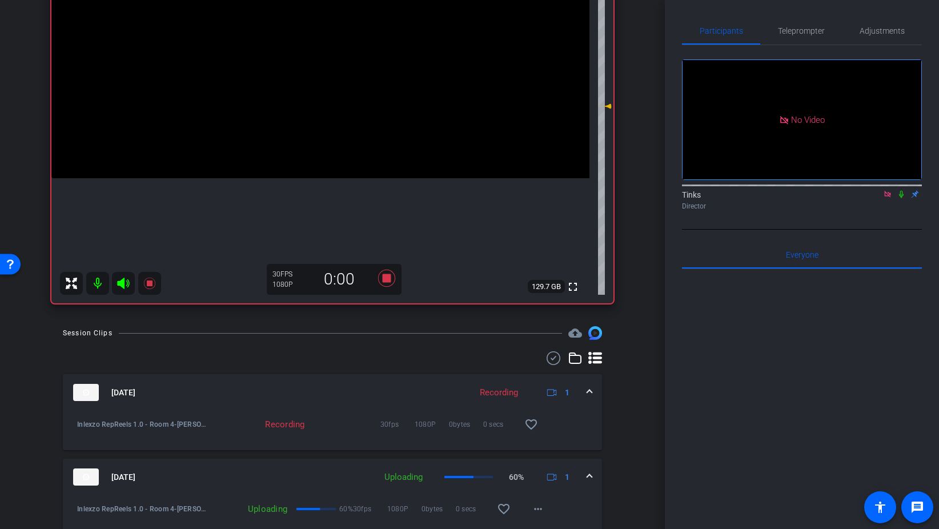
click at [889, 198] on icon at bounding box center [887, 194] width 9 height 8
click at [888, 198] on icon at bounding box center [887, 194] width 5 height 7
click at [806, 27] on span "Teleprompter" at bounding box center [801, 31] width 47 height 8
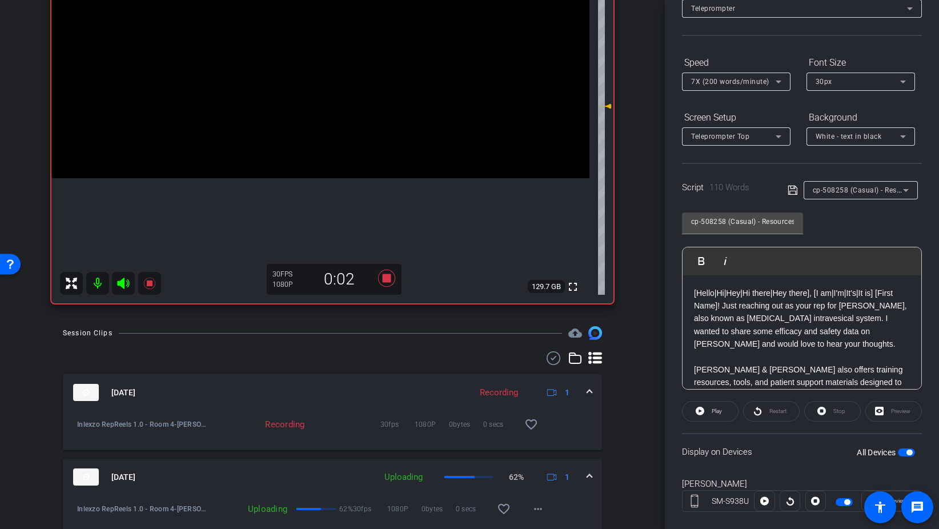
scroll to position [95, 0]
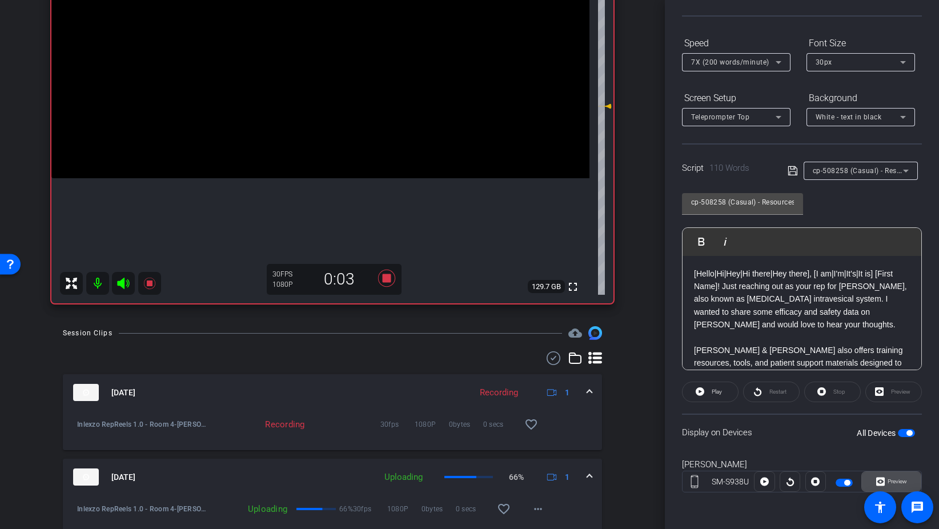
click at [892, 483] on span "Preview" at bounding box center [897, 481] width 19 height 6
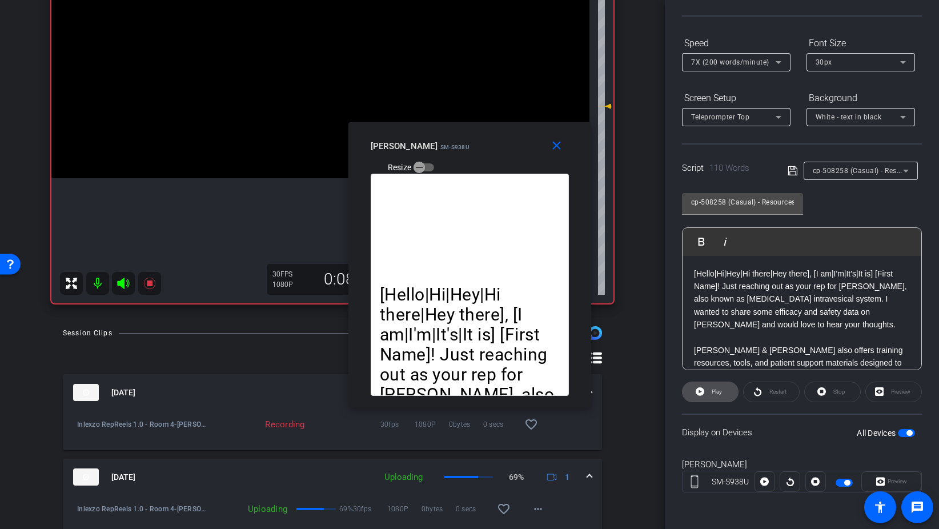
click at [712, 390] on span "Play" at bounding box center [717, 391] width 10 height 6
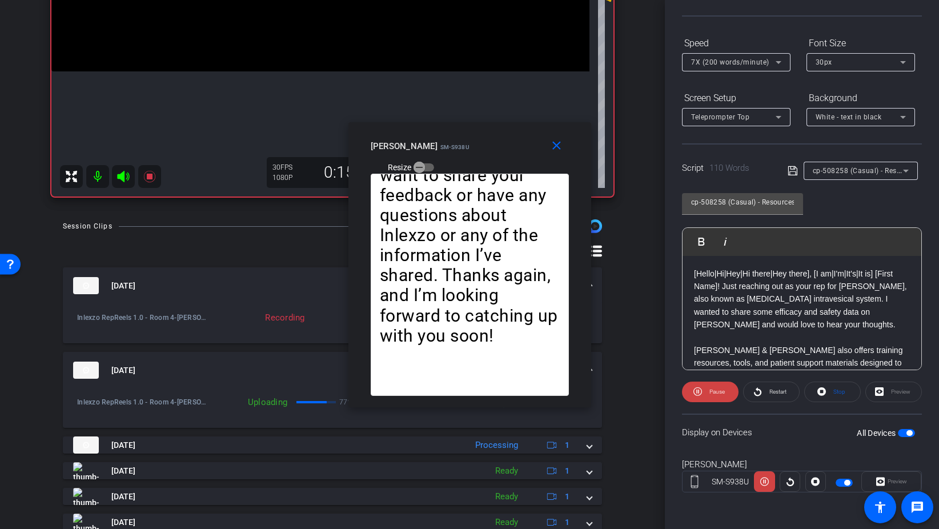
scroll to position [303, 0]
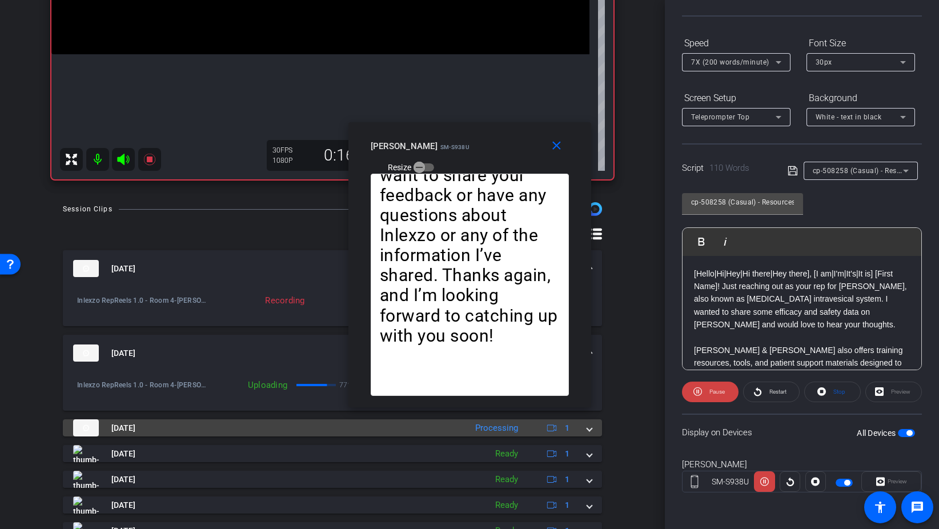
click at [592, 427] on span at bounding box center [589, 428] width 5 height 12
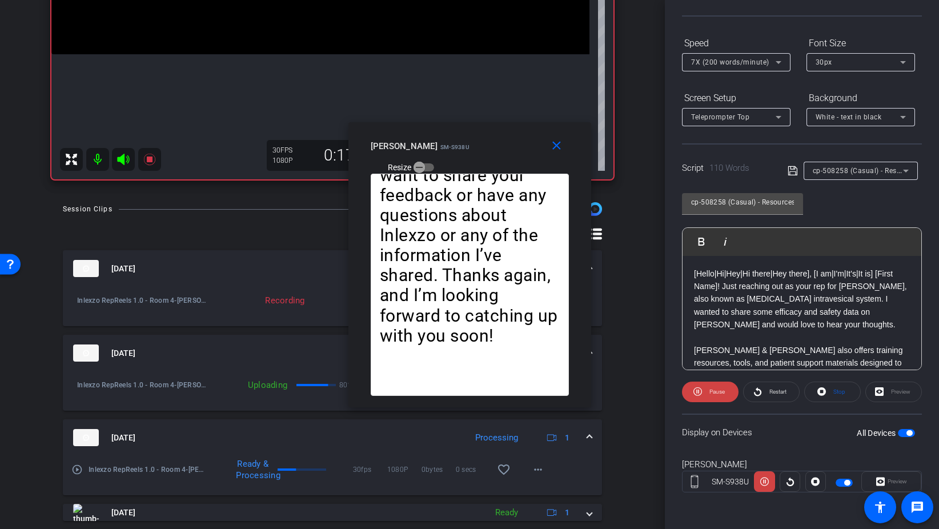
click at [589, 429] on mat-expansion-panel-header "[DATE] Processing 1" at bounding box center [332, 437] width 539 height 37
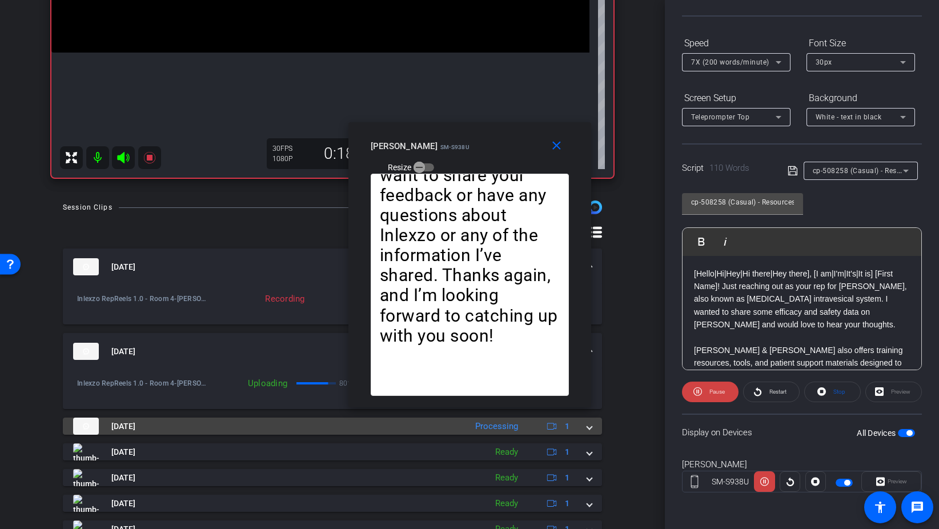
scroll to position [300, 0]
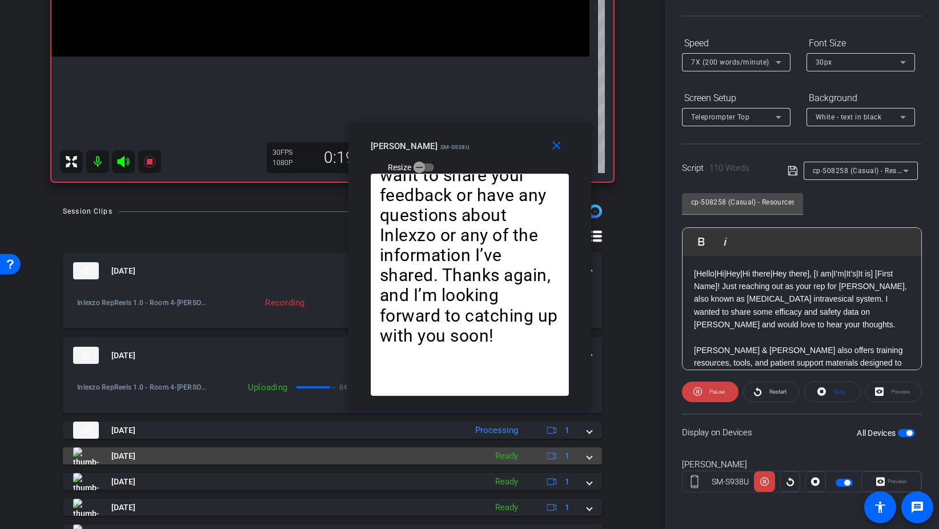
click at [584, 457] on div "[DATE] Ready 1" at bounding box center [330, 455] width 514 height 17
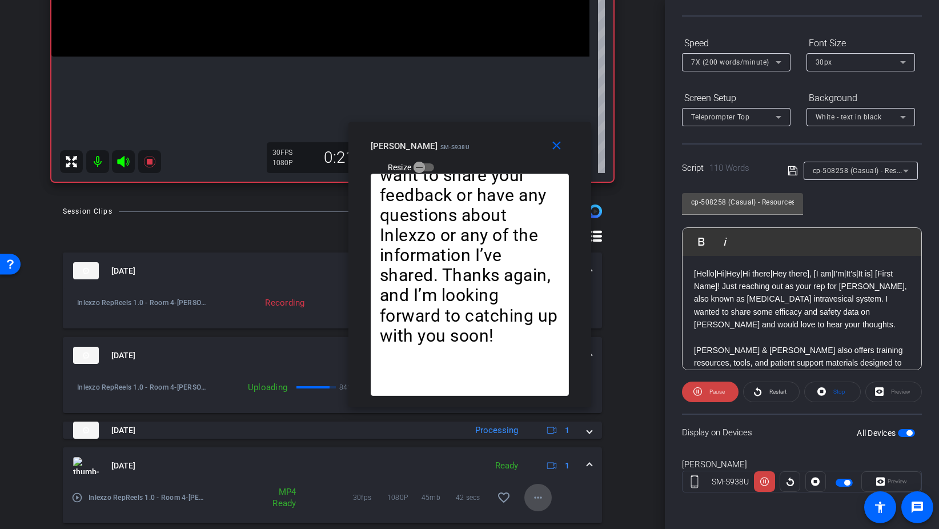
click at [537, 491] on mat-icon "more_horiz" at bounding box center [538, 498] width 14 height 14
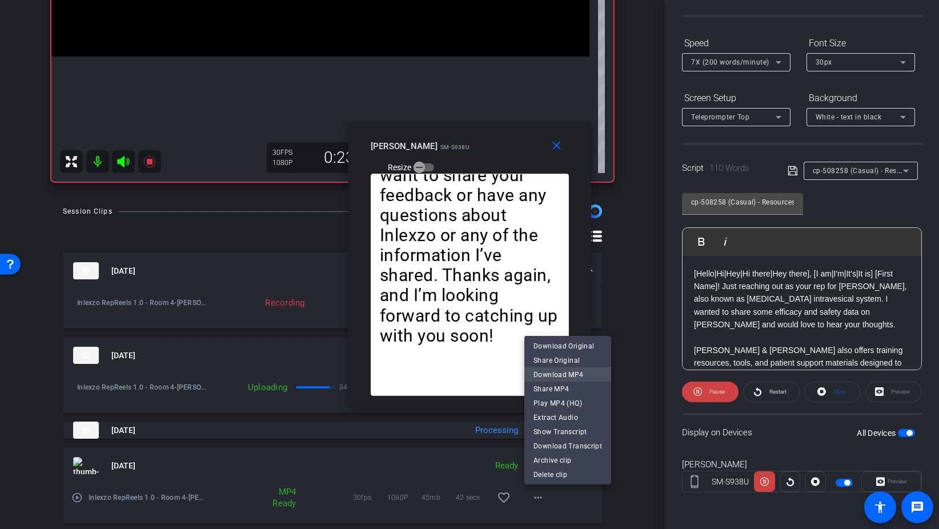
click at [579, 373] on span "Download MP4" at bounding box center [567, 374] width 69 height 14
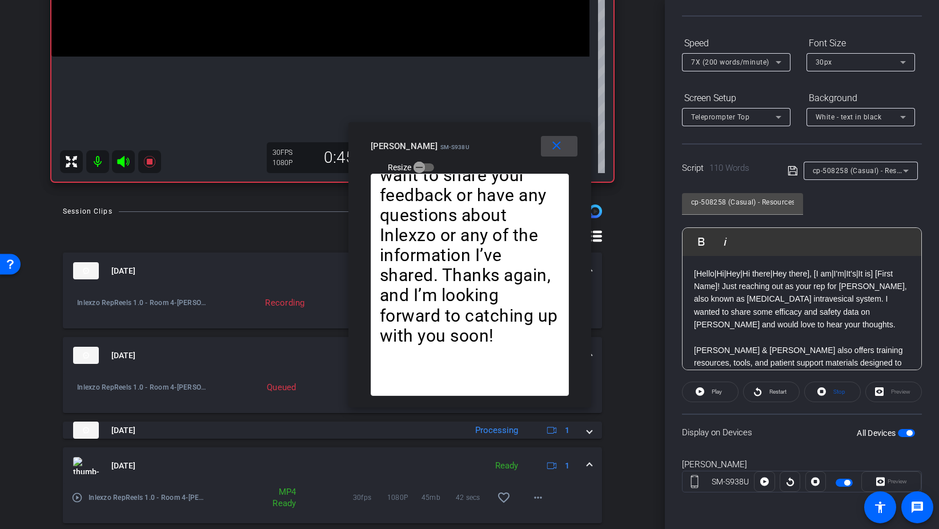
click at [564, 144] on span at bounding box center [559, 145] width 37 height 27
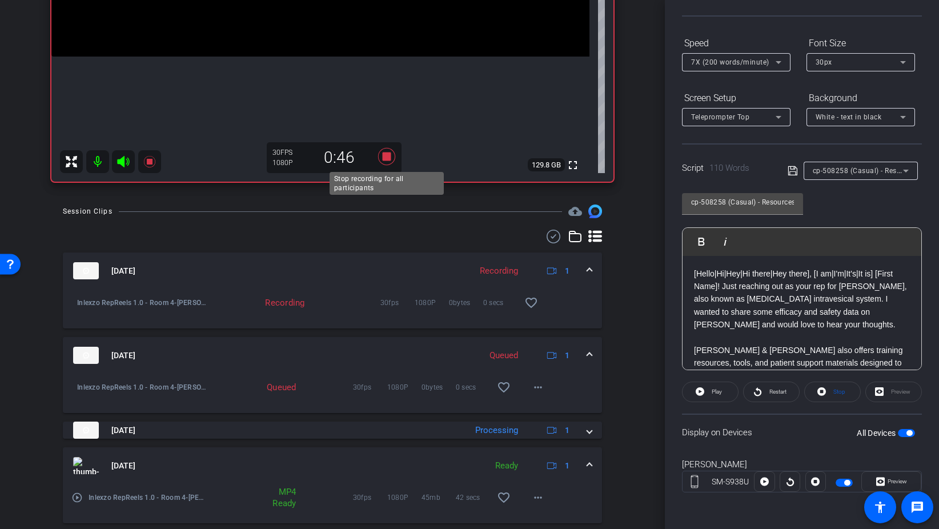
click at [392, 156] on icon at bounding box center [386, 156] width 27 height 21
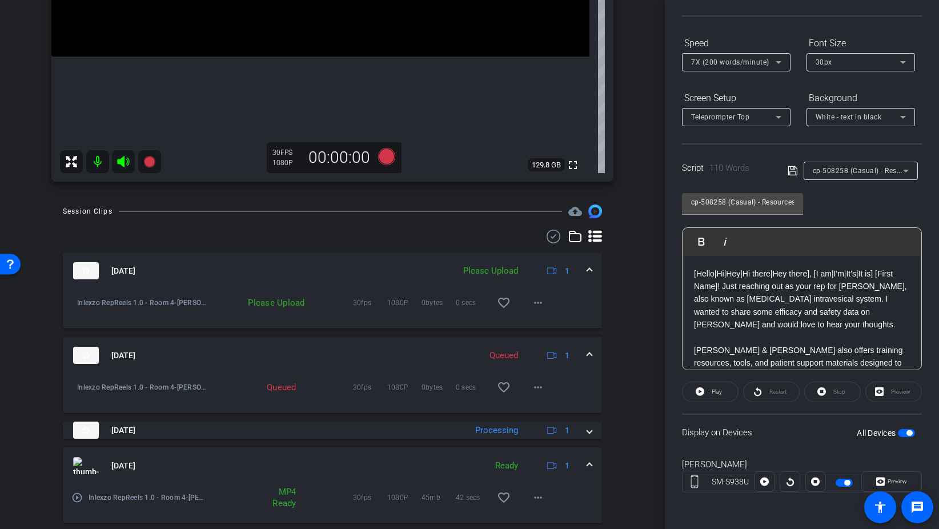
scroll to position [0, 0]
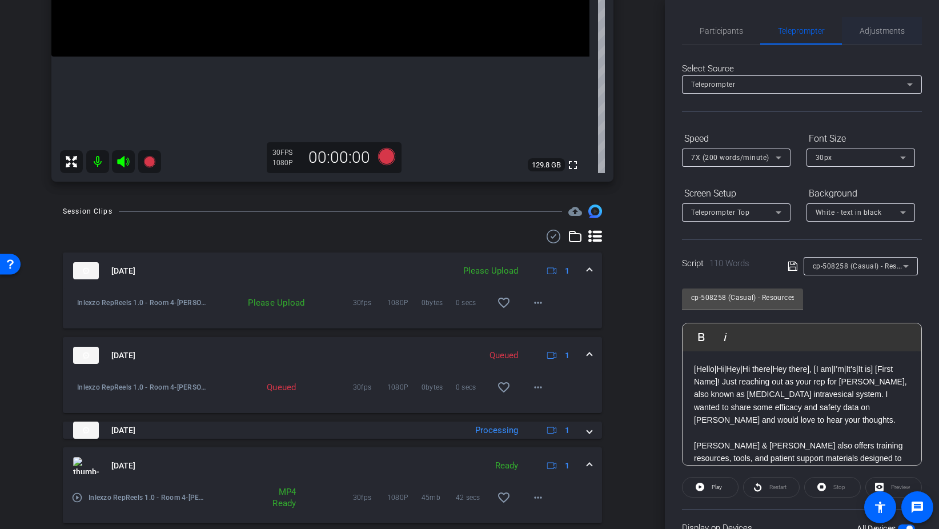
click at [866, 32] on span "Adjustments" at bounding box center [882, 31] width 45 height 8
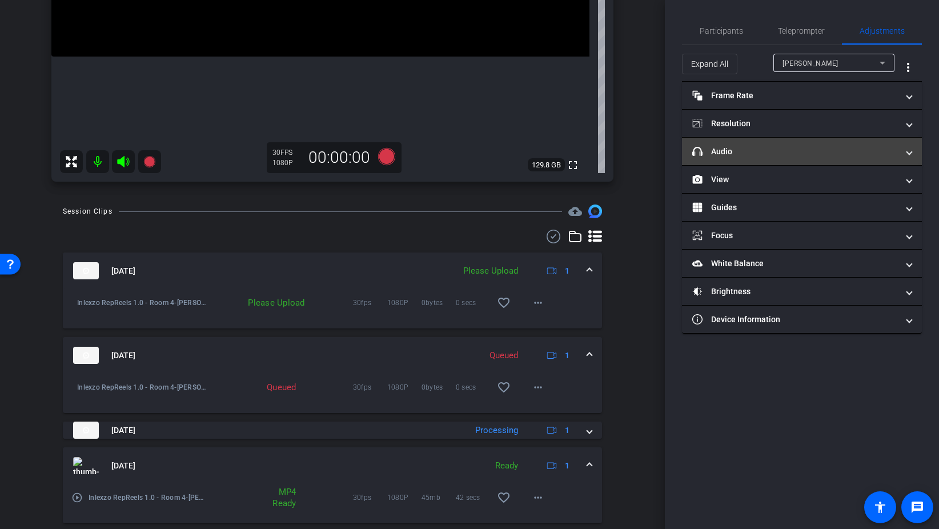
click at [737, 161] on mat-expansion-panel-header "headphone icon Audio" at bounding box center [802, 151] width 240 height 27
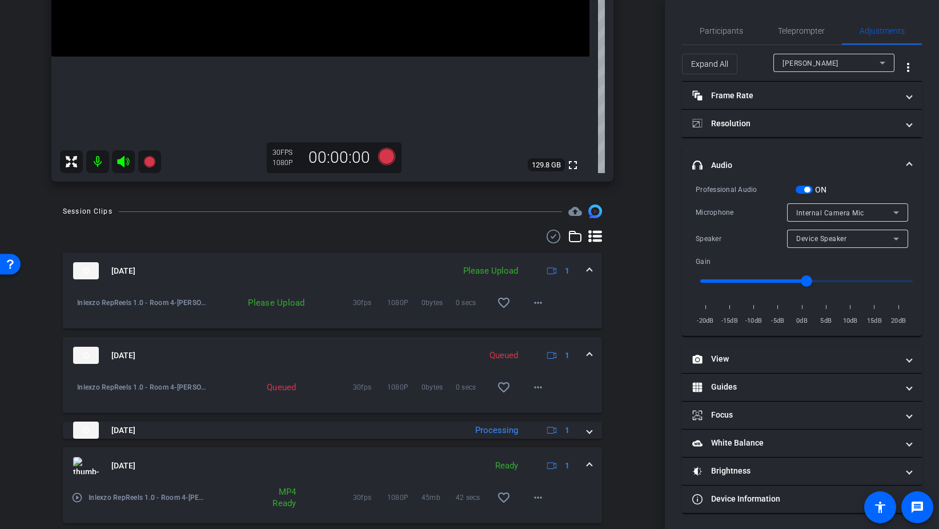
click at [803, 192] on span "button" at bounding box center [804, 190] width 17 height 8
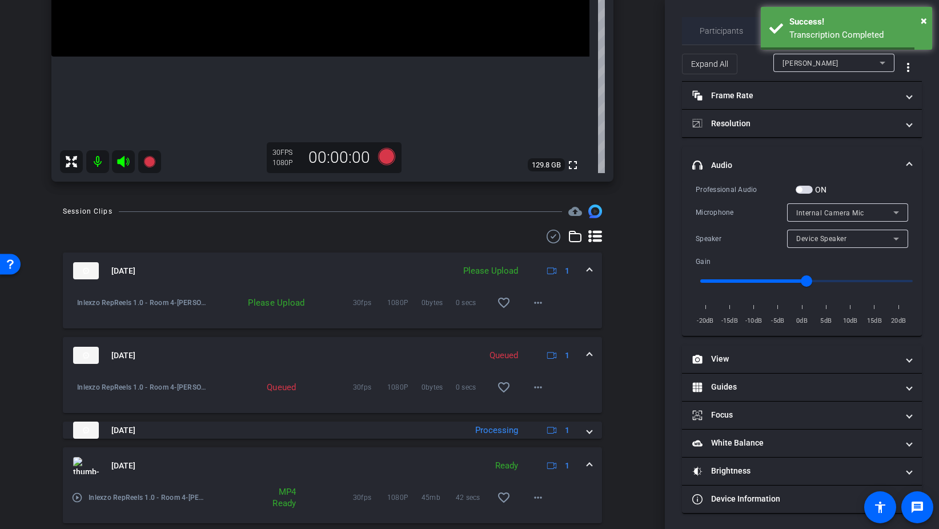
click at [723, 39] on span "Participants" at bounding box center [721, 30] width 43 height 27
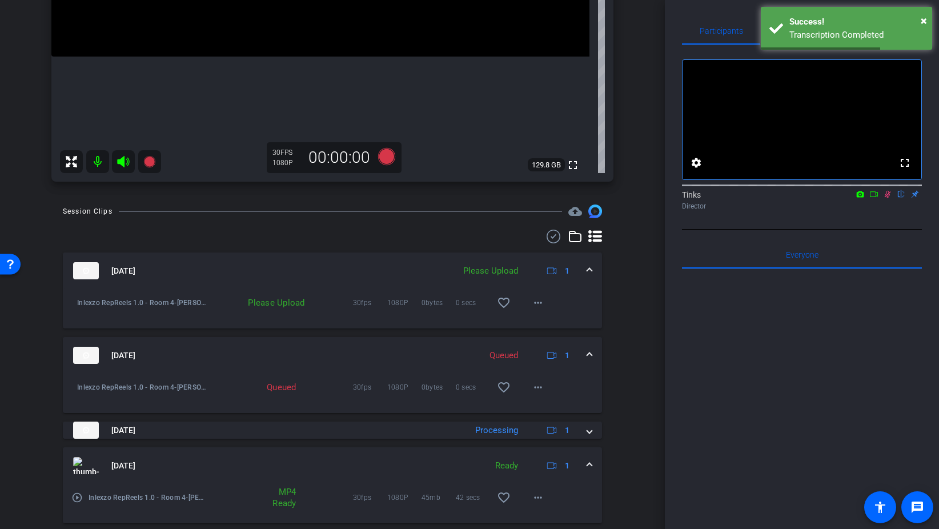
click at [887, 198] on icon at bounding box center [887, 194] width 9 height 8
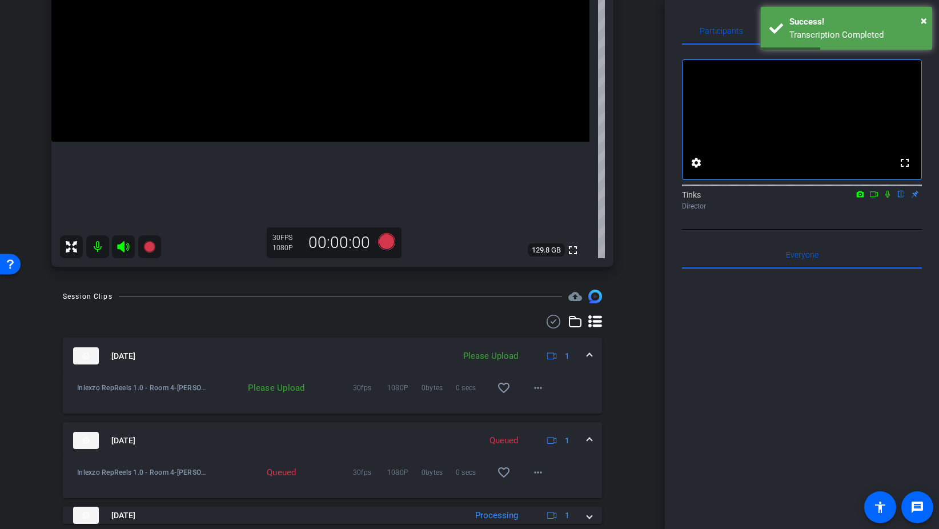
scroll to position [214, 0]
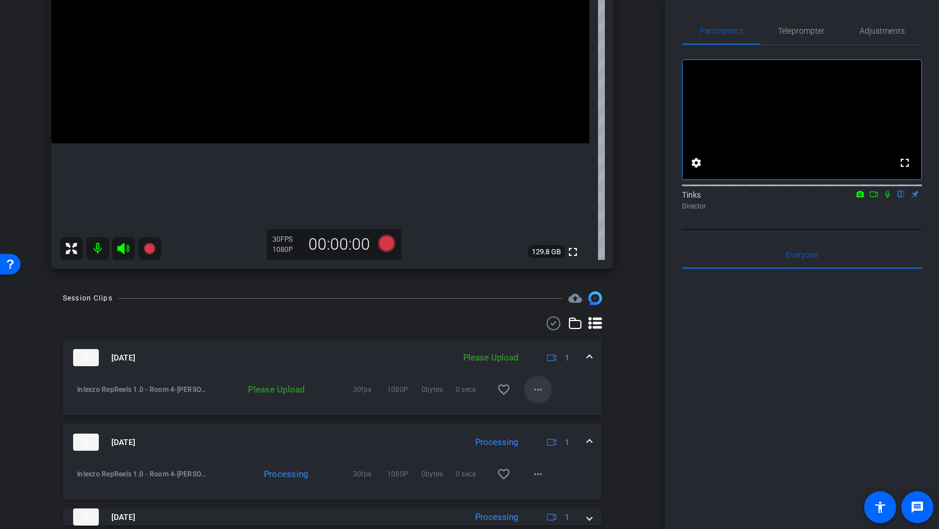
click at [537, 384] on mat-icon "more_horiz" at bounding box center [538, 390] width 14 height 14
click at [556, 411] on span "Upload" at bounding box center [556, 414] width 46 height 14
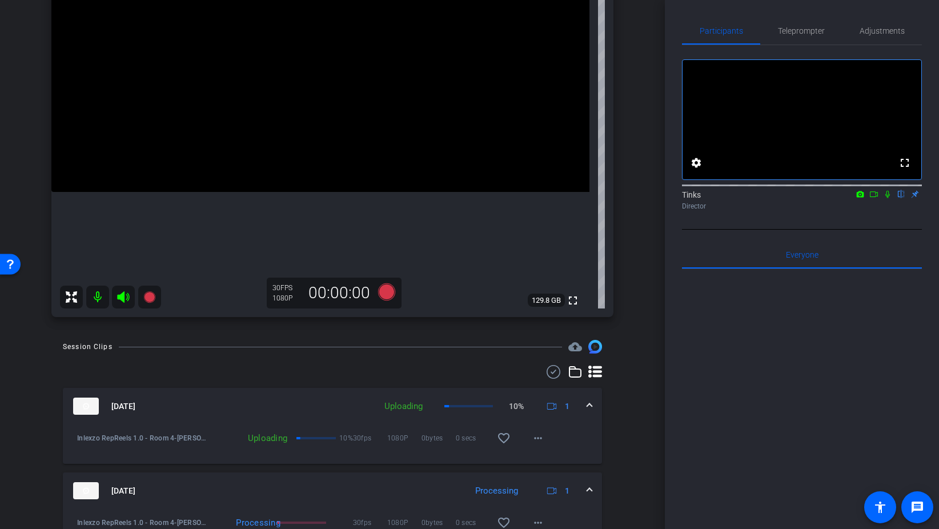
scroll to position [156, 0]
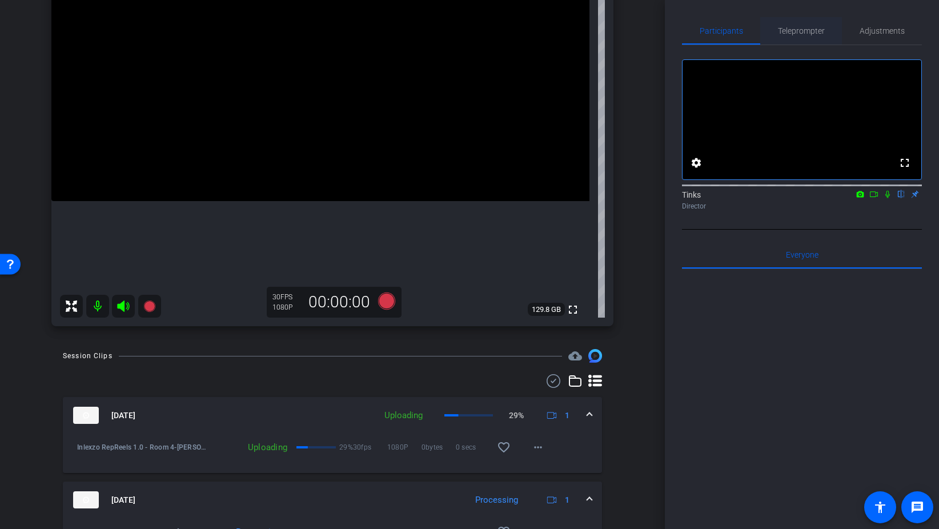
click at [802, 29] on span "Teleprompter" at bounding box center [801, 31] width 47 height 8
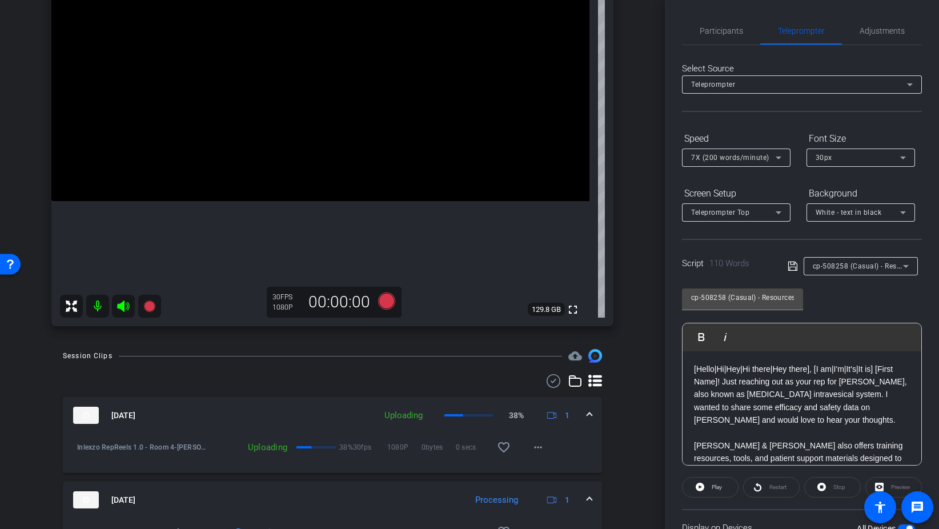
click at [728, 158] on span "7X (200 words/minute)" at bounding box center [730, 158] width 78 height 8
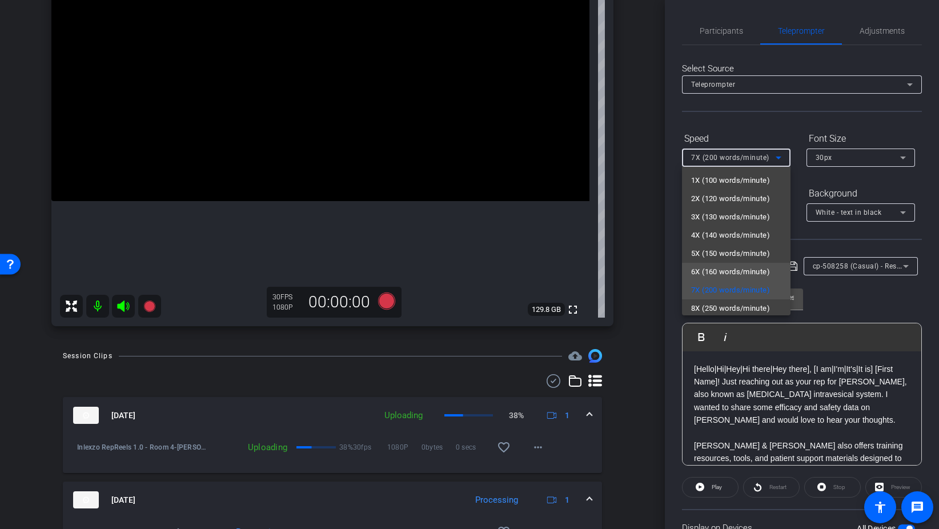
click at [714, 277] on span "6X (160 words/minute)" at bounding box center [730, 272] width 79 height 14
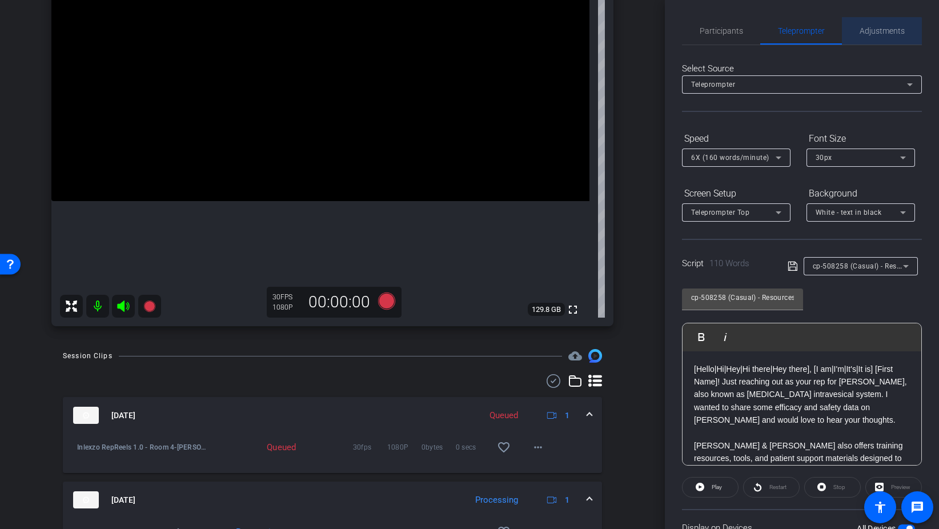
click at [871, 31] on span "Adjustments" at bounding box center [882, 31] width 45 height 8
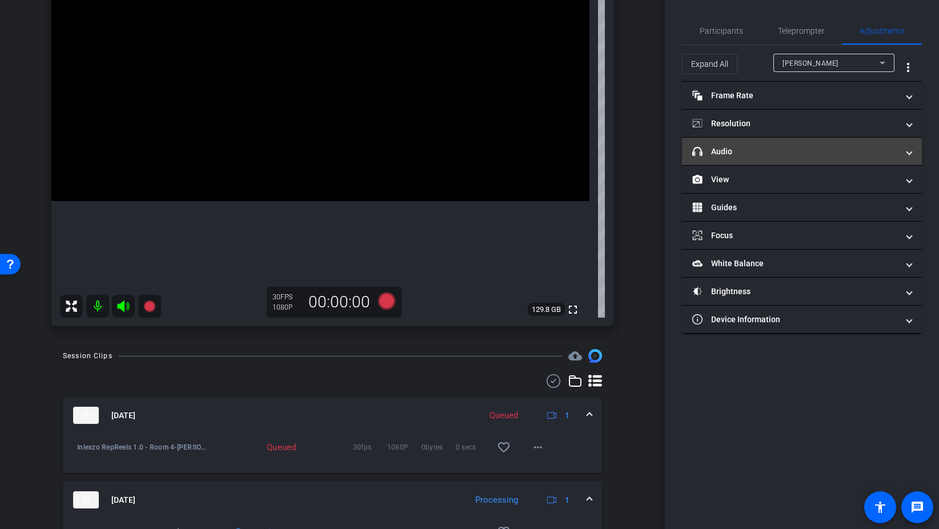
click at [726, 155] on mat-panel-title "headphone icon Audio" at bounding box center [795, 152] width 206 height 12
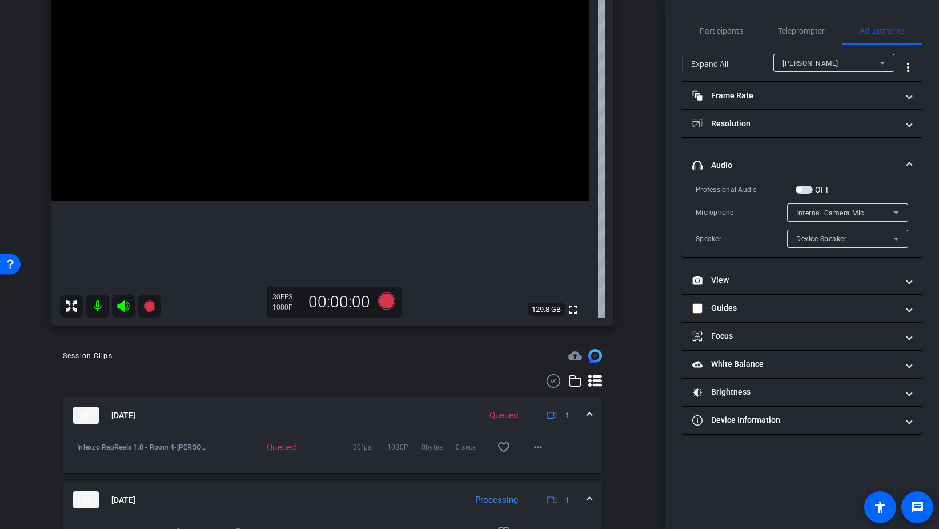
click at [812, 188] on span "button" at bounding box center [804, 190] width 17 height 8
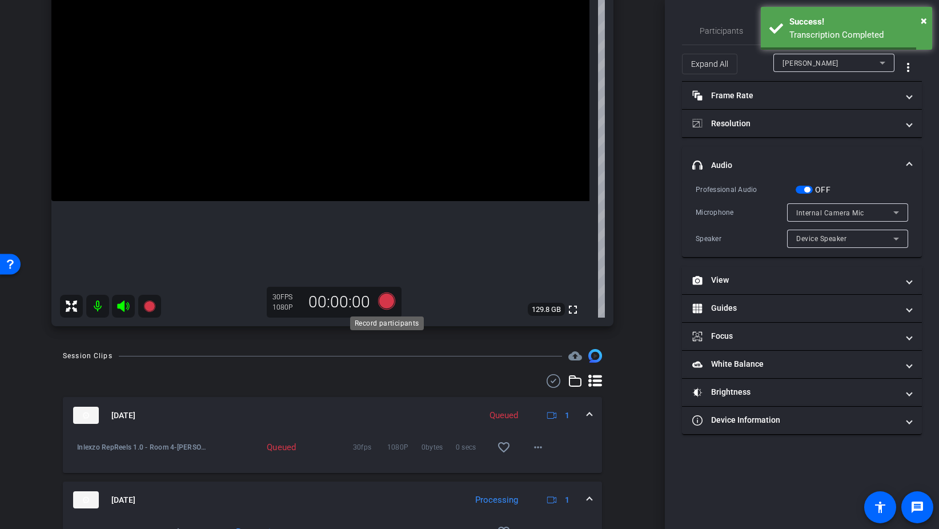
click at [390, 295] on icon at bounding box center [386, 300] width 17 height 17
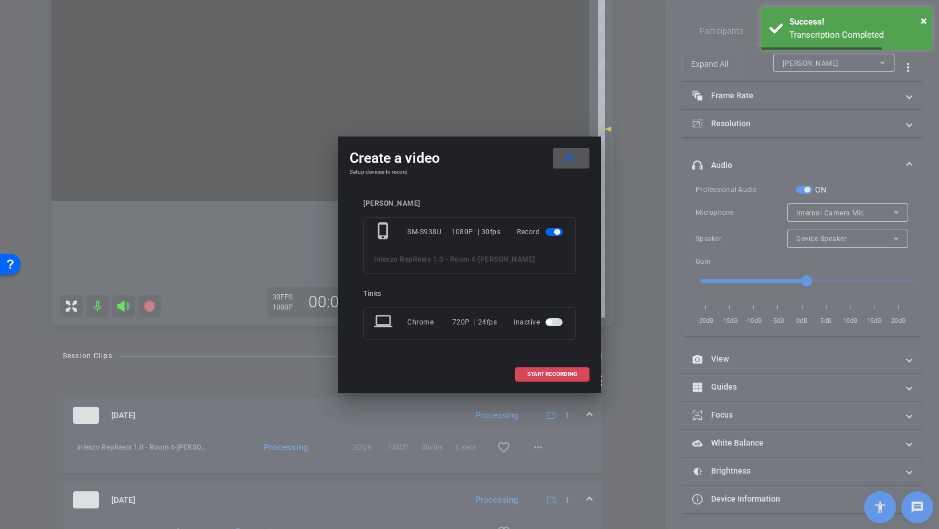
click at [575, 372] on span "START RECORDING" at bounding box center [552, 374] width 50 height 6
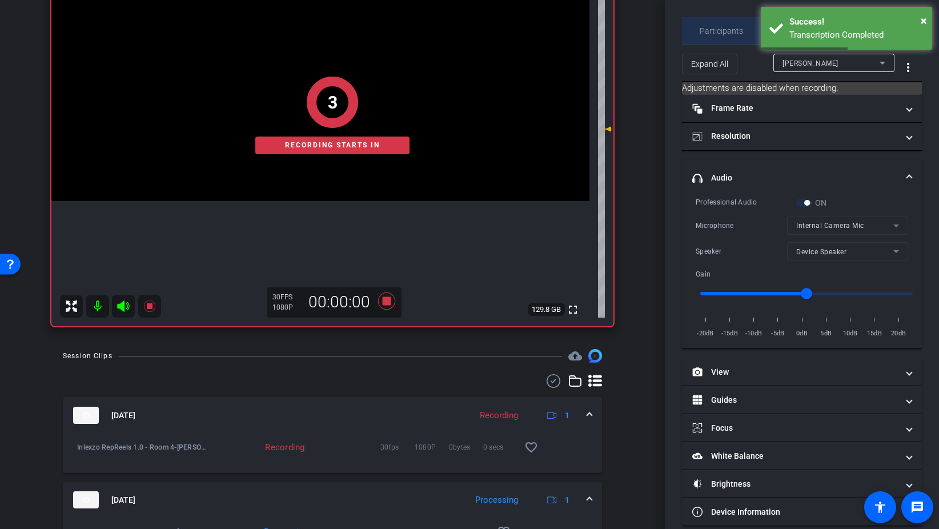
click at [713, 27] on span "Participants" at bounding box center [721, 31] width 43 height 8
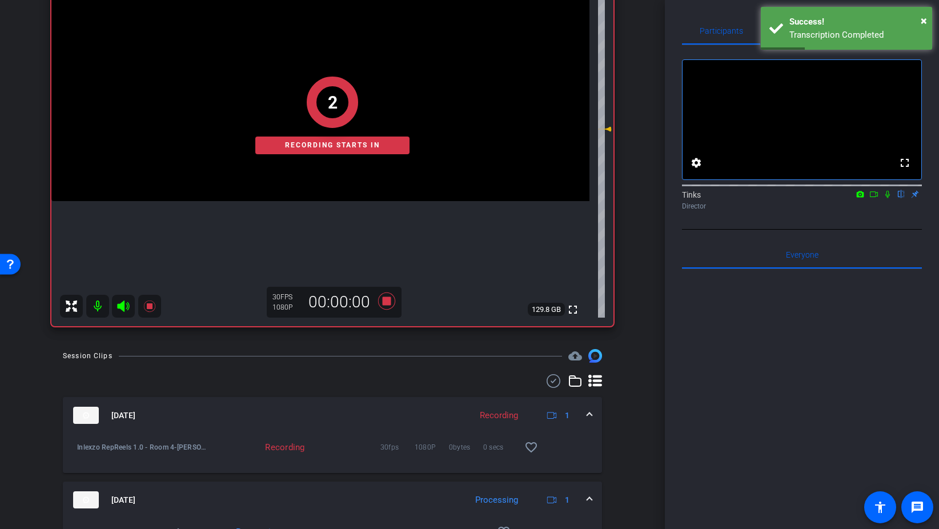
click at [889, 198] on icon at bounding box center [887, 194] width 9 height 8
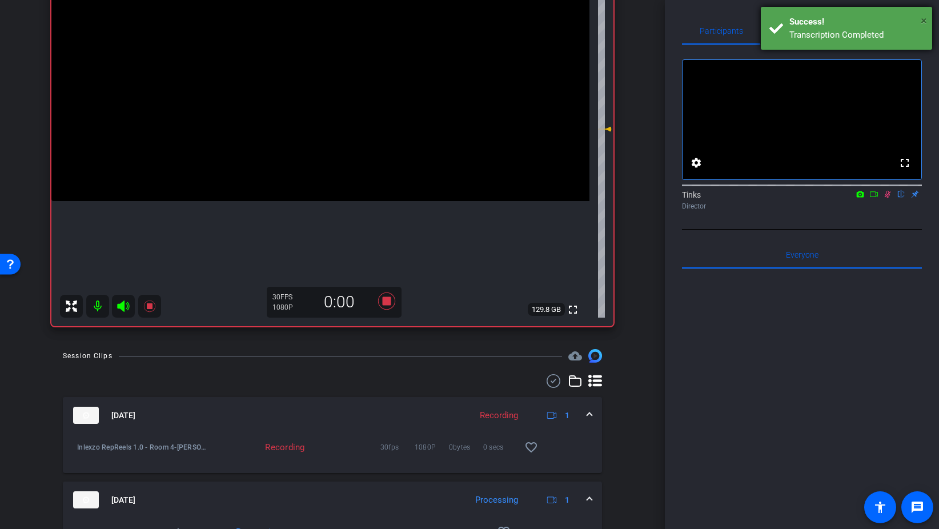
click at [923, 21] on span "×" at bounding box center [924, 21] width 6 height 14
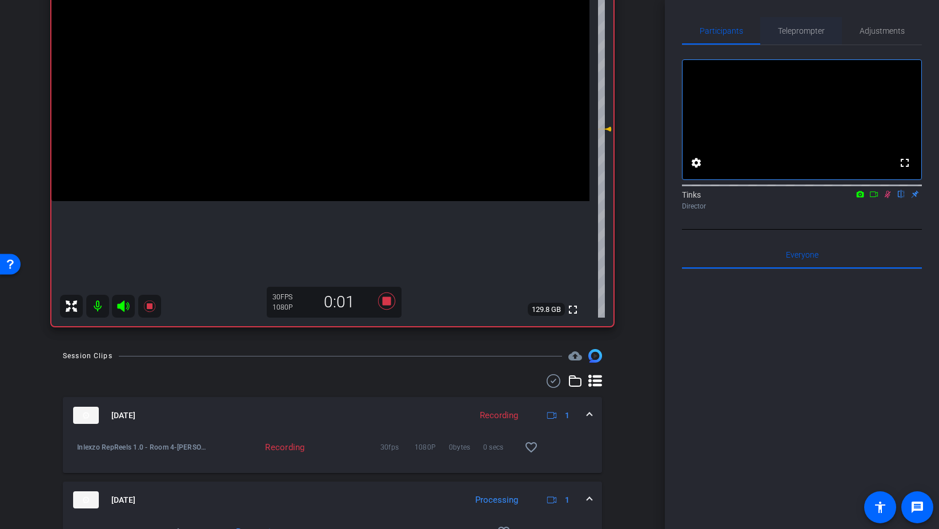
click at [802, 30] on span "Teleprompter" at bounding box center [801, 31] width 47 height 8
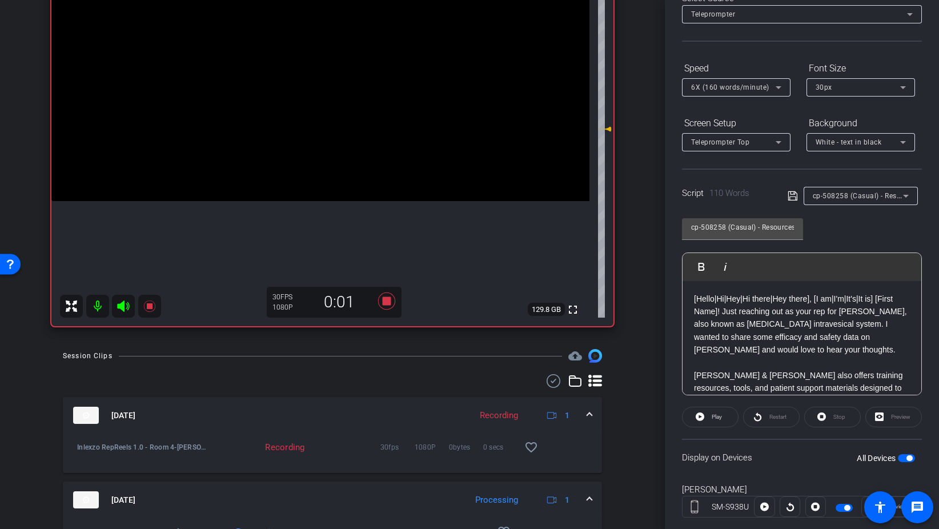
scroll to position [95, 0]
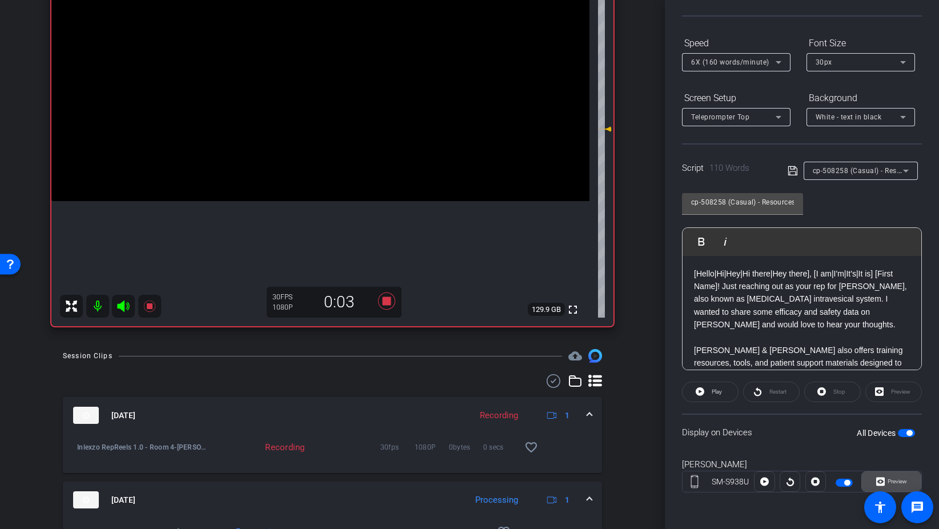
click at [886, 480] on span "Preview" at bounding box center [896, 481] width 22 height 16
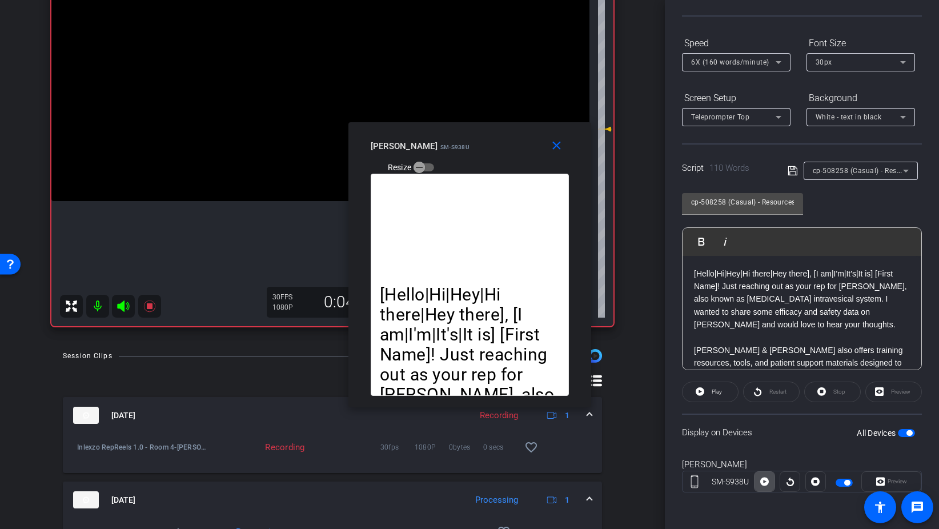
click at [761, 482] on icon at bounding box center [764, 481] width 9 height 9
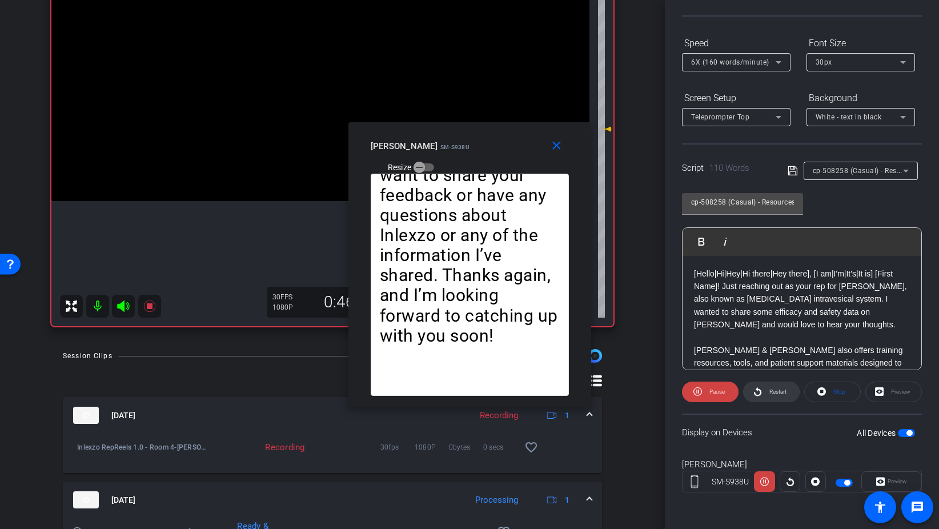
click at [777, 397] on span "Restart" at bounding box center [776, 392] width 20 height 16
click at [771, 395] on span "Restart" at bounding box center [777, 391] width 17 height 6
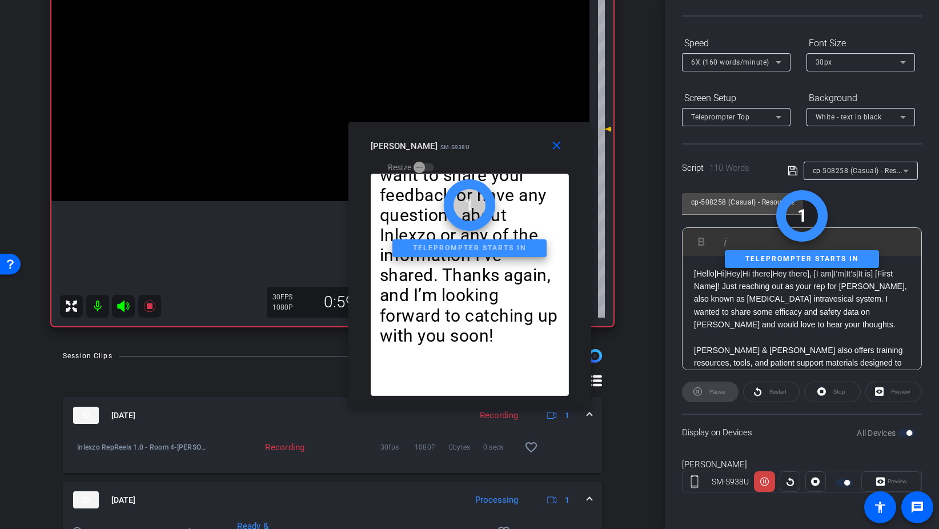
click at [755, 61] on span "6X (160 words/minute)" at bounding box center [730, 62] width 78 height 8
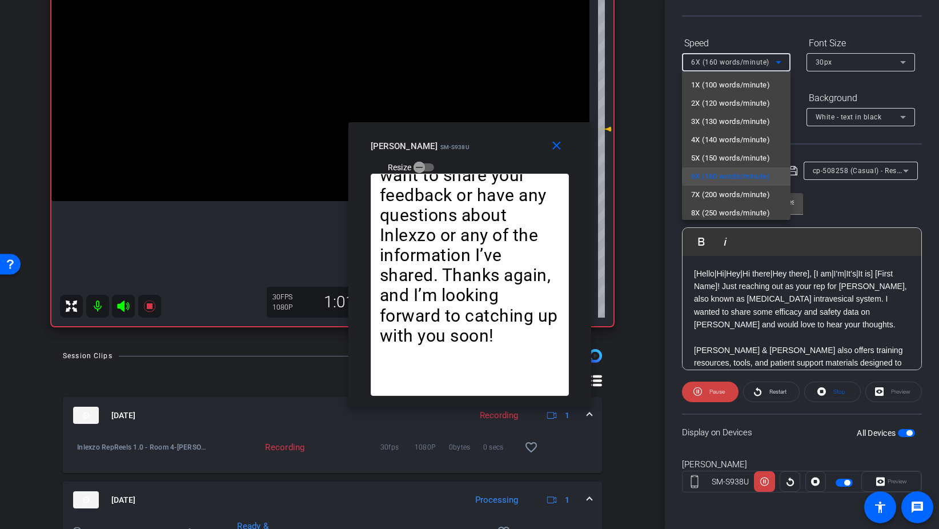
click at [758, 35] on div at bounding box center [469, 264] width 939 height 529
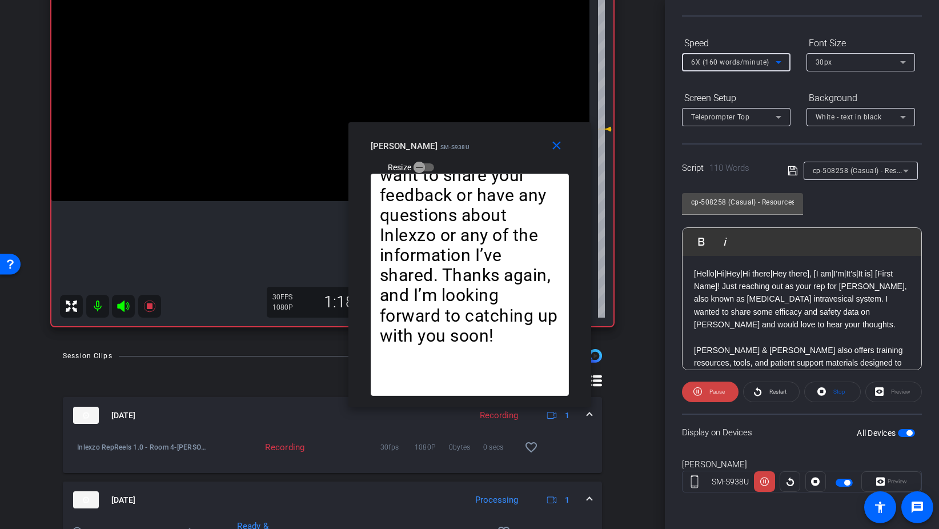
click at [740, 58] on div "6X (160 words/minute)" at bounding box center [733, 62] width 85 height 14
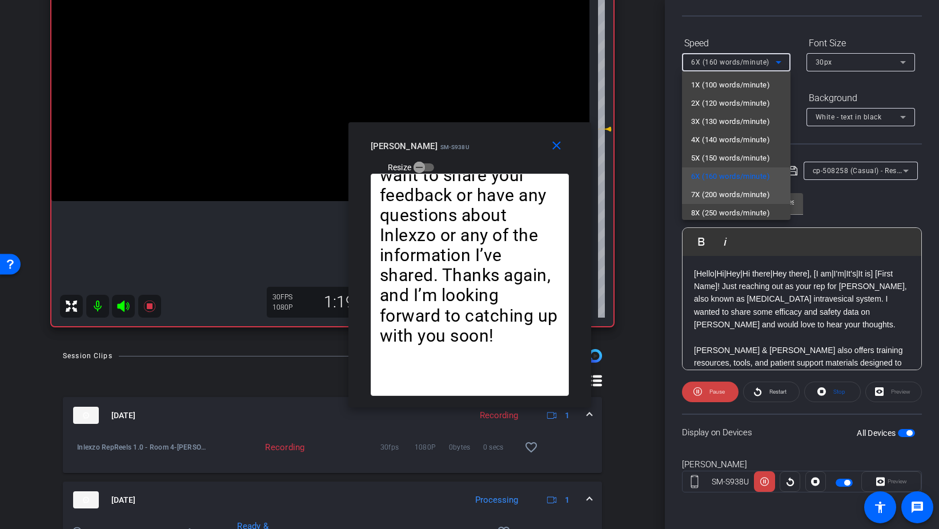
click at [720, 192] on span "7X (200 words/minute)" at bounding box center [730, 195] width 79 height 14
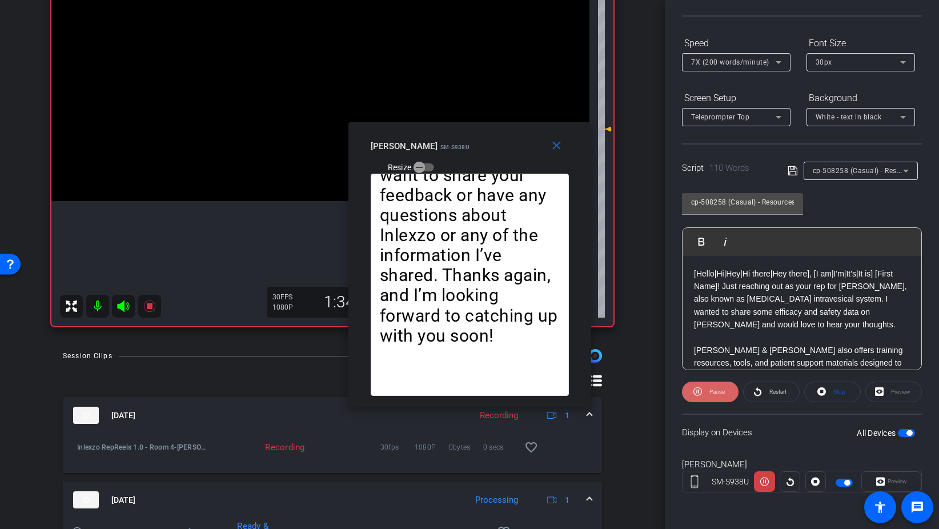
click at [708, 390] on span "Pause" at bounding box center [715, 392] width 18 height 16
click at [556, 148] on mat-icon "close" at bounding box center [556, 146] width 14 height 14
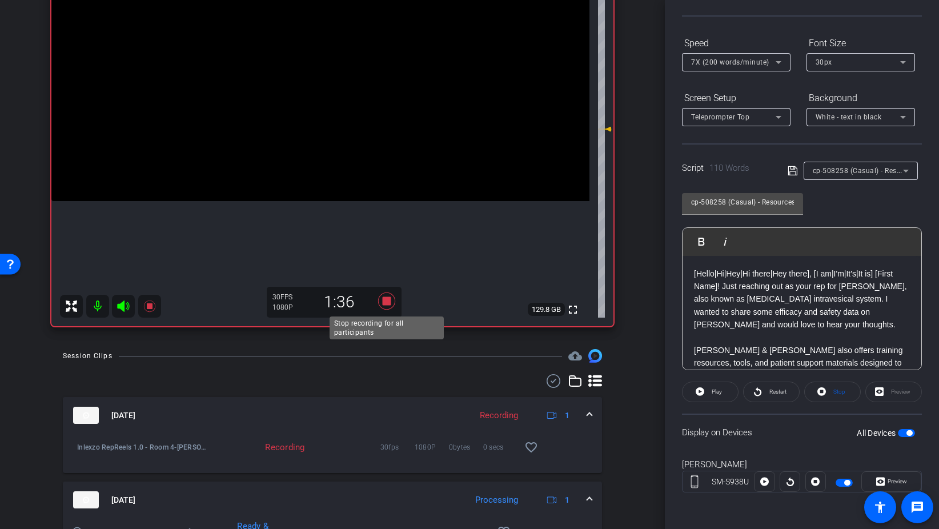
click at [386, 301] on icon at bounding box center [386, 300] width 17 height 17
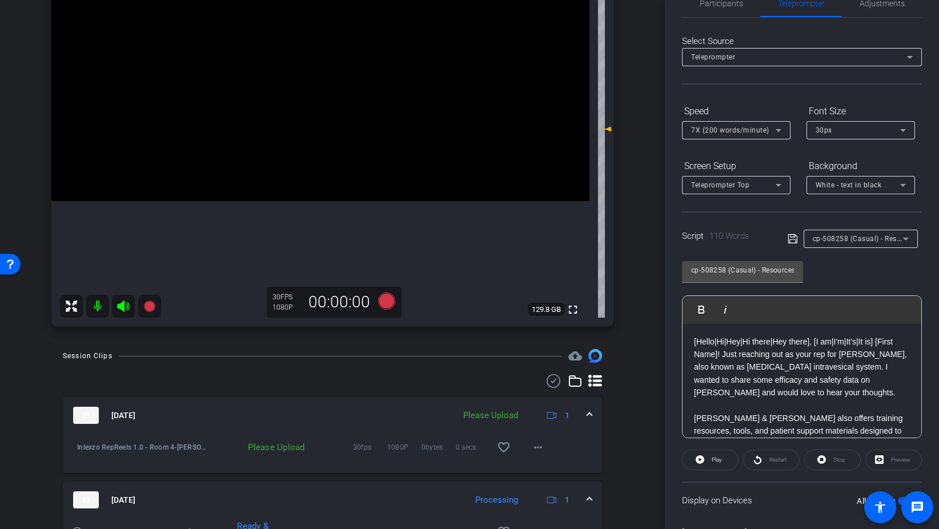
scroll to position [0, 0]
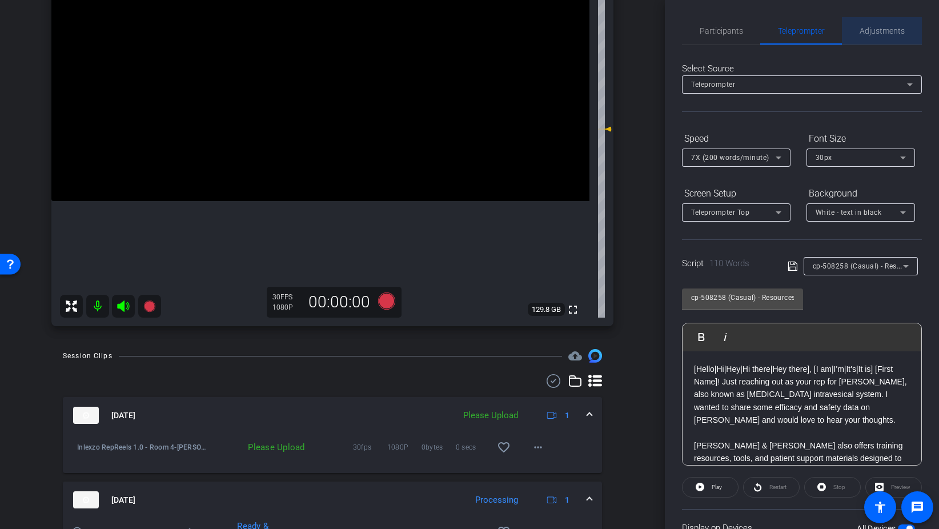
click at [887, 30] on span "Adjustments" at bounding box center [882, 31] width 45 height 8
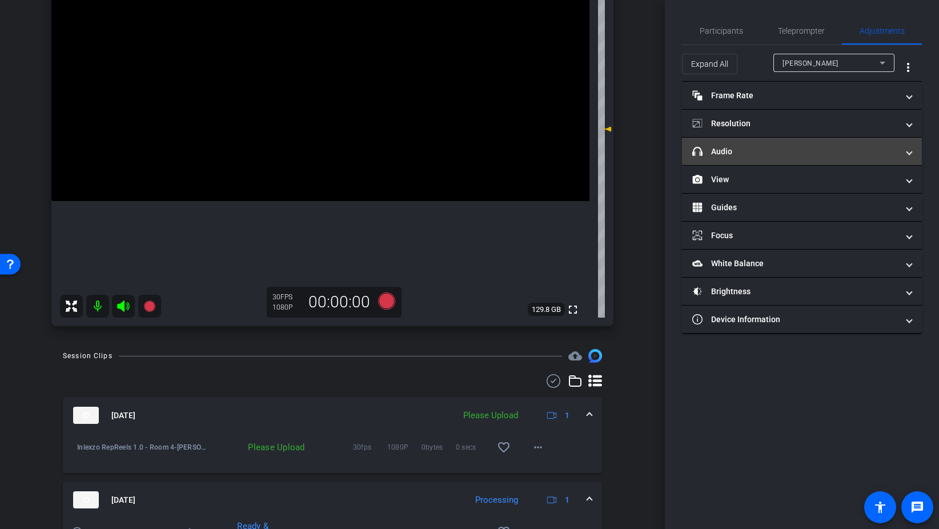
click at [732, 159] on mat-expansion-panel-header "headphone icon Audio" at bounding box center [802, 151] width 240 height 27
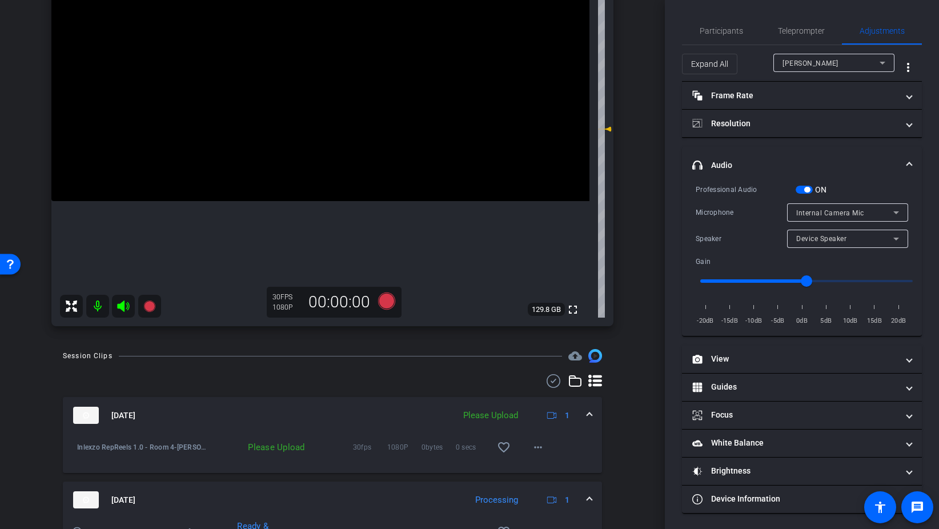
click at [801, 187] on span "button" at bounding box center [804, 190] width 17 height 8
click at [710, 31] on span "Participants" at bounding box center [721, 31] width 43 height 8
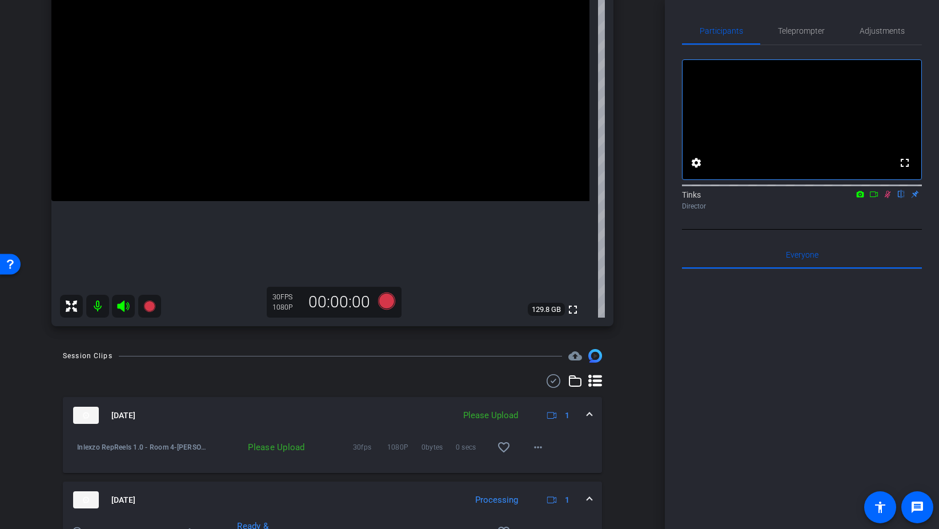
click at [887, 198] on icon at bounding box center [887, 194] width 9 height 8
click at [536, 445] on mat-icon "more_horiz" at bounding box center [538, 447] width 14 height 14
click at [553, 467] on span "Upload" at bounding box center [556, 471] width 46 height 14
click at [888, 28] on span "Adjustments" at bounding box center [882, 31] width 45 height 8
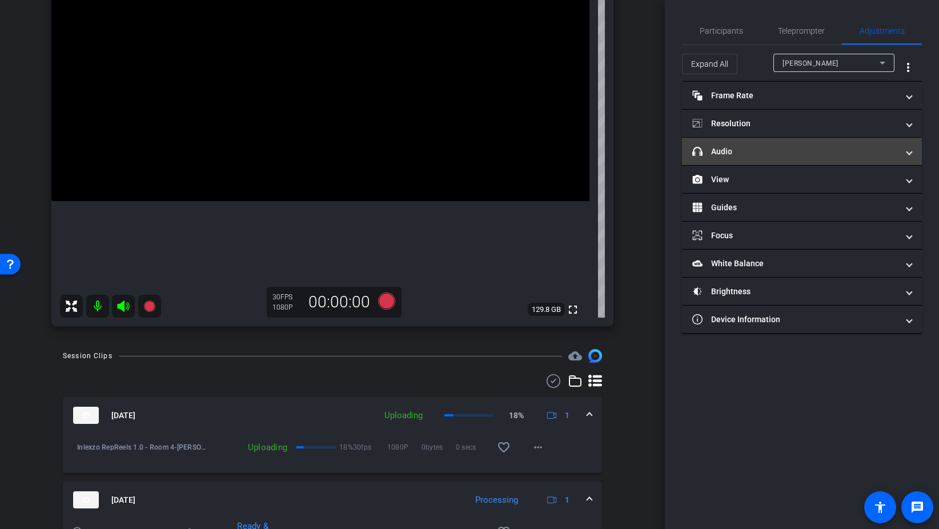
click at [736, 146] on mat-panel-title "headphone icon Audio" at bounding box center [795, 152] width 206 height 12
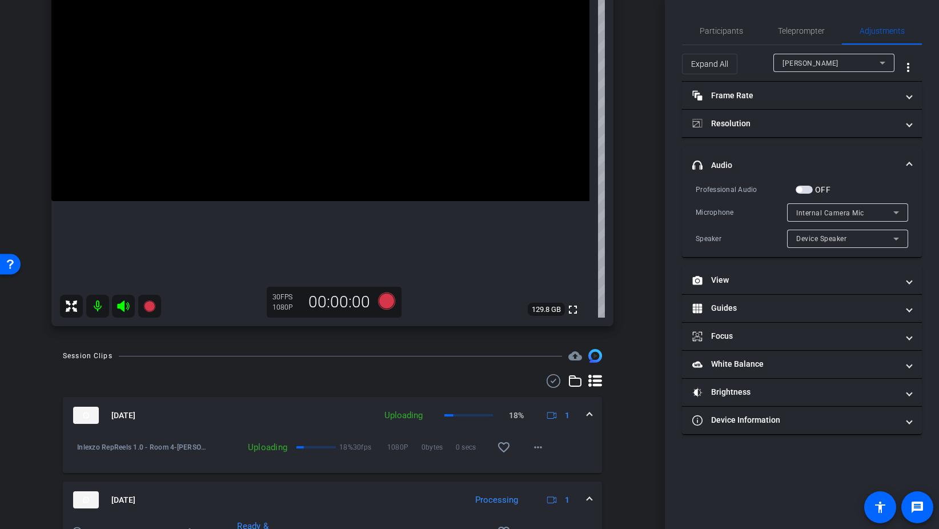
click at [808, 188] on span "button" at bounding box center [804, 190] width 17 height 8
click at [721, 29] on span "Participants" at bounding box center [721, 31] width 43 height 8
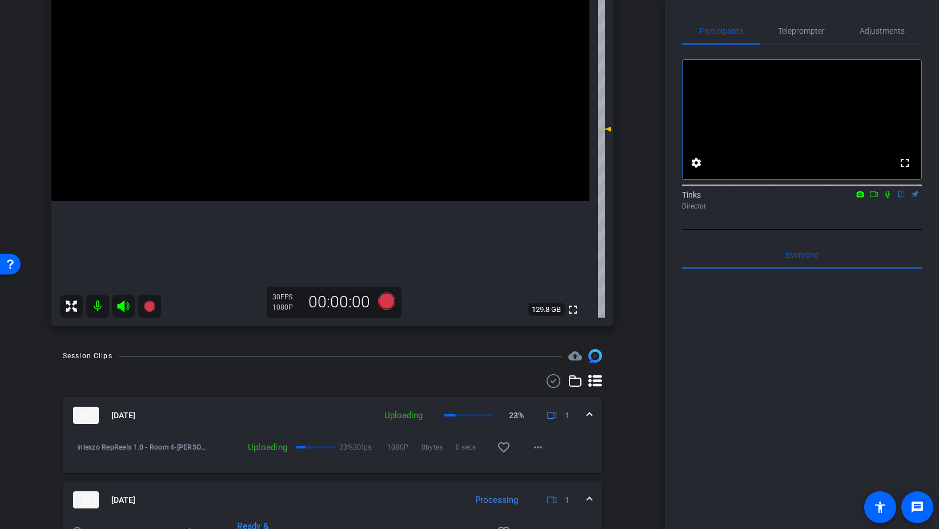
click at [886, 198] on icon at bounding box center [887, 194] width 5 height 7
click at [383, 302] on icon at bounding box center [386, 300] width 17 height 17
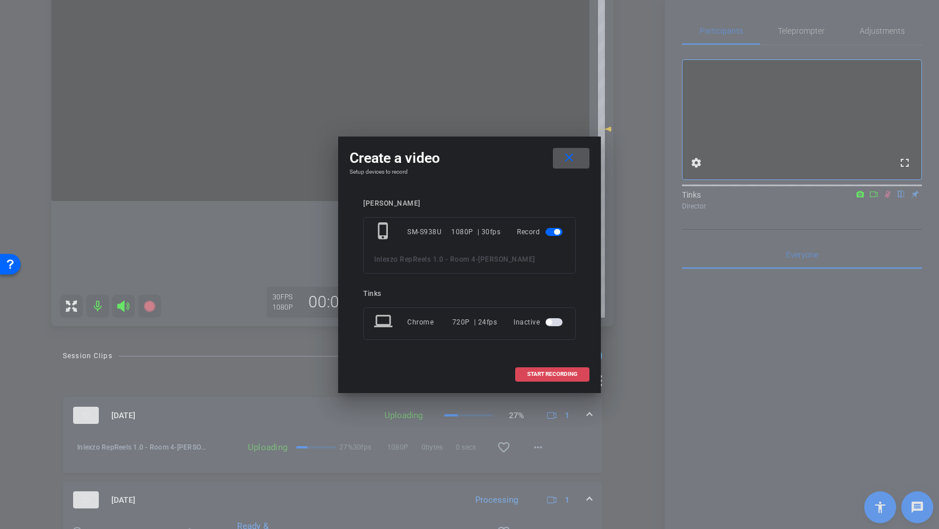
click at [549, 380] on span at bounding box center [552, 373] width 73 height 27
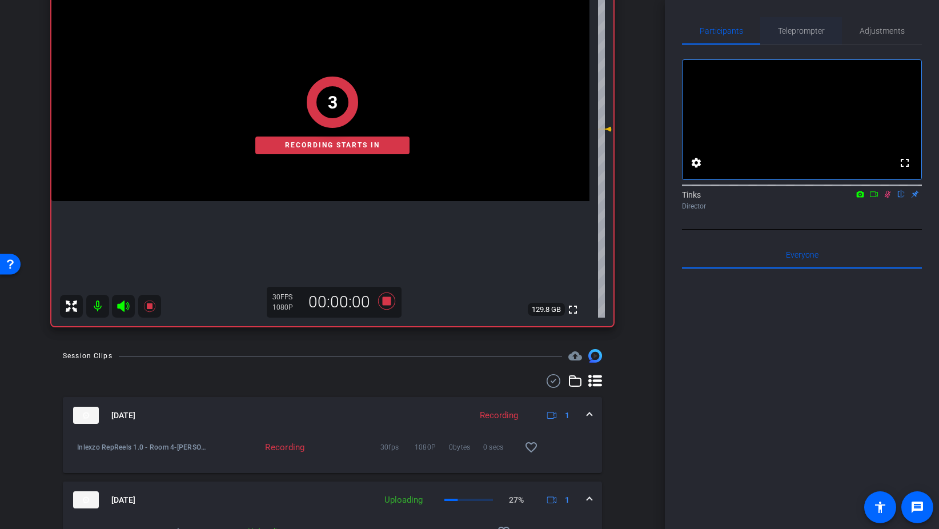
click at [788, 39] on span "Teleprompter" at bounding box center [801, 30] width 47 height 27
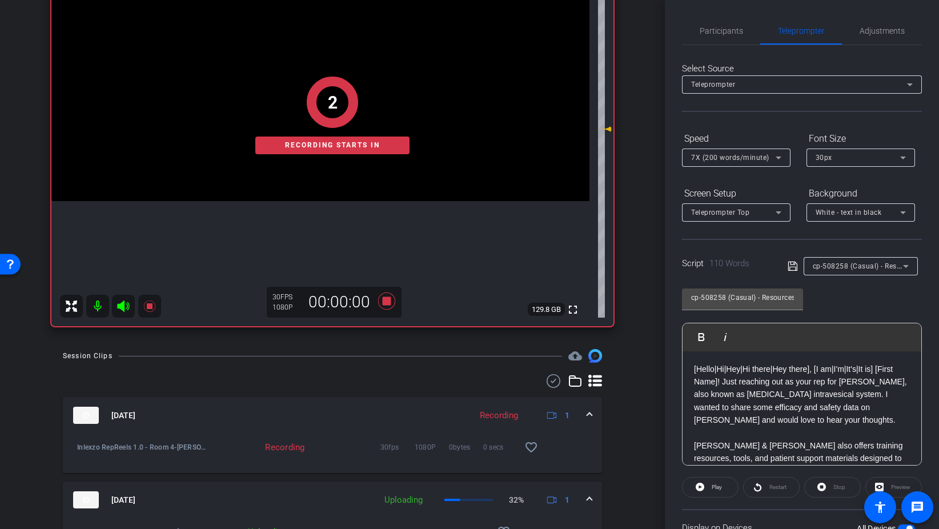
scroll to position [101, 0]
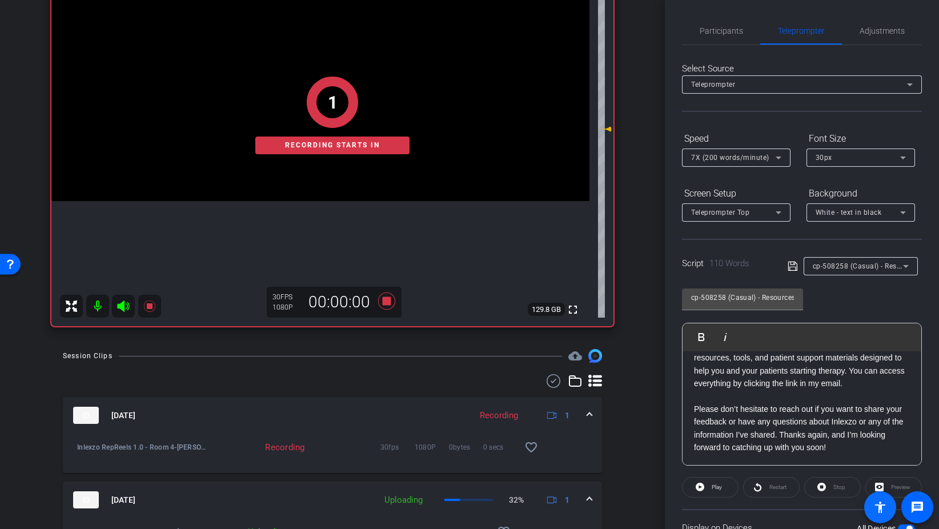
click at [895, 491] on span at bounding box center [880, 507] width 32 height 32
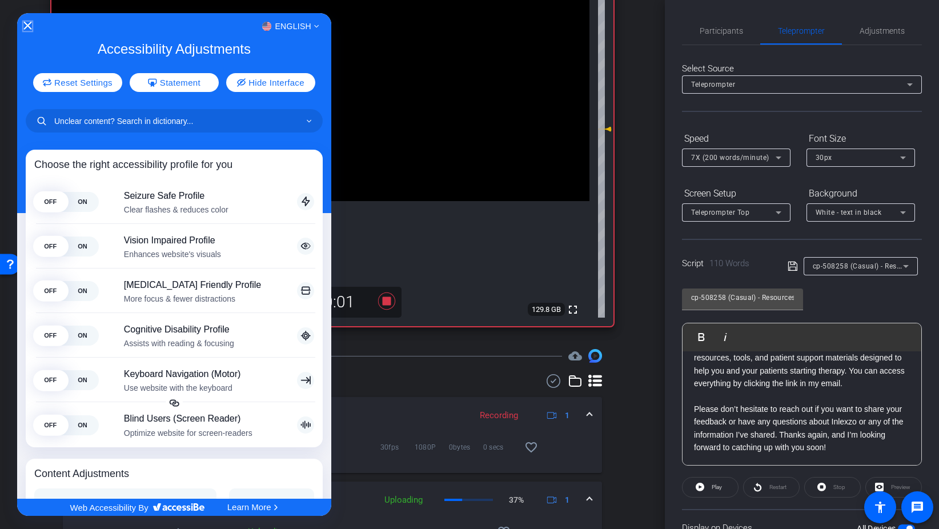
click at [27, 28] on icon "Close Accessibility Interface" at bounding box center [27, 26] width 8 height 8
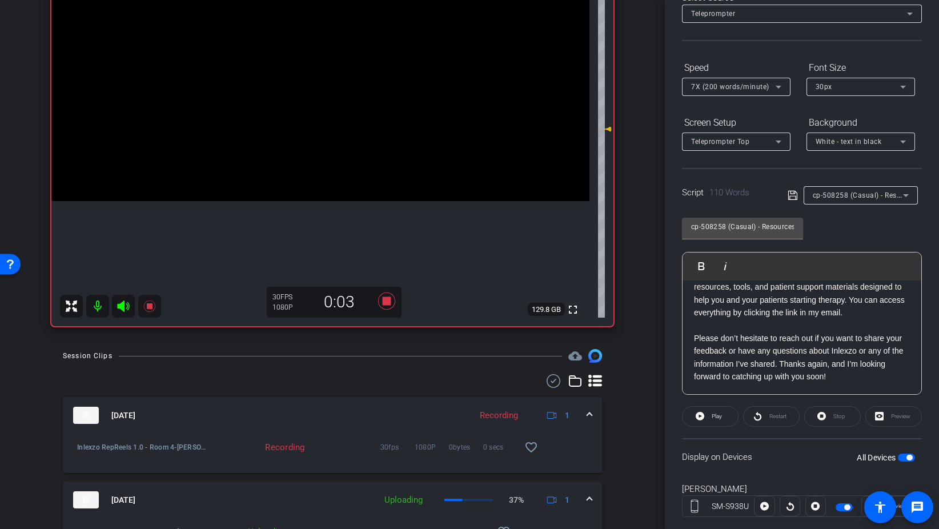
scroll to position [95, 0]
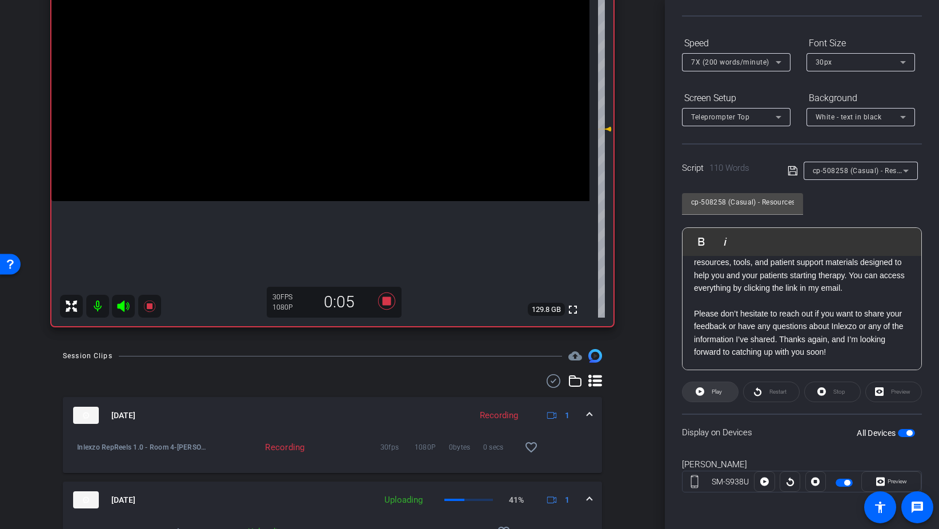
click at [715, 392] on span "Play" at bounding box center [717, 391] width 10 height 6
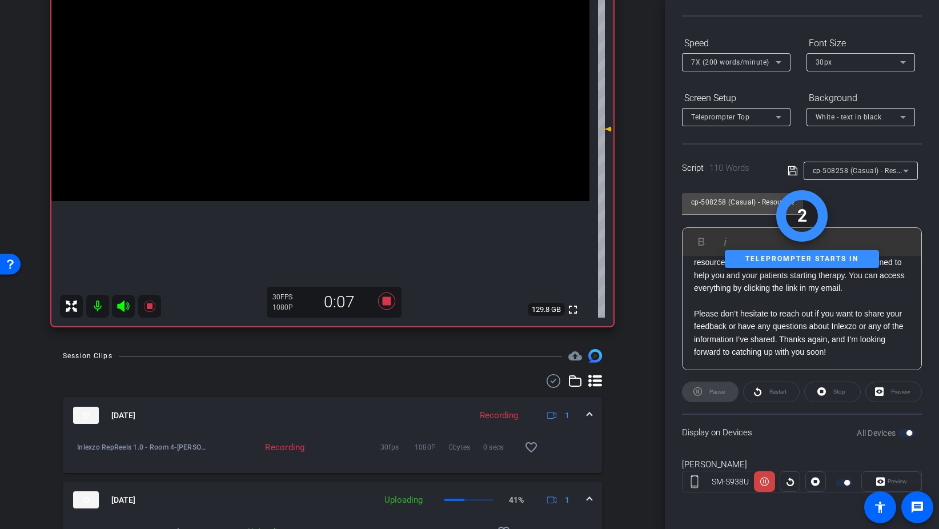
click at [882, 479] on div "Preview" at bounding box center [891, 481] width 60 height 21
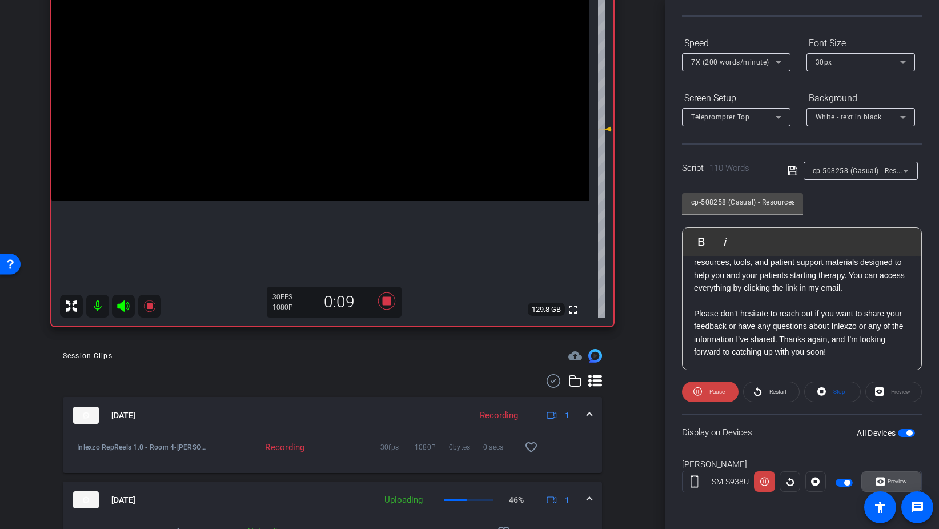
click at [885, 480] on span "Preview" at bounding box center [896, 481] width 22 height 16
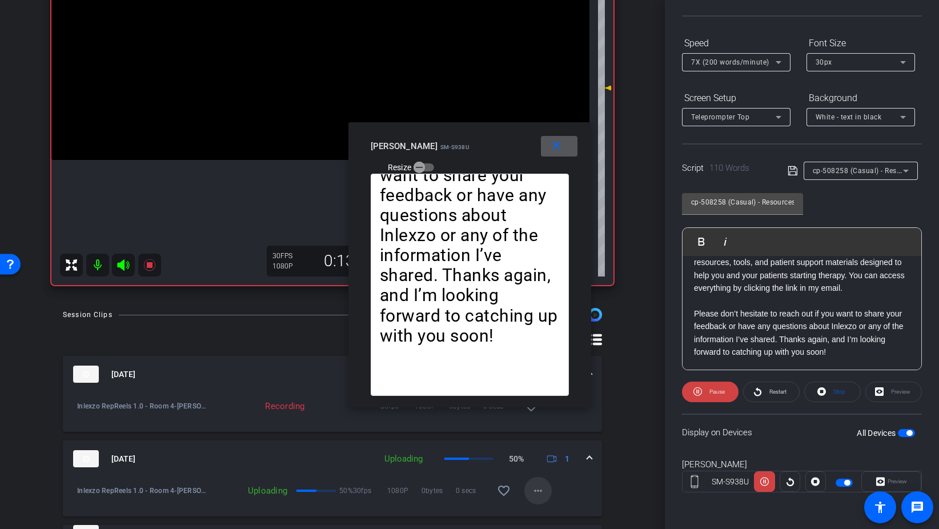
scroll to position [203, 0]
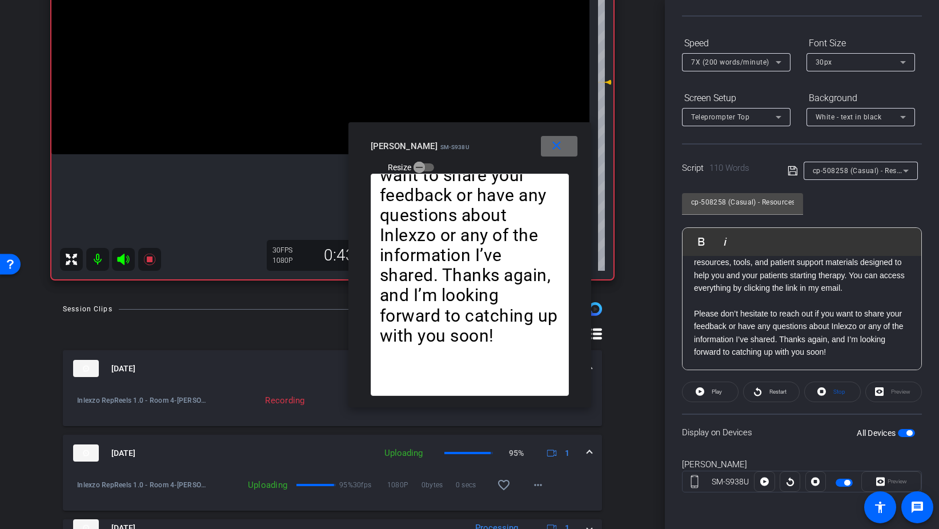
click at [551, 139] on mat-icon "close" at bounding box center [556, 146] width 14 height 14
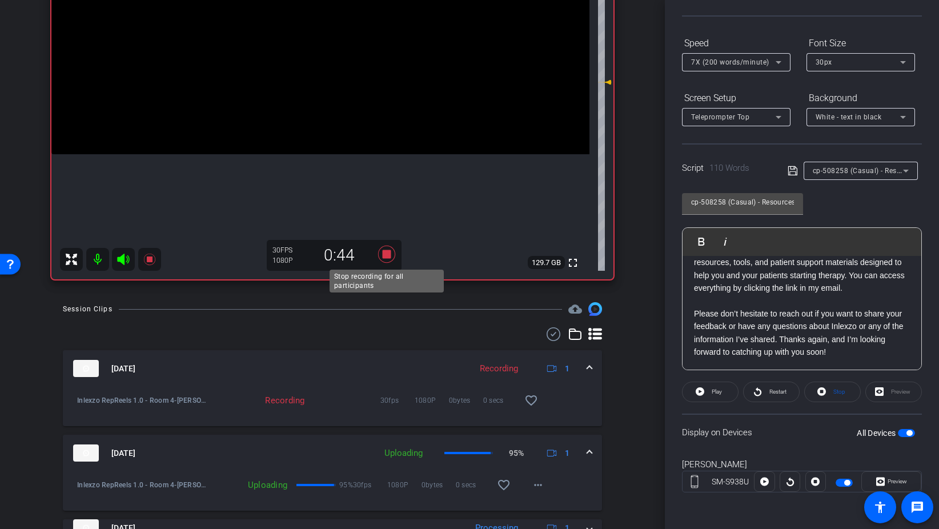
click at [378, 256] on icon at bounding box center [386, 254] width 27 height 21
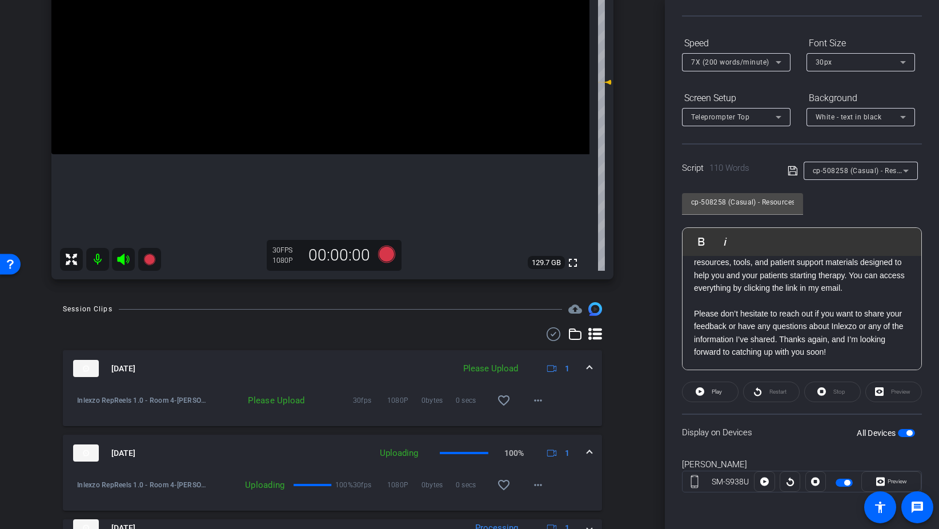
scroll to position [0, 0]
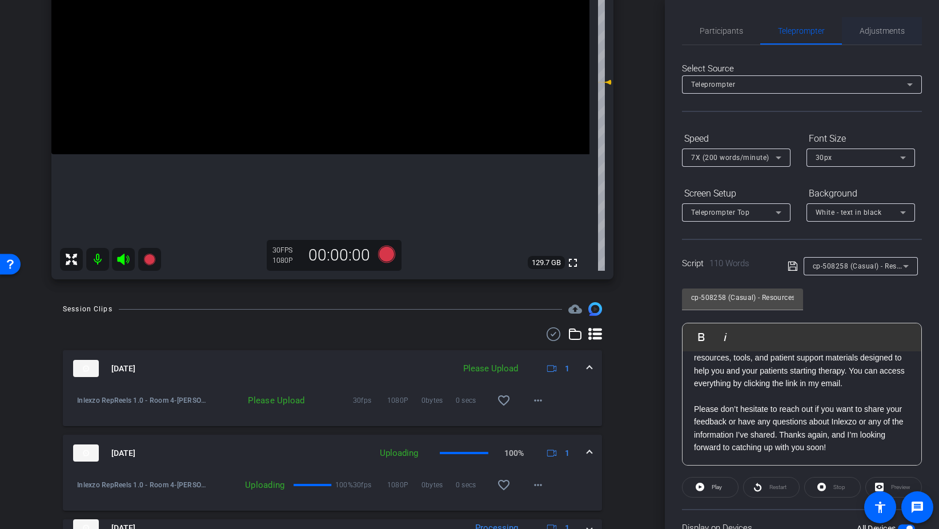
click at [883, 32] on span "Adjustments" at bounding box center [882, 31] width 45 height 8
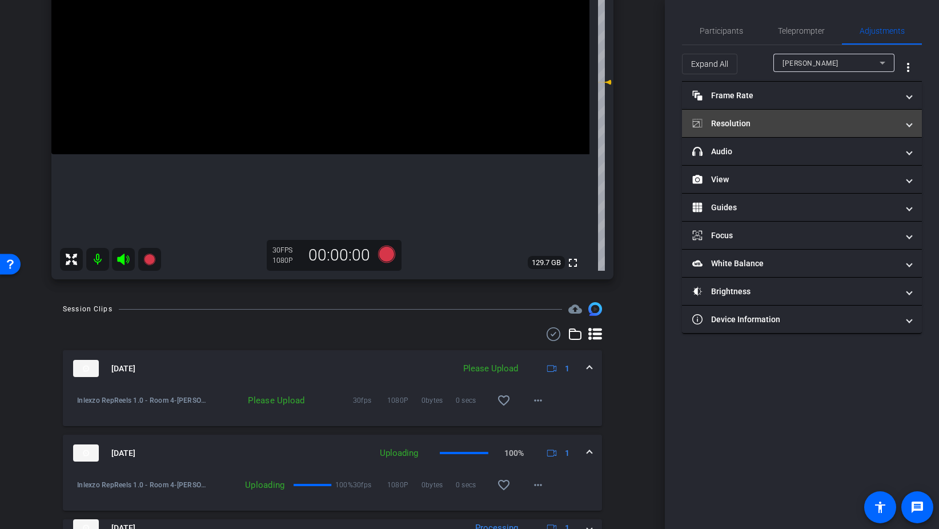
click at [750, 129] on mat-panel-title "Resolution" at bounding box center [795, 124] width 206 height 12
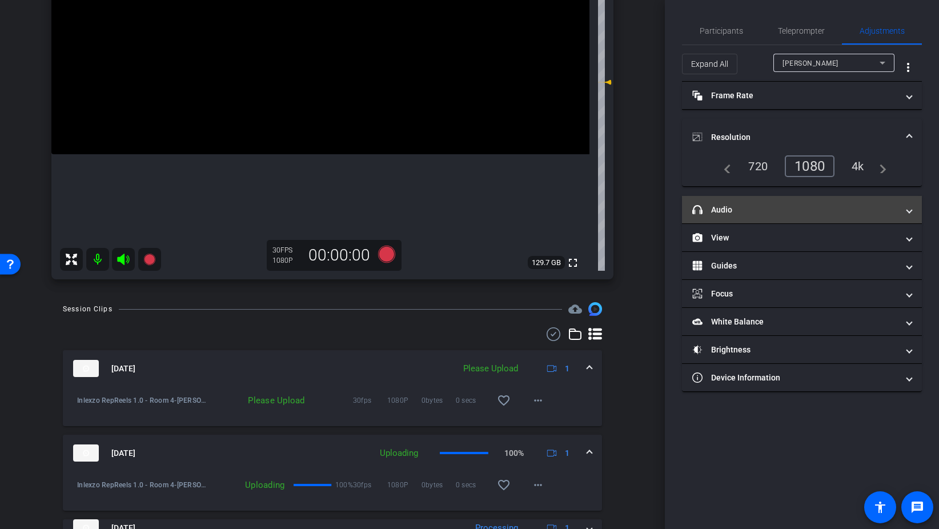
click at [746, 215] on mat-panel-title "headphone icon Audio" at bounding box center [795, 210] width 206 height 12
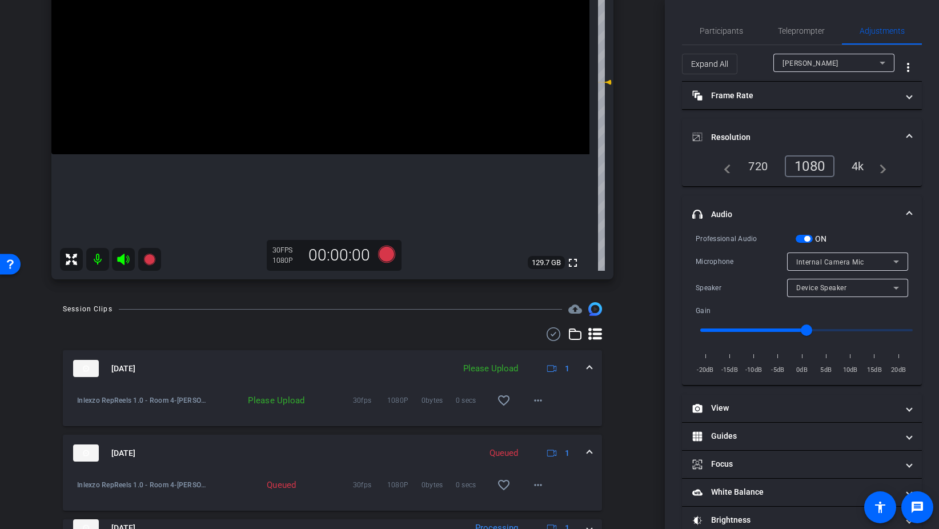
click at [794, 238] on div "Professional Audio" at bounding box center [746, 238] width 100 height 11
click at [800, 239] on span "button" at bounding box center [804, 239] width 17 height 8
click at [716, 32] on span "Participants" at bounding box center [721, 31] width 43 height 8
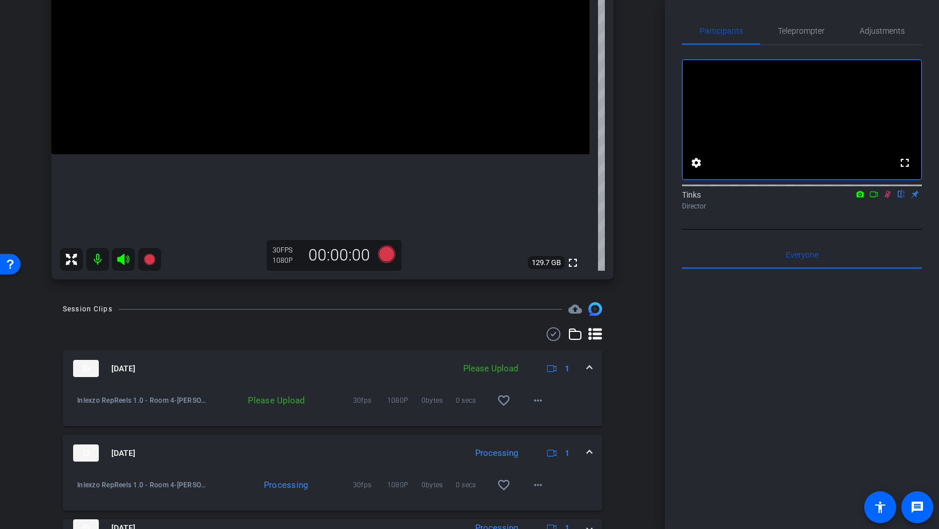
click at [890, 198] on icon at bounding box center [887, 194] width 9 height 8
click at [544, 399] on span at bounding box center [537, 400] width 27 height 27
click at [557, 420] on span "Upload" at bounding box center [556, 424] width 46 height 14
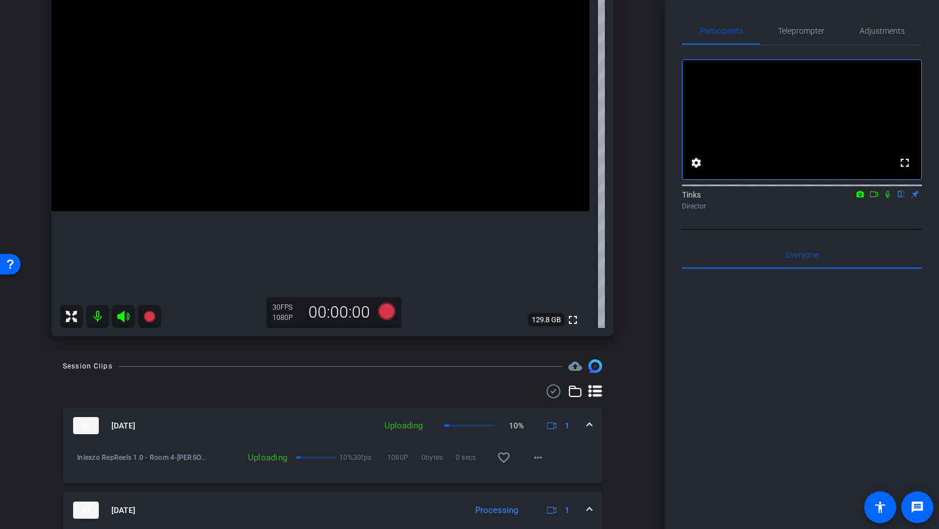
scroll to position [123, 0]
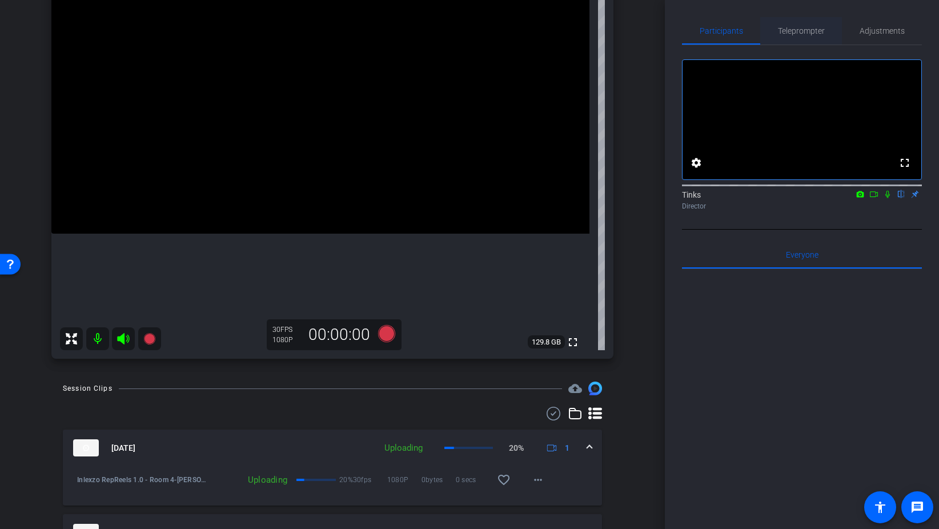
click at [802, 31] on body "Accessibility Screen-Reader Guide, Feedback, and Issue Reporting | New window m…" at bounding box center [469, 264] width 939 height 529
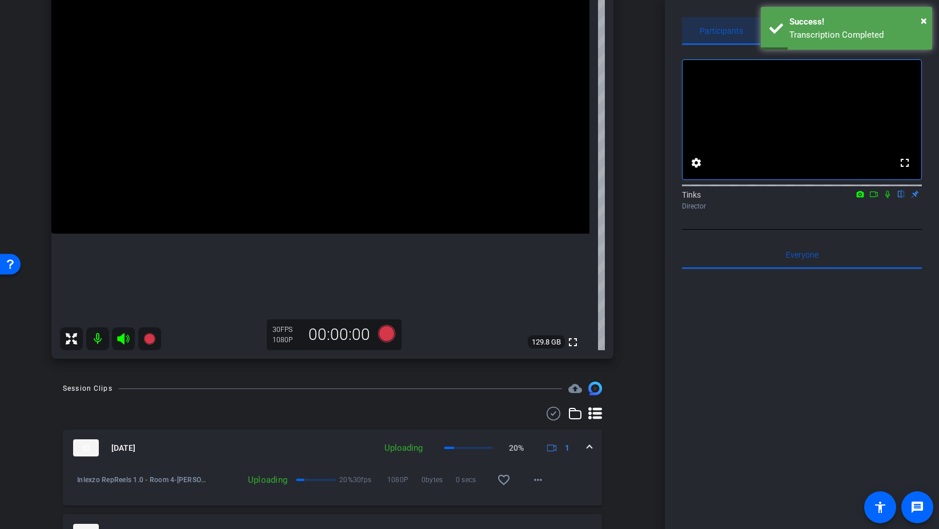
click at [717, 29] on span "Participants" at bounding box center [721, 31] width 43 height 8
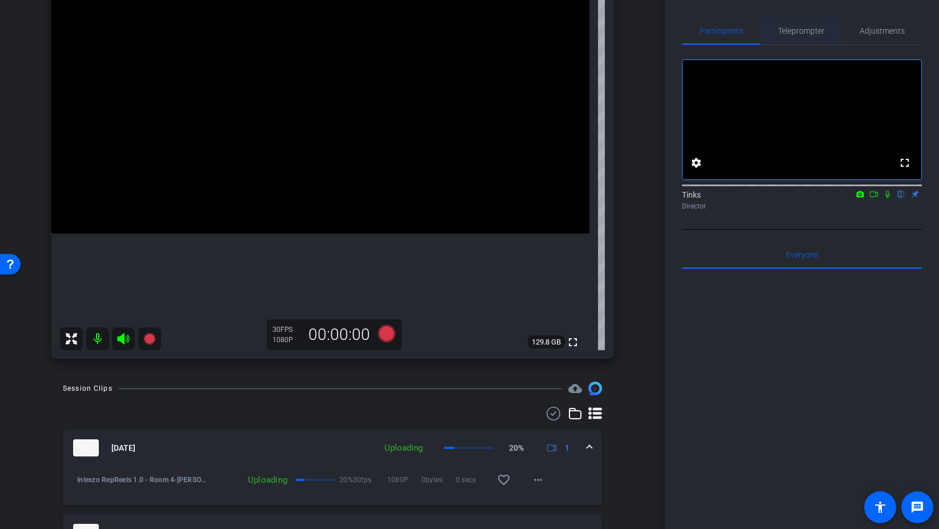
click at [796, 34] on span "Teleprompter" at bounding box center [801, 31] width 47 height 8
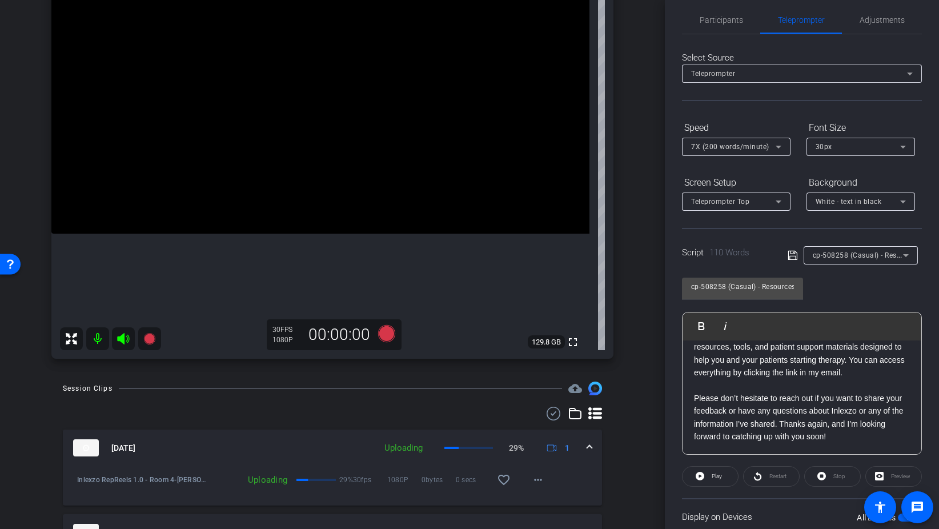
scroll to position [0, 0]
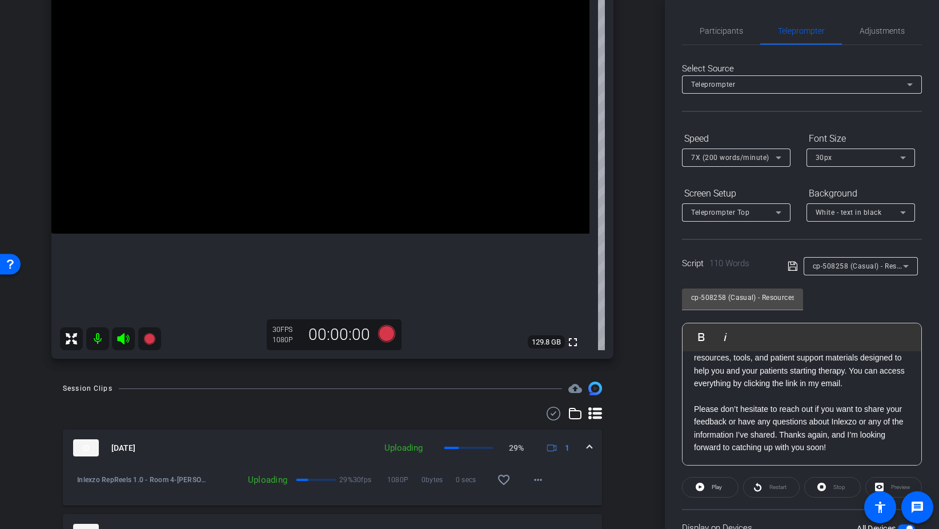
click at [884, 264] on span "cp-508258 (Casual) - Resources to Share" at bounding box center [881, 265] width 136 height 9
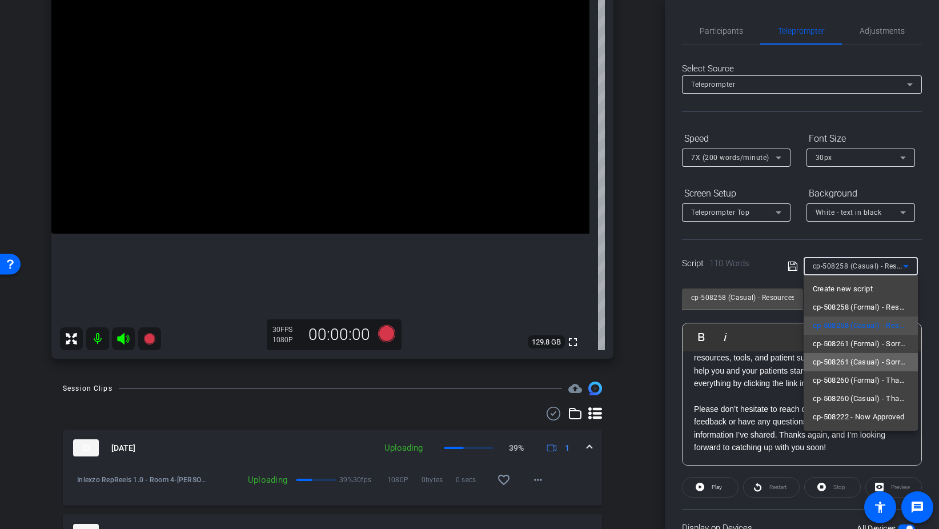
click at [884, 365] on span "cp-508261 (Casual) - Sorry I Missed You" at bounding box center [861, 362] width 96 height 14
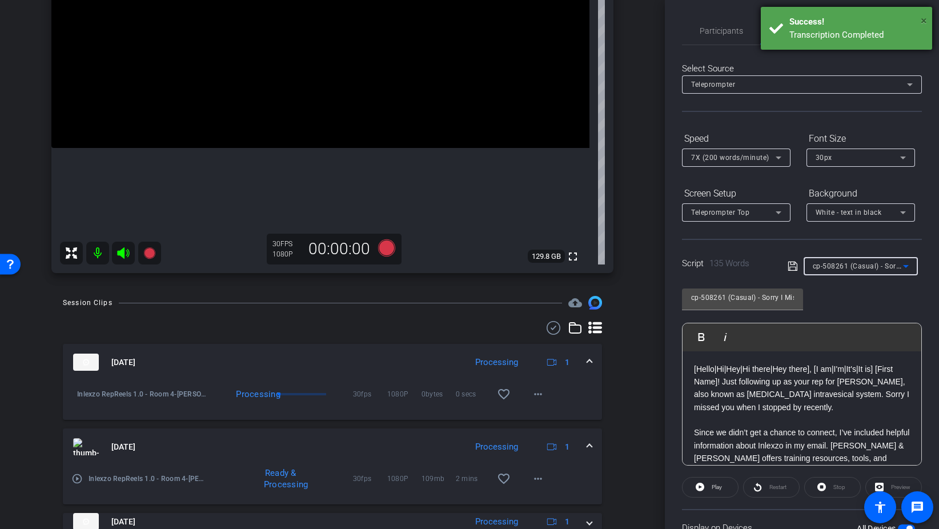
click at [921, 21] on span "×" at bounding box center [924, 21] width 6 height 14
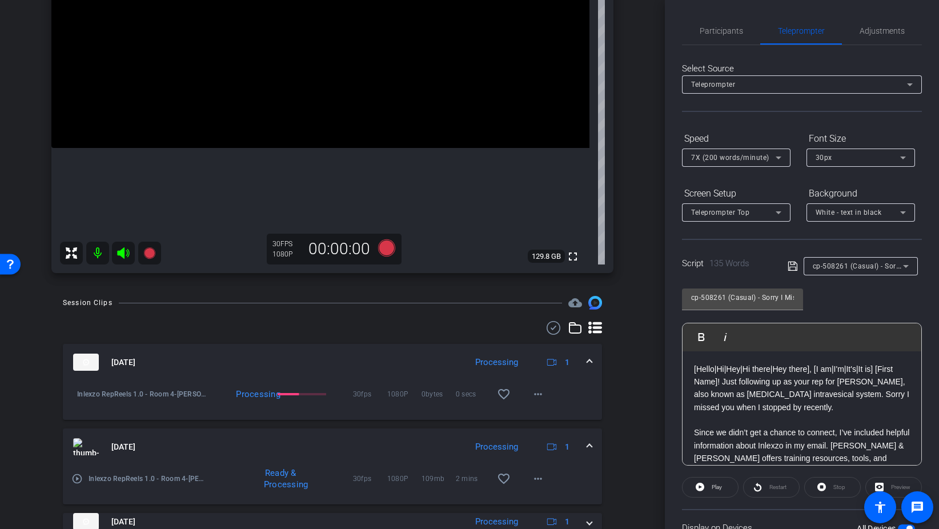
click at [756, 159] on span "7X (200 words/minute)" at bounding box center [730, 158] width 78 height 8
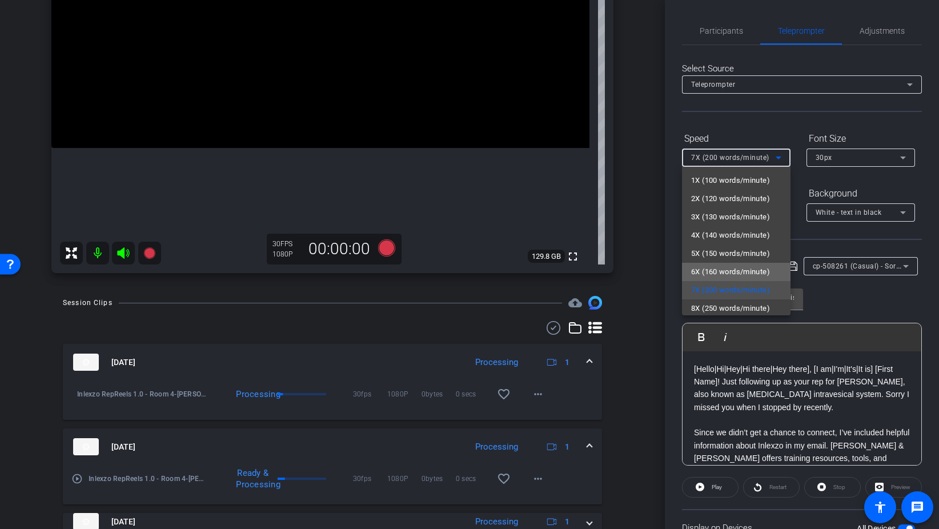
click at [722, 272] on span "6X (160 words/minute)" at bounding box center [730, 272] width 79 height 14
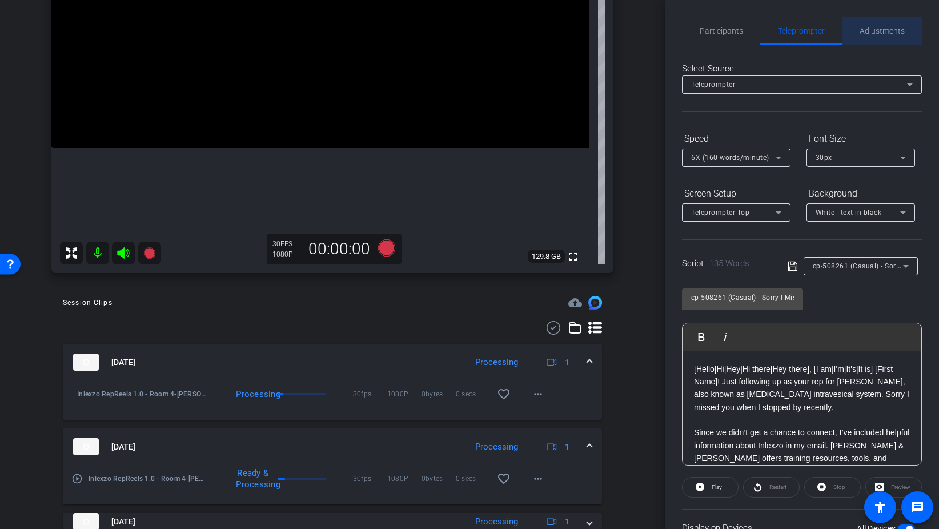
click at [885, 29] on span "Adjustments" at bounding box center [882, 31] width 45 height 8
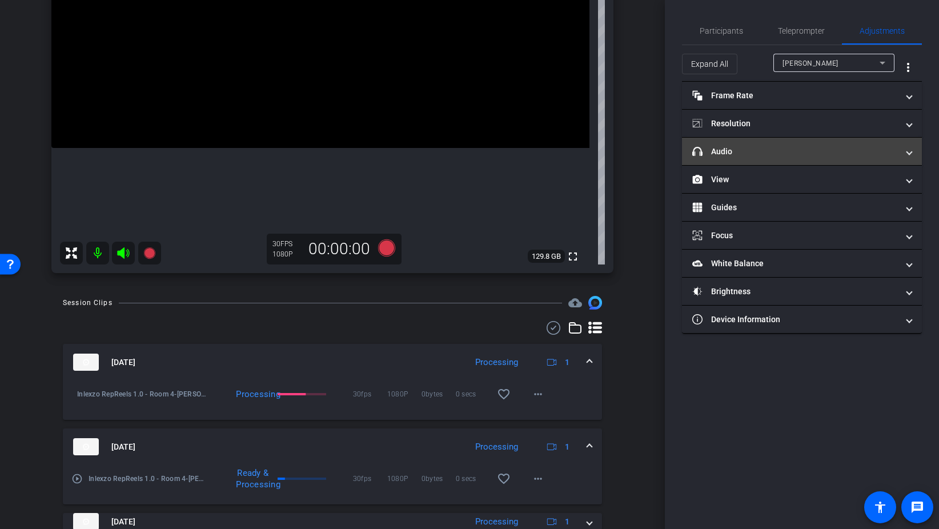
click at [778, 148] on mat-panel-title "headphone icon Audio" at bounding box center [795, 152] width 206 height 12
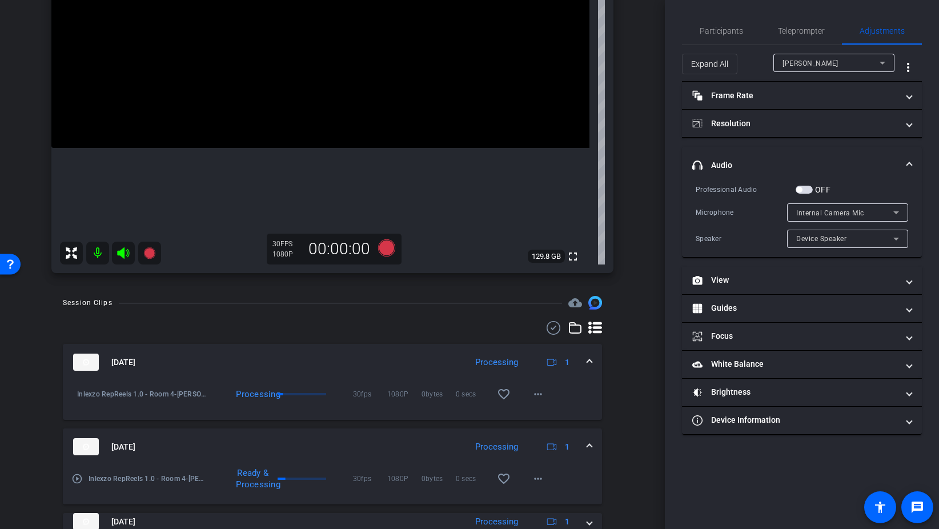
click at [810, 189] on span "button" at bounding box center [804, 190] width 17 height 8
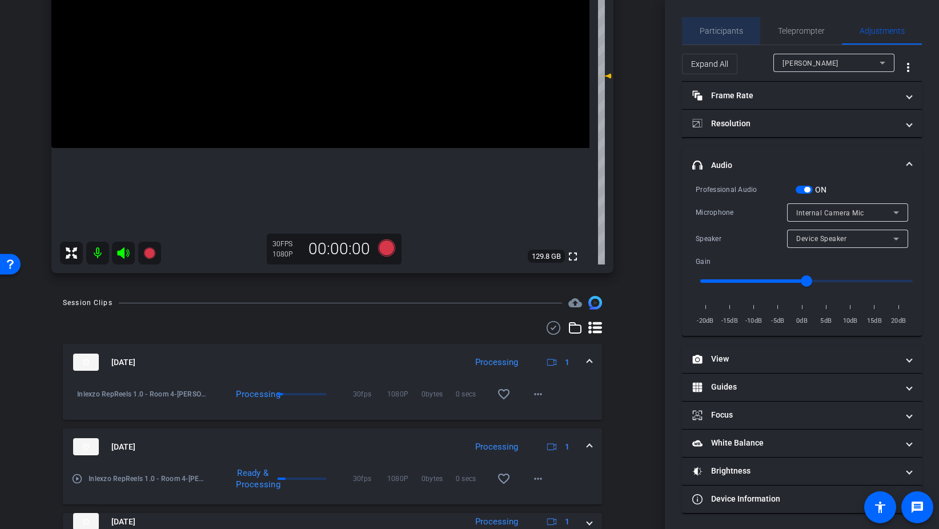
click at [729, 35] on span "Participants" at bounding box center [721, 31] width 43 height 8
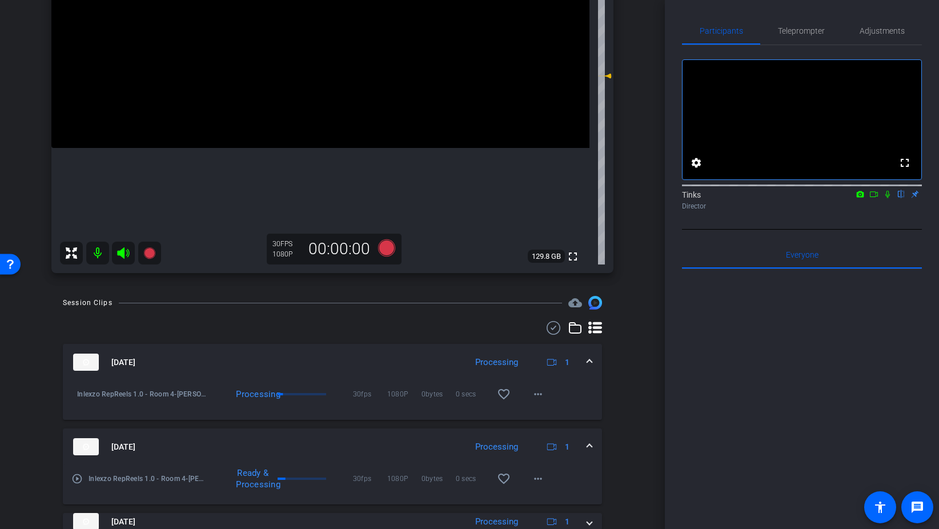
click at [890, 198] on icon at bounding box center [887, 194] width 9 height 8
click at [391, 246] on icon at bounding box center [386, 247] width 17 height 17
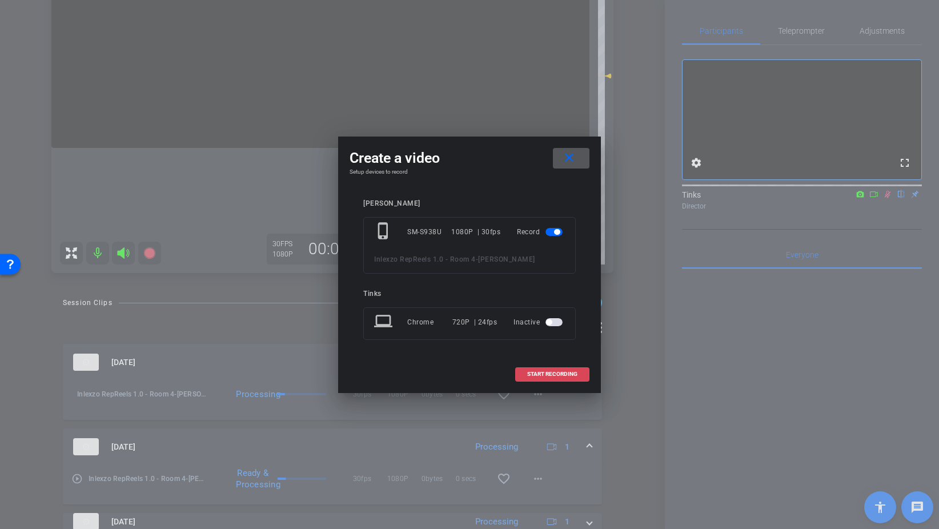
click at [564, 373] on span "START RECORDING" at bounding box center [552, 374] width 50 height 6
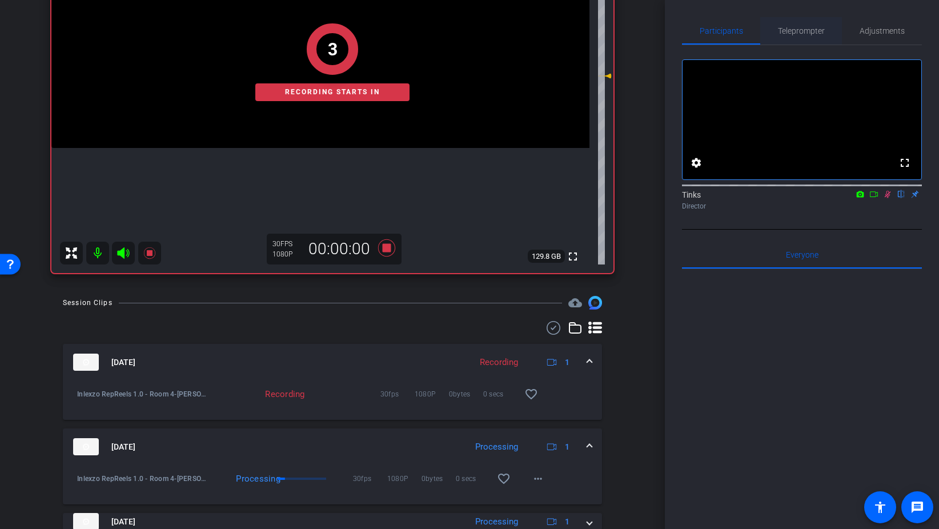
click at [814, 29] on span "Teleprompter" at bounding box center [801, 31] width 47 height 8
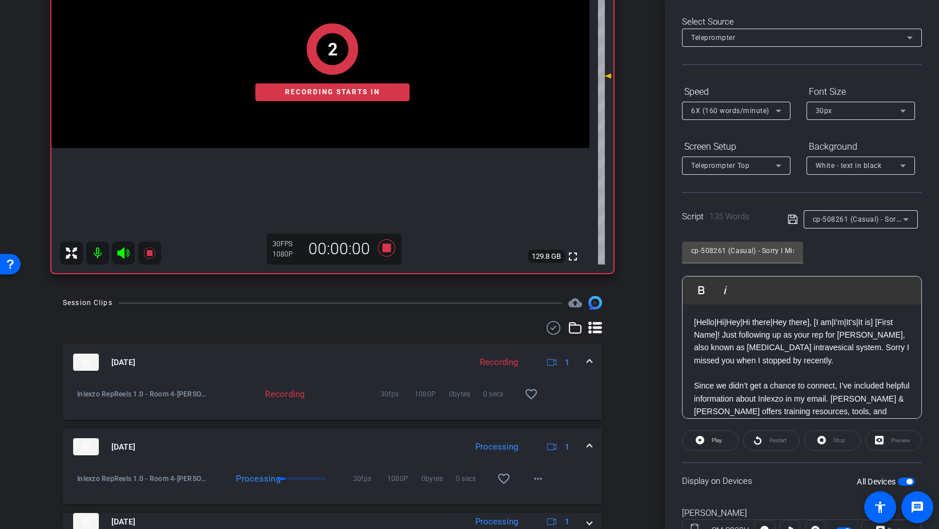
scroll to position [95, 0]
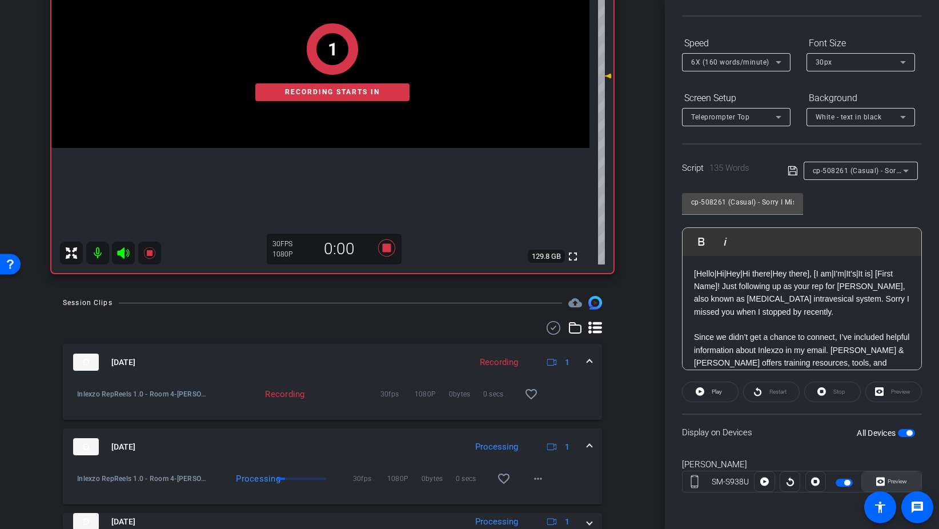
click at [896, 480] on span "Preview" at bounding box center [897, 481] width 19 height 6
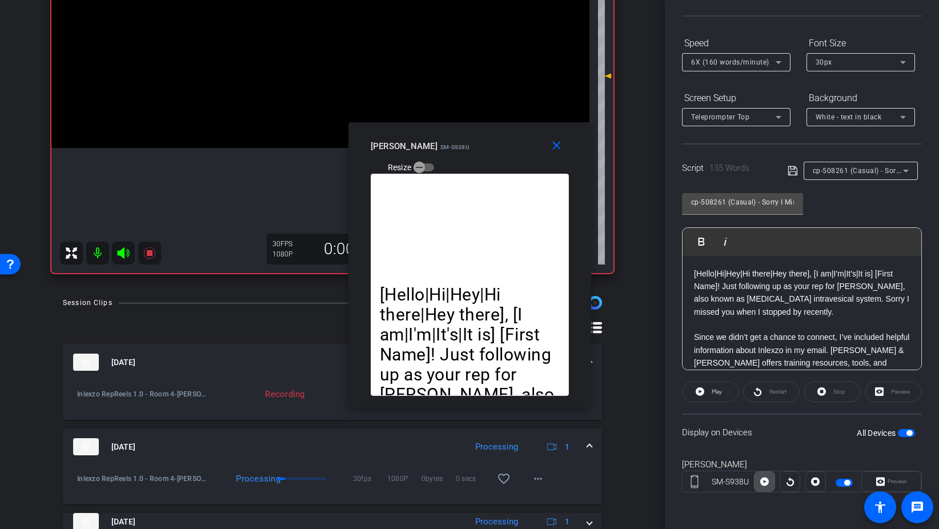
click at [762, 481] on icon at bounding box center [764, 481] width 9 height 9
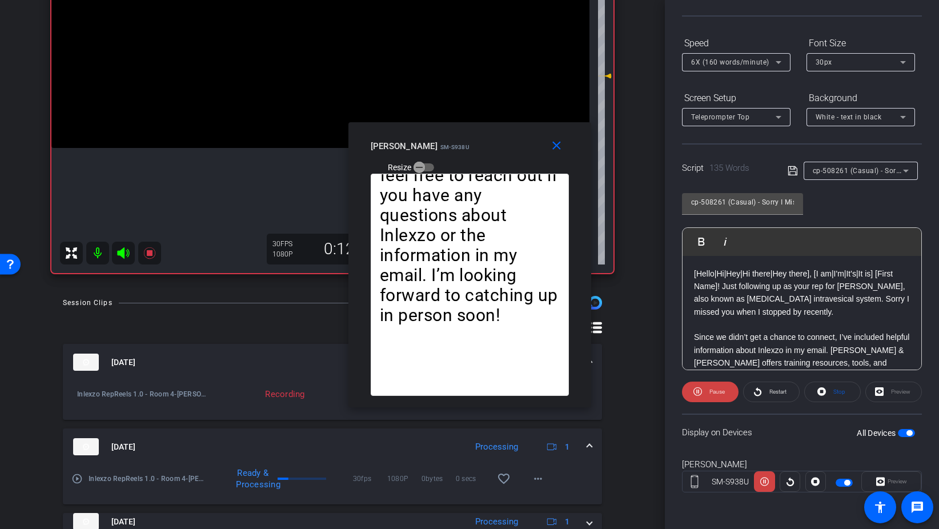
click at [724, 72] on div at bounding box center [736, 77] width 109 height 13
click at [724, 68] on div "6X (160 words/minute)" at bounding box center [733, 62] width 85 height 14
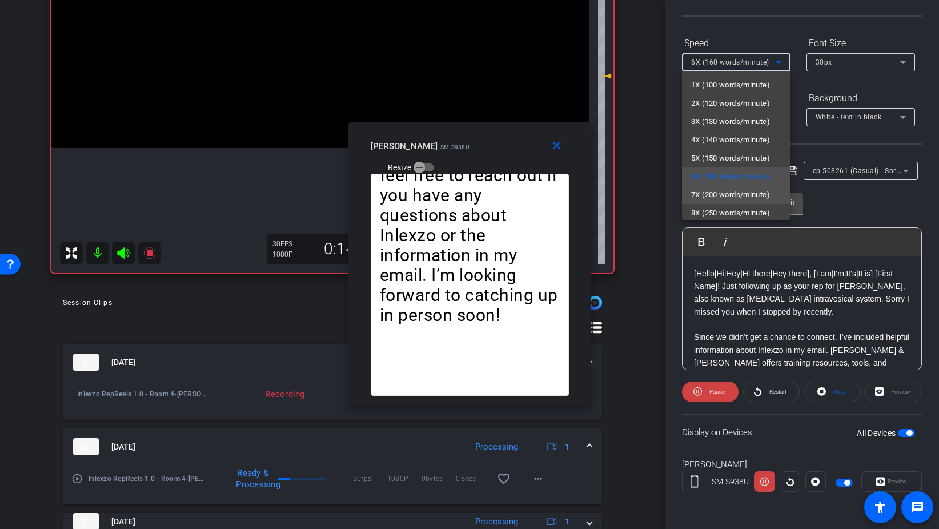
click at [748, 195] on span "7X (200 words/minute)" at bounding box center [730, 195] width 79 height 14
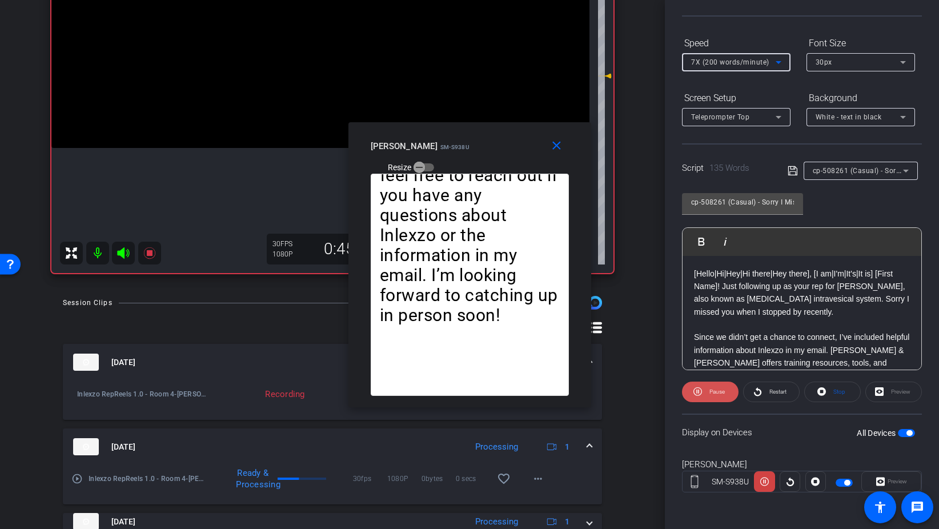
click at [694, 397] on icon at bounding box center [697, 391] width 9 height 14
click at [561, 152] on mat-icon "close" at bounding box center [556, 146] width 14 height 14
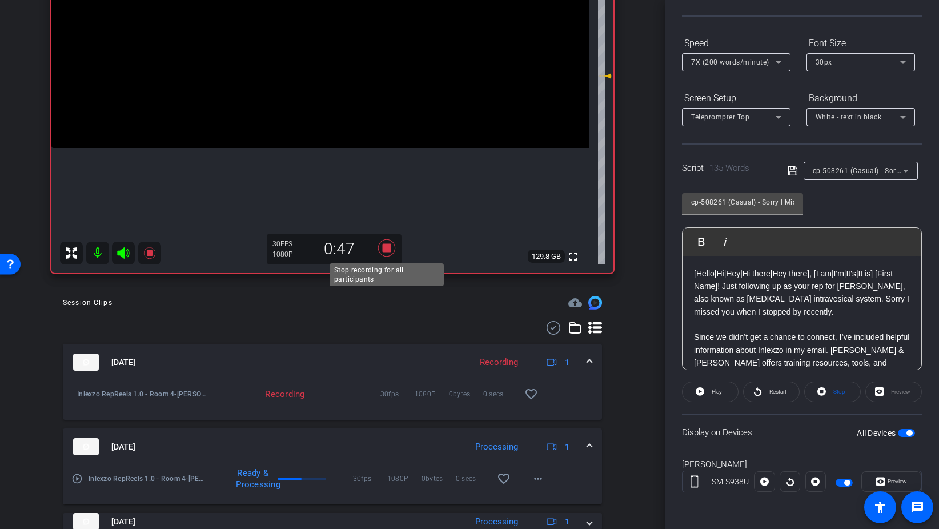
click at [385, 249] on icon at bounding box center [386, 247] width 17 height 17
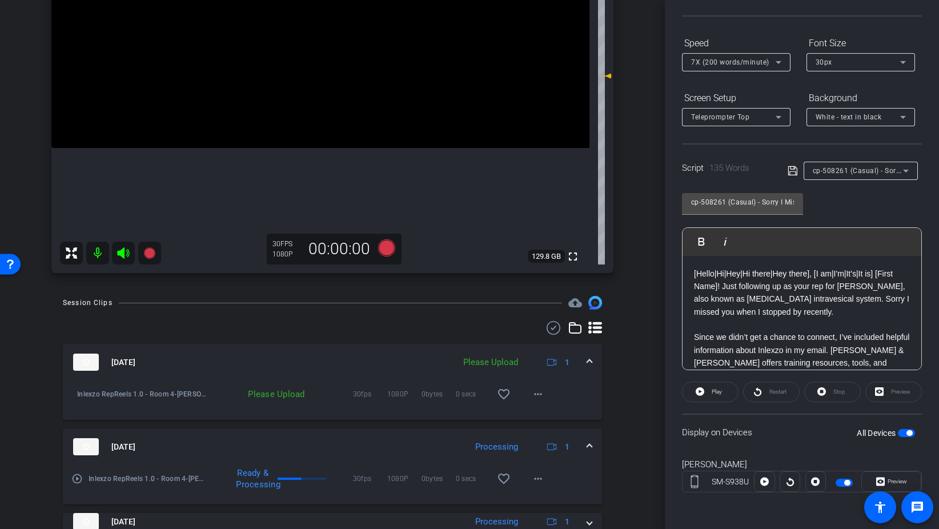
scroll to position [0, 0]
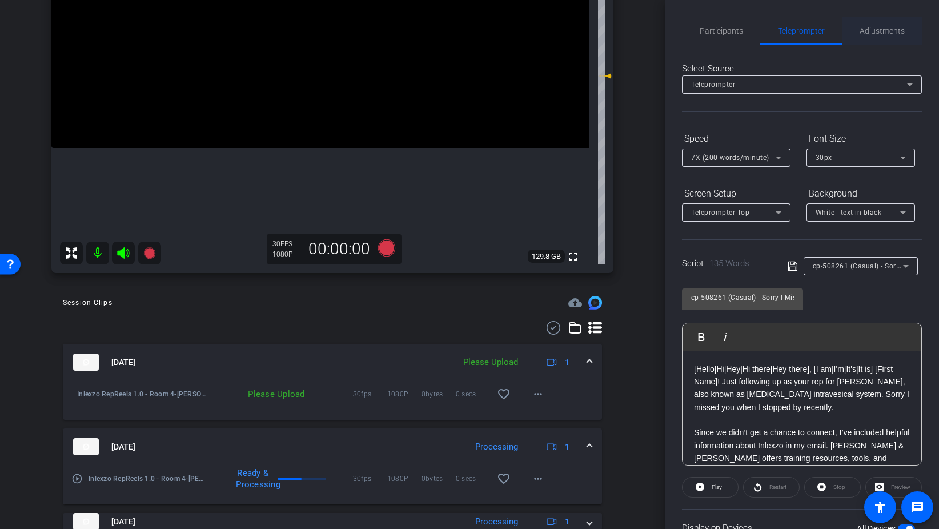
click at [873, 38] on span "Adjustments" at bounding box center [882, 30] width 45 height 27
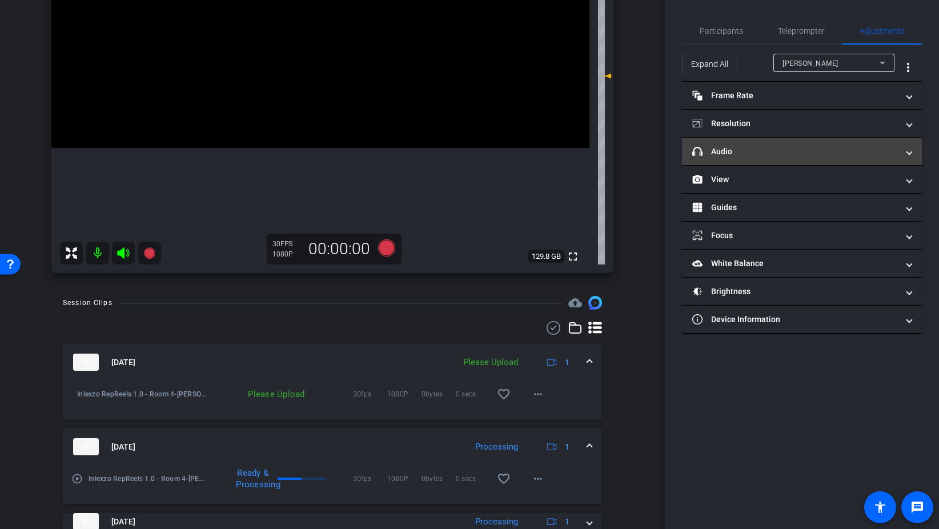
click at [729, 154] on mat-panel-title "headphone icon Audio" at bounding box center [795, 152] width 206 height 12
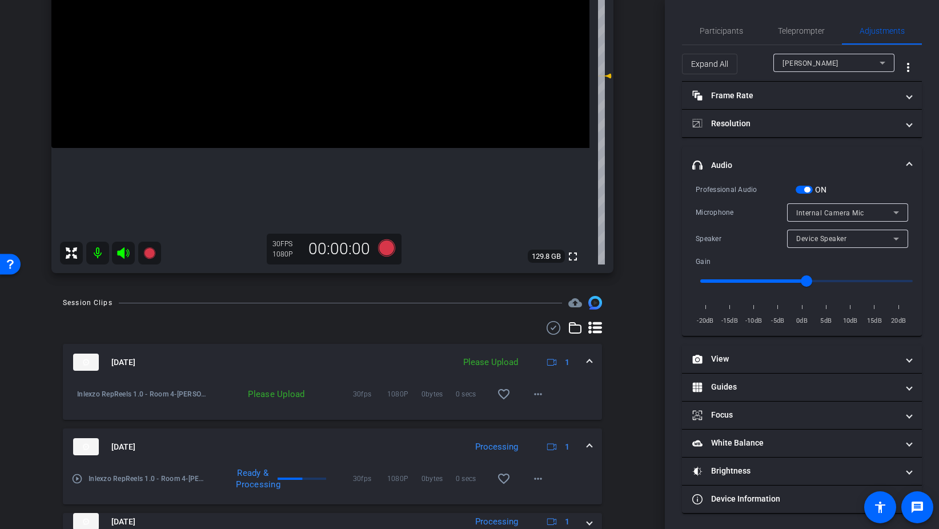
click at [803, 192] on span "button" at bounding box center [804, 190] width 17 height 8
click at [718, 34] on span "Participants" at bounding box center [721, 31] width 43 height 8
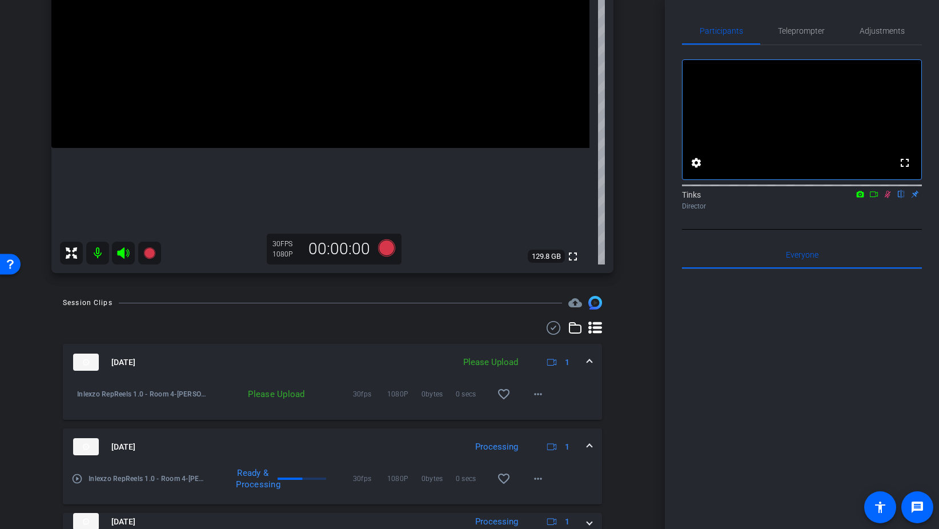
click at [889, 198] on icon at bounding box center [888, 194] width 6 height 7
click at [538, 393] on mat-icon "more_horiz" at bounding box center [538, 394] width 14 height 14
click at [552, 417] on span "Upload" at bounding box center [556, 418] width 46 height 14
click at [800, 27] on span "Teleprompter" at bounding box center [801, 31] width 47 height 8
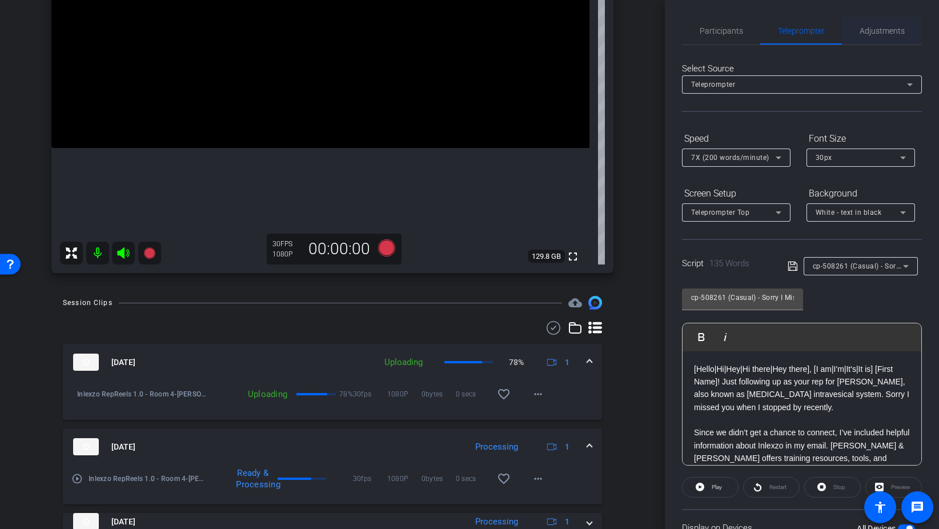
click at [884, 31] on span "Adjustments" at bounding box center [882, 31] width 45 height 8
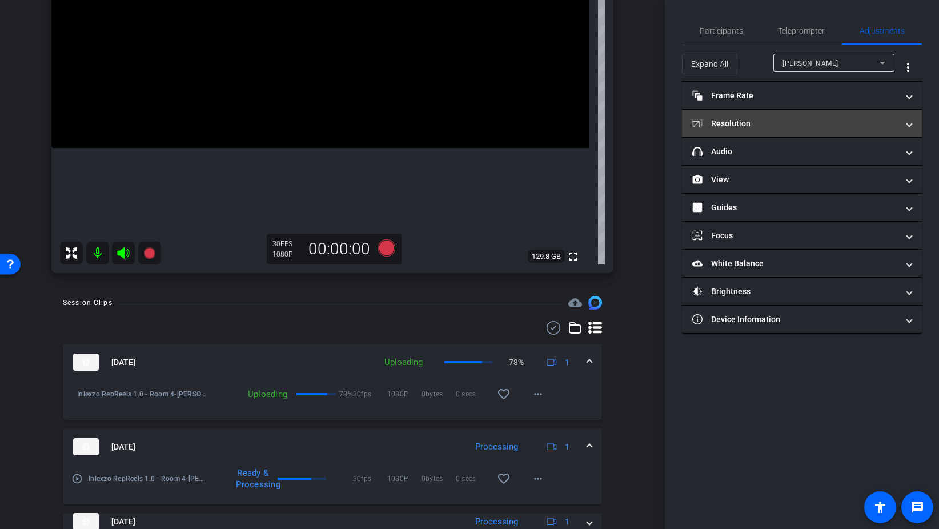
click at [725, 123] on mat-panel-title "Resolution" at bounding box center [795, 124] width 206 height 12
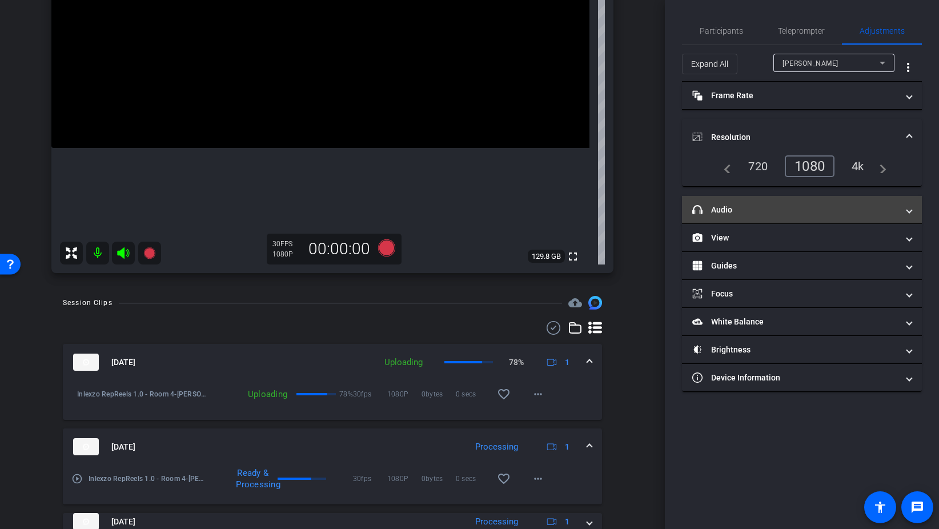
click at [747, 217] on mat-expansion-panel-header "headphone icon Audio" at bounding box center [802, 209] width 240 height 27
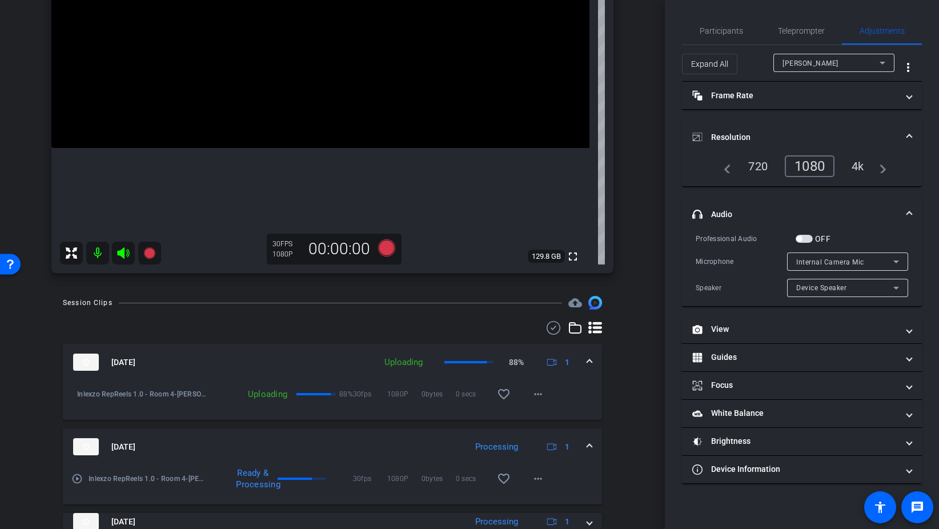
click at [809, 236] on span "button" at bounding box center [804, 239] width 17 height 8
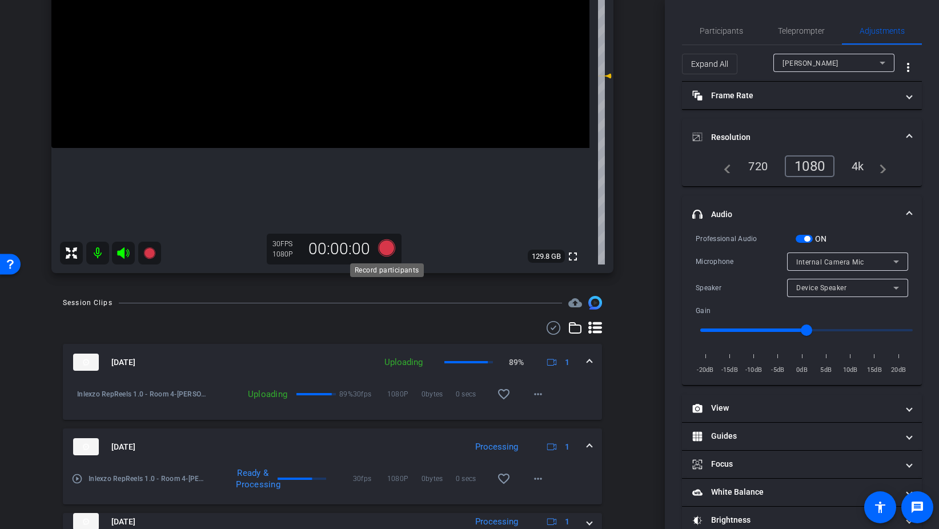
click at [384, 246] on icon at bounding box center [386, 247] width 17 height 17
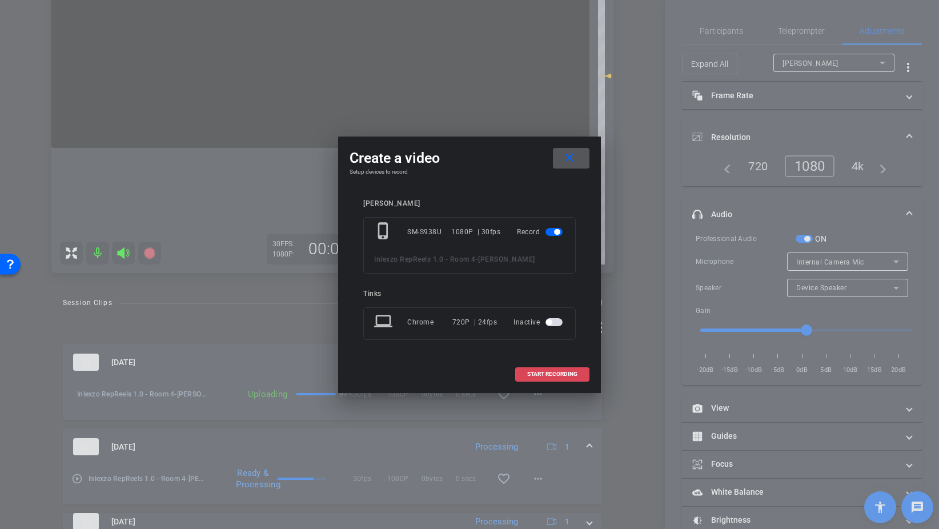
click at [573, 378] on span at bounding box center [552, 373] width 73 height 27
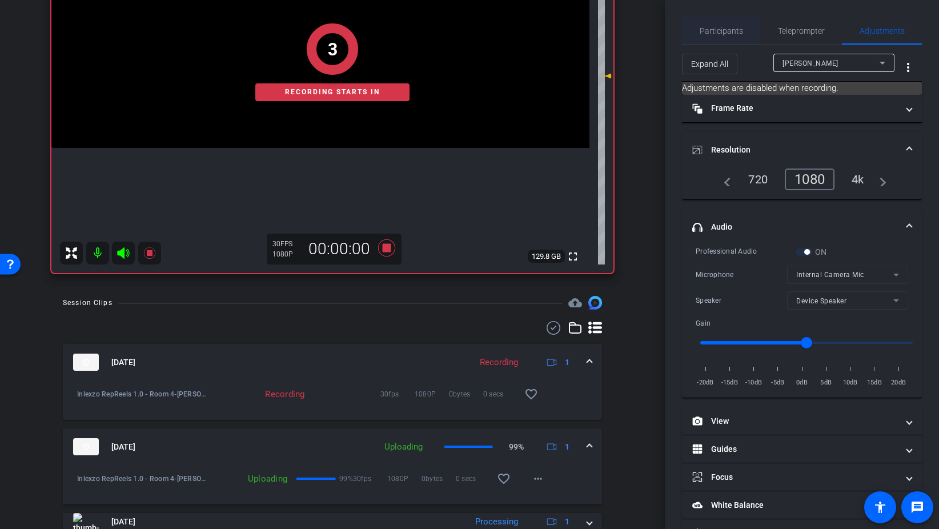
click at [710, 33] on span "Participants" at bounding box center [721, 31] width 43 height 8
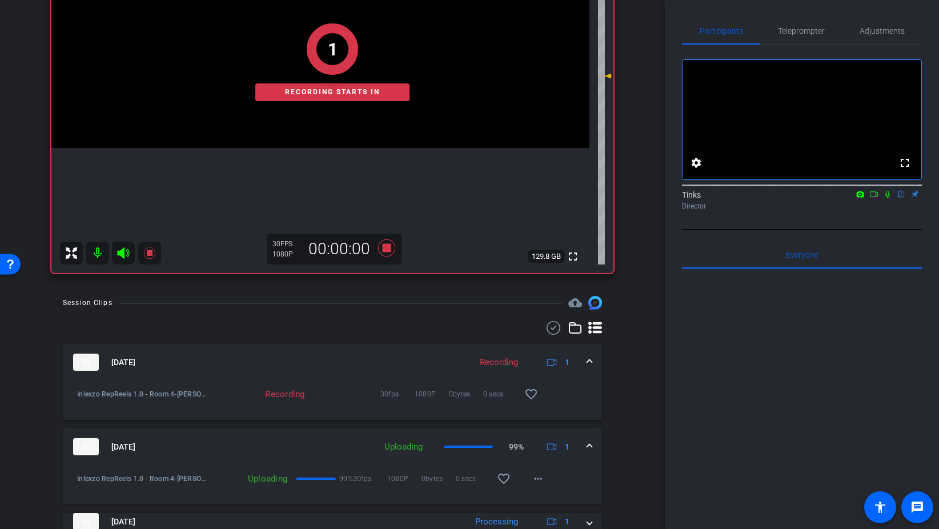
click at [887, 198] on icon at bounding box center [887, 194] width 9 height 8
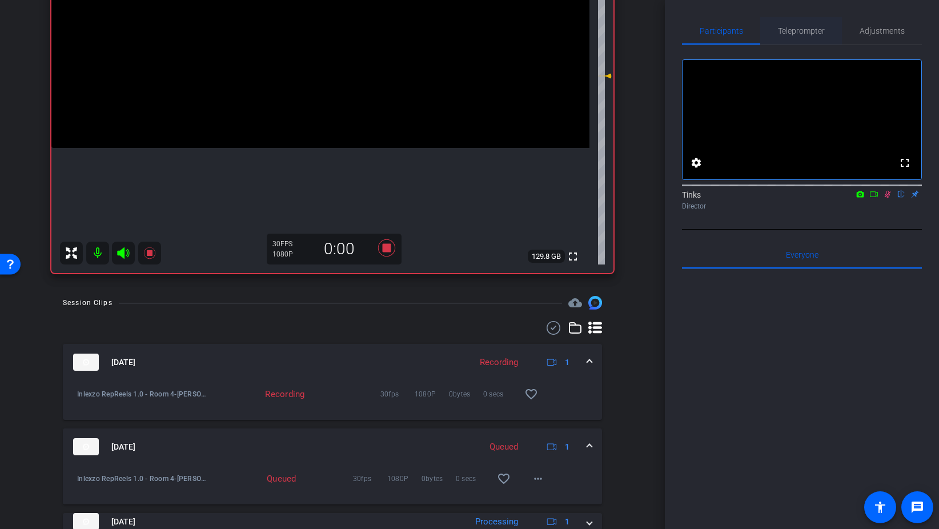
click at [790, 31] on span "Teleprompter" at bounding box center [801, 31] width 47 height 8
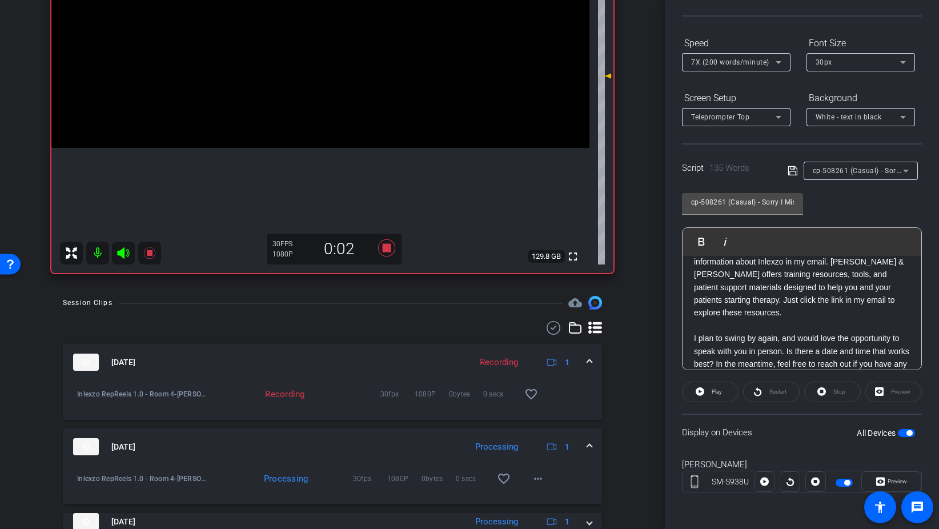
scroll to position [95, 0]
click at [717, 392] on span "Play" at bounding box center [717, 391] width 10 height 6
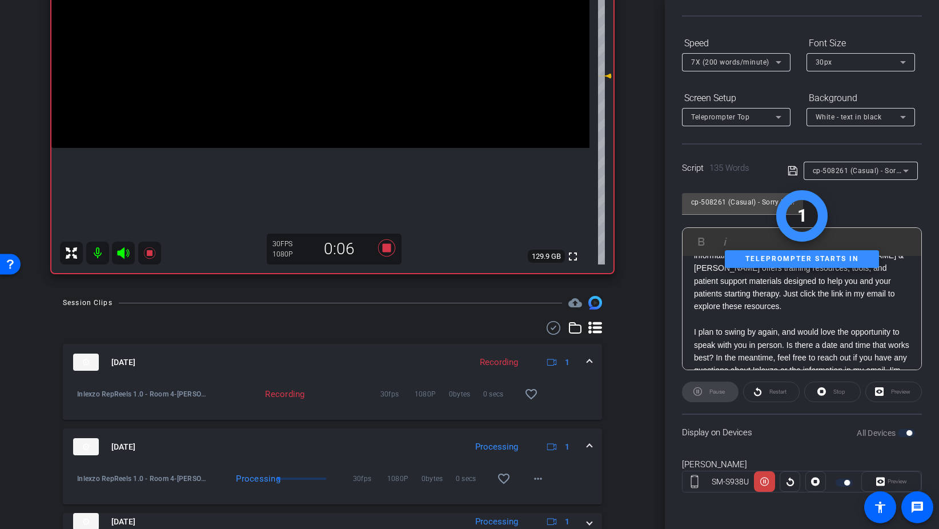
click at [886, 478] on div "Preview" at bounding box center [891, 481] width 60 height 21
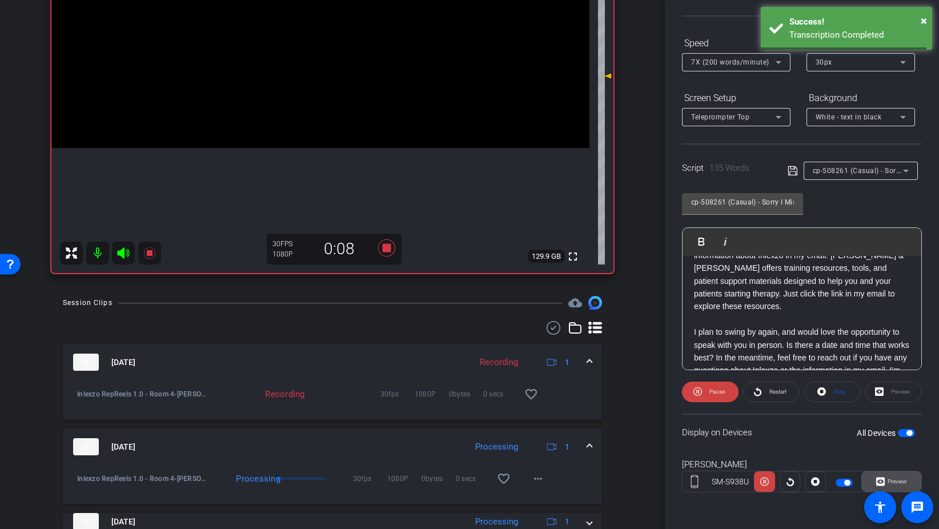
click at [886, 477] on span "Preview" at bounding box center [896, 481] width 22 height 16
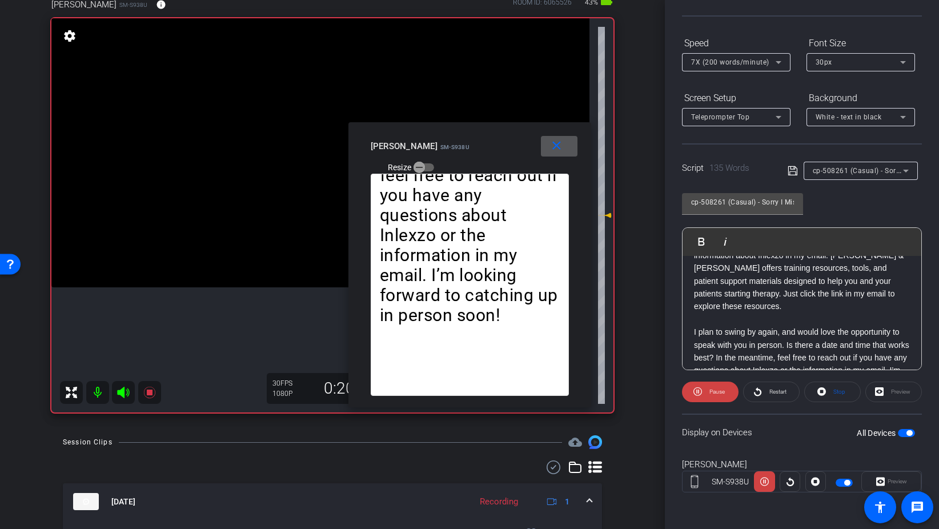
scroll to position [71, 0]
click at [698, 390] on icon at bounding box center [697, 391] width 9 height 14
click at [559, 142] on mat-icon "close" at bounding box center [556, 146] width 14 height 14
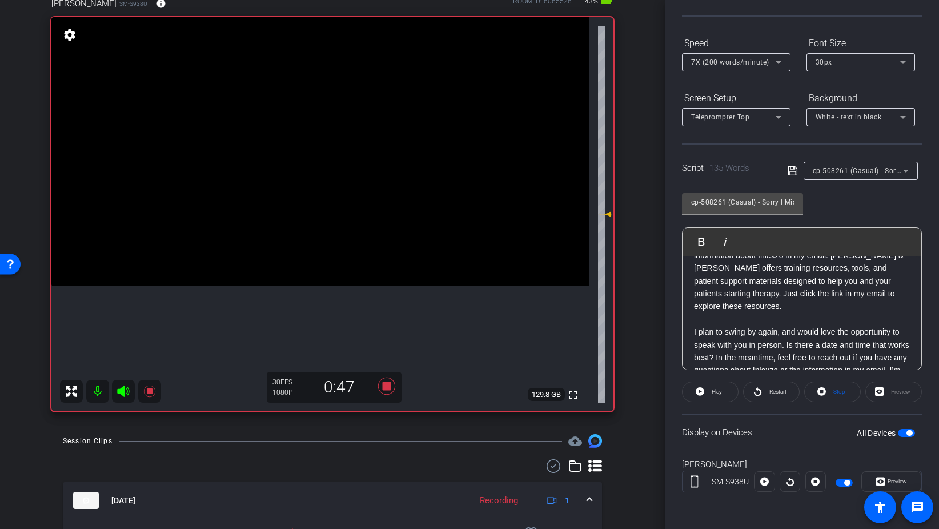
scroll to position [0, 0]
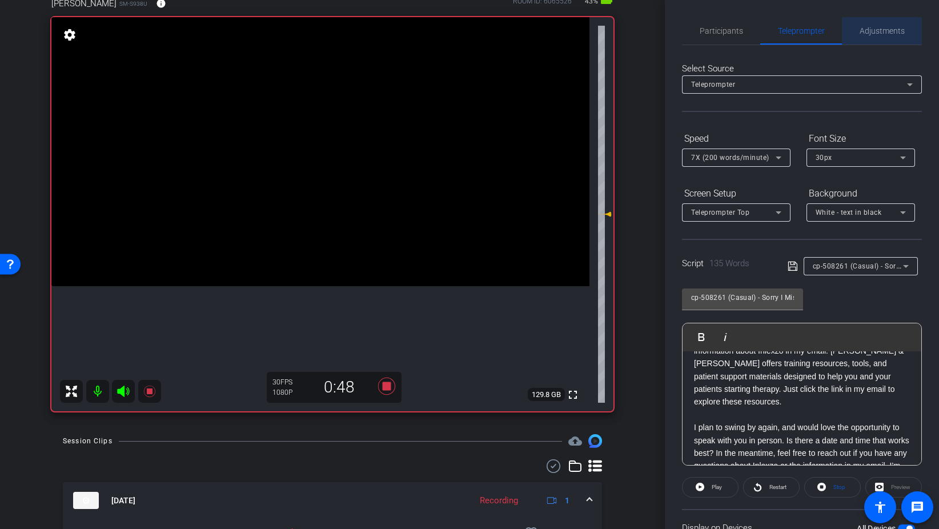
click at [864, 33] on span "Adjustments" at bounding box center [882, 31] width 45 height 8
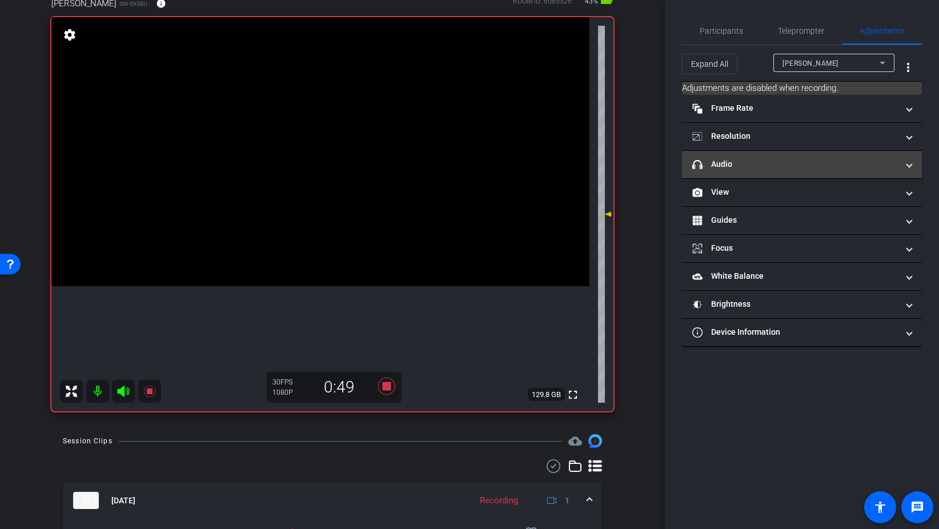
click at [730, 169] on mat-panel-title "headphone icon Audio" at bounding box center [795, 164] width 206 height 12
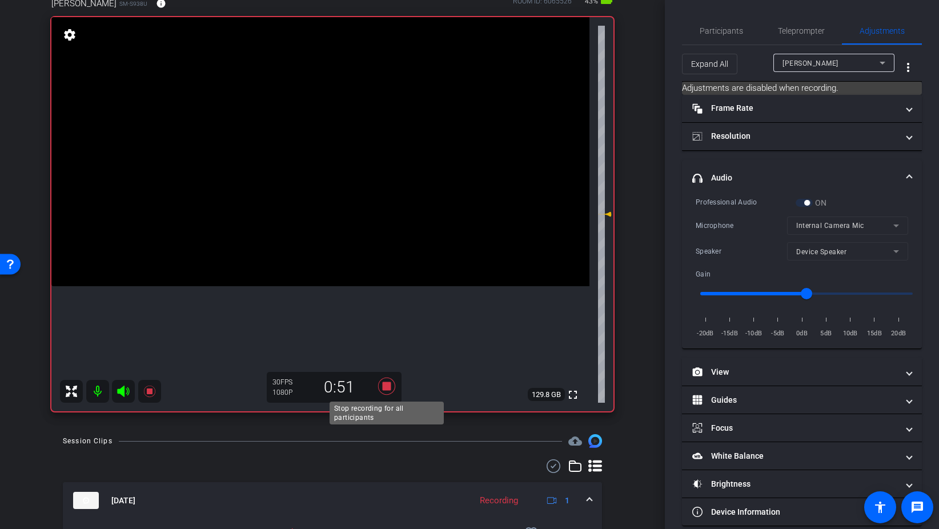
click at [388, 383] on icon at bounding box center [386, 386] width 17 height 17
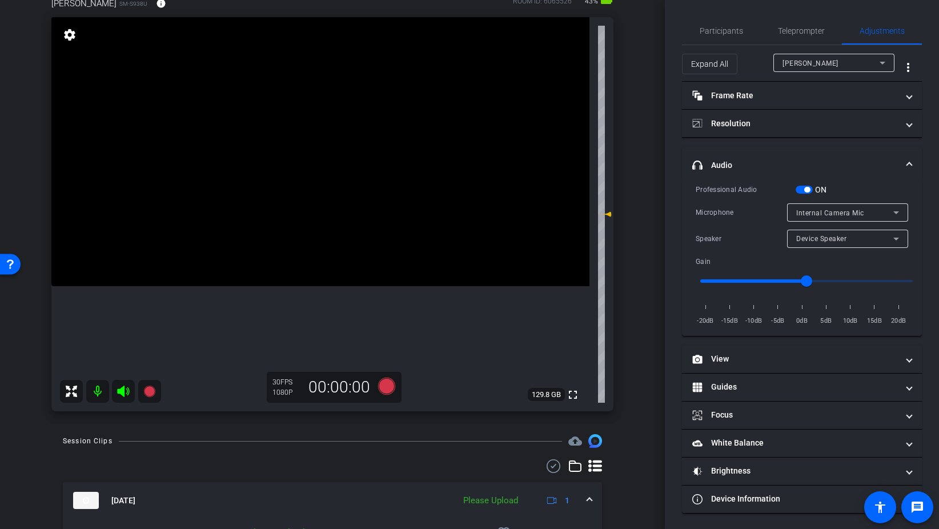
click at [800, 188] on span "button" at bounding box center [804, 190] width 17 height 8
click at [708, 37] on span "Participants" at bounding box center [721, 30] width 43 height 27
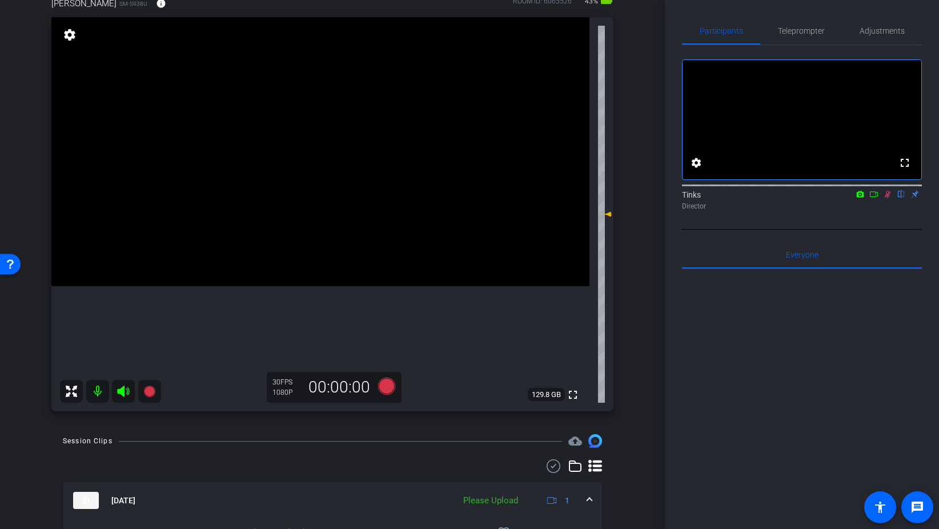
click at [888, 198] on icon at bounding box center [887, 194] width 9 height 8
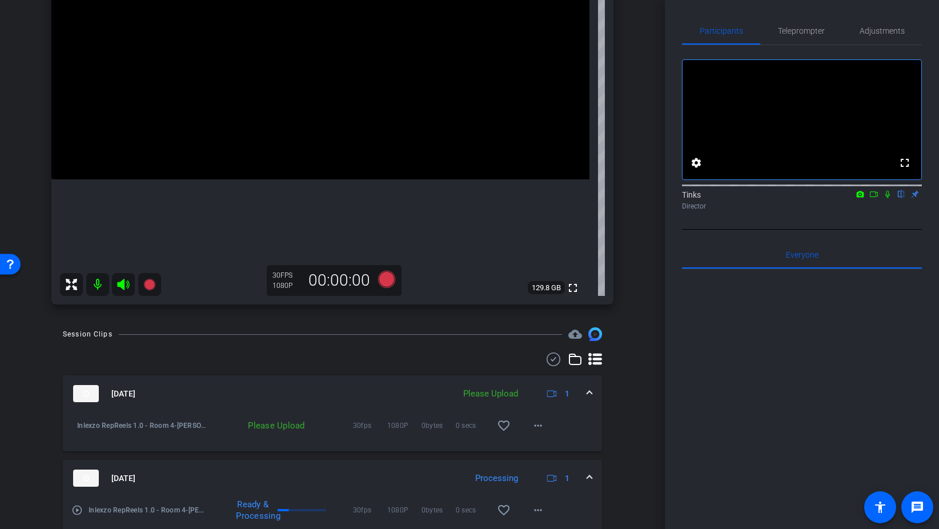
scroll to position [203, 0]
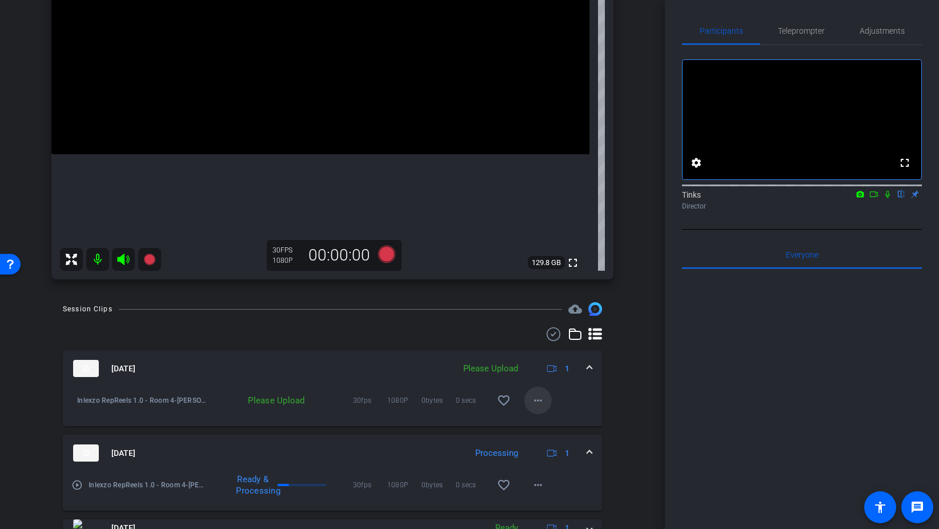
click at [534, 405] on mat-icon "more_horiz" at bounding box center [538, 400] width 14 height 14
click at [543, 425] on span "Upload" at bounding box center [556, 424] width 46 height 14
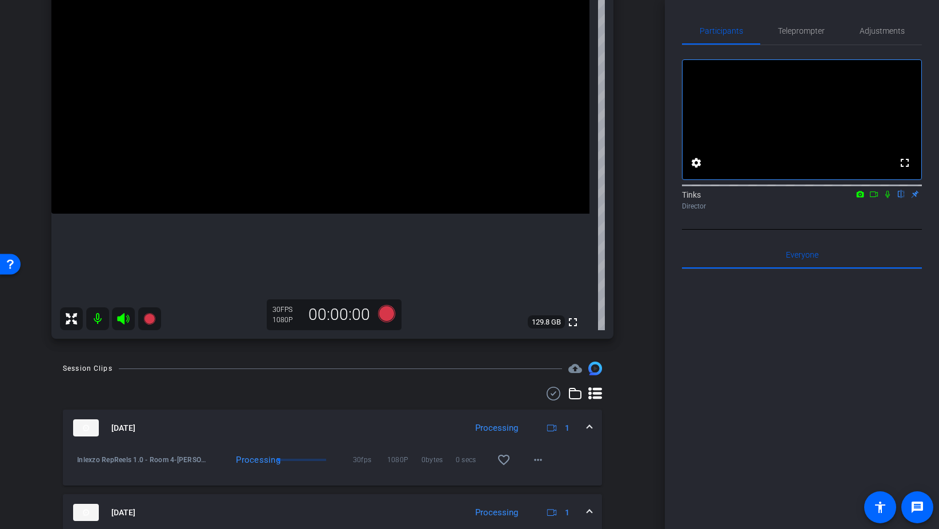
scroll to position [146, 0]
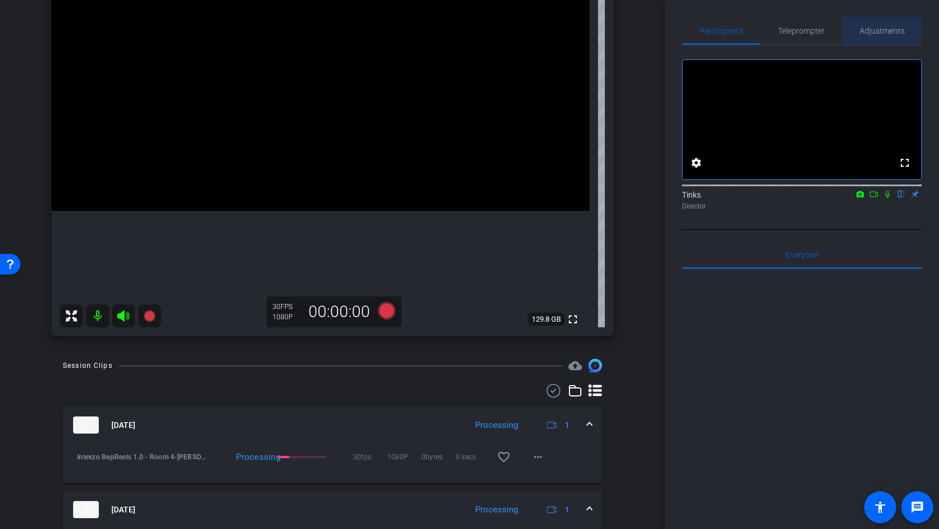
click at [878, 29] on span "Adjustments" at bounding box center [882, 31] width 45 height 8
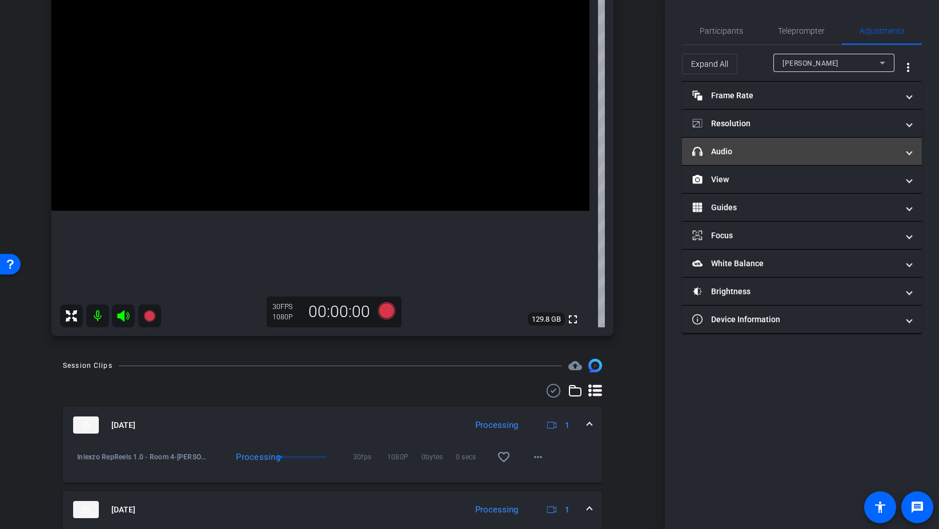
click at [736, 152] on mat-panel-title "headphone icon Audio" at bounding box center [795, 152] width 206 height 12
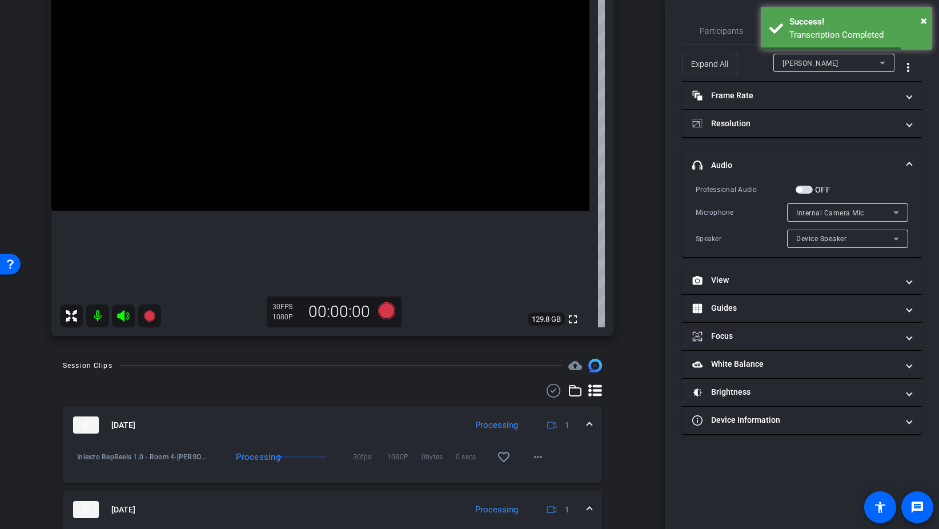
click at [810, 187] on span "button" at bounding box center [804, 190] width 17 height 8
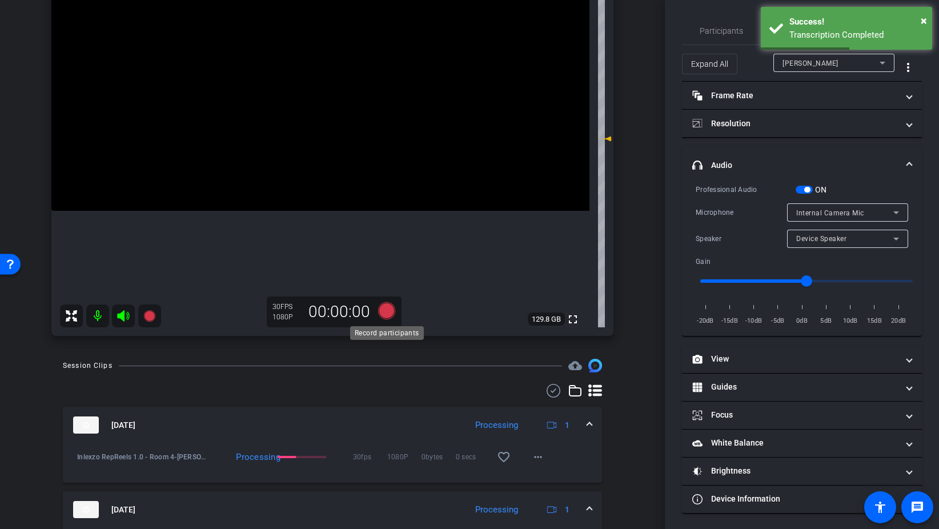
click at [387, 308] on icon at bounding box center [386, 310] width 17 height 17
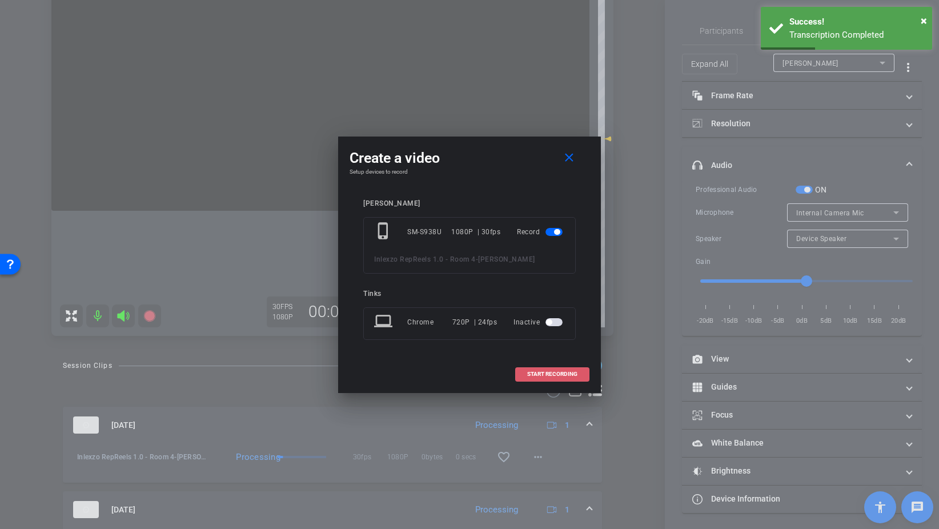
click at [551, 379] on span at bounding box center [552, 373] width 73 height 27
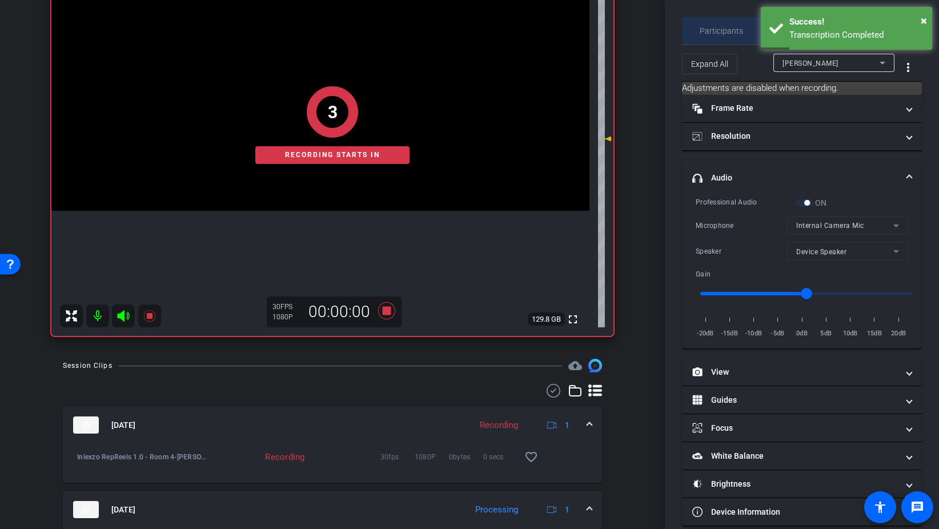
click at [717, 27] on span "Participants" at bounding box center [721, 31] width 43 height 8
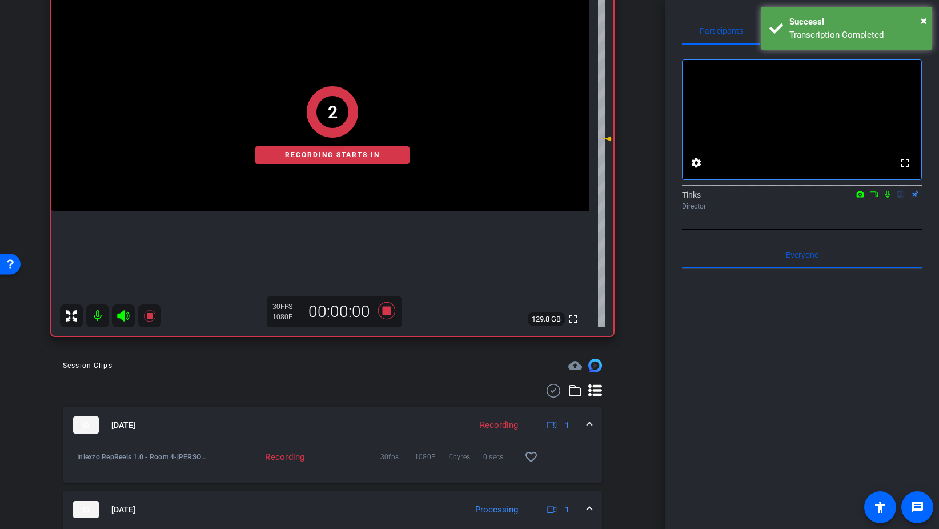
click at [890, 198] on icon at bounding box center [887, 194] width 9 height 8
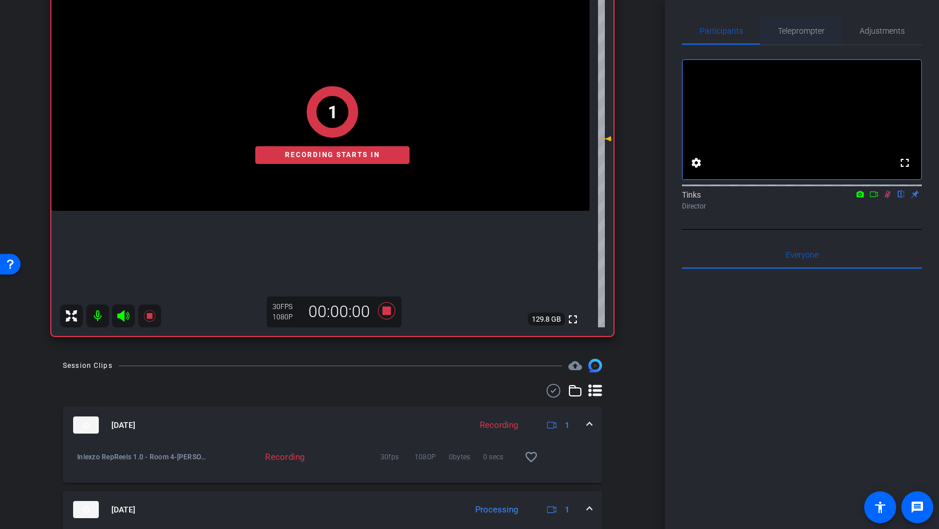
click at [814, 37] on span "Teleprompter" at bounding box center [801, 30] width 47 height 27
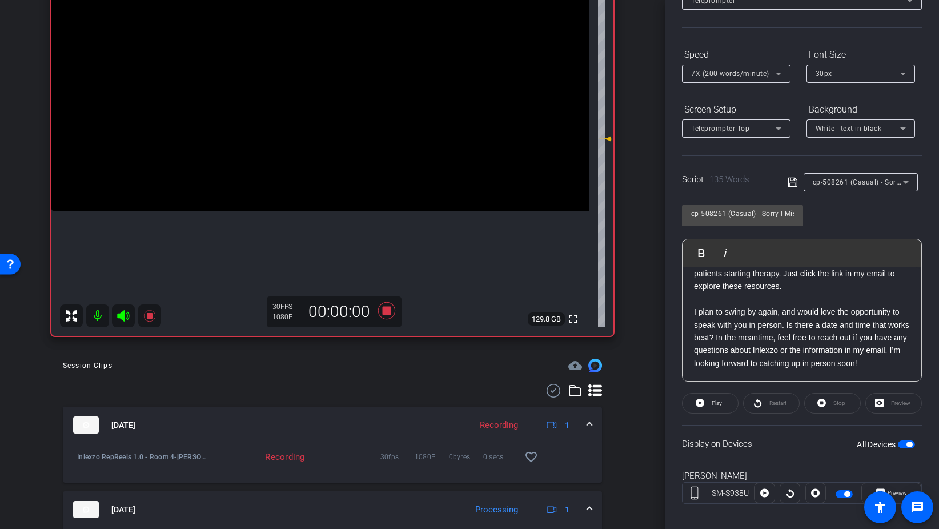
scroll to position [95, 0]
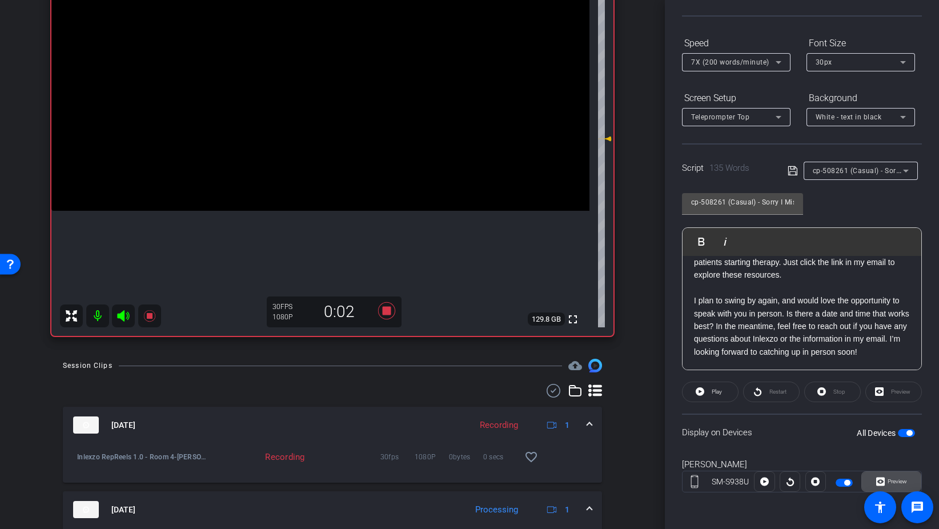
click at [890, 478] on span "Preview" at bounding box center [897, 481] width 19 height 6
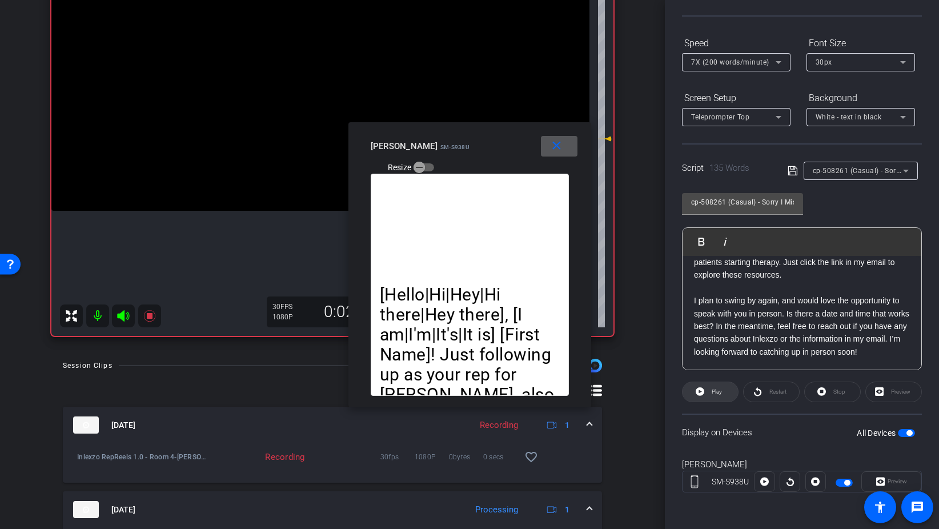
click at [700, 386] on icon at bounding box center [700, 391] width 9 height 14
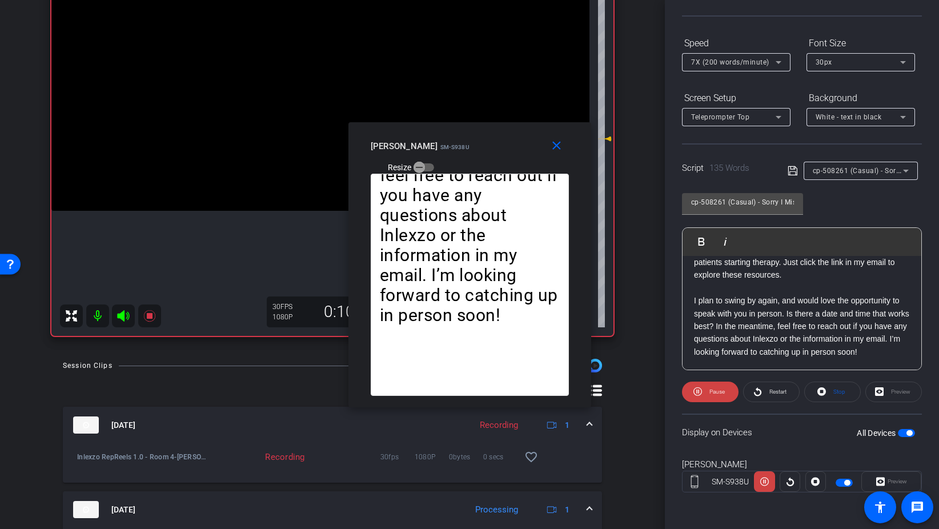
click at [742, 61] on span "7X (200 words/minute)" at bounding box center [730, 62] width 78 height 8
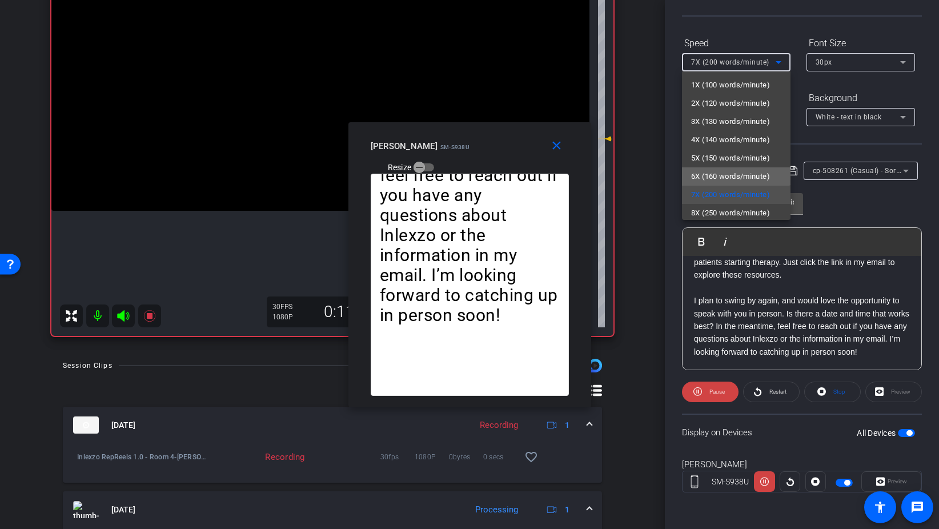
click at [734, 173] on span "6X (160 words/minute)" at bounding box center [730, 177] width 79 height 14
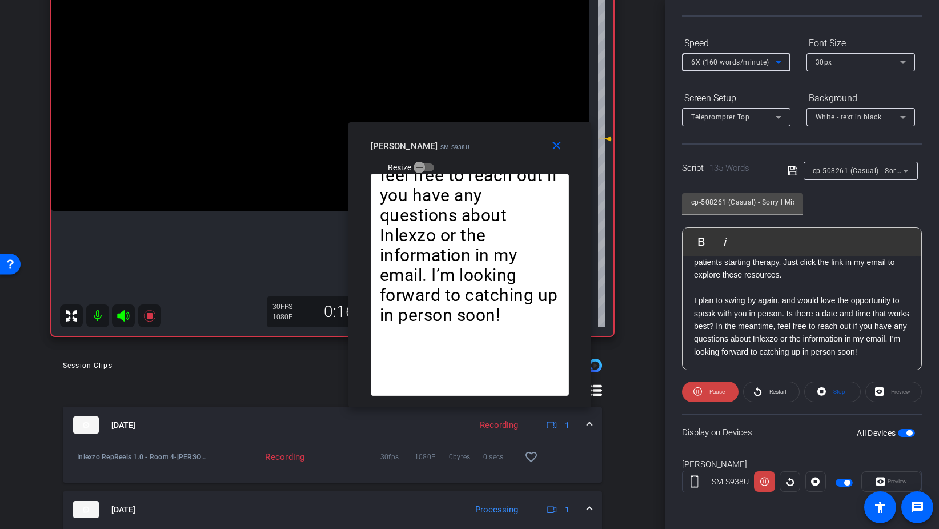
click at [743, 59] on span "6X (160 words/minute)" at bounding box center [730, 62] width 78 height 8
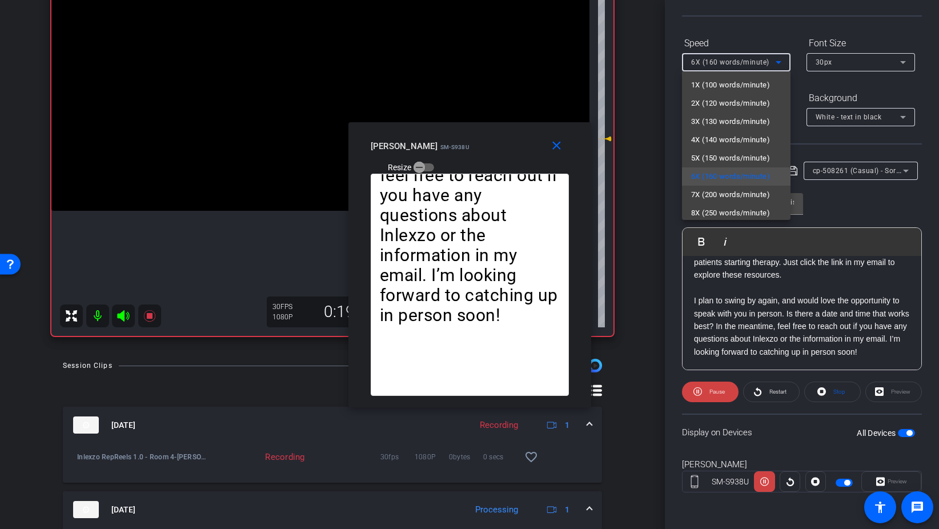
click at [714, 393] on div at bounding box center [469, 264] width 939 height 529
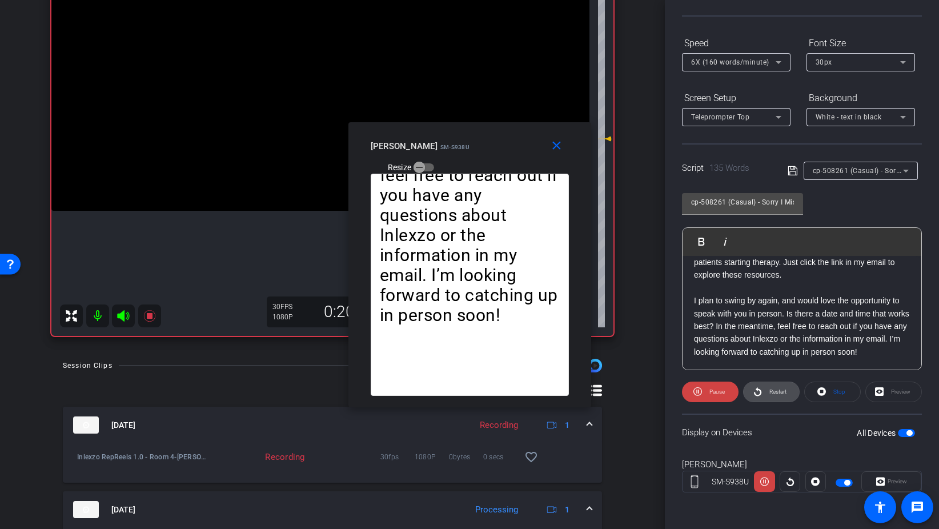
click at [766, 394] on span "Restart" at bounding box center [776, 392] width 20 height 16
click at [766, 391] on span "Restart" at bounding box center [776, 392] width 20 height 16
click at [742, 63] on span "6X (160 words/minute)" at bounding box center [730, 62] width 78 height 8
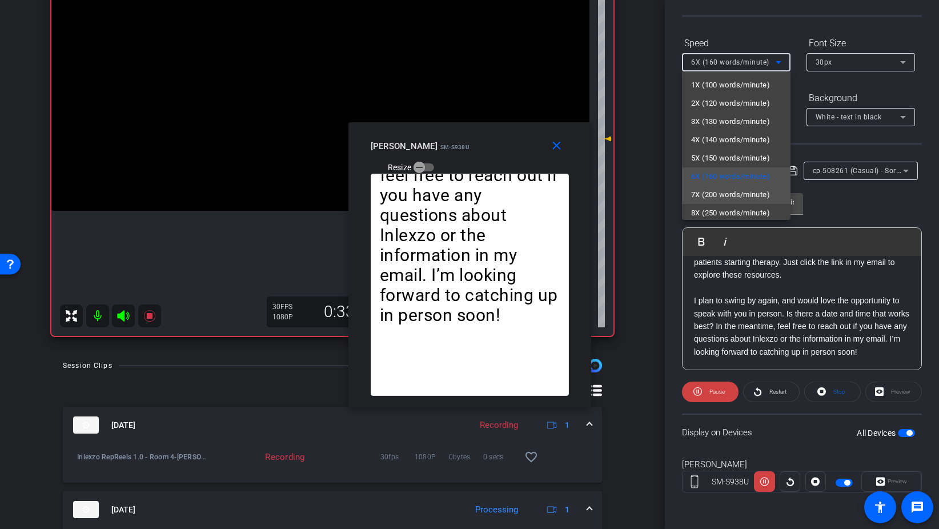
click at [738, 194] on span "7X (200 words/minute)" at bounding box center [730, 195] width 79 height 14
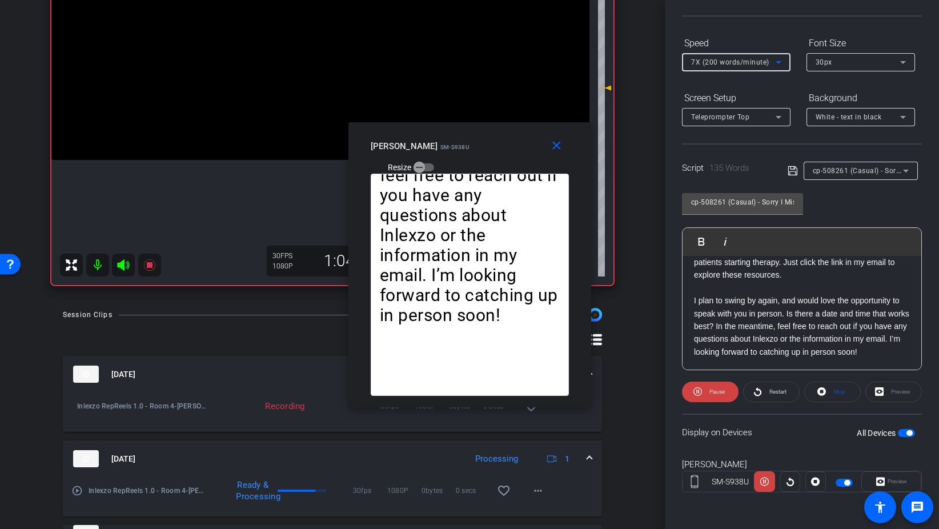
scroll to position [180, 0]
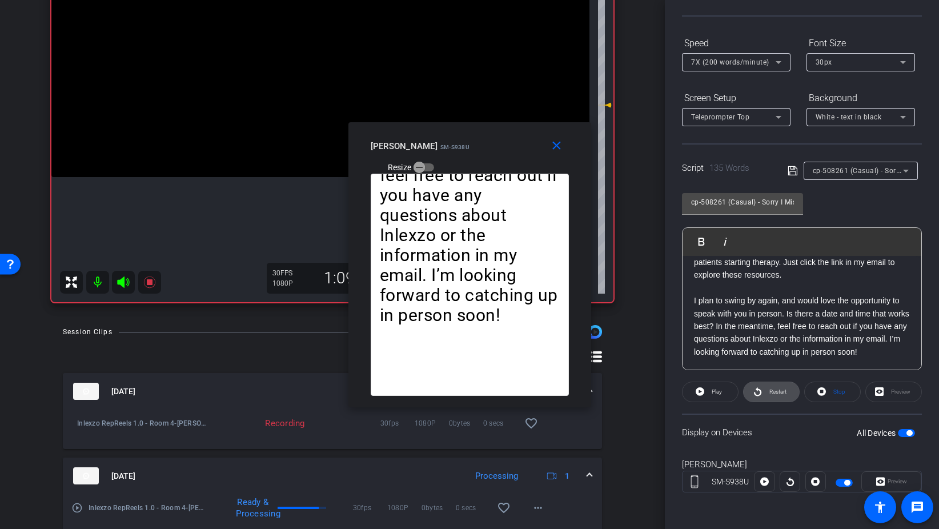
click at [777, 394] on span "Restart" at bounding box center [777, 391] width 17 height 6
click at [559, 150] on mat-icon "close" at bounding box center [556, 146] width 14 height 14
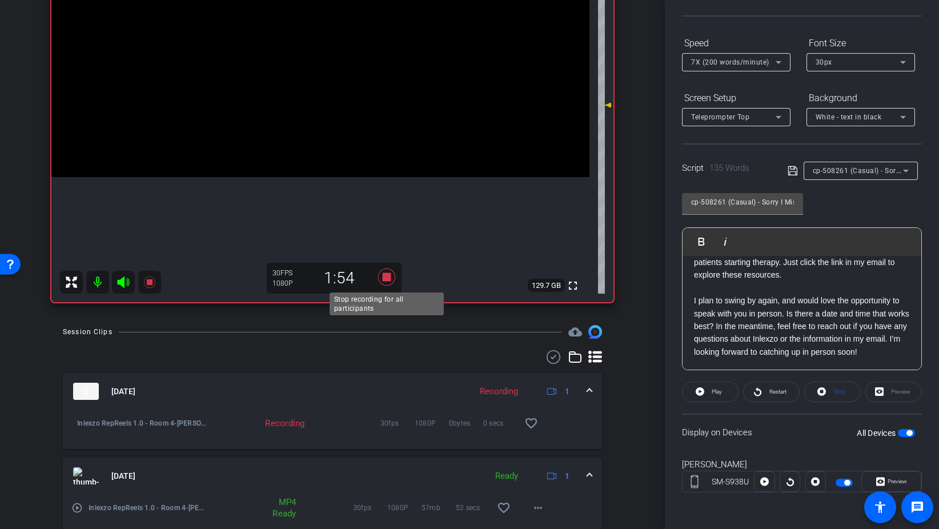
click at [387, 274] on icon at bounding box center [386, 276] width 17 height 17
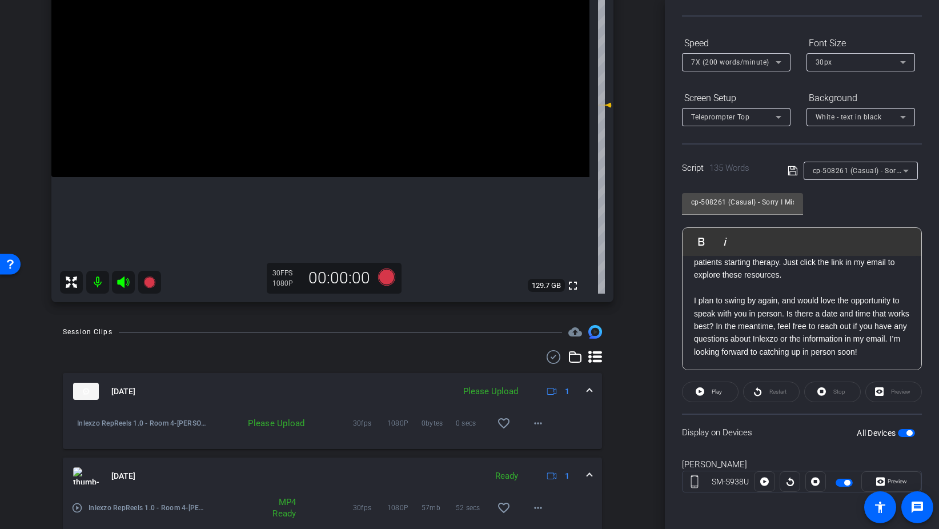
scroll to position [0, 0]
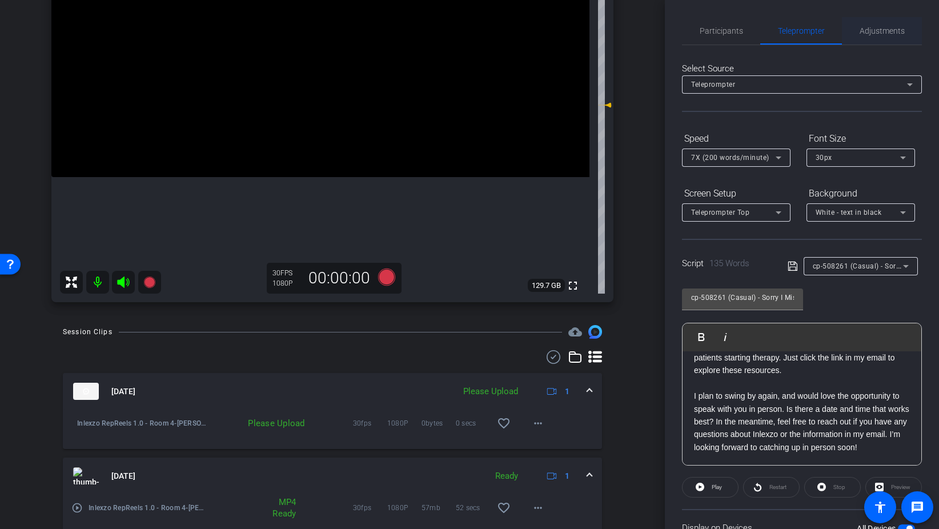
click at [880, 30] on span "Adjustments" at bounding box center [882, 31] width 45 height 8
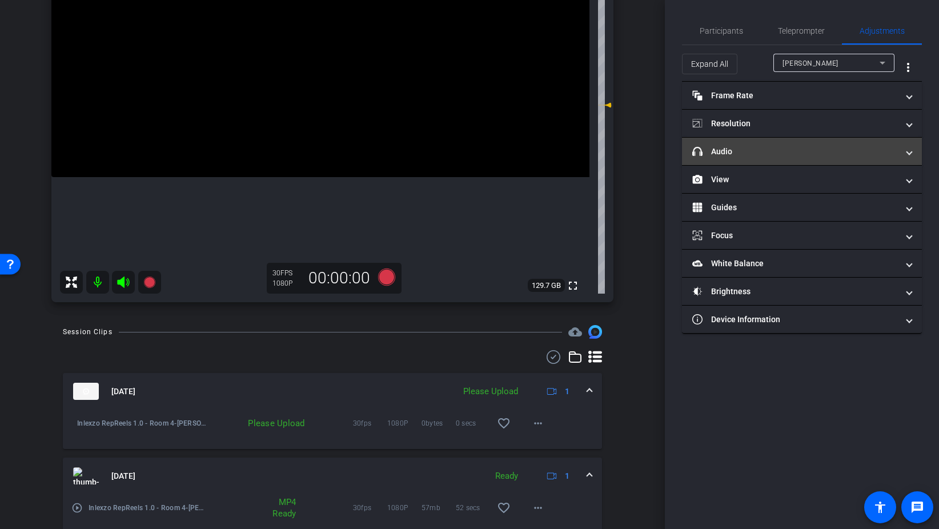
click at [724, 152] on mat-panel-title "headphone icon Audio" at bounding box center [795, 152] width 206 height 12
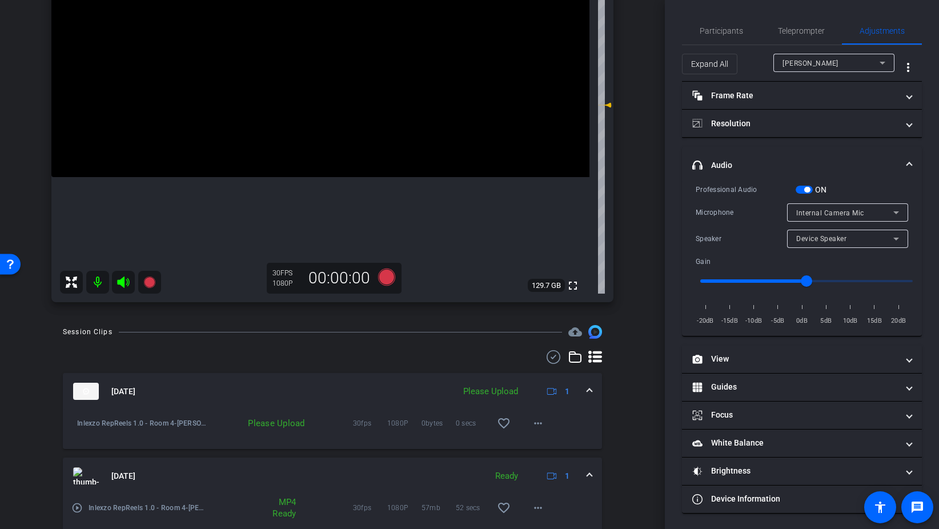
click at [800, 192] on span "button" at bounding box center [804, 190] width 17 height 8
click at [718, 29] on span "Participants" at bounding box center [721, 31] width 43 height 8
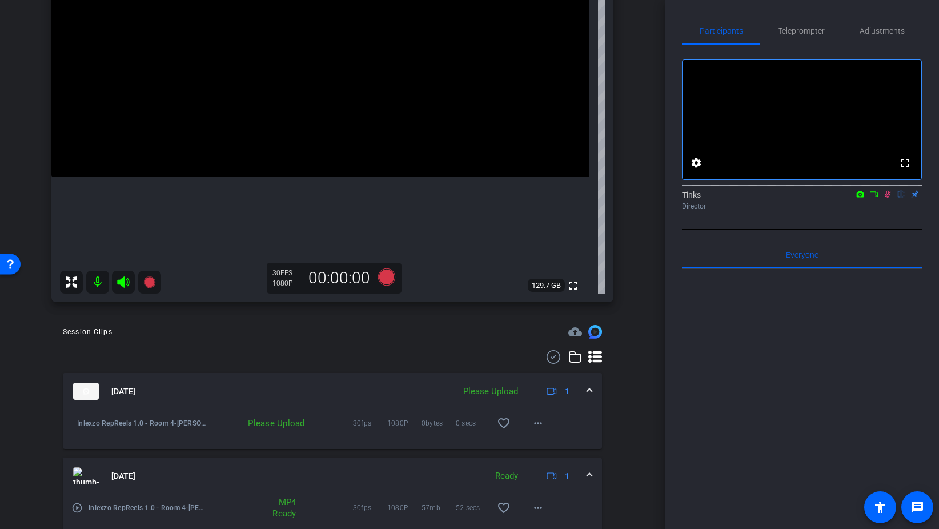
click at [886, 198] on icon at bounding box center [887, 194] width 9 height 8
click at [545, 424] on span at bounding box center [537, 422] width 27 height 27
click at [569, 444] on span "Upload" at bounding box center [556, 447] width 46 height 14
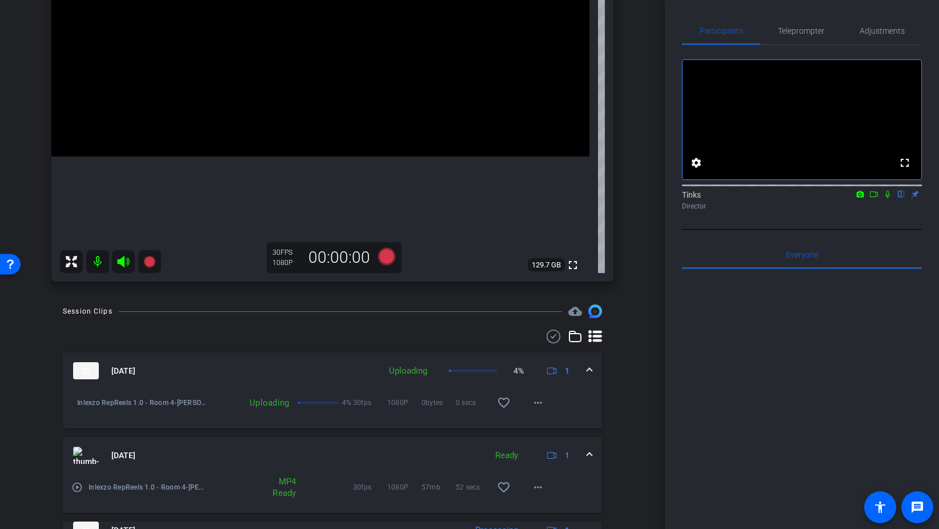
scroll to position [194, 0]
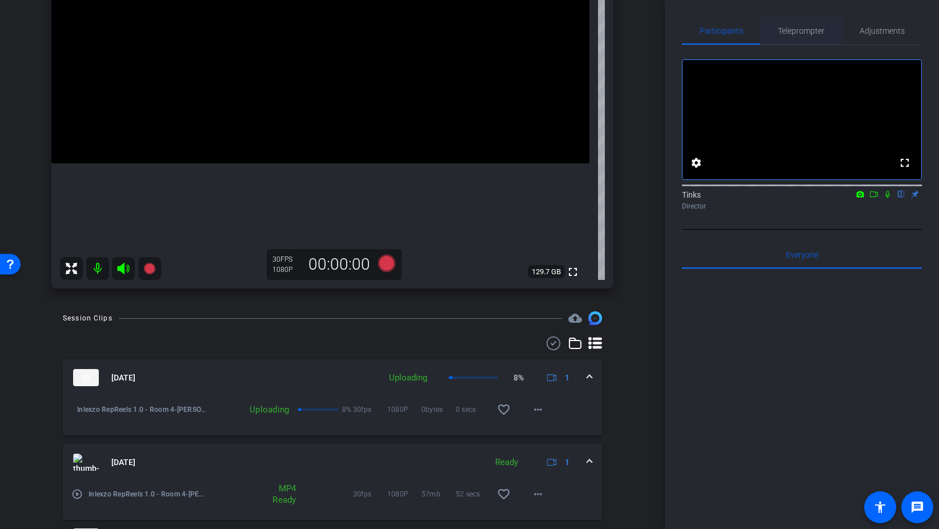
click at [813, 31] on span "Teleprompter" at bounding box center [801, 31] width 47 height 8
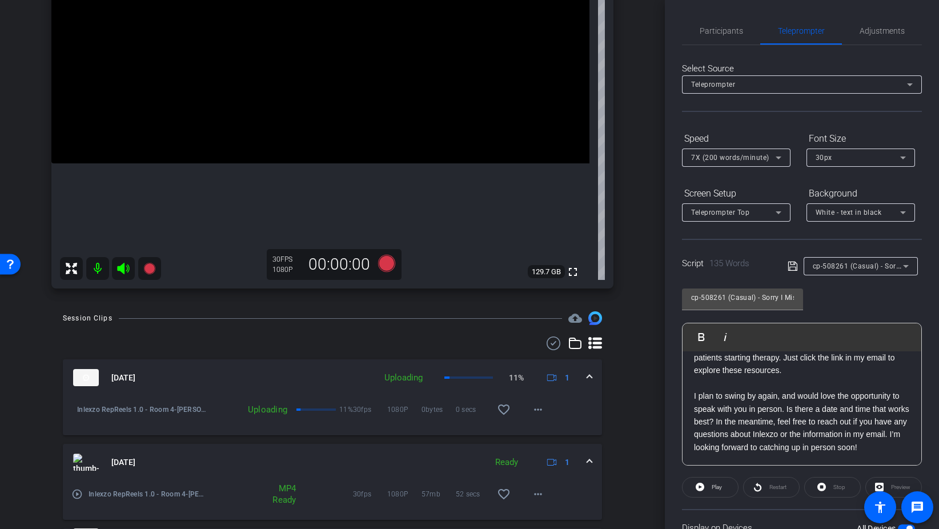
click at [865, 268] on span "cp-508261 (Casual) - Sorry I Missed You" at bounding box center [880, 265] width 134 height 9
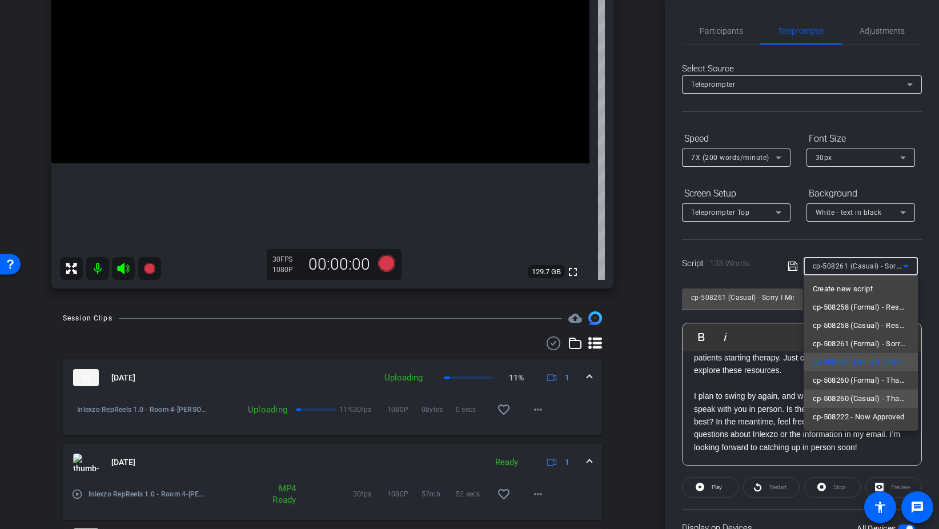
click at [864, 396] on span "cp-508260 (Casual) - Thanks for Seeing Me" at bounding box center [861, 399] width 96 height 14
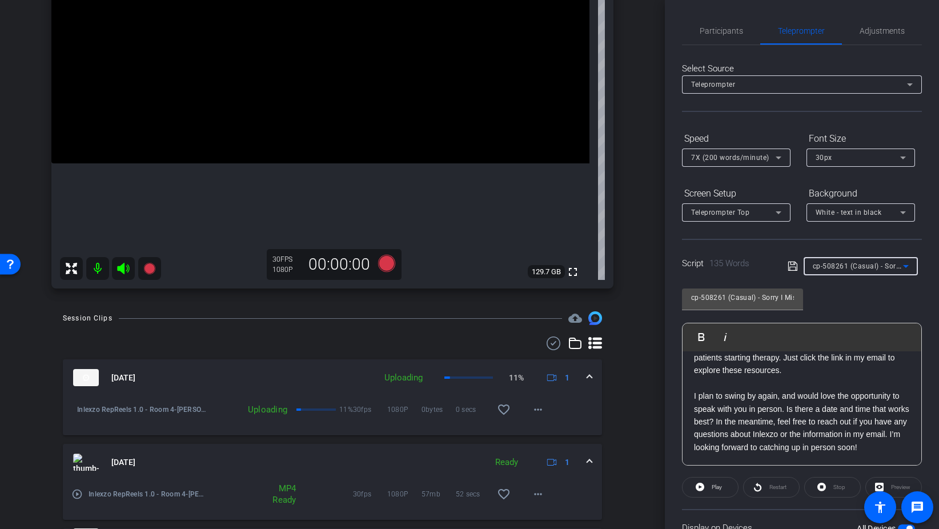
type input "cp-508260 (Casual) - Thanks for Seeing Me"
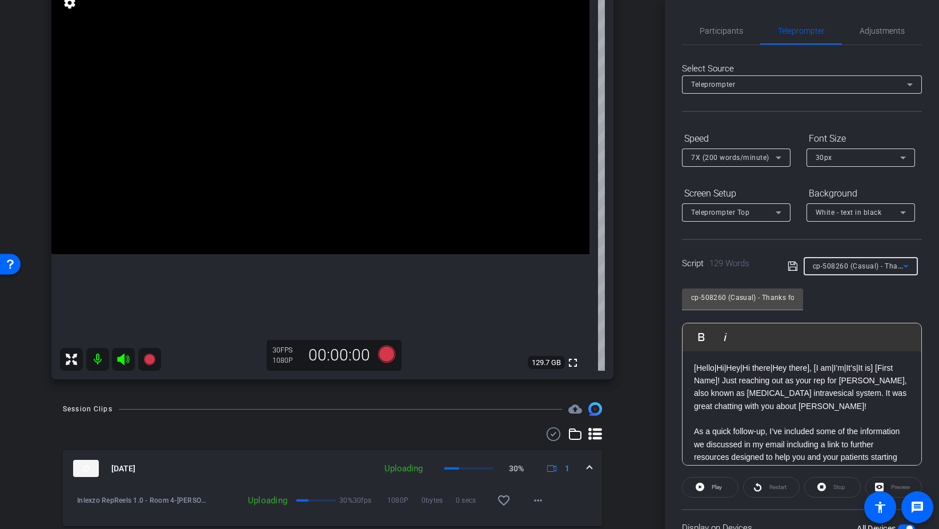
scroll to position [99, 0]
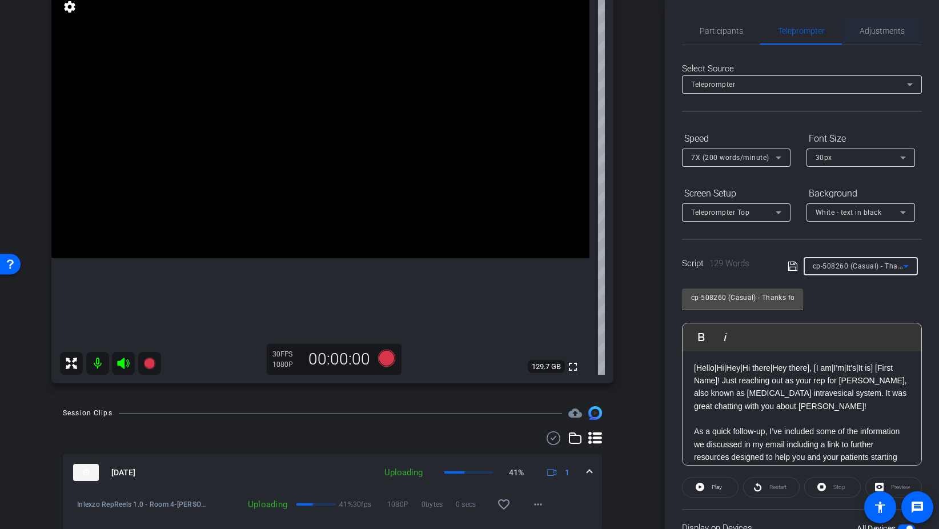
click at [879, 35] on span "Adjustments" at bounding box center [882, 31] width 45 height 8
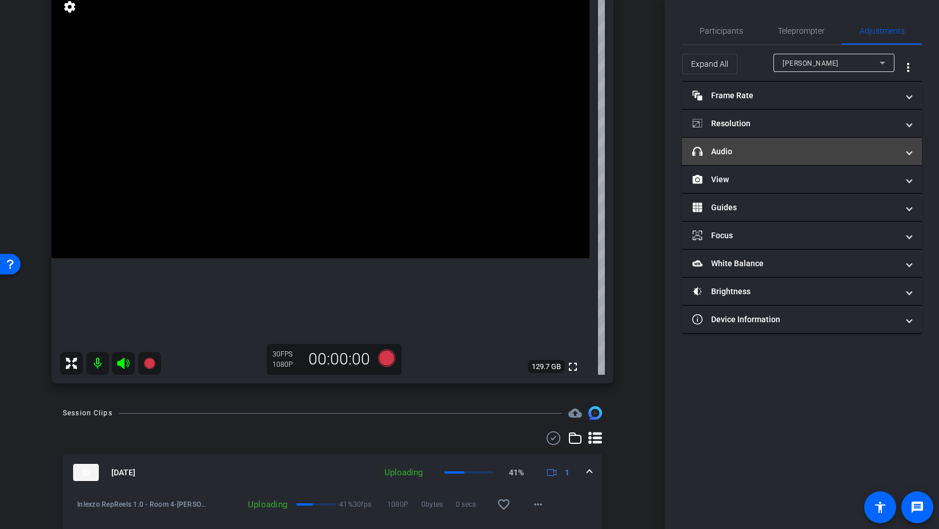
click at [741, 155] on mat-panel-title "headphone icon Audio" at bounding box center [795, 152] width 206 height 12
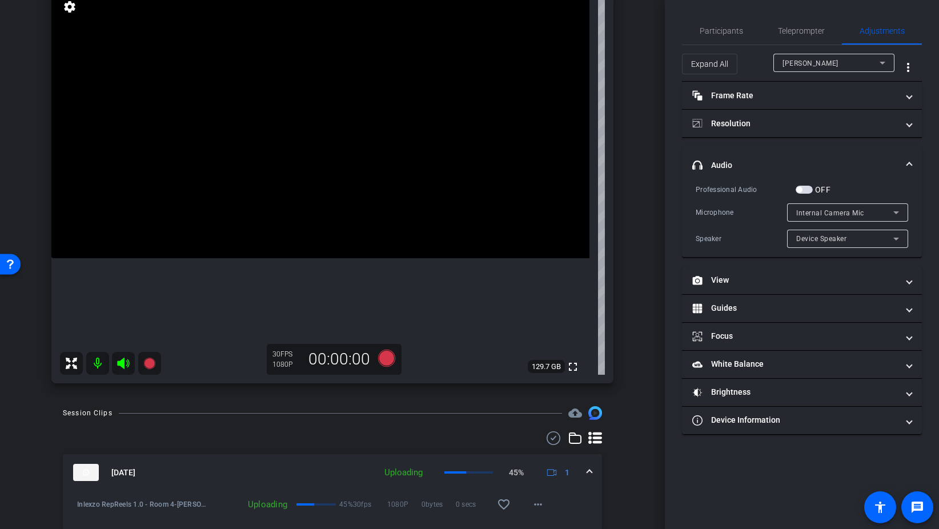
click at [809, 188] on span "button" at bounding box center [804, 190] width 17 height 8
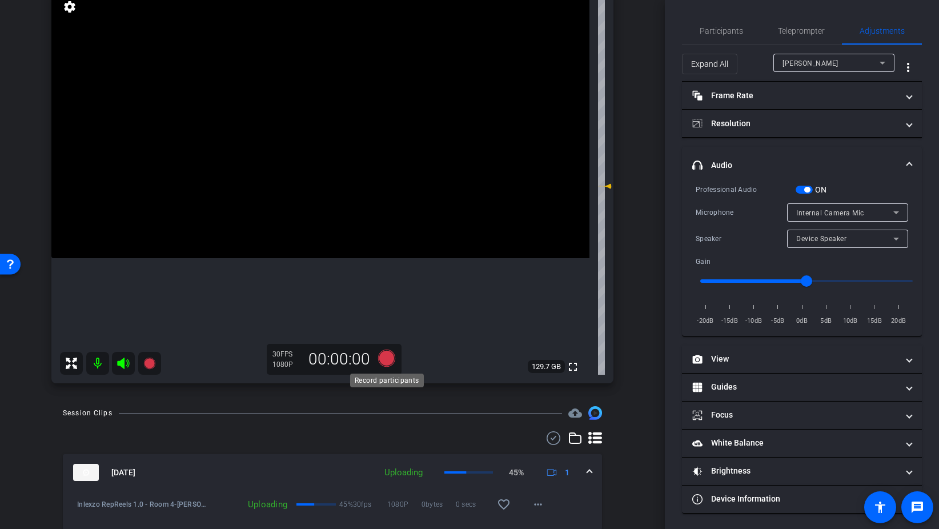
click at [390, 355] on icon at bounding box center [386, 358] width 17 height 17
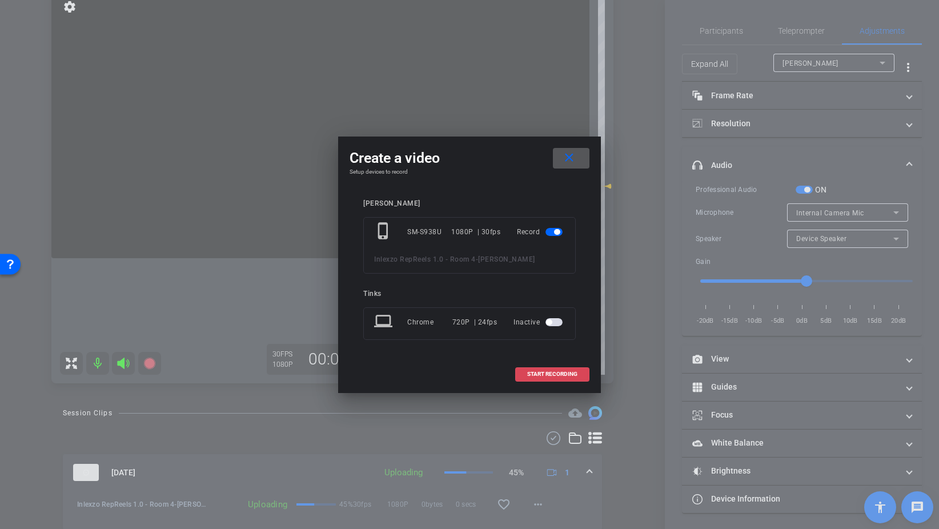
click at [540, 375] on span "START RECORDING" at bounding box center [552, 374] width 50 height 6
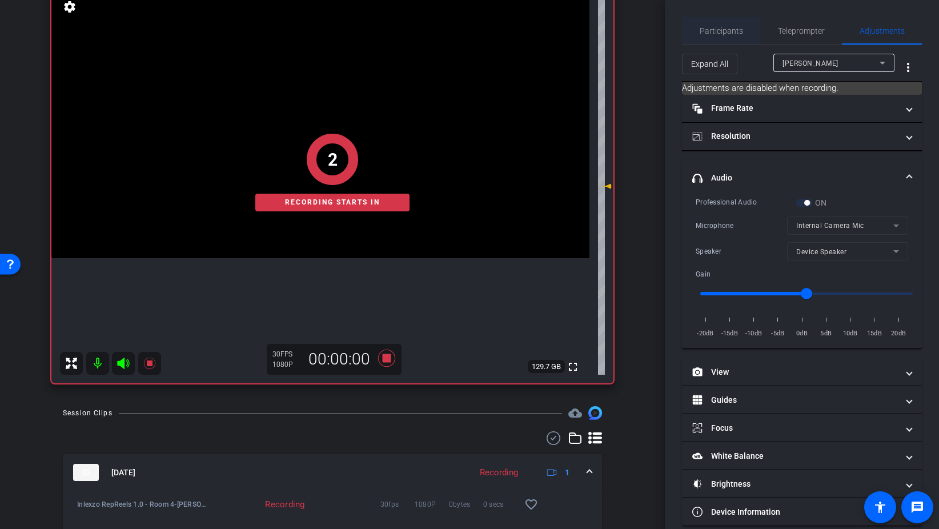
click at [717, 30] on span "Participants" at bounding box center [721, 31] width 43 height 8
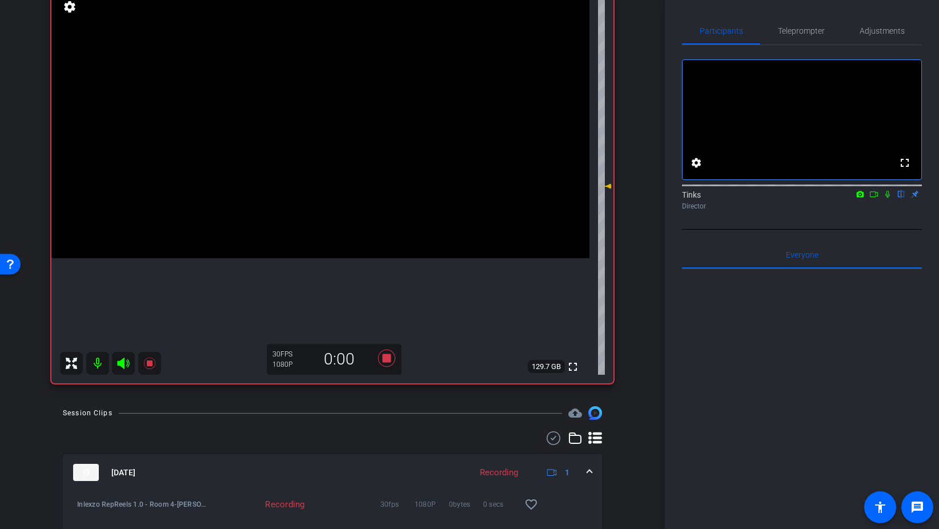
click at [889, 198] on icon at bounding box center [887, 194] width 5 height 7
click at [804, 31] on span "Teleprompter" at bounding box center [801, 31] width 47 height 8
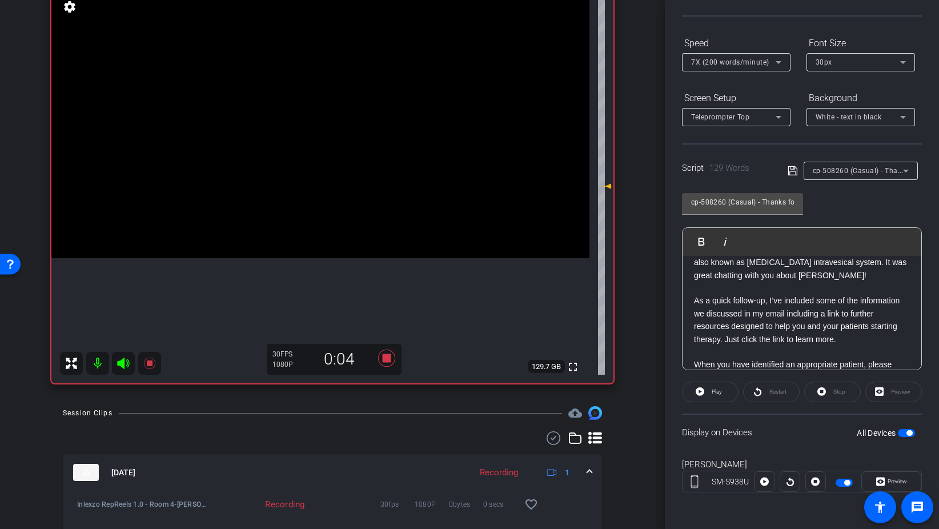
scroll to position [28, 0]
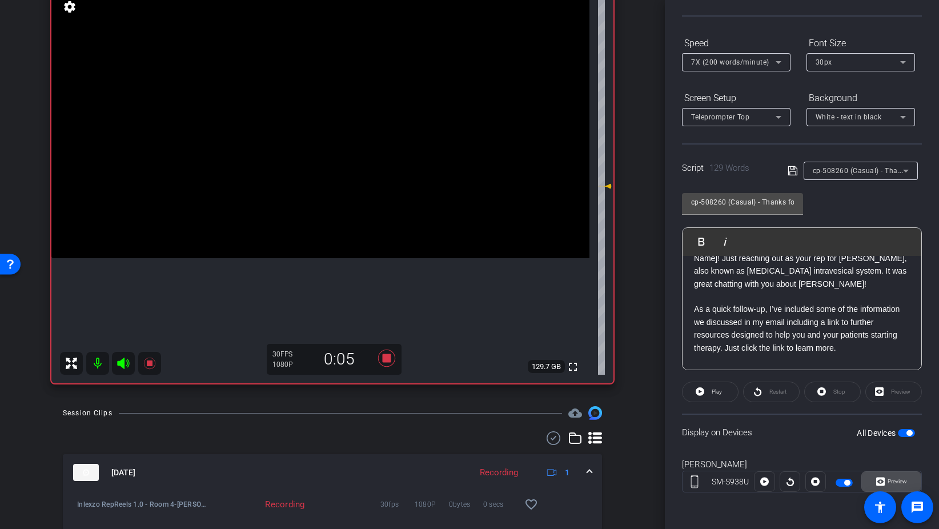
click at [892, 480] on span "Preview" at bounding box center [897, 481] width 19 height 6
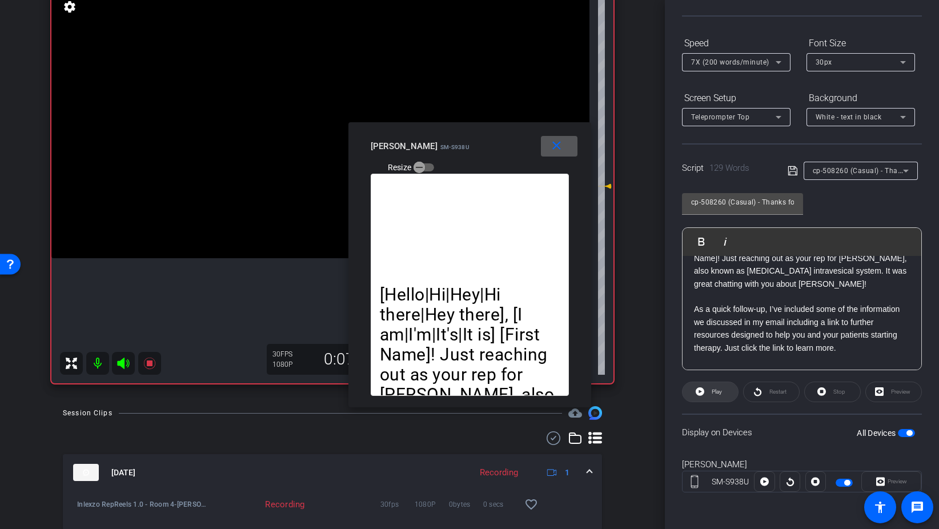
click at [717, 388] on span "Play" at bounding box center [717, 391] width 10 height 6
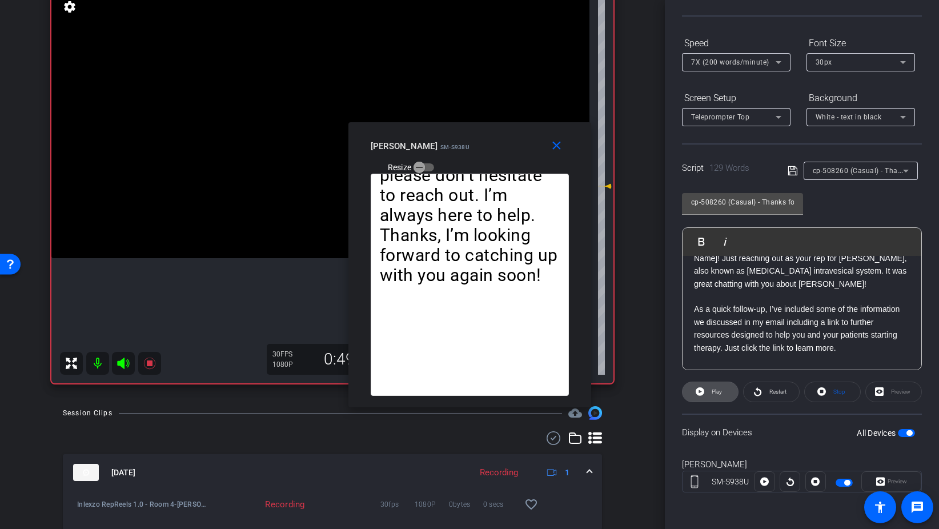
click at [703, 382] on span at bounding box center [709, 391] width 55 height 27
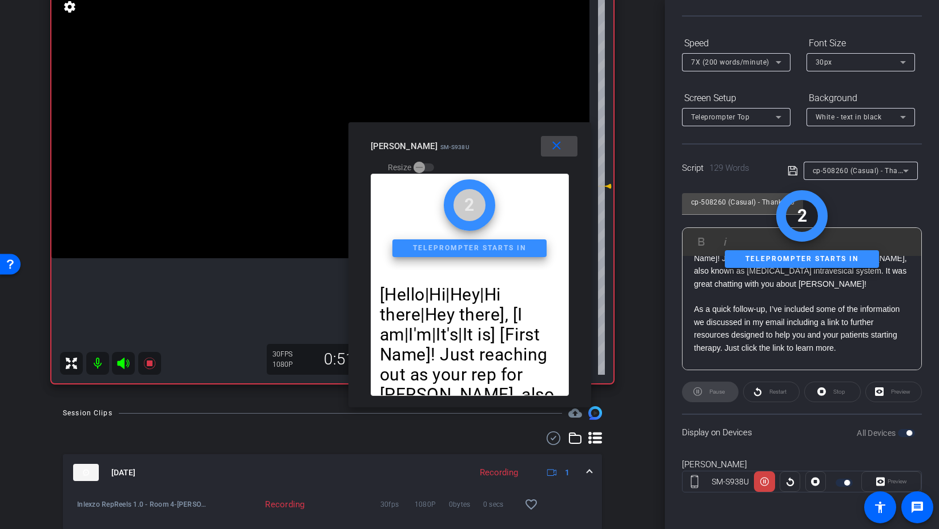
click at [552, 145] on mat-icon "close" at bounding box center [556, 146] width 14 height 14
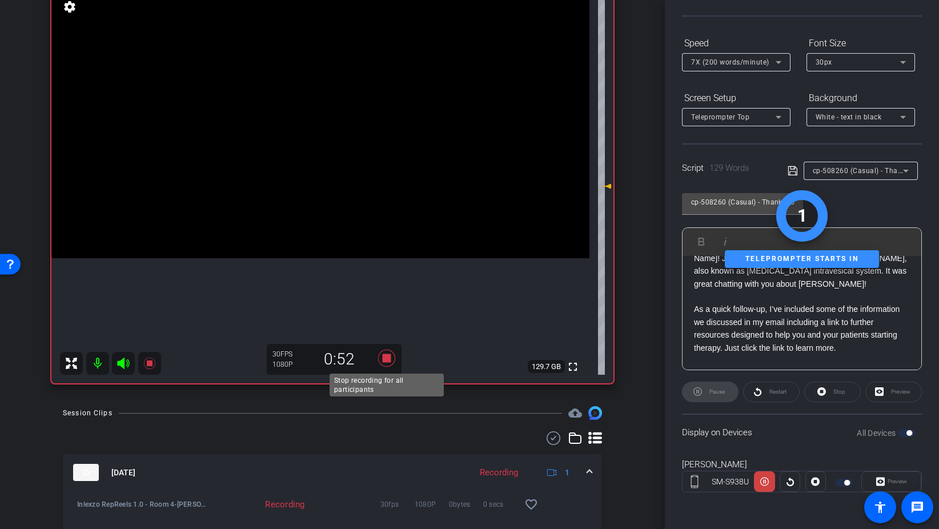
click at [388, 355] on icon at bounding box center [386, 358] width 17 height 17
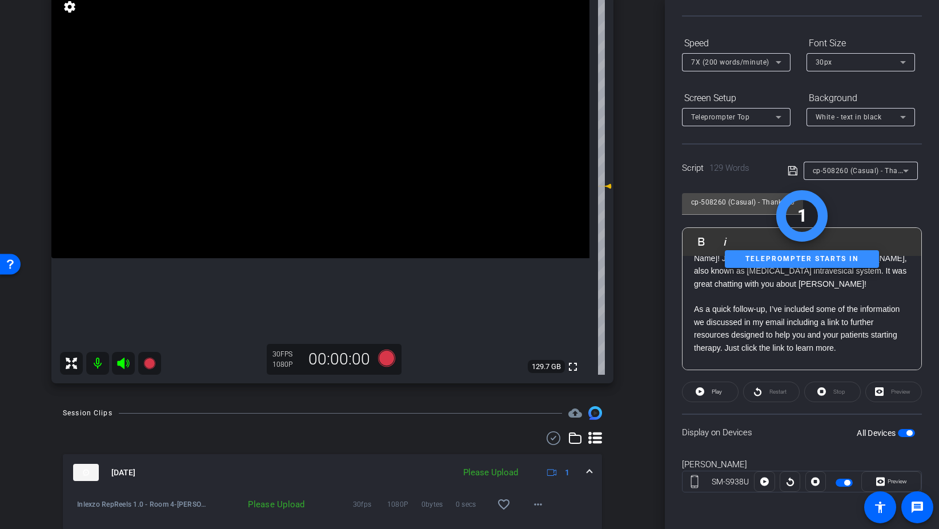
scroll to position [0, 0]
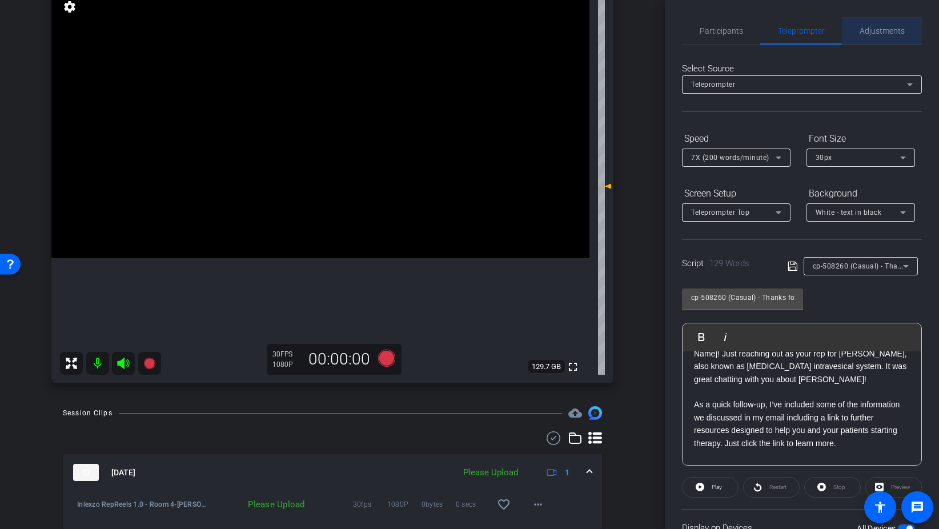
click at [895, 30] on span "Adjustments" at bounding box center [882, 31] width 45 height 8
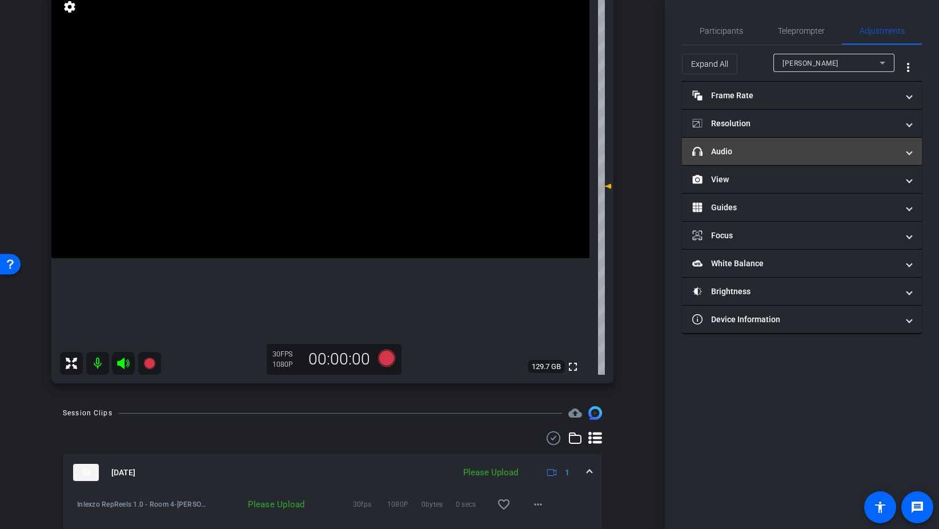
click at [762, 147] on mat-panel-title "headphone icon Audio" at bounding box center [795, 152] width 206 height 12
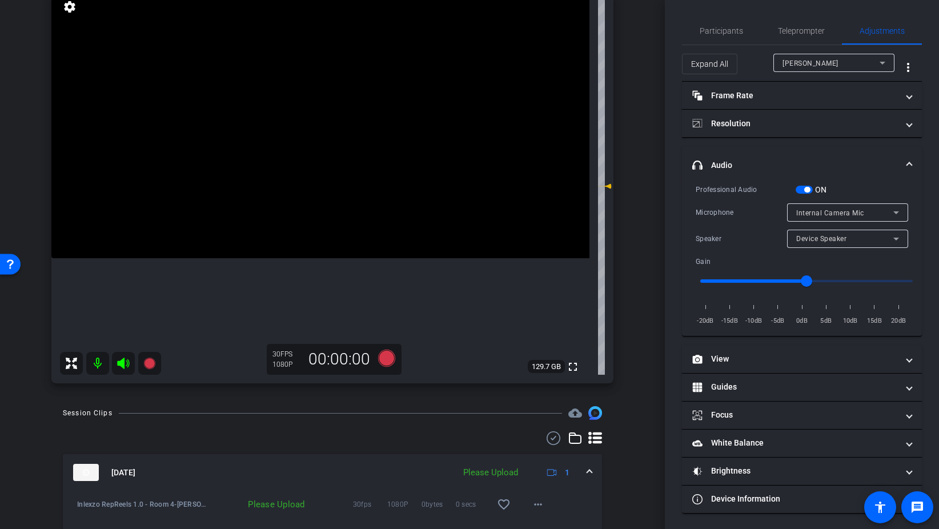
click at [800, 188] on span "button" at bounding box center [804, 190] width 17 height 8
click at [728, 27] on span "Participants" at bounding box center [721, 31] width 43 height 8
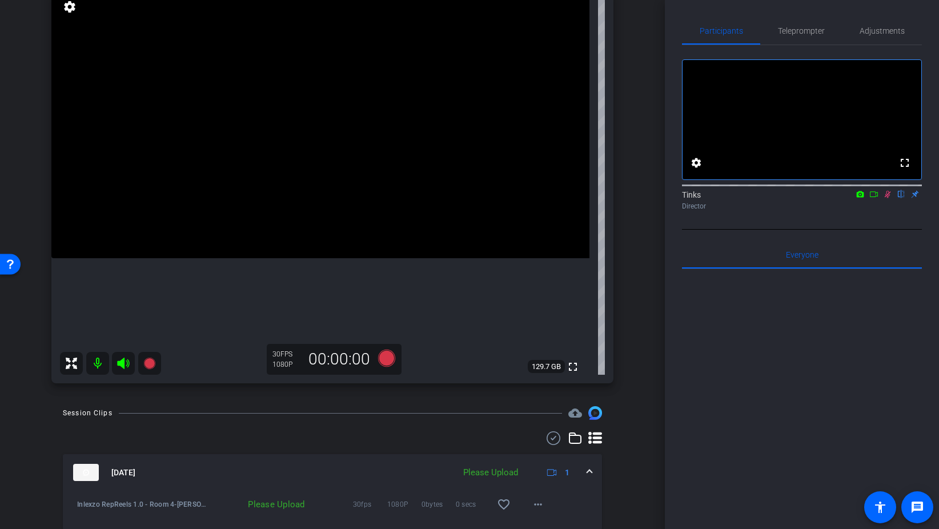
click at [889, 198] on icon at bounding box center [887, 194] width 9 height 8
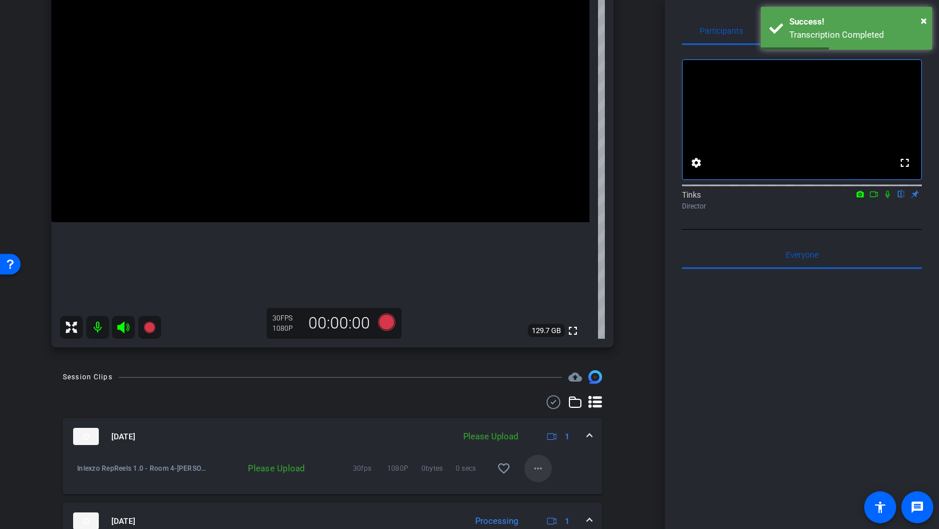
scroll to position [152, 0]
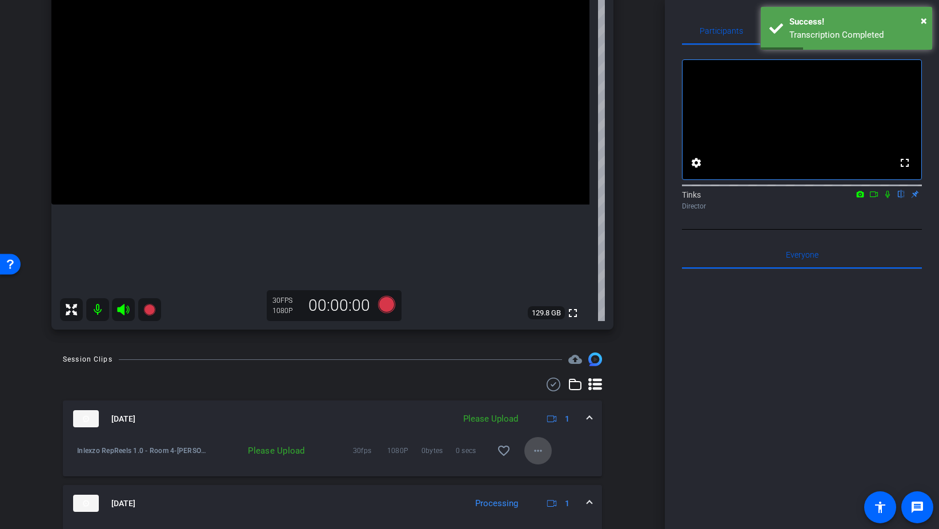
click at [540, 446] on mat-icon "more_horiz" at bounding box center [538, 451] width 14 height 14
click at [560, 476] on span "Upload" at bounding box center [556, 475] width 46 height 14
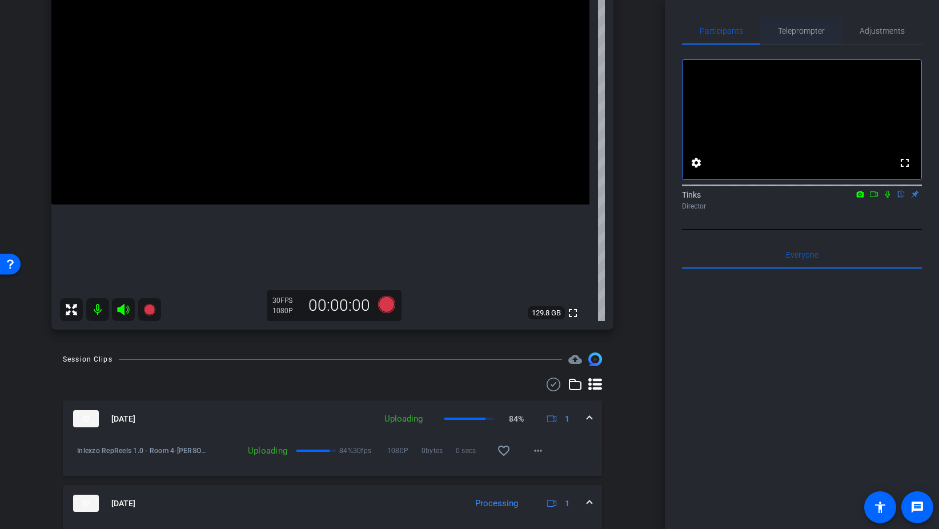
click at [805, 33] on span "Teleprompter" at bounding box center [801, 31] width 47 height 8
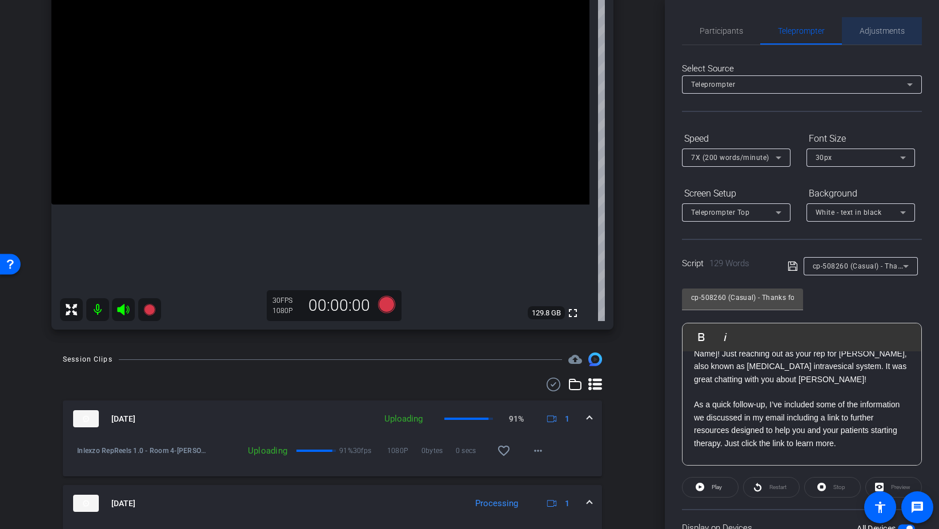
click at [877, 23] on span "Adjustments" at bounding box center [882, 30] width 45 height 27
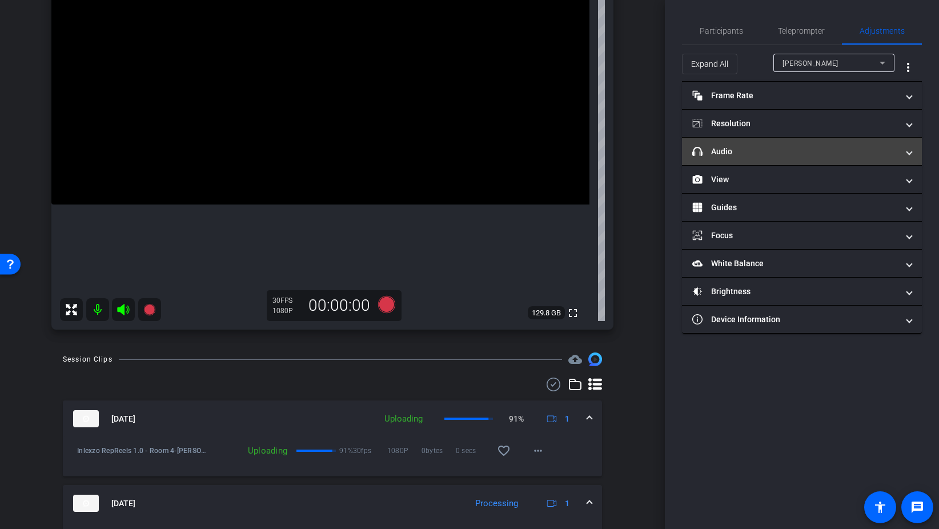
click at [765, 150] on mat-panel-title "headphone icon Audio" at bounding box center [795, 152] width 206 height 12
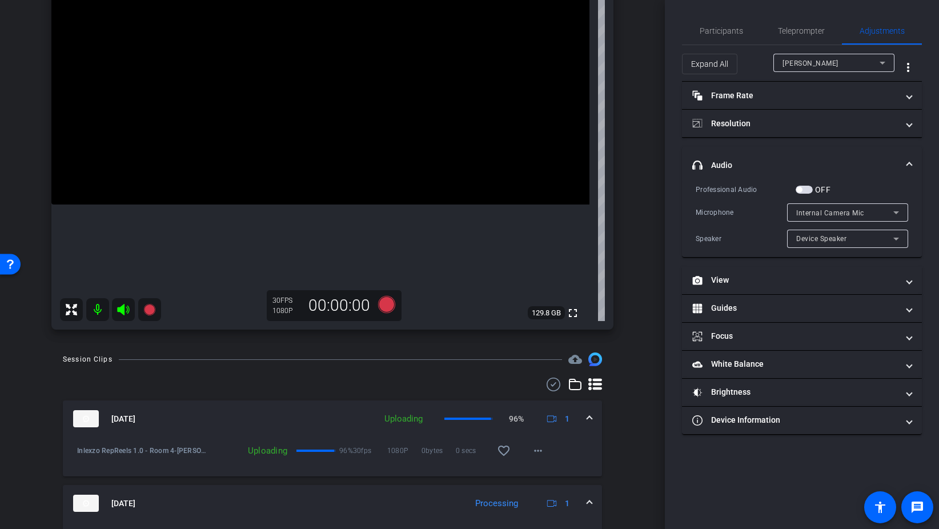
click at [807, 188] on span "button" at bounding box center [804, 190] width 17 height 8
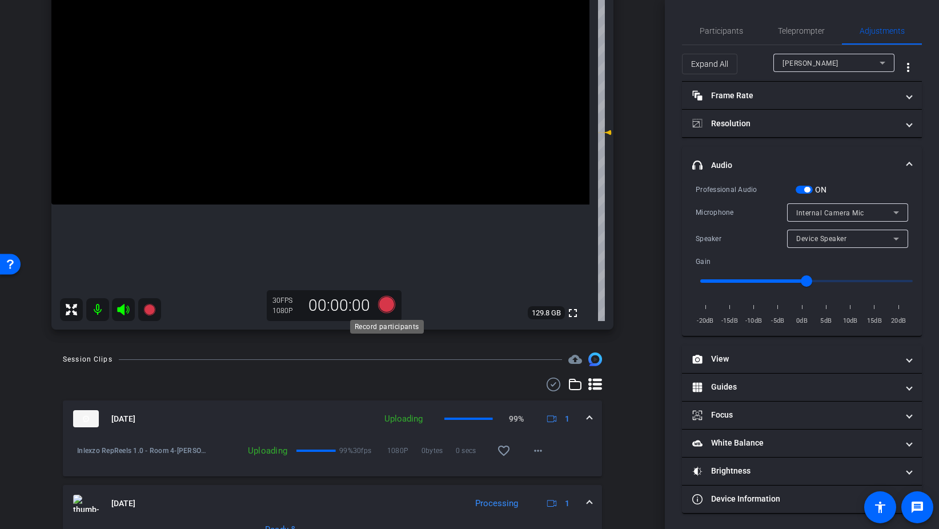
click at [385, 304] on icon at bounding box center [386, 304] width 17 height 17
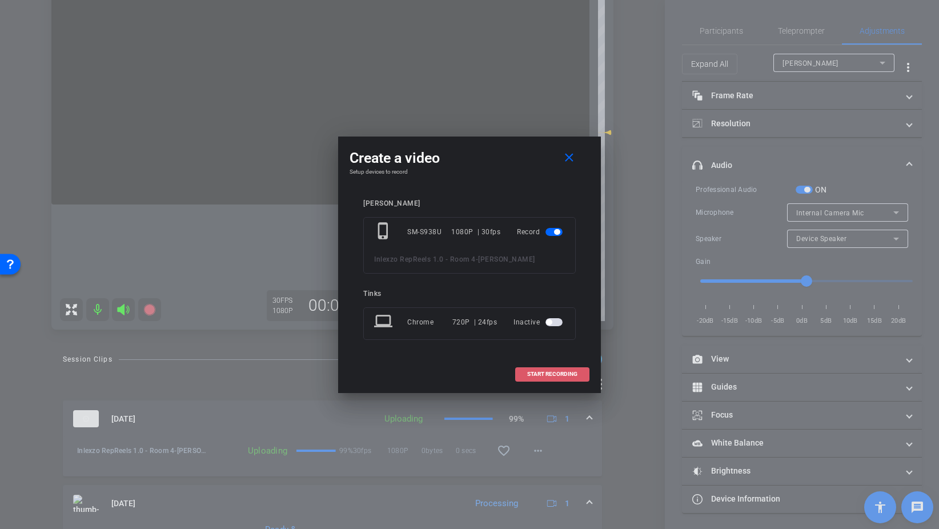
click at [527, 371] on span "START RECORDING" at bounding box center [552, 374] width 50 height 6
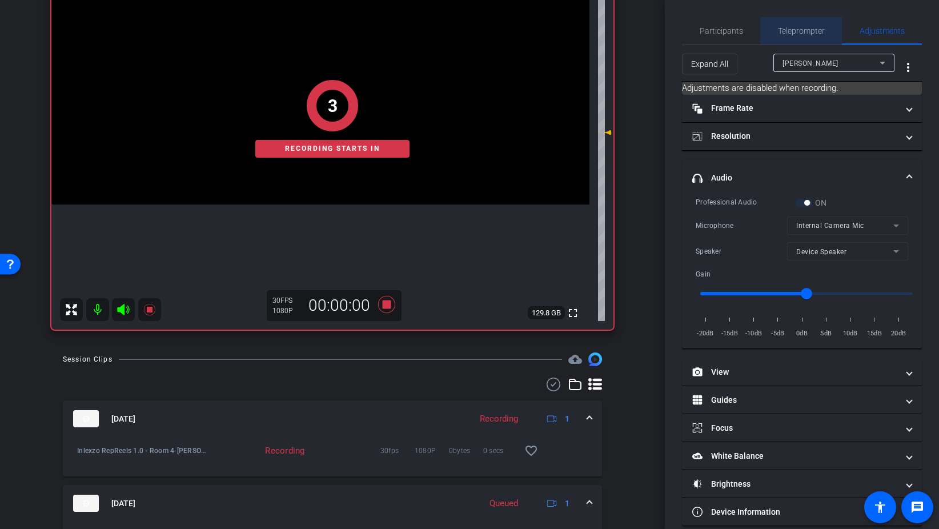
click at [805, 32] on span "Teleprompter" at bounding box center [801, 31] width 47 height 8
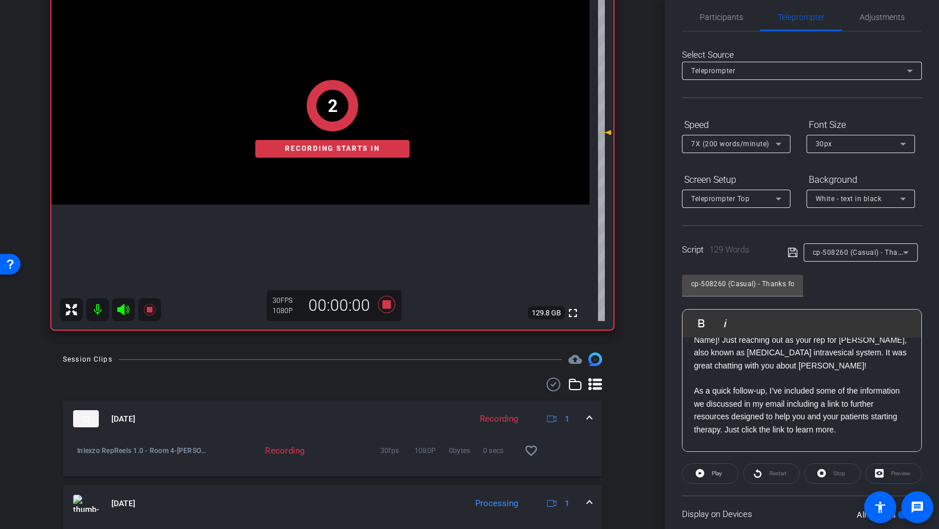
scroll to position [0, 0]
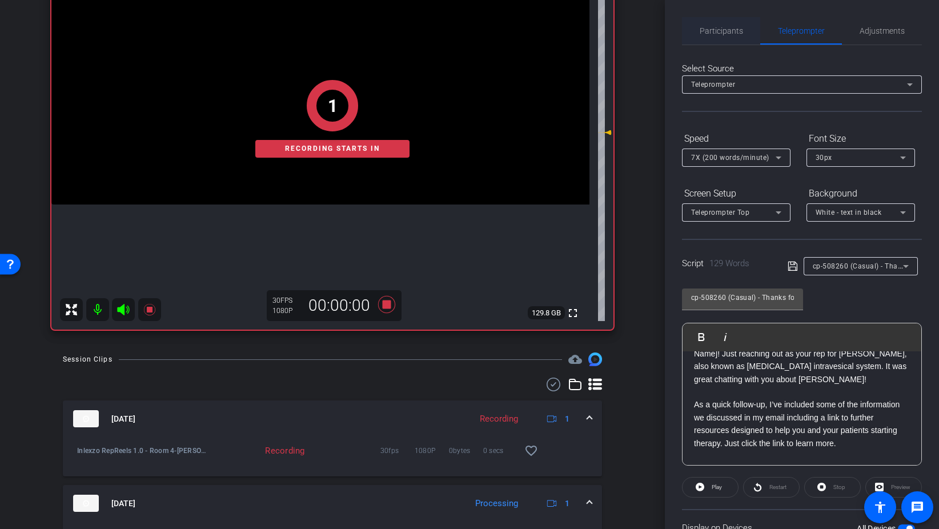
click at [737, 30] on span "Participants" at bounding box center [721, 31] width 43 height 8
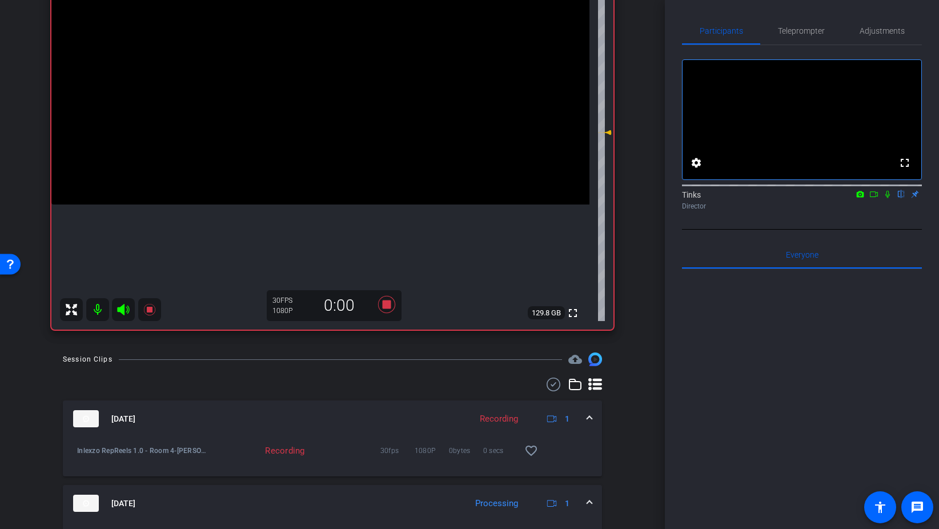
click at [888, 198] on icon at bounding box center [887, 194] width 9 height 8
click at [808, 31] on span "Teleprompter" at bounding box center [801, 31] width 47 height 8
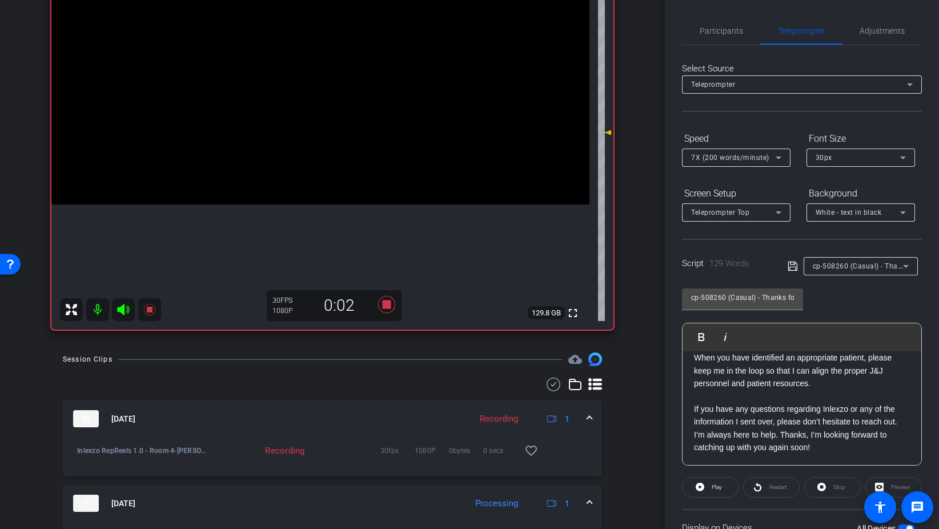
scroll to position [95, 0]
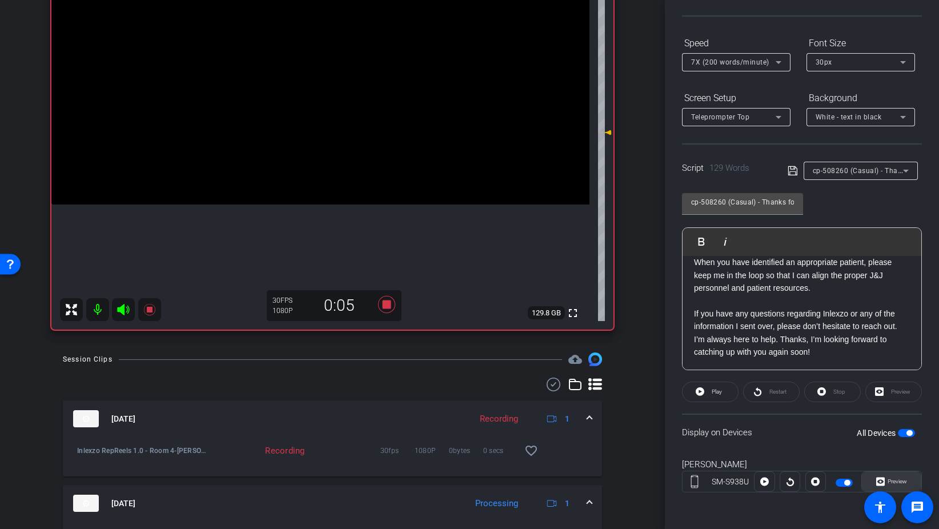
click at [877, 480] on icon at bounding box center [880, 481] width 9 height 9
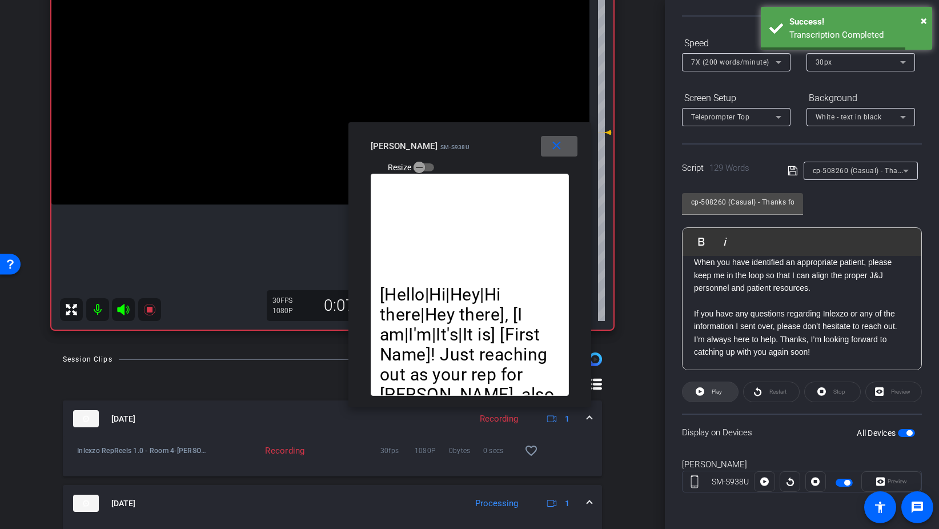
click at [718, 390] on span "Play" at bounding box center [717, 391] width 10 height 6
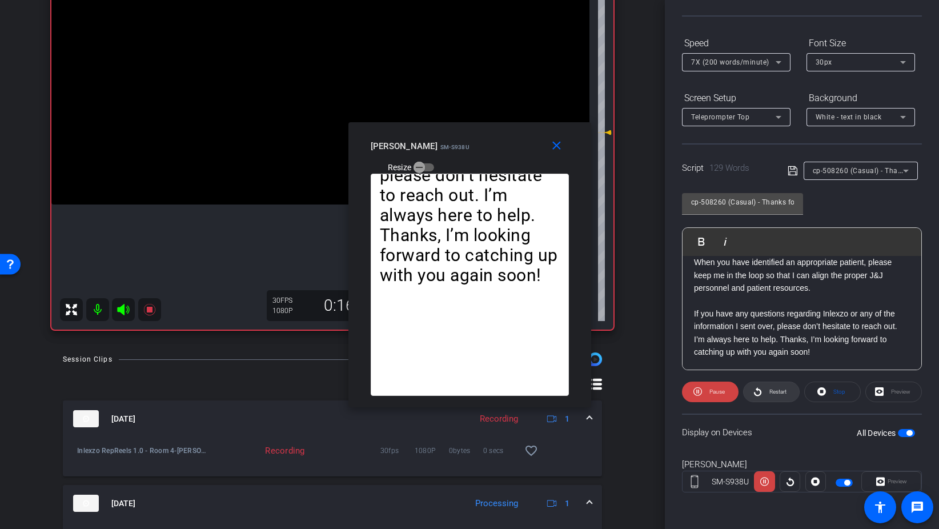
click at [777, 387] on span "Restart" at bounding box center [776, 392] width 20 height 16
click at [716, 394] on span "Pause" at bounding box center [716, 391] width 15 height 6
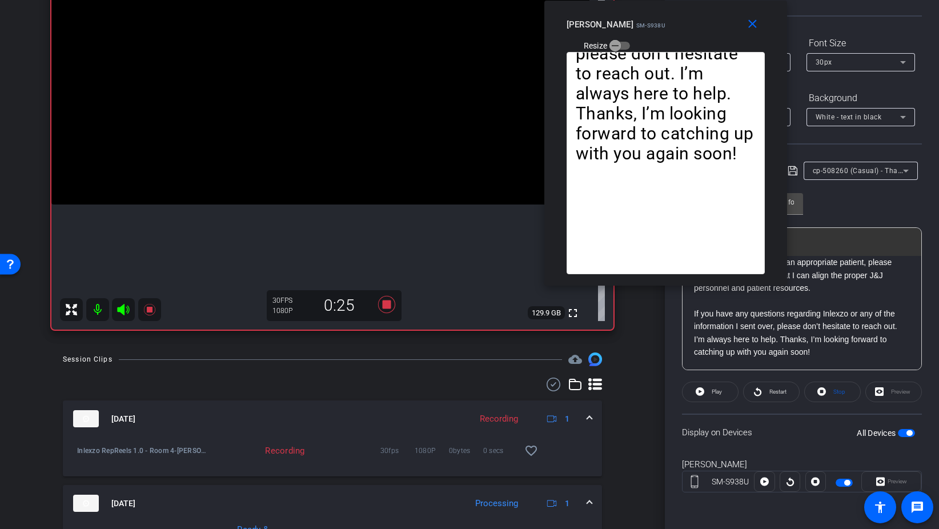
drag, startPoint x: 445, startPoint y: 135, endPoint x: 639, endPoint y: -7, distance: 239.4
click at [639, 0] on html "Accessibility Screen-Reader Guide, Feedback, and Issue Reporting | New window m…" at bounding box center [469, 264] width 939 height 529
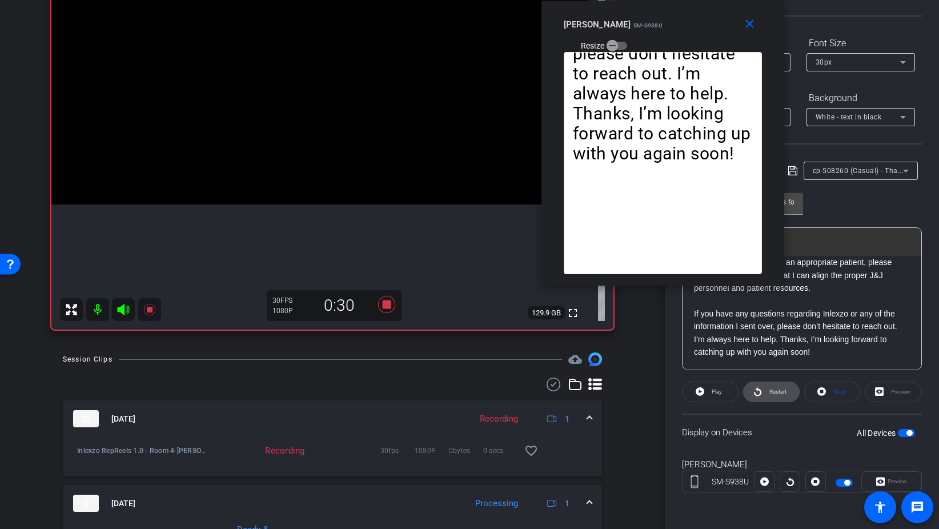
click at [765, 388] on span at bounding box center [771, 391] width 55 height 27
click at [777, 388] on span "Restart" at bounding box center [777, 391] width 17 height 6
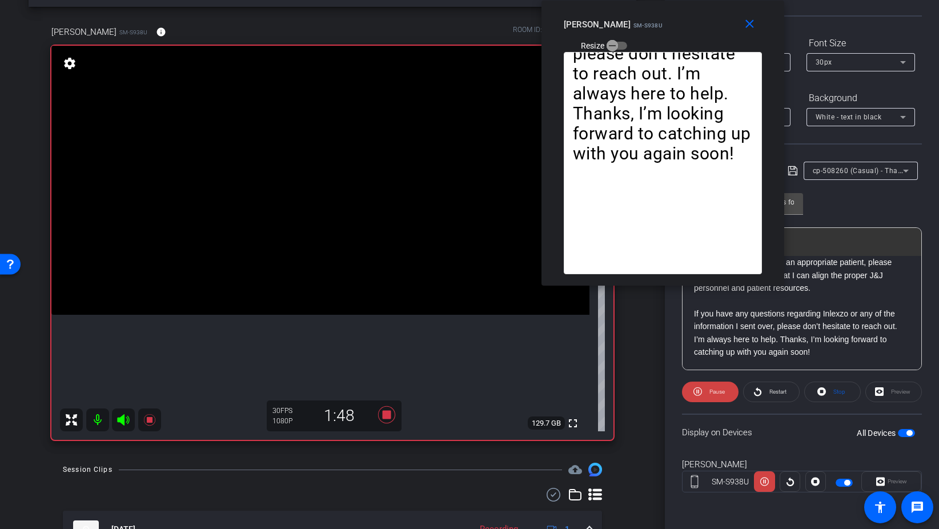
scroll to position [43, 0]
click at [767, 392] on span "Restart" at bounding box center [776, 392] width 20 height 16
click at [752, 25] on mat-icon "close" at bounding box center [749, 24] width 14 height 14
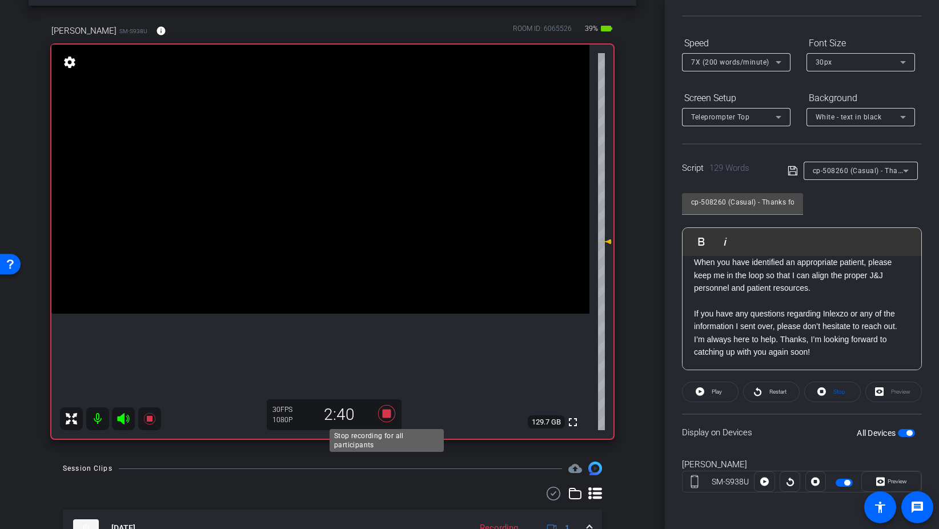
click at [393, 407] on icon at bounding box center [386, 413] width 27 height 21
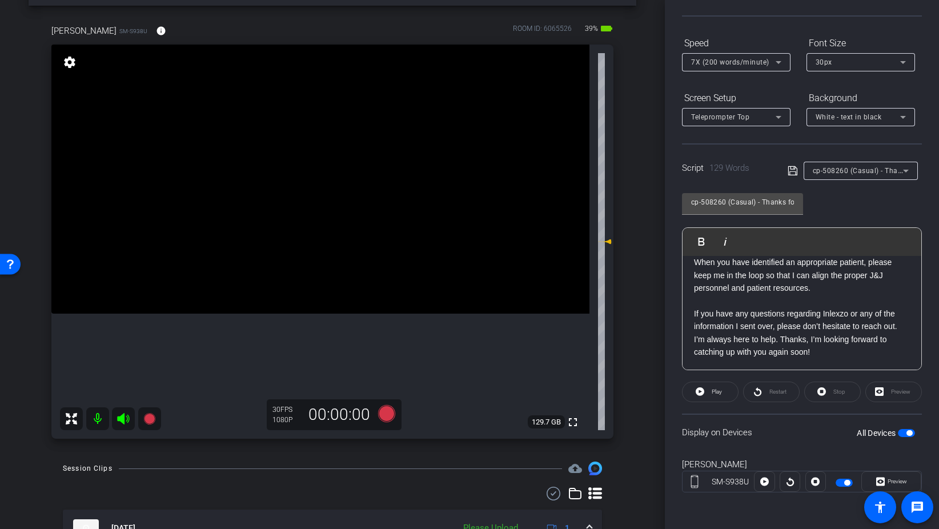
scroll to position [0, 0]
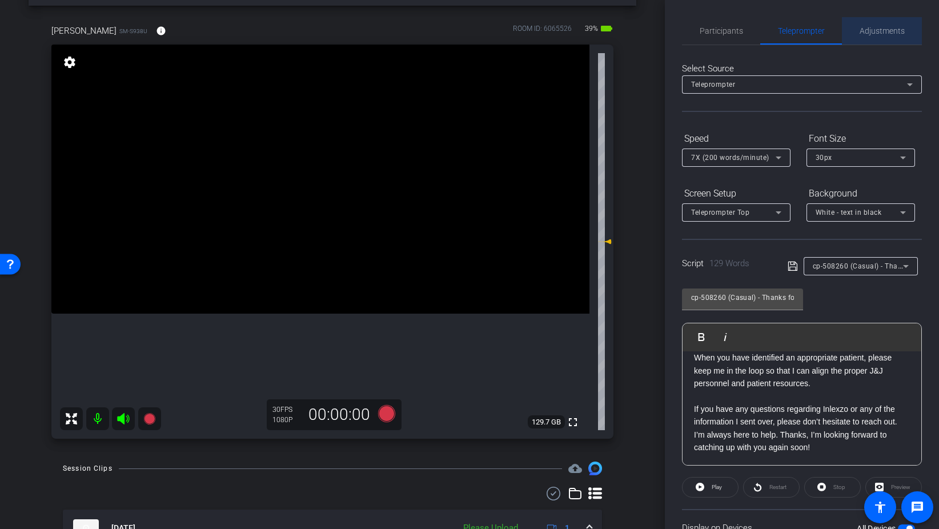
click at [868, 27] on span "Adjustments" at bounding box center [882, 31] width 45 height 8
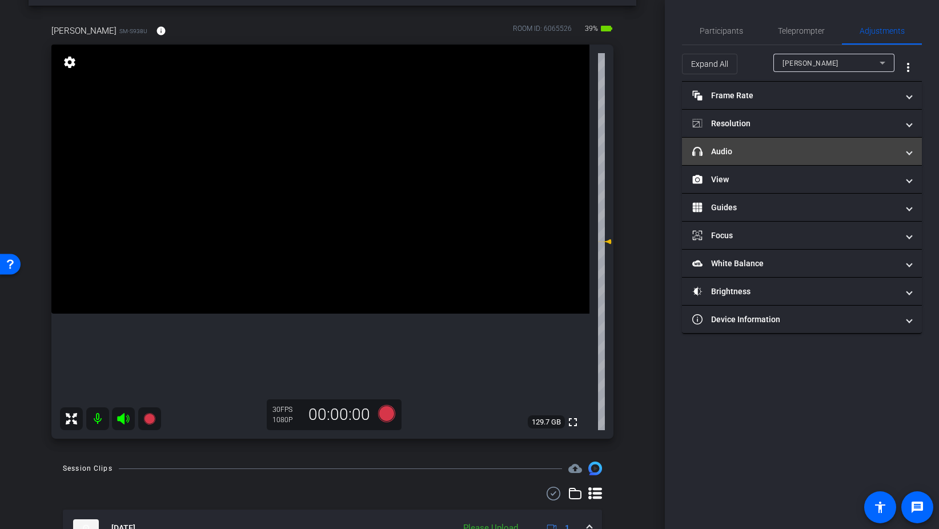
click at [737, 154] on mat-panel-title "headphone icon Audio" at bounding box center [795, 152] width 206 height 12
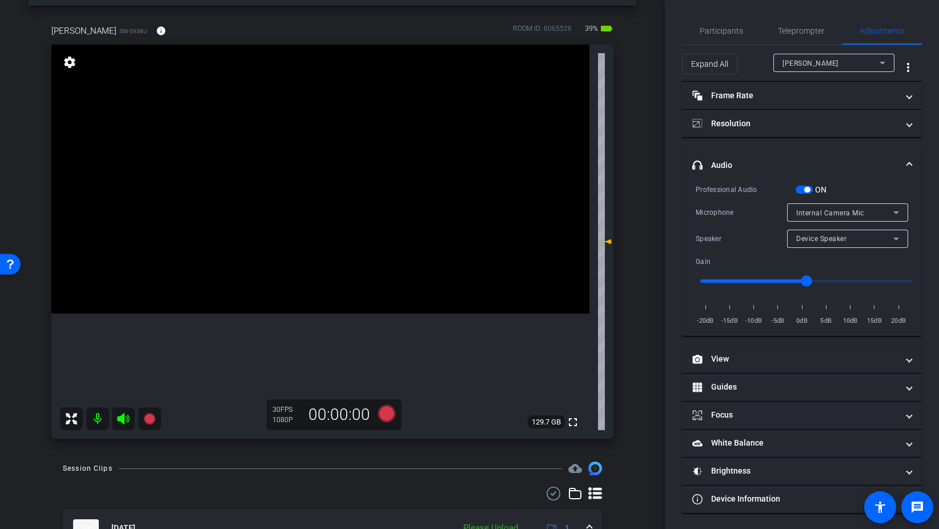
click at [802, 188] on span "button" at bounding box center [804, 190] width 17 height 8
click at [702, 25] on span "Participants" at bounding box center [721, 30] width 43 height 27
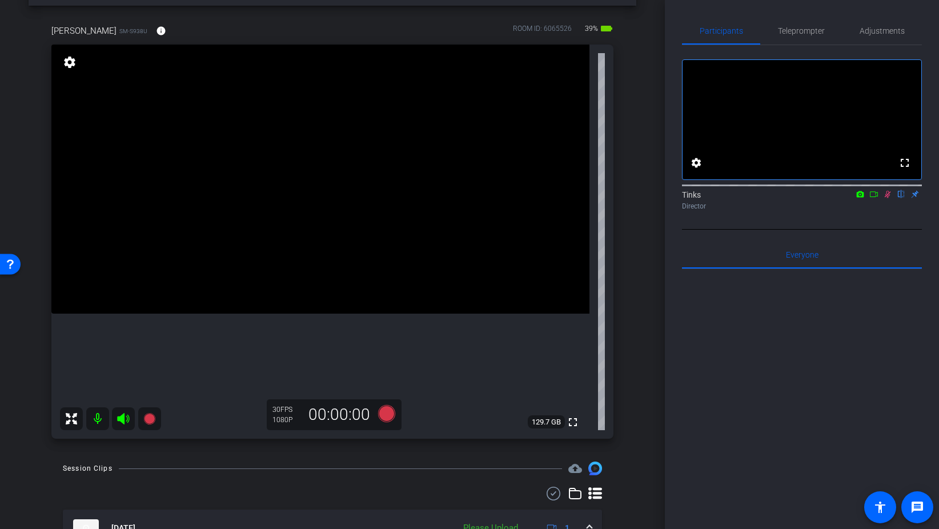
click at [888, 198] on icon at bounding box center [888, 194] width 6 height 7
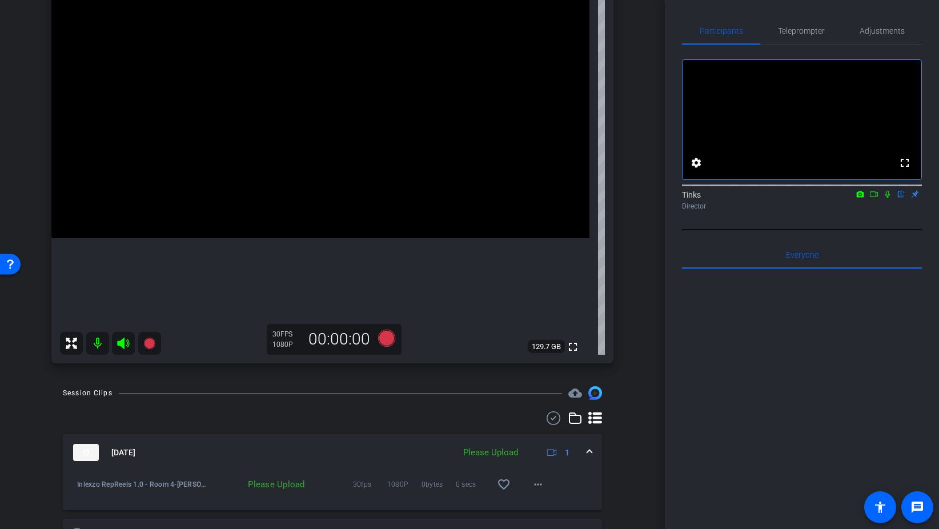
scroll to position [122, 0]
click at [527, 479] on span at bounding box center [537, 481] width 27 height 27
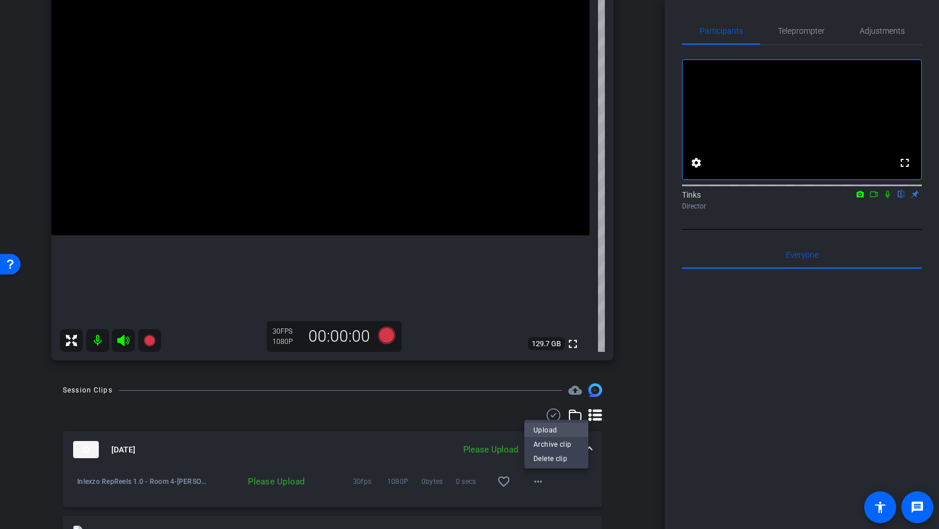
click at [561, 428] on span "Upload" at bounding box center [556, 430] width 46 height 14
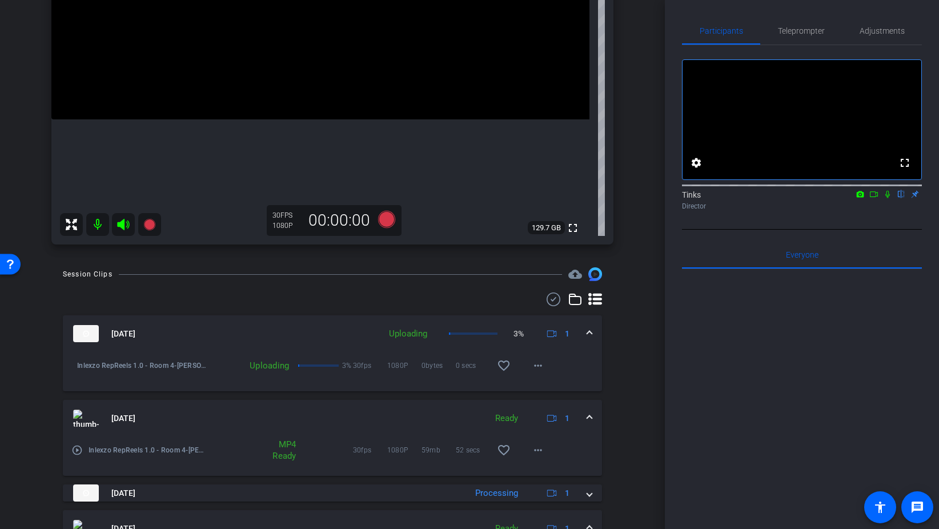
scroll to position [234, 0]
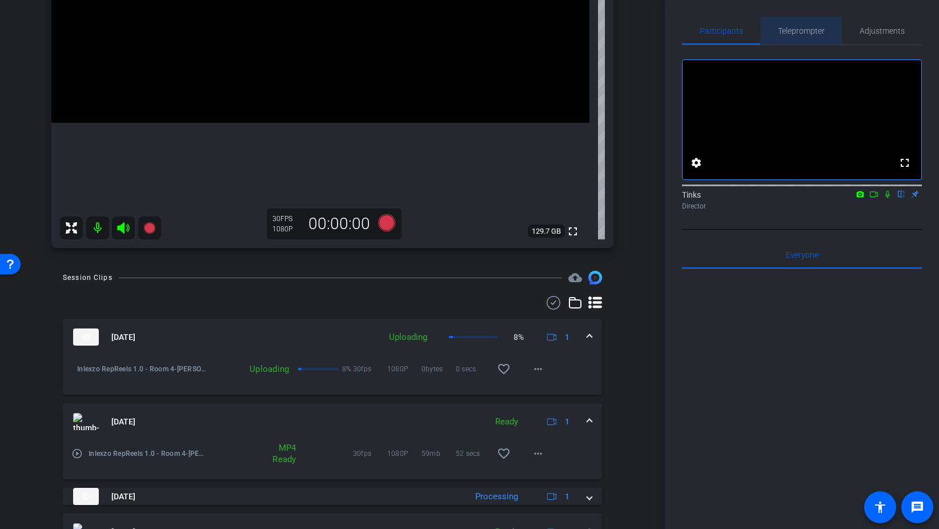
click at [811, 38] on span "Teleprompter" at bounding box center [801, 30] width 47 height 27
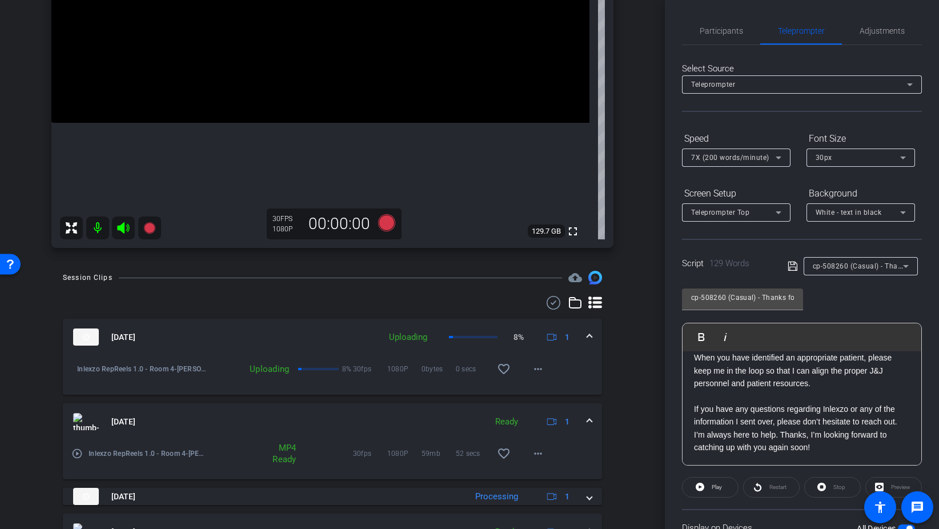
click at [860, 267] on span "cp-508260 (Casual) - Thanks for Seeing Me" at bounding box center [885, 265] width 144 height 9
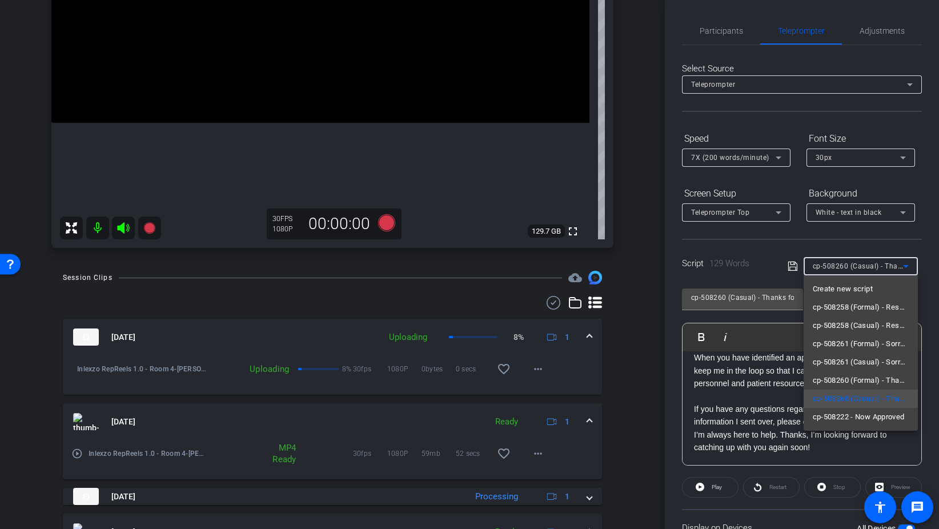
click at [630, 272] on div at bounding box center [469, 264] width 939 height 529
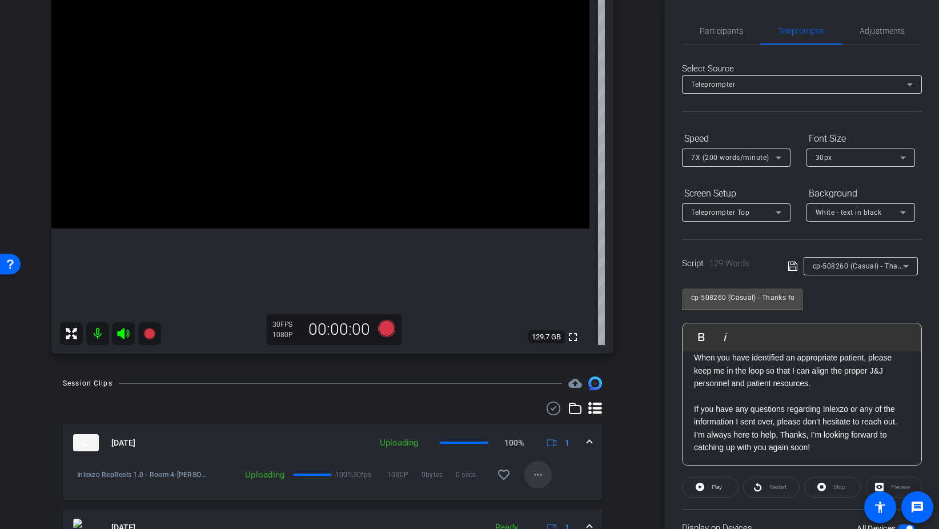
scroll to position [120, 0]
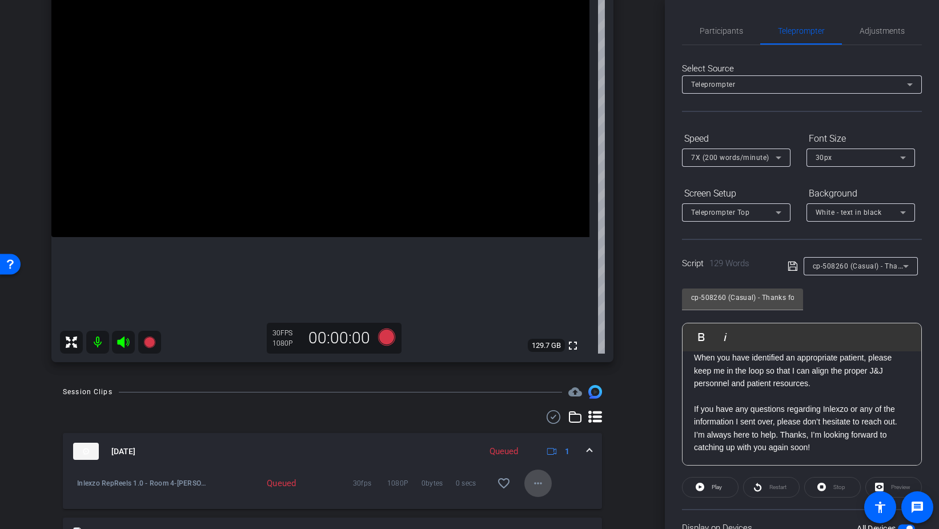
click at [533, 477] on mat-icon "more_horiz" at bounding box center [538, 483] width 14 height 14
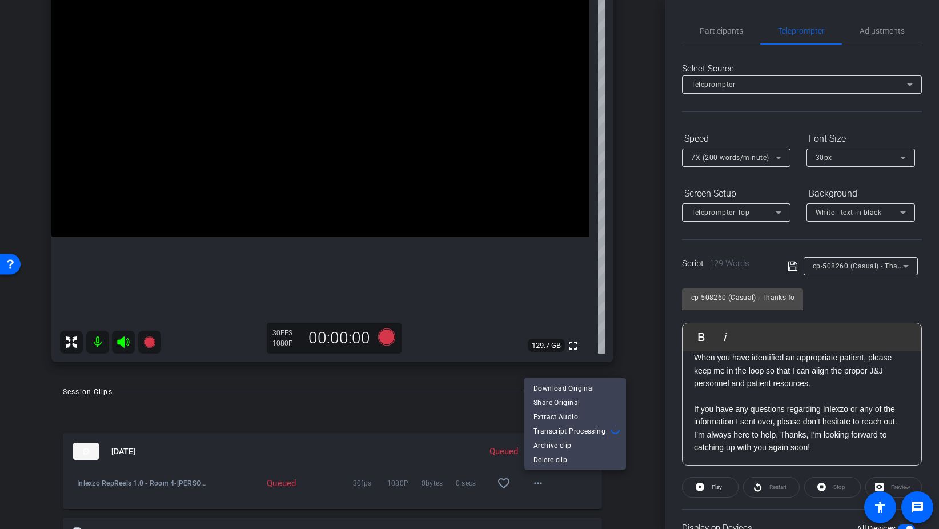
click at [590, 491] on div at bounding box center [469, 264] width 939 height 529
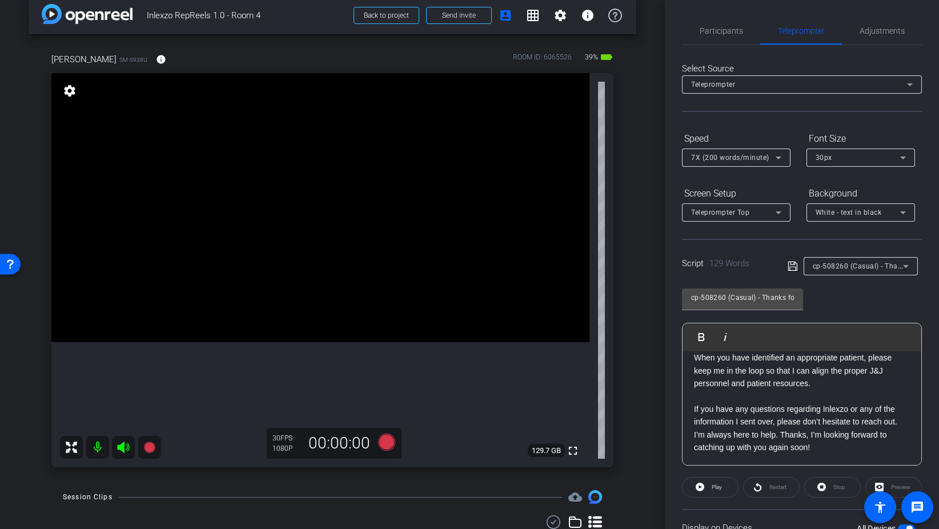
scroll to position [0, 0]
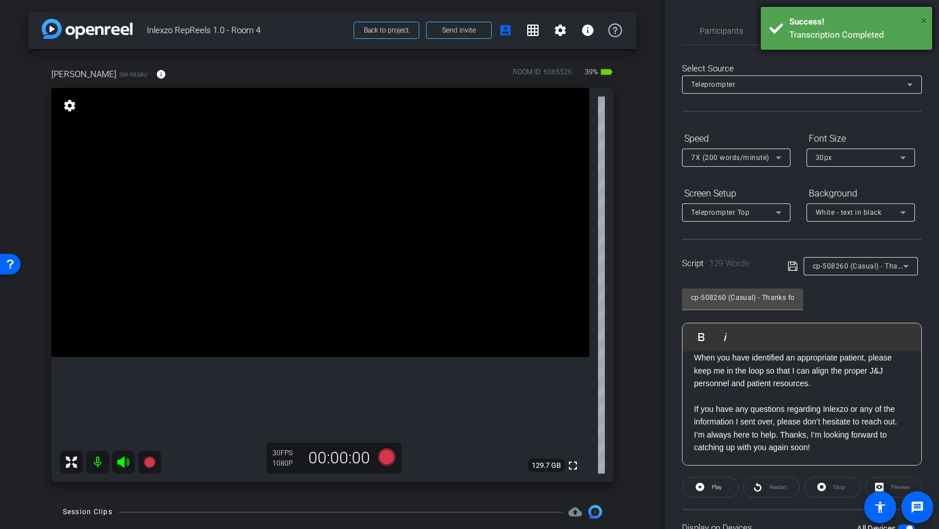
click at [923, 21] on span "×" at bounding box center [924, 21] width 6 height 14
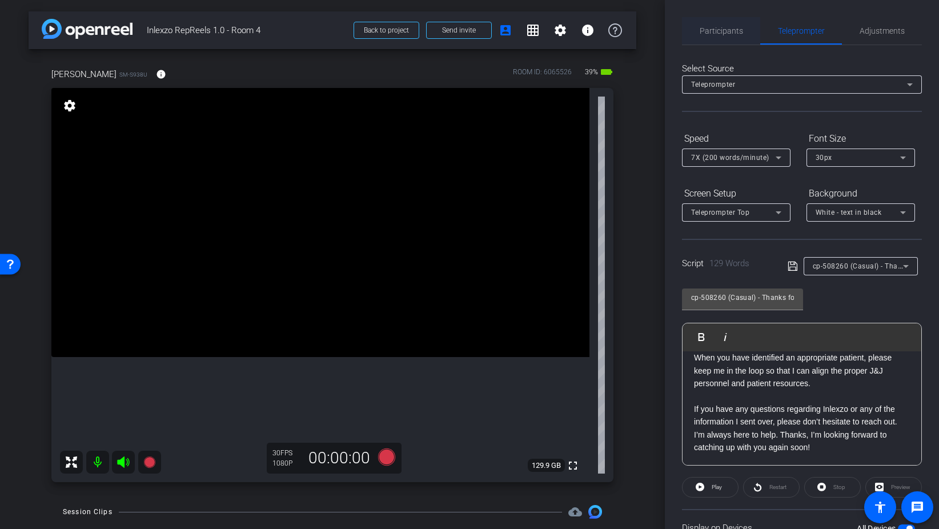
click at [713, 27] on span "Participants" at bounding box center [721, 31] width 43 height 8
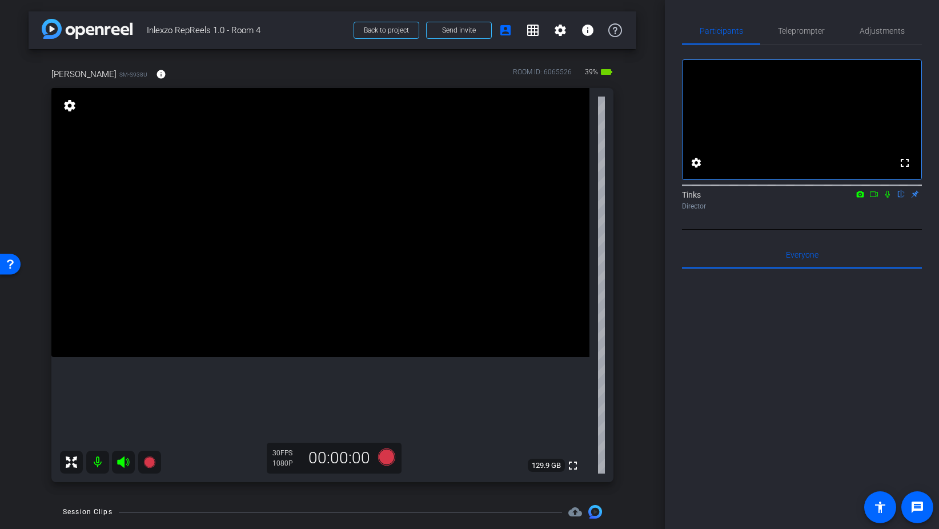
click at [874, 198] on icon at bounding box center [873, 194] width 9 height 8
click at [902, 198] on icon at bounding box center [901, 194] width 9 height 8
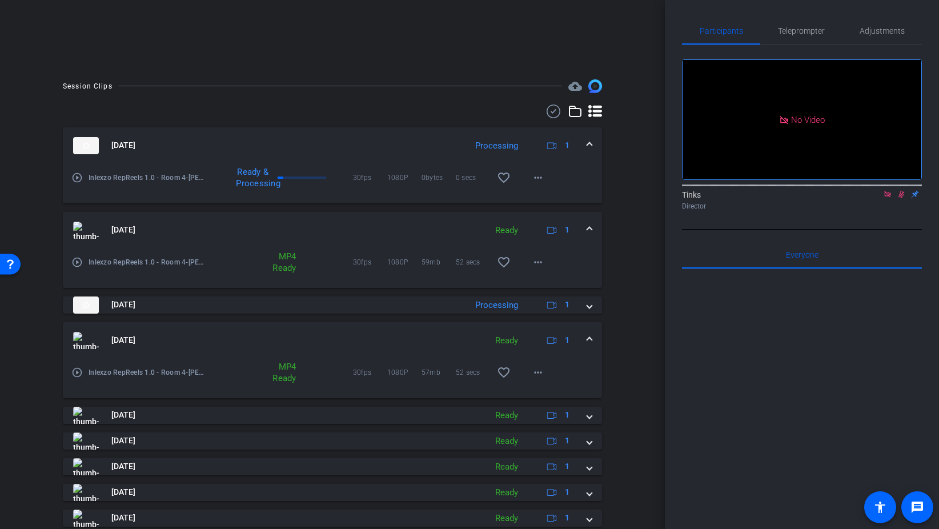
scroll to position [287, 0]
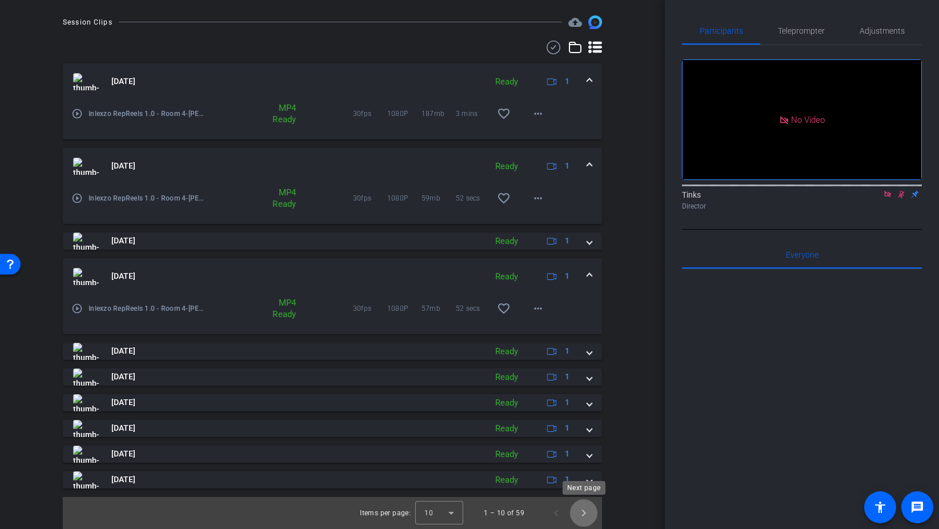
click at [587, 515] on span "Next page" at bounding box center [583, 512] width 27 height 27
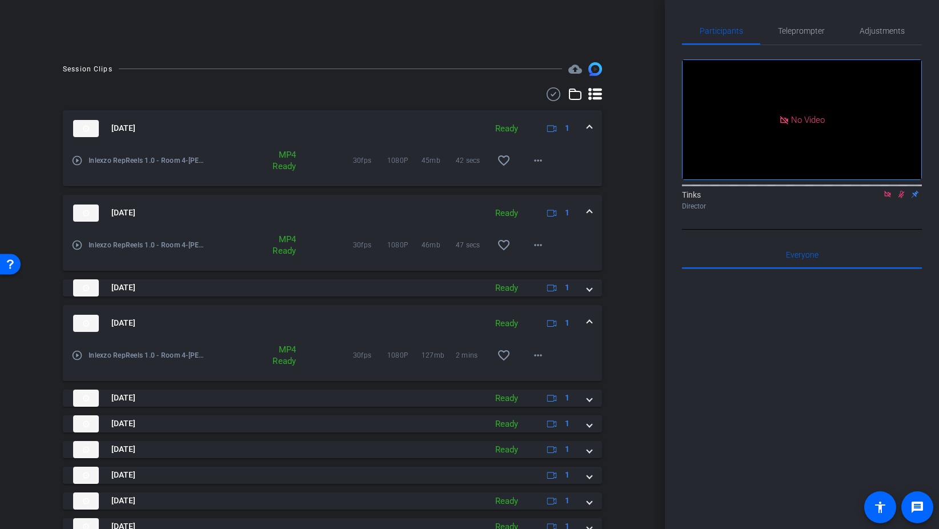
scroll to position [239, 0]
click at [589, 322] on span at bounding box center [589, 324] width 5 height 12
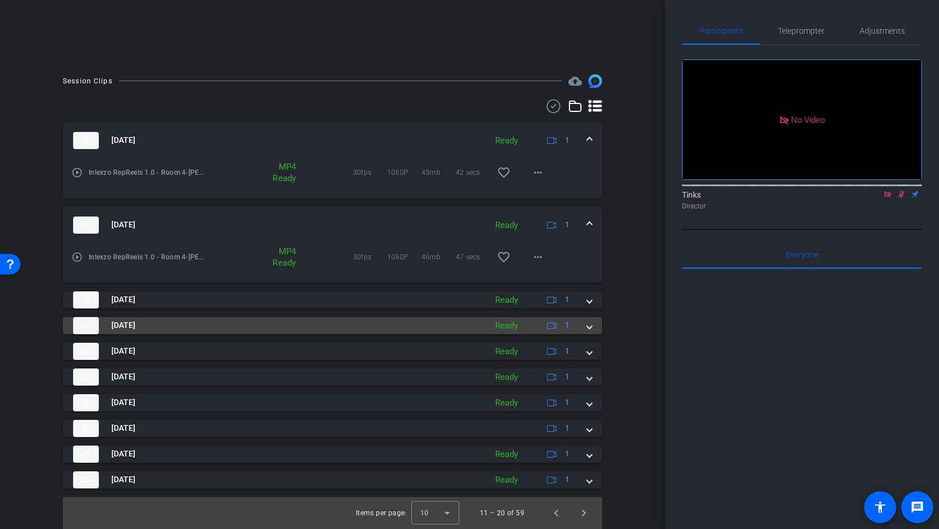
scroll to position [228, 0]
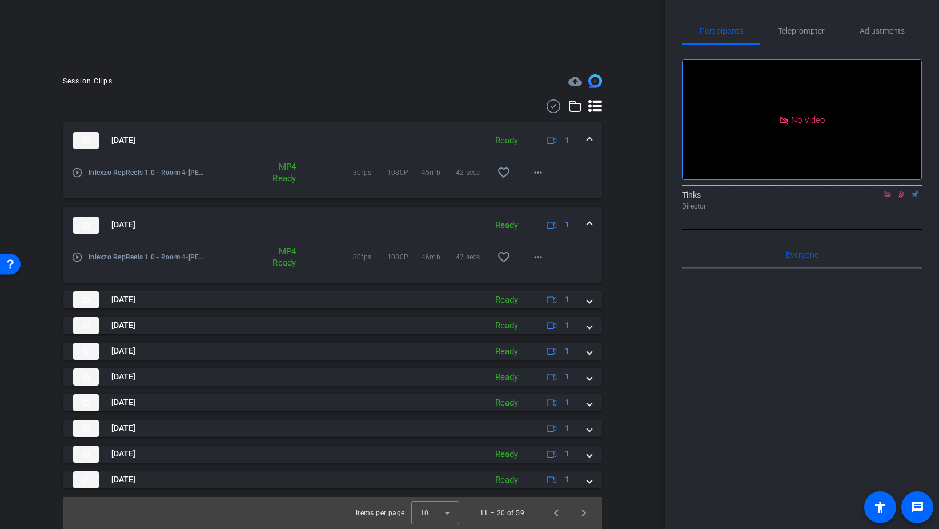
click at [593, 310] on div "[DATE] Ready 1 play_circle_outline Inlexzo RepReels 1.0 - Room 4-[PERSON_NAME]-…" at bounding box center [332, 305] width 539 height 366
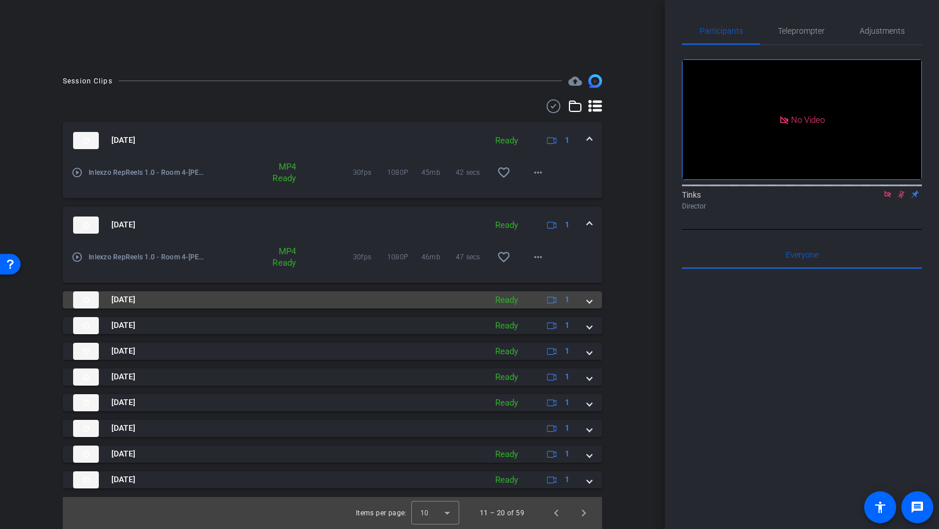
click at [590, 296] on span at bounding box center [589, 300] width 5 height 12
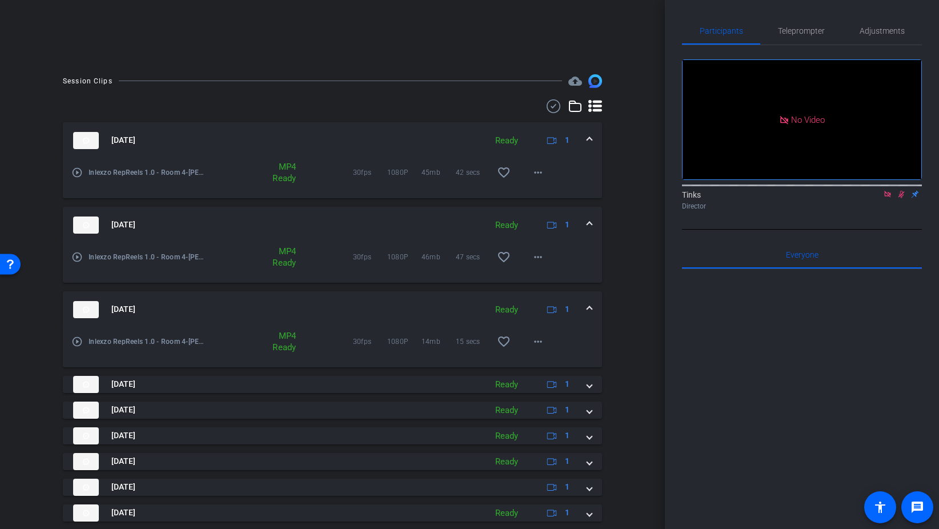
click at [591, 308] on span at bounding box center [589, 309] width 5 height 12
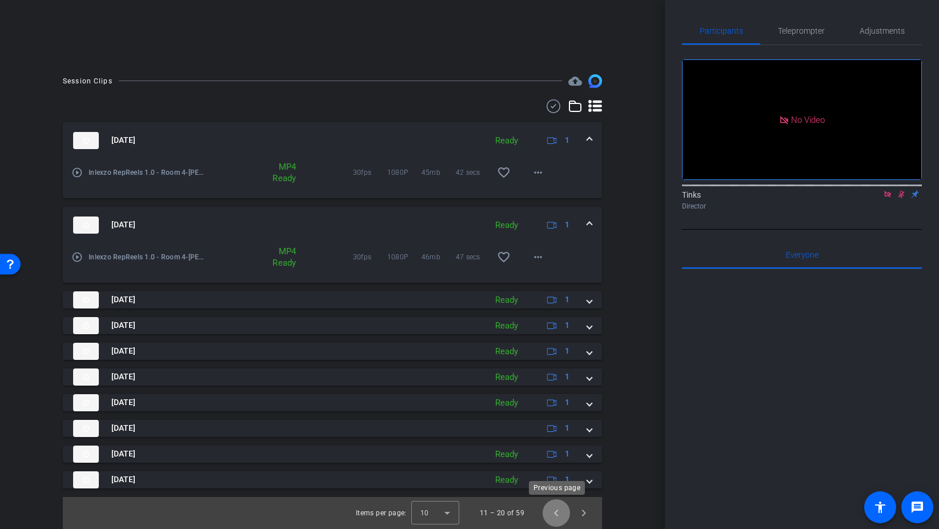
click at [555, 508] on span "Previous page" at bounding box center [556, 512] width 27 height 27
click at [584, 512] on span "Next page" at bounding box center [583, 512] width 27 height 27
click at [555, 515] on span "Previous page" at bounding box center [556, 512] width 27 height 27
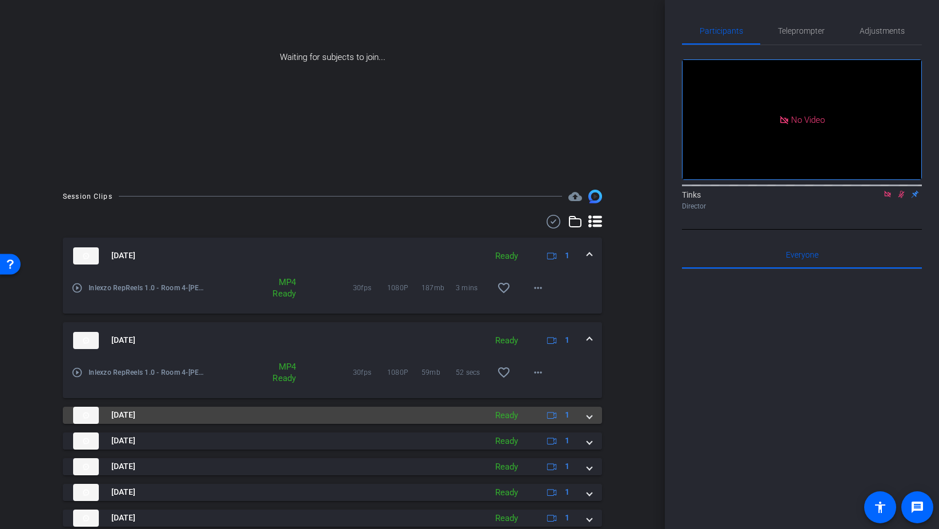
scroll to position [114, 0]
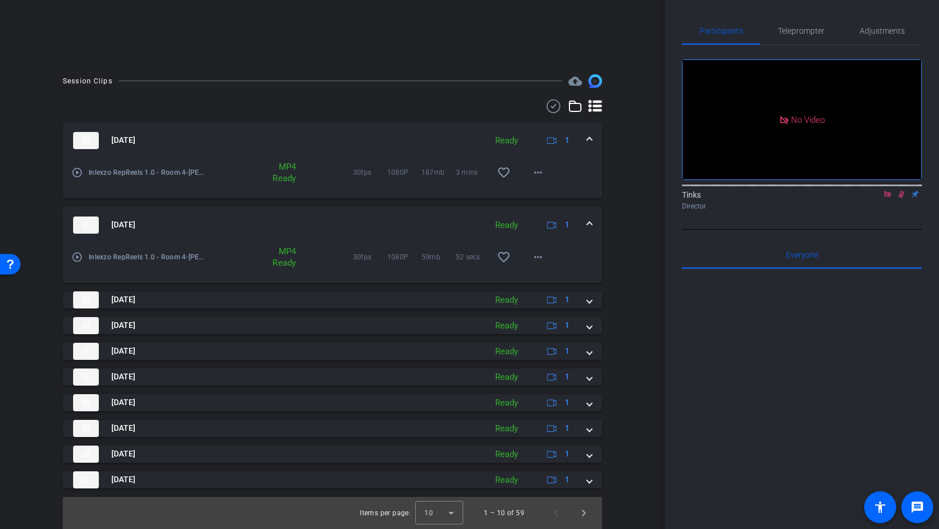
click at [584, 221] on div "[DATE] Ready 1" at bounding box center [330, 224] width 514 height 17
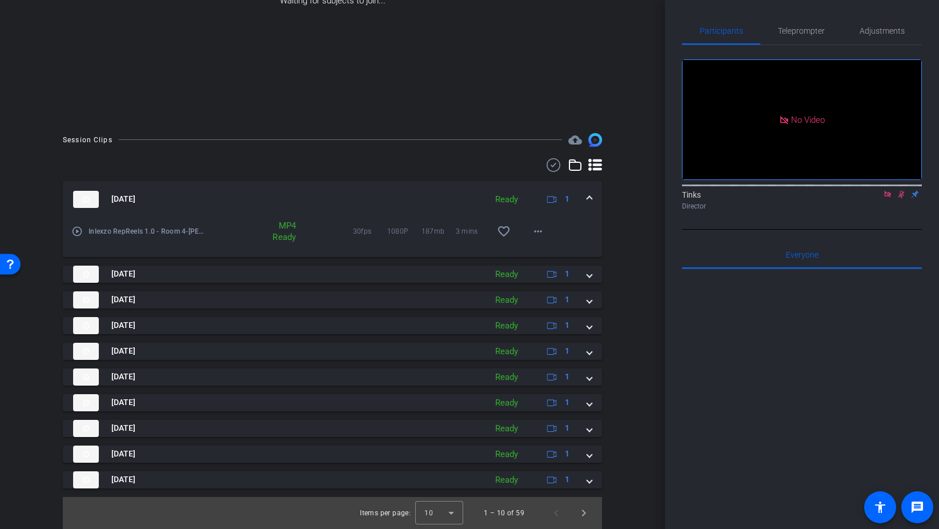
click at [587, 199] on span at bounding box center [589, 199] width 5 height 12
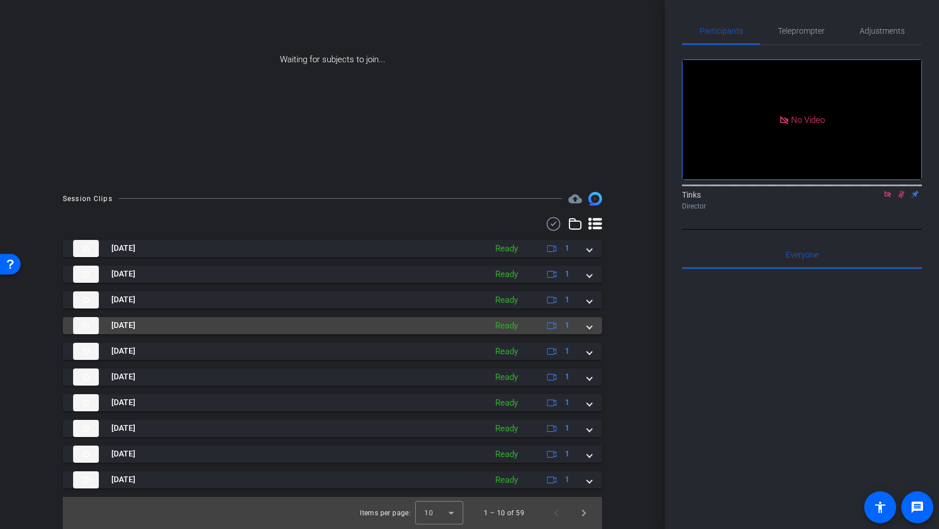
scroll to position [110, 0]
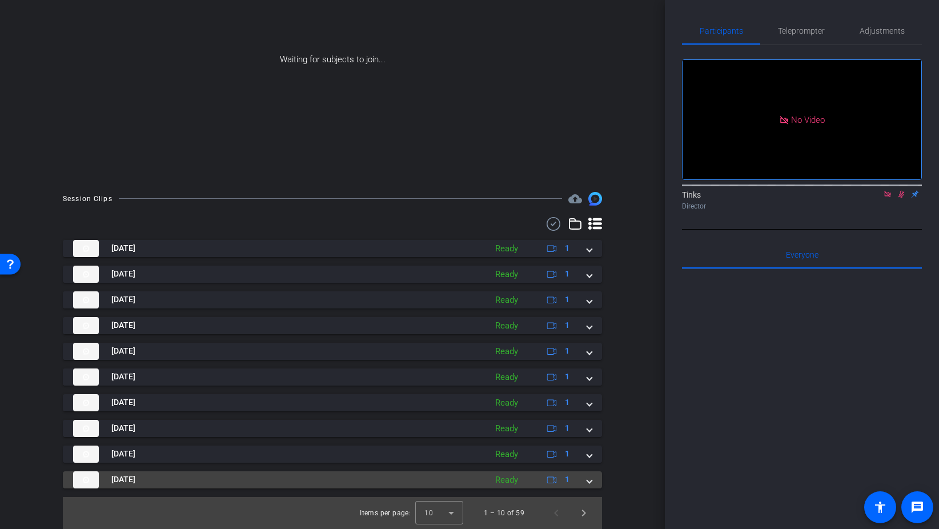
click at [589, 483] on span at bounding box center [589, 479] width 5 height 12
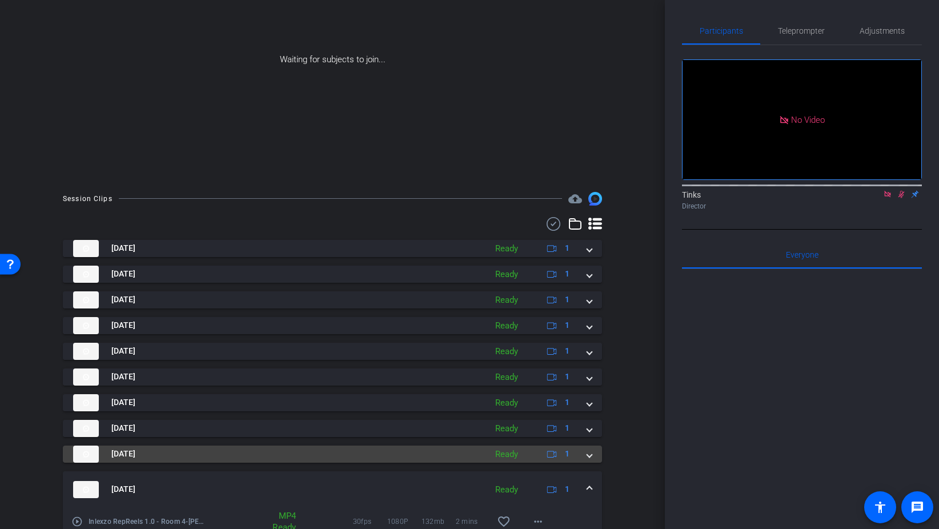
scroll to position [169, 0]
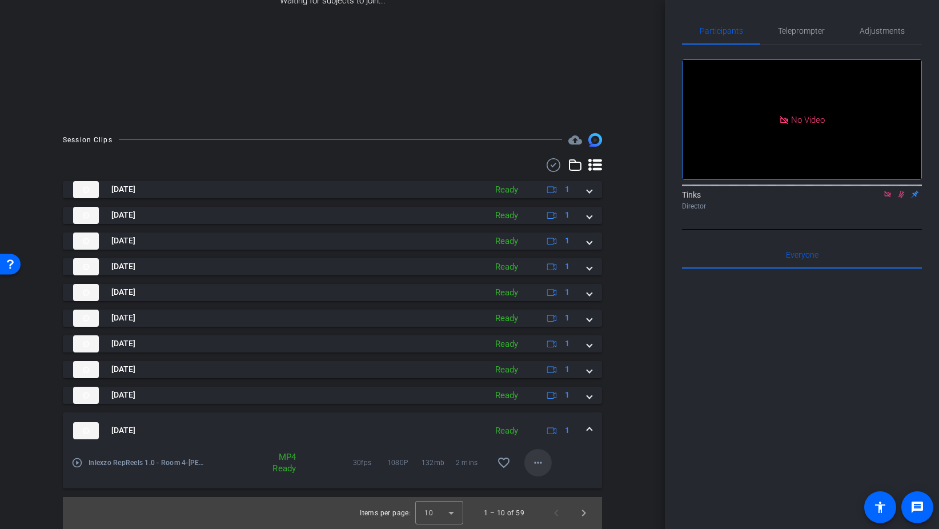
click at [532, 467] on mat-icon "more_horiz" at bounding box center [538, 463] width 14 height 14
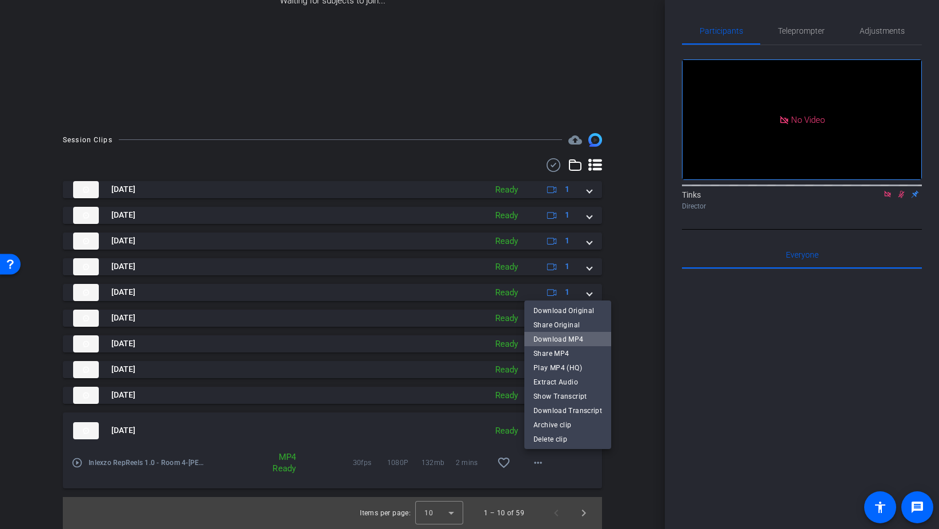
click at [583, 343] on span "Download MP4" at bounding box center [567, 339] width 69 height 14
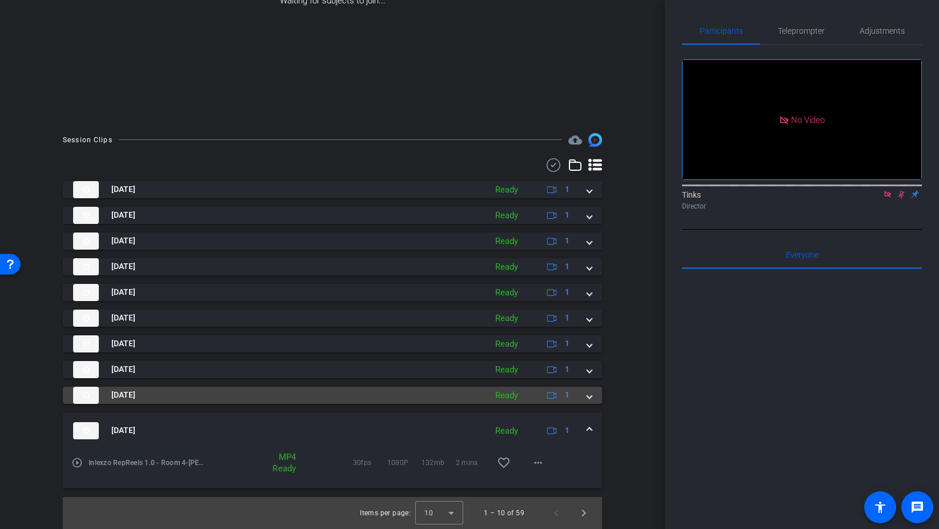
click at [589, 400] on span at bounding box center [589, 395] width 5 height 12
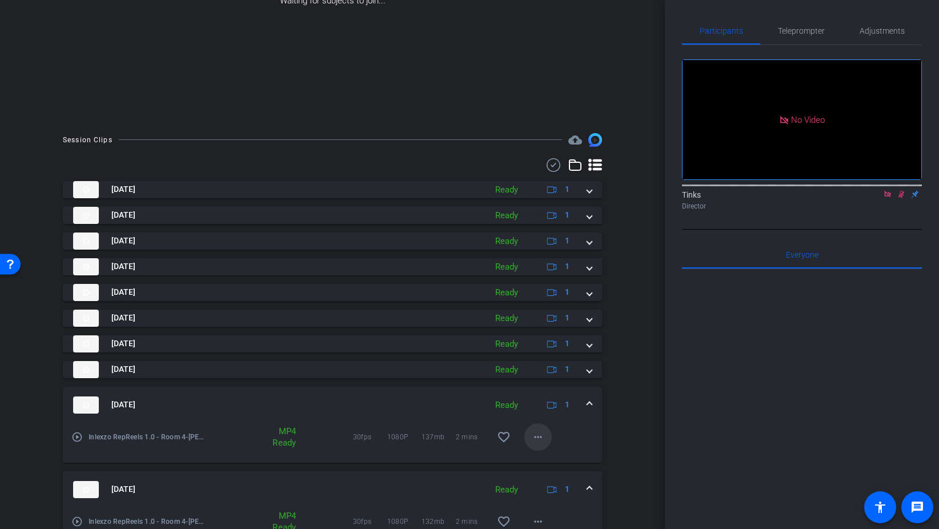
click at [539, 443] on mat-icon "more_horiz" at bounding box center [538, 437] width 14 height 14
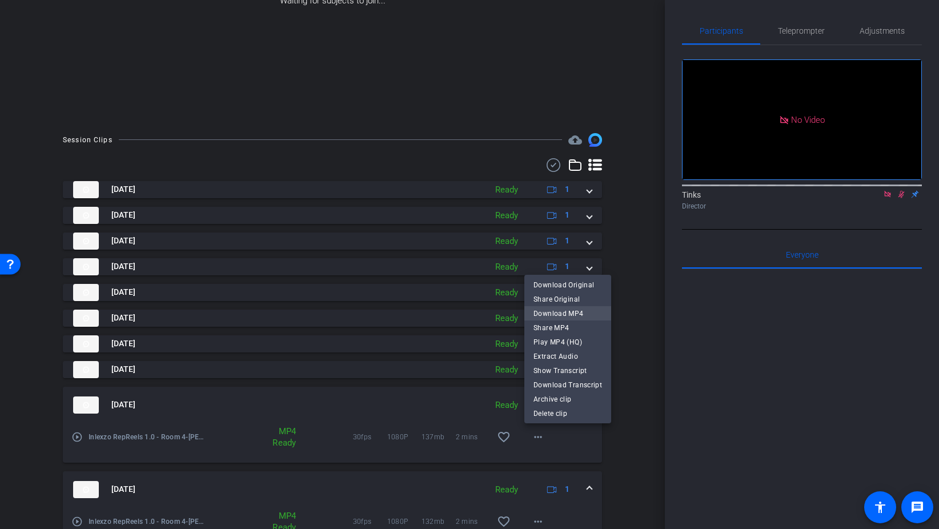
click at [570, 314] on span "Download MP4" at bounding box center [567, 314] width 69 height 14
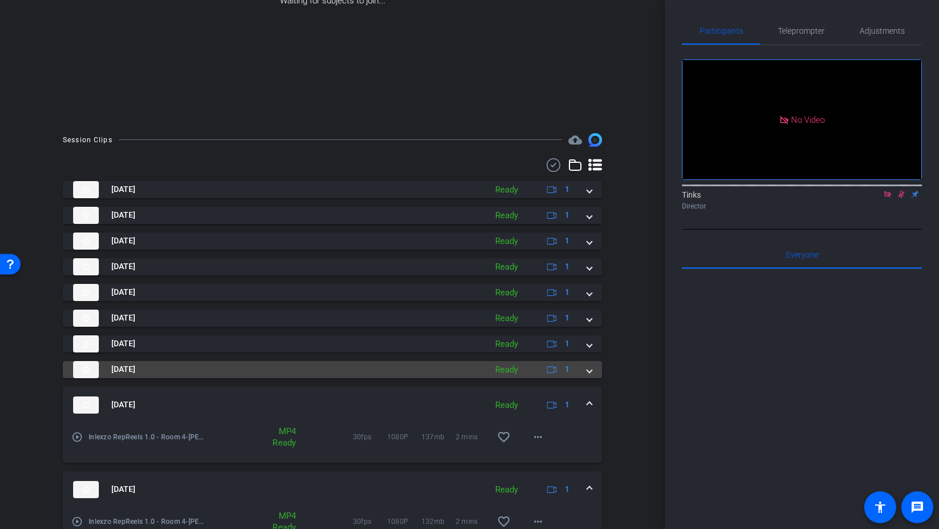
click at [587, 370] on span at bounding box center [589, 369] width 5 height 12
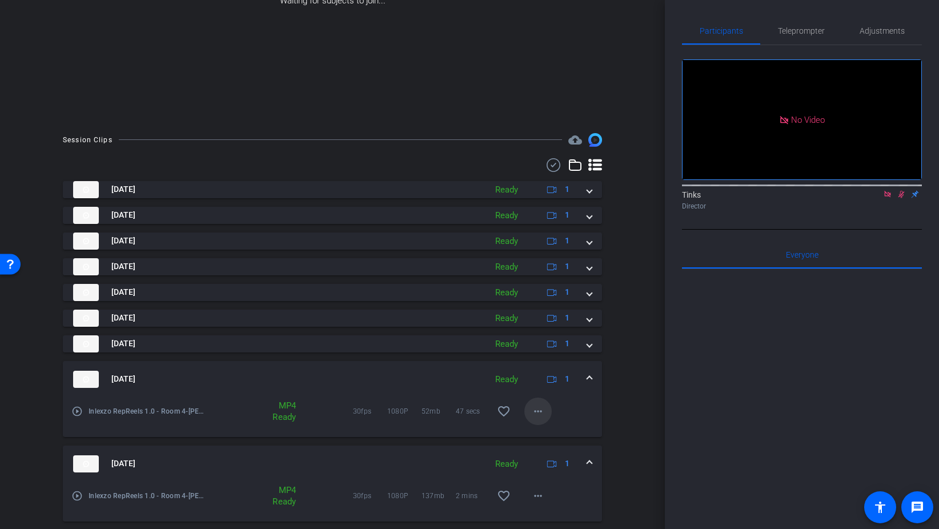
click at [535, 411] on mat-icon "more_horiz" at bounding box center [538, 411] width 14 height 14
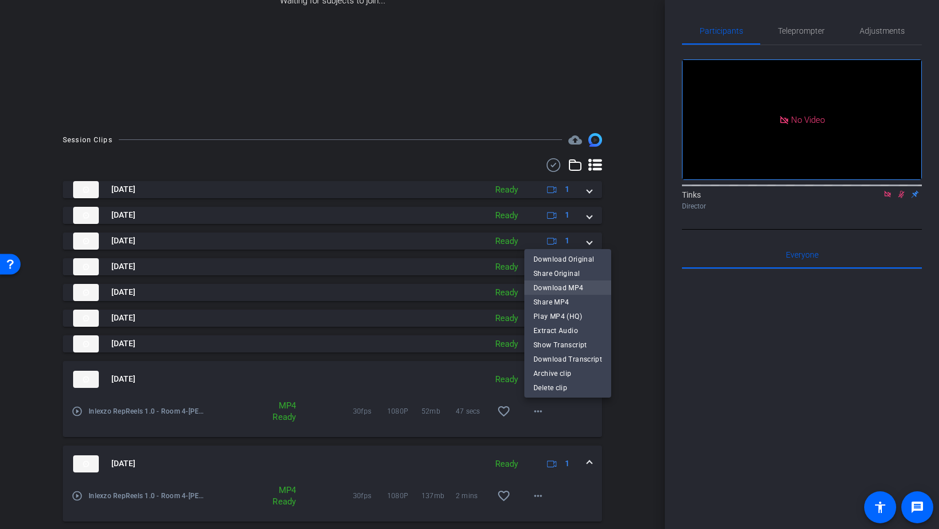
click at [579, 289] on span "Download MP4" at bounding box center [567, 288] width 69 height 14
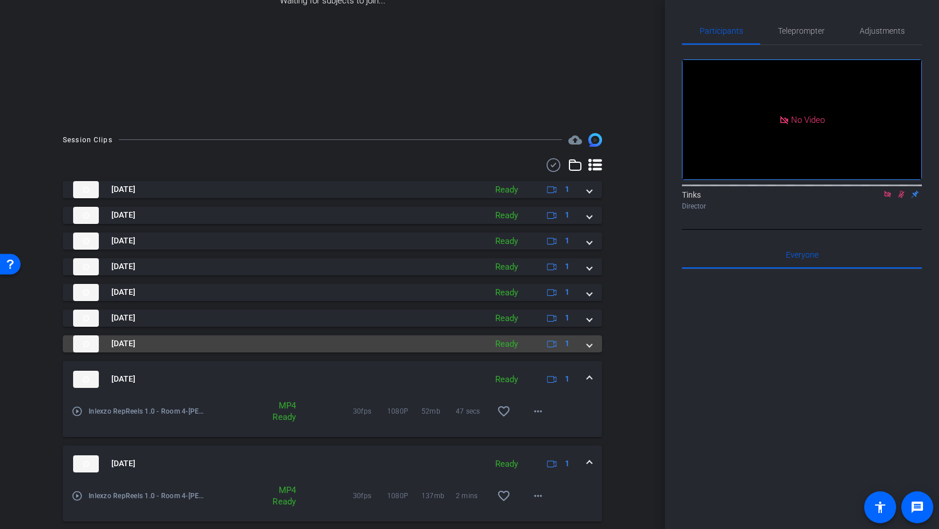
click at [591, 343] on span at bounding box center [589, 344] width 5 height 12
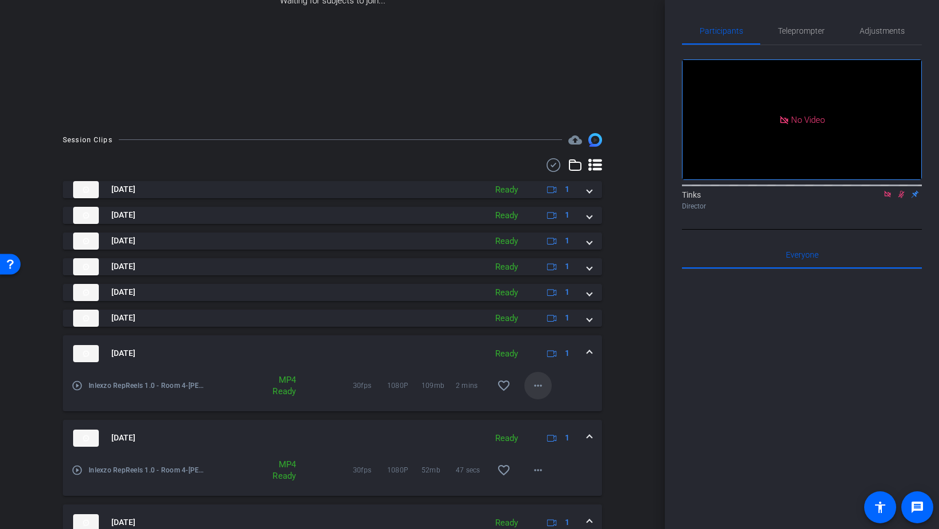
click at [535, 382] on mat-icon "more_horiz" at bounding box center [538, 386] width 14 height 14
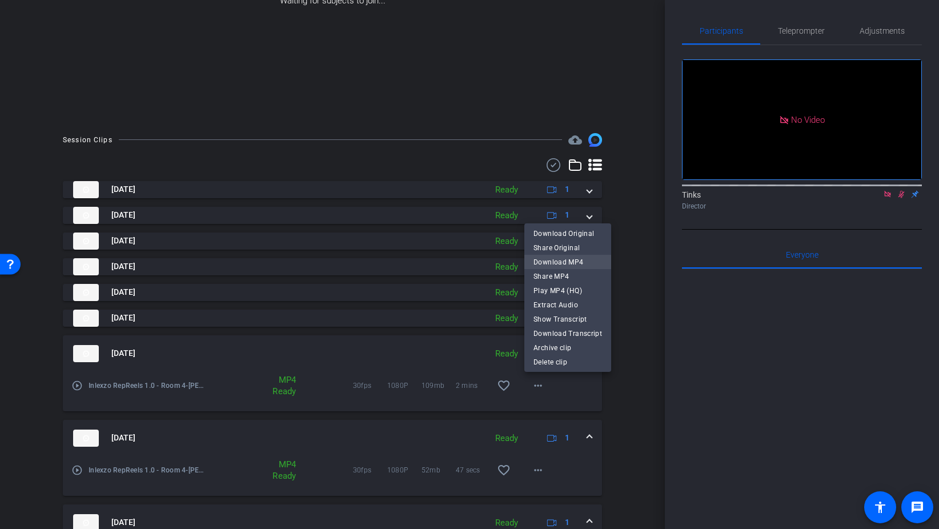
click at [583, 260] on span "Download MP4" at bounding box center [567, 262] width 69 height 14
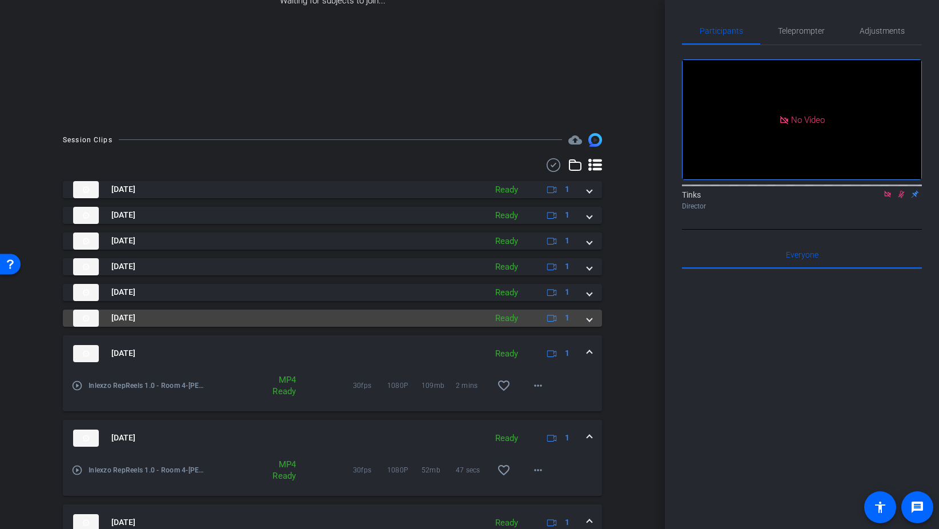
click at [593, 318] on mat-expansion-panel-header "[DATE] Ready 1" at bounding box center [332, 318] width 539 height 17
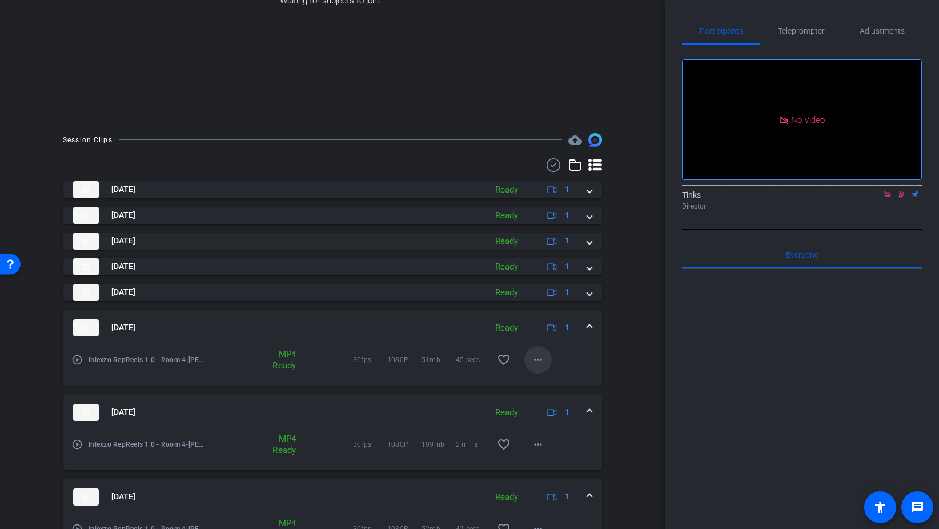
click at [535, 354] on mat-icon "more_horiz" at bounding box center [538, 360] width 14 height 14
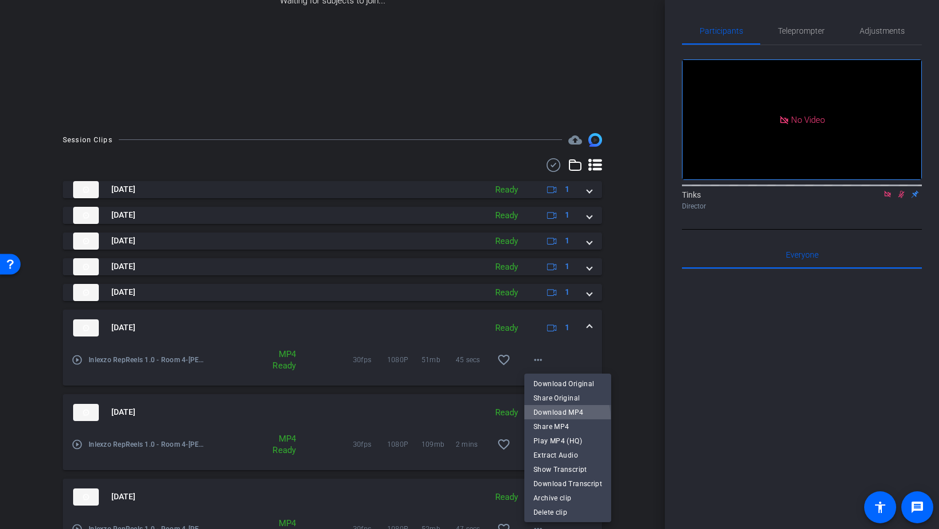
click at [555, 417] on span "Download MP4" at bounding box center [567, 412] width 69 height 14
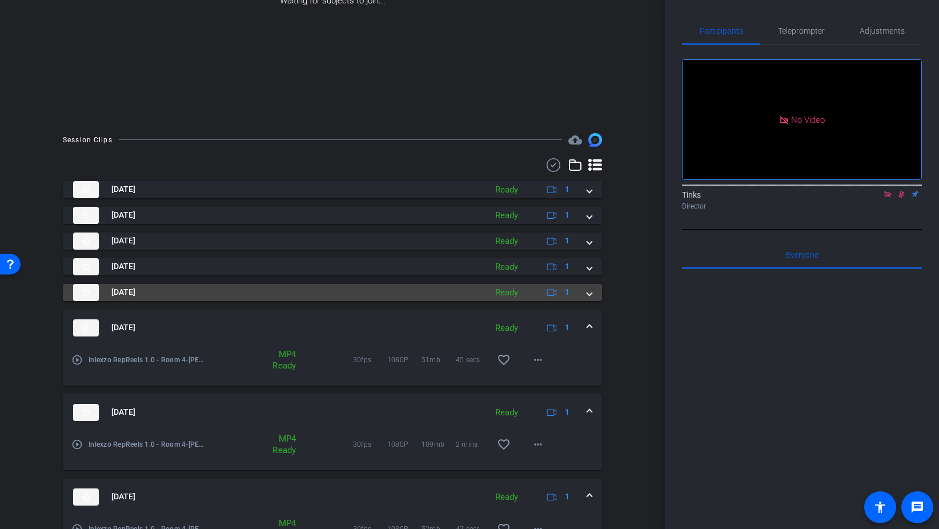
click at [587, 296] on div "[DATE] Ready 1" at bounding box center [330, 292] width 514 height 17
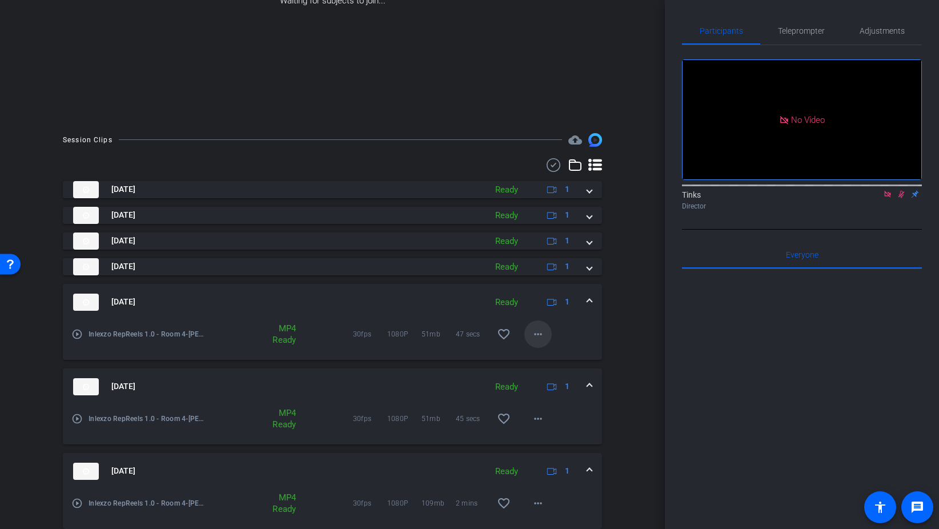
click at [541, 331] on mat-icon "more_horiz" at bounding box center [538, 334] width 14 height 14
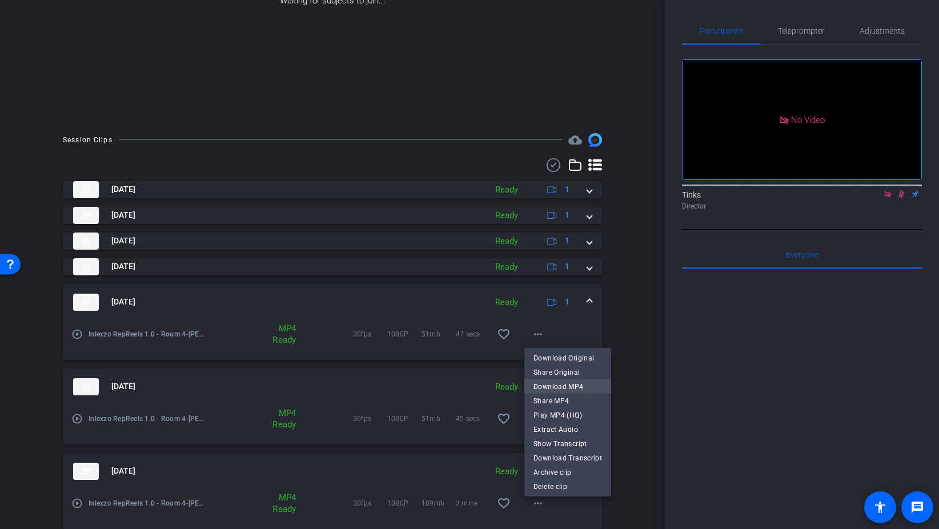
click at [581, 382] on span "Download MP4" at bounding box center [567, 387] width 69 height 14
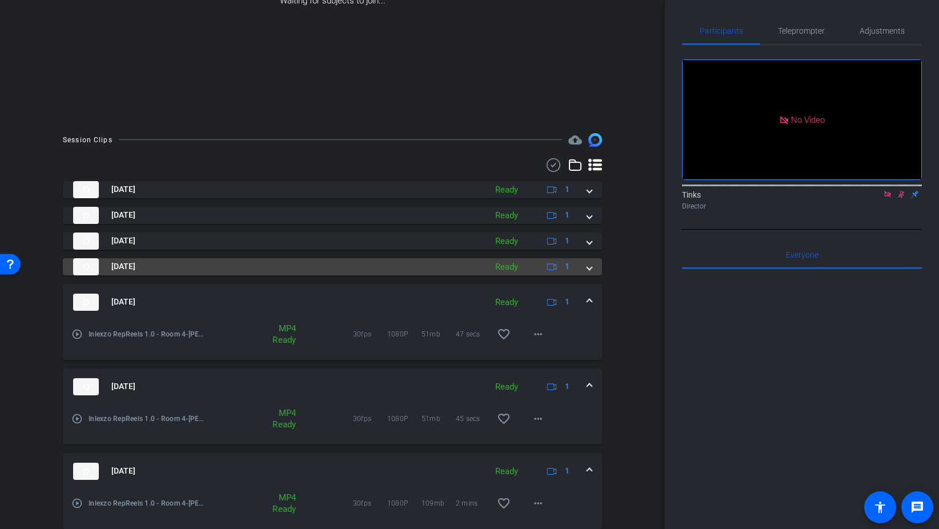
click at [587, 266] on span at bounding box center [589, 266] width 5 height 12
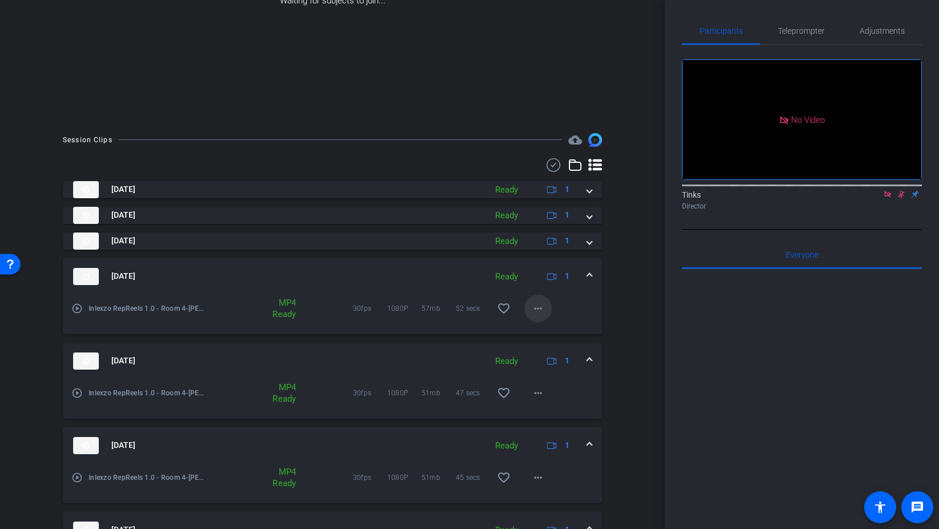
click at [534, 310] on mat-icon "more_horiz" at bounding box center [538, 309] width 14 height 14
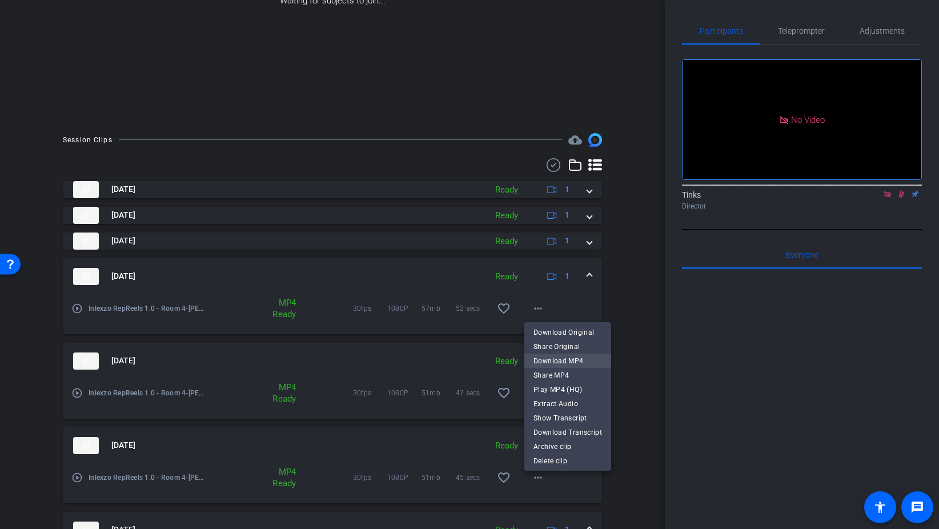
click at [561, 357] on span "Download MP4" at bounding box center [567, 361] width 69 height 14
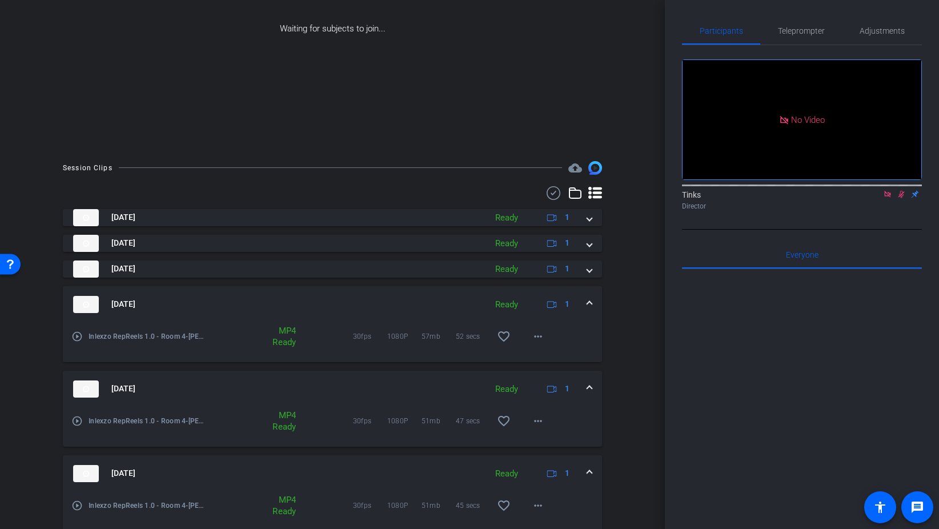
scroll to position [97, 0]
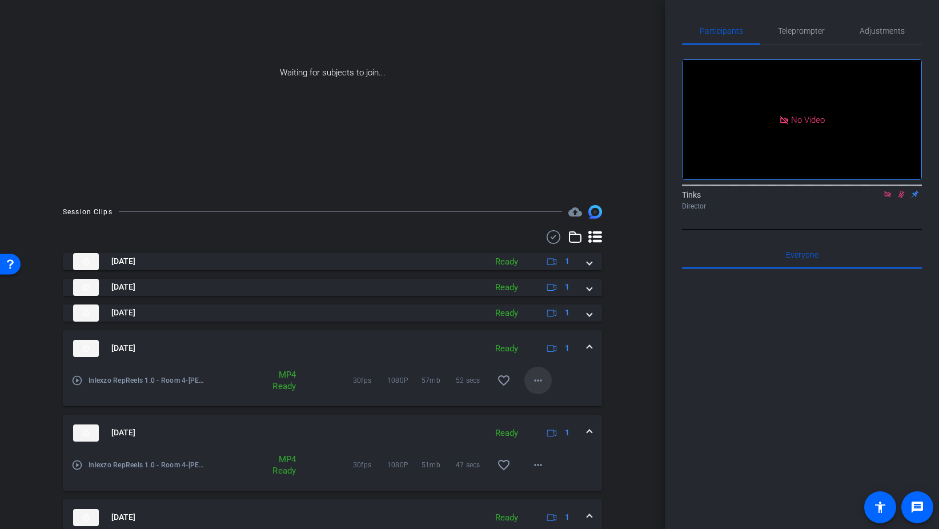
click at [541, 384] on mat-icon "more_horiz" at bounding box center [538, 381] width 14 height 14
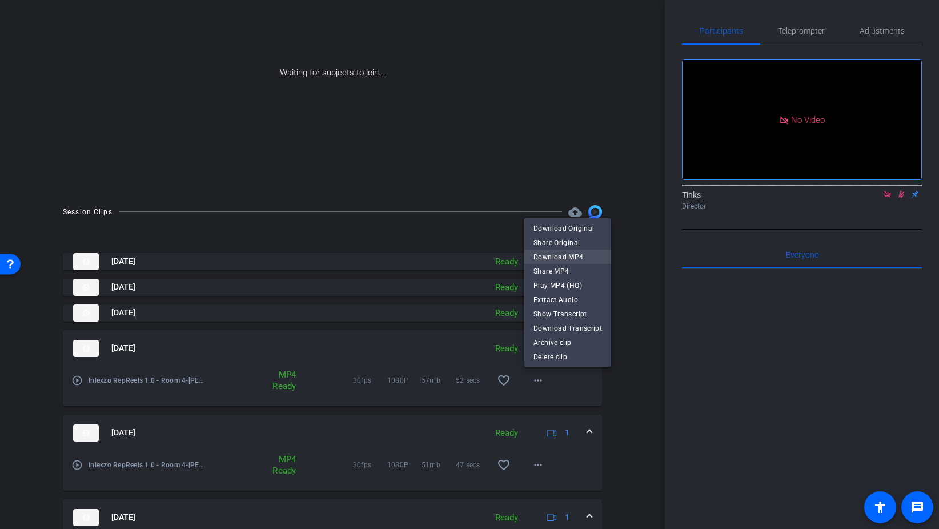
click at [568, 255] on span "Download MP4" at bounding box center [567, 257] width 69 height 14
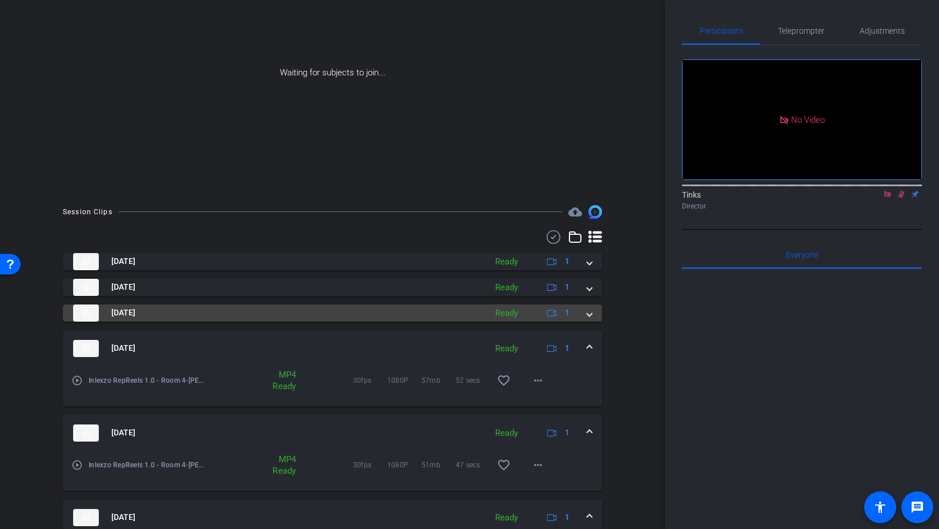
click at [589, 316] on span at bounding box center [589, 313] width 5 height 12
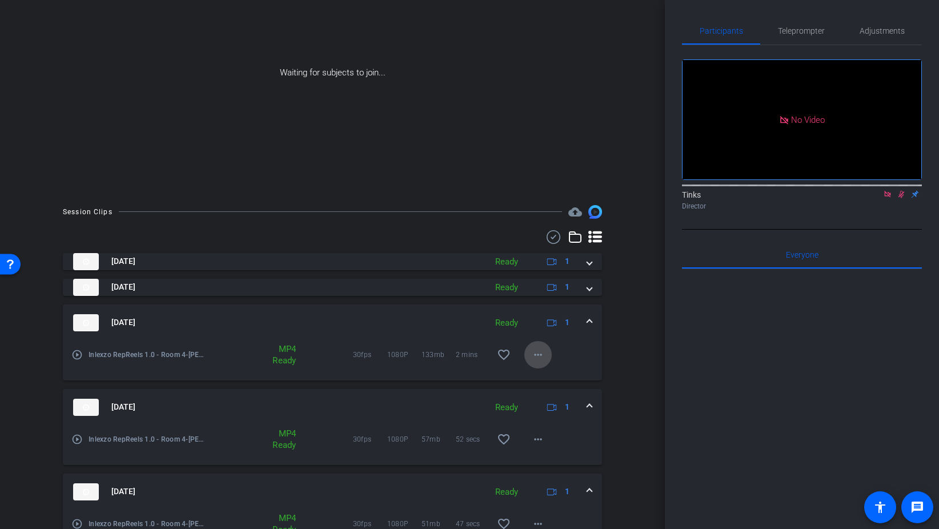
click at [539, 358] on mat-icon "more_horiz" at bounding box center [538, 355] width 14 height 14
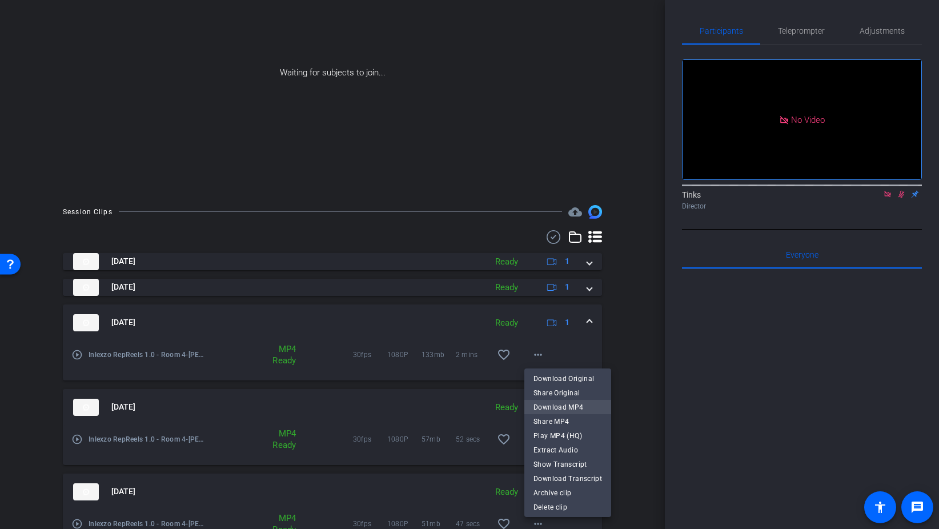
click at [561, 404] on span "Download MP4" at bounding box center [567, 407] width 69 height 14
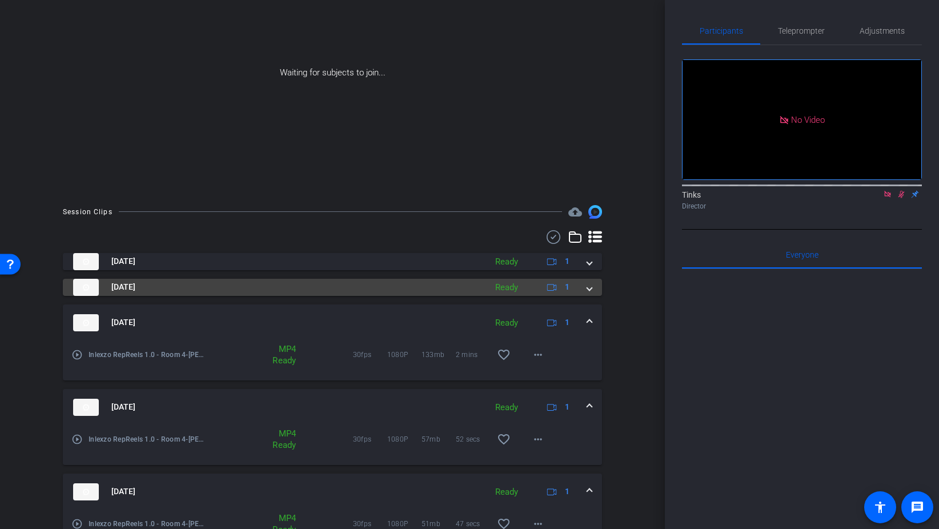
click at [589, 289] on span at bounding box center [589, 287] width 5 height 12
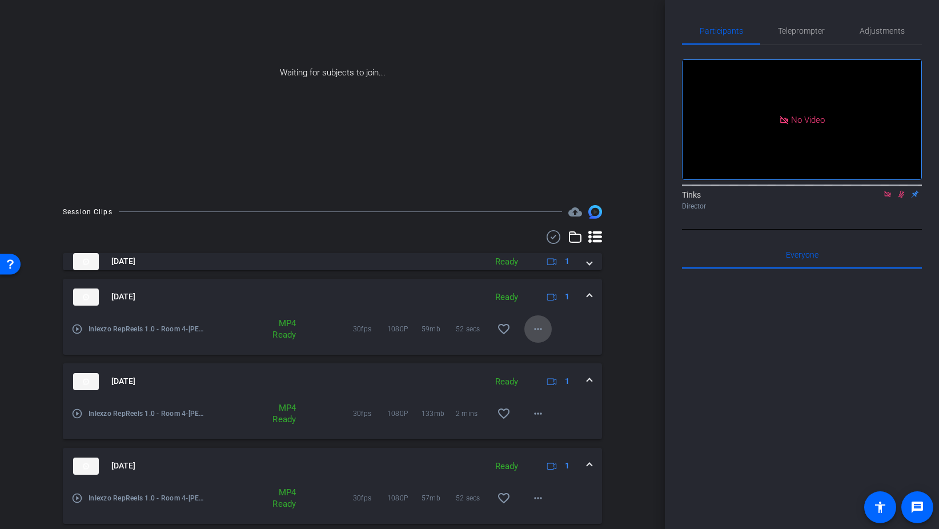
click at [537, 327] on mat-icon "more_horiz" at bounding box center [538, 329] width 14 height 14
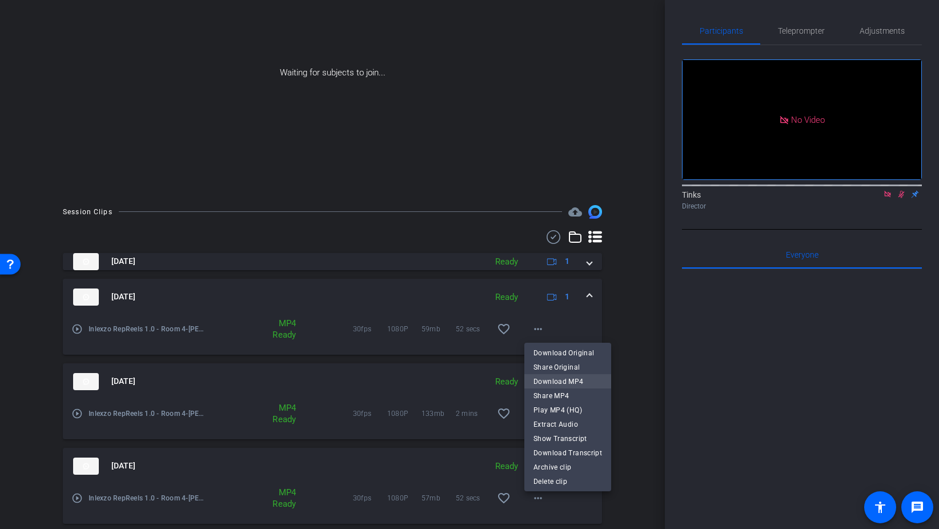
click at [560, 384] on span "Download MP4" at bounding box center [567, 382] width 69 height 14
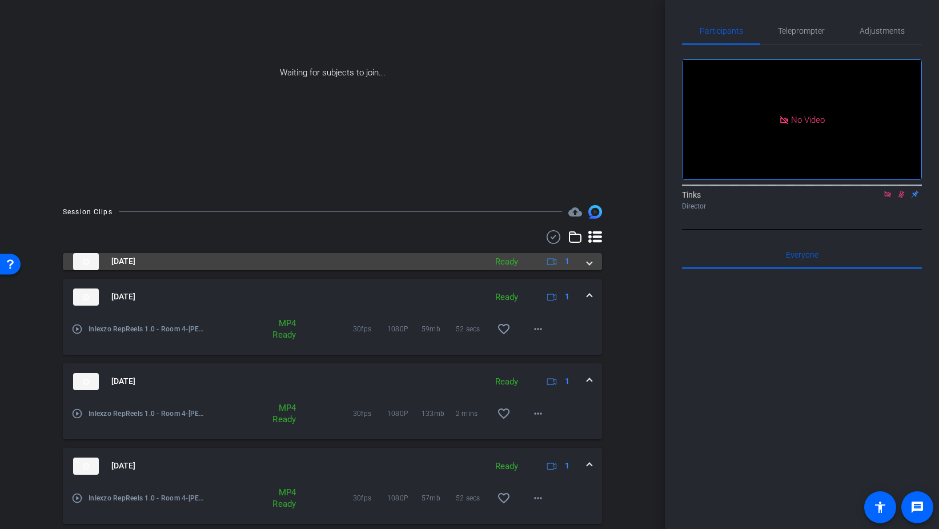
click at [582, 268] on div "[DATE] Ready 1" at bounding box center [330, 261] width 514 height 17
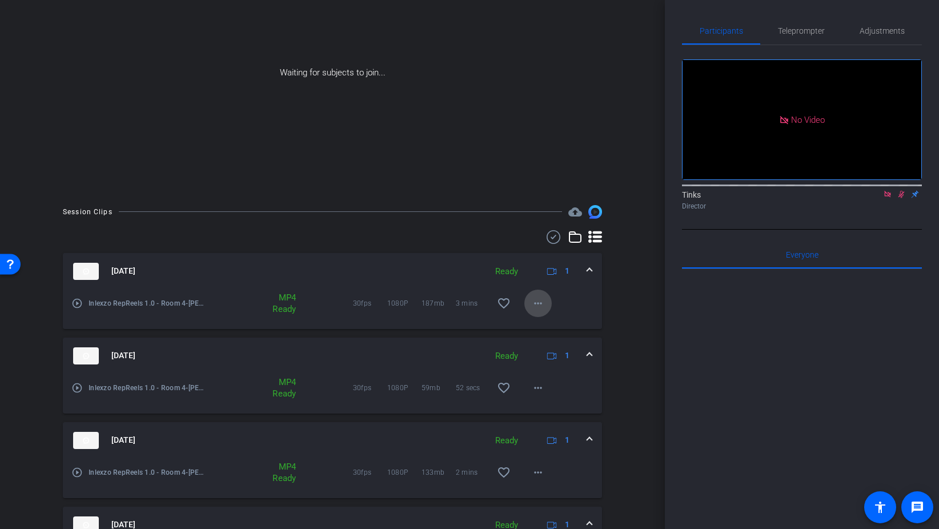
click at [545, 303] on span at bounding box center [537, 303] width 27 height 27
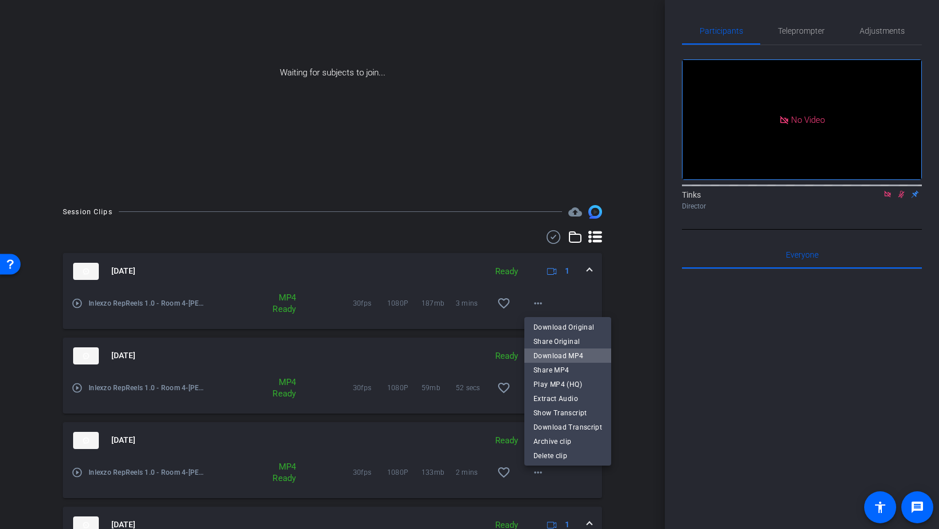
click at [572, 354] on span "Download MP4" at bounding box center [567, 356] width 69 height 14
